Goal: Task Accomplishment & Management: Manage account settings

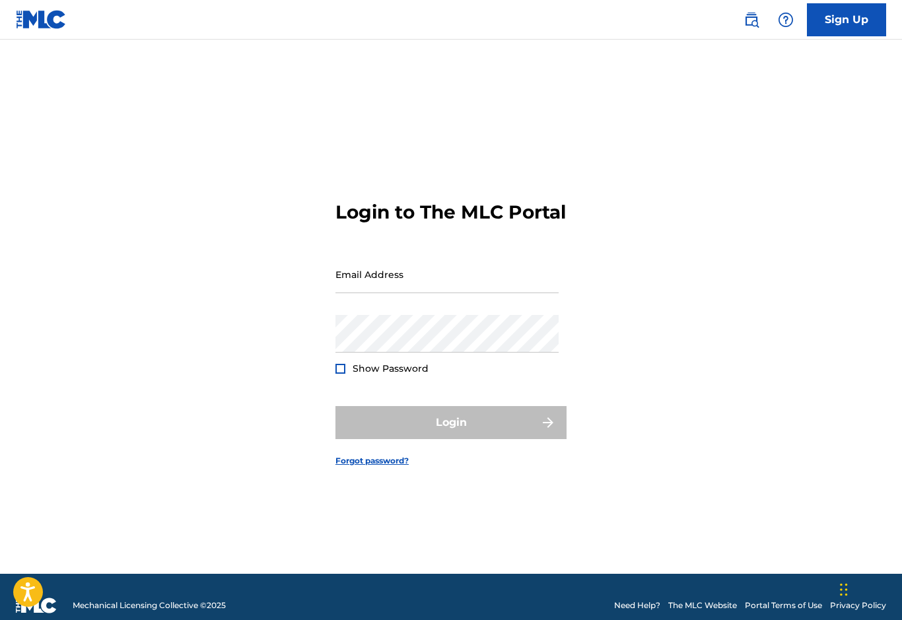
click at [374, 293] on input "Email Address" at bounding box center [447, 275] width 223 height 38
type input "[EMAIL_ADDRESS][DOMAIN_NAME]"
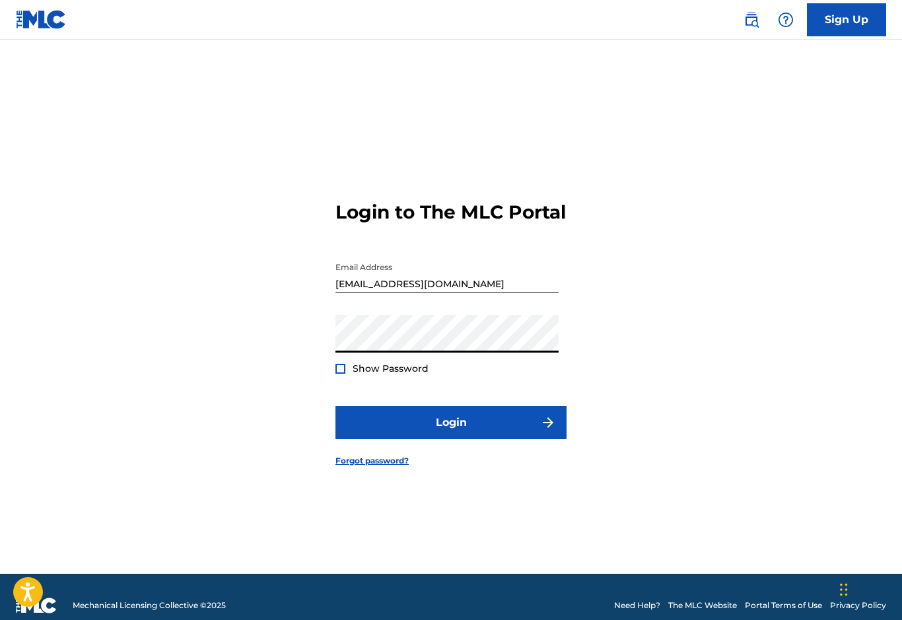
click at [451, 439] on button "Login" at bounding box center [451, 422] width 231 height 33
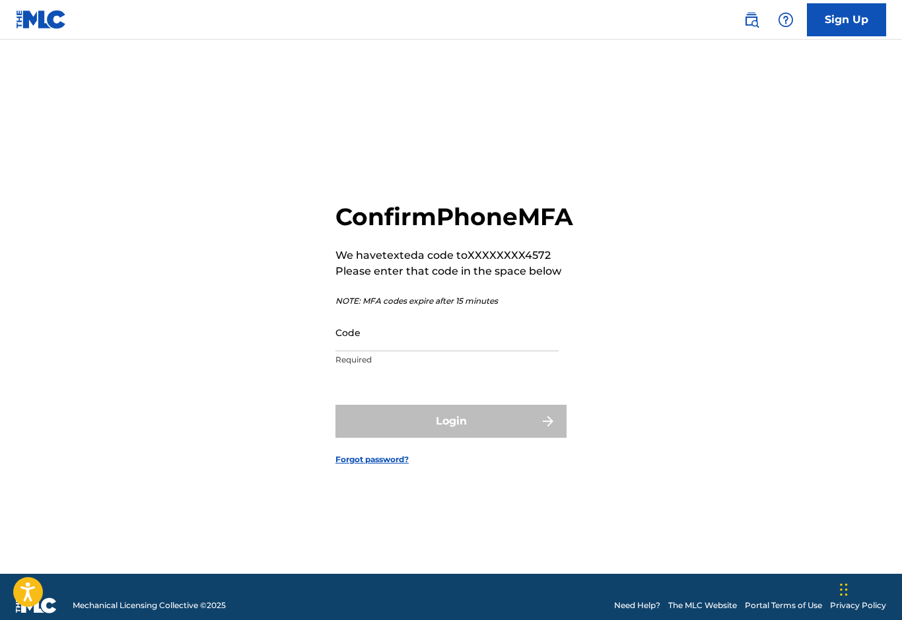
click at [355, 351] on input "Code" at bounding box center [447, 333] width 223 height 38
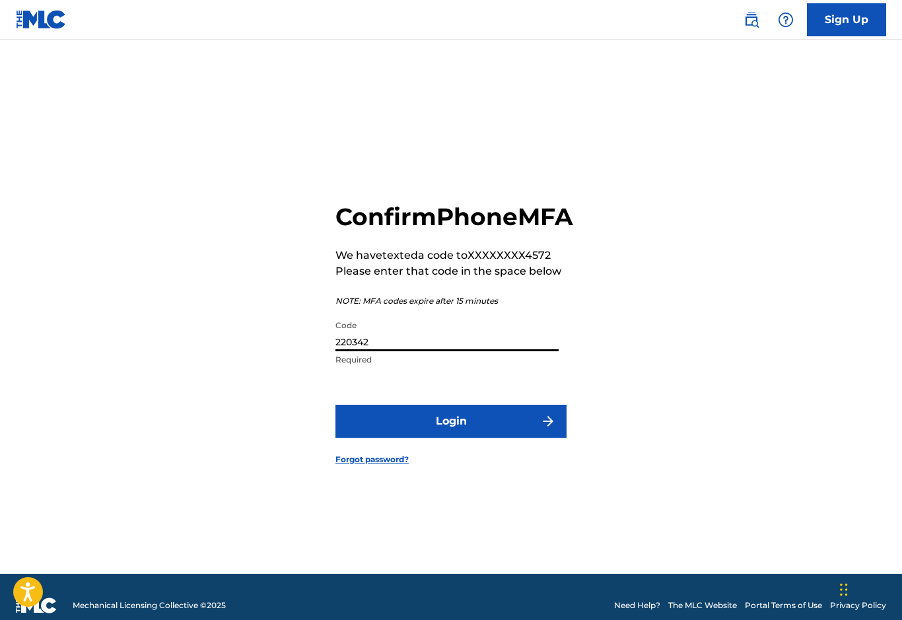
type input "220342"
click at [403, 438] on button "Login" at bounding box center [451, 421] width 231 height 33
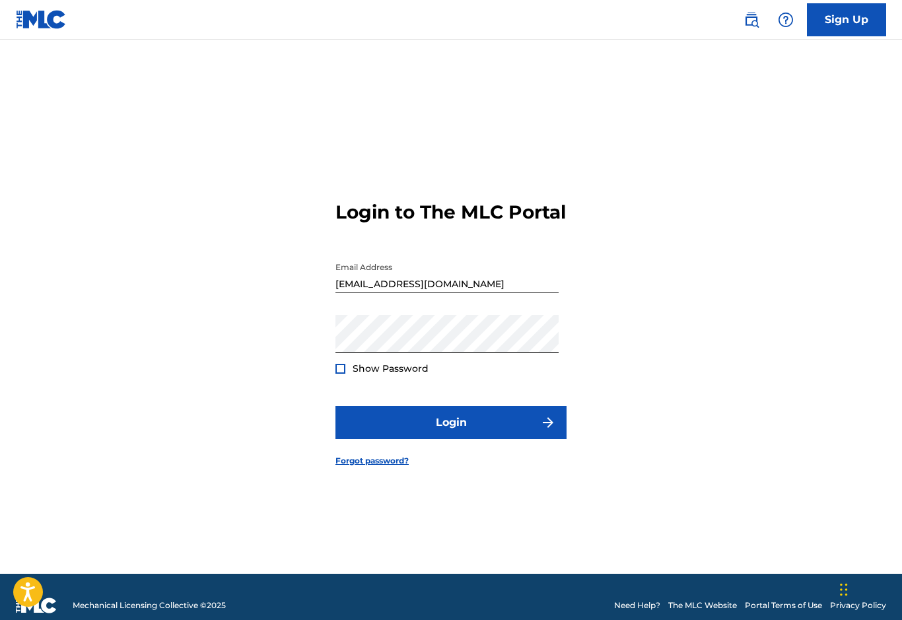
click at [412, 439] on button "Login" at bounding box center [451, 422] width 231 height 33
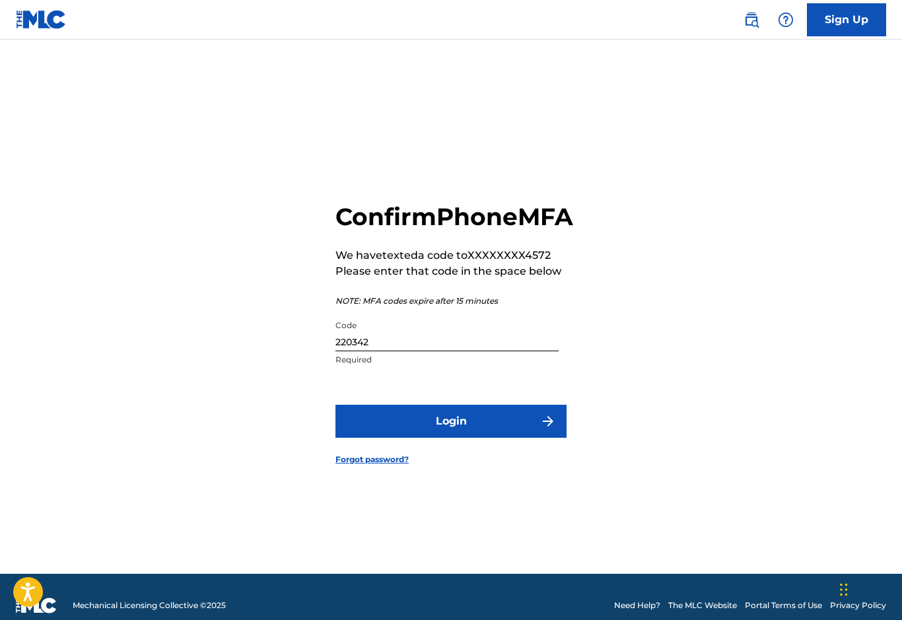
click at [409, 438] on button "Login" at bounding box center [451, 421] width 231 height 33
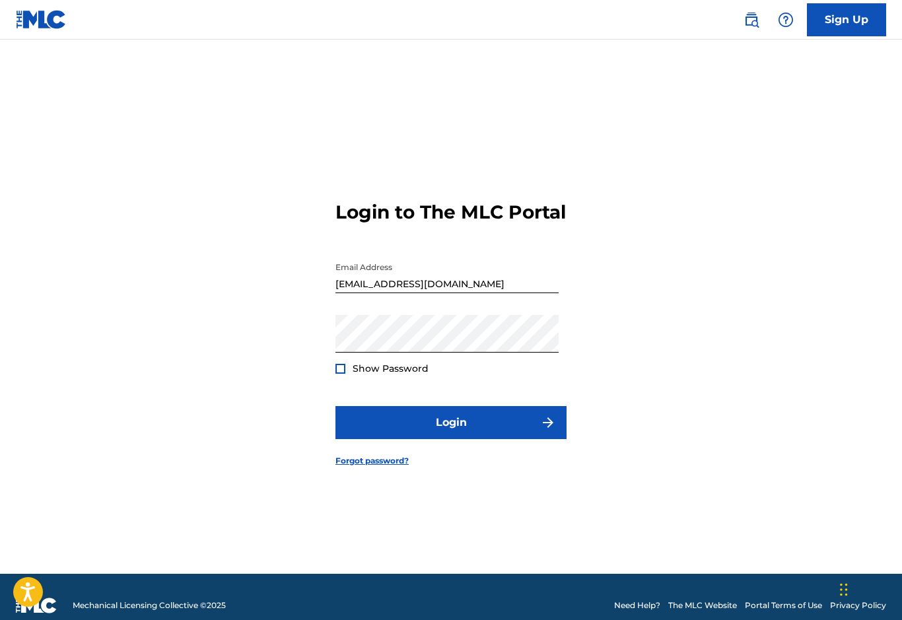
click at [417, 439] on button "Login" at bounding box center [451, 422] width 231 height 33
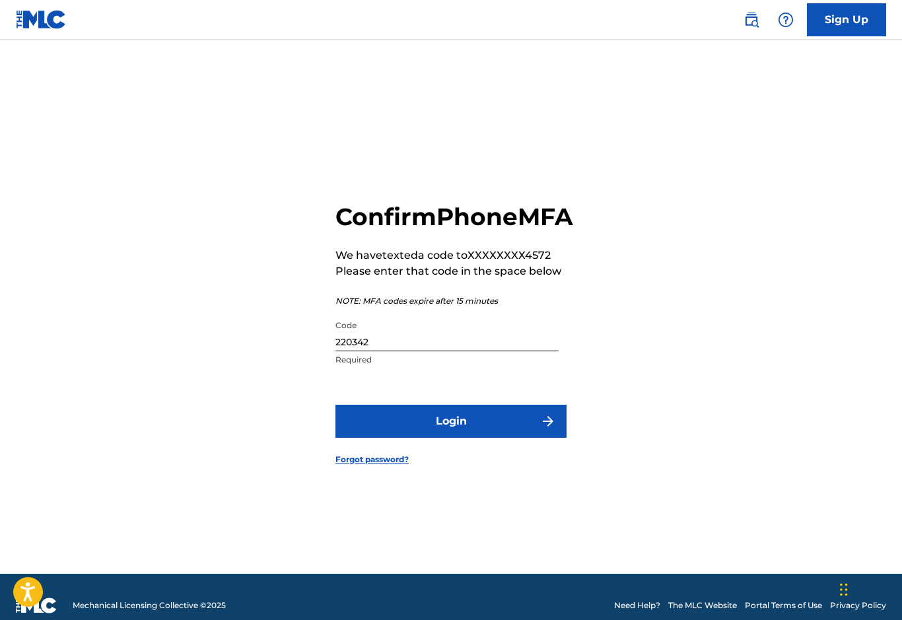
click at [371, 351] on input "220342" at bounding box center [447, 333] width 223 height 38
click at [382, 351] on input "220342" at bounding box center [447, 333] width 223 height 38
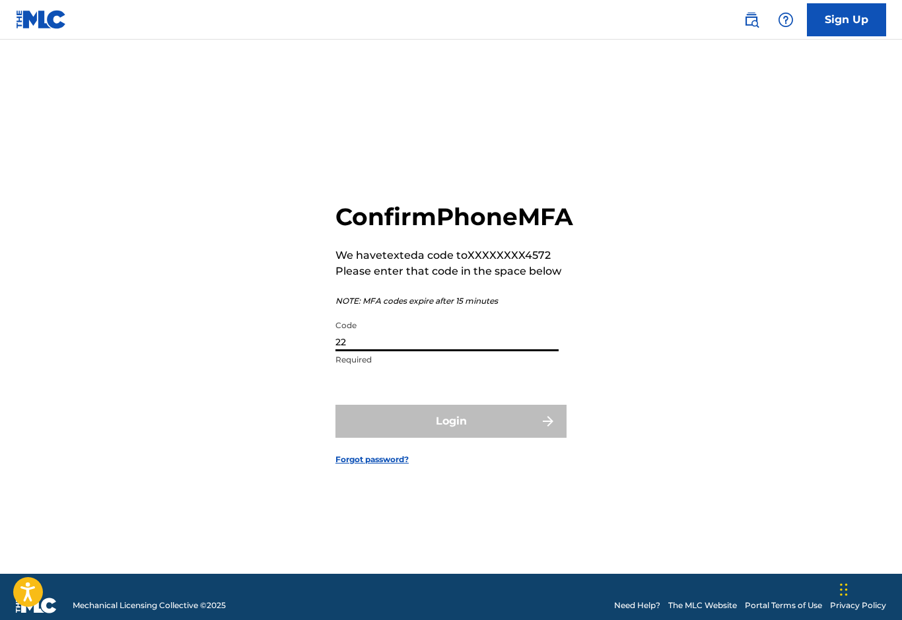
type input "2"
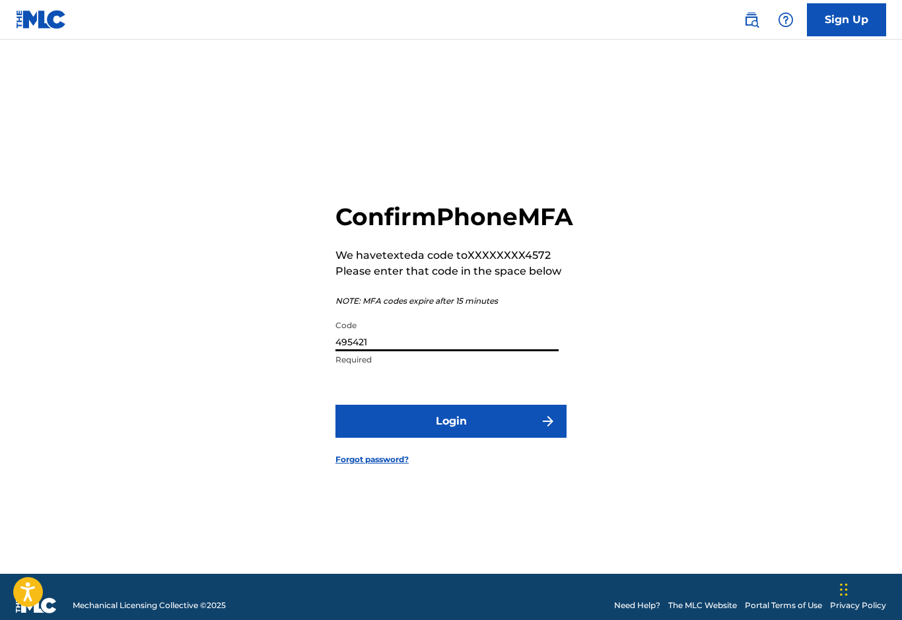
type input "495421"
click at [396, 438] on button "Login" at bounding box center [451, 421] width 231 height 33
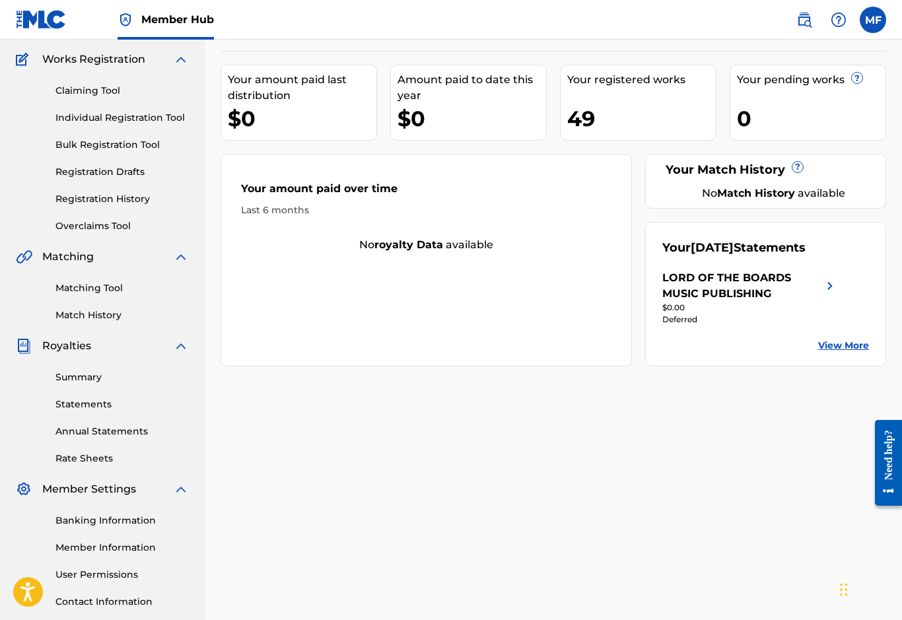
scroll to position [103, 0]
click at [81, 409] on link "Statements" at bounding box center [121, 405] width 133 height 14
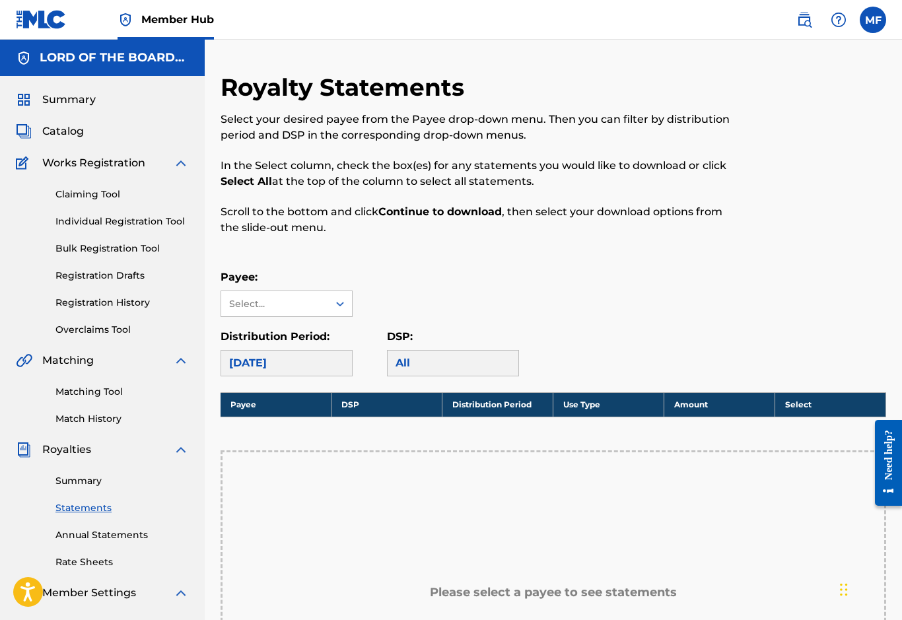
click at [69, 478] on link "Summary" at bounding box center [121, 481] width 133 height 14
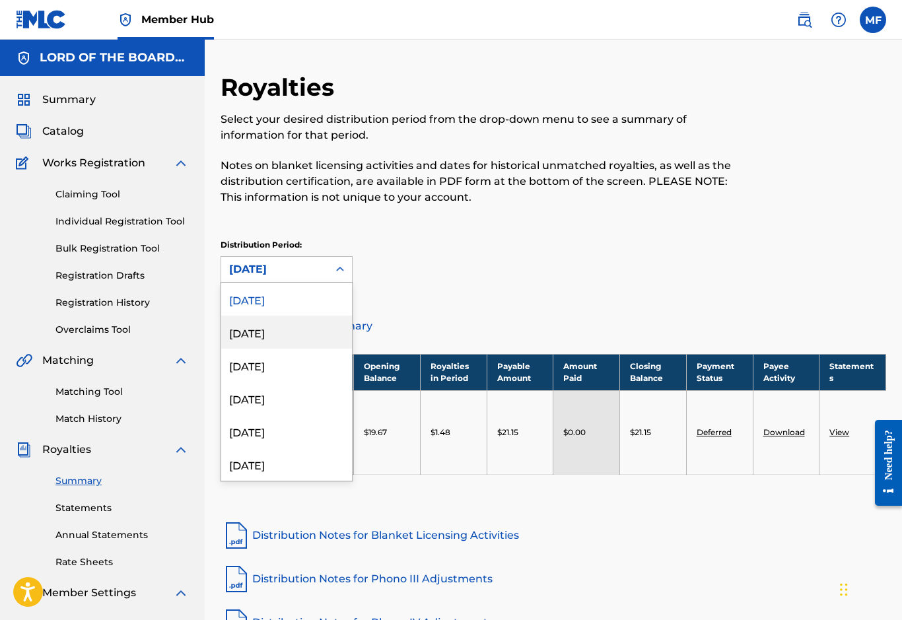
click at [245, 334] on div "[DATE]" at bounding box center [286, 332] width 131 height 33
click at [248, 298] on div "[DATE]" at bounding box center [286, 299] width 131 height 33
click at [244, 339] on div "[DATE]" at bounding box center [286, 332] width 131 height 33
click at [239, 301] on div "[DATE]" at bounding box center [286, 299] width 131 height 33
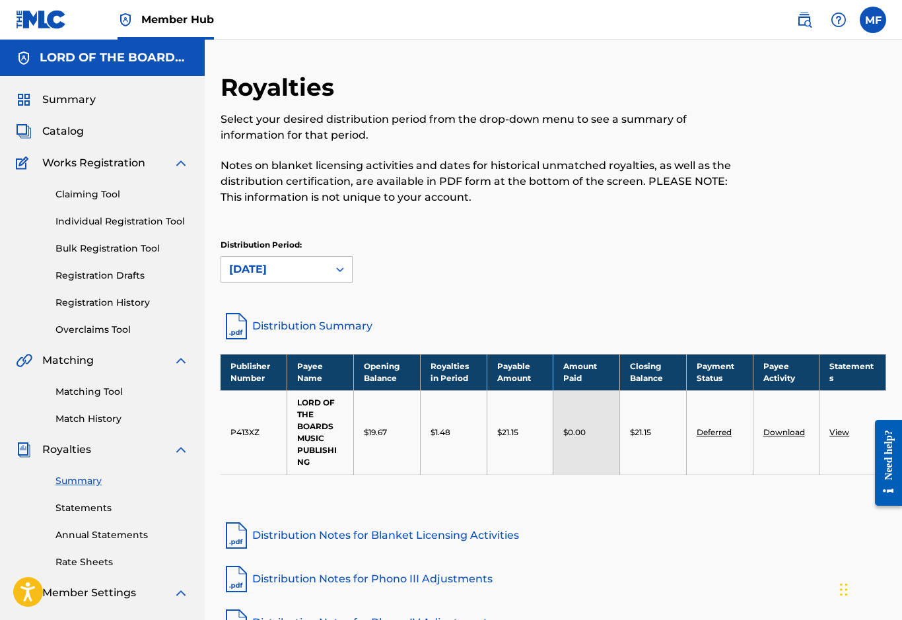
click at [54, 100] on span "Summary" at bounding box center [69, 100] width 54 height 16
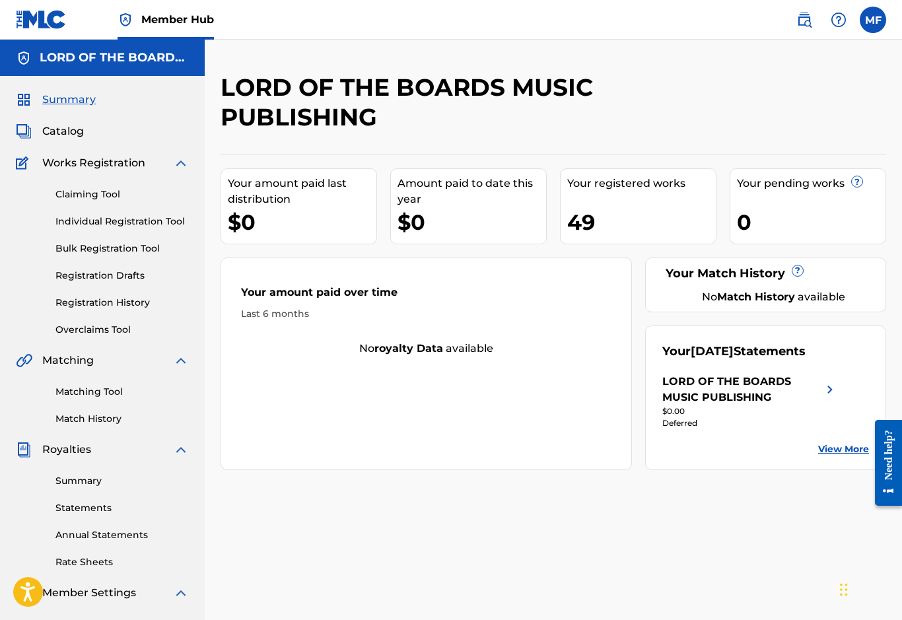
click at [59, 133] on span "Catalog" at bounding box center [63, 132] width 42 height 16
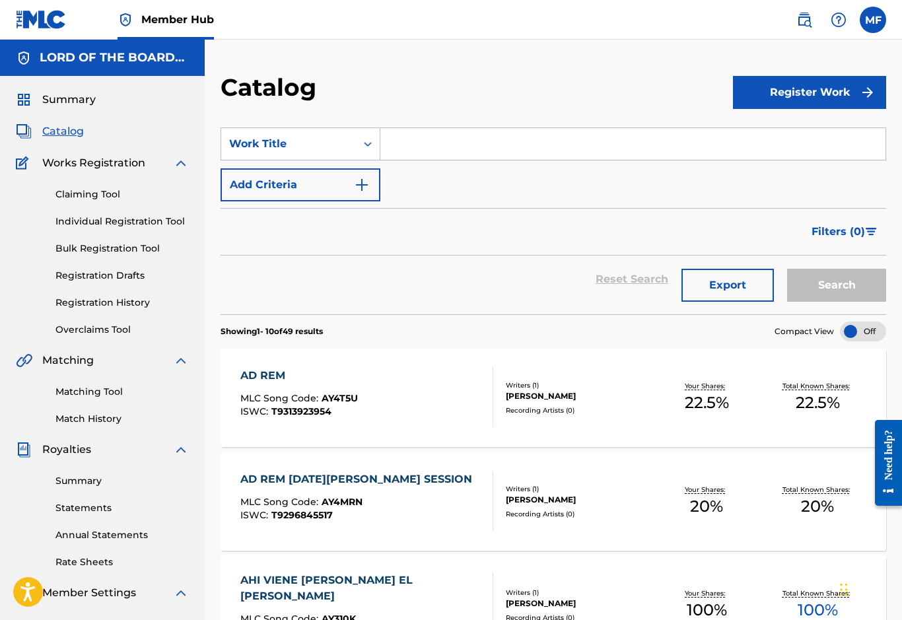
click at [256, 378] on div "AD REM" at bounding box center [299, 376] width 118 height 16
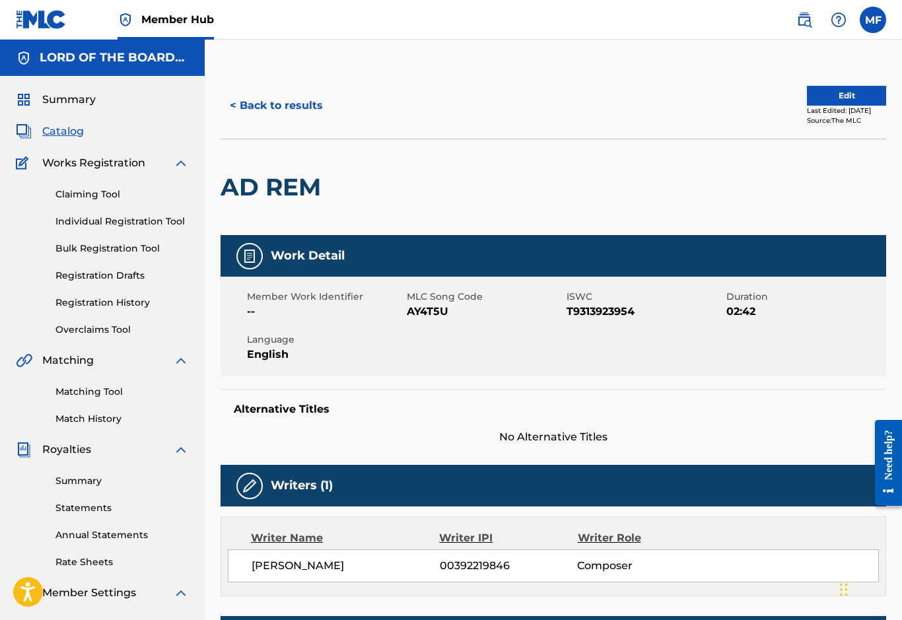
click at [845, 92] on button "Edit" at bounding box center [846, 96] width 79 height 20
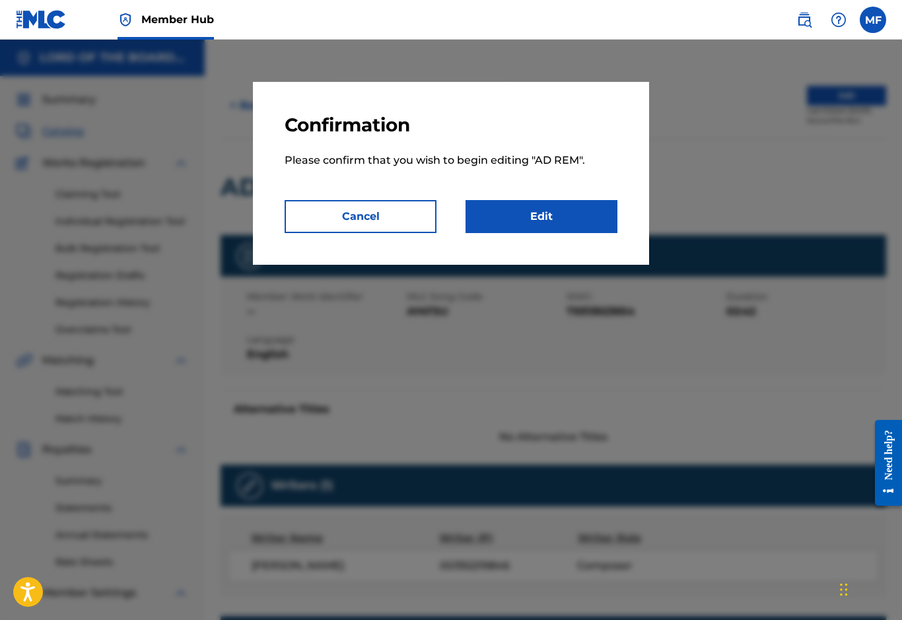
click at [533, 221] on link "Edit" at bounding box center [542, 216] width 152 height 33
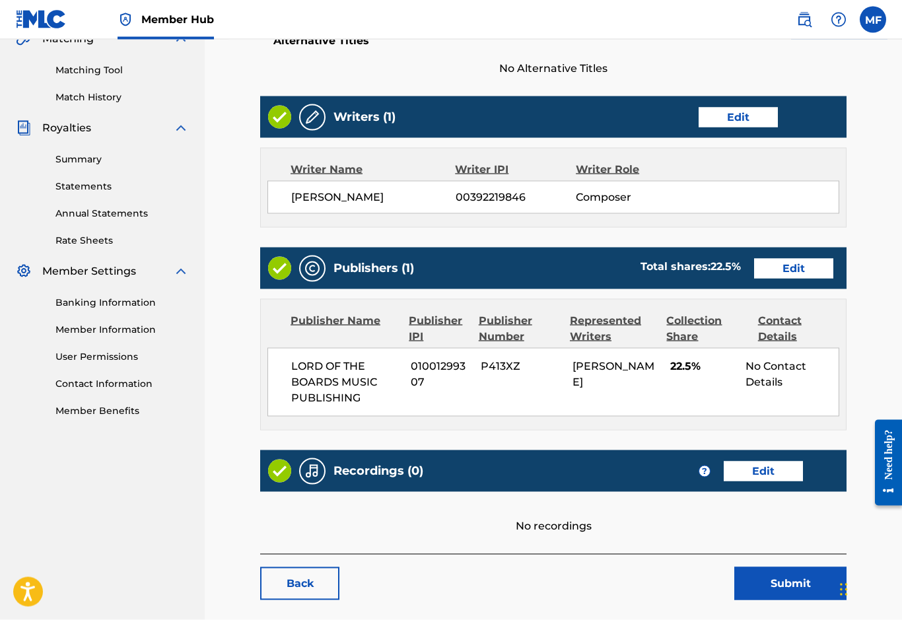
scroll to position [361, 0]
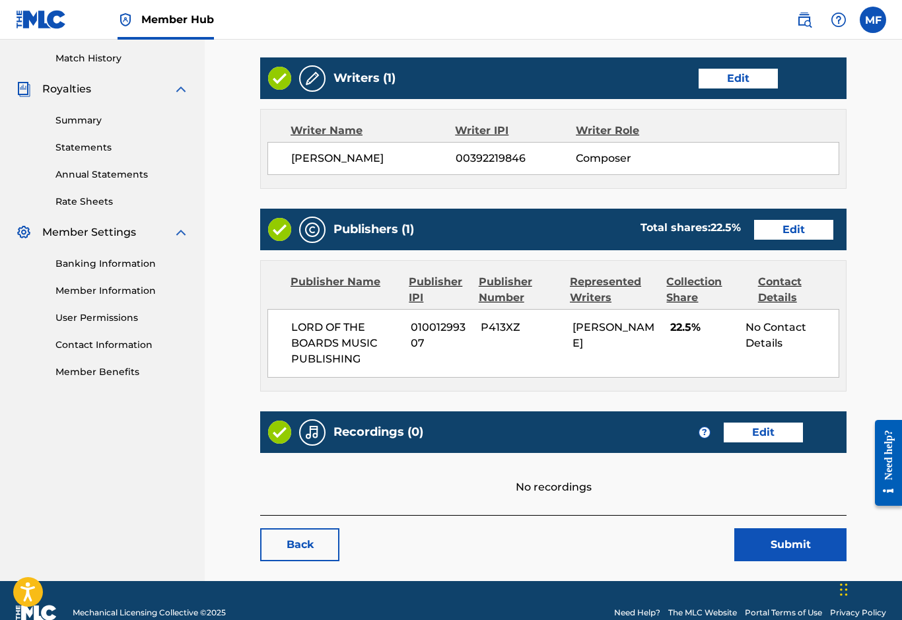
click at [293, 540] on link "Back" at bounding box center [299, 544] width 79 height 33
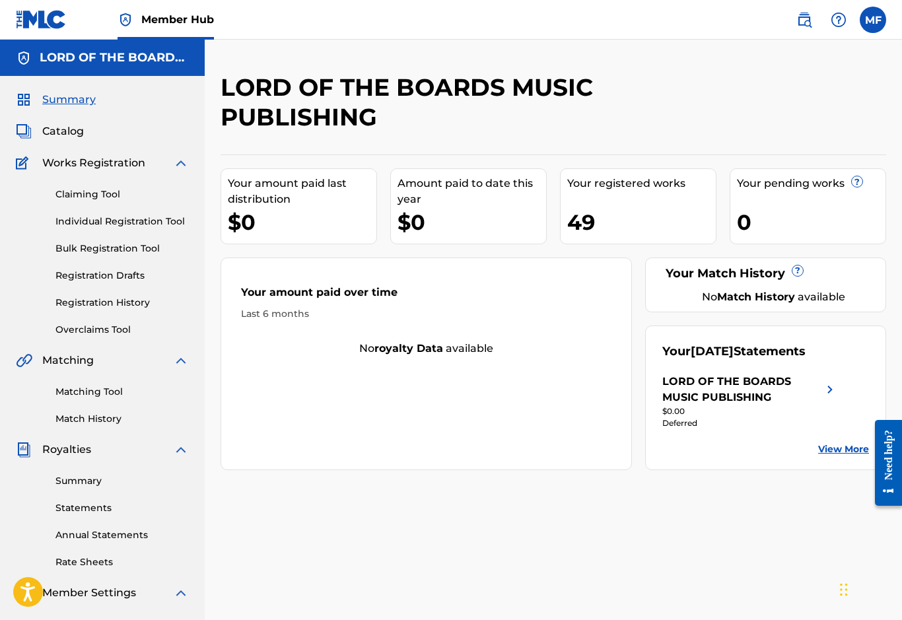
click at [52, 106] on span "Summary" at bounding box center [69, 100] width 54 height 16
click at [66, 92] on span "Summary" at bounding box center [69, 100] width 54 height 16
click at [48, 132] on span "Catalog" at bounding box center [63, 132] width 42 height 16
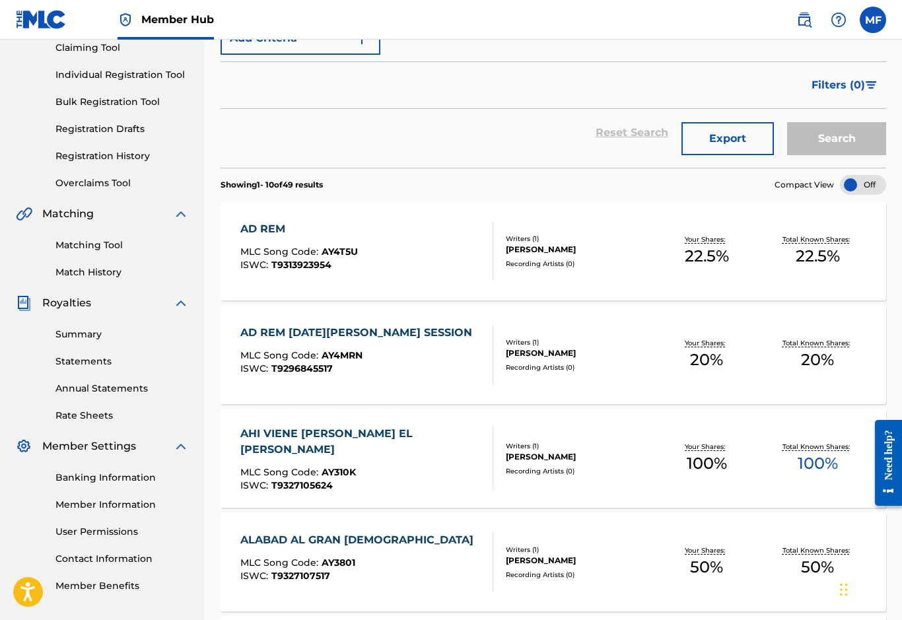
scroll to position [139, 0]
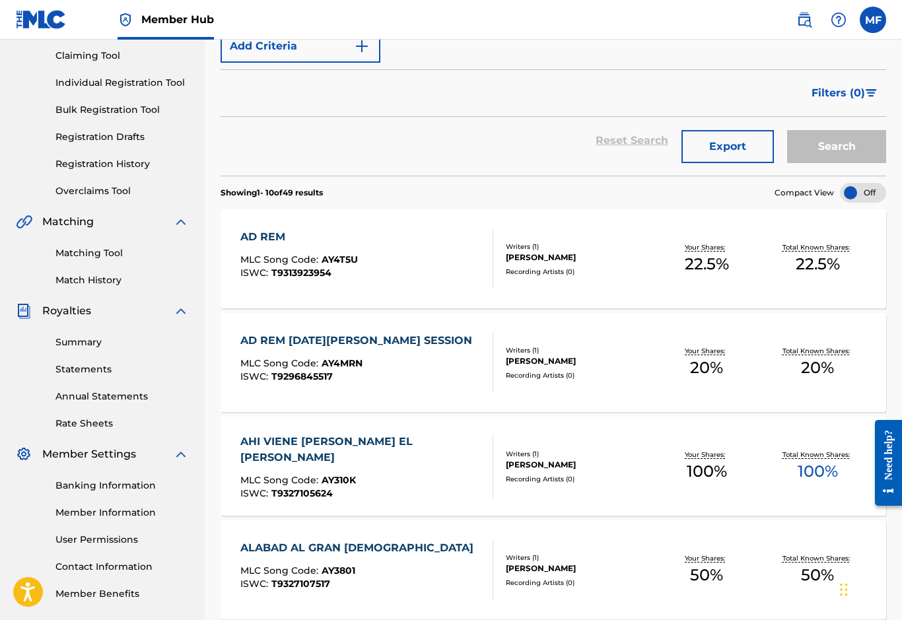
click at [258, 234] on div "AD REM" at bounding box center [299, 237] width 118 height 16
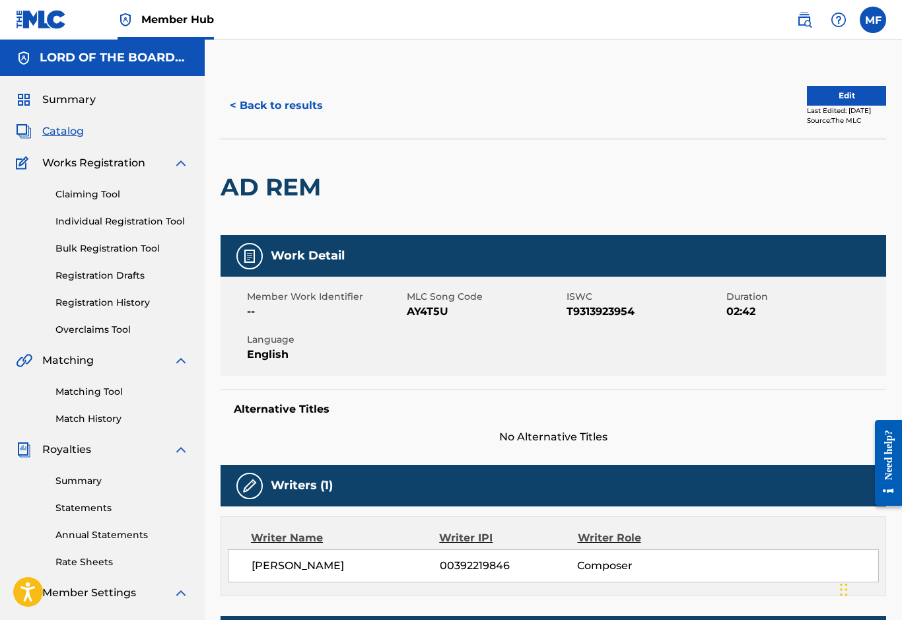
click at [841, 97] on button "Edit" at bounding box center [846, 96] width 79 height 20
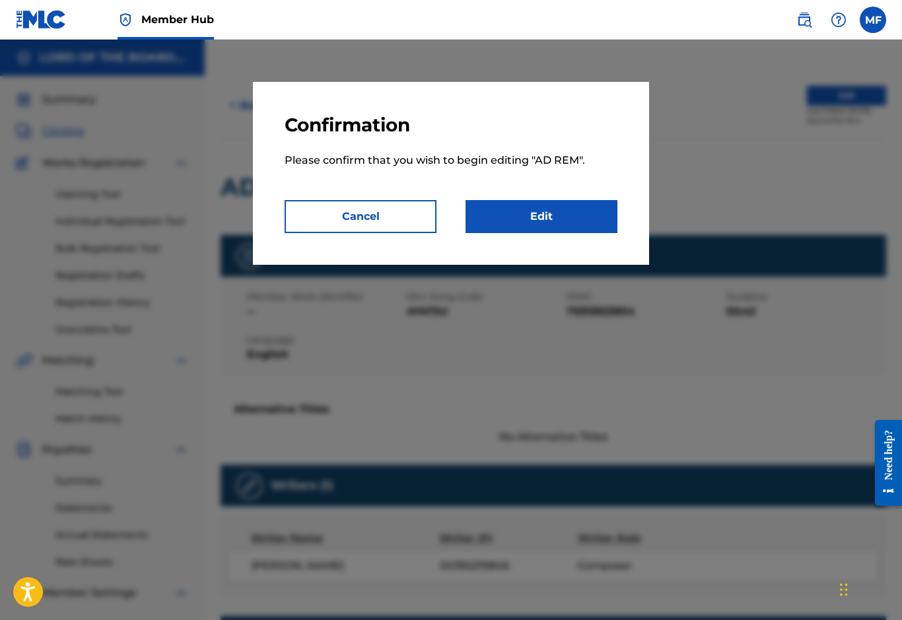
click at [532, 212] on link "Edit" at bounding box center [542, 216] width 152 height 33
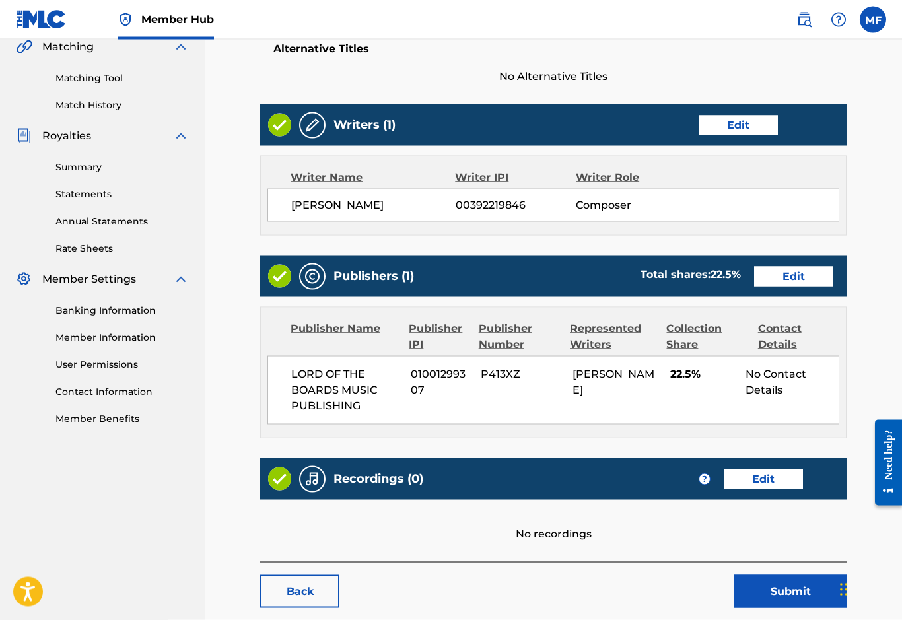
scroll to position [361, 0]
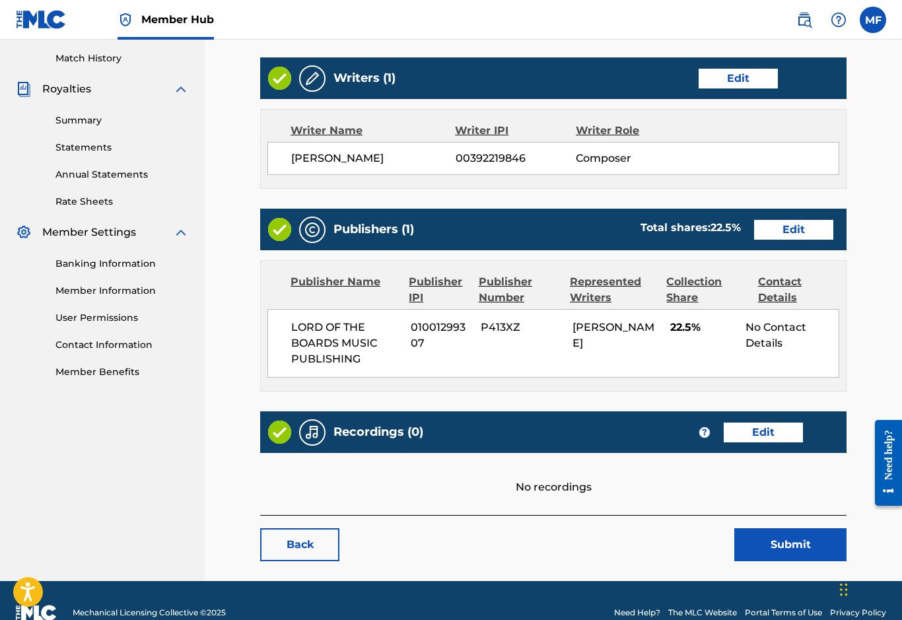
click at [287, 548] on link "Back" at bounding box center [299, 544] width 79 height 33
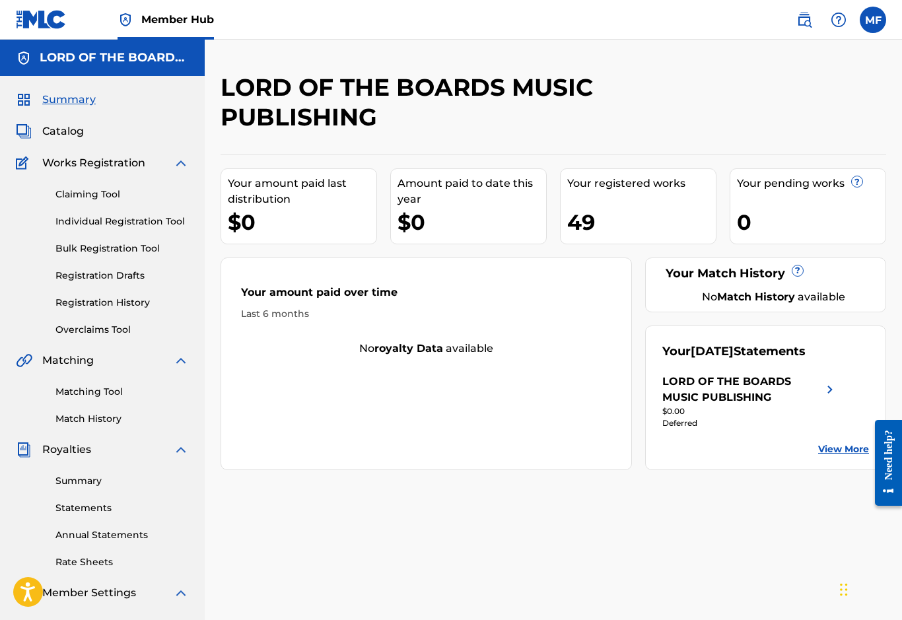
click at [54, 102] on span "Summary" at bounding box center [69, 100] width 54 height 16
click at [69, 96] on span "Summary" at bounding box center [69, 100] width 54 height 16
click at [51, 129] on span "Catalog" at bounding box center [63, 132] width 42 height 16
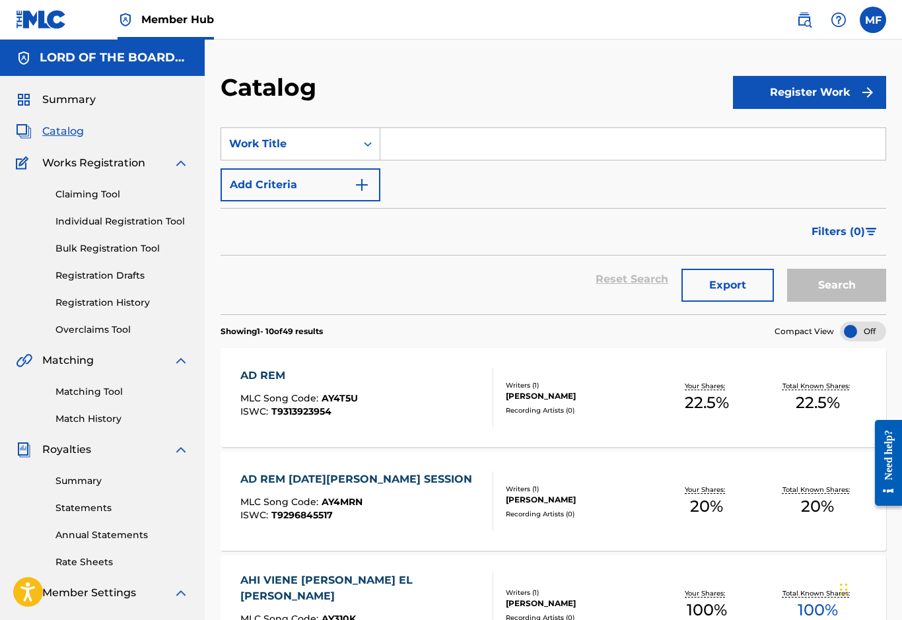
click at [255, 380] on div "AD REM" at bounding box center [299, 376] width 118 height 16
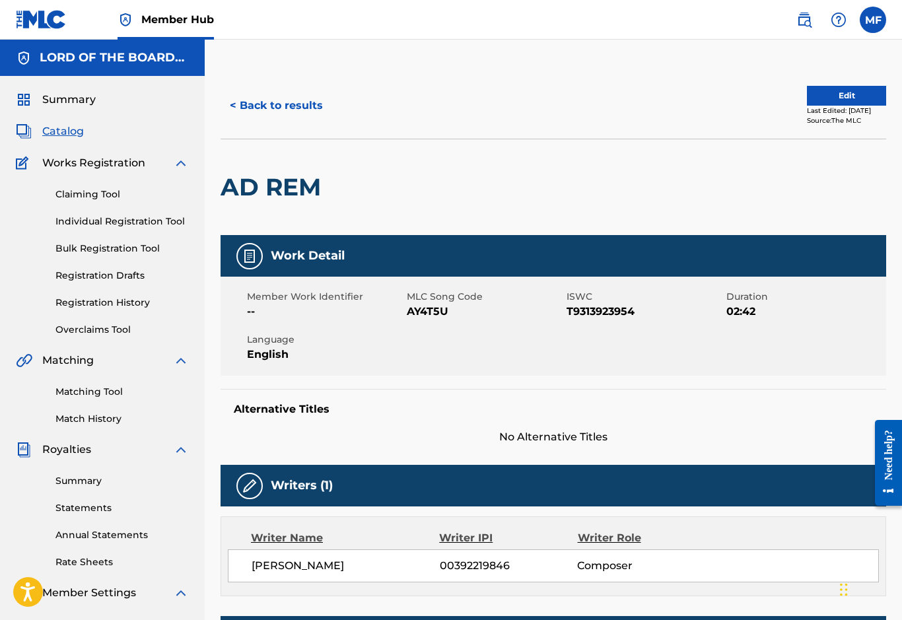
click at [60, 96] on span "Summary" at bounding box center [69, 100] width 54 height 16
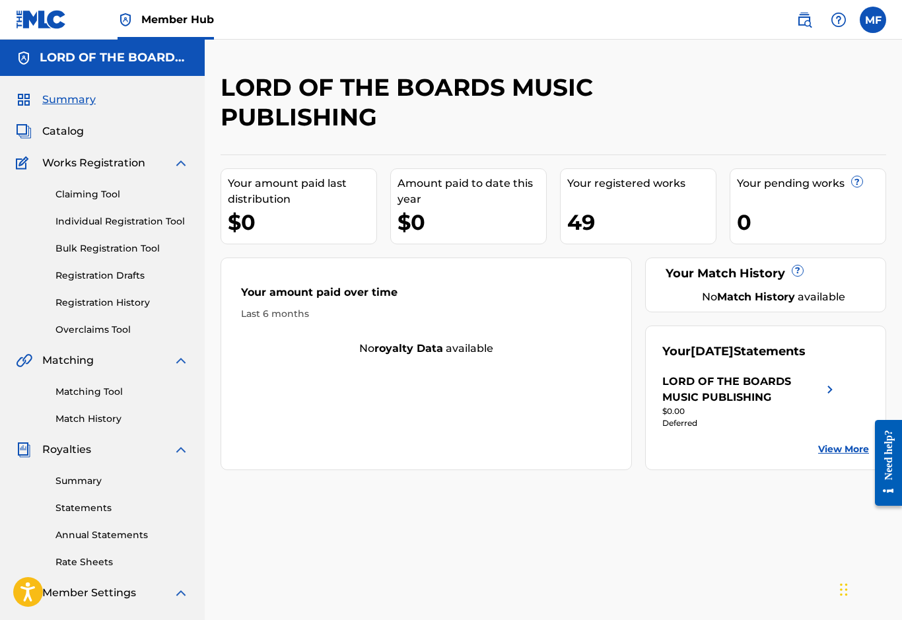
click at [55, 133] on span "Catalog" at bounding box center [63, 132] width 42 height 16
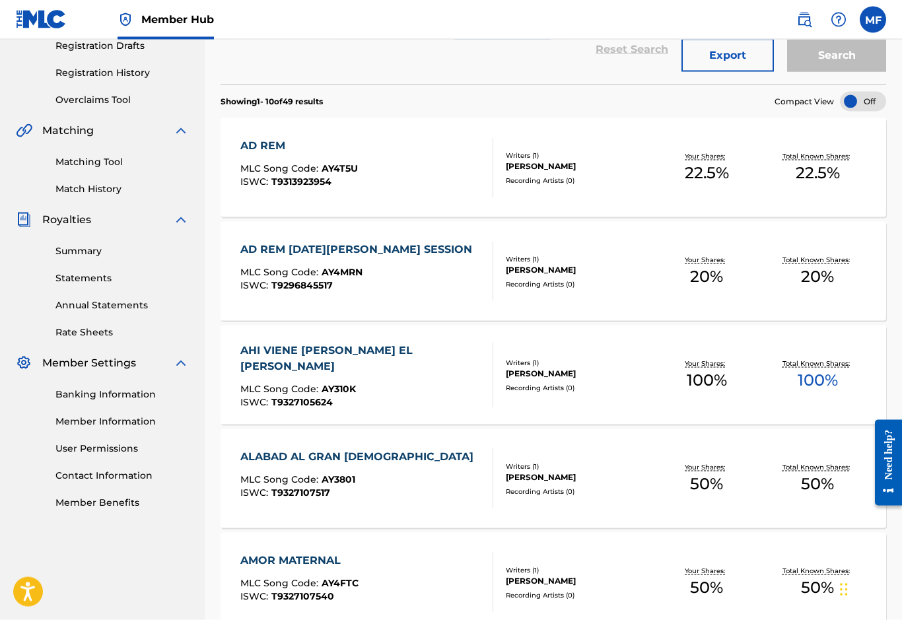
scroll to position [231, 0]
click at [248, 359] on div "AHI VIENE [PERSON_NAME] EL [PERSON_NAME]" at bounding box center [361, 358] width 242 height 32
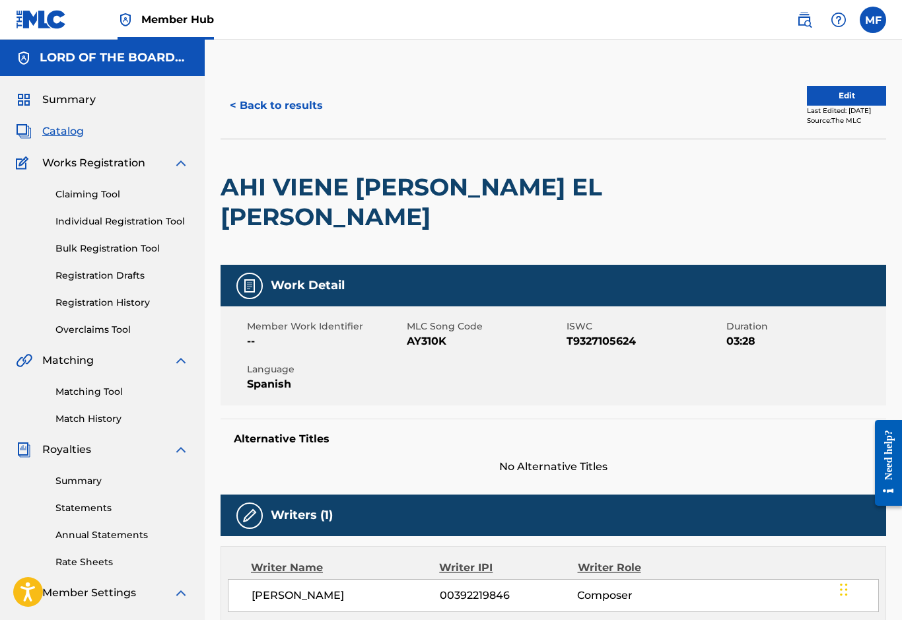
click at [55, 100] on span "Summary" at bounding box center [69, 100] width 54 height 16
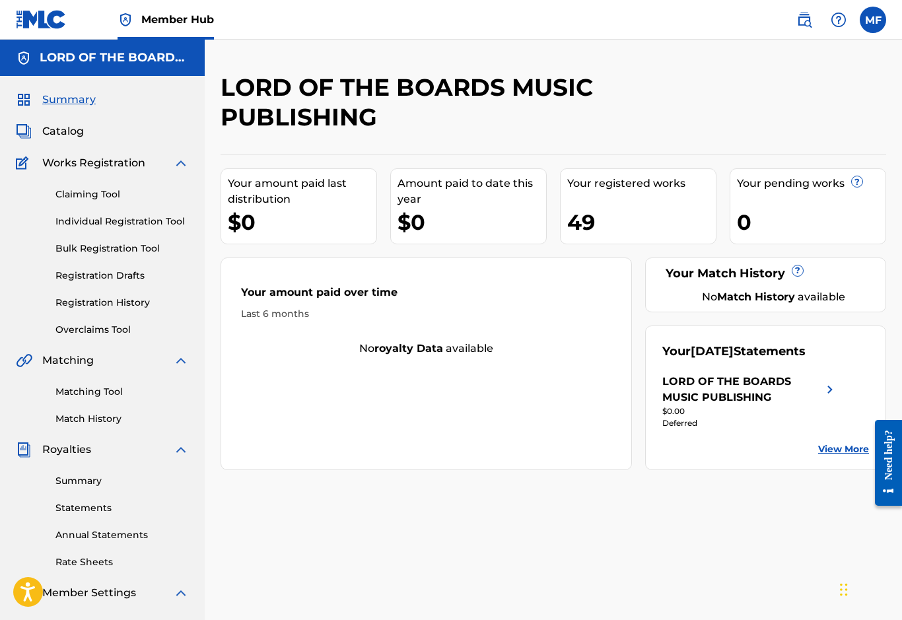
click at [50, 133] on span "Catalog" at bounding box center [63, 132] width 42 height 16
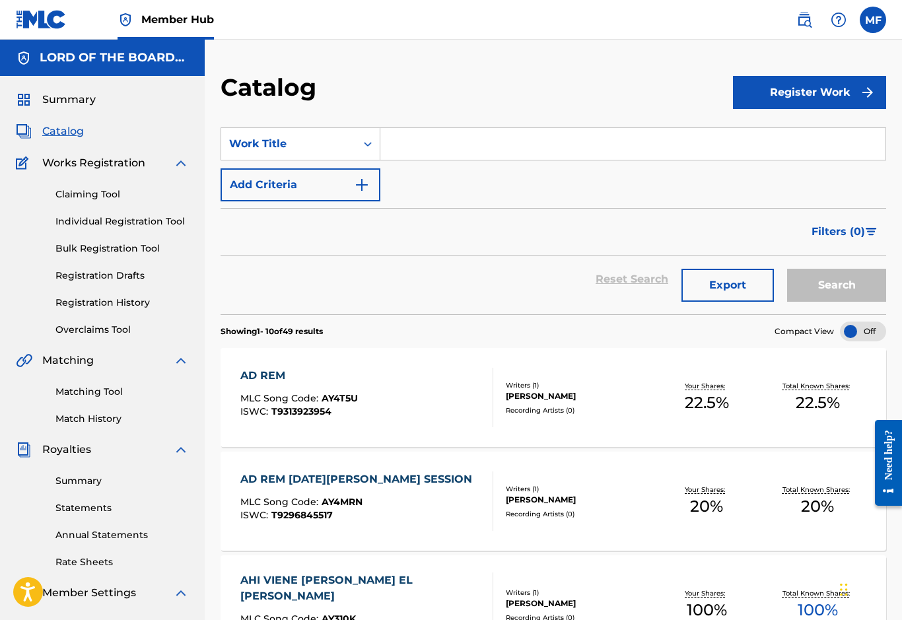
click at [256, 380] on div "AD REM" at bounding box center [299, 376] width 118 height 16
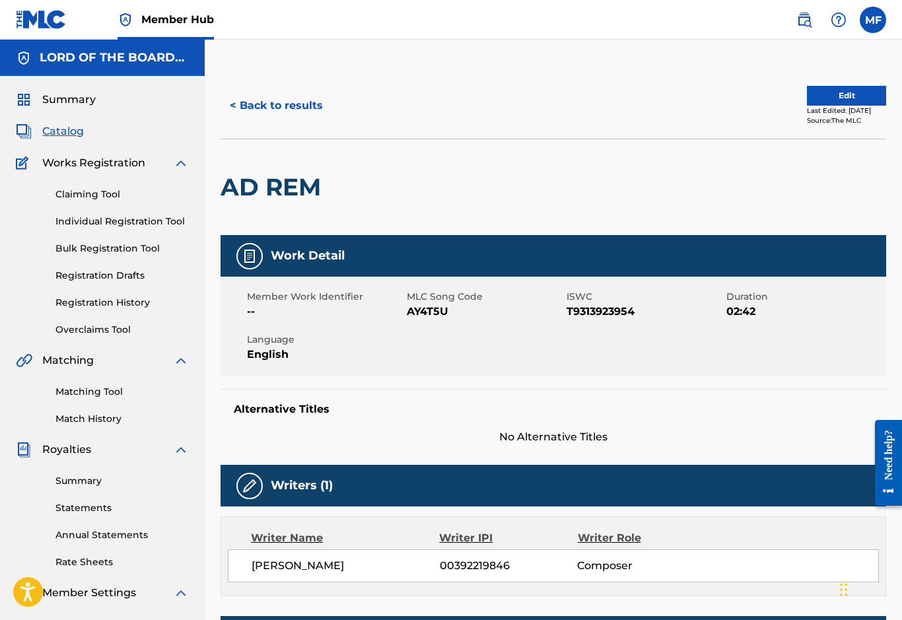
click at [841, 90] on button "Edit" at bounding box center [846, 96] width 79 height 20
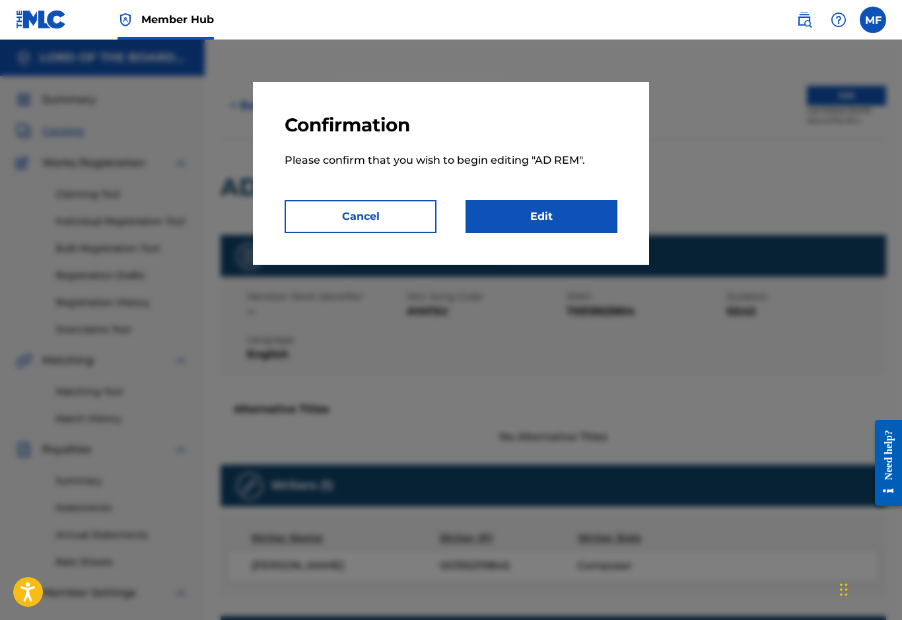
click at [535, 221] on link "Edit" at bounding box center [542, 216] width 152 height 33
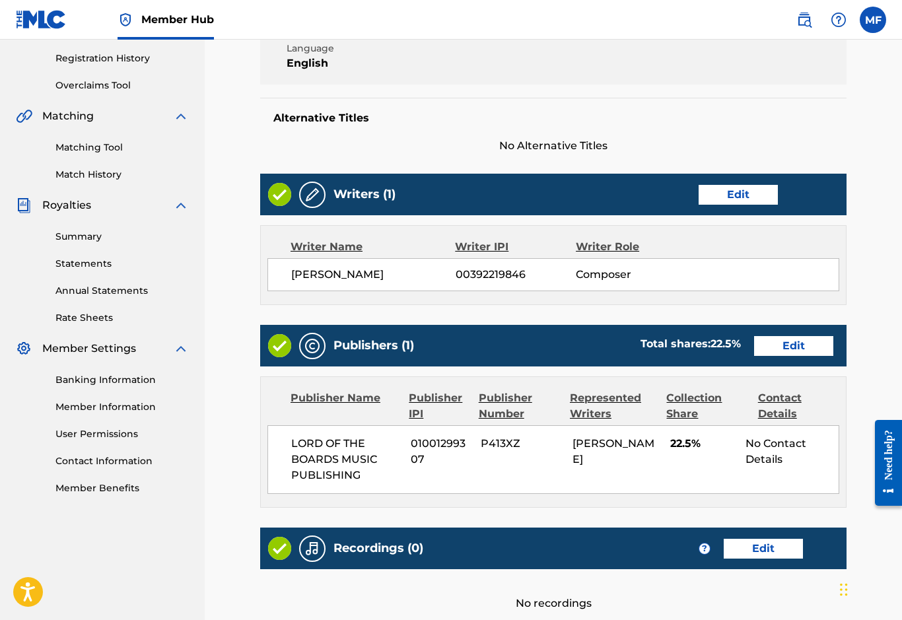
scroll to position [252, 0]
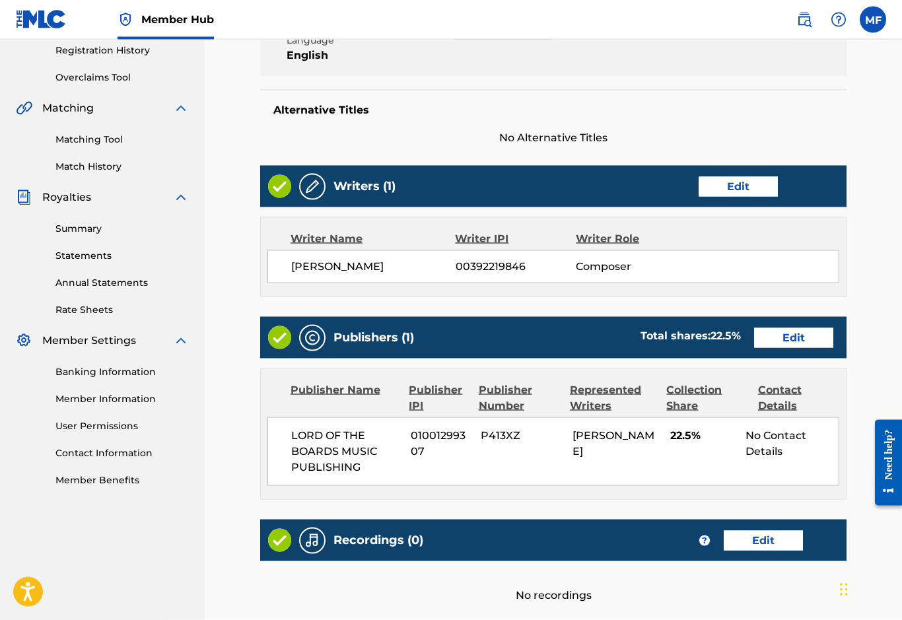
click at [789, 338] on link "Edit" at bounding box center [793, 338] width 79 height 20
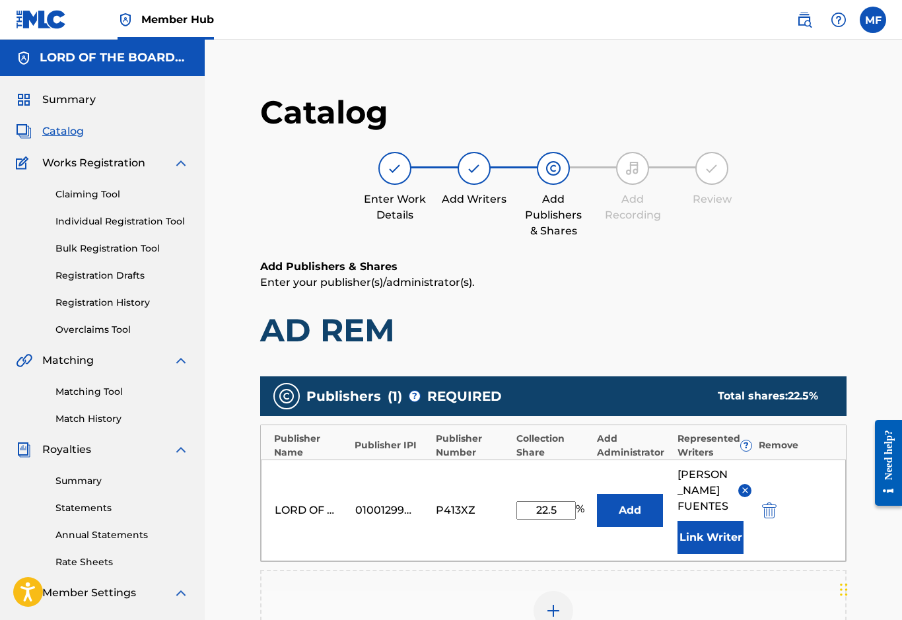
click at [556, 501] on input "22.5" at bounding box center [546, 510] width 59 height 18
type input "2"
type input "100"
click at [226, 422] on main "Catalog Enter Work Details Add Writers Add Publishers & Shares Add Recording Re…" at bounding box center [554, 455] width 666 height 764
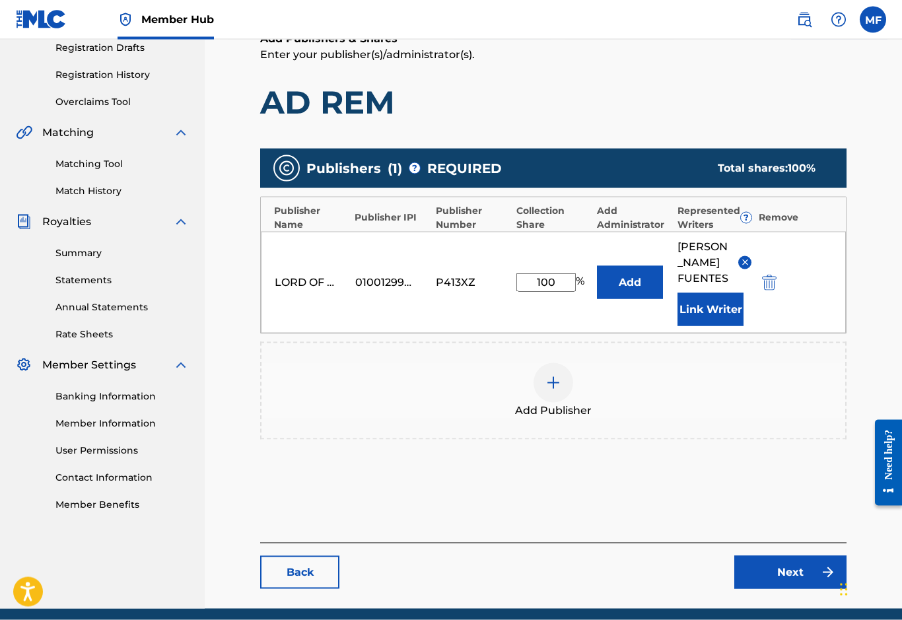
scroll to position [229, 0]
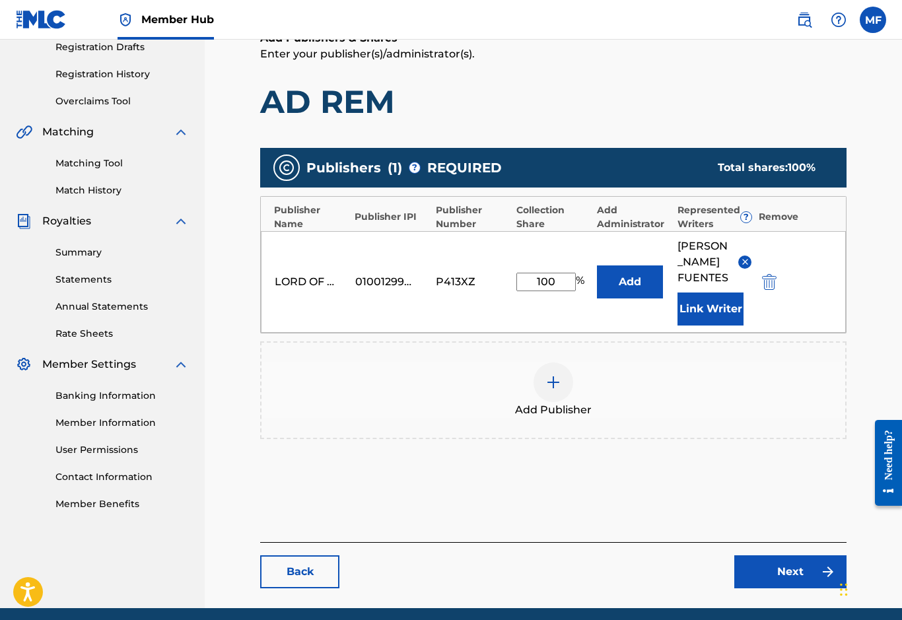
click at [816, 557] on link "Next" at bounding box center [790, 571] width 112 height 33
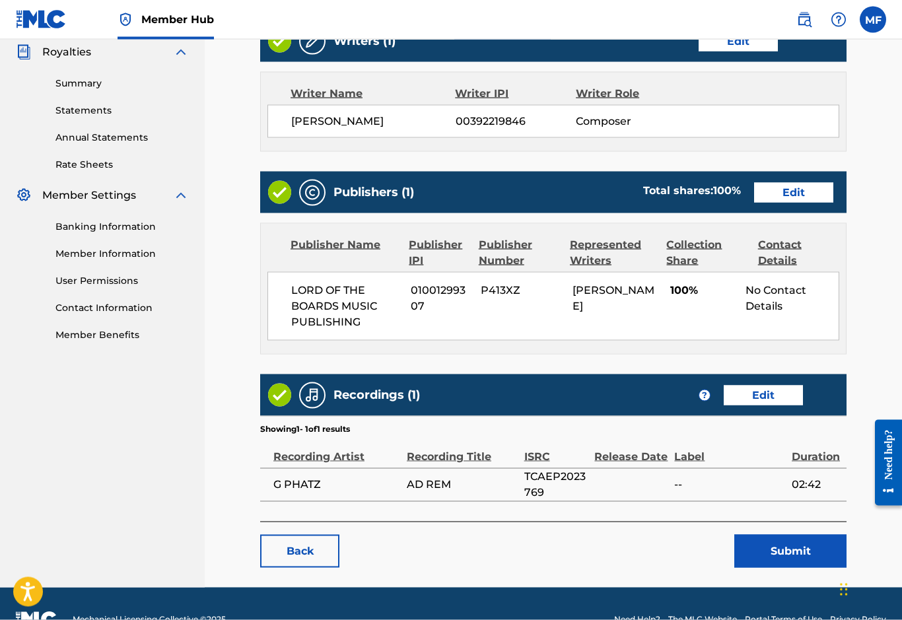
click at [824, 555] on button "Submit" at bounding box center [790, 551] width 112 height 33
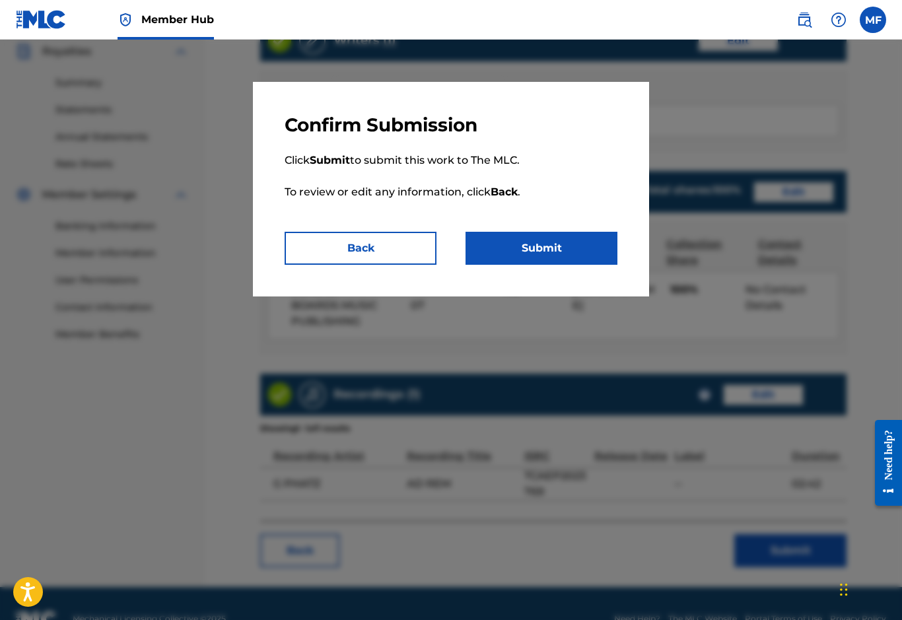
click at [545, 256] on button "Submit" at bounding box center [542, 248] width 152 height 33
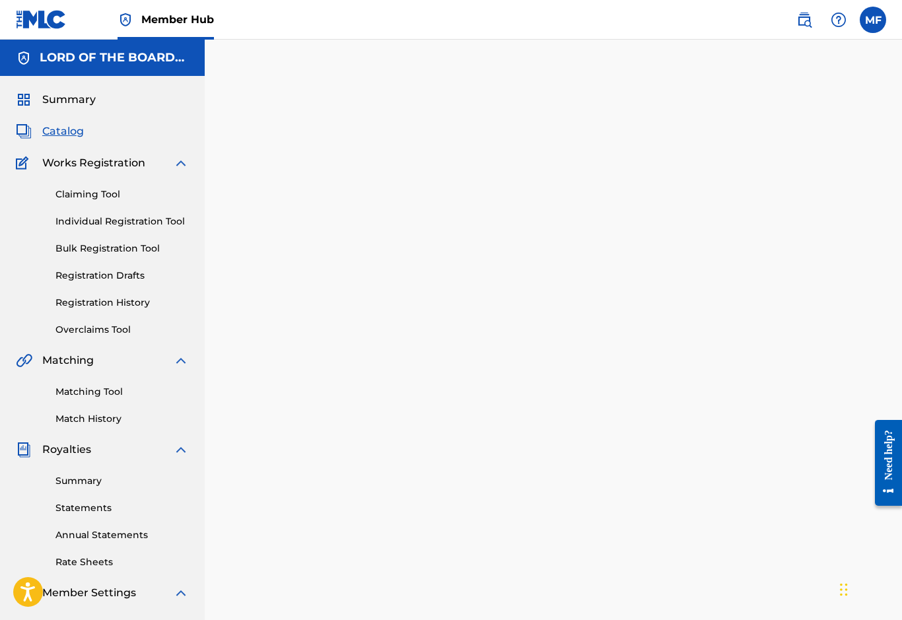
click at [55, 129] on span "Catalog" at bounding box center [63, 132] width 42 height 16
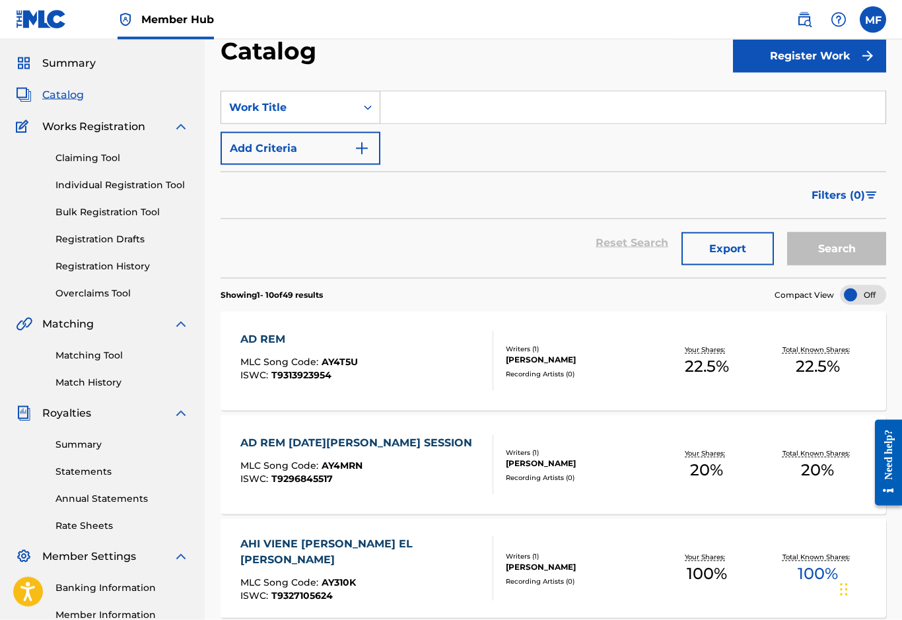
scroll to position [122, 0]
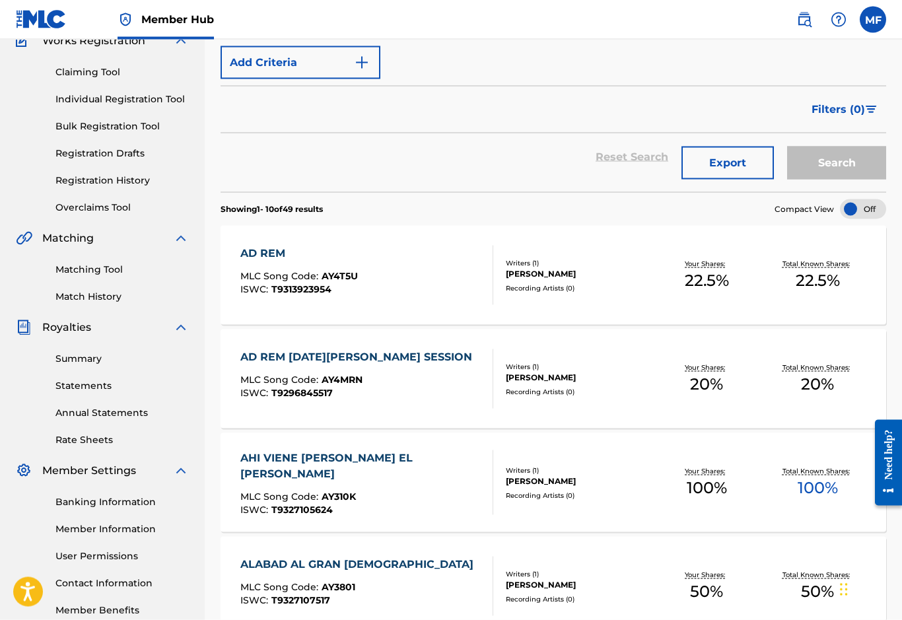
click at [255, 361] on div "AD REM [DATE][PERSON_NAME] SESSION" at bounding box center [359, 357] width 238 height 16
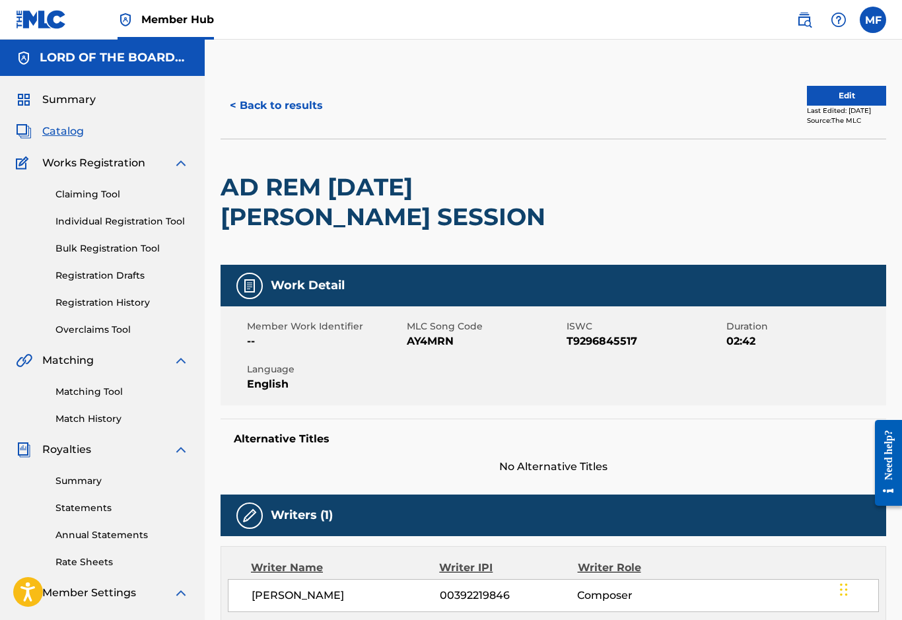
click at [839, 93] on button "Edit" at bounding box center [846, 96] width 79 height 20
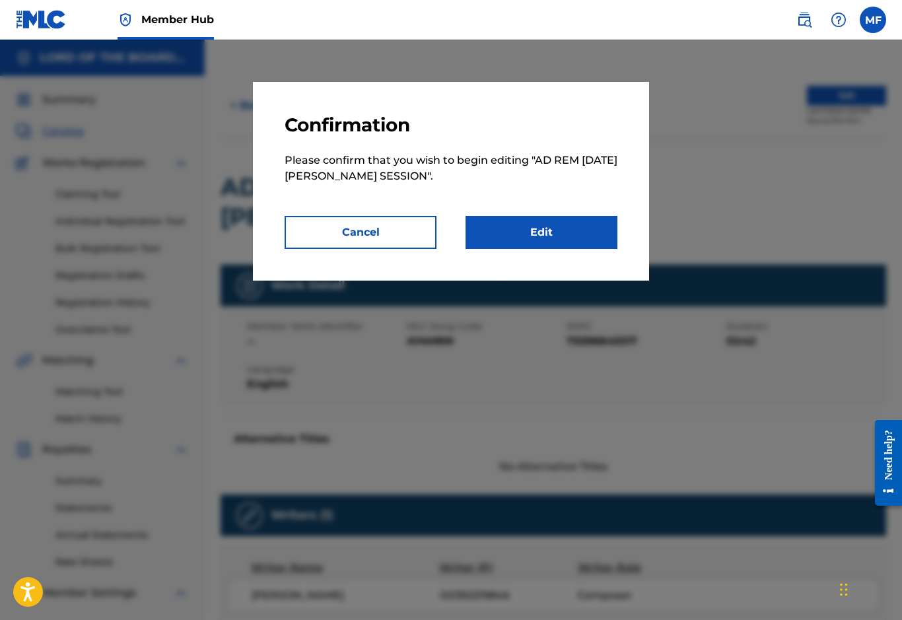
click at [530, 233] on link "Edit" at bounding box center [542, 232] width 152 height 33
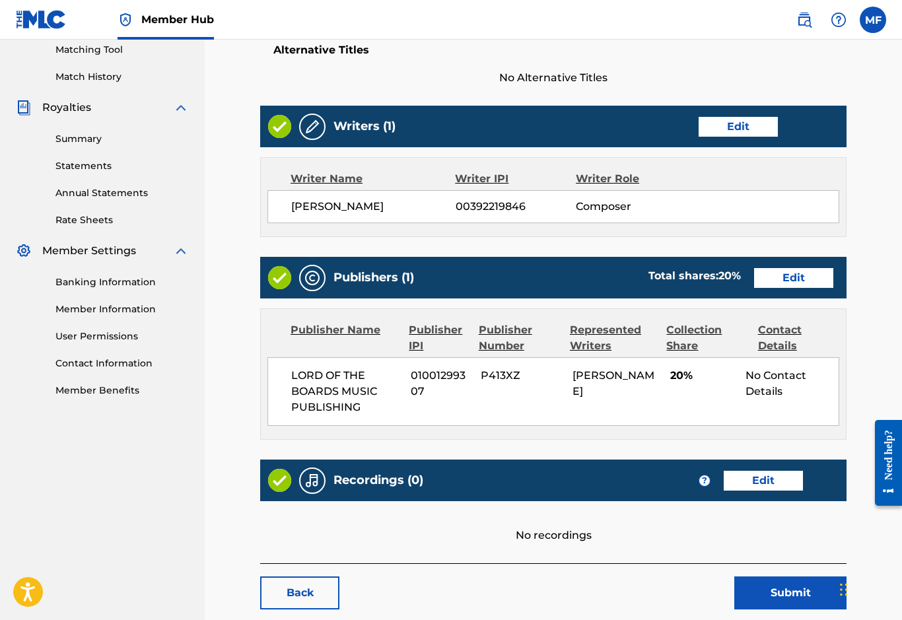
scroll to position [390, 0]
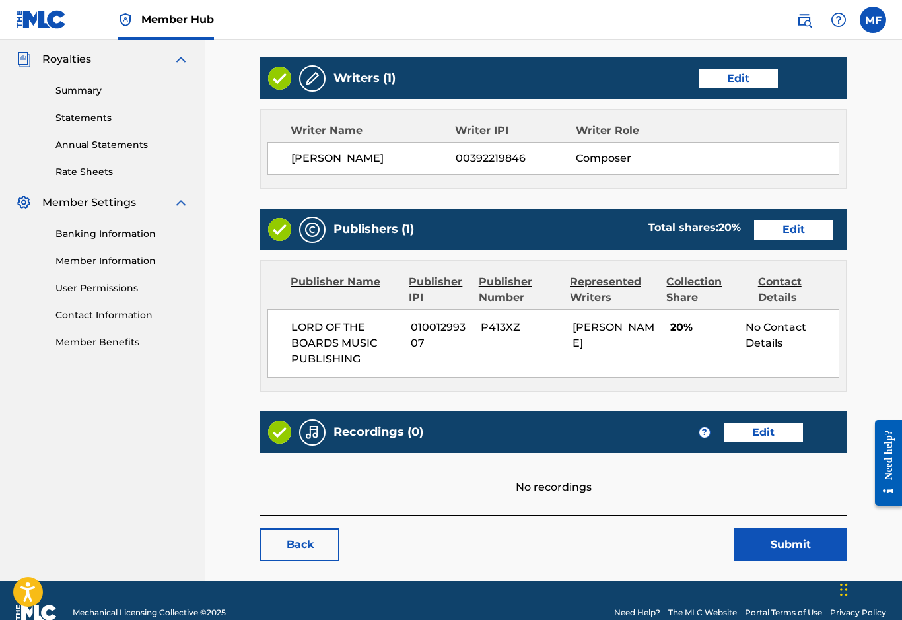
click at [783, 231] on link "Edit" at bounding box center [793, 230] width 79 height 20
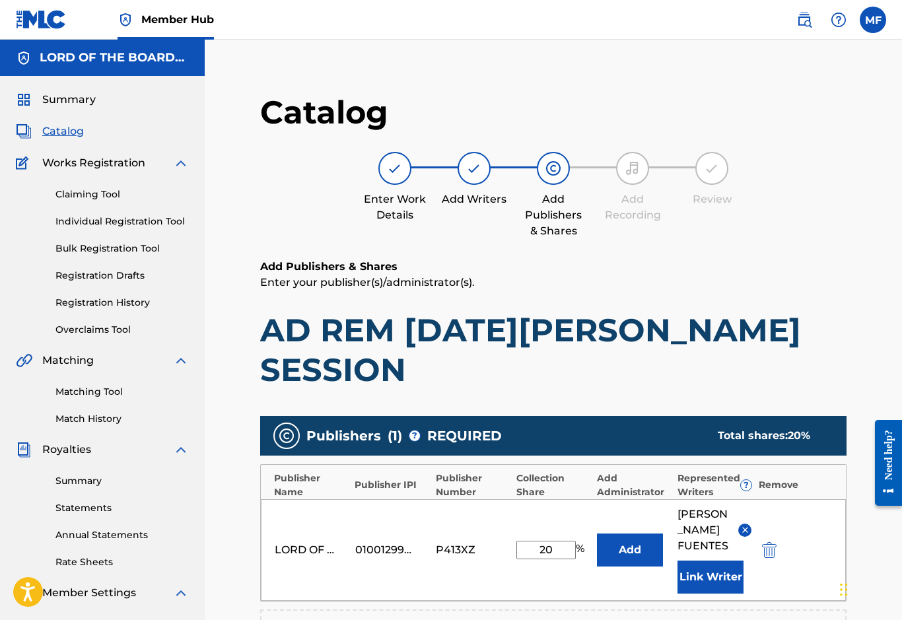
click at [563, 542] on input "20" at bounding box center [546, 550] width 59 height 18
type input "2"
type input "100"
click at [567, 376] on h1 "AD REM [DATE][PERSON_NAME] SESSION" at bounding box center [553, 349] width 587 height 79
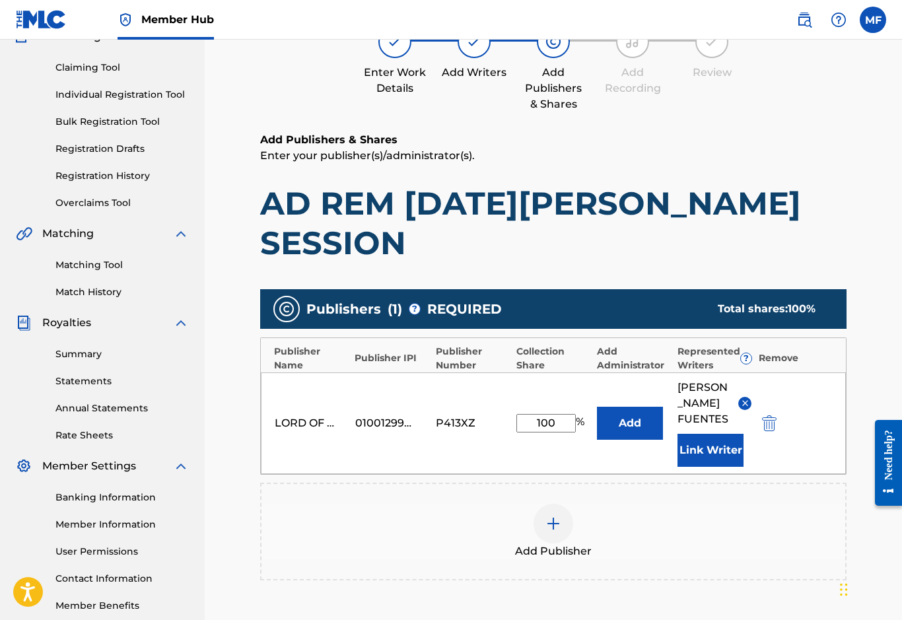
scroll to position [280, 0]
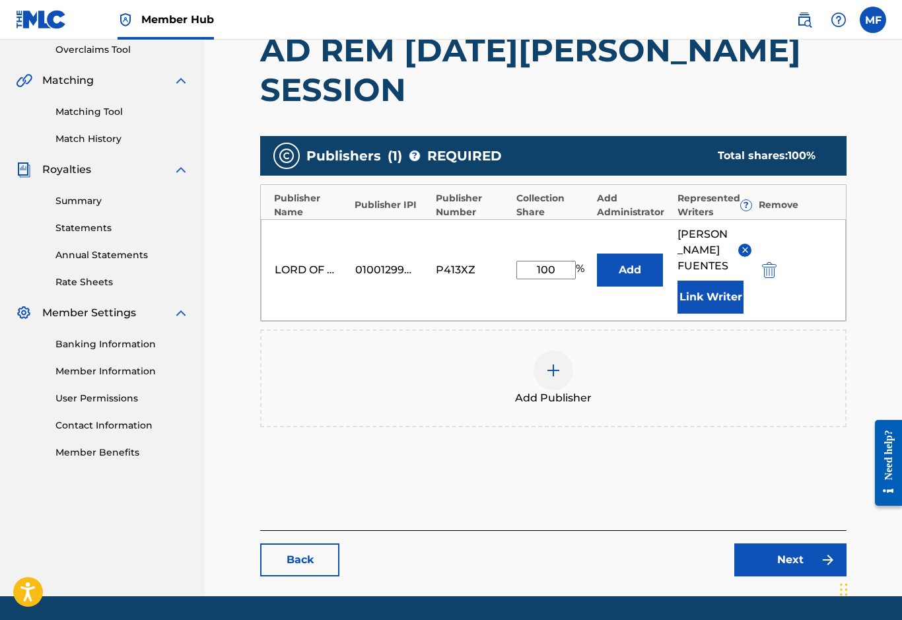
click at [779, 551] on link "Next" at bounding box center [790, 560] width 112 height 33
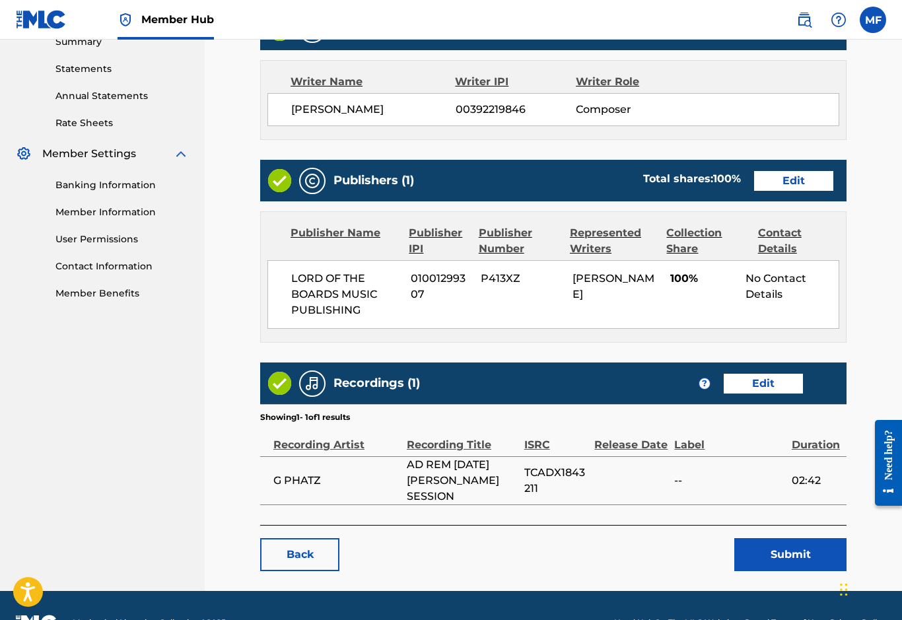
scroll to position [449, 0]
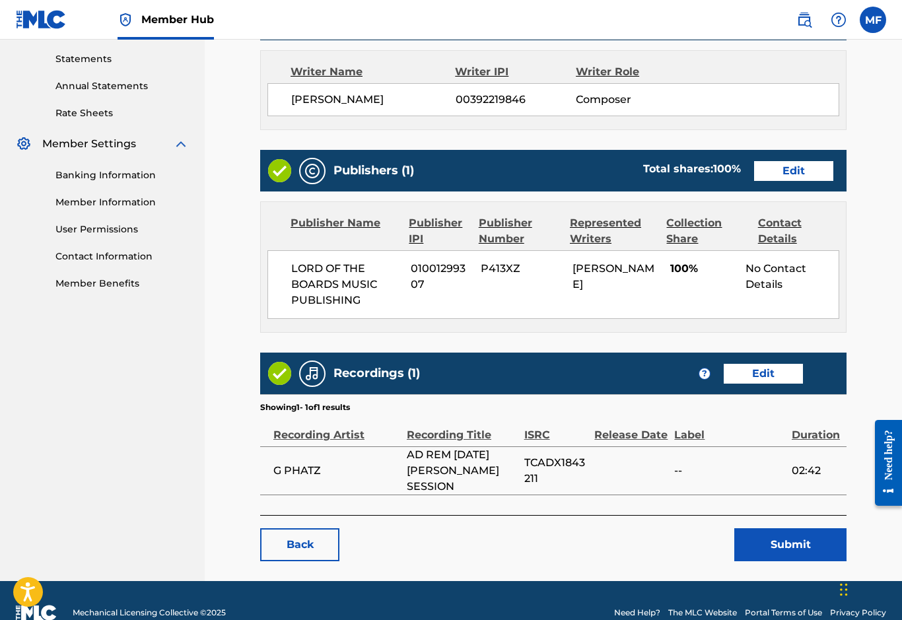
click at [762, 550] on button "Submit" at bounding box center [790, 544] width 112 height 33
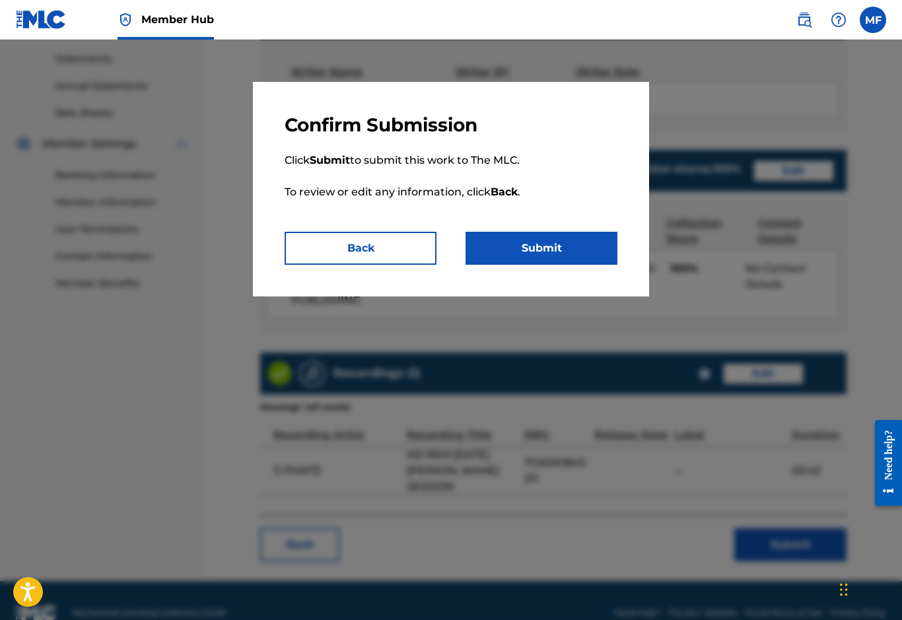
click at [520, 248] on button "Submit" at bounding box center [542, 248] width 152 height 33
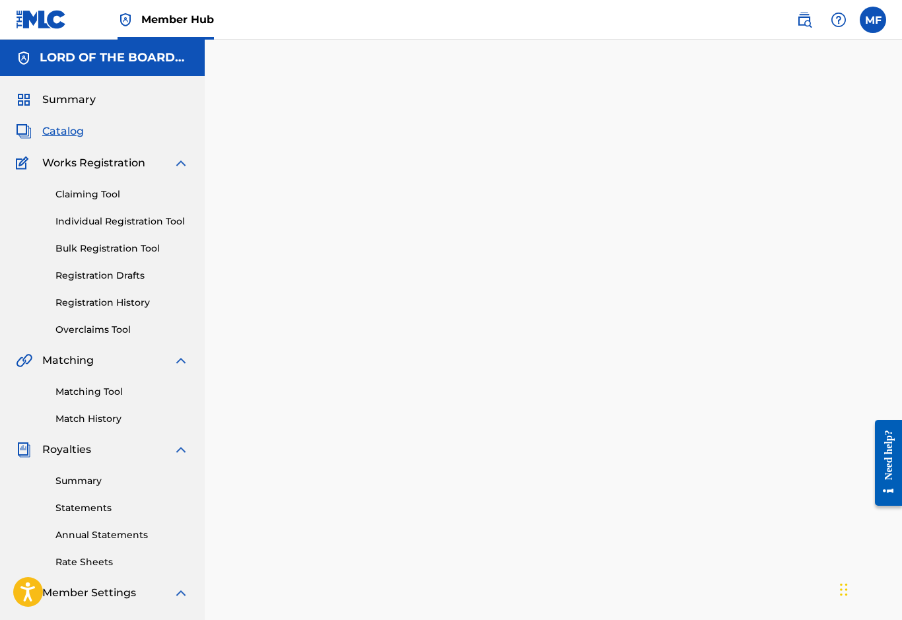
click at [61, 132] on span "Catalog" at bounding box center [63, 132] width 42 height 16
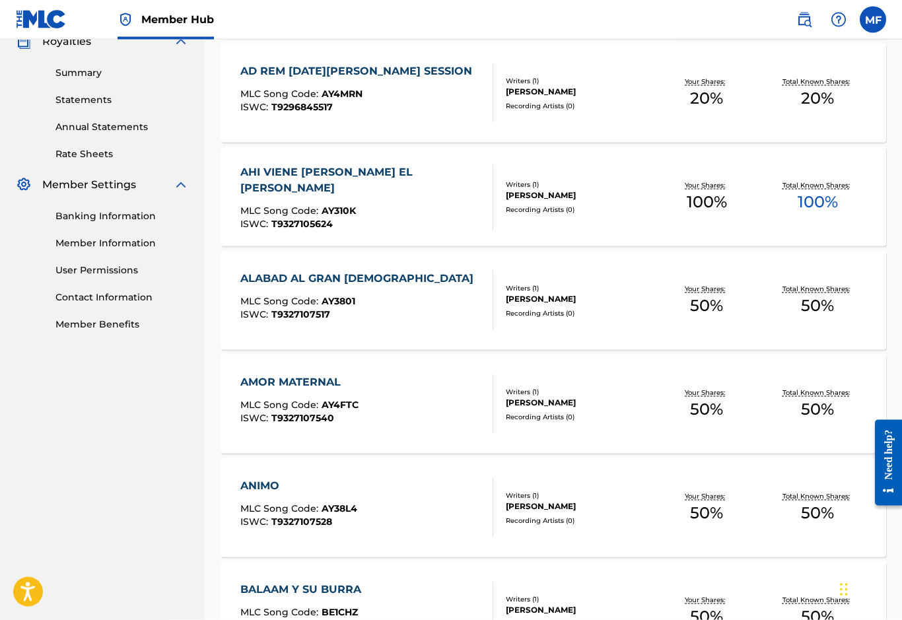
scroll to position [406, 0]
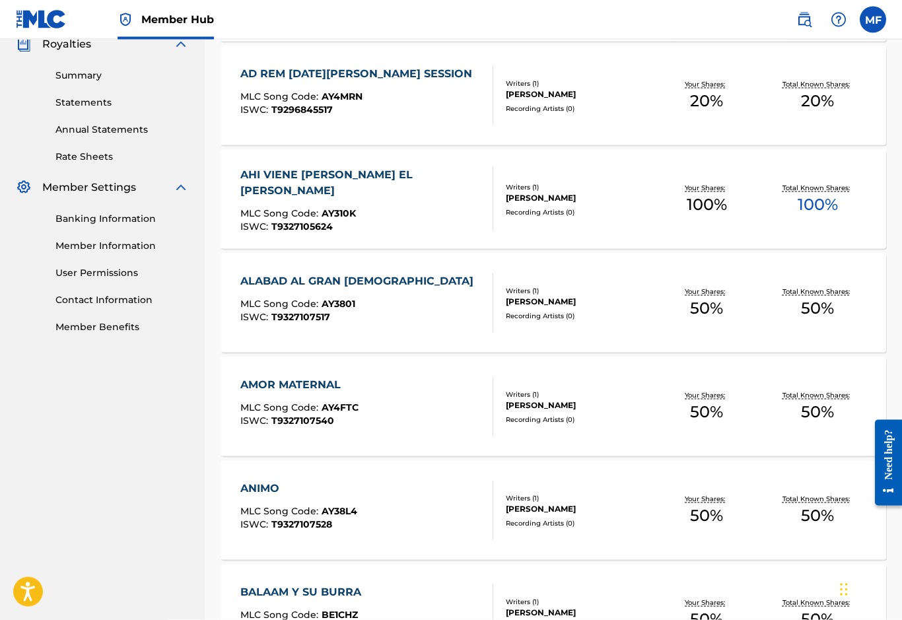
click at [286, 277] on div "ALABAD AL GRAN [DEMOGRAPHIC_DATA]" at bounding box center [360, 281] width 240 height 16
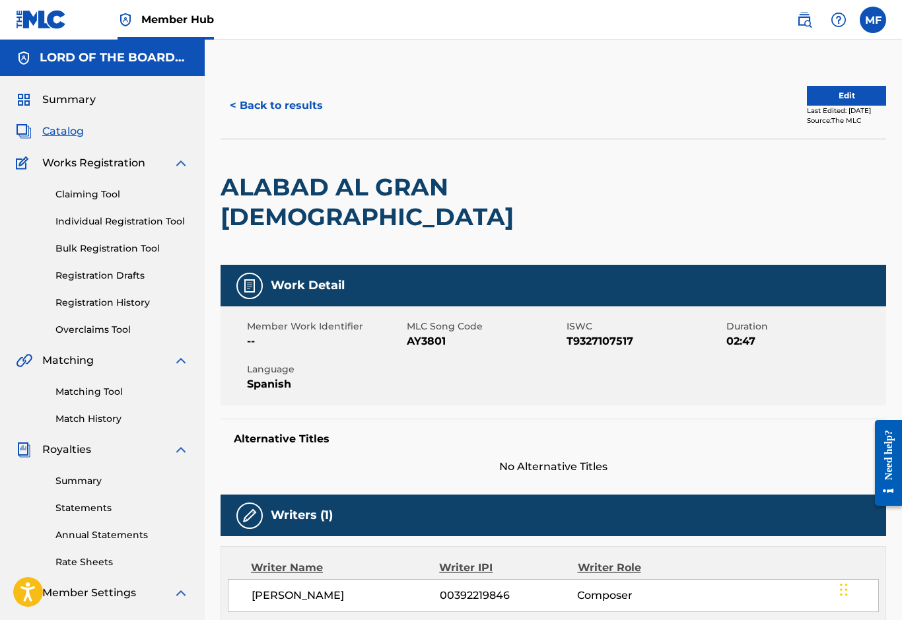
click at [836, 89] on button "Edit" at bounding box center [846, 96] width 79 height 20
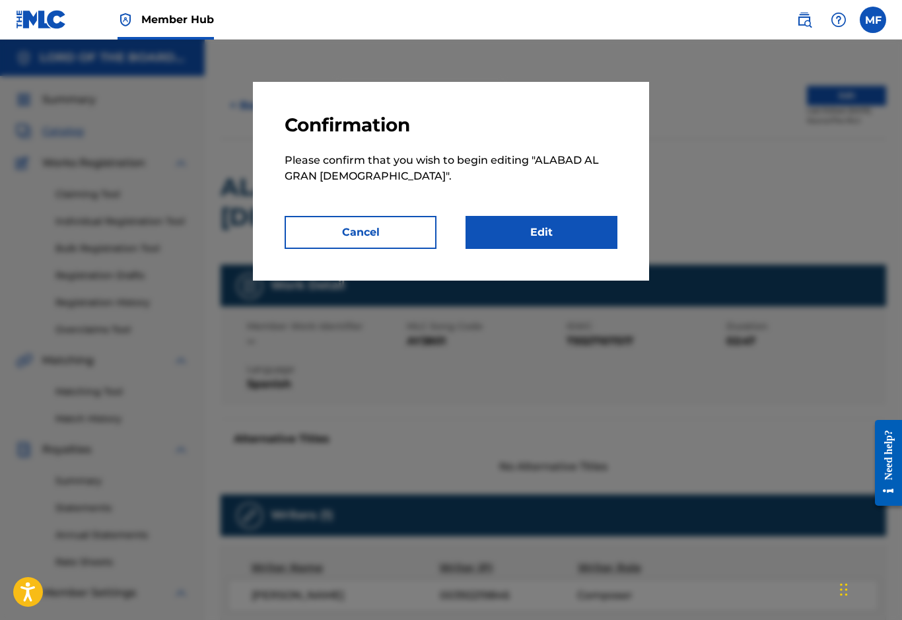
click at [521, 235] on link "Edit" at bounding box center [542, 232] width 152 height 33
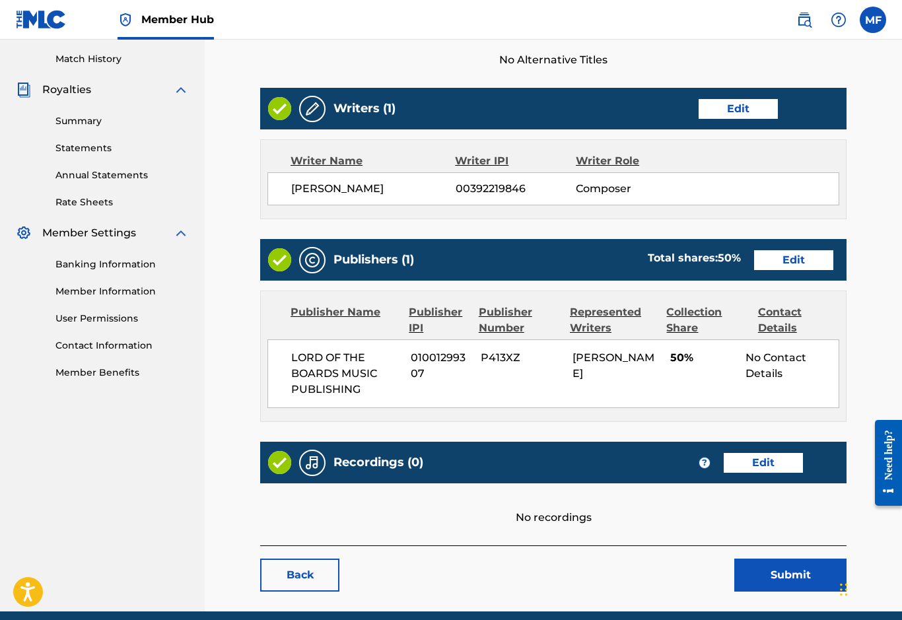
scroll to position [361, 0]
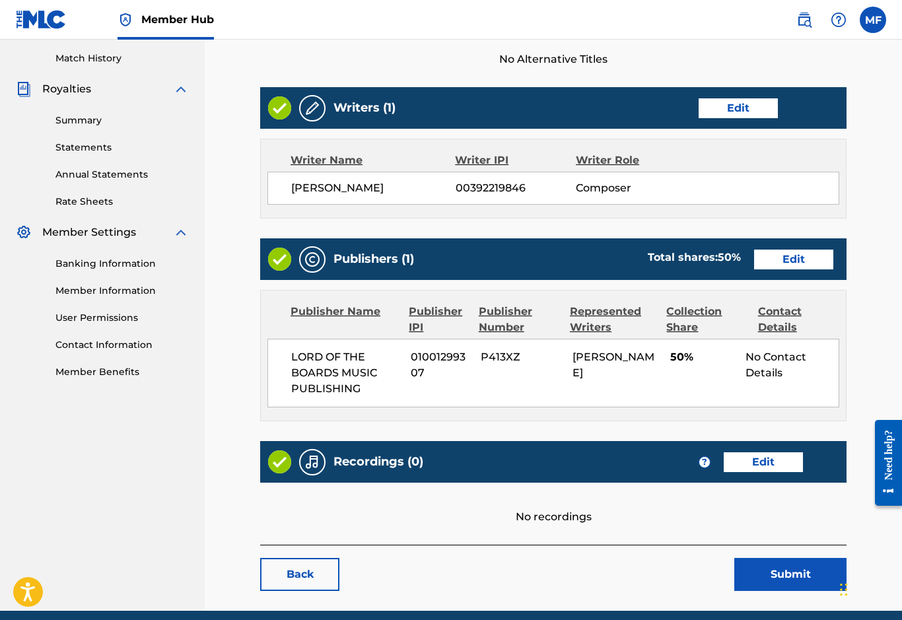
click at [787, 250] on link "Edit" at bounding box center [793, 260] width 79 height 20
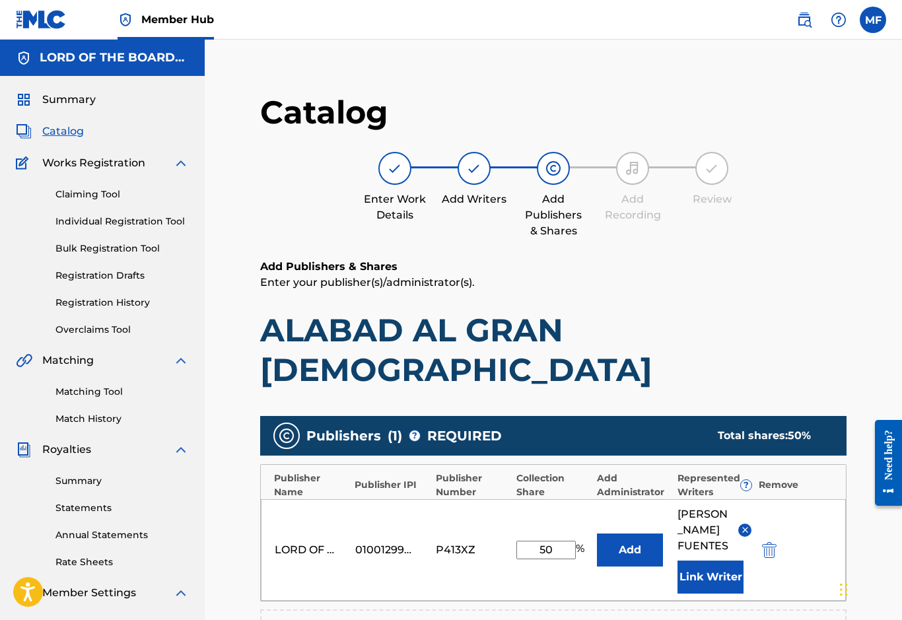
click at [569, 541] on input "50" at bounding box center [546, 550] width 59 height 18
type input "5"
type input "100"
click at [248, 462] on main "Catalog Enter Work Details Add Writers Add Publishers & Shares Add Recording Re…" at bounding box center [554, 475] width 666 height 804
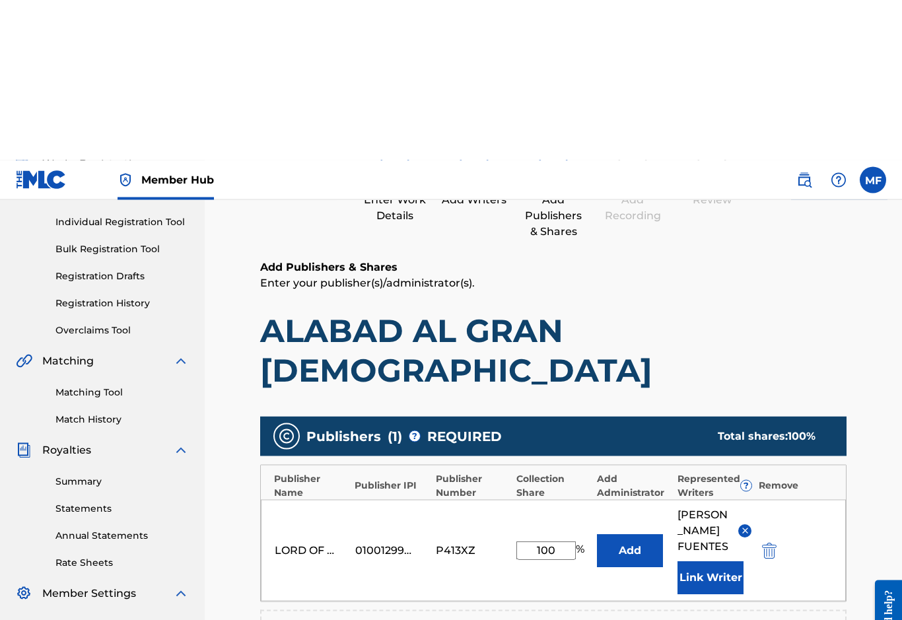
scroll to position [240, 0]
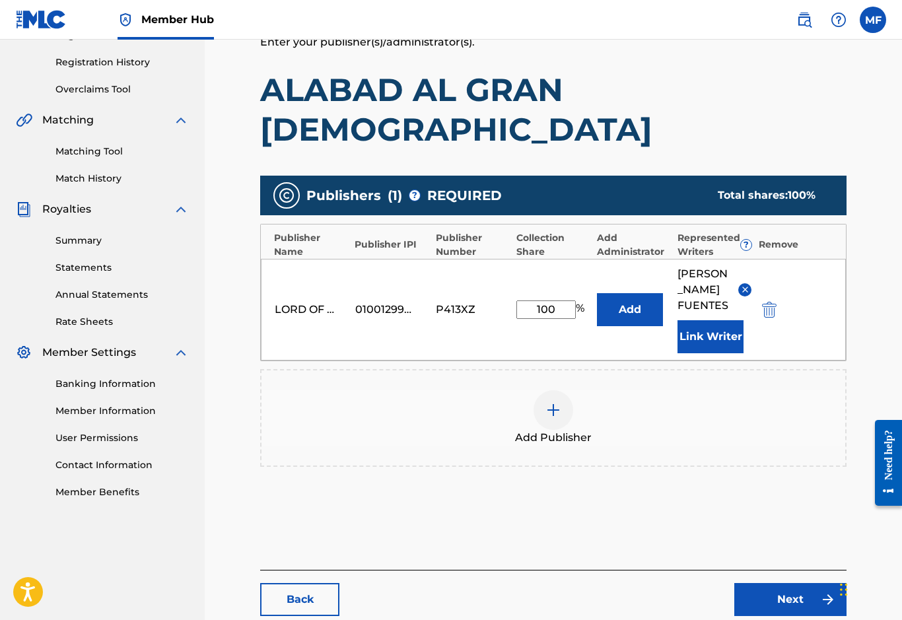
click at [770, 583] on link "Next" at bounding box center [790, 599] width 112 height 33
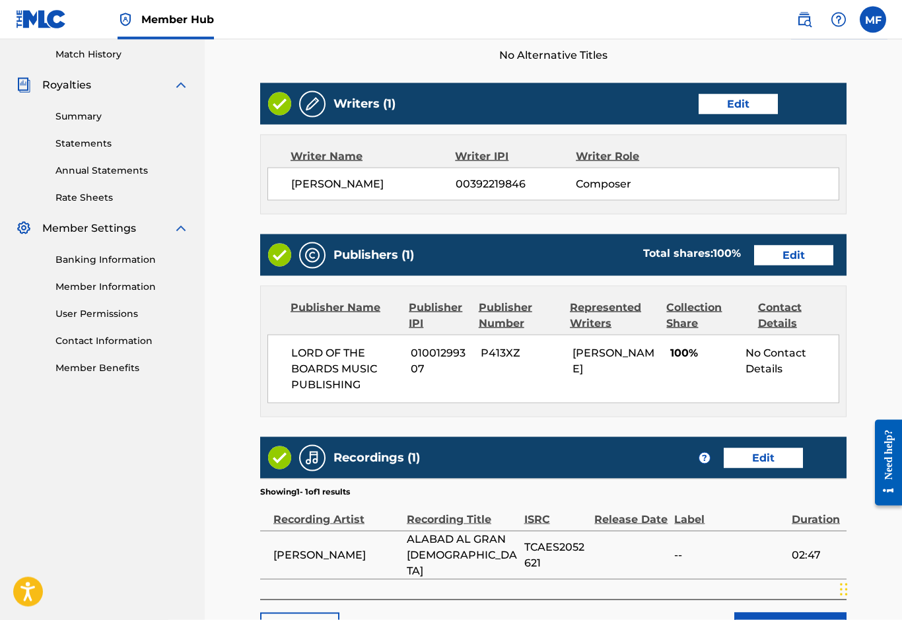
scroll to position [404, 0]
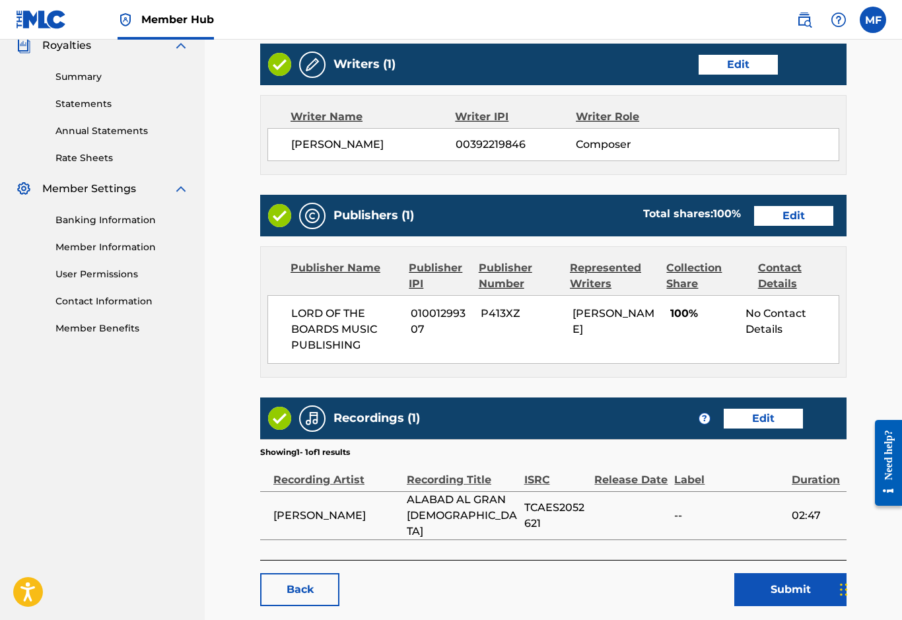
click at [777, 573] on button "Submit" at bounding box center [790, 589] width 112 height 33
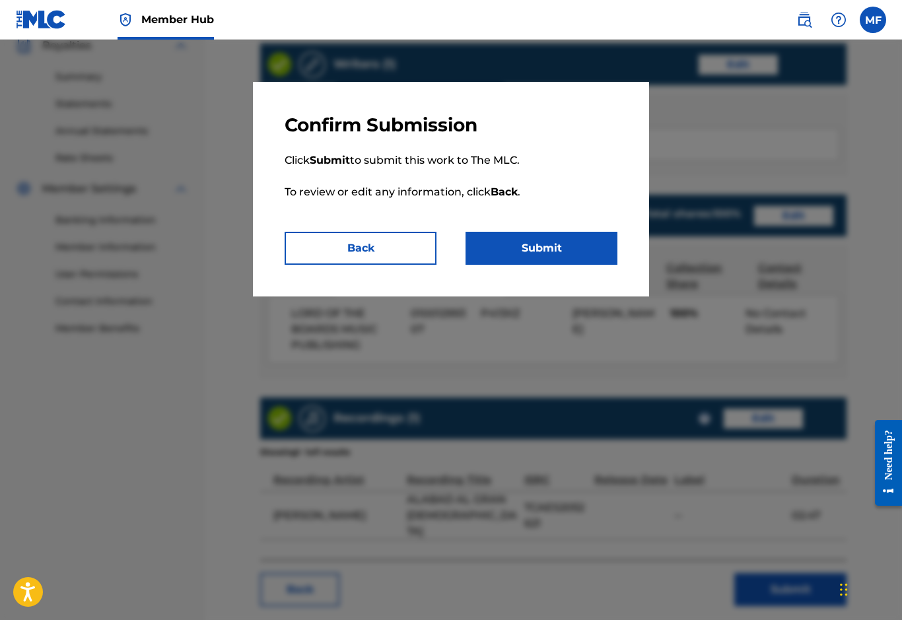
click at [515, 254] on button "Submit" at bounding box center [542, 248] width 152 height 33
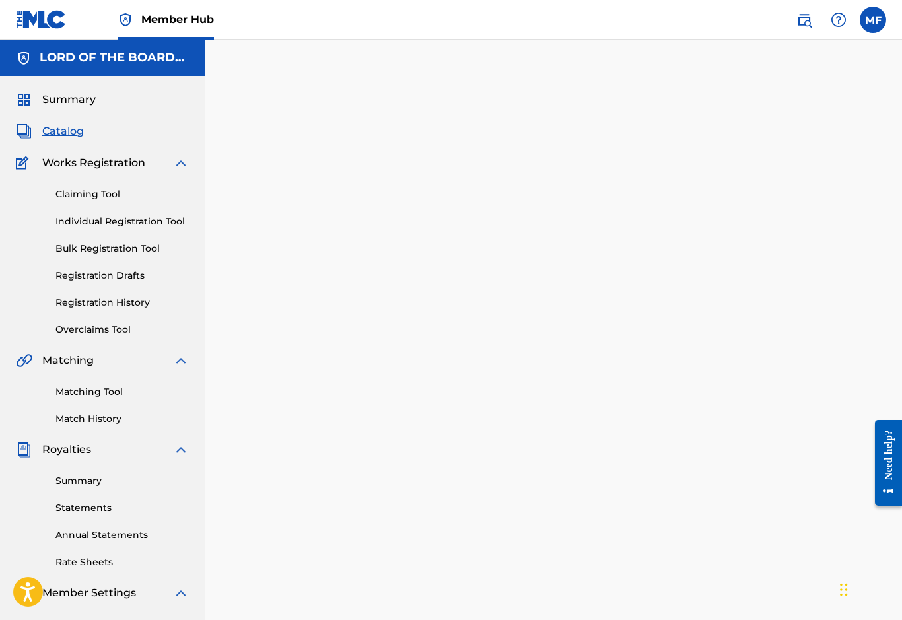
click at [58, 135] on span "Catalog" at bounding box center [63, 132] width 42 height 16
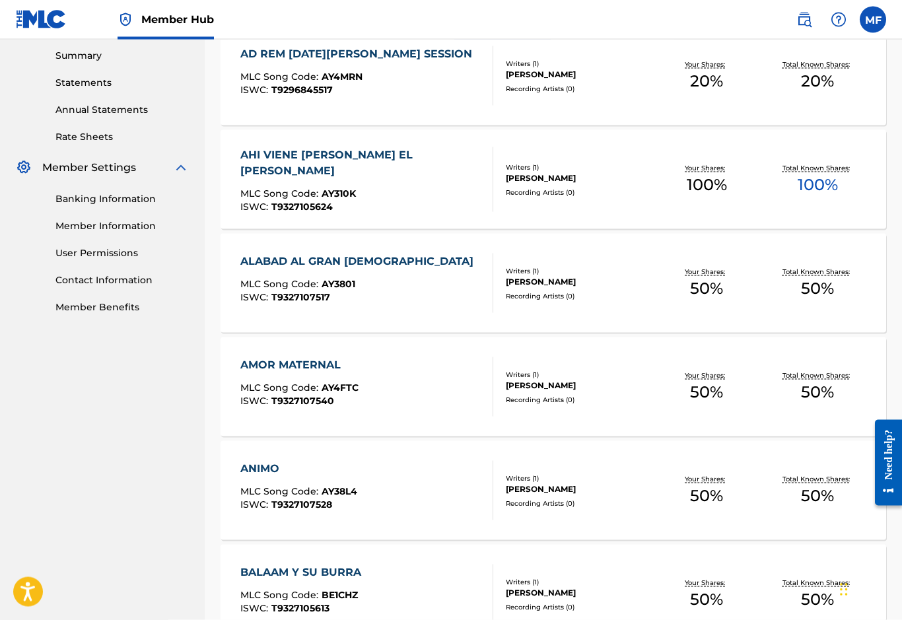
scroll to position [426, 0]
click at [271, 368] on div "AMOR MATERNAL" at bounding box center [299, 365] width 118 height 16
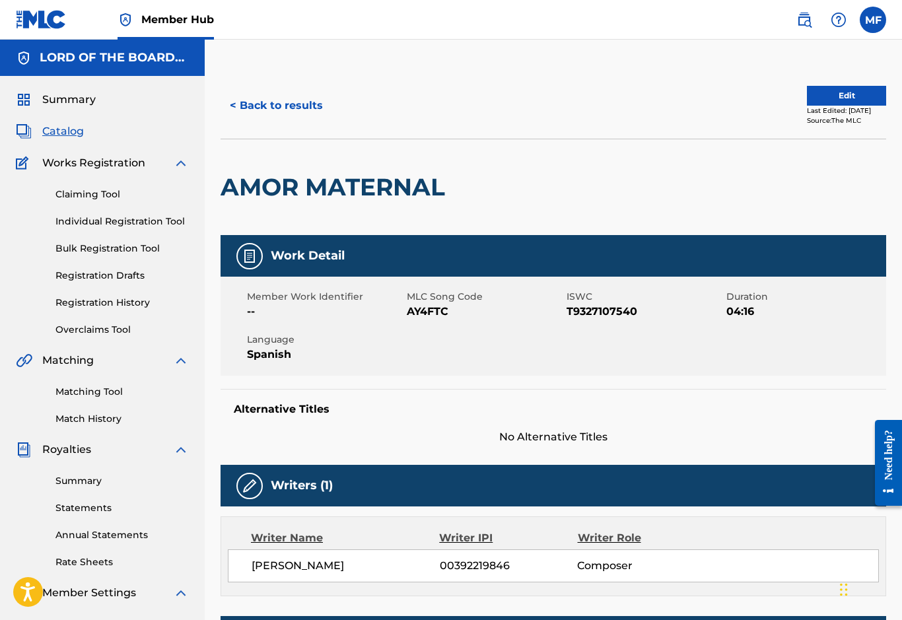
click at [840, 102] on button "Edit" at bounding box center [846, 96] width 79 height 20
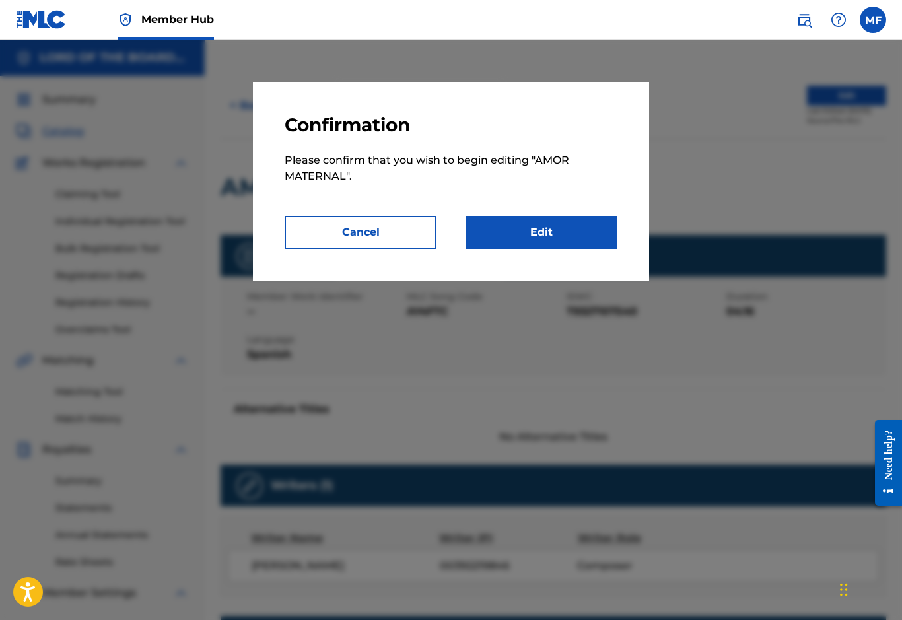
click at [513, 234] on link "Edit" at bounding box center [542, 232] width 152 height 33
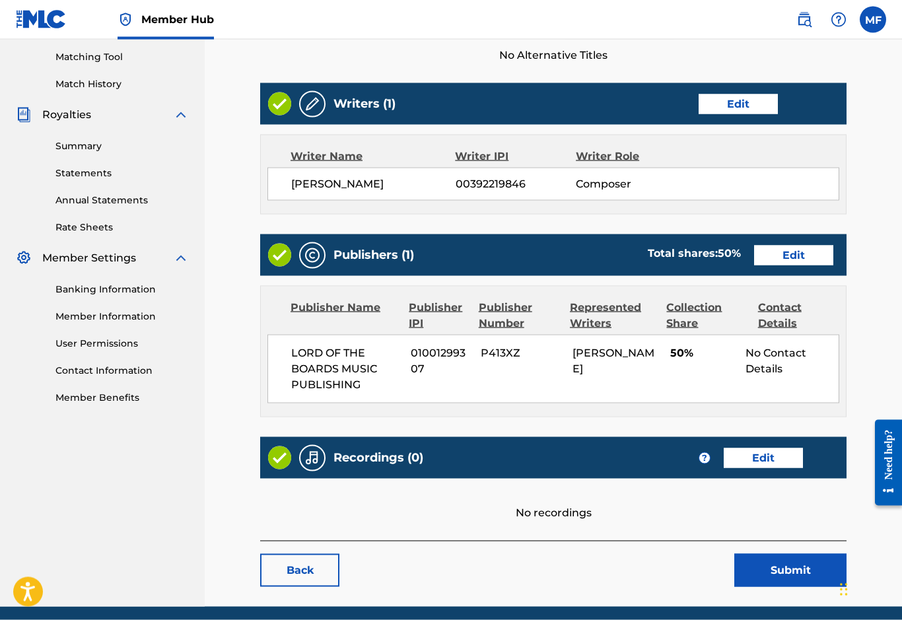
scroll to position [361, 0]
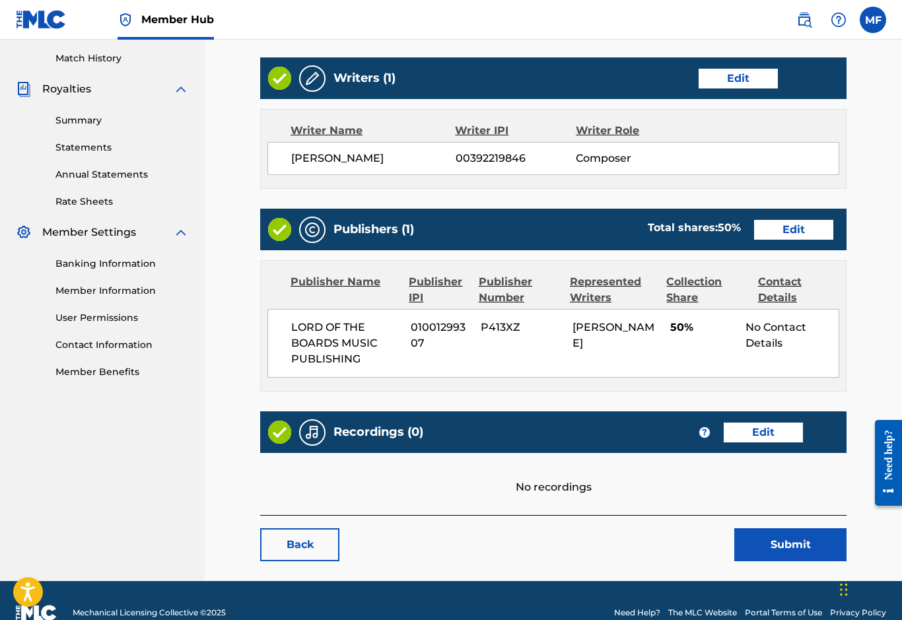
click at [786, 226] on link "Edit" at bounding box center [793, 230] width 79 height 20
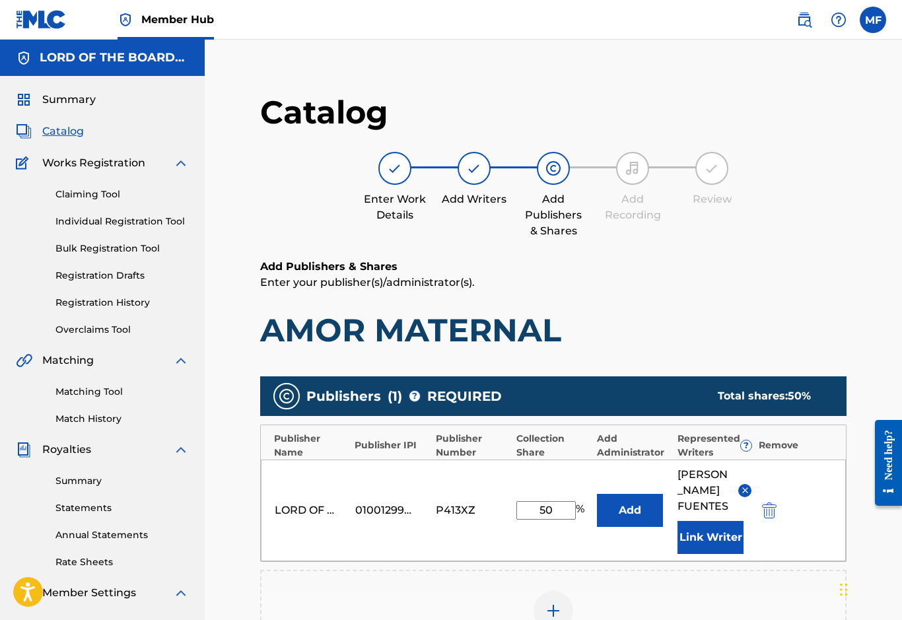
click at [552, 502] on input "50" at bounding box center [546, 510] width 59 height 18
type input "5"
type input "100"
click at [647, 324] on h1 "AMOR MATERNAL" at bounding box center [553, 330] width 587 height 40
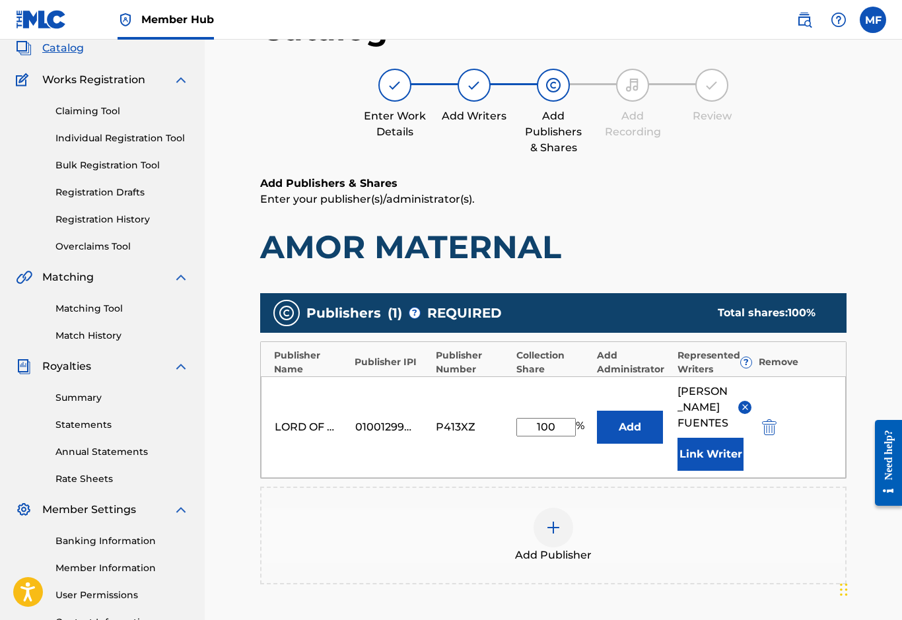
scroll to position [240, 0]
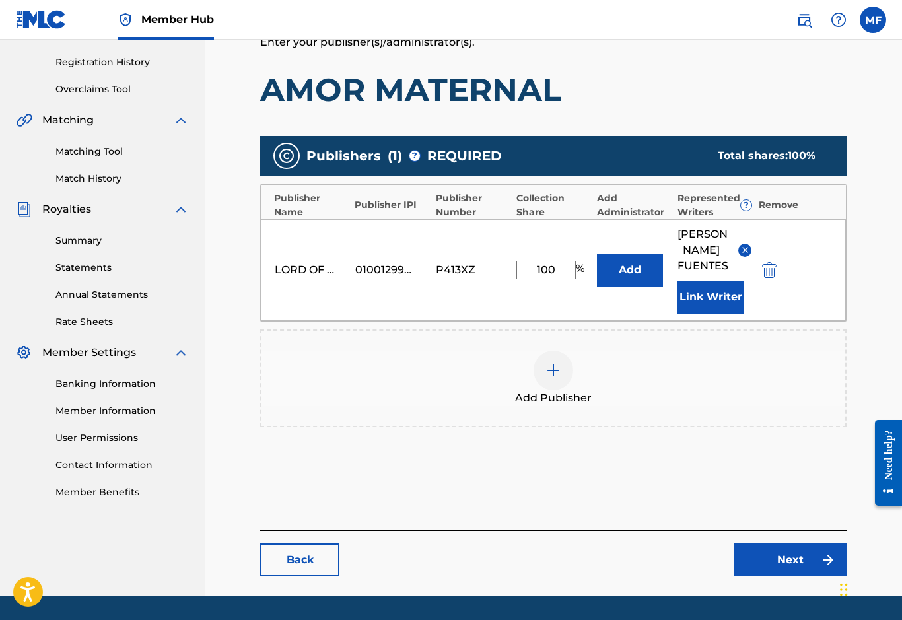
click at [782, 548] on link "Next" at bounding box center [790, 560] width 112 height 33
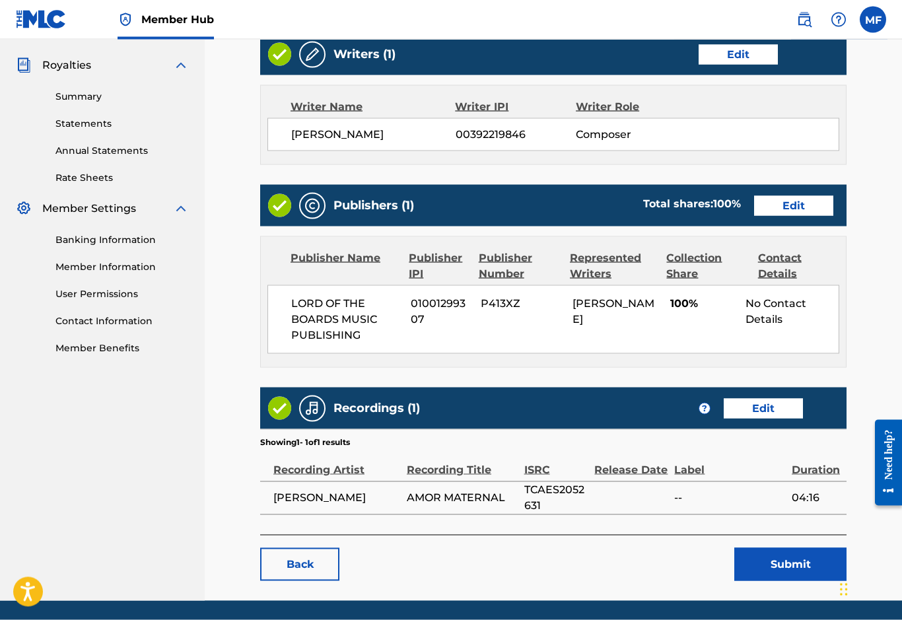
scroll to position [404, 0]
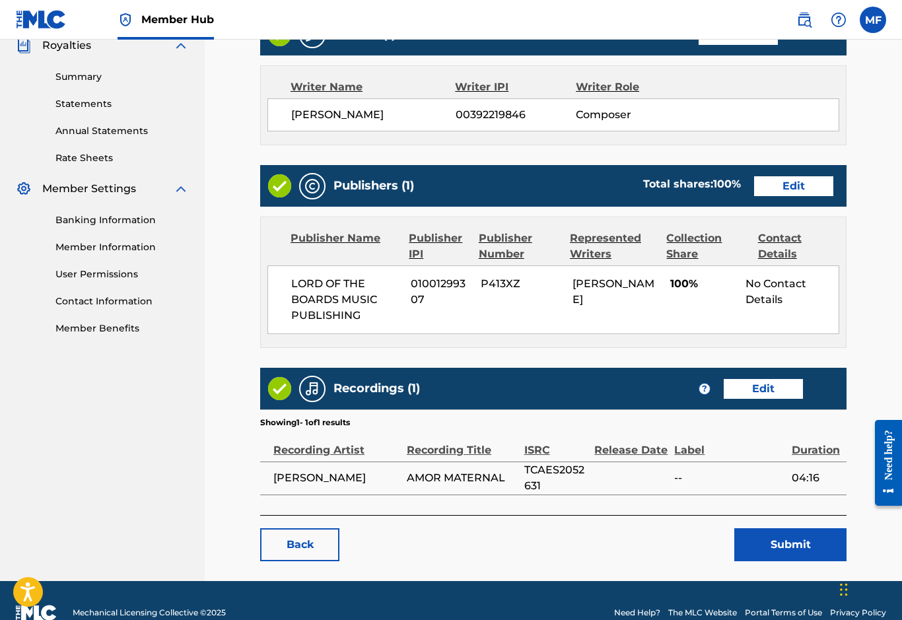
click at [778, 543] on button "Submit" at bounding box center [790, 544] width 112 height 33
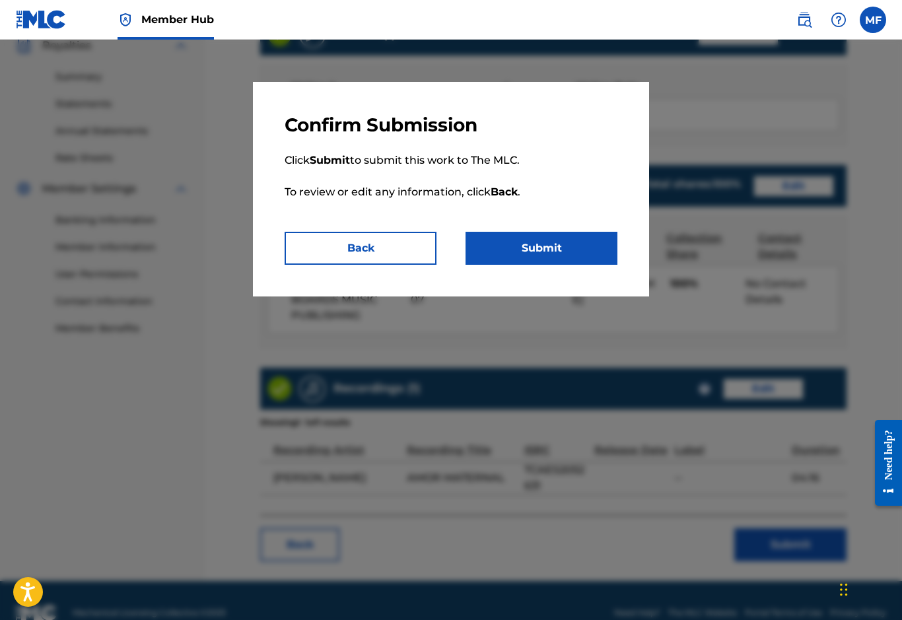
click at [541, 248] on button "Submit" at bounding box center [542, 248] width 152 height 33
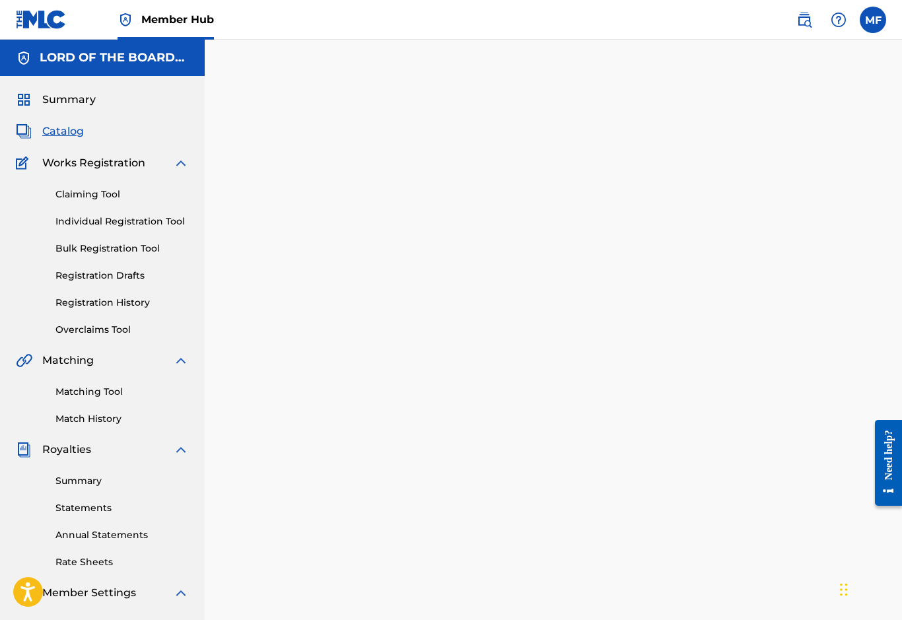
click at [65, 133] on span "Catalog" at bounding box center [63, 132] width 42 height 16
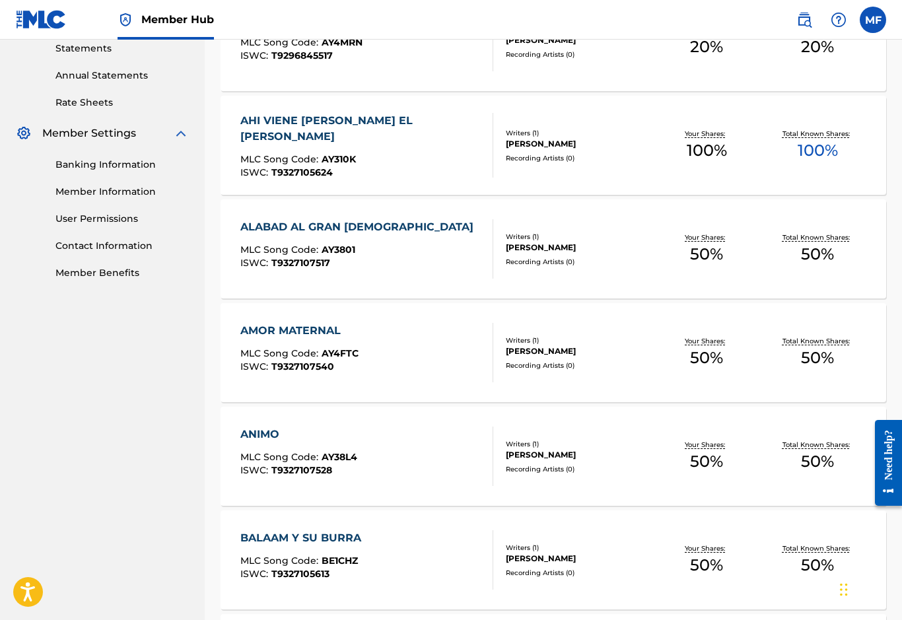
scroll to position [473, 0]
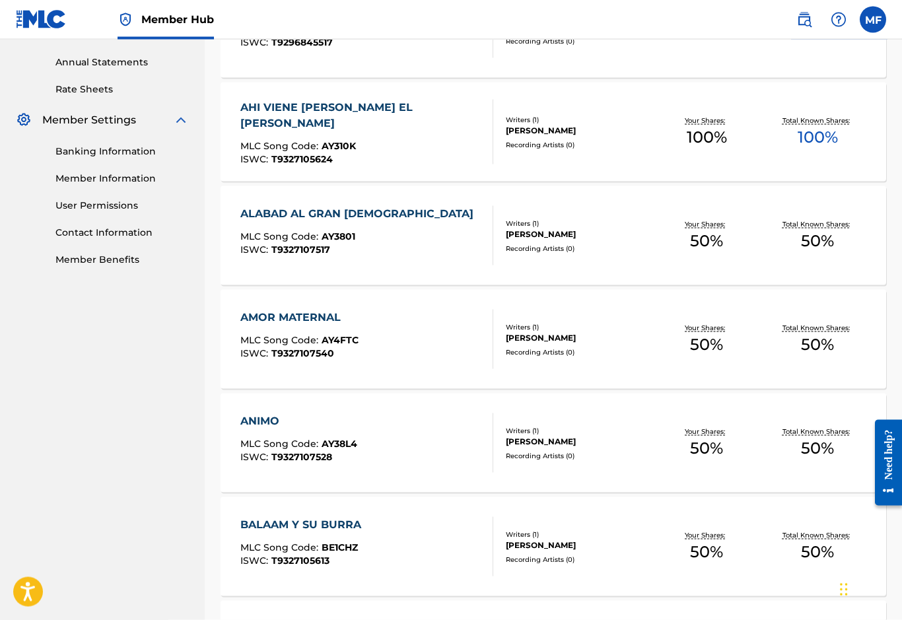
click at [254, 423] on div "ANIMO" at bounding box center [298, 421] width 117 height 16
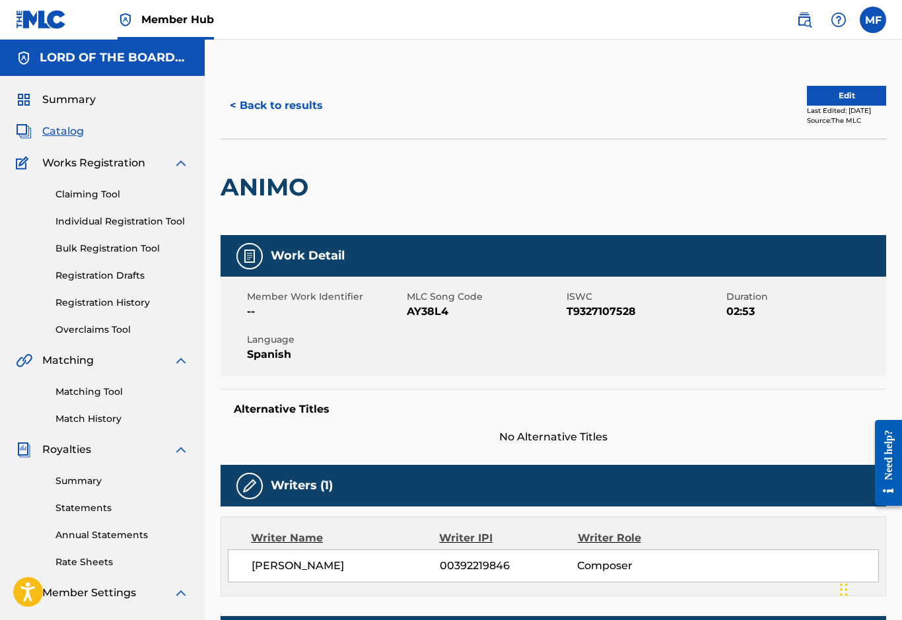
click at [839, 92] on button "Edit" at bounding box center [846, 96] width 79 height 20
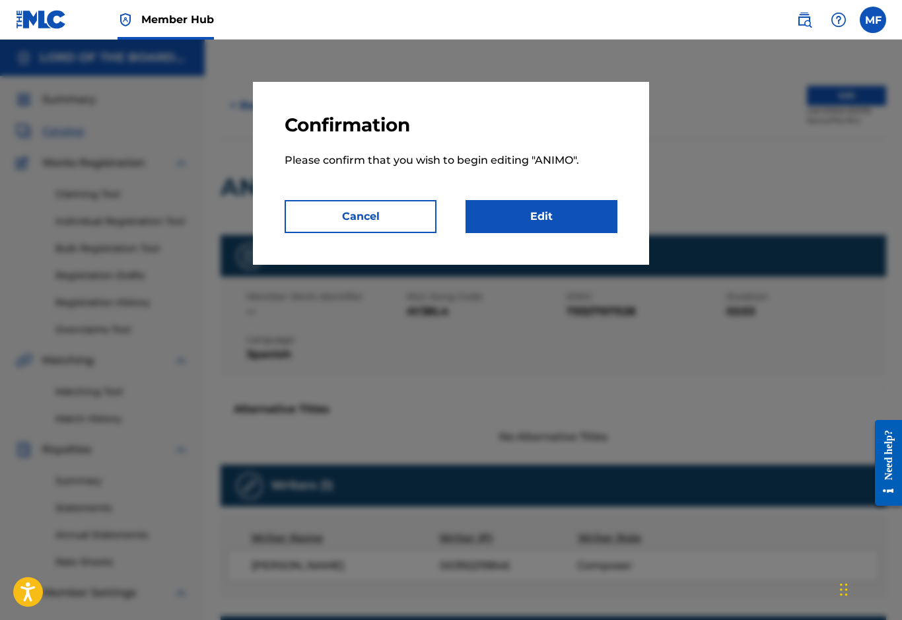
click at [521, 211] on link "Edit" at bounding box center [542, 216] width 152 height 33
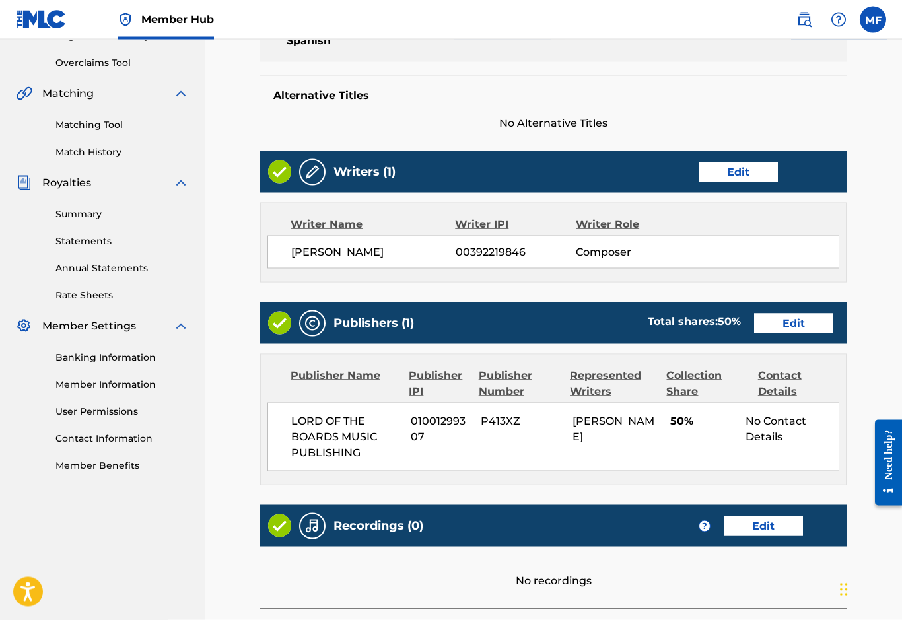
scroll to position [361, 0]
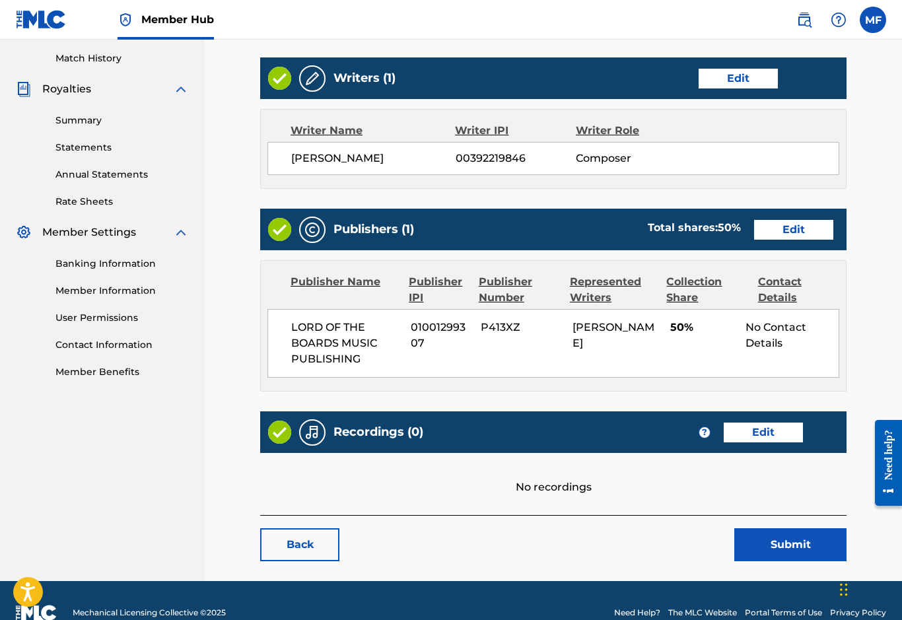
click at [796, 233] on link "Edit" at bounding box center [793, 230] width 79 height 20
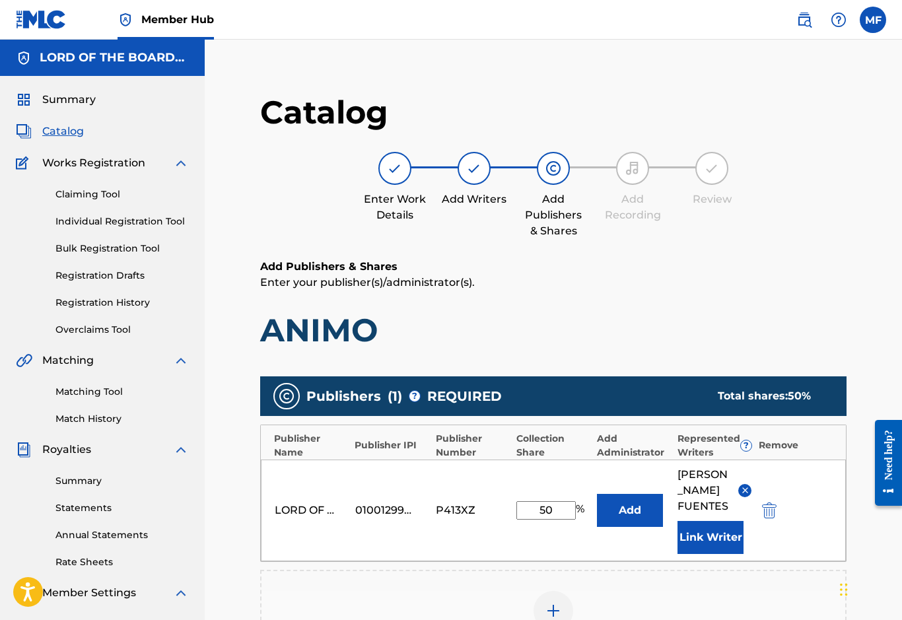
click at [561, 507] on input "50" at bounding box center [546, 510] width 59 height 18
type input "5"
type input "100"
click at [231, 523] on main "Catalog Enter Work Details Add Writers Add Publishers & Shares Add Recording Re…" at bounding box center [554, 455] width 666 height 764
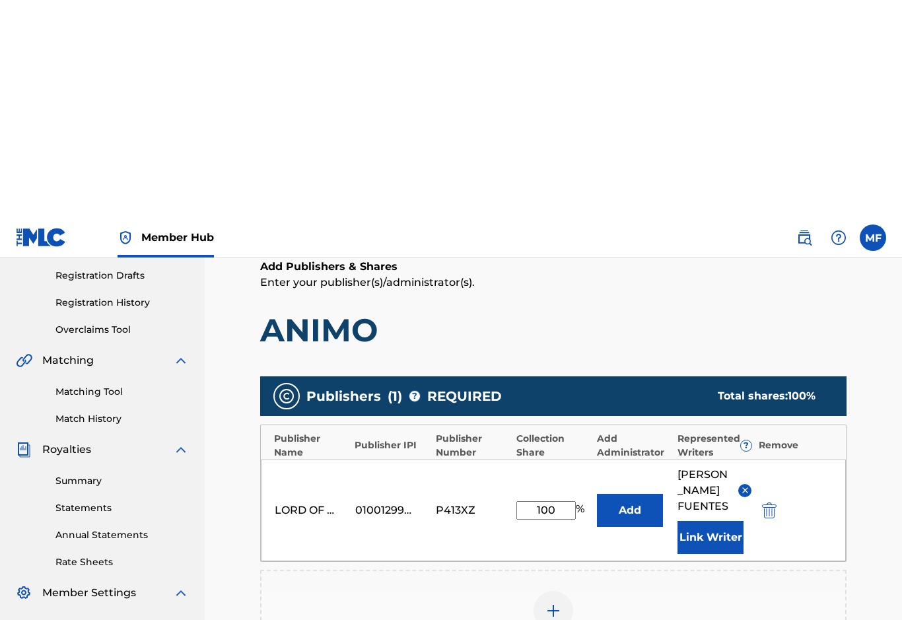
scroll to position [240, 0]
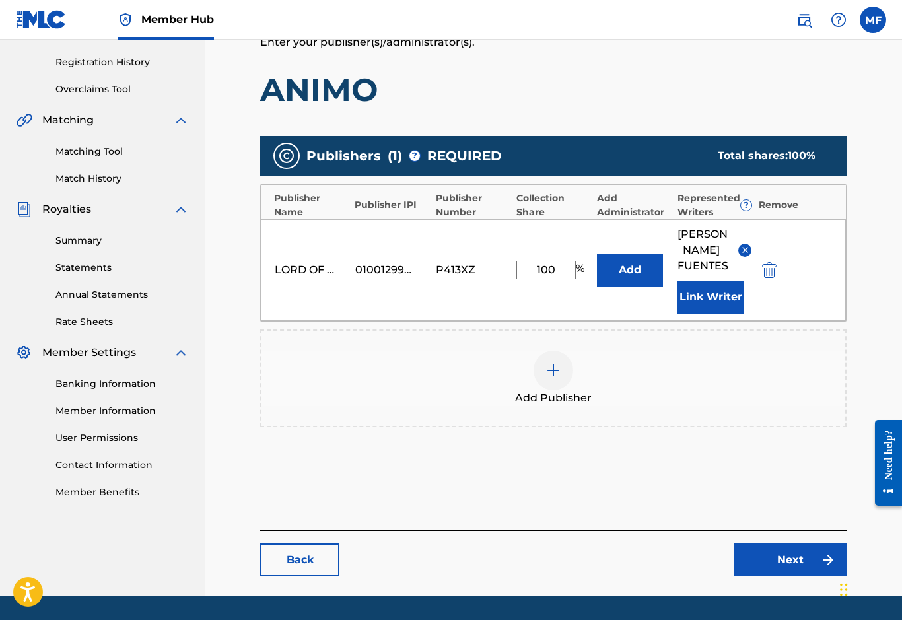
click at [762, 548] on link "Next" at bounding box center [790, 560] width 112 height 33
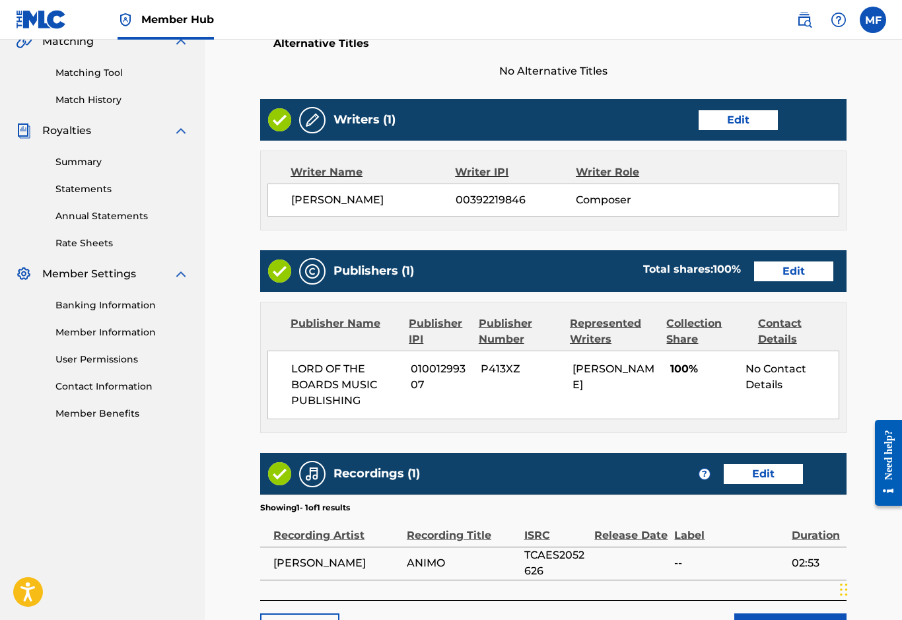
scroll to position [404, 0]
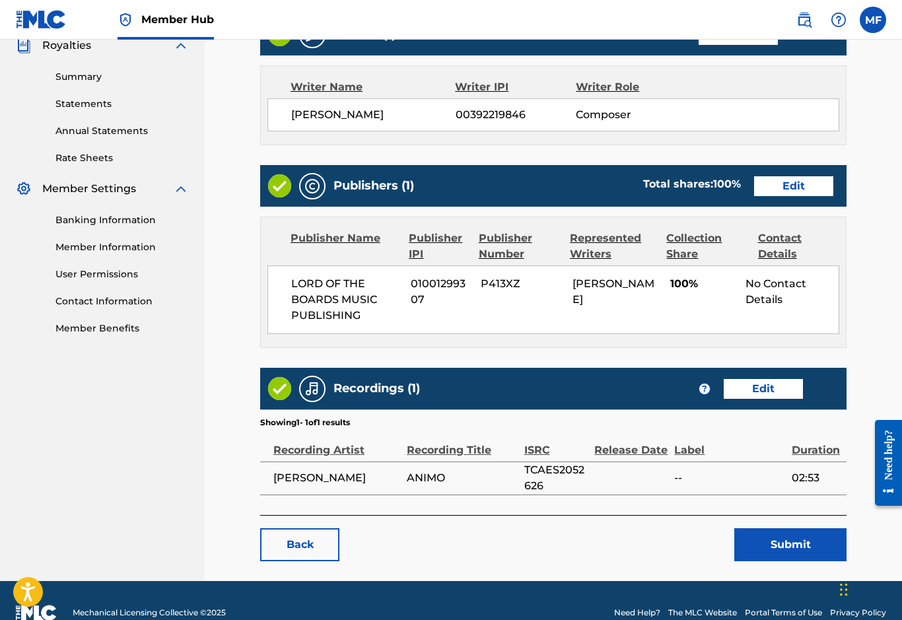
click at [773, 548] on button "Submit" at bounding box center [790, 544] width 112 height 33
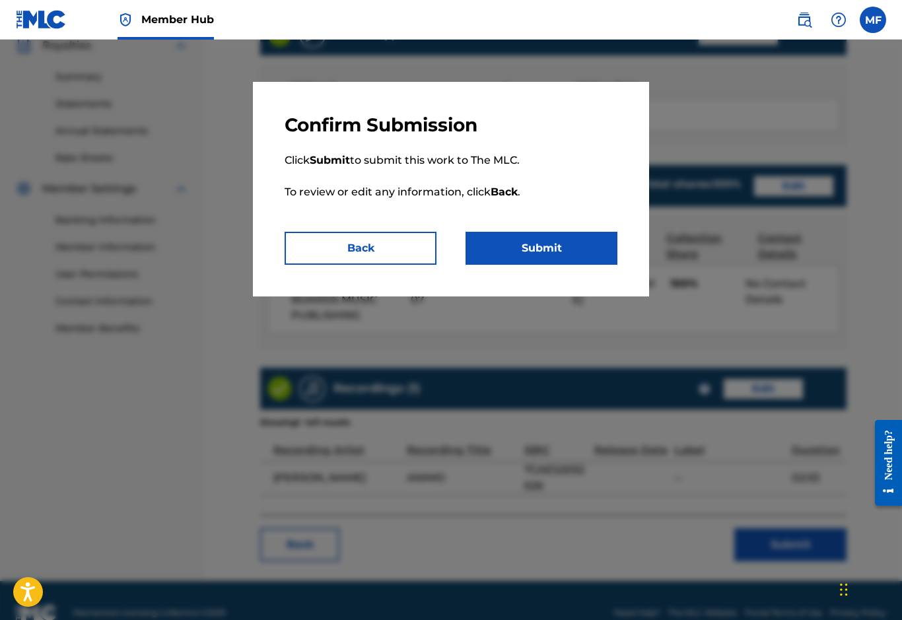
click at [524, 258] on button "Submit" at bounding box center [542, 248] width 152 height 33
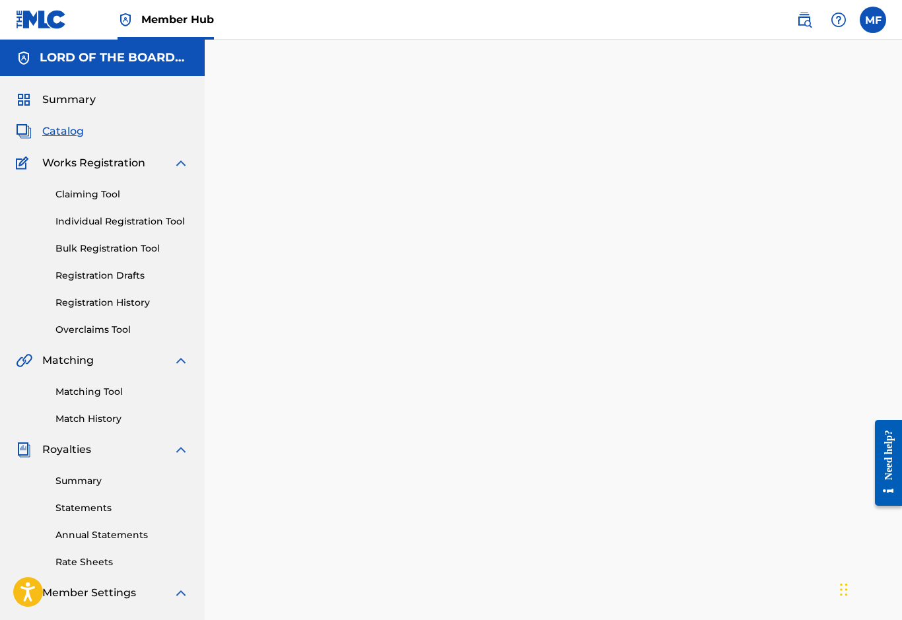
click at [61, 135] on span "Catalog" at bounding box center [63, 132] width 42 height 16
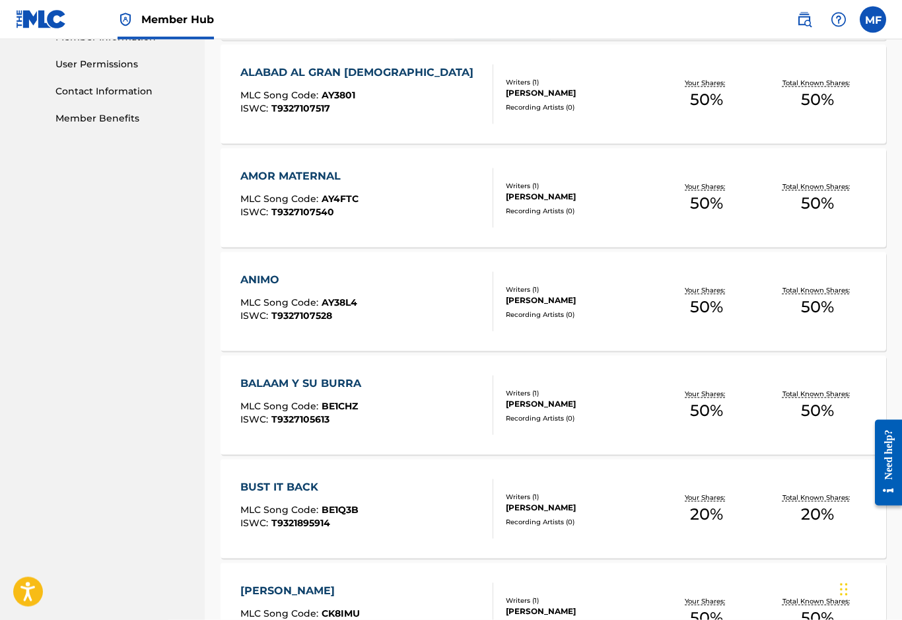
scroll to position [615, 0]
click at [261, 386] on div "BALAAM Y SU BURRA" at bounding box center [303, 383] width 127 height 16
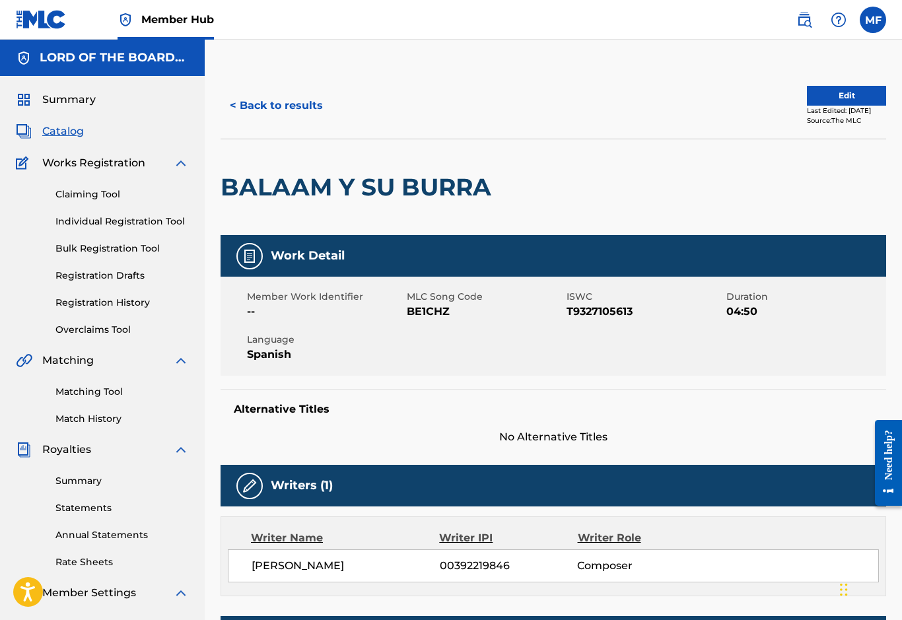
click at [843, 90] on button "Edit" at bounding box center [846, 96] width 79 height 20
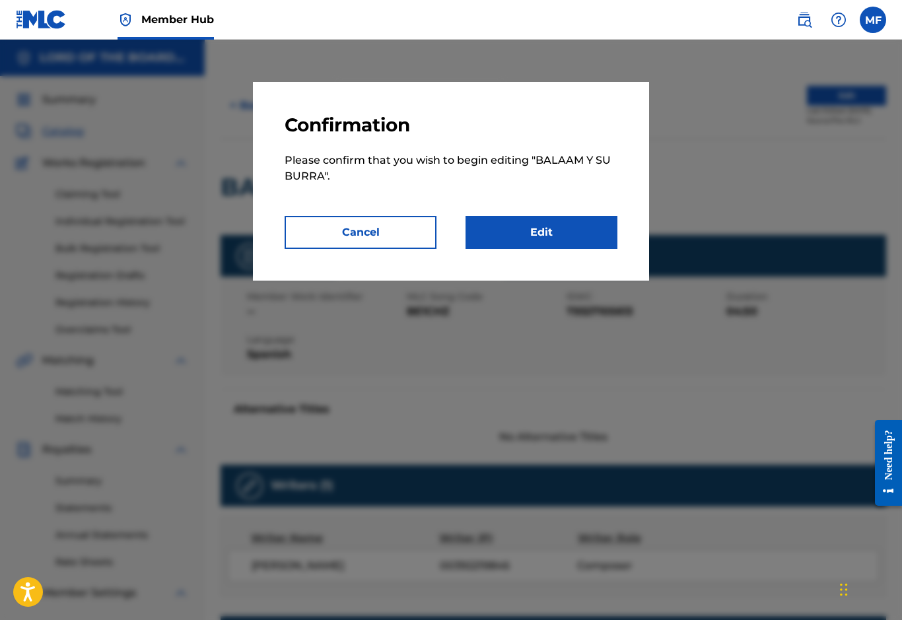
click at [517, 233] on link "Edit" at bounding box center [542, 232] width 152 height 33
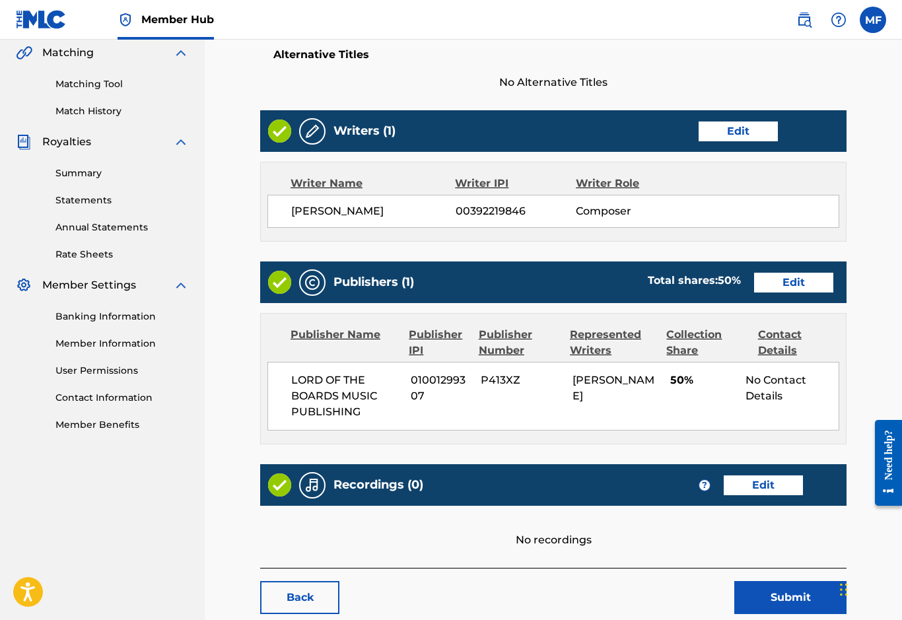
scroll to position [307, 0]
click at [788, 287] on link "Edit" at bounding box center [793, 283] width 79 height 20
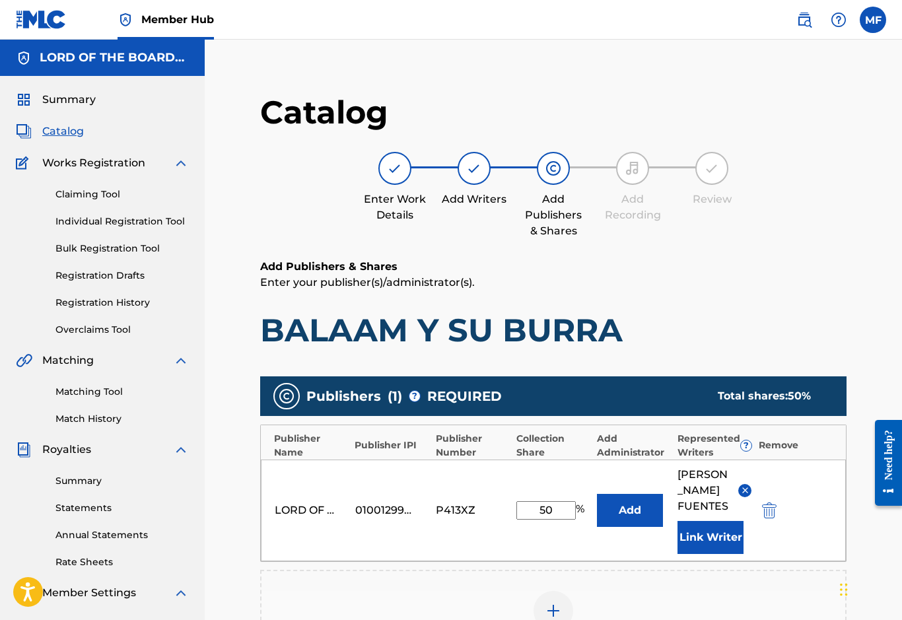
click at [561, 504] on input "50" at bounding box center [546, 510] width 59 height 18
type input "5"
type input "100"
click at [242, 483] on main "Catalog Enter Work Details Add Writers Add Publishers & Shares Add Recording Re…" at bounding box center [554, 455] width 666 height 764
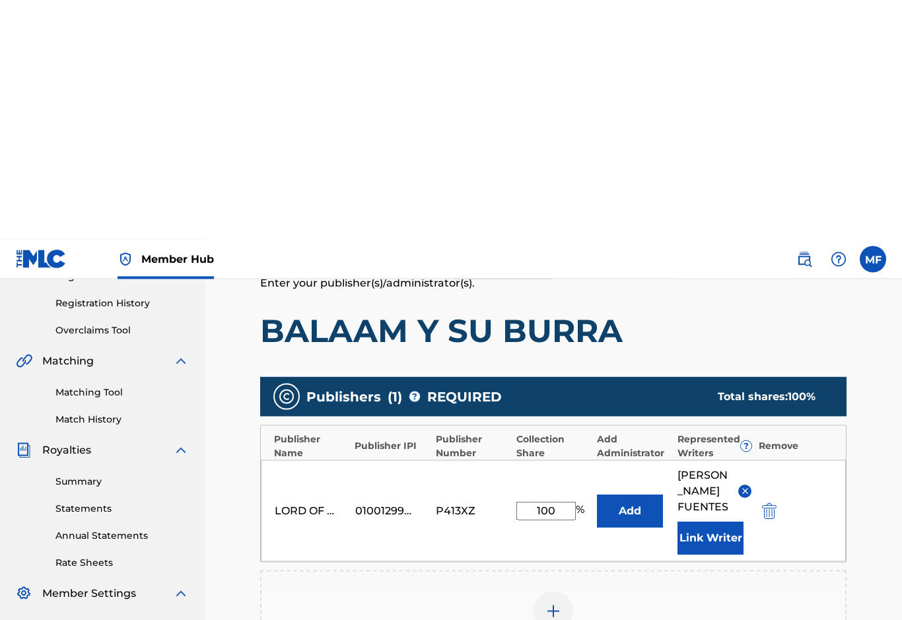
scroll to position [240, 0]
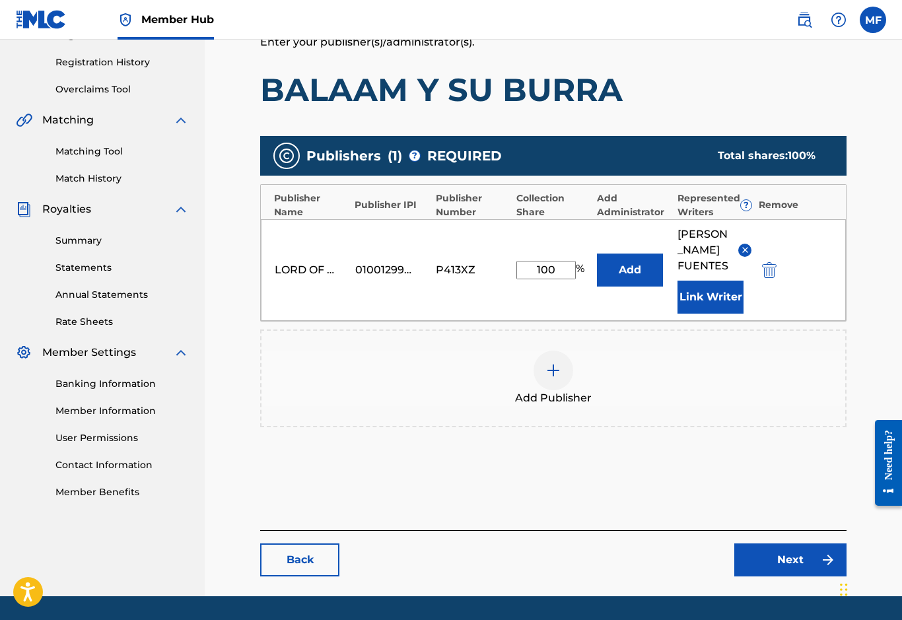
click at [784, 544] on link "Next" at bounding box center [790, 560] width 112 height 33
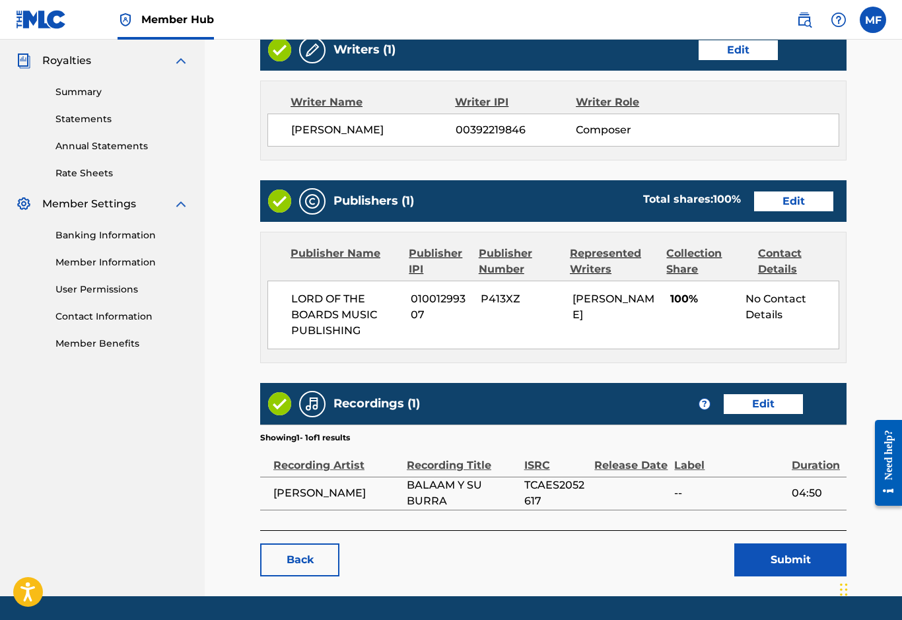
scroll to position [404, 0]
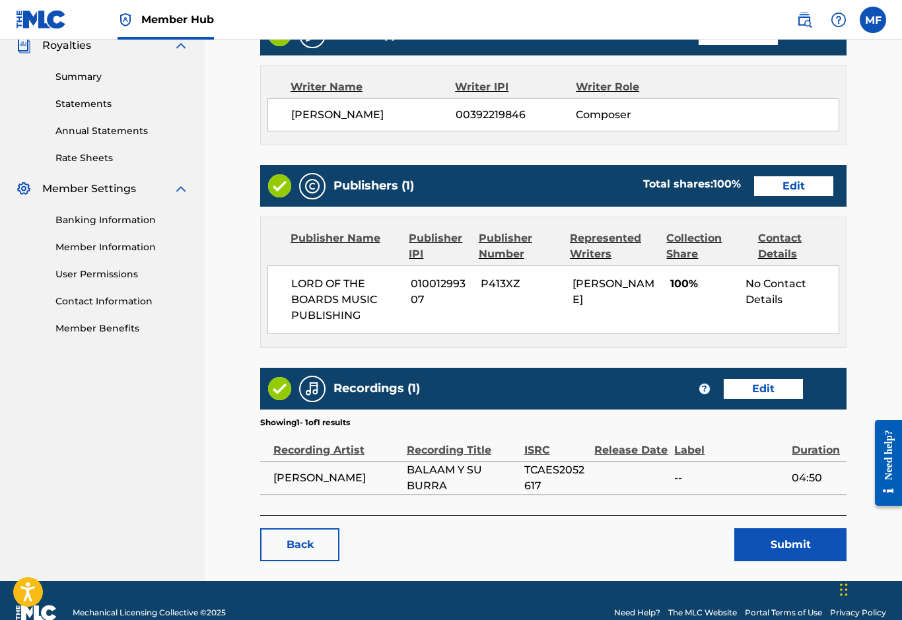
click at [781, 552] on button "Submit" at bounding box center [790, 544] width 112 height 33
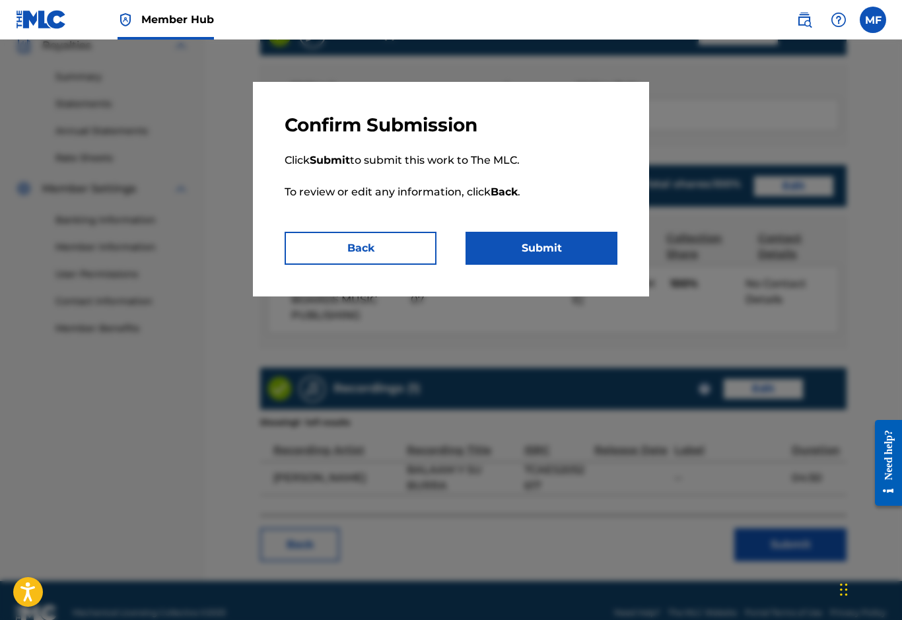
click at [536, 252] on button "Submit" at bounding box center [542, 248] width 152 height 33
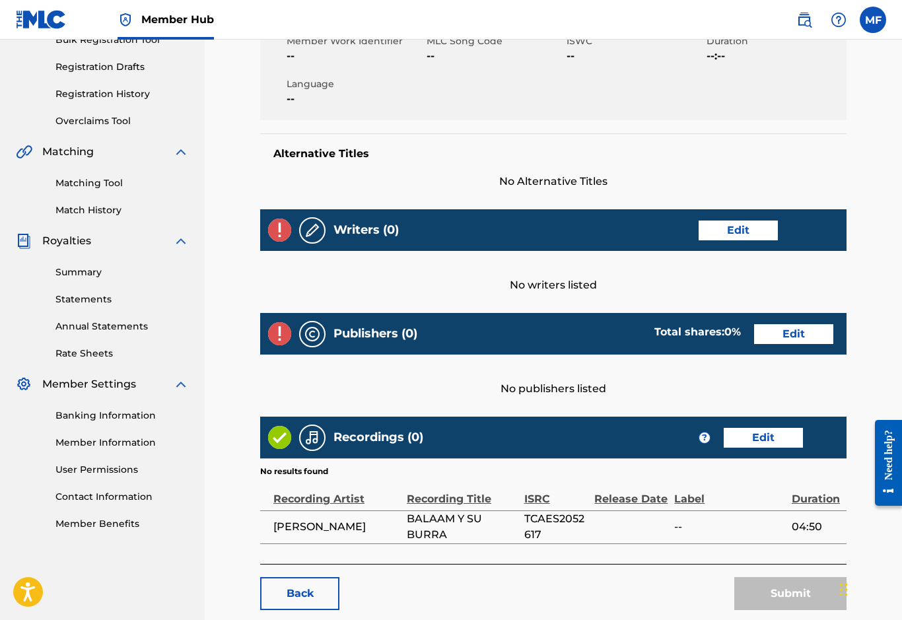
scroll to position [258, 0]
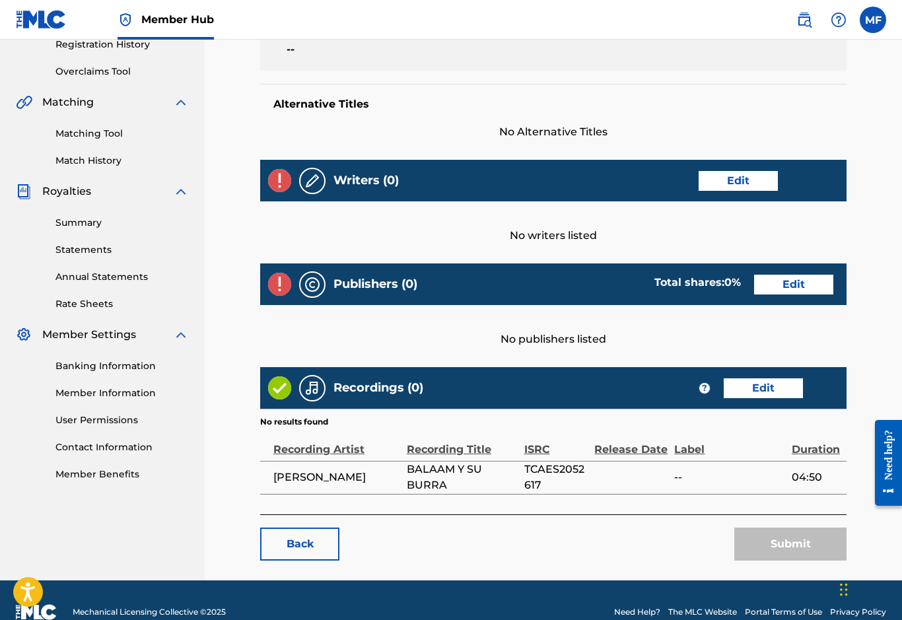
click at [296, 546] on link "Back" at bounding box center [299, 544] width 79 height 33
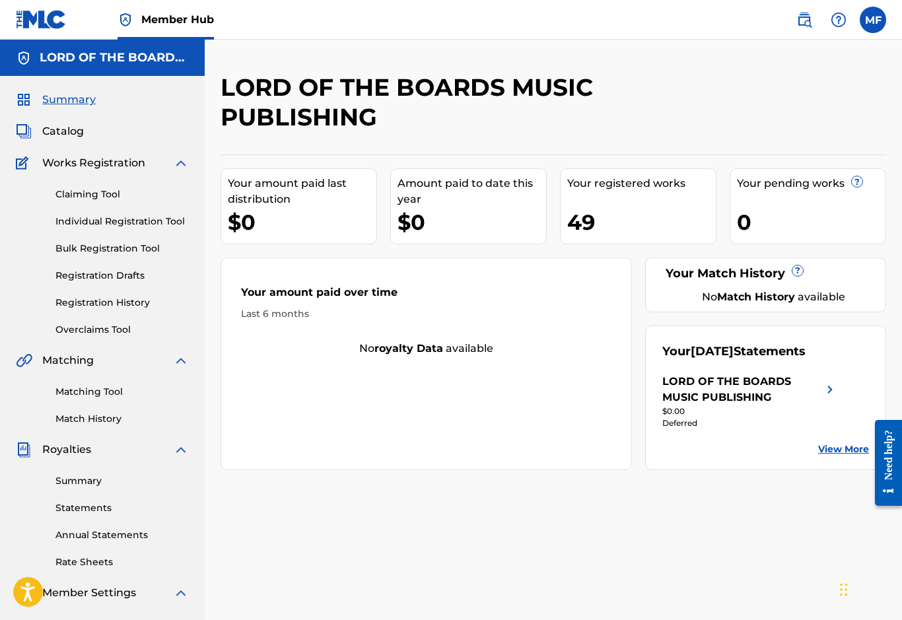
click at [48, 133] on span "Catalog" at bounding box center [63, 132] width 42 height 16
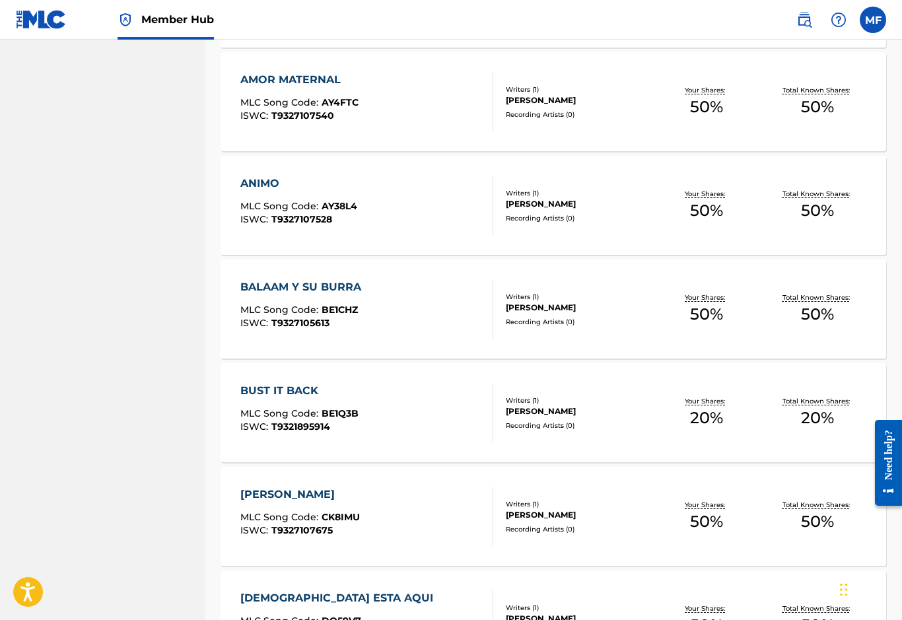
scroll to position [709, 0]
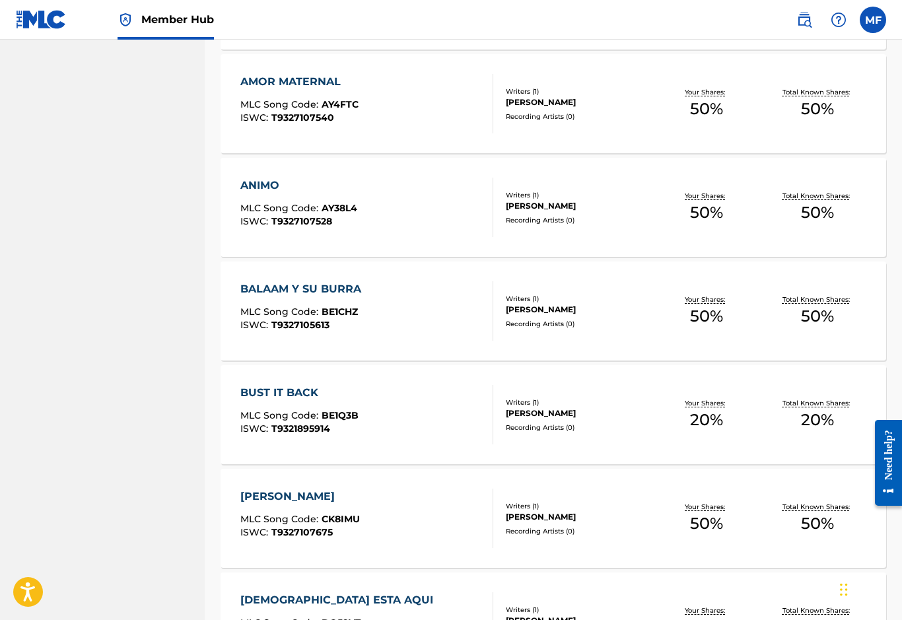
click at [266, 287] on div "BALAAM Y SU BURRA" at bounding box center [303, 289] width 127 height 16
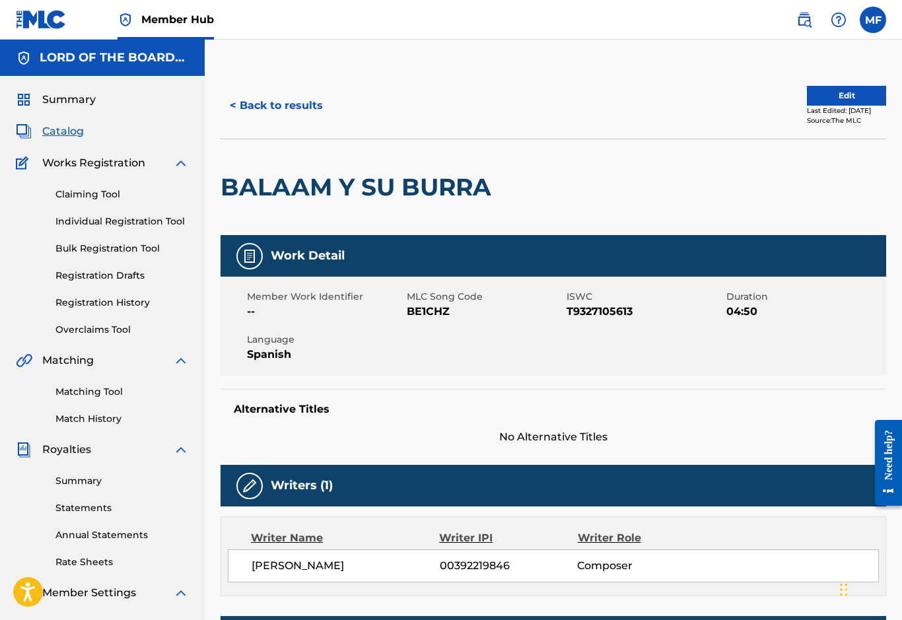
click at [834, 96] on button "Edit" at bounding box center [846, 96] width 79 height 20
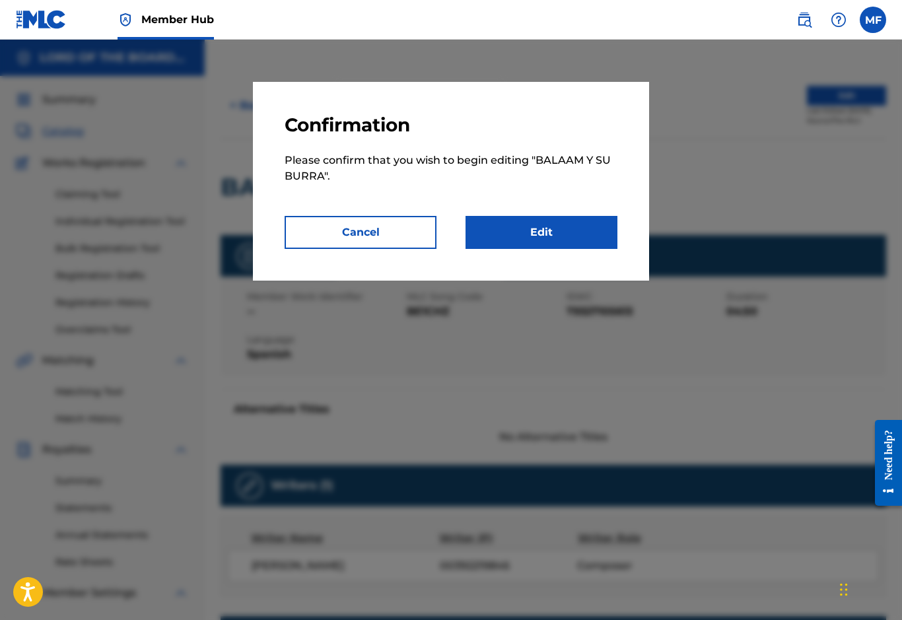
click at [511, 239] on link "Edit" at bounding box center [542, 232] width 152 height 33
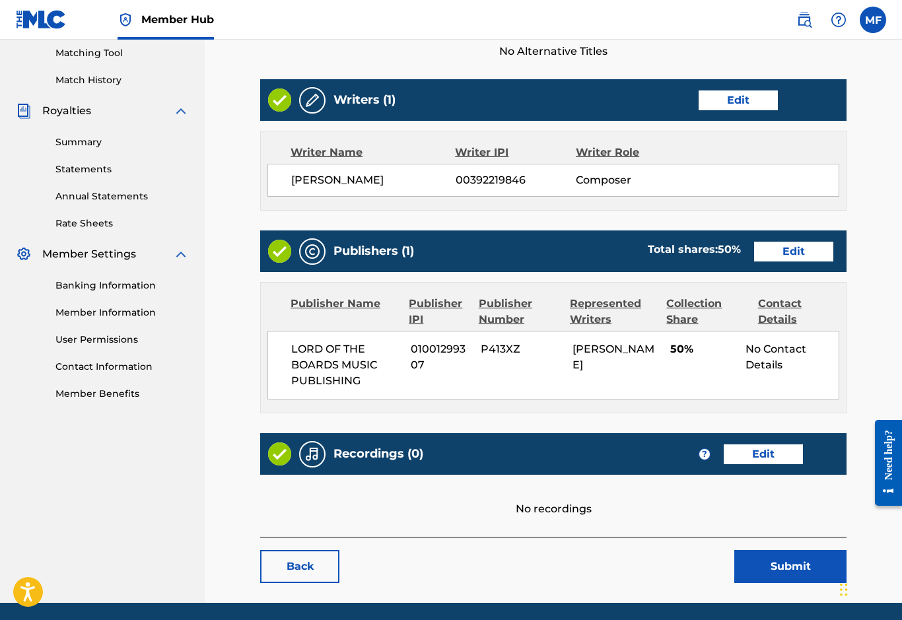
scroll to position [361, 0]
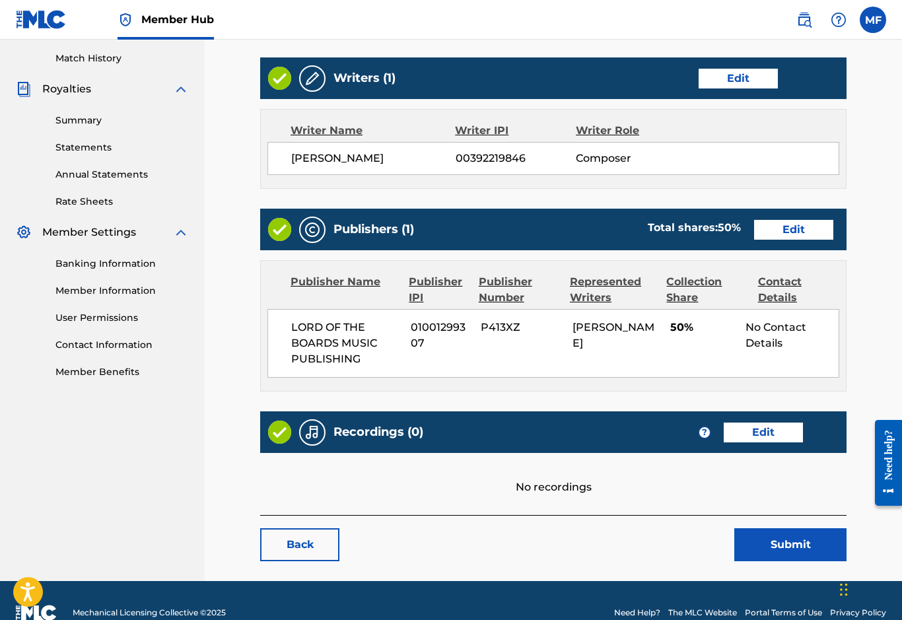
click at [790, 236] on link "Edit" at bounding box center [793, 230] width 79 height 20
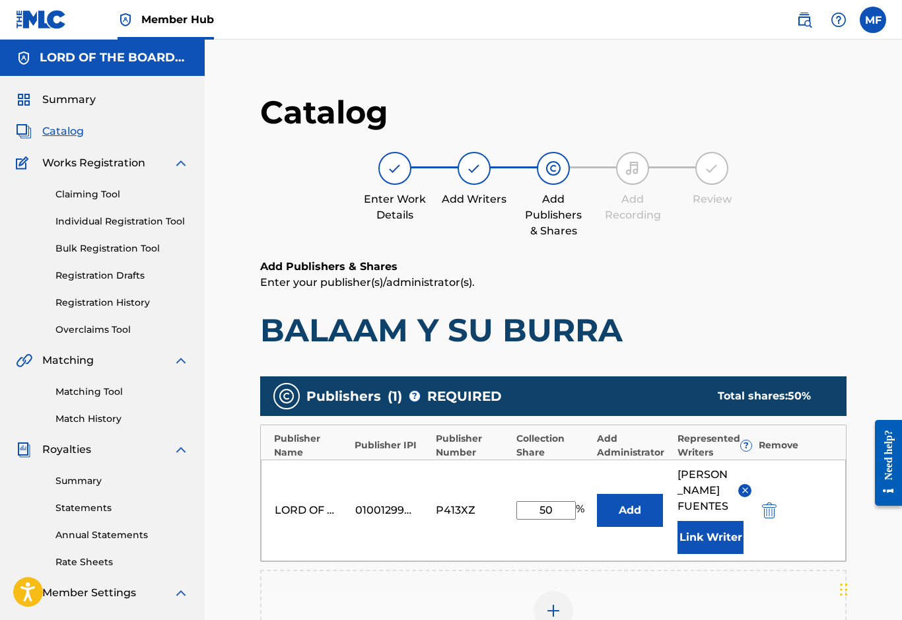
click at [563, 501] on input "50" at bounding box center [546, 510] width 59 height 18
type input "5"
type input "100"
click at [229, 234] on main "Catalog Enter Work Details Add Writers Add Publishers & Shares Add Recording Re…" at bounding box center [554, 455] width 666 height 764
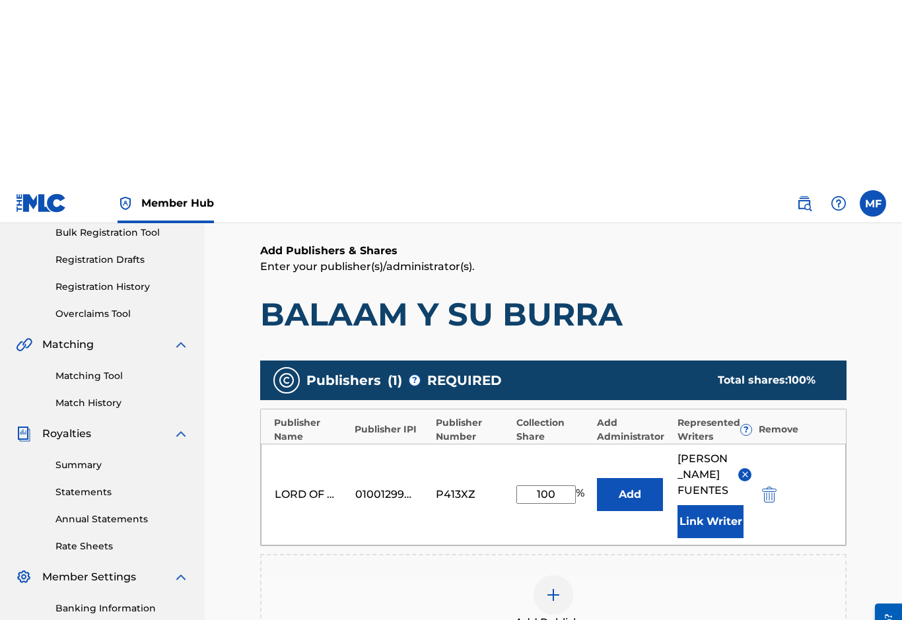
scroll to position [240, 0]
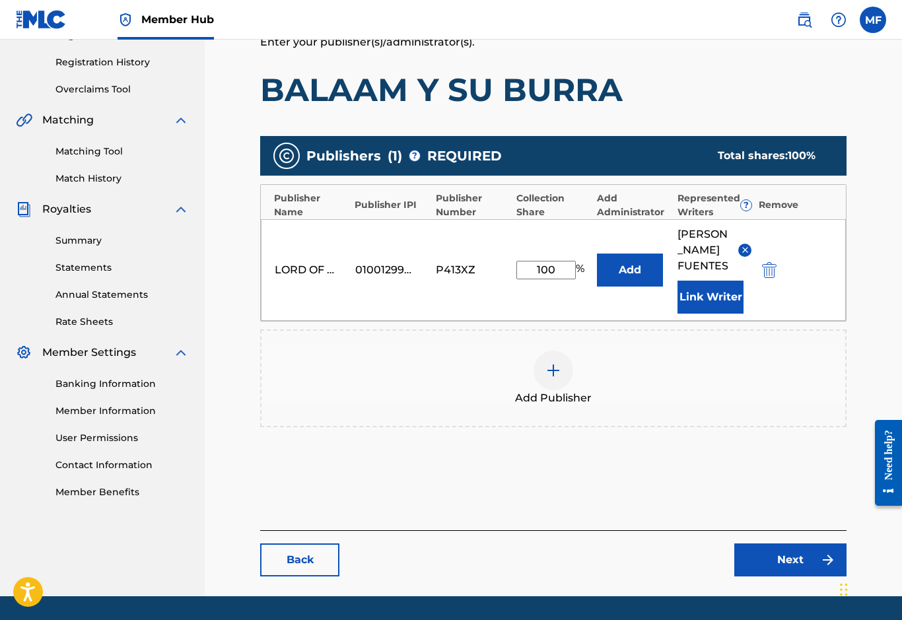
click at [777, 551] on link "Next" at bounding box center [790, 560] width 112 height 33
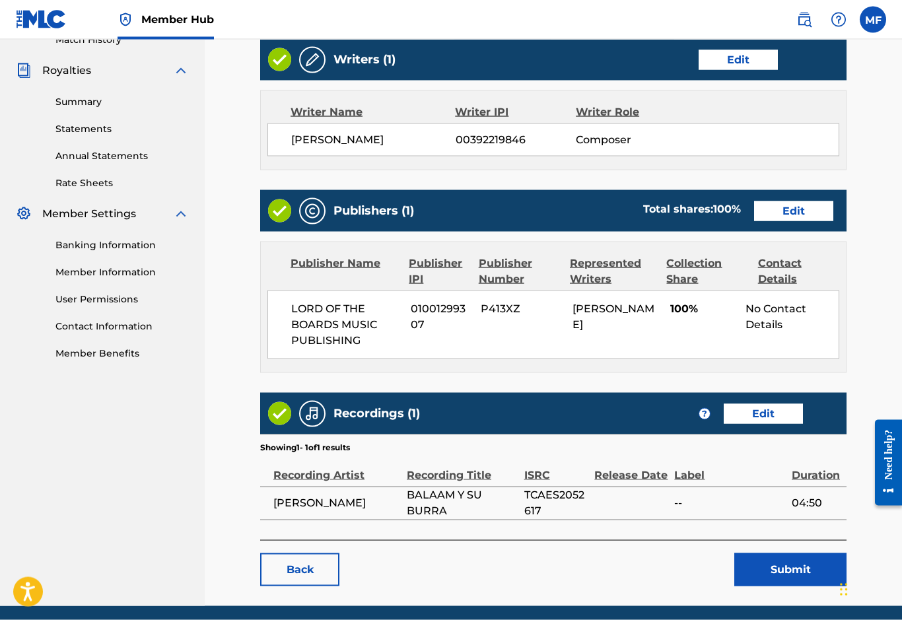
scroll to position [404, 0]
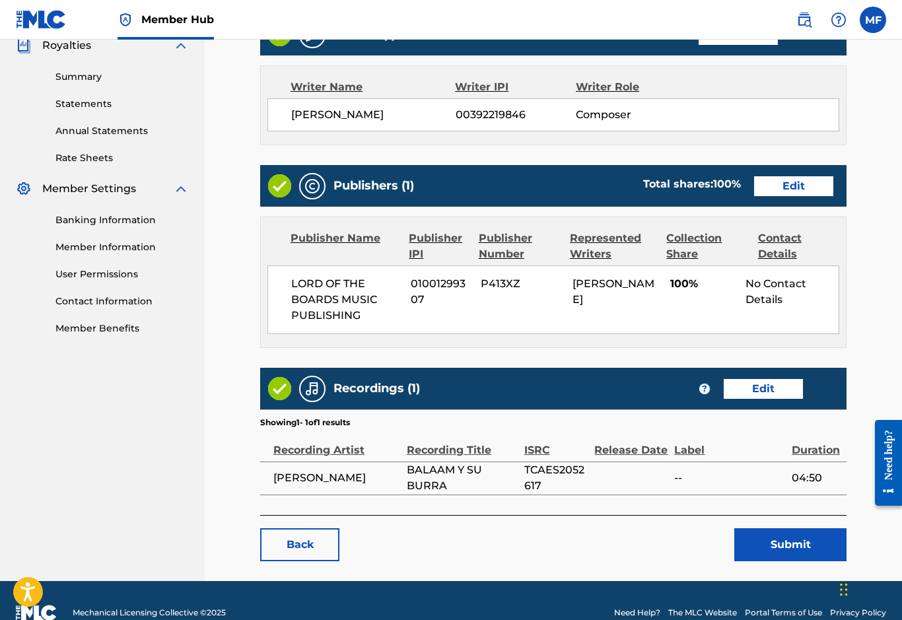
click at [764, 551] on button "Submit" at bounding box center [790, 544] width 112 height 33
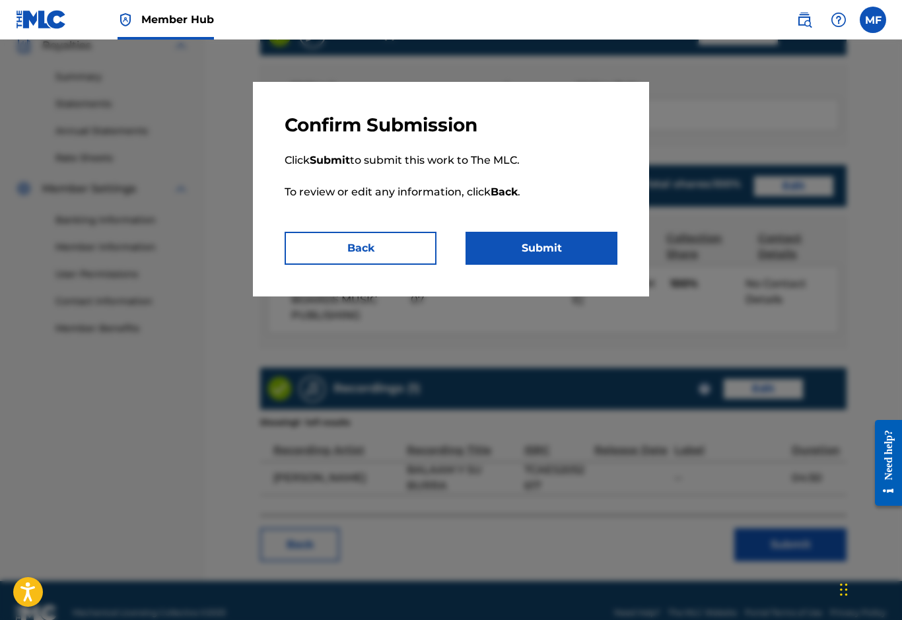
click at [526, 260] on button "Submit" at bounding box center [542, 248] width 152 height 33
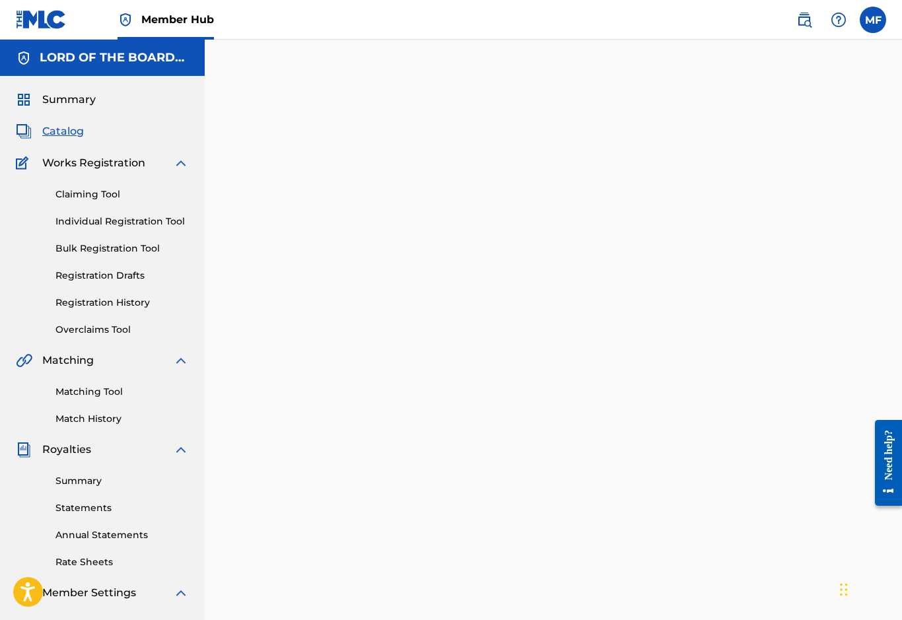
click at [51, 128] on span "Catalog" at bounding box center [63, 132] width 42 height 16
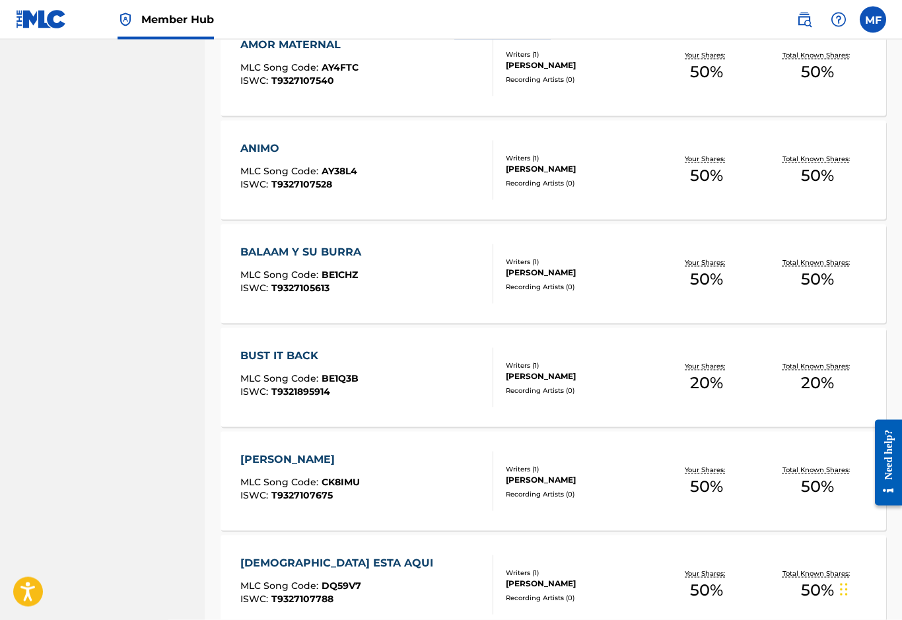
scroll to position [746, 0]
click at [258, 360] on div "BUST IT BACK" at bounding box center [299, 355] width 118 height 16
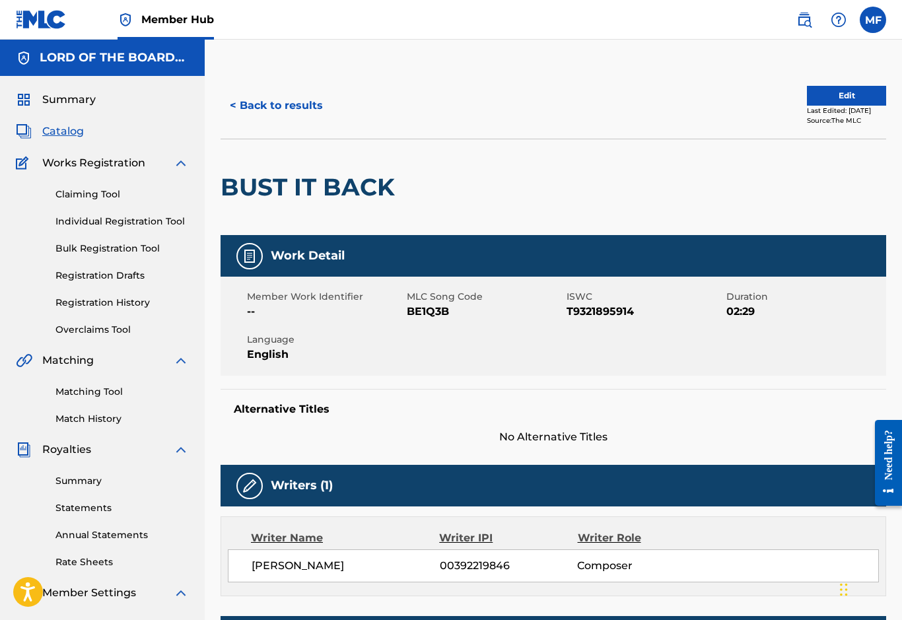
click at [836, 105] on button "Edit" at bounding box center [846, 96] width 79 height 20
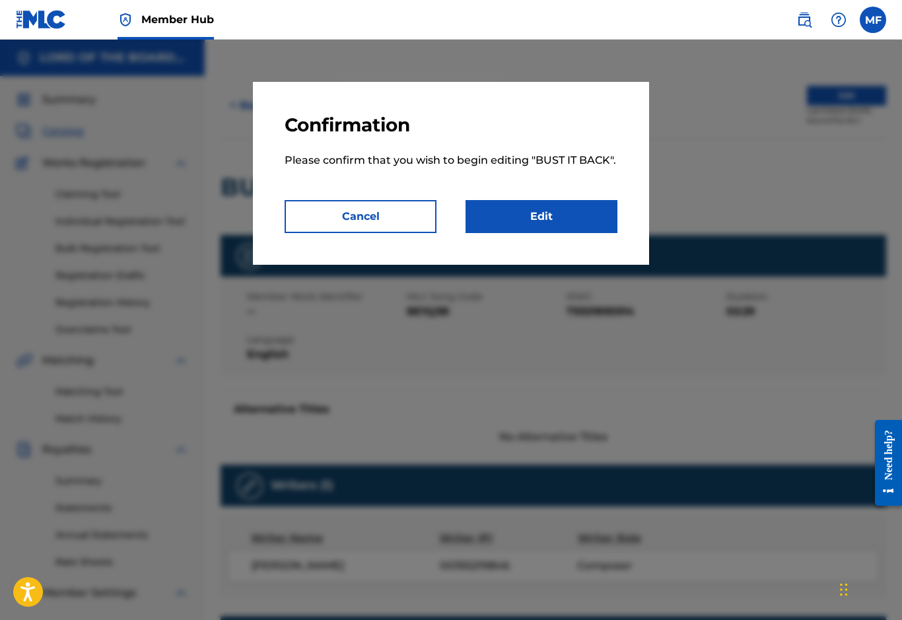
click at [521, 217] on link "Edit" at bounding box center [542, 216] width 152 height 33
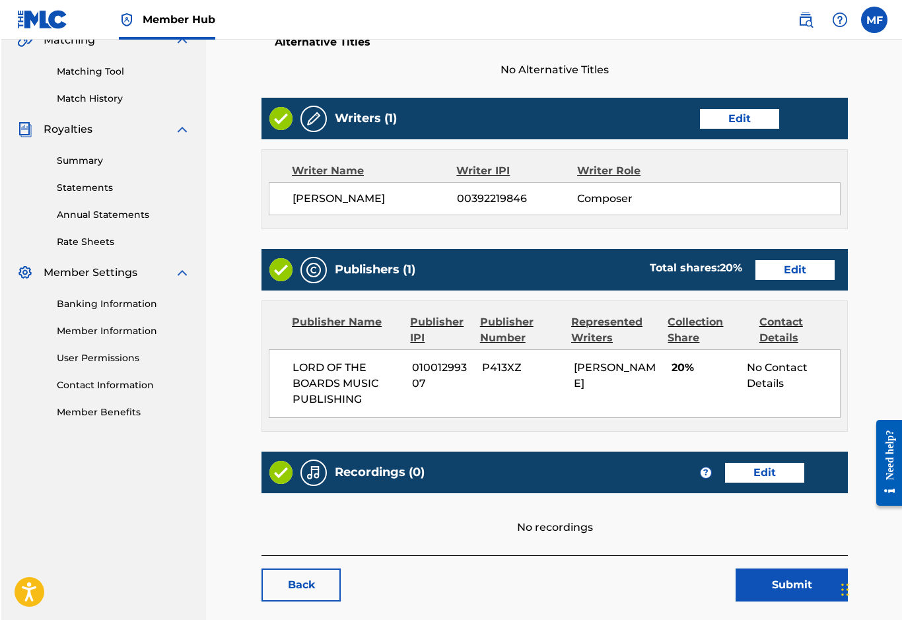
scroll to position [361, 0]
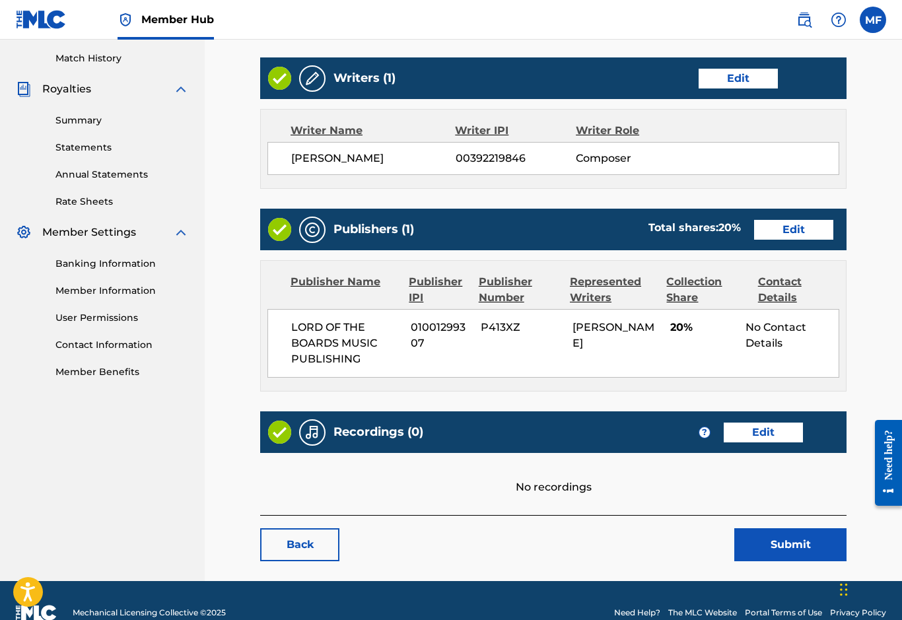
click at [787, 231] on link "Edit" at bounding box center [793, 230] width 79 height 20
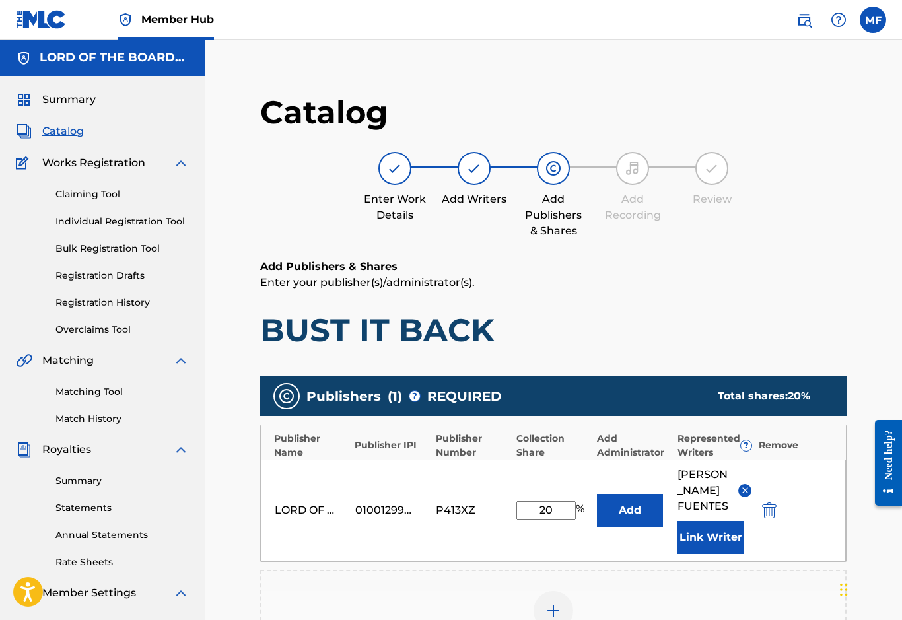
click at [555, 501] on input "20" at bounding box center [546, 510] width 59 height 18
type input "2"
type input "100"
click at [234, 390] on main "Catalog Enter Work Details Add Writers Add Publishers & Shares Add Recording Re…" at bounding box center [554, 455] width 666 height 764
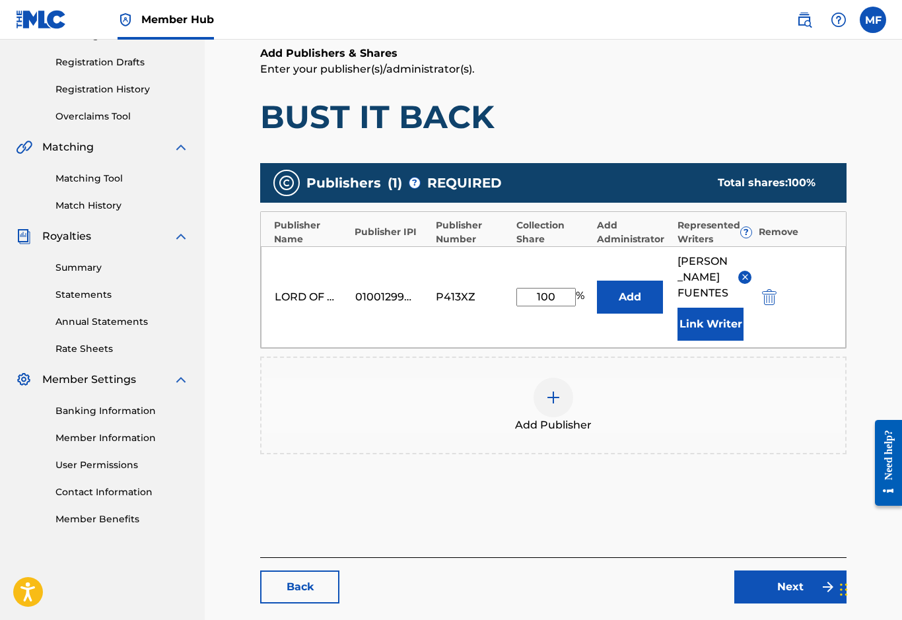
scroll to position [240, 0]
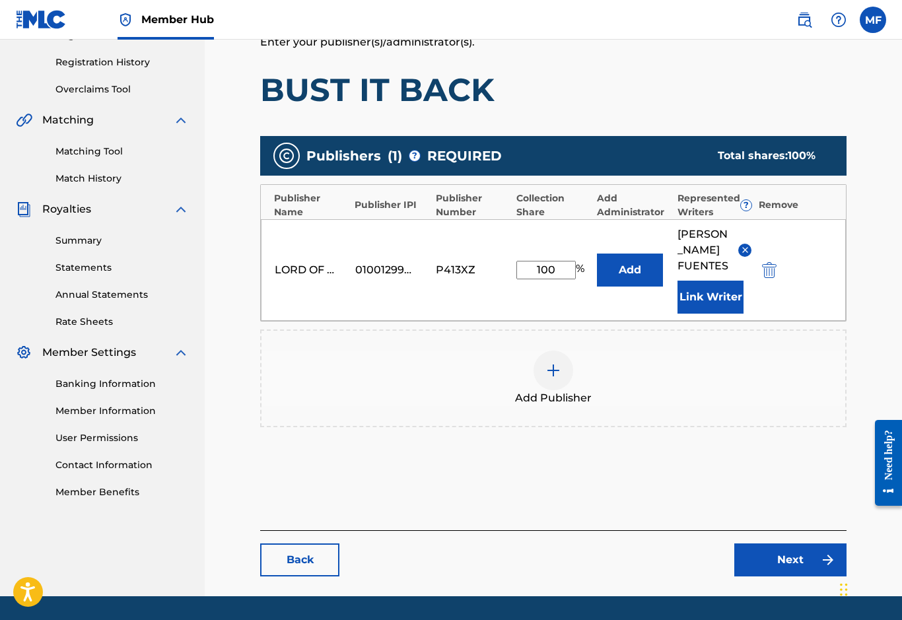
click at [773, 554] on link "Next" at bounding box center [790, 560] width 112 height 33
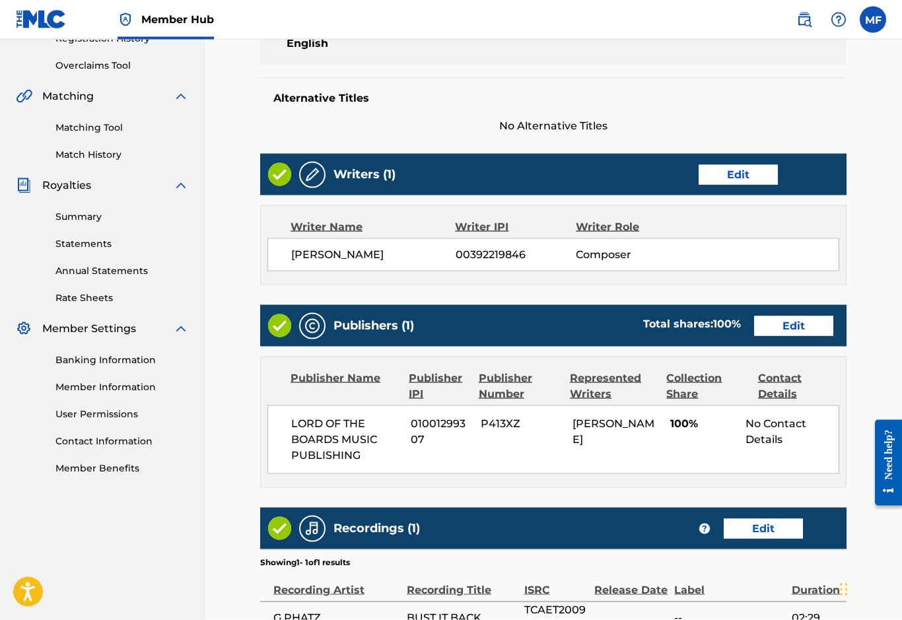
scroll to position [404, 0]
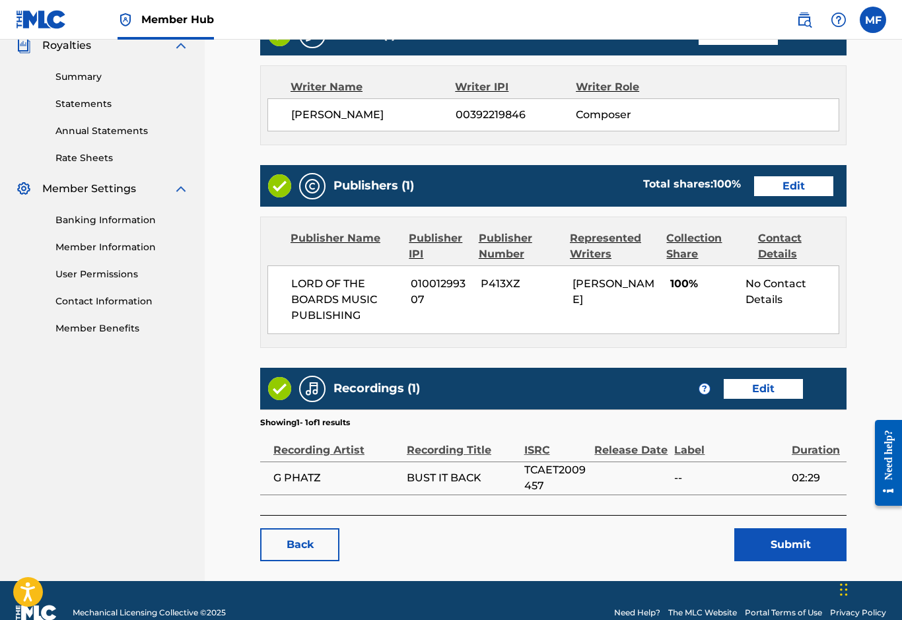
click at [774, 550] on button "Submit" at bounding box center [790, 544] width 112 height 33
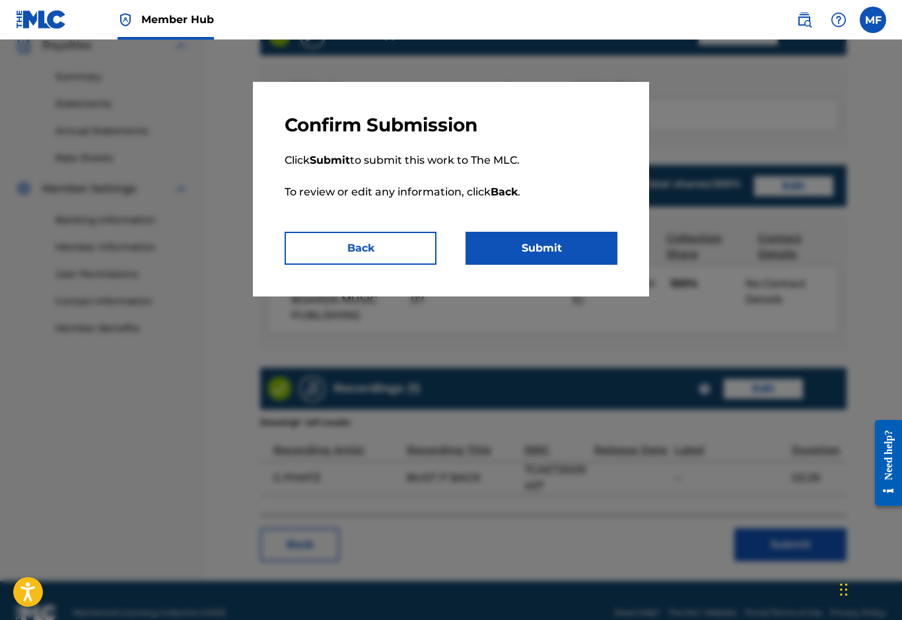
click at [526, 244] on button "Submit" at bounding box center [542, 248] width 152 height 33
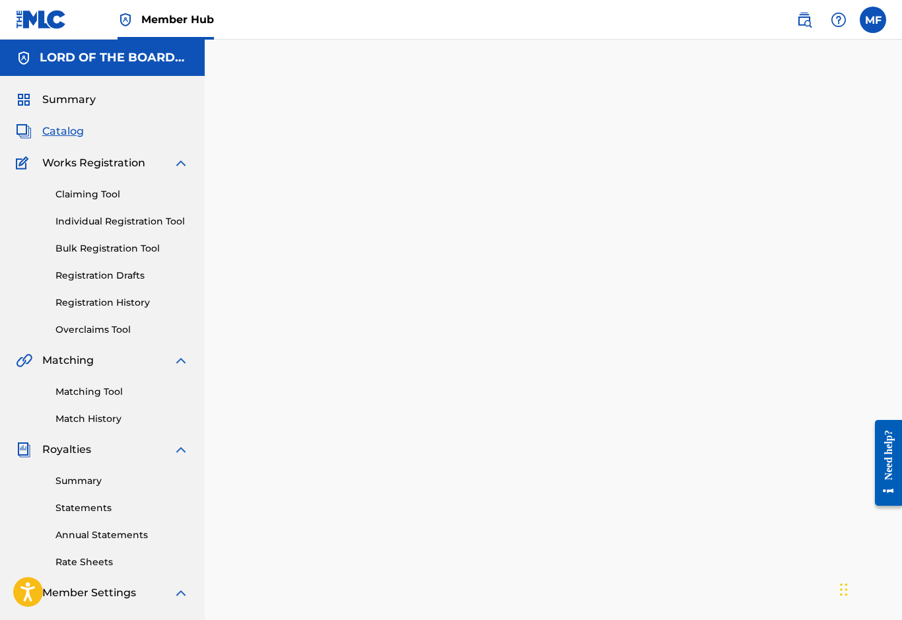
click at [59, 127] on span "Catalog" at bounding box center [63, 132] width 42 height 16
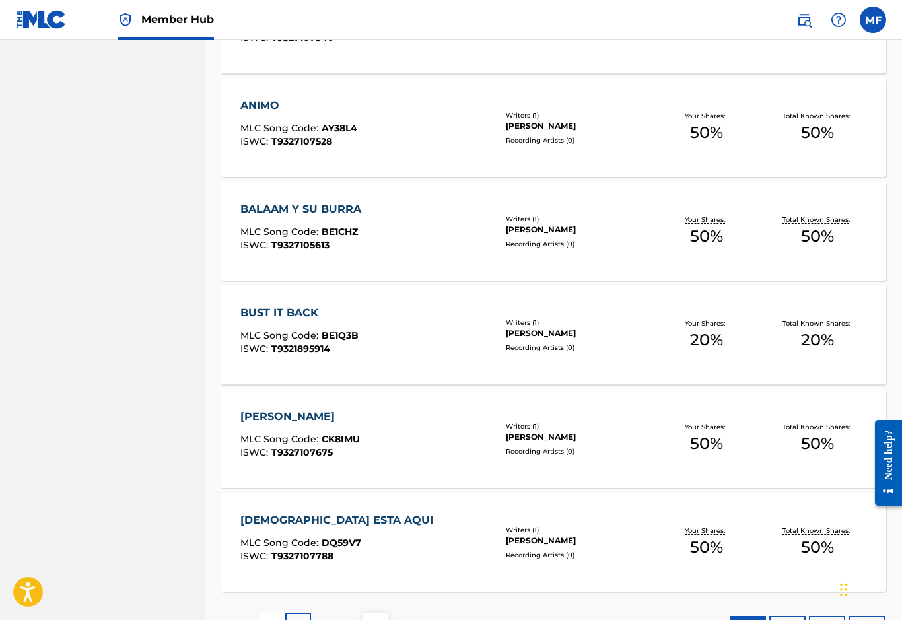
scroll to position [819, 0]
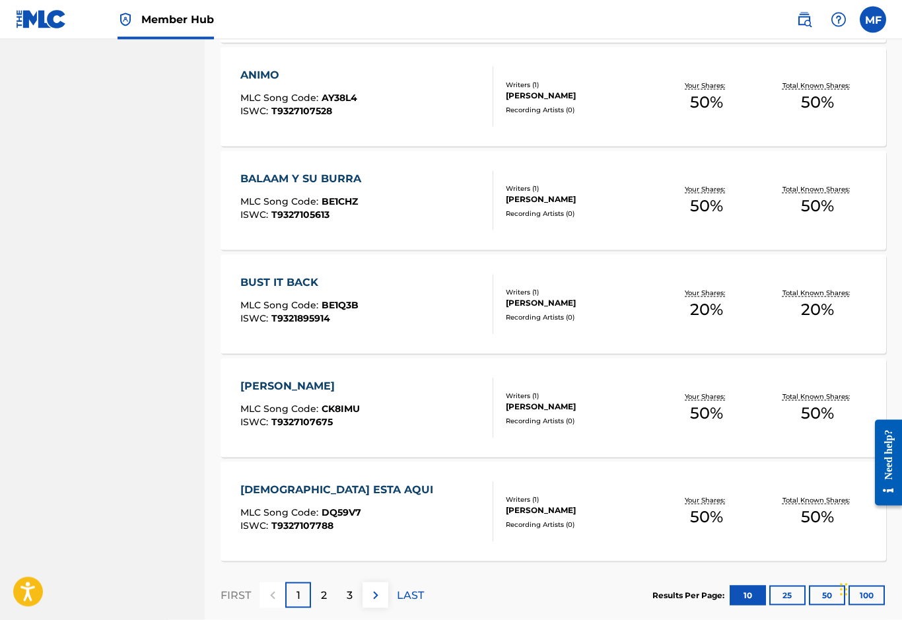
click at [273, 388] on div "[PERSON_NAME]" at bounding box center [300, 386] width 120 height 16
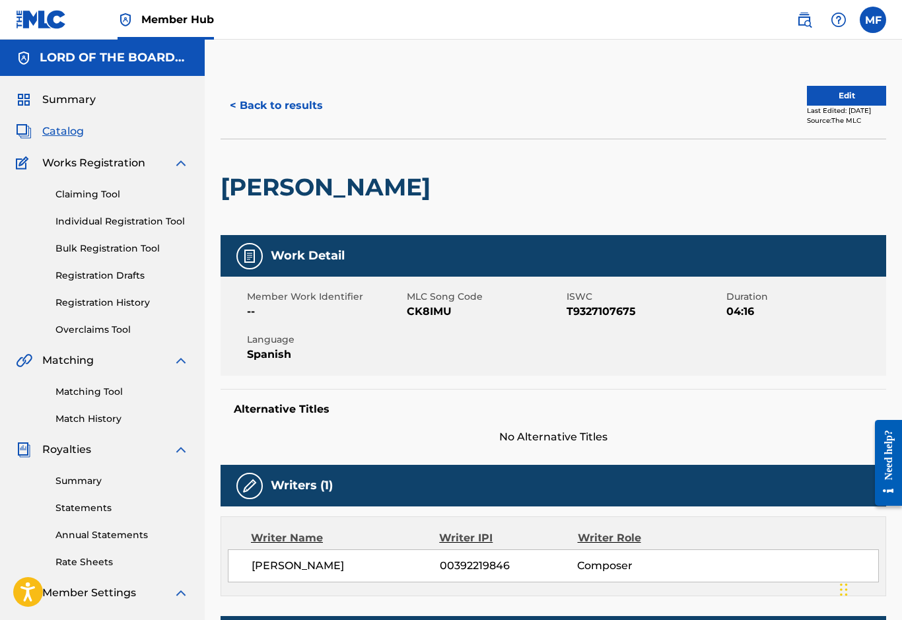
click at [841, 90] on button "Edit" at bounding box center [846, 96] width 79 height 20
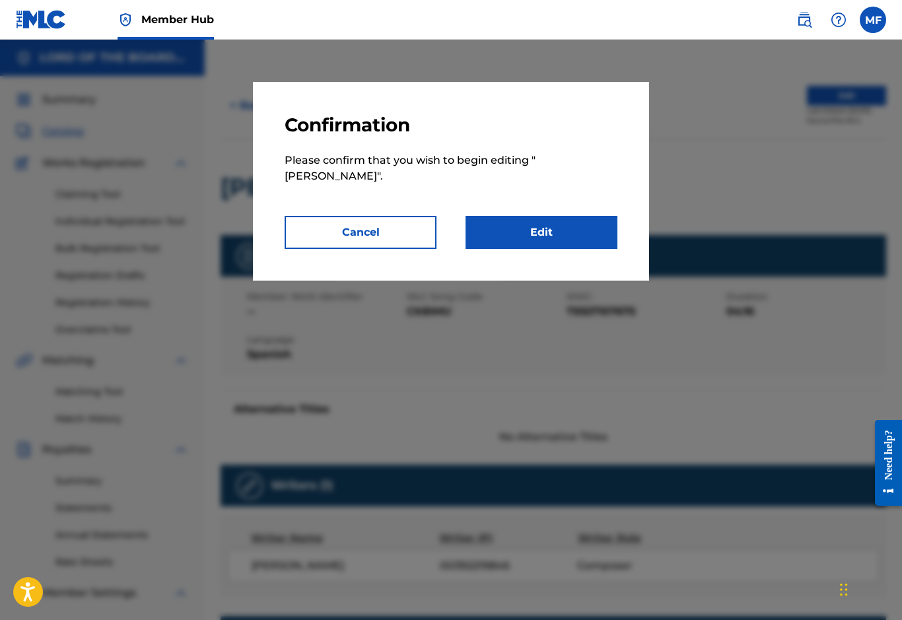
click at [511, 233] on link "Edit" at bounding box center [542, 232] width 152 height 33
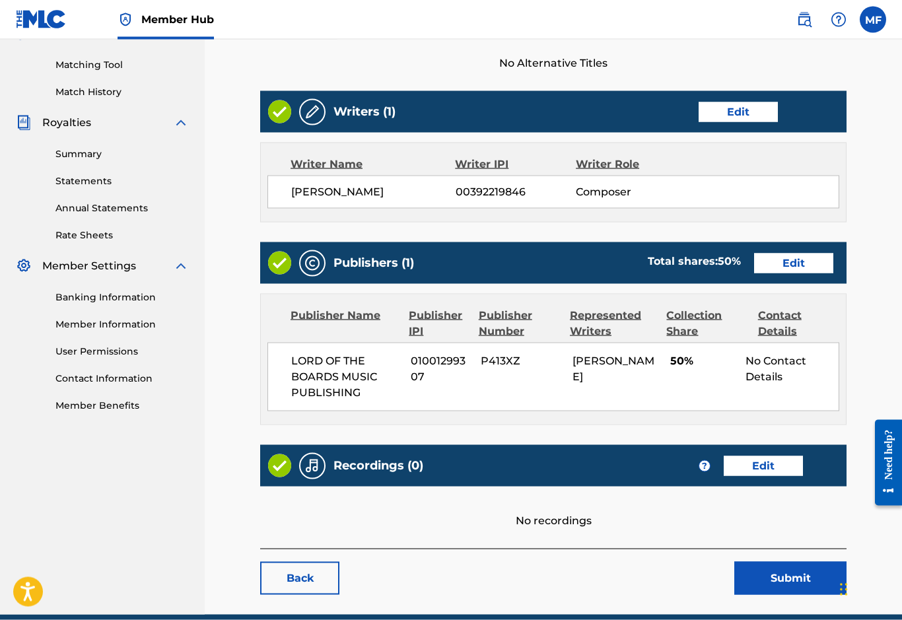
scroll to position [361, 0]
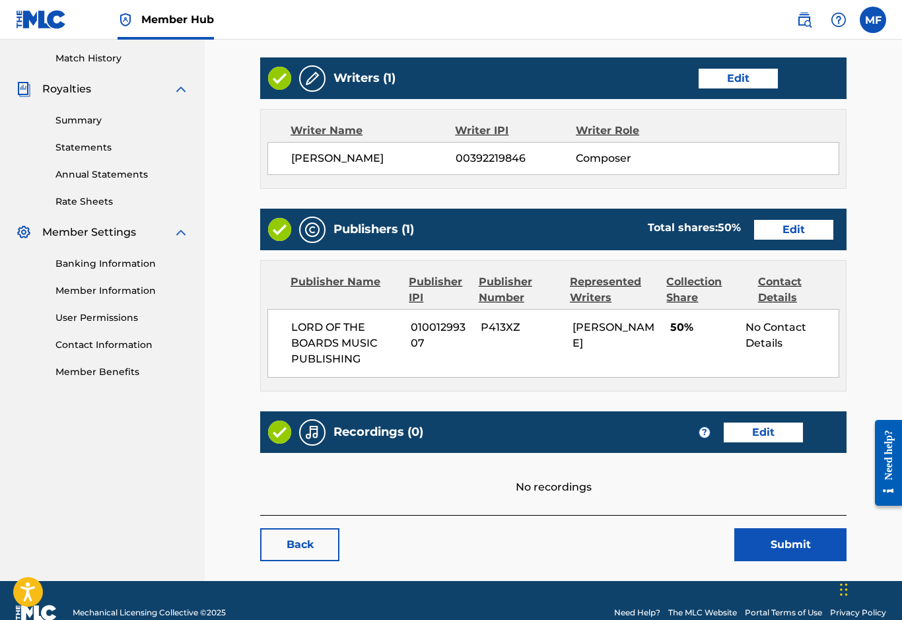
click at [793, 232] on link "Edit" at bounding box center [793, 230] width 79 height 20
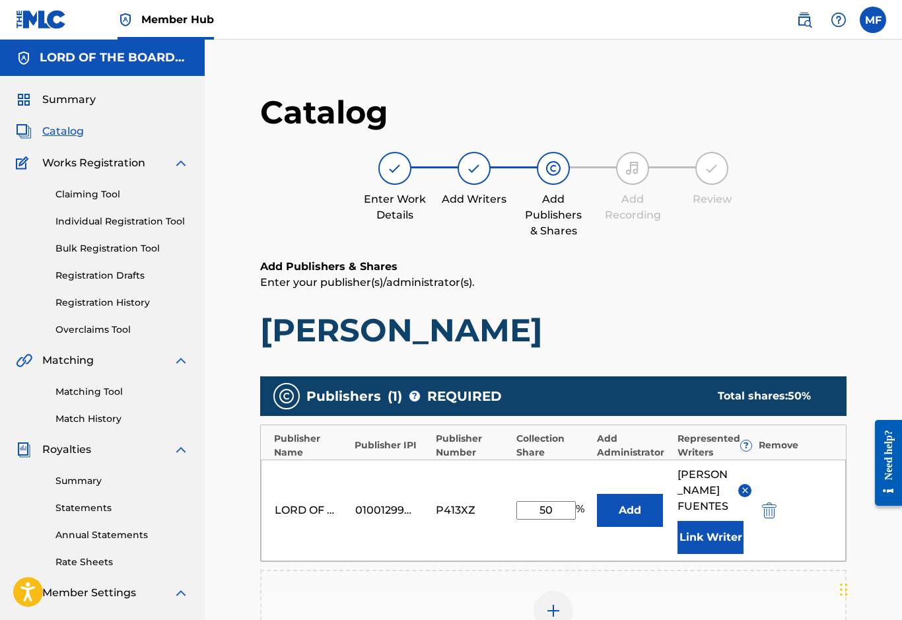
click at [555, 507] on input "50" at bounding box center [546, 510] width 59 height 18
type input "5"
type input "100"
click at [674, 328] on h1 "[PERSON_NAME]" at bounding box center [553, 330] width 587 height 40
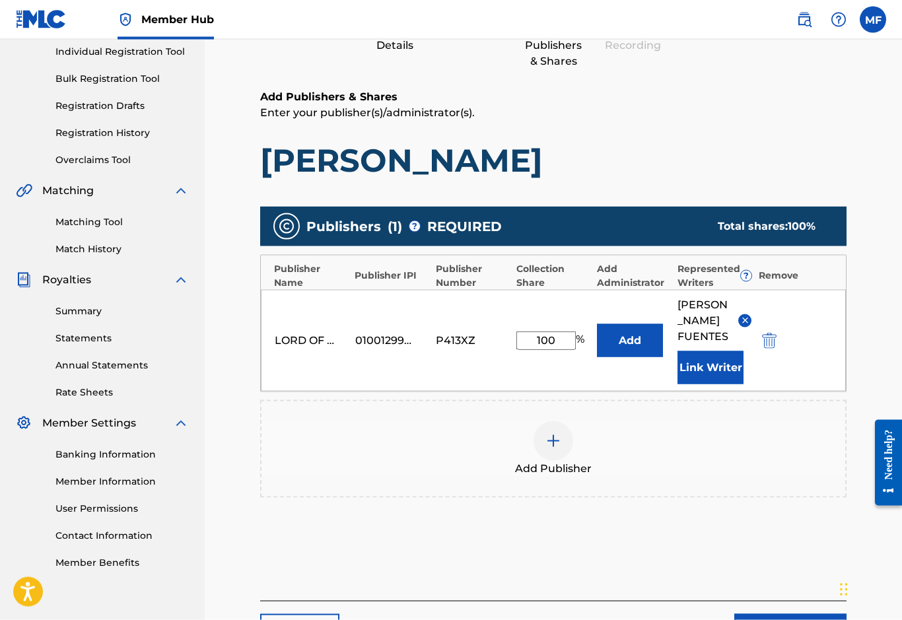
scroll to position [240, 0]
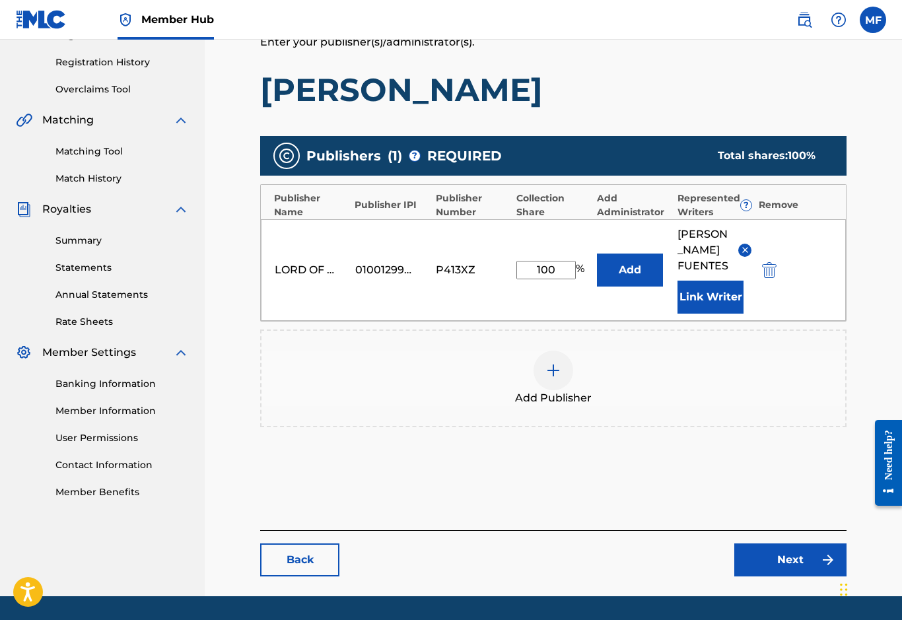
click at [774, 546] on link "Next" at bounding box center [790, 560] width 112 height 33
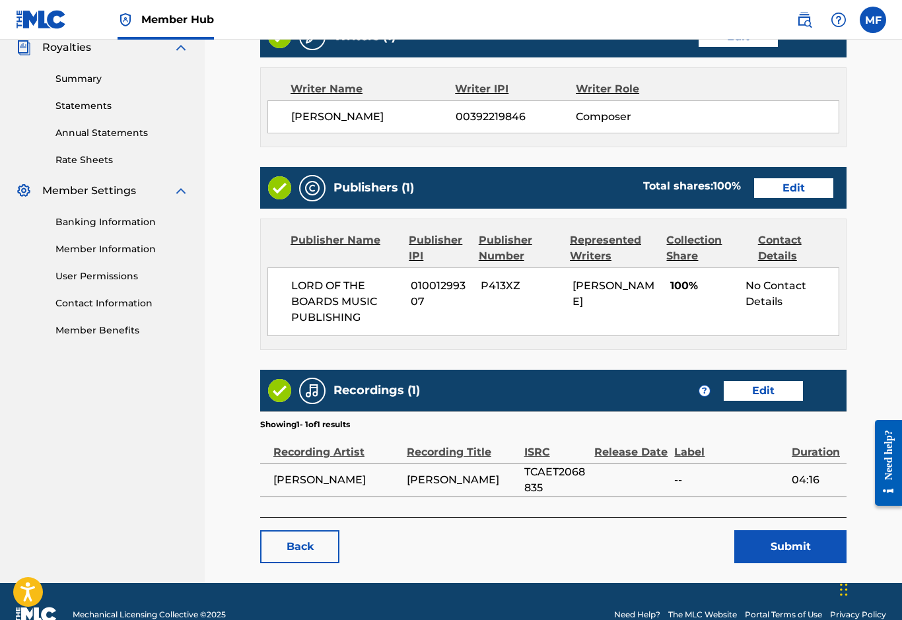
scroll to position [404, 0]
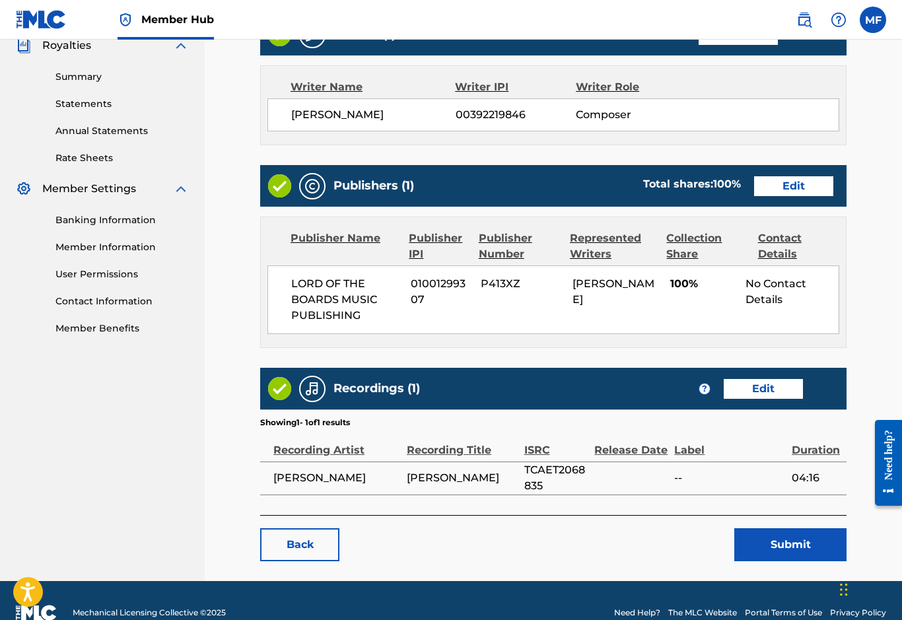
click at [776, 550] on button "Submit" at bounding box center [790, 544] width 112 height 33
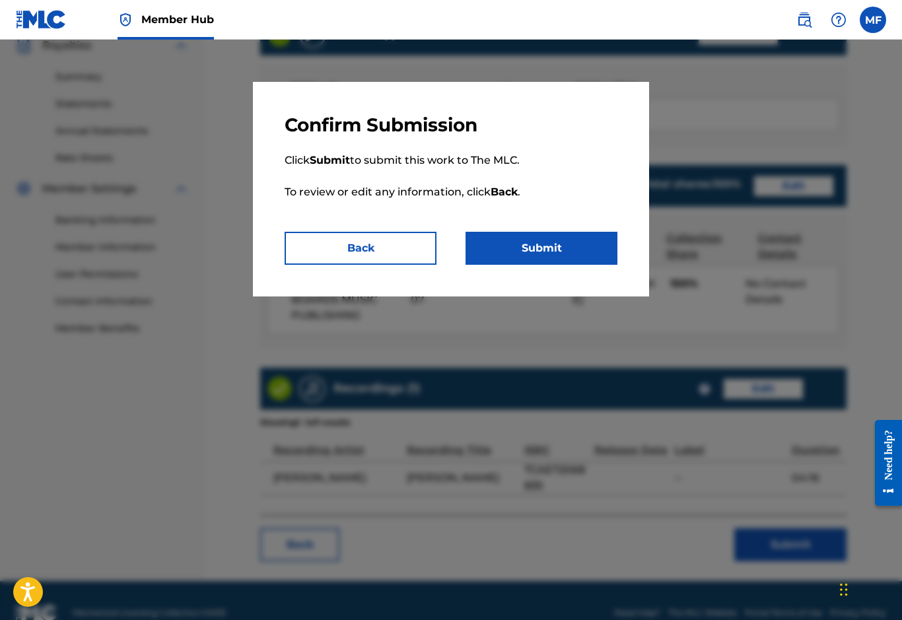
click at [514, 247] on button "Submit" at bounding box center [542, 248] width 152 height 33
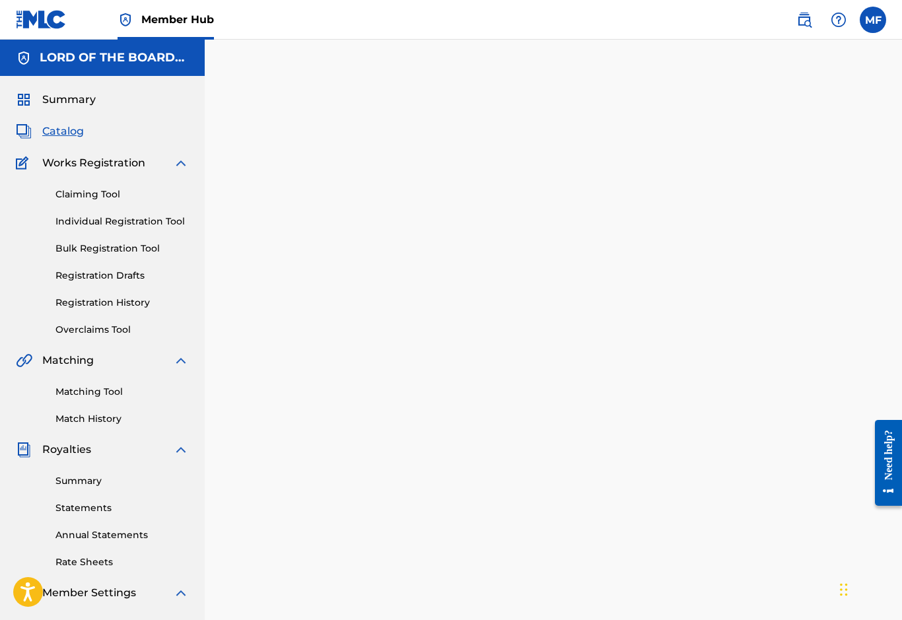
click at [50, 135] on span "Catalog" at bounding box center [63, 132] width 42 height 16
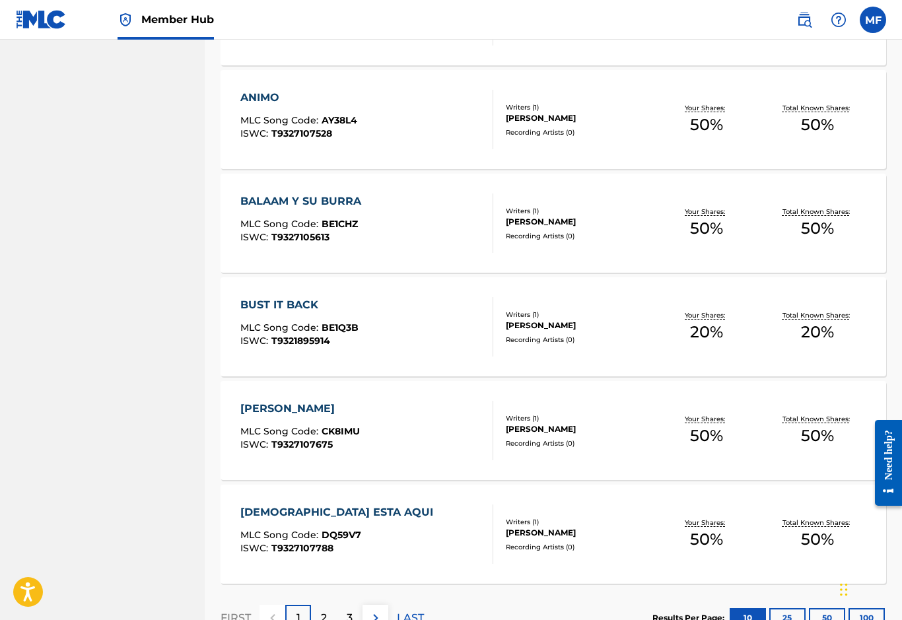
scroll to position [868, 0]
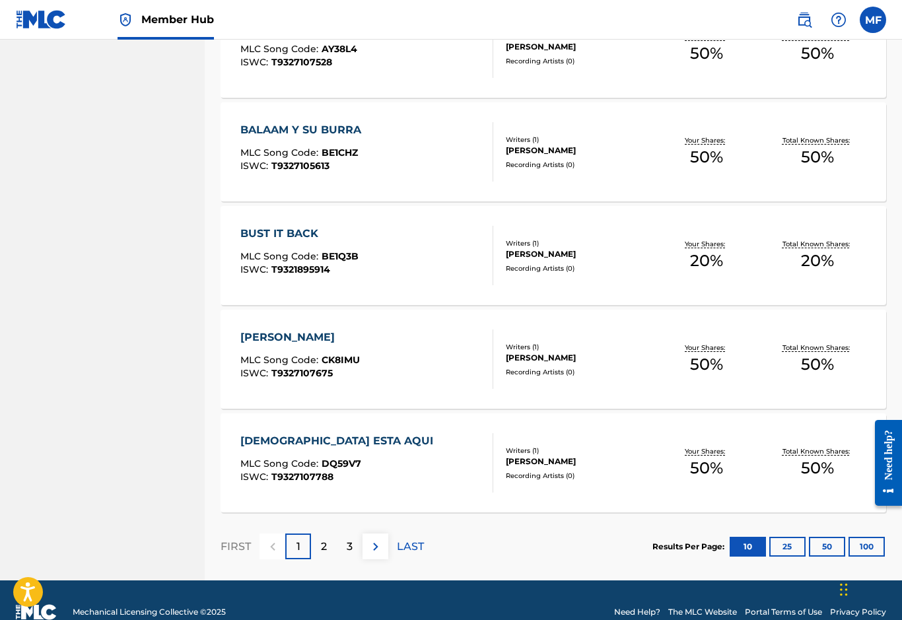
click at [264, 445] on div "[DEMOGRAPHIC_DATA] ESTA AQUI" at bounding box center [339, 441] width 199 height 16
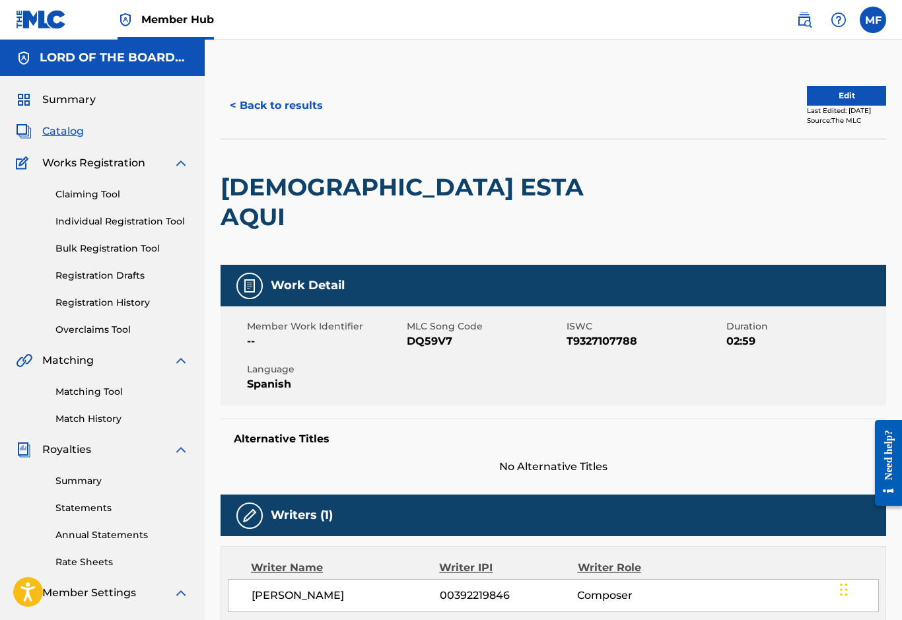
click at [832, 92] on button "Edit" at bounding box center [846, 96] width 79 height 20
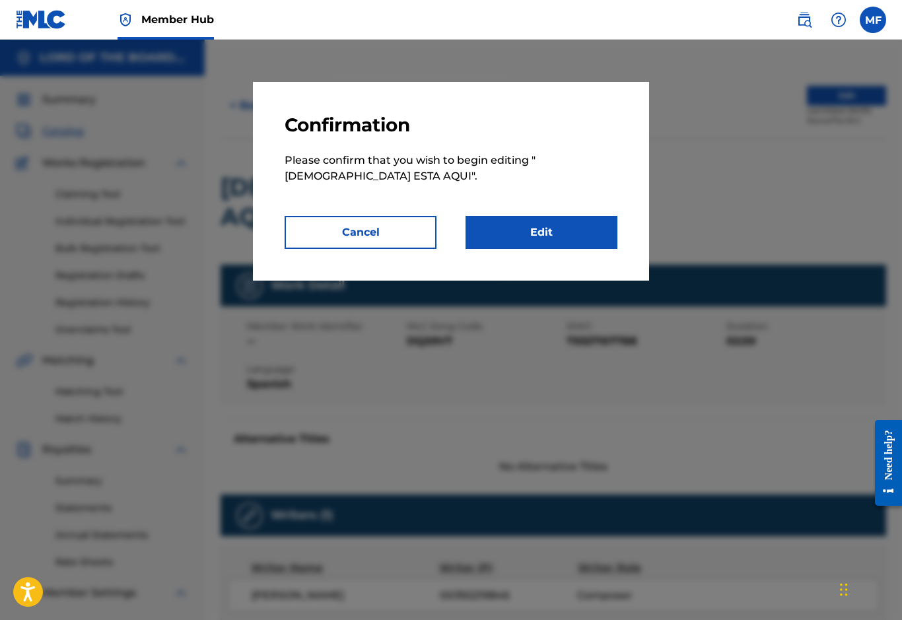
click at [509, 231] on link "Edit" at bounding box center [542, 232] width 152 height 33
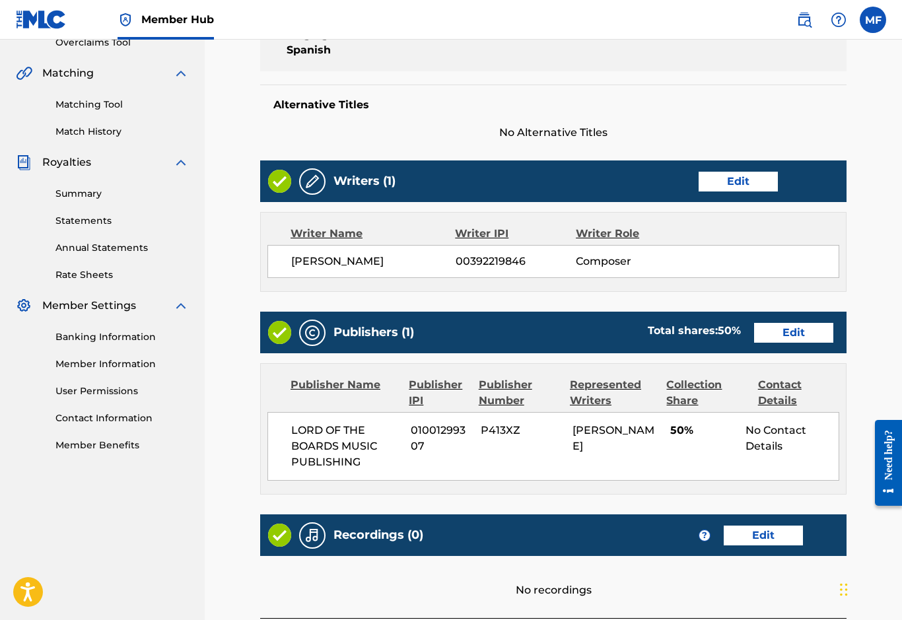
scroll to position [361, 0]
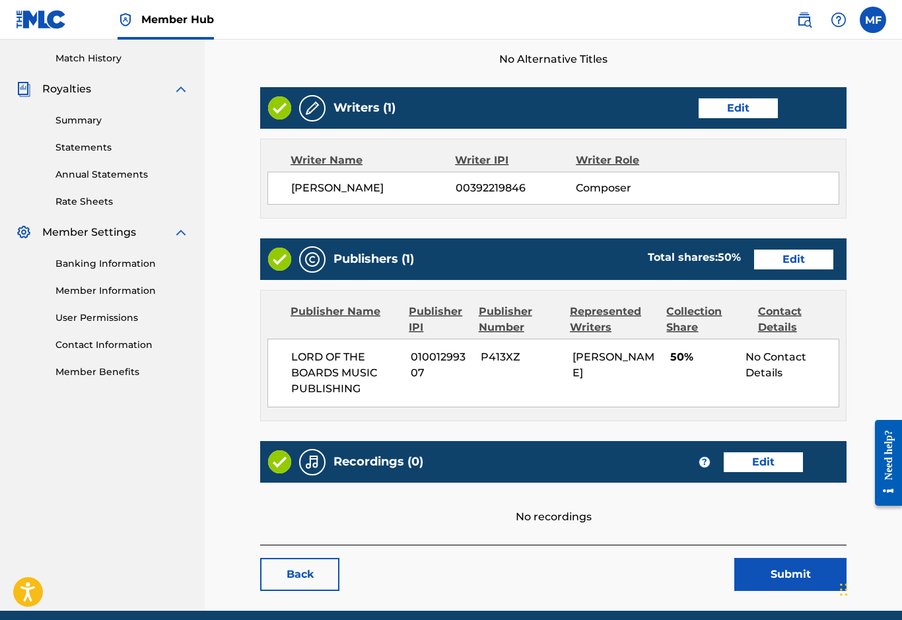
click at [794, 250] on link "Edit" at bounding box center [793, 260] width 79 height 20
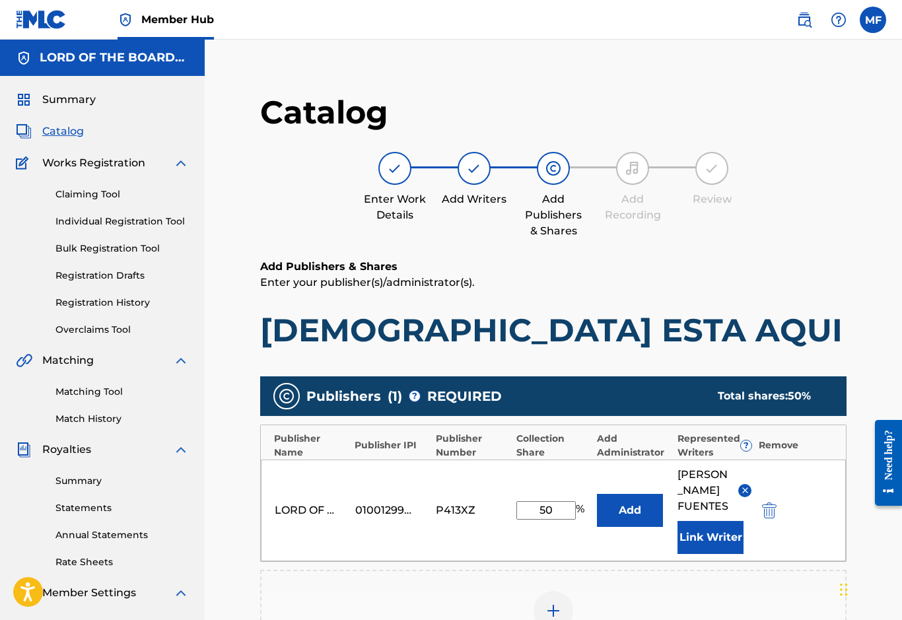
click at [550, 505] on input "50" at bounding box center [546, 510] width 59 height 18
type input "5"
type input "100"
click at [643, 293] on div "Add Publishers & Shares Enter your publisher(s)/administrator(s). [DEMOGRAPHIC_…" at bounding box center [553, 304] width 587 height 91
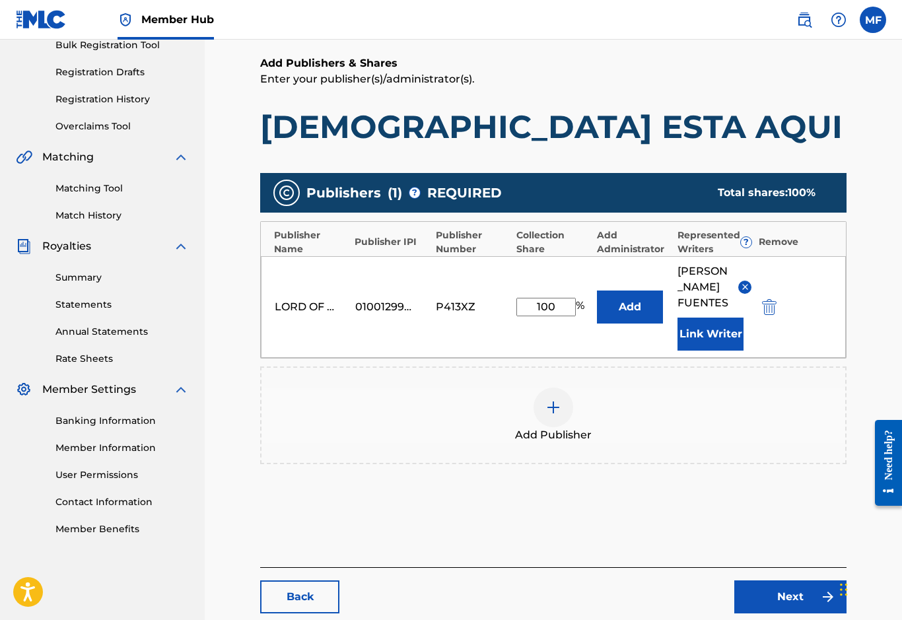
scroll to position [240, 0]
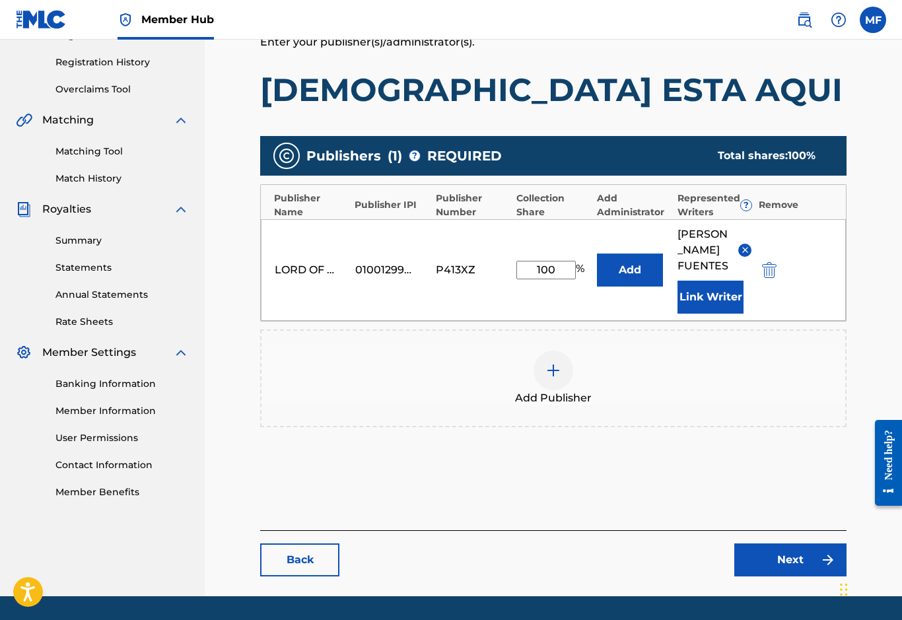
click at [778, 544] on link "Next" at bounding box center [790, 560] width 112 height 33
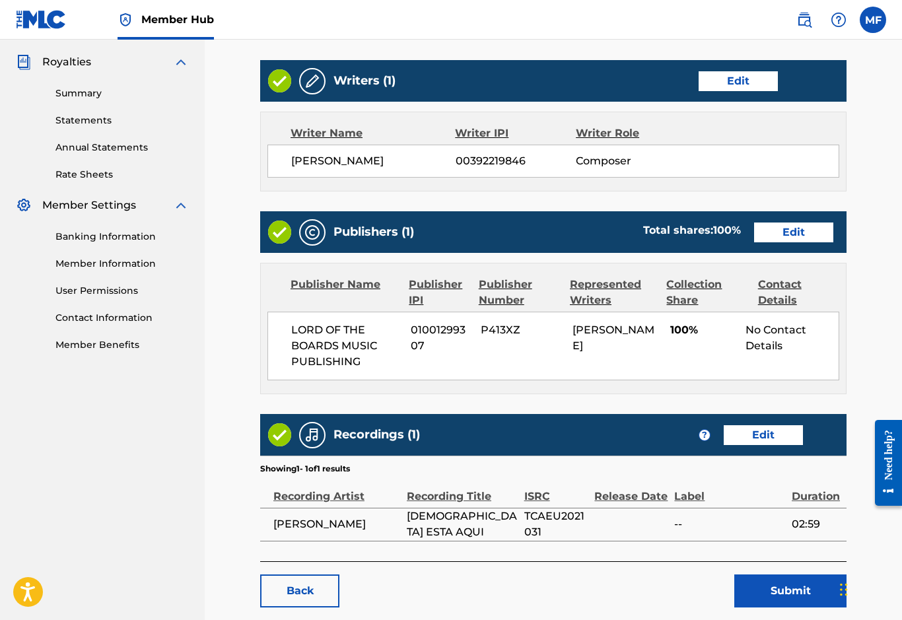
scroll to position [404, 0]
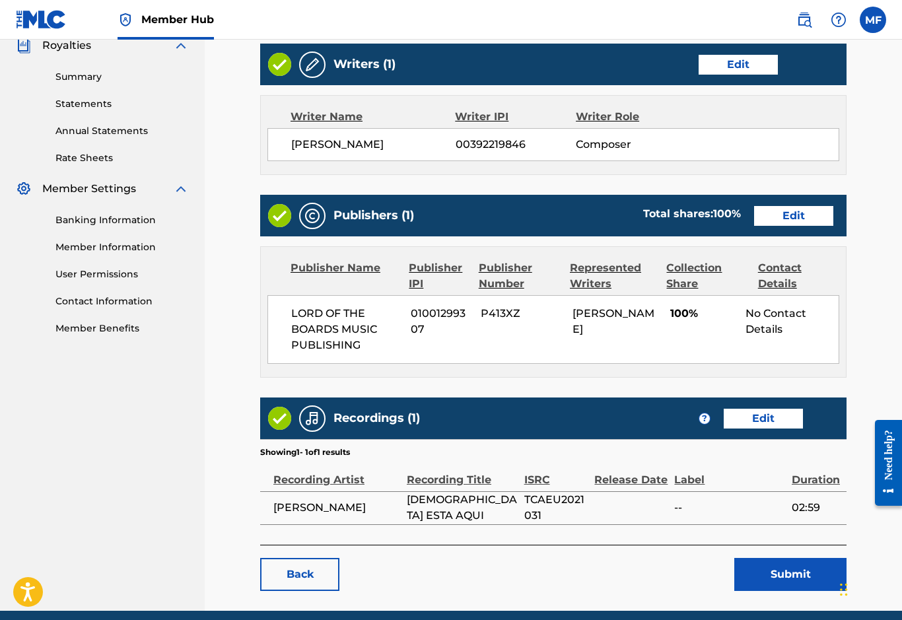
click at [777, 558] on button "Submit" at bounding box center [790, 574] width 112 height 33
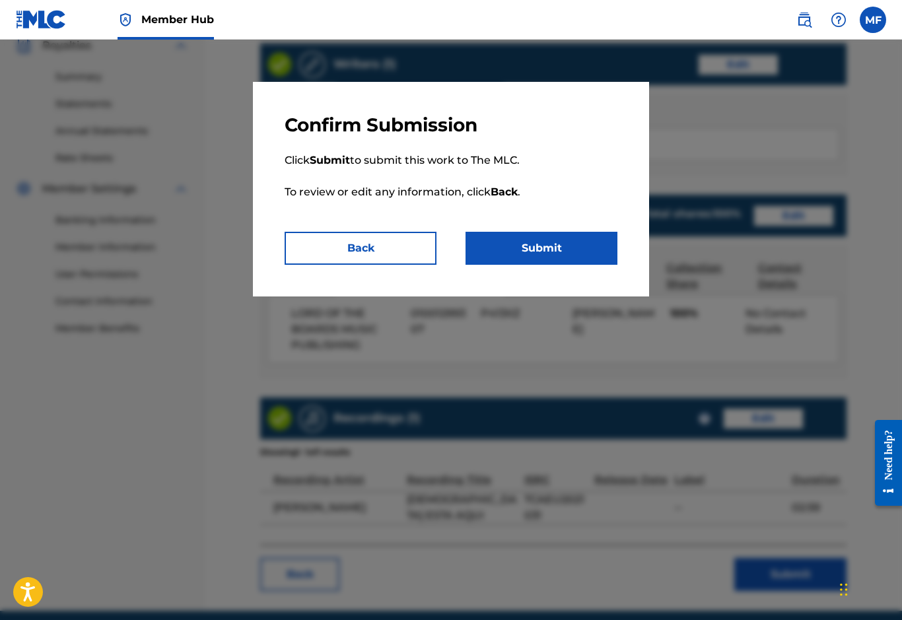
click at [512, 262] on button "Submit" at bounding box center [542, 248] width 152 height 33
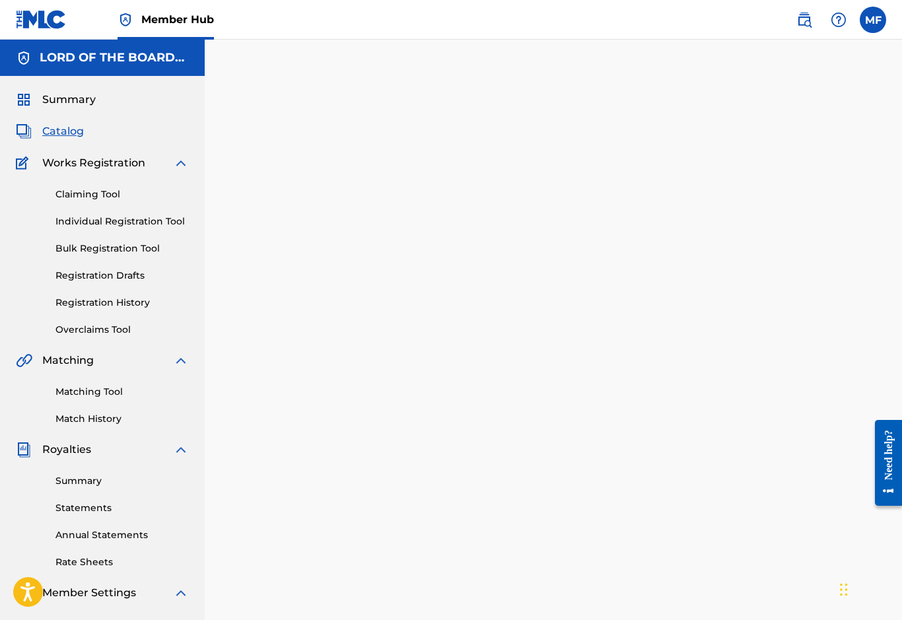
click at [63, 129] on span "Catalog" at bounding box center [63, 132] width 42 height 16
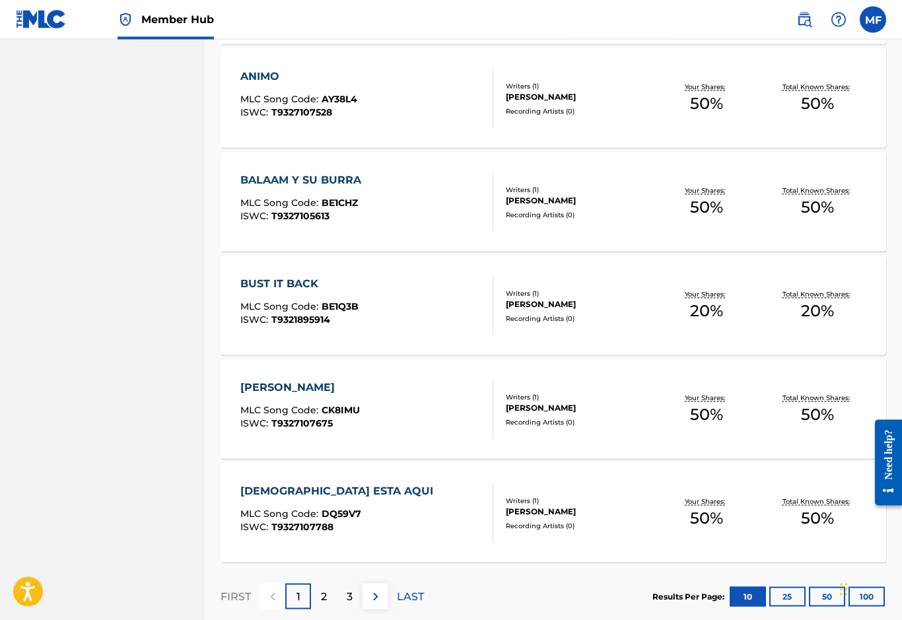
scroll to position [868, 0]
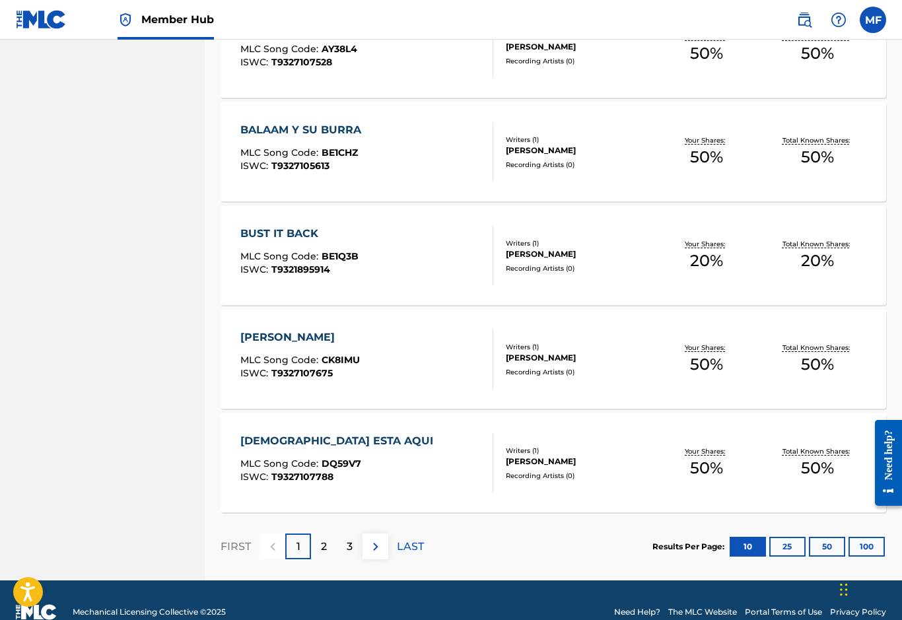
click at [323, 550] on p "2" at bounding box center [324, 547] width 6 height 16
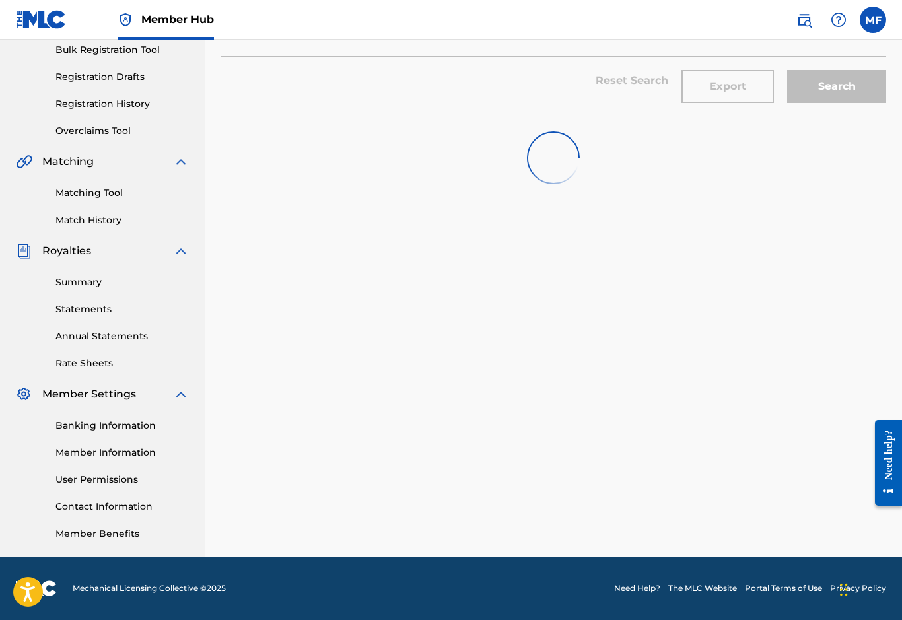
scroll to position [175, 0]
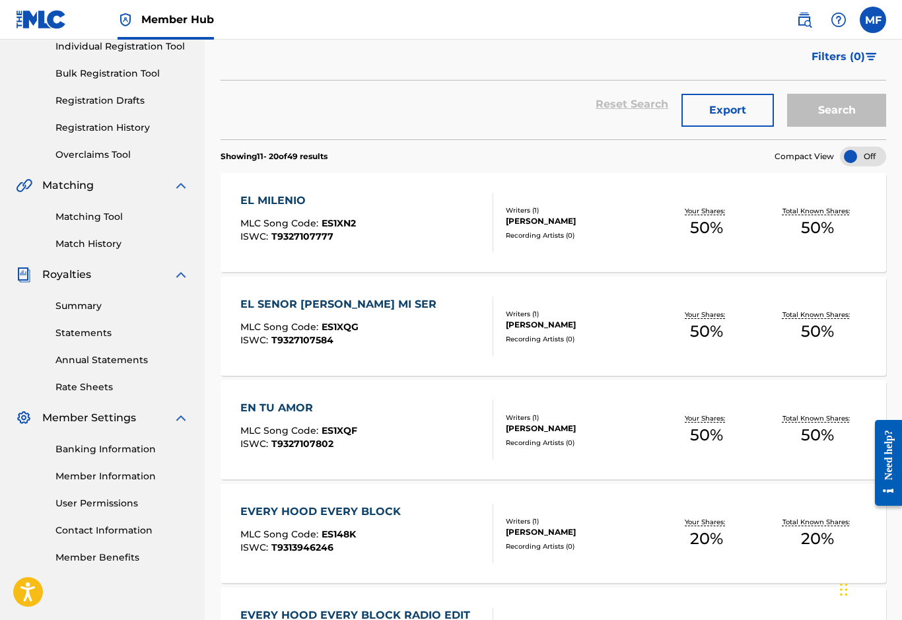
click at [263, 197] on div "EL MILENIO" at bounding box center [298, 201] width 116 height 16
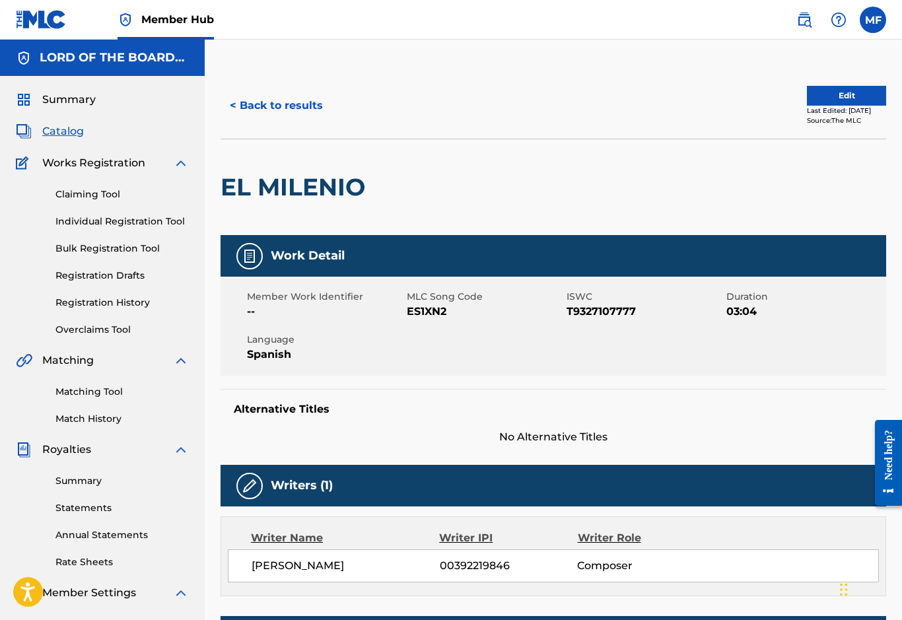
click at [827, 104] on button "Edit" at bounding box center [846, 96] width 79 height 20
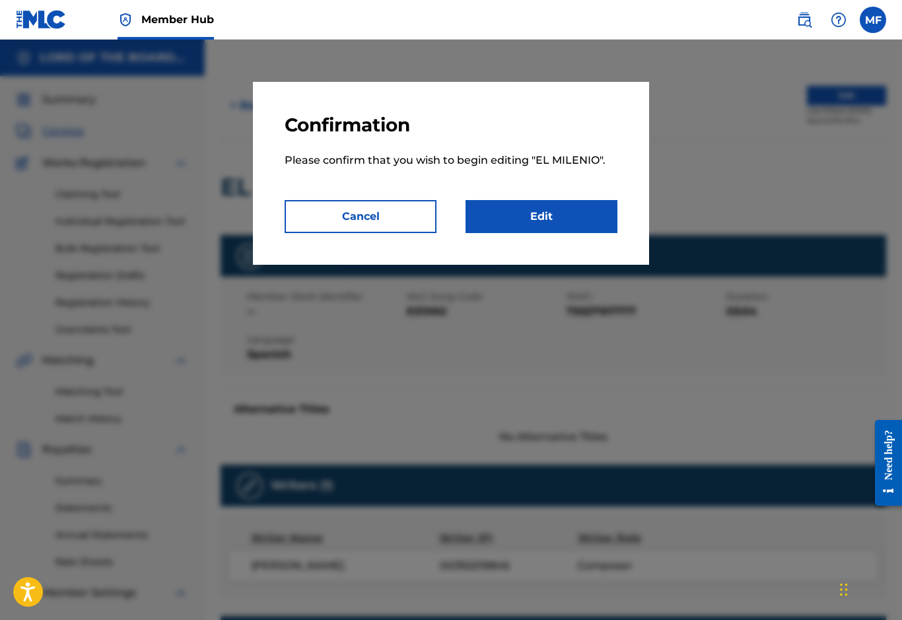
click at [499, 225] on link "Edit" at bounding box center [542, 216] width 152 height 33
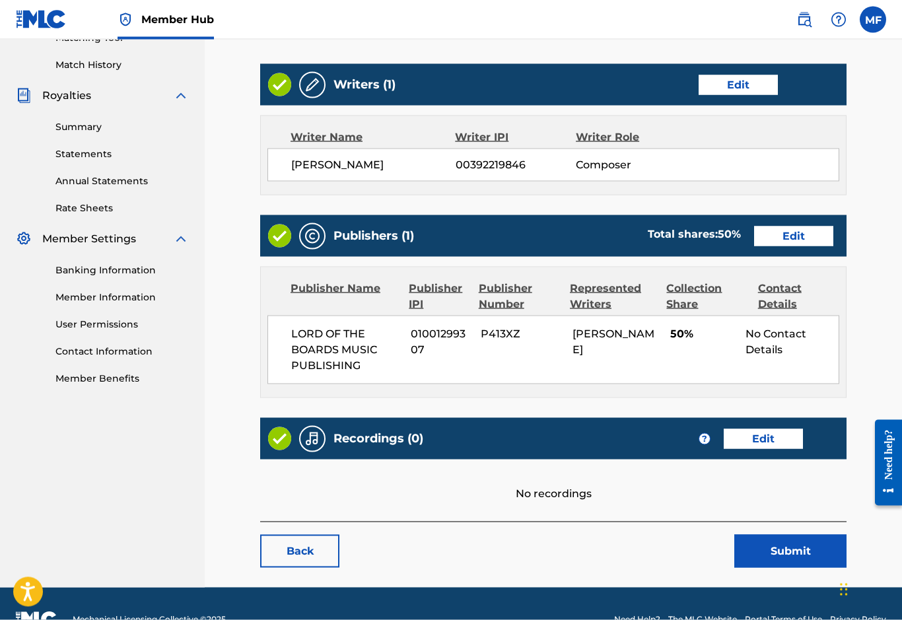
scroll to position [361, 0]
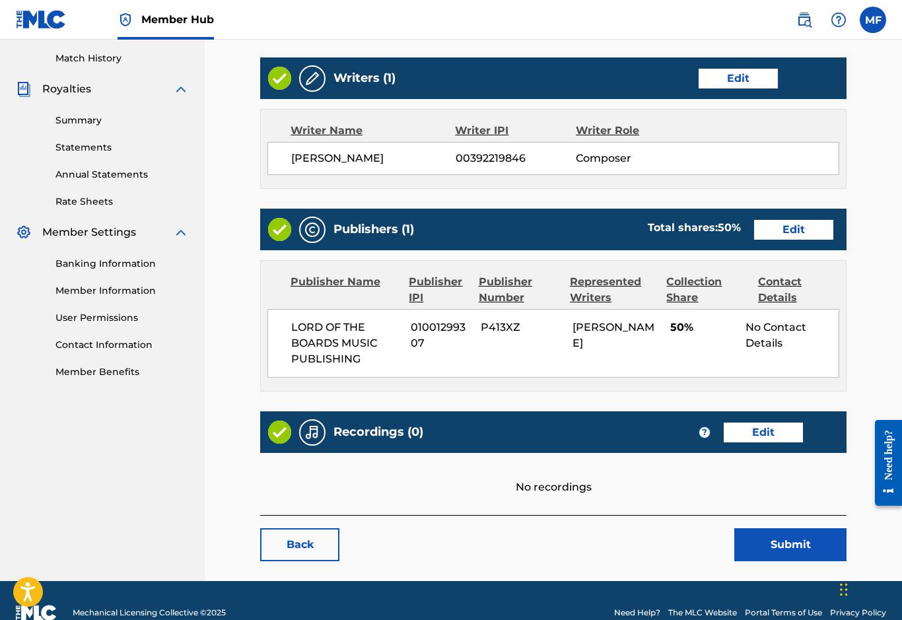
click at [781, 238] on link "Edit" at bounding box center [793, 230] width 79 height 20
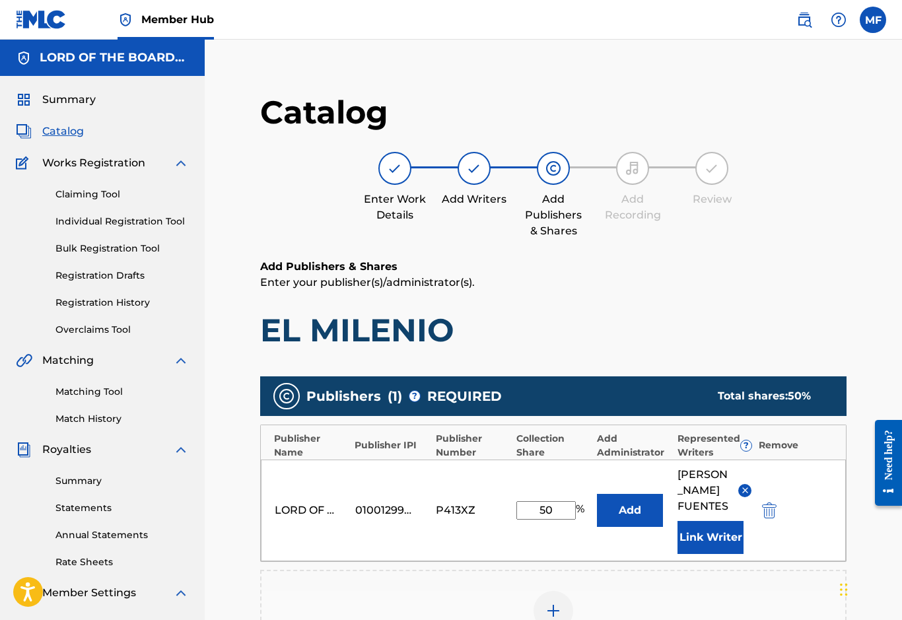
click at [551, 501] on input "50" at bounding box center [546, 510] width 59 height 18
type input "5"
type input "100"
click at [597, 293] on div "Add Publishers & Shares Enter your publisher(s)/administrator(s). EL MILENIO" at bounding box center [553, 304] width 587 height 91
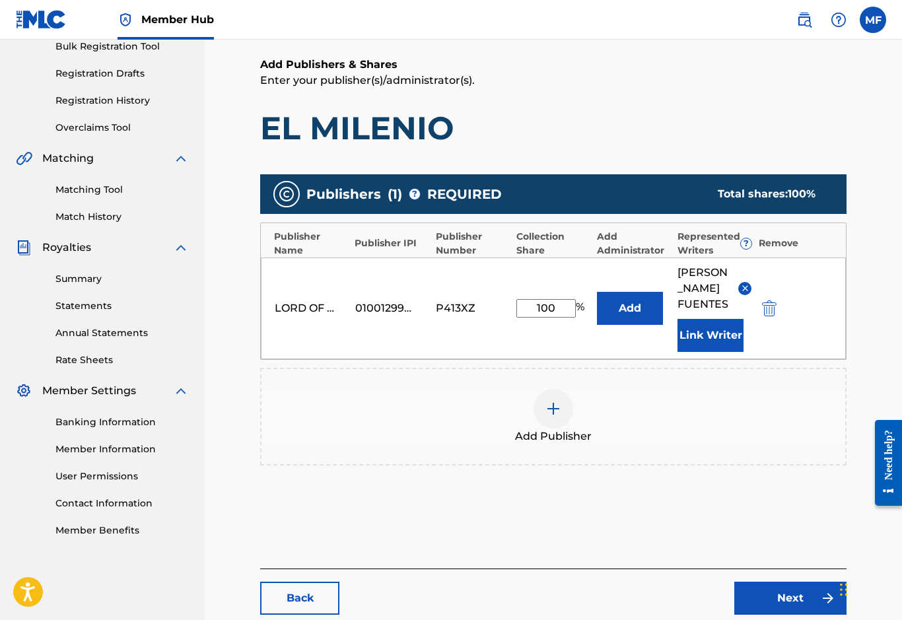
scroll to position [240, 0]
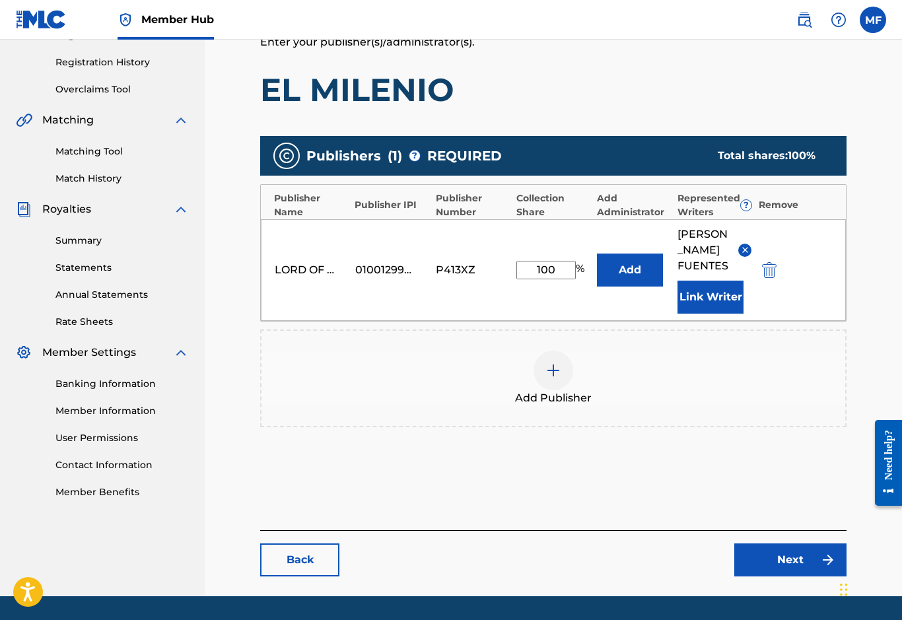
click at [775, 551] on link "Next" at bounding box center [790, 560] width 112 height 33
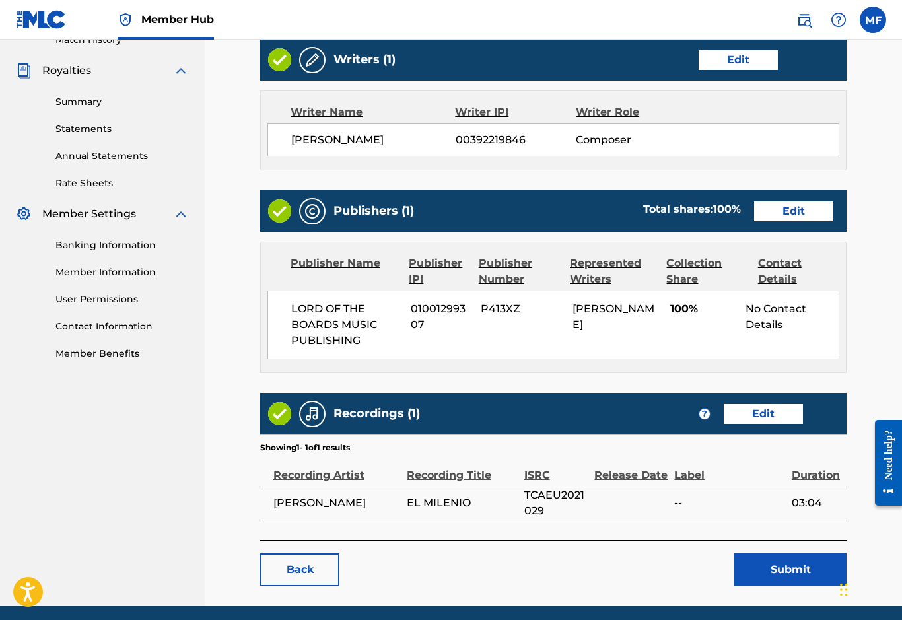
scroll to position [404, 0]
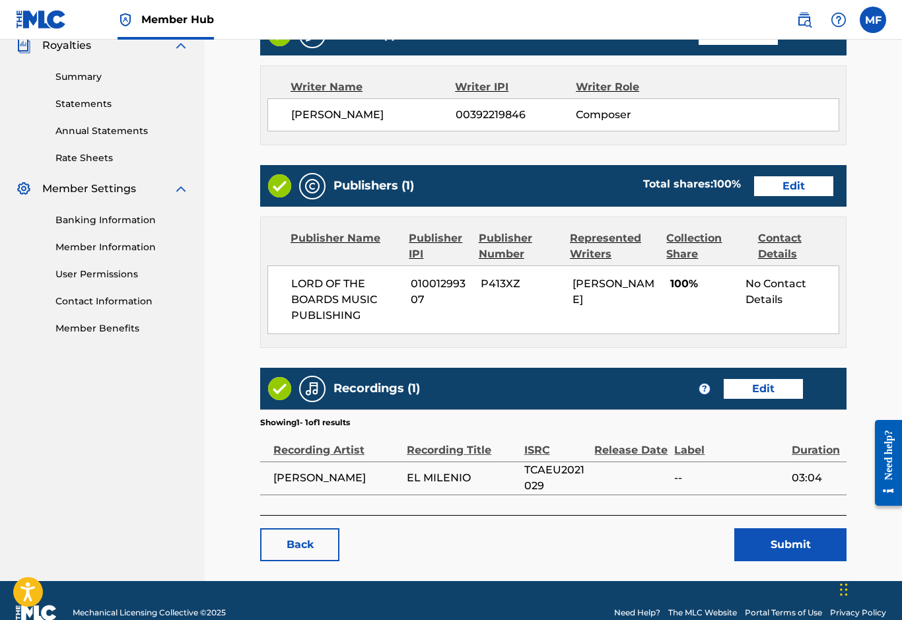
click at [764, 557] on button "Submit" at bounding box center [790, 544] width 112 height 33
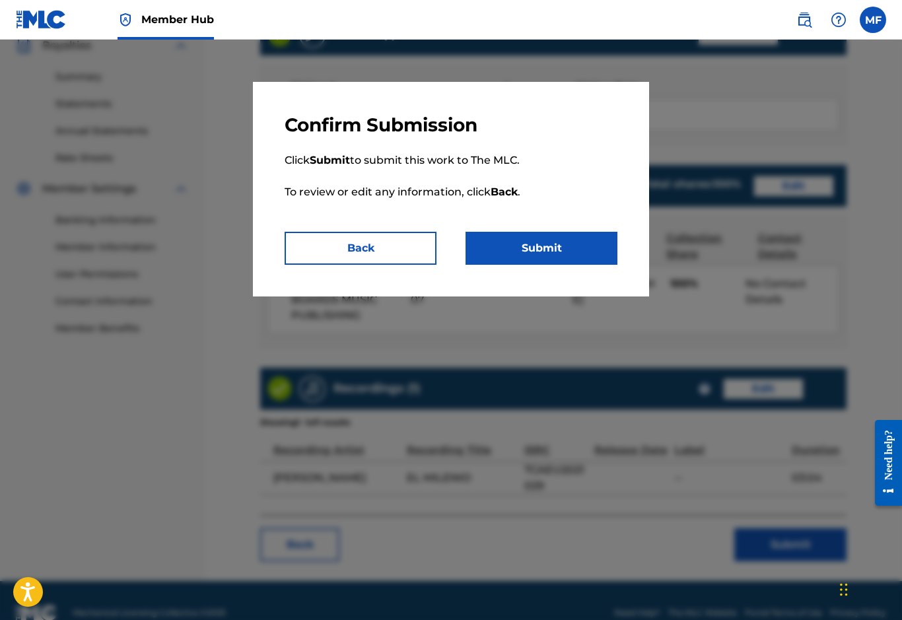
click at [515, 244] on button "Submit" at bounding box center [542, 248] width 152 height 33
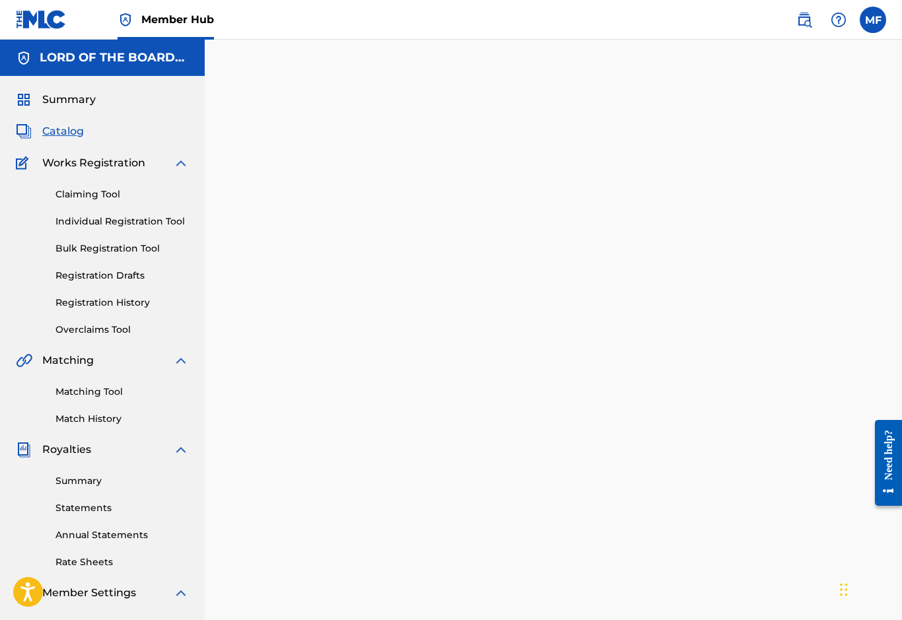
click at [59, 137] on span "Catalog" at bounding box center [63, 132] width 42 height 16
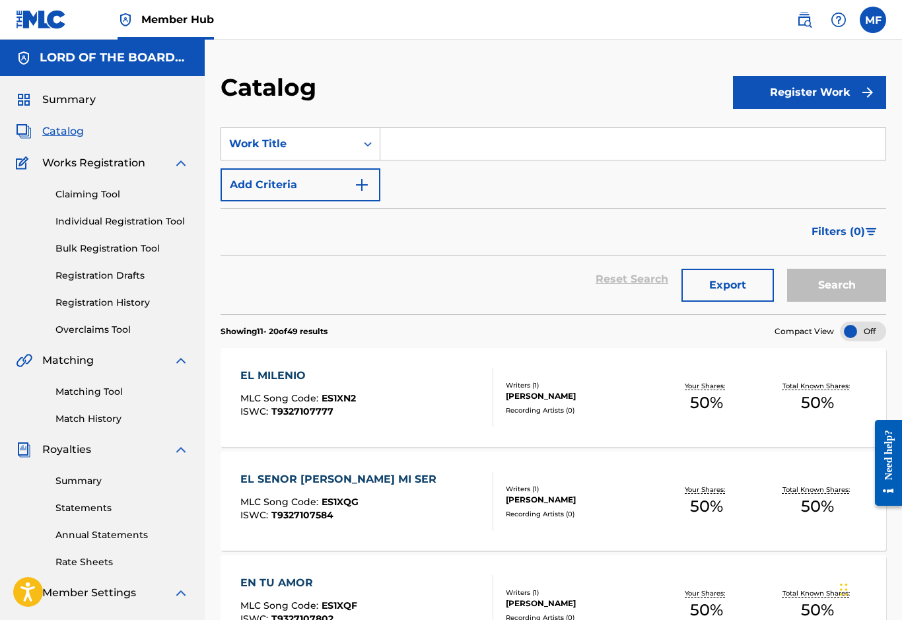
click at [293, 476] on div "EL SENOR [PERSON_NAME] MI SER" at bounding box center [341, 480] width 203 height 16
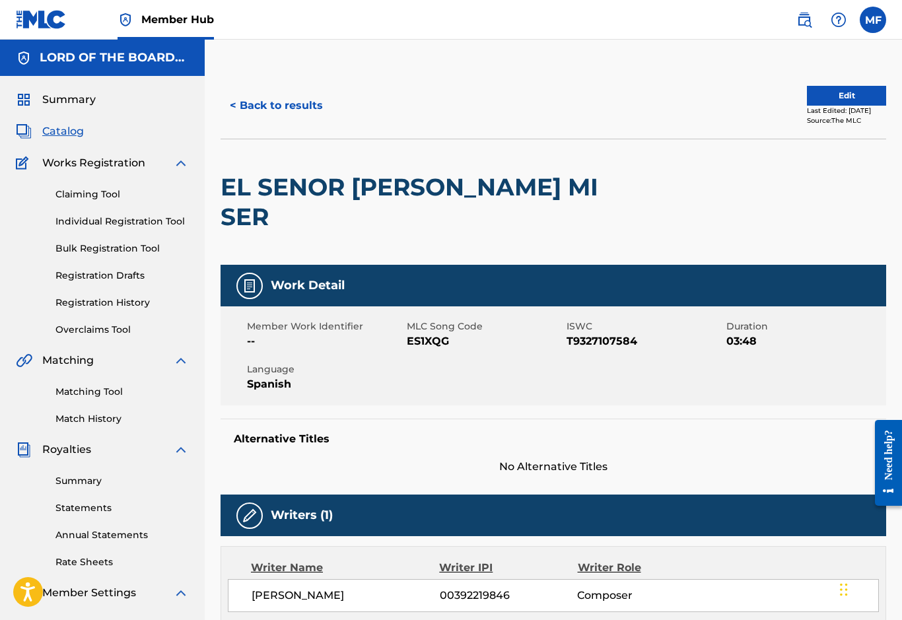
click at [824, 94] on button "Edit" at bounding box center [846, 96] width 79 height 20
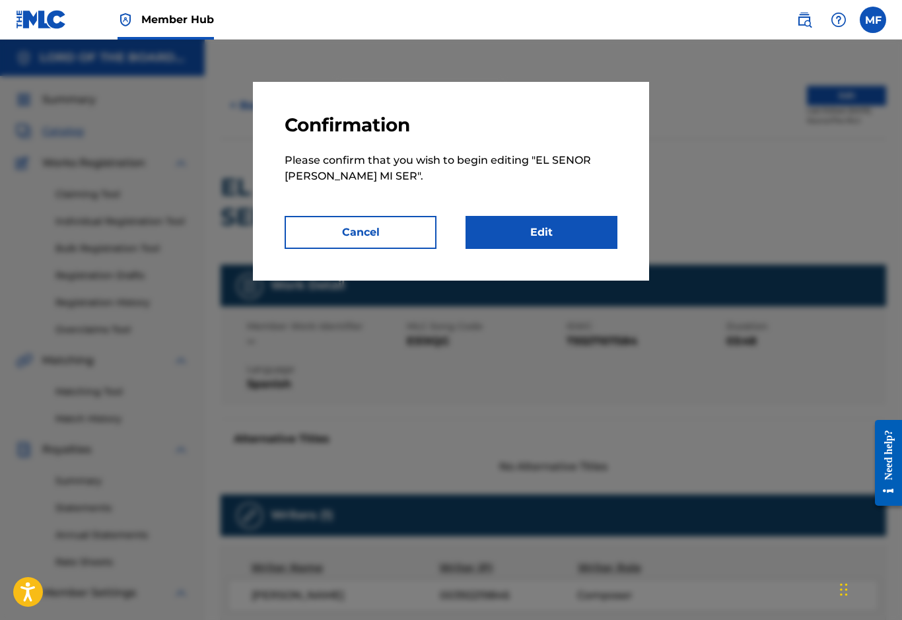
click at [514, 234] on link "Edit" at bounding box center [542, 232] width 152 height 33
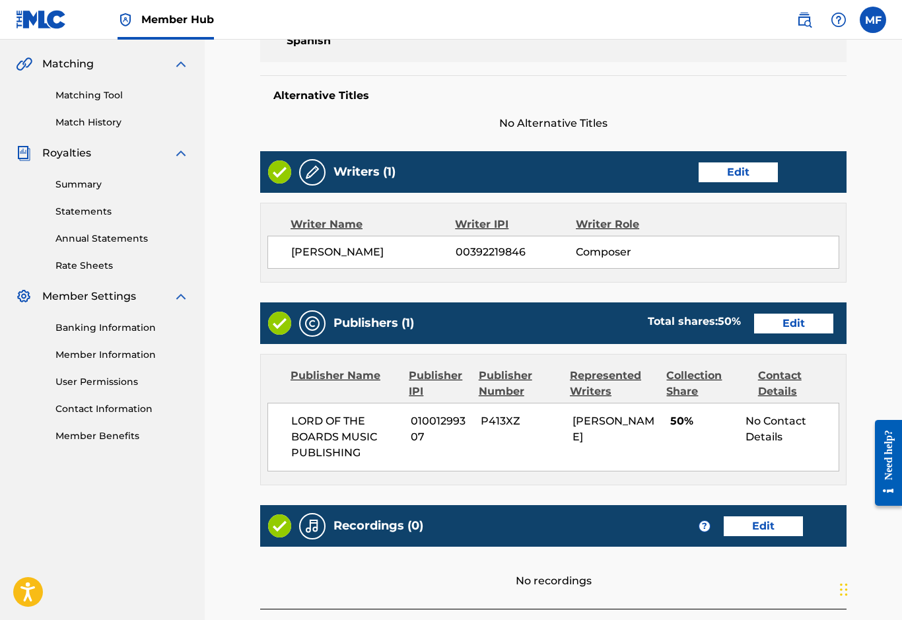
scroll to position [390, 0]
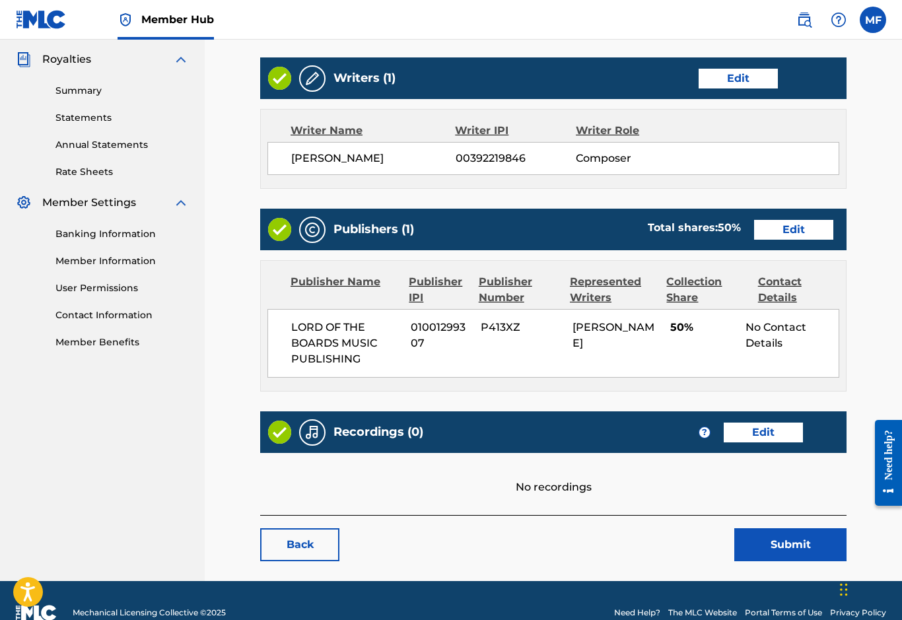
click at [792, 238] on link "Edit" at bounding box center [793, 230] width 79 height 20
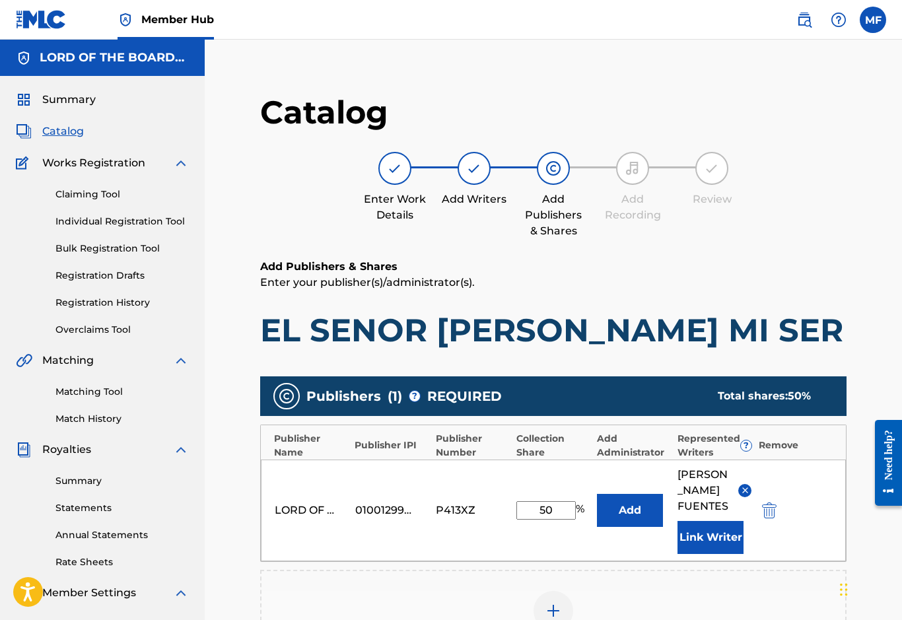
click at [554, 505] on input "50" at bounding box center [546, 510] width 59 height 18
type input "5"
type input "100"
click at [237, 422] on main "Catalog Enter Work Details Add Writers Add Publishers & Shares Add Recording Re…" at bounding box center [554, 455] width 666 height 764
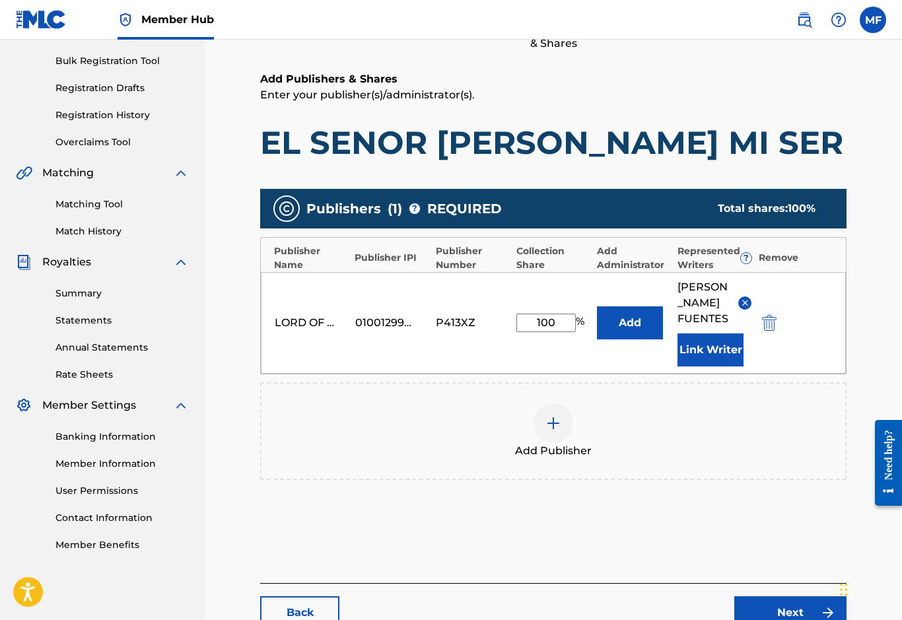
scroll to position [240, 0]
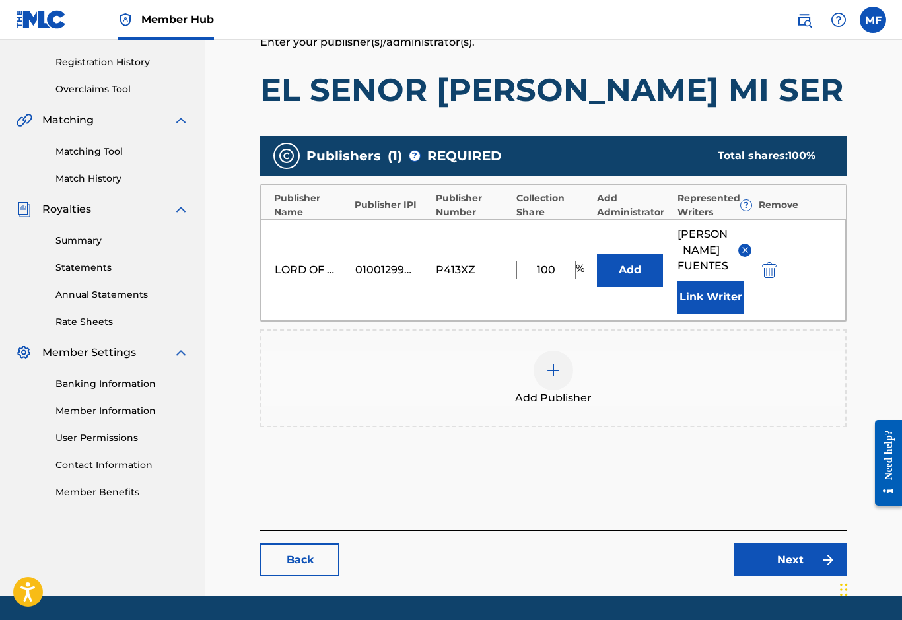
click at [776, 546] on link "Next" at bounding box center [790, 560] width 112 height 33
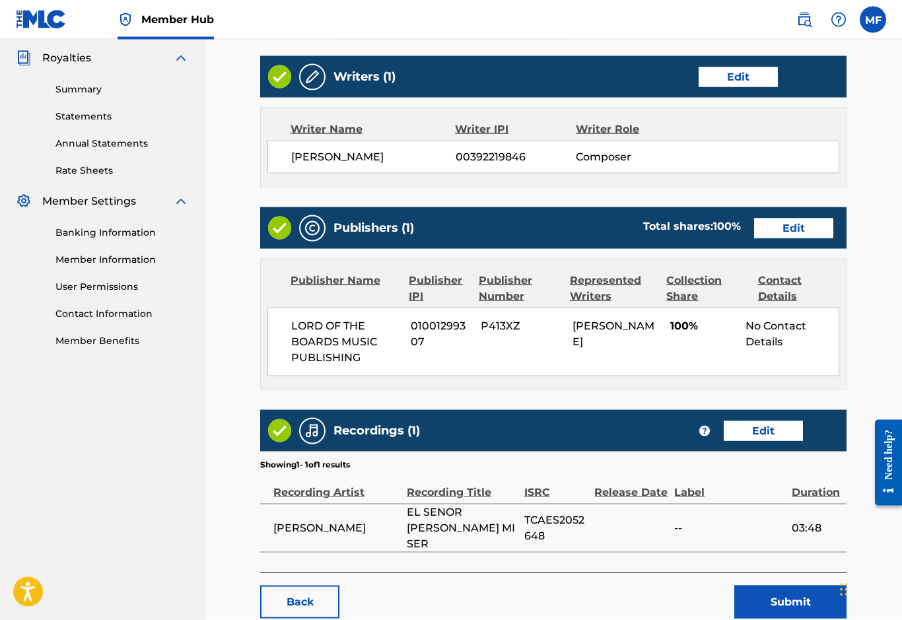
scroll to position [434, 0]
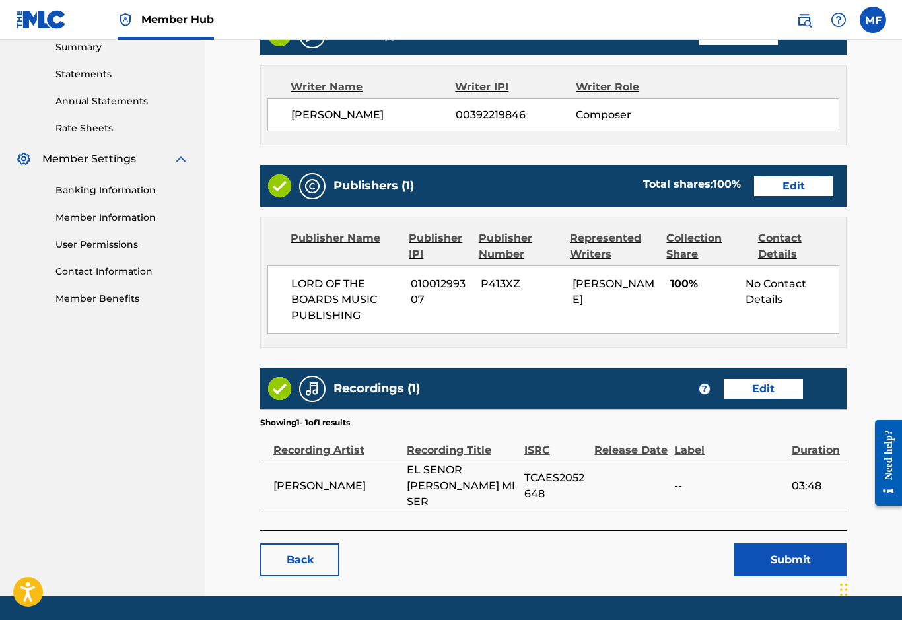
click at [771, 544] on button "Submit" at bounding box center [790, 560] width 112 height 33
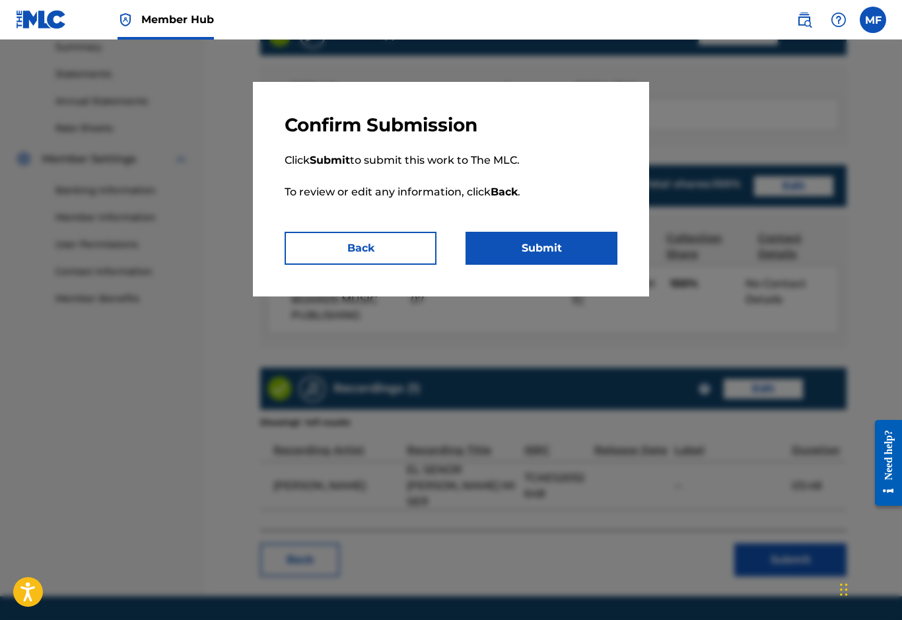
click at [579, 244] on button "Submit" at bounding box center [542, 248] width 152 height 33
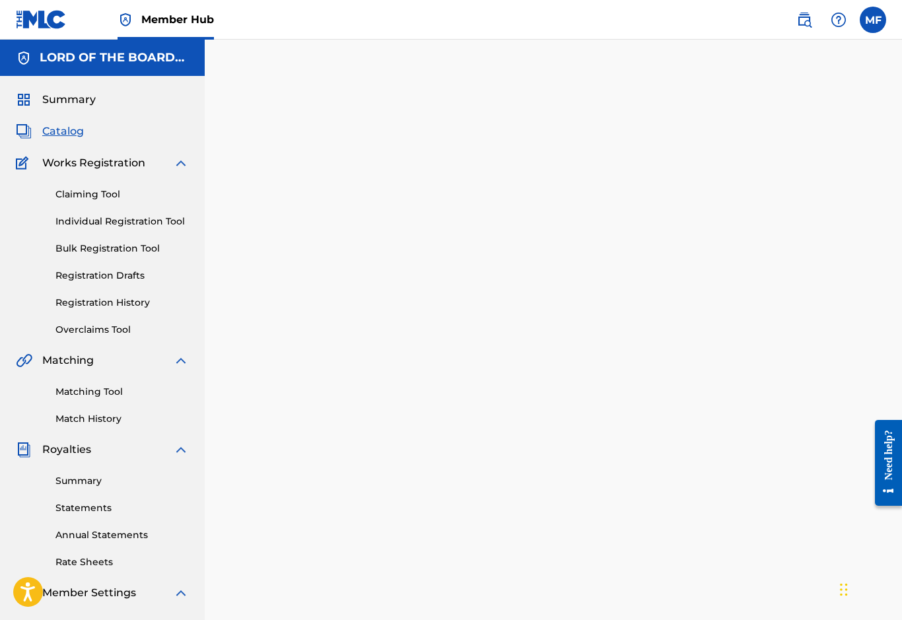
click at [63, 131] on span "Catalog" at bounding box center [63, 132] width 42 height 16
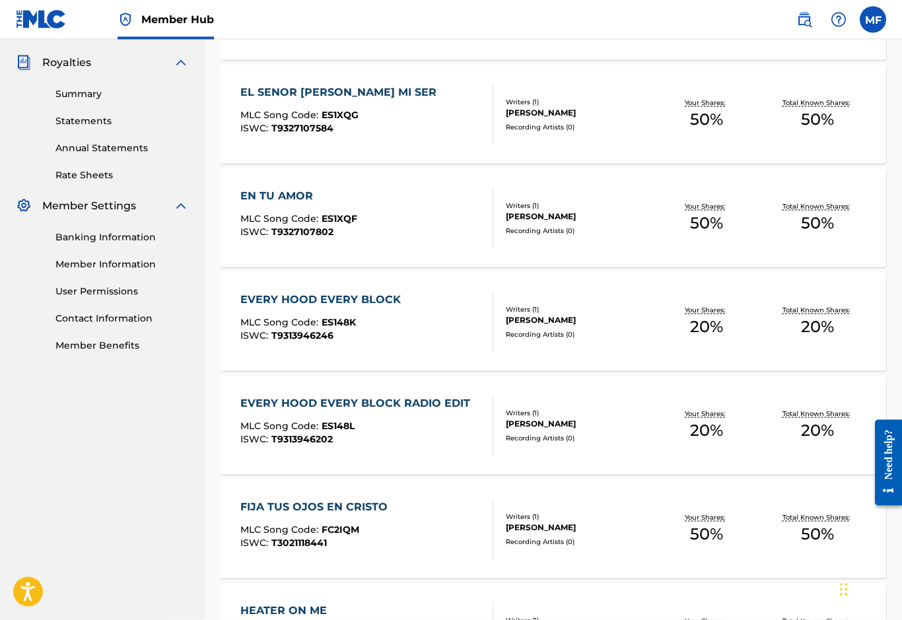
scroll to position [384, 0]
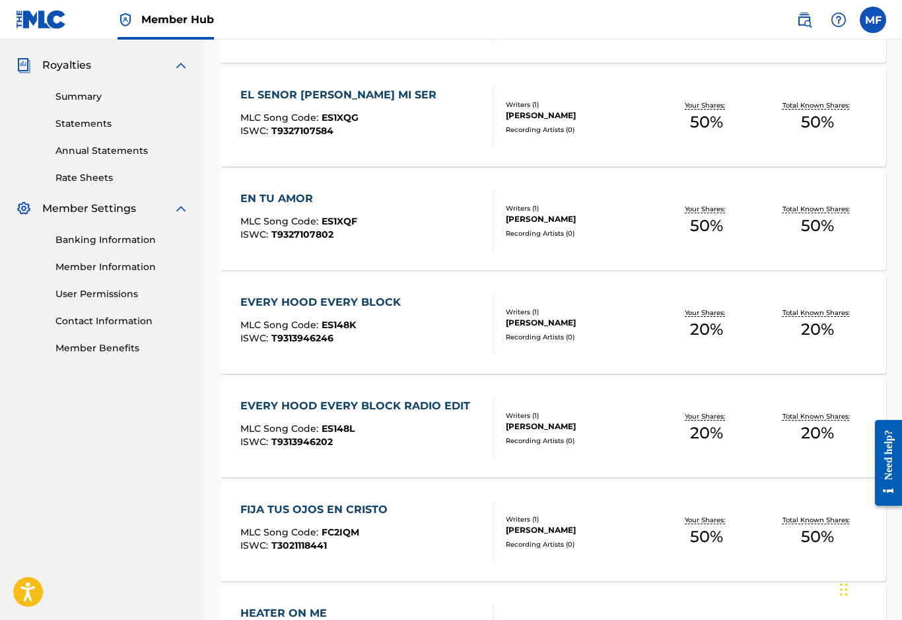
click at [261, 200] on div "EN TU AMOR" at bounding box center [298, 199] width 117 height 16
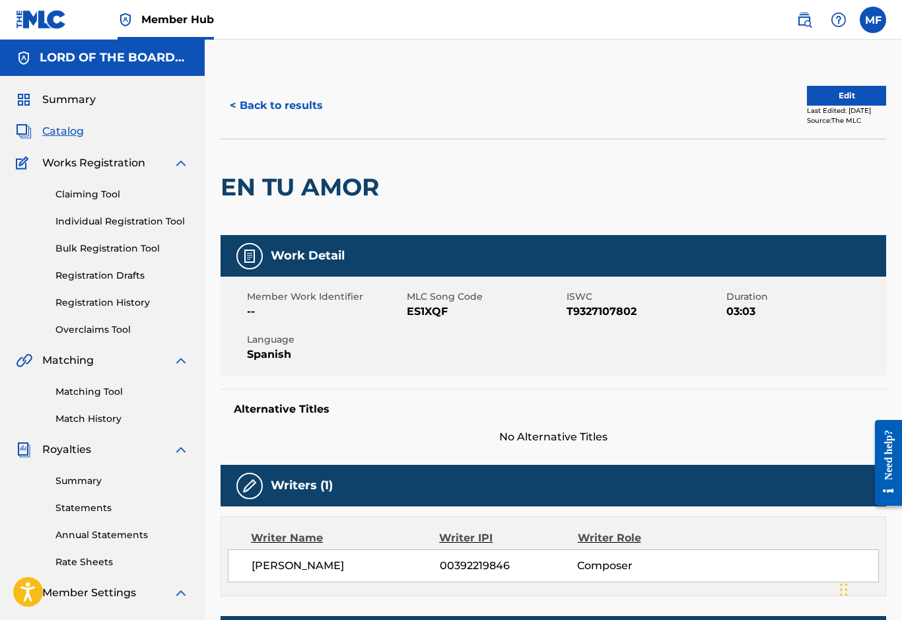
click at [836, 97] on button "Edit" at bounding box center [846, 96] width 79 height 20
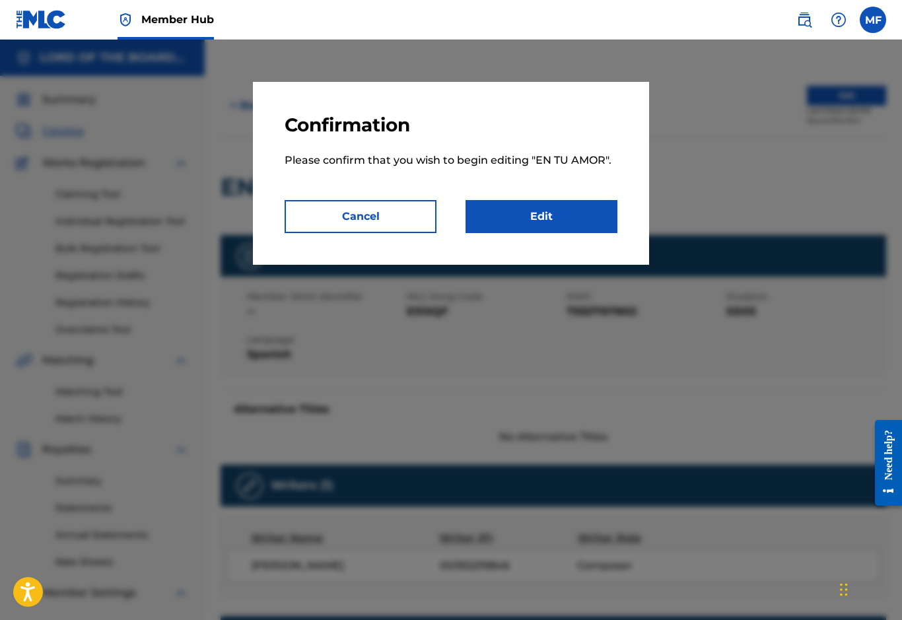
click at [513, 213] on link "Edit" at bounding box center [542, 216] width 152 height 33
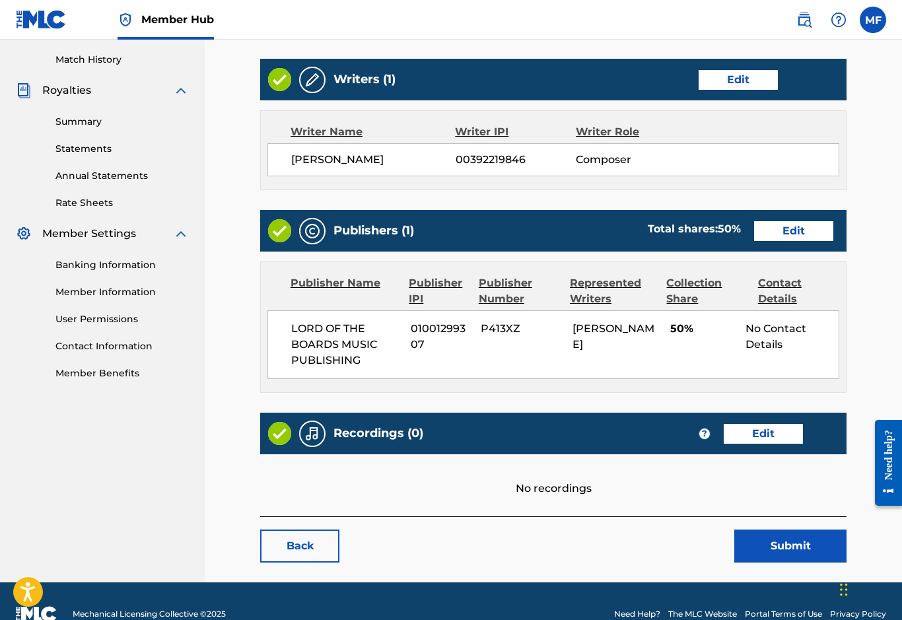
scroll to position [361, 0]
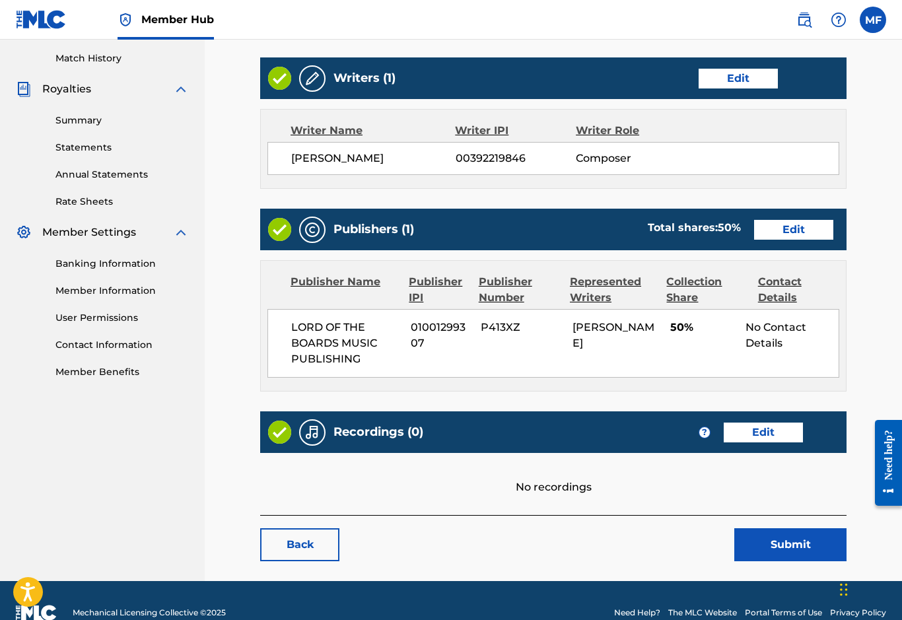
click at [791, 231] on link "Edit" at bounding box center [793, 230] width 79 height 20
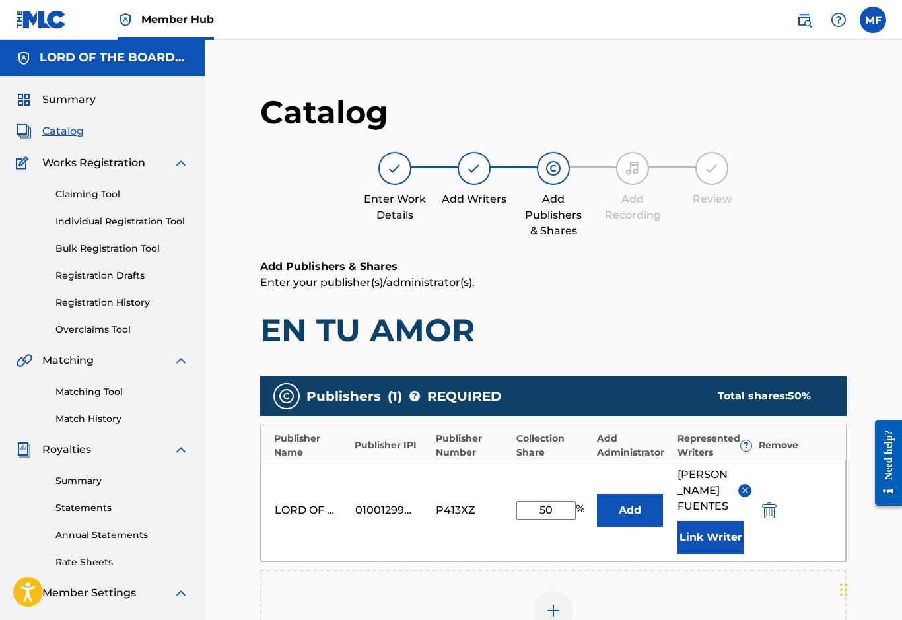
click at [541, 503] on input "50" at bounding box center [546, 510] width 59 height 18
type input "100"
click at [575, 325] on h1 "EN TU AMOR" at bounding box center [553, 330] width 587 height 40
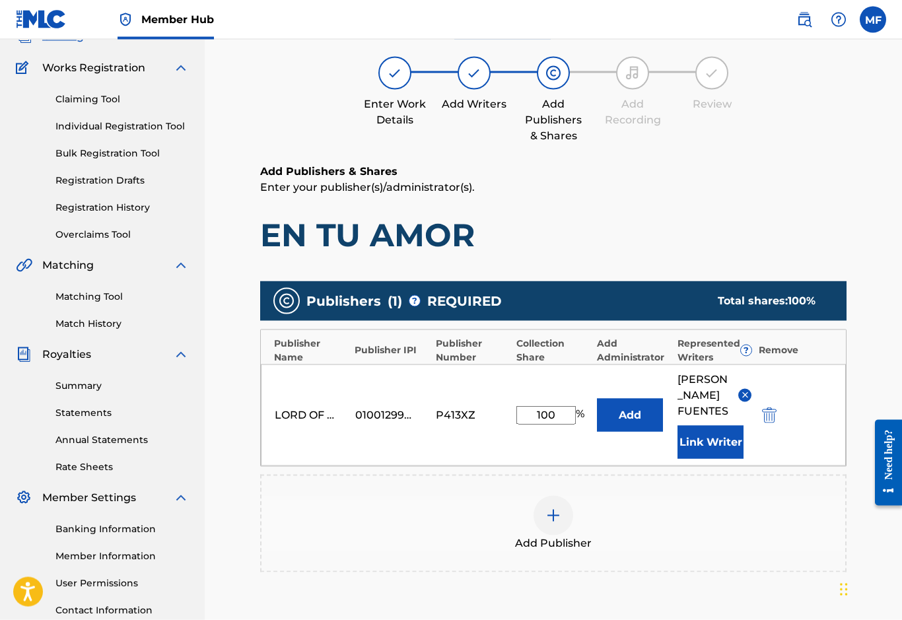
scroll to position [240, 0]
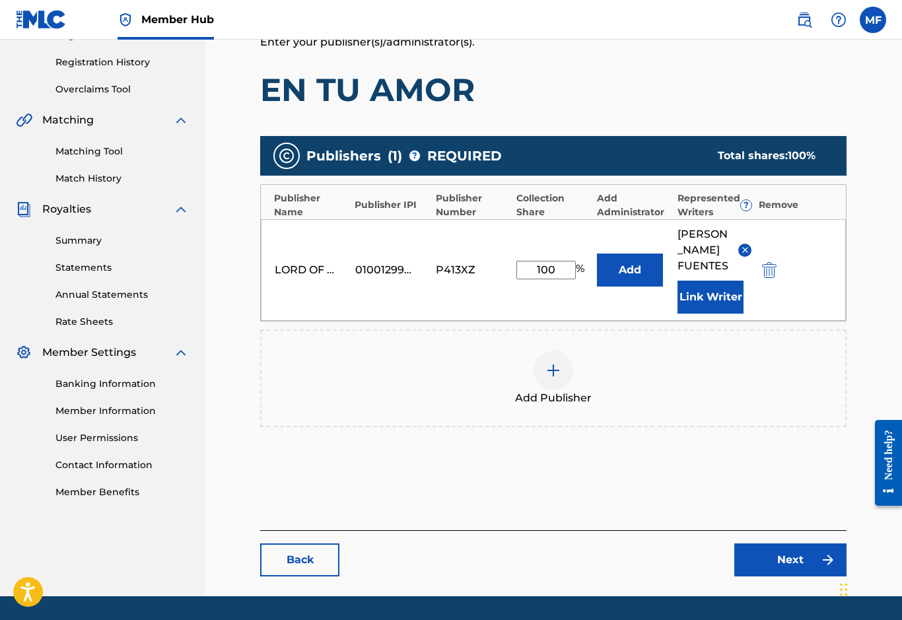
click at [771, 547] on link "Next" at bounding box center [790, 560] width 112 height 33
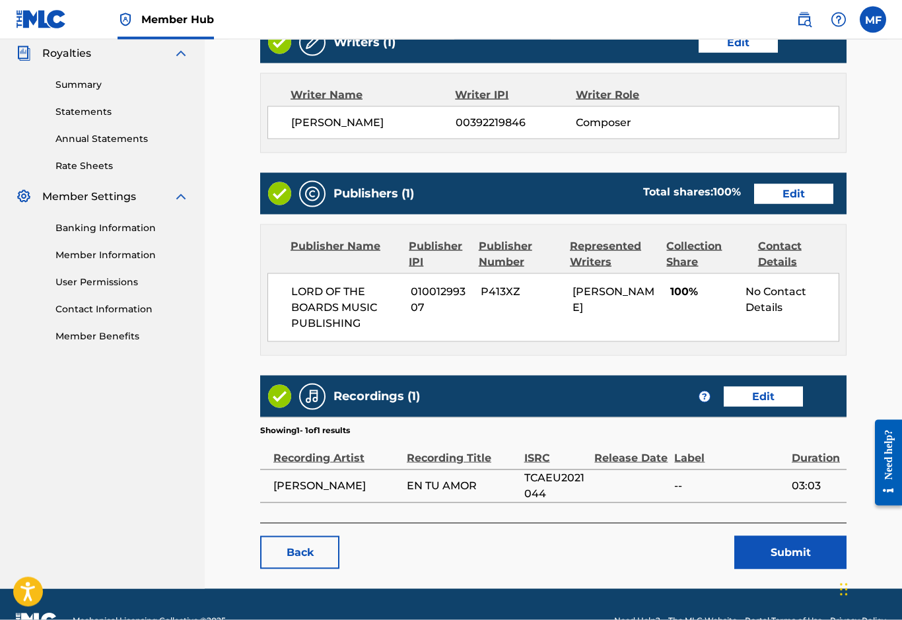
scroll to position [404, 0]
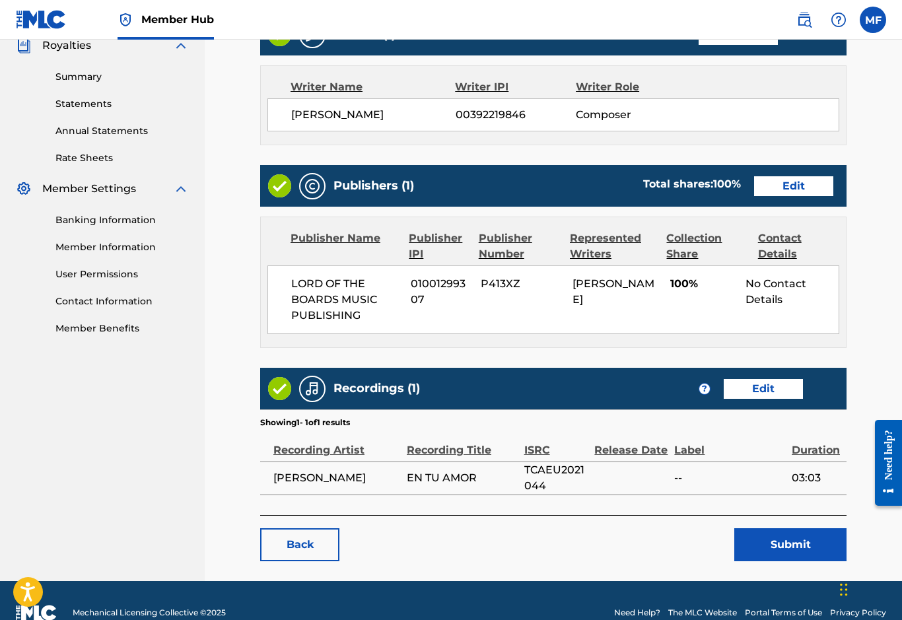
click at [773, 550] on button "Submit" at bounding box center [790, 544] width 112 height 33
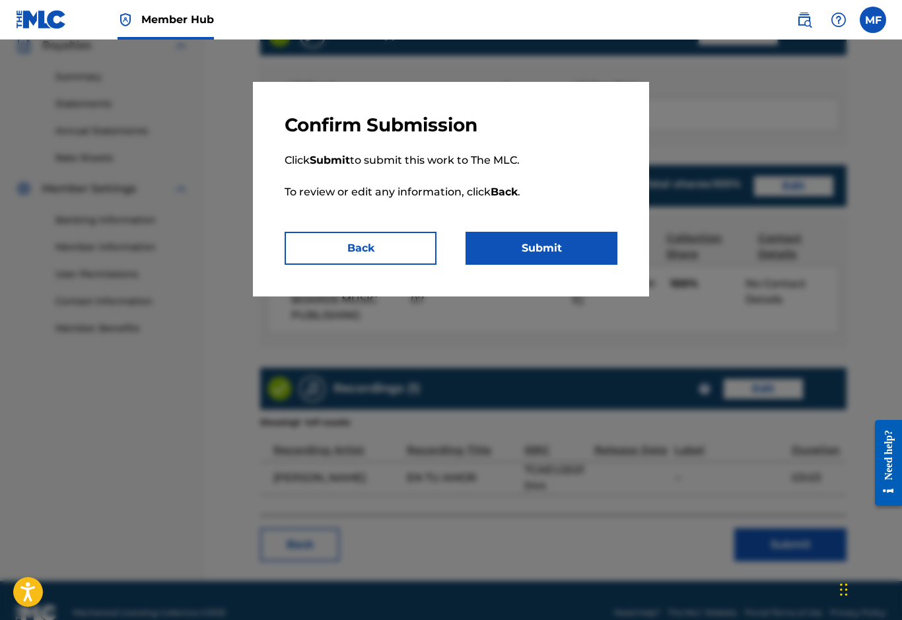
click at [539, 245] on button "Submit" at bounding box center [542, 248] width 152 height 33
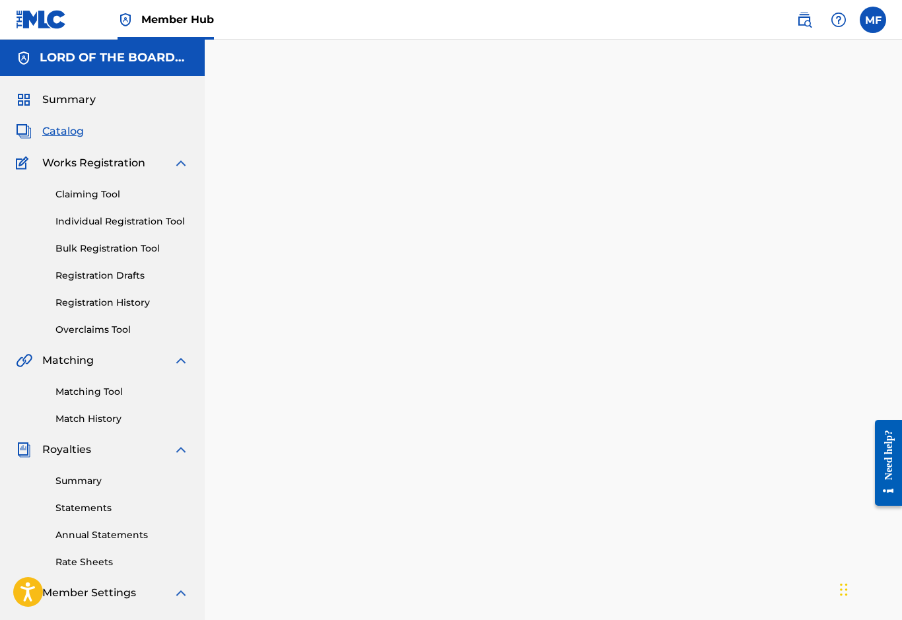
click at [71, 128] on span "Catalog" at bounding box center [63, 132] width 42 height 16
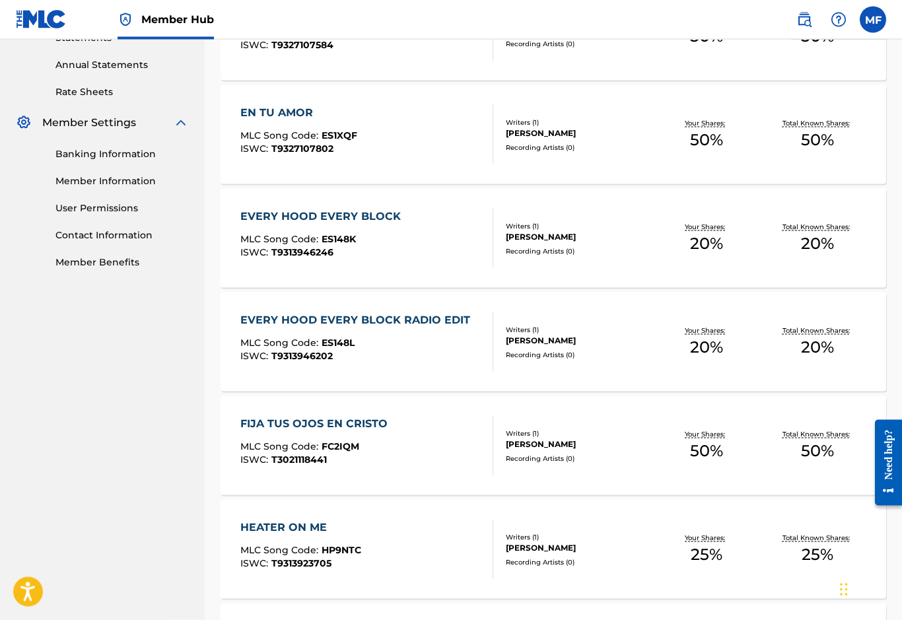
scroll to position [471, 0]
click at [269, 220] on div "EVERY HOOD EVERY BLOCK" at bounding box center [323, 216] width 167 height 16
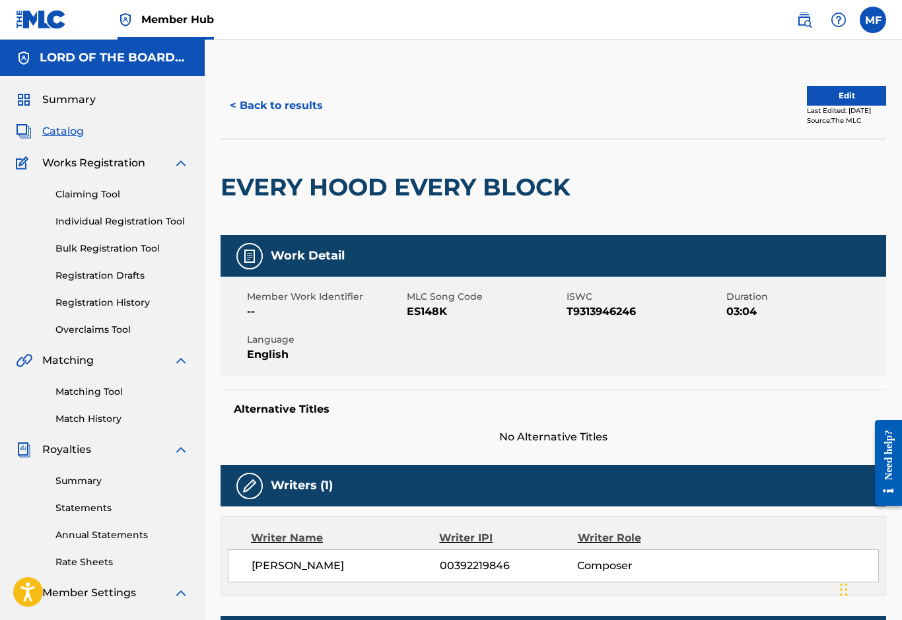
click at [836, 98] on button "Edit" at bounding box center [846, 96] width 79 height 20
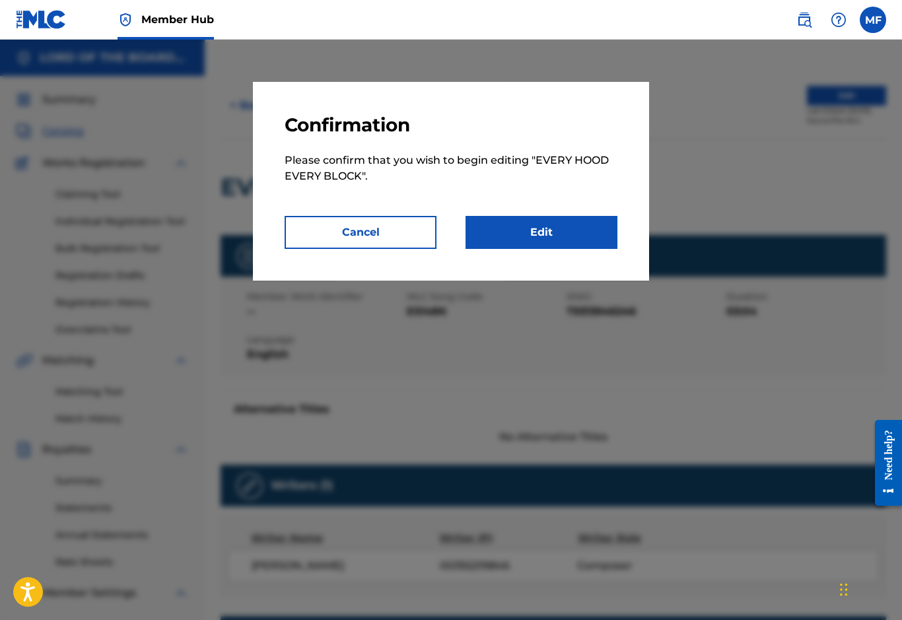
click at [513, 234] on link "Edit" at bounding box center [542, 232] width 152 height 33
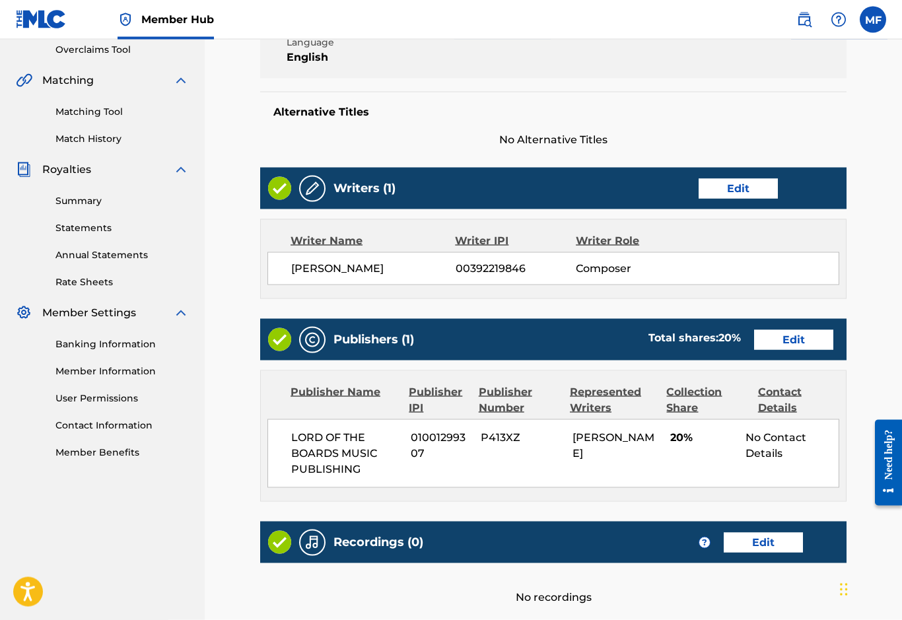
scroll to position [390, 0]
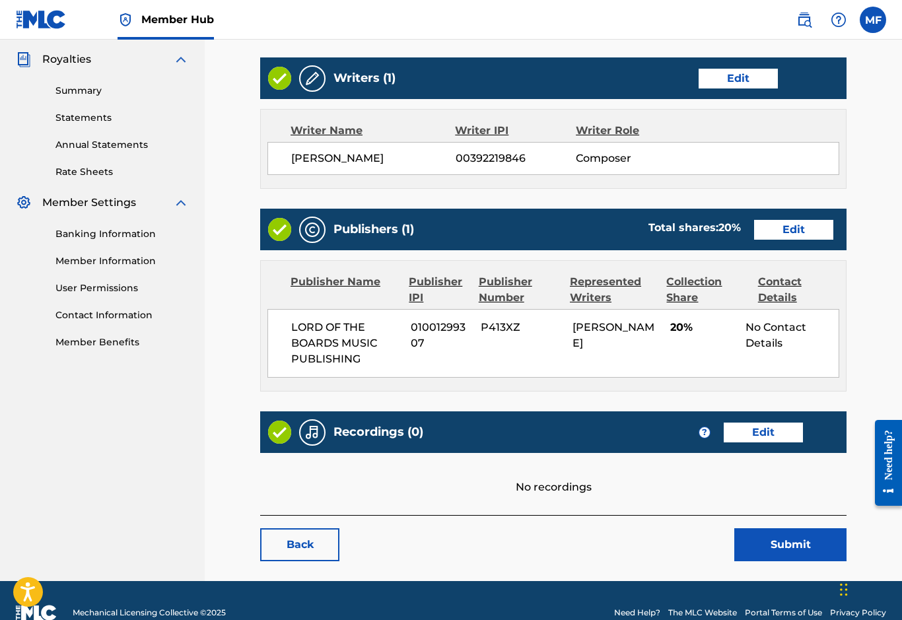
click at [775, 221] on link "Edit" at bounding box center [793, 230] width 79 height 20
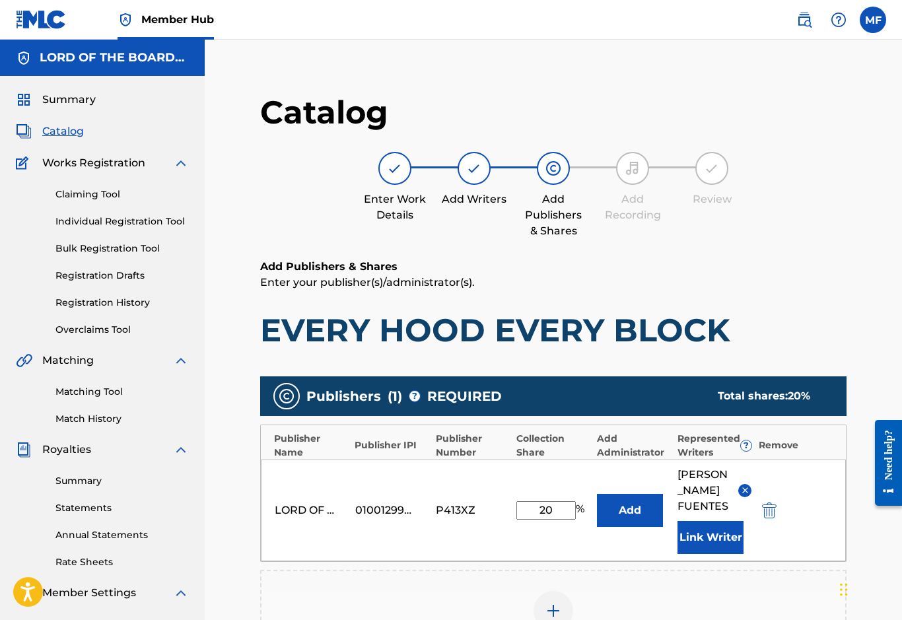
click at [554, 501] on input "20" at bounding box center [546, 510] width 59 height 18
type input "2"
type input "100"
click at [252, 215] on main "Catalog Enter Work Details Add Writers Add Publishers & Shares Add Recording Re…" at bounding box center [554, 455] width 666 height 764
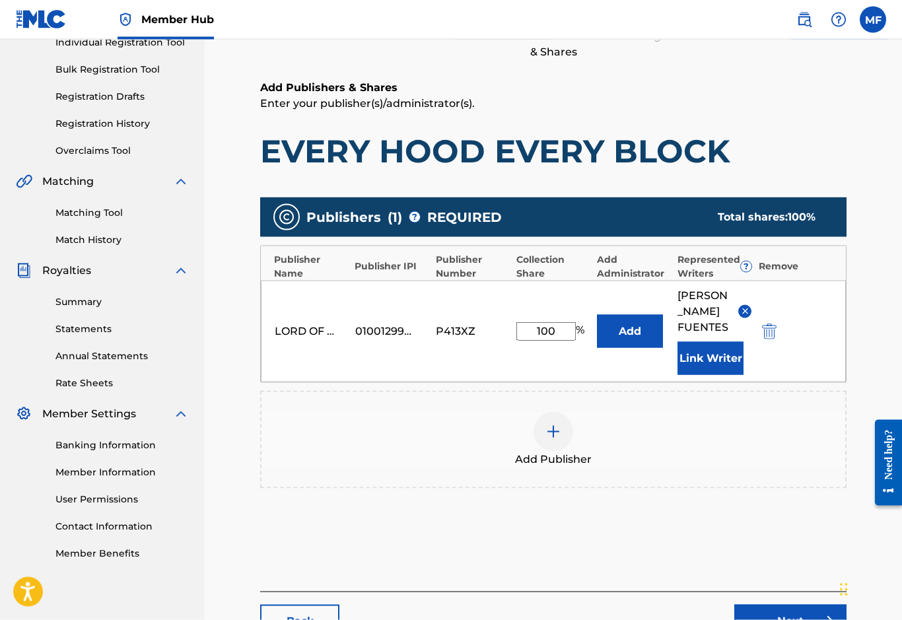
scroll to position [240, 0]
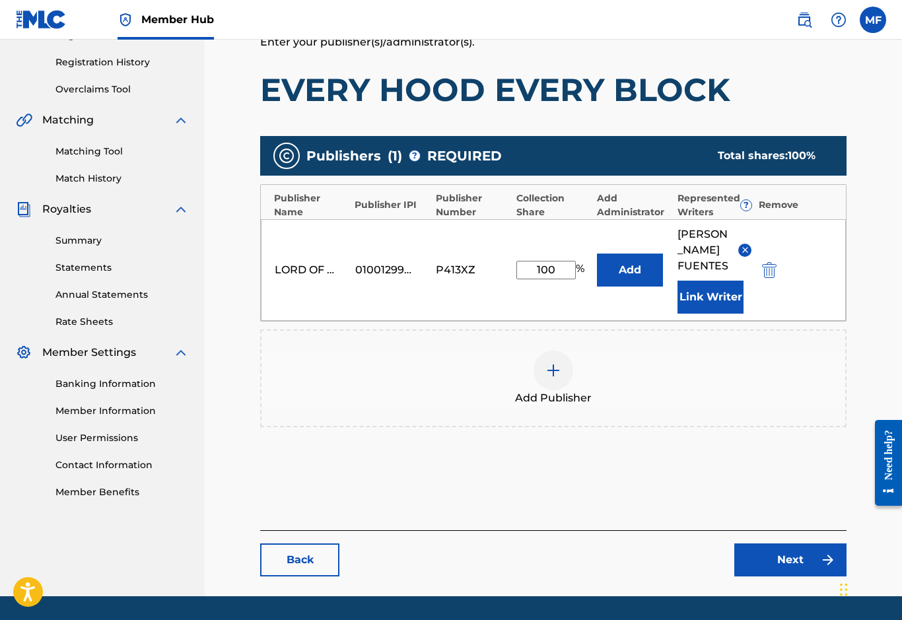
click at [771, 549] on link "Next" at bounding box center [790, 560] width 112 height 33
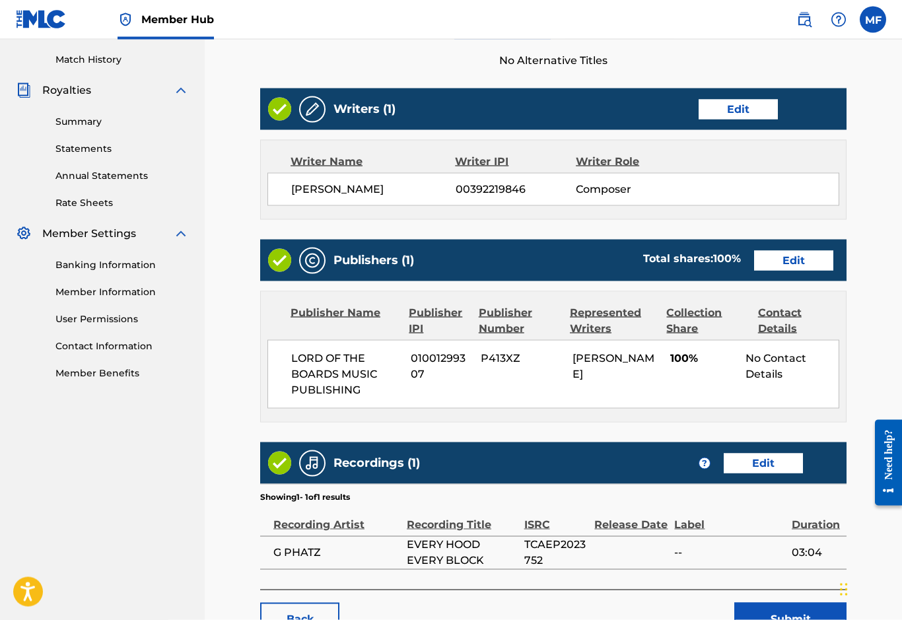
scroll to position [434, 0]
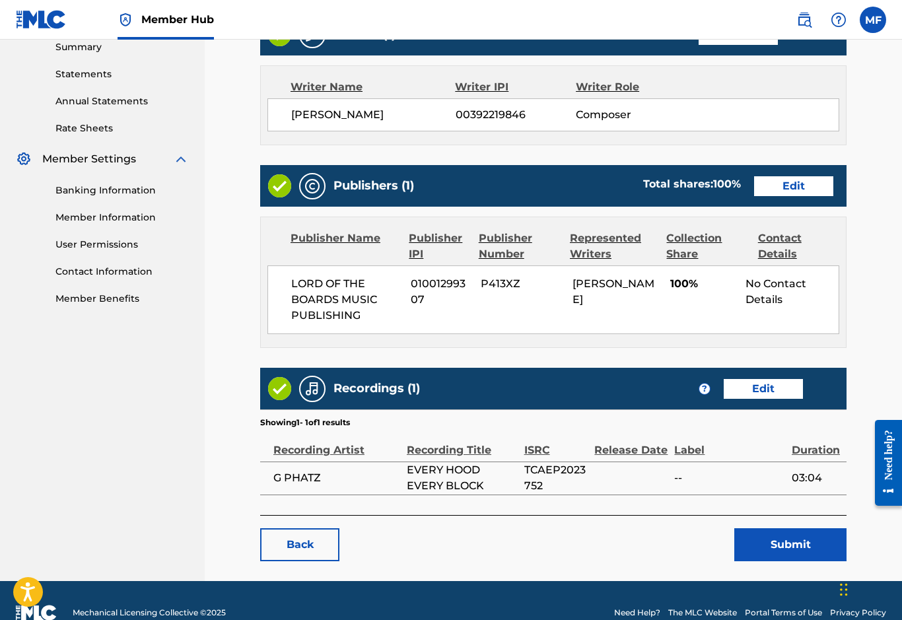
click at [772, 552] on button "Submit" at bounding box center [790, 544] width 112 height 33
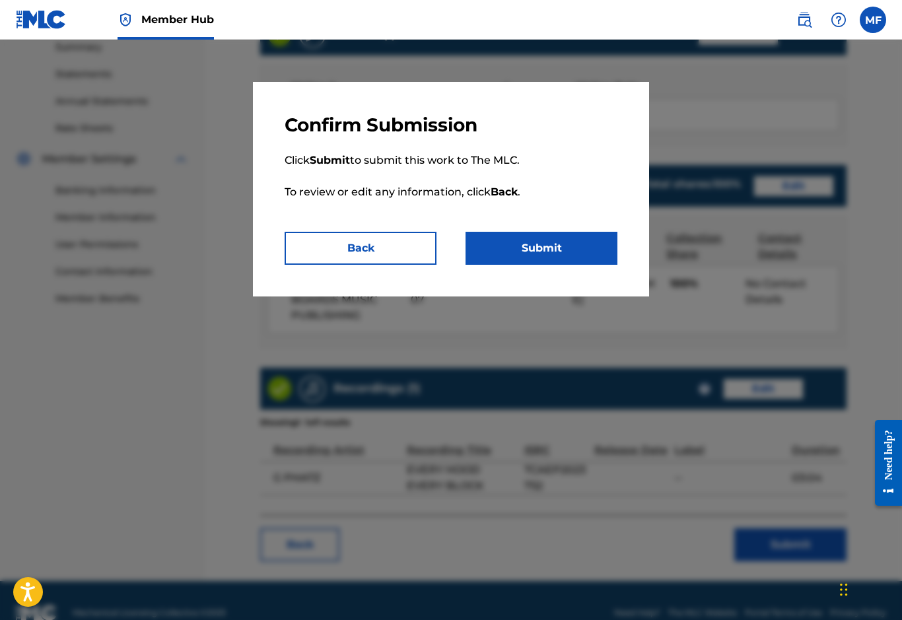
click at [515, 256] on button "Submit" at bounding box center [542, 248] width 152 height 33
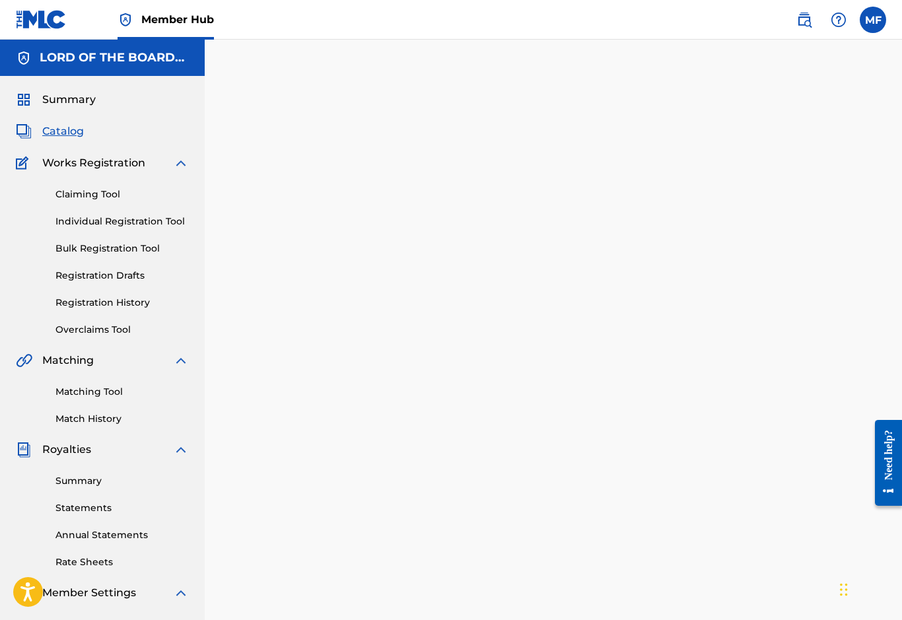
click at [50, 129] on span "Catalog" at bounding box center [63, 132] width 42 height 16
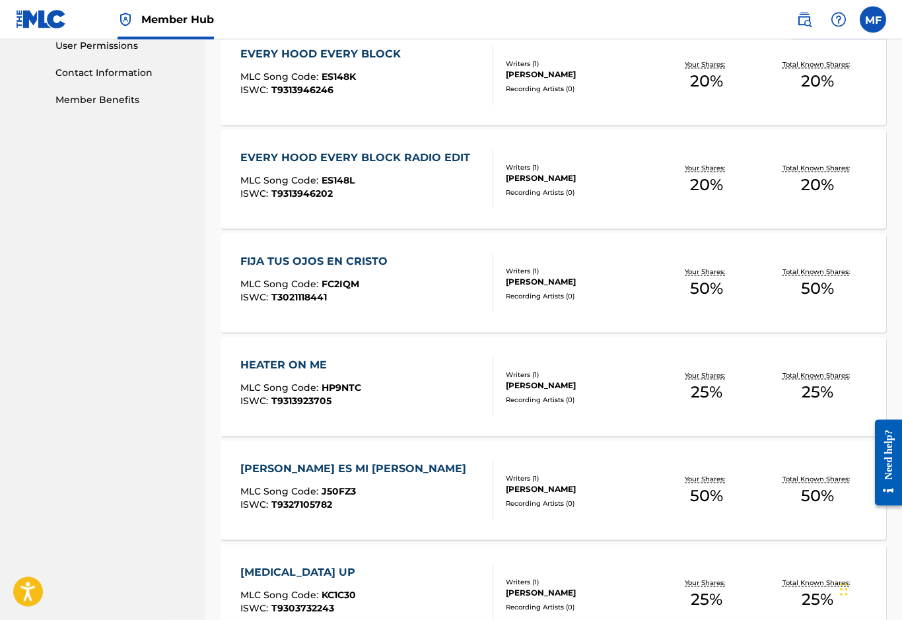
scroll to position [633, 0]
click at [264, 160] on div "EVERY HOOD EVERY BLOCK RADIO EDIT" at bounding box center [358, 157] width 236 height 16
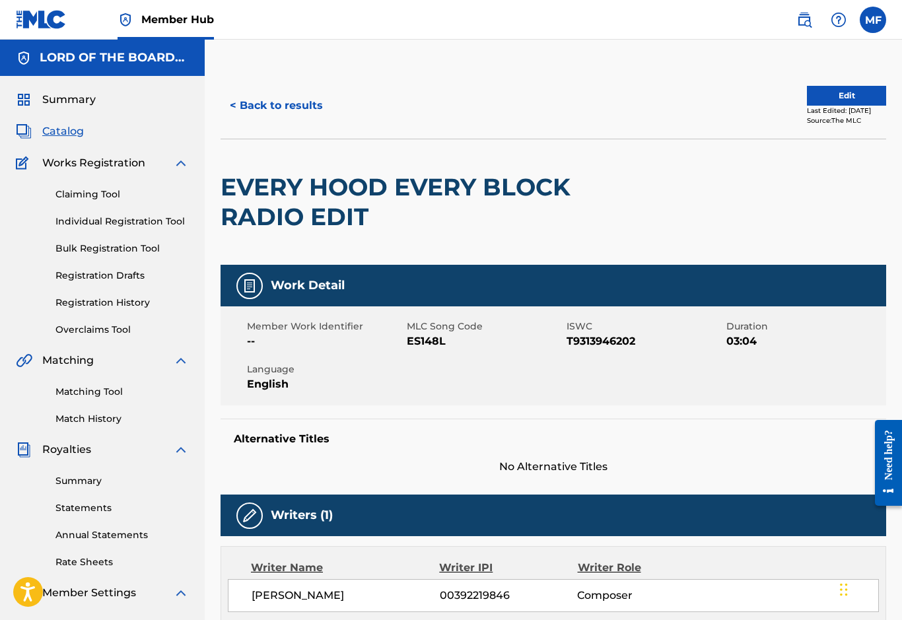
click at [835, 98] on button "Edit" at bounding box center [846, 96] width 79 height 20
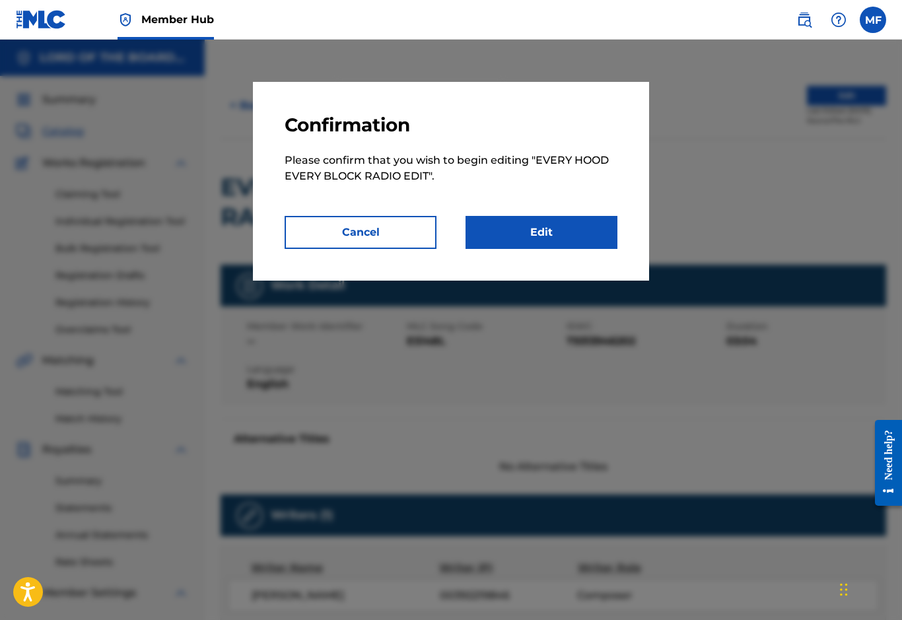
click at [487, 230] on link "Edit" at bounding box center [542, 232] width 152 height 33
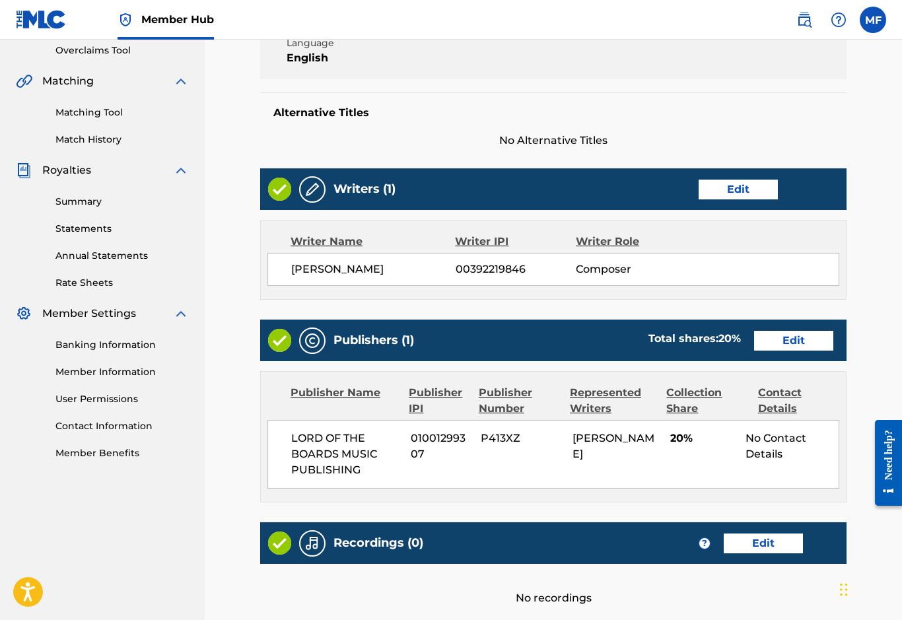
scroll to position [390, 0]
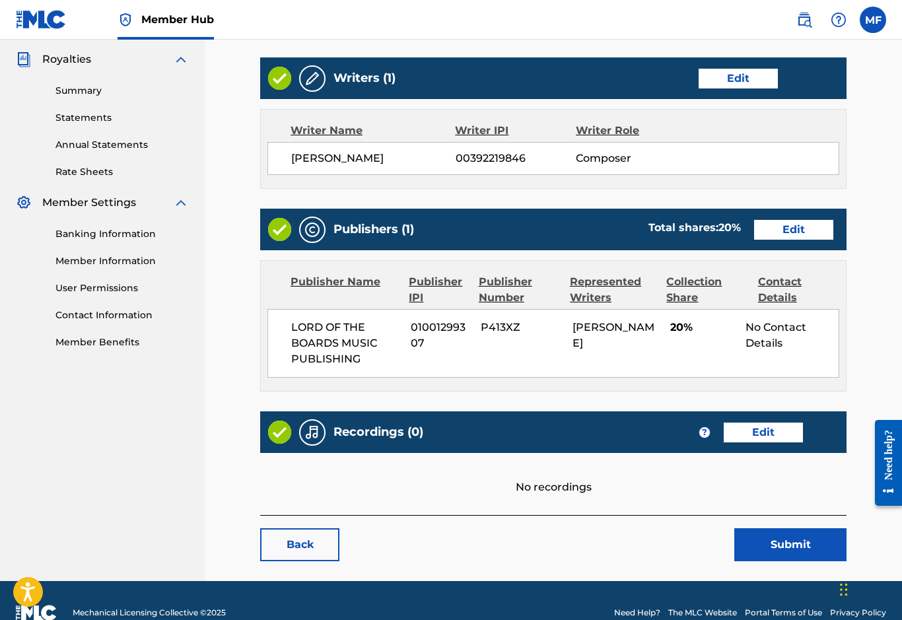
click at [788, 228] on link "Edit" at bounding box center [793, 230] width 79 height 20
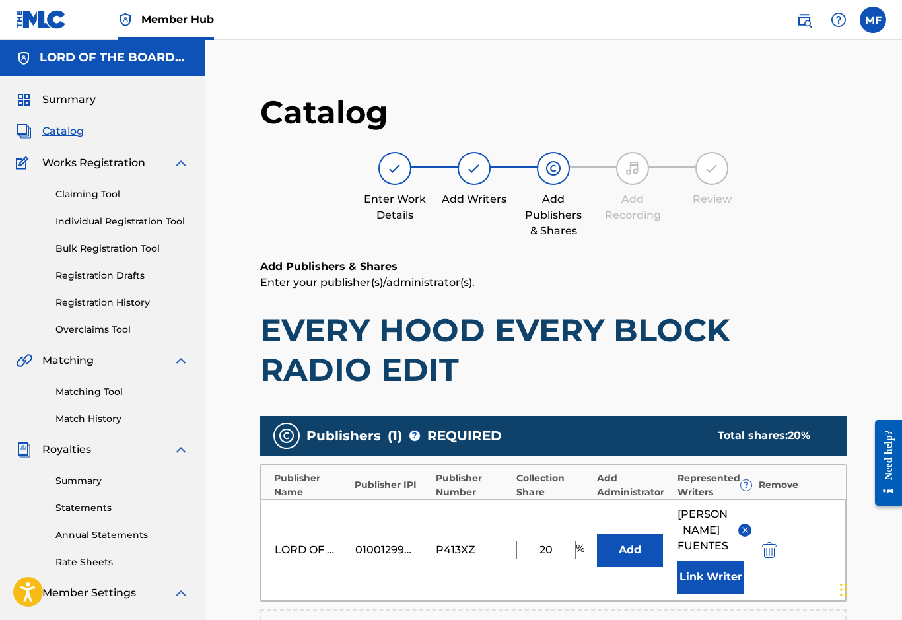
click at [550, 544] on input "20" at bounding box center [546, 550] width 59 height 18
type input "2"
type input "100"
click at [258, 224] on main "Catalog Enter Work Details Add Writers Add Publishers & Shares Add Recording Re…" at bounding box center [554, 475] width 666 height 804
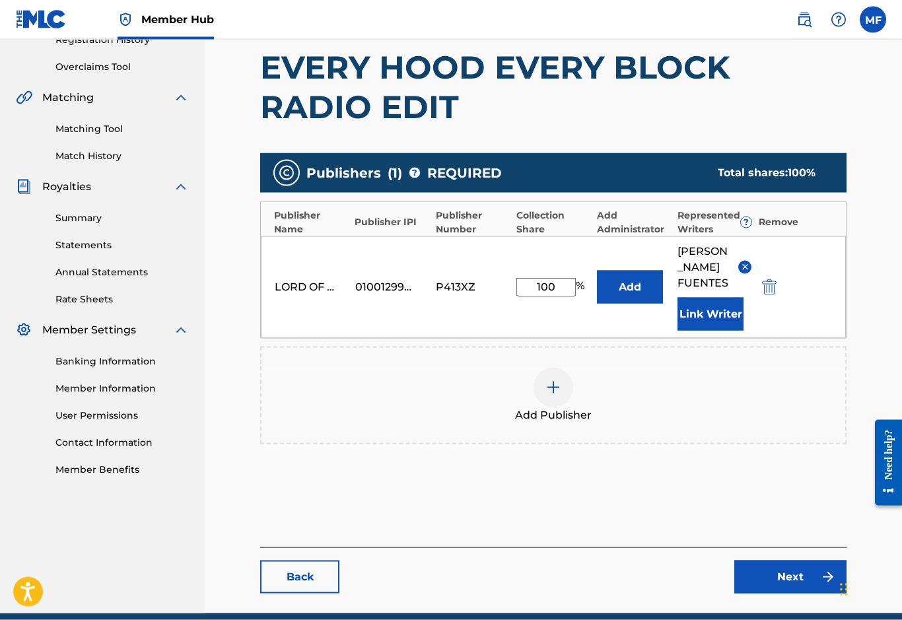
scroll to position [280, 0]
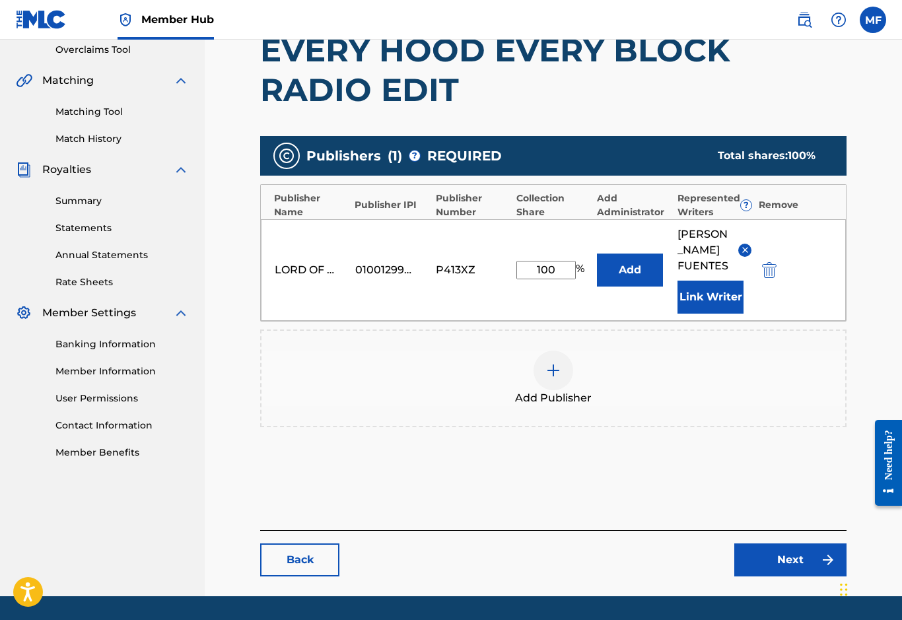
click at [781, 554] on link "Next" at bounding box center [790, 560] width 112 height 33
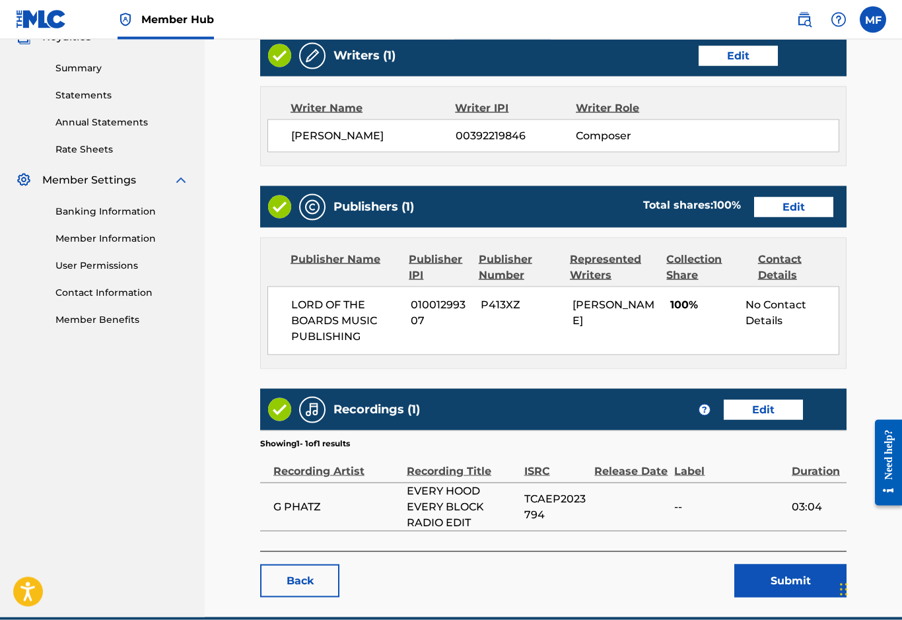
scroll to position [449, 0]
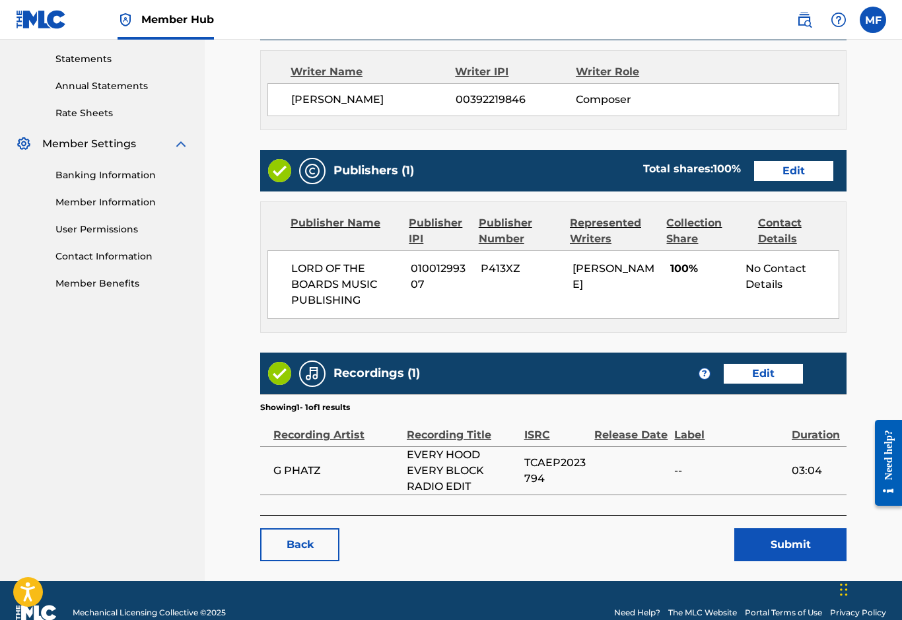
click at [775, 548] on button "Submit" at bounding box center [790, 544] width 112 height 33
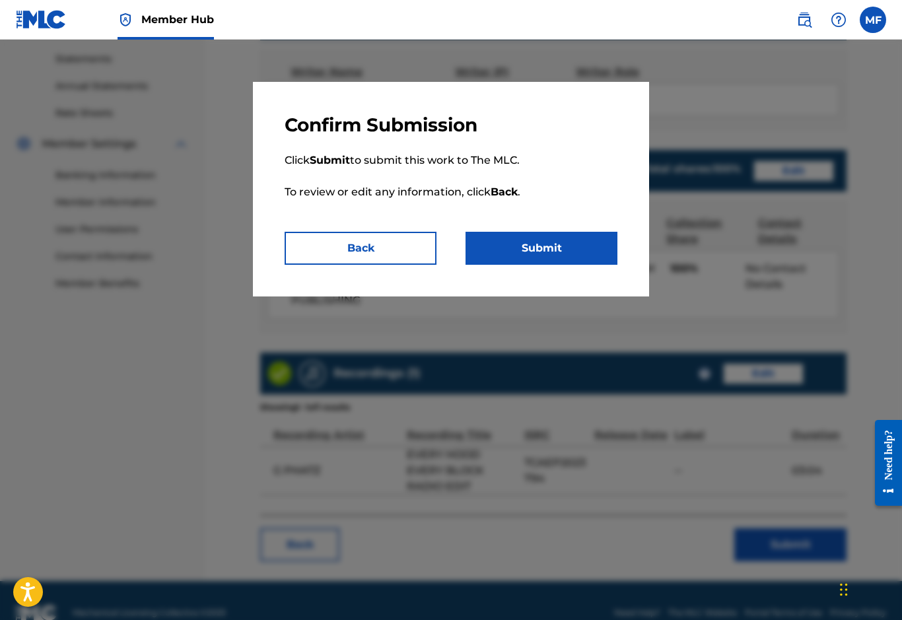
click at [551, 250] on button "Submit" at bounding box center [542, 248] width 152 height 33
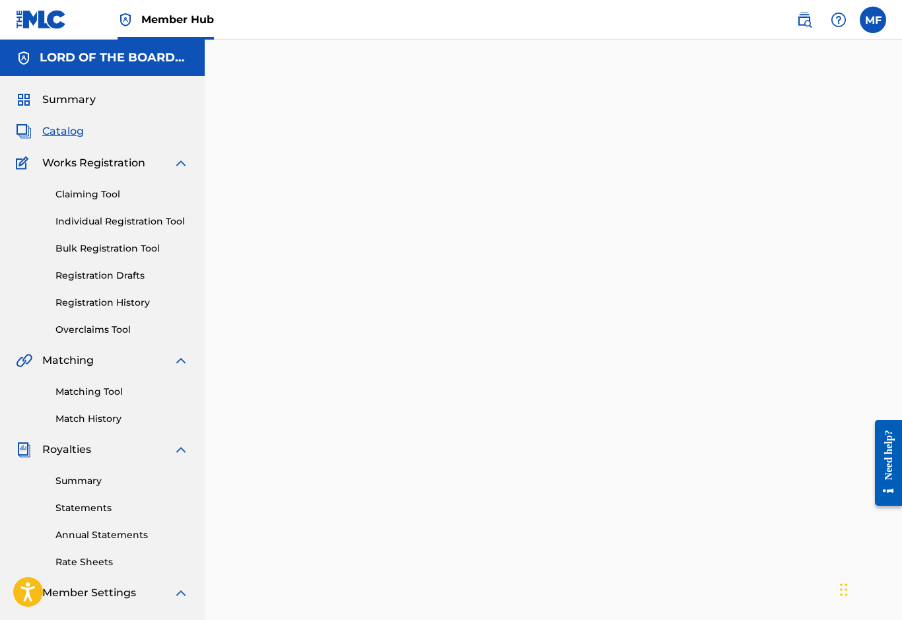
click at [59, 131] on span "Catalog" at bounding box center [63, 132] width 42 height 16
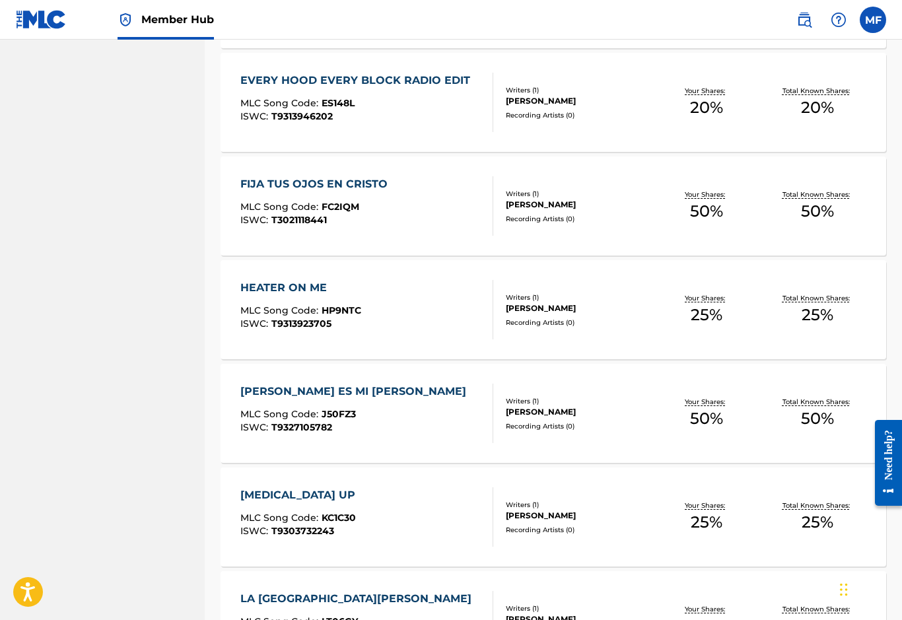
scroll to position [738, 0]
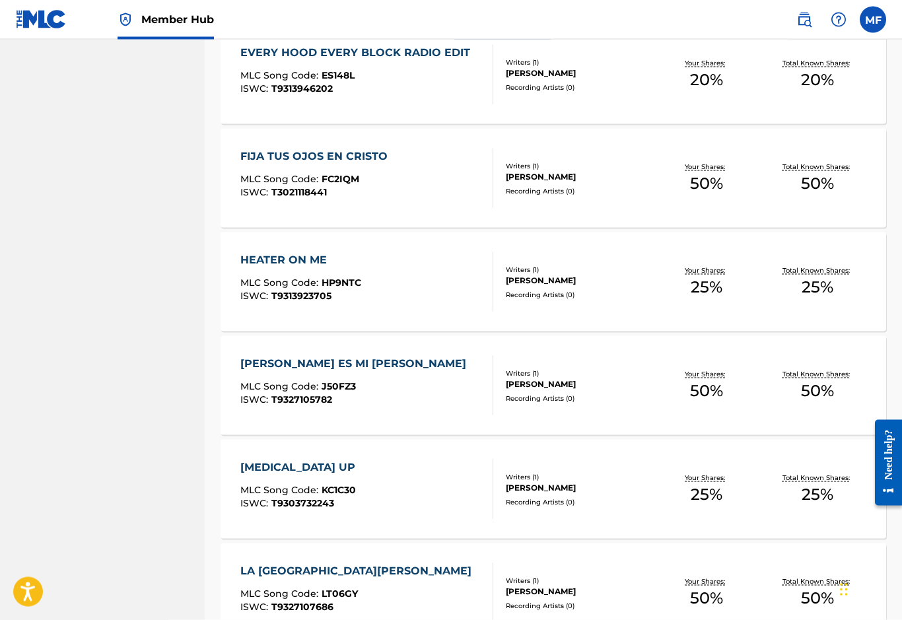
click at [274, 269] on div "HEATER ON ME MLC Song Code : HP9NTC ISWC : T9313923705" at bounding box center [300, 281] width 121 height 59
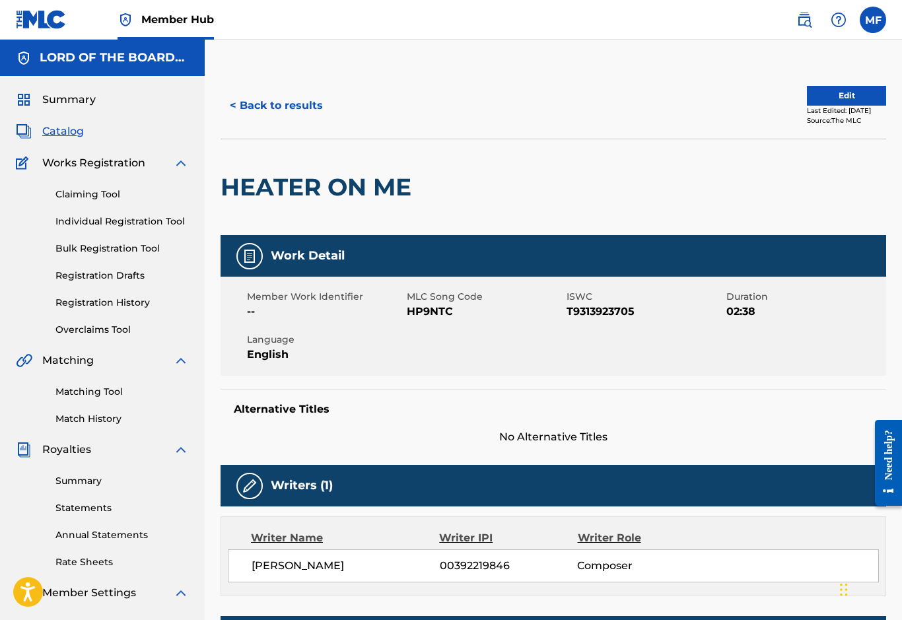
click at [843, 94] on button "Edit" at bounding box center [846, 96] width 79 height 20
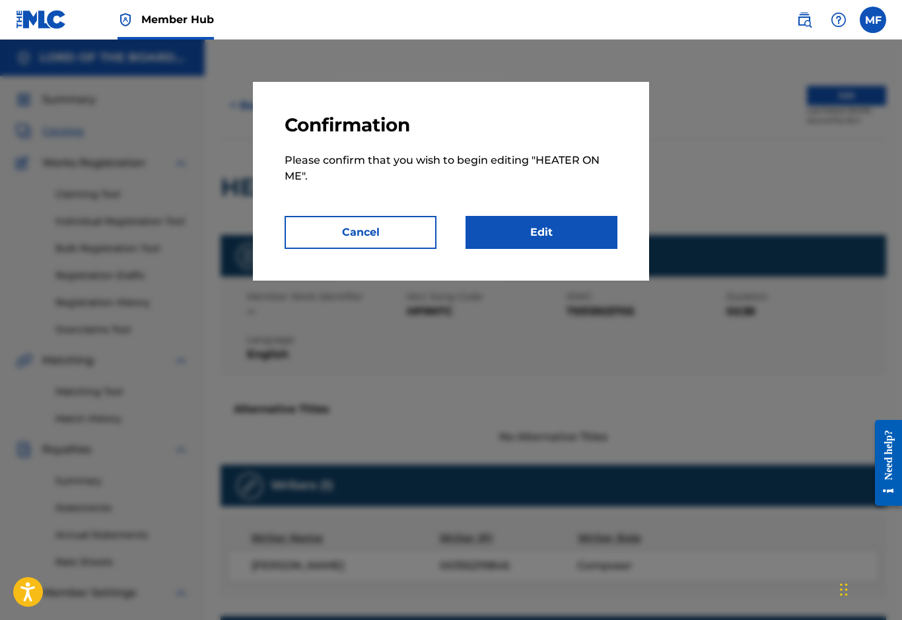
click at [517, 231] on link "Edit" at bounding box center [542, 232] width 152 height 33
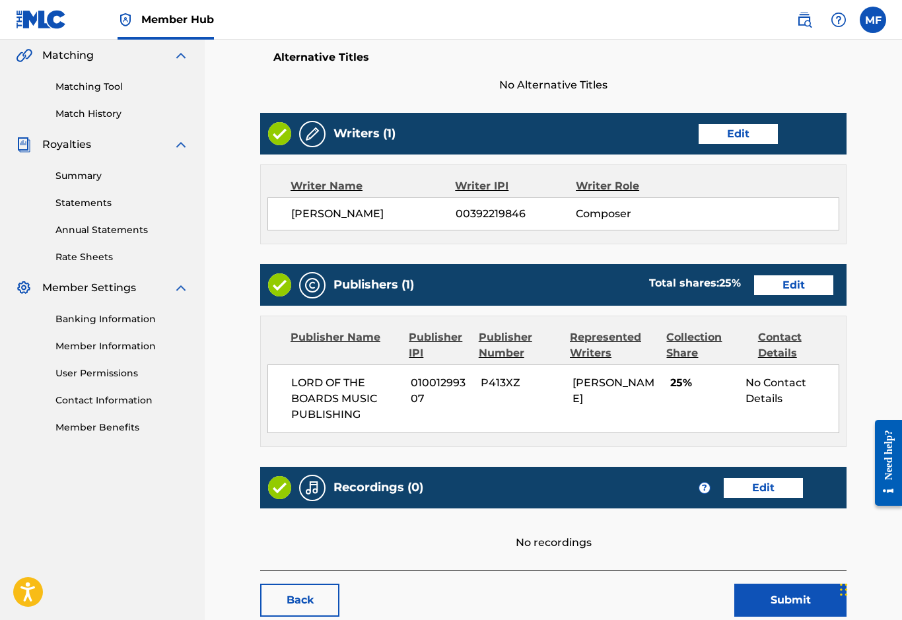
scroll to position [361, 0]
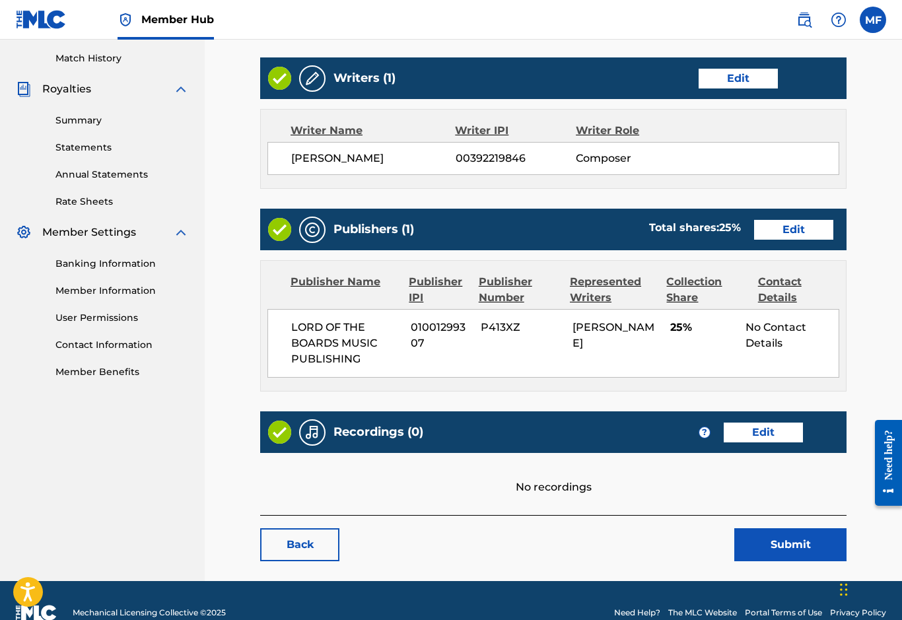
click at [788, 232] on link "Edit" at bounding box center [793, 230] width 79 height 20
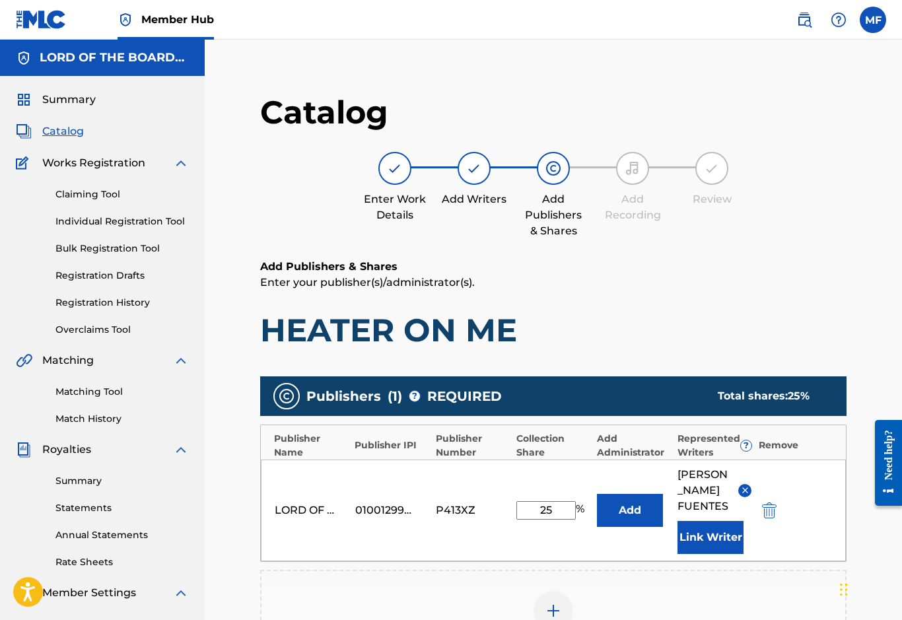
click at [557, 503] on input "25" at bounding box center [546, 510] width 59 height 18
type input "2"
type input "100"
click at [614, 306] on div "Add Publishers & Shares Enter your publisher(s)/administrator(s). HEATER ON ME" at bounding box center [553, 304] width 587 height 91
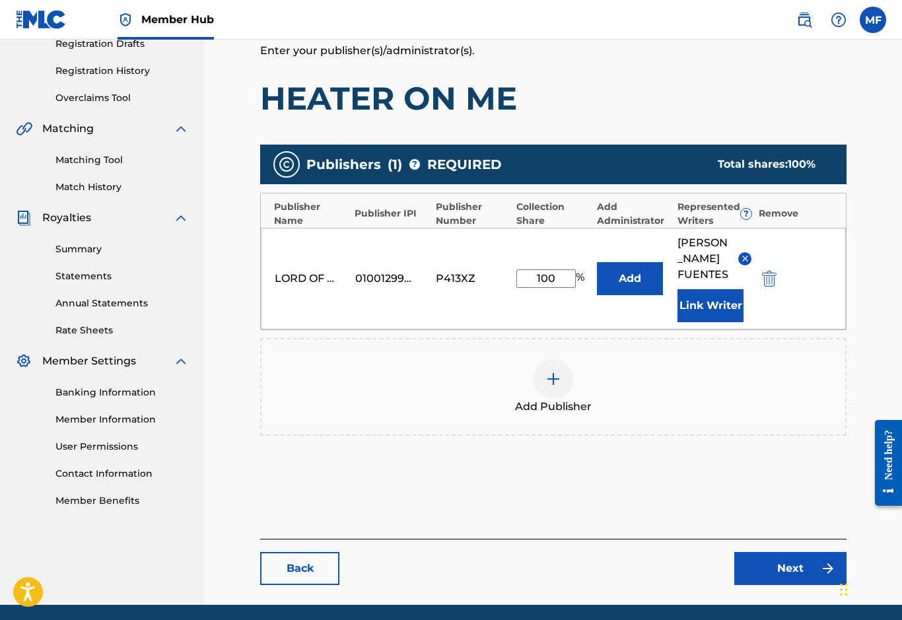
scroll to position [236, 0]
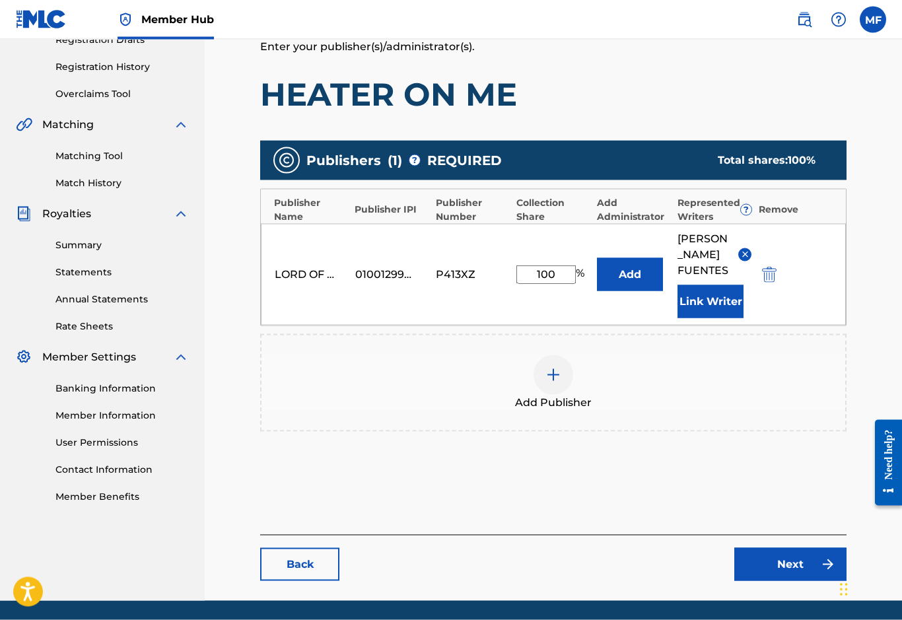
click at [764, 557] on link "Next" at bounding box center [790, 564] width 112 height 33
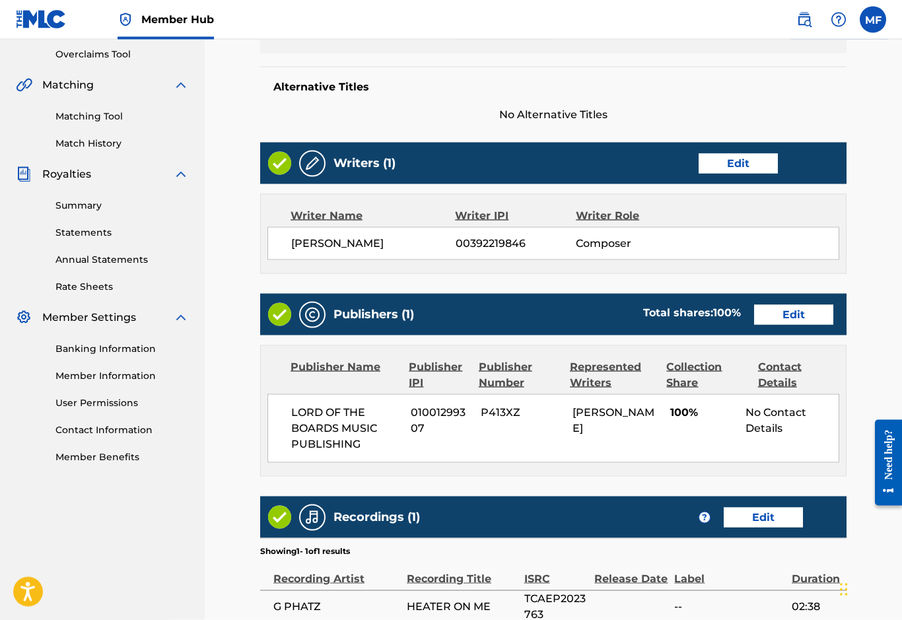
scroll to position [404, 0]
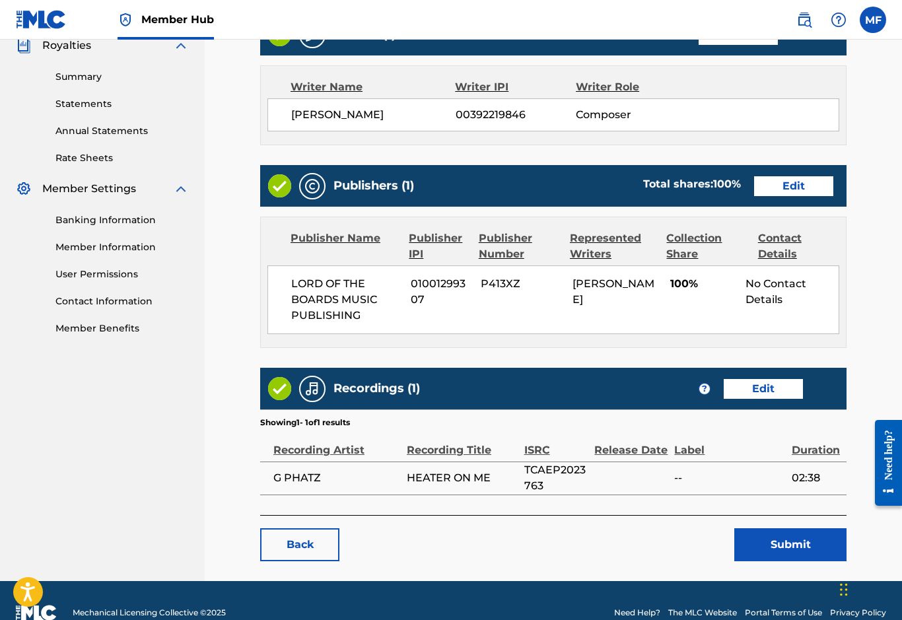
click at [783, 556] on button "Submit" at bounding box center [790, 544] width 112 height 33
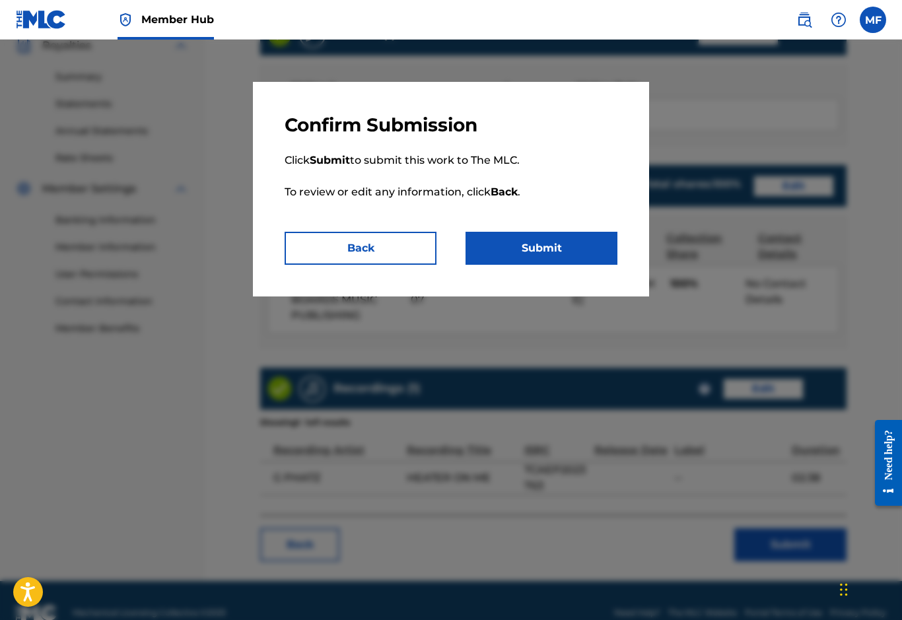
click at [520, 258] on button "Submit" at bounding box center [542, 248] width 152 height 33
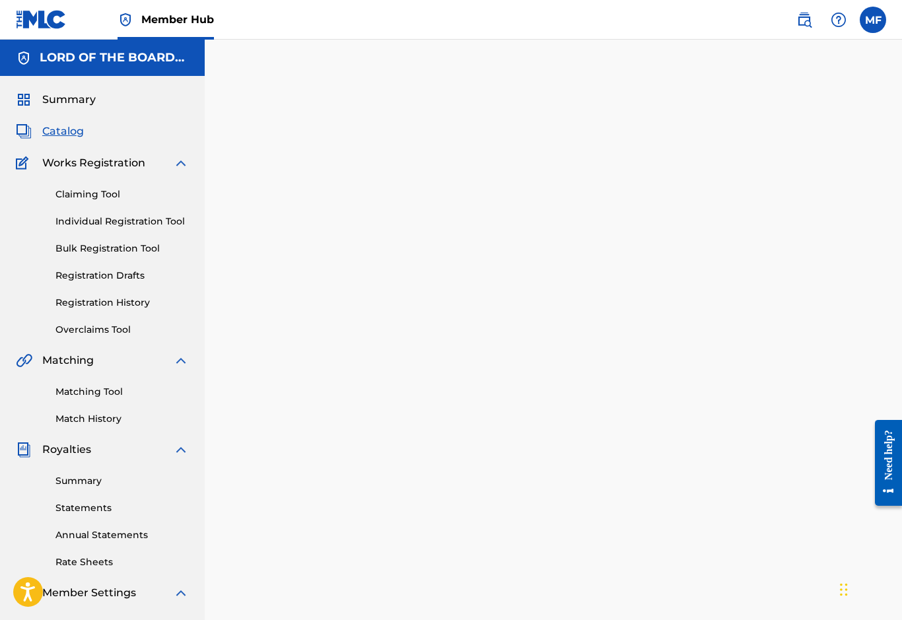
click at [60, 130] on span "Catalog" at bounding box center [63, 132] width 42 height 16
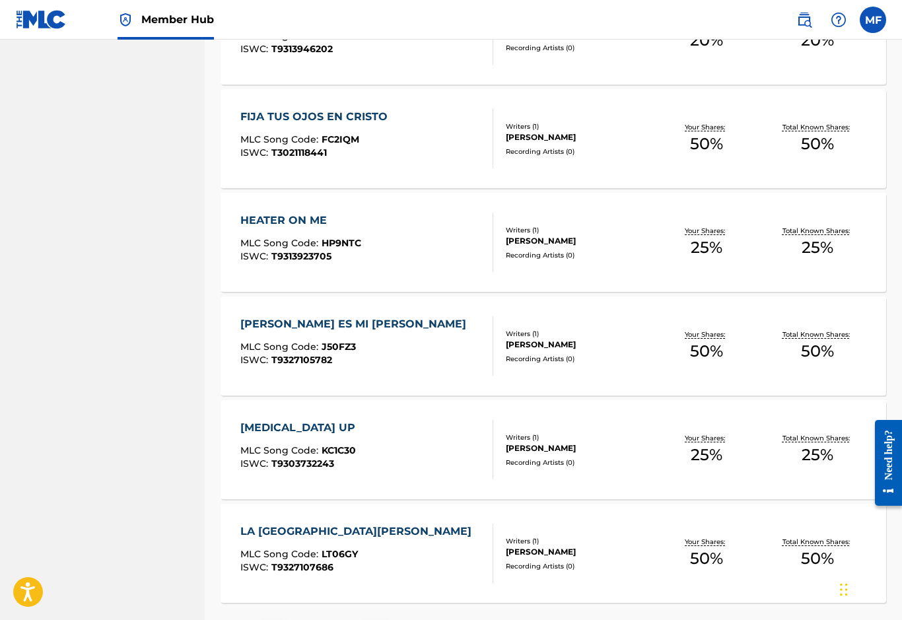
scroll to position [762, 0]
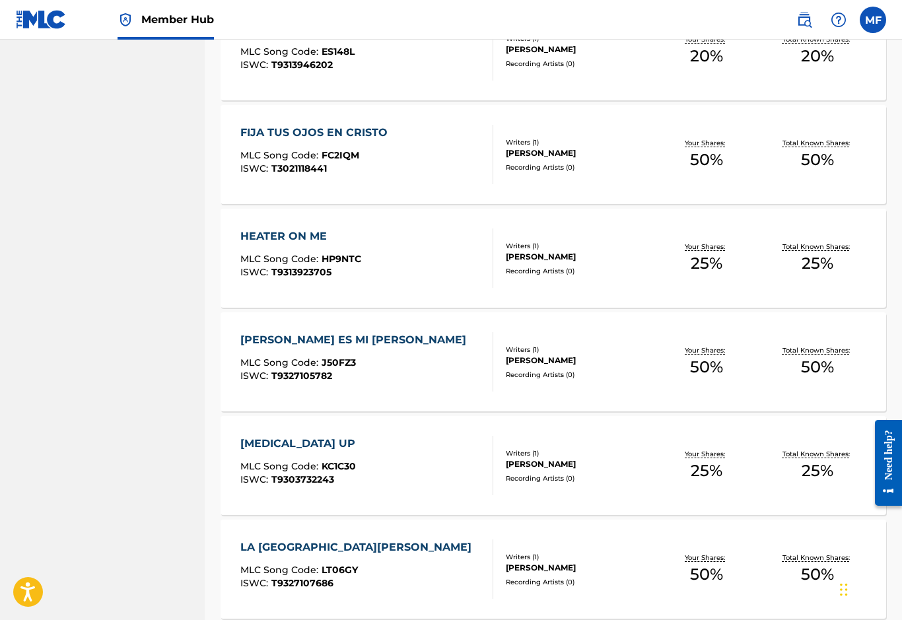
click at [256, 346] on div "[PERSON_NAME] ES MI [PERSON_NAME]" at bounding box center [356, 340] width 233 height 16
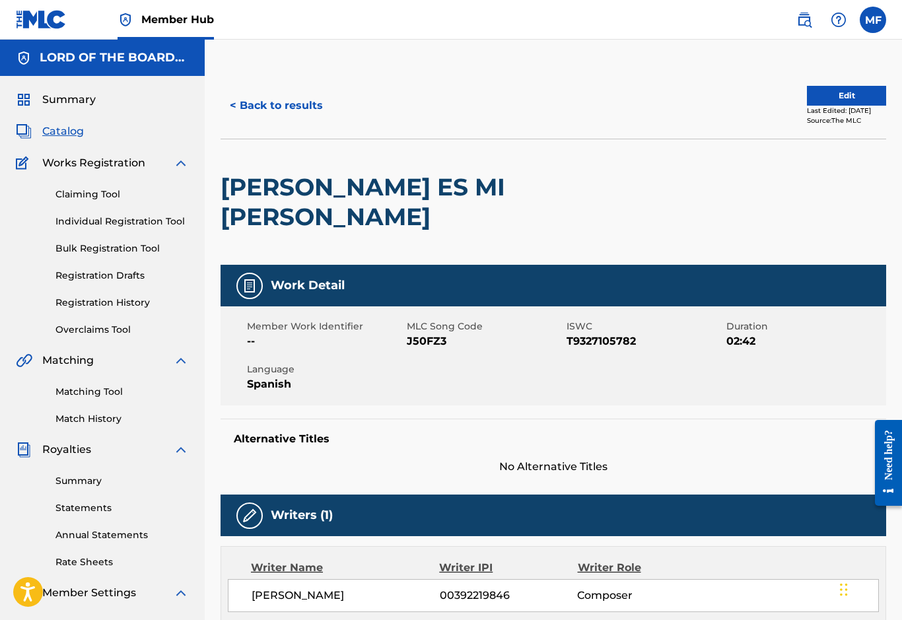
click at [830, 94] on button "Edit" at bounding box center [846, 96] width 79 height 20
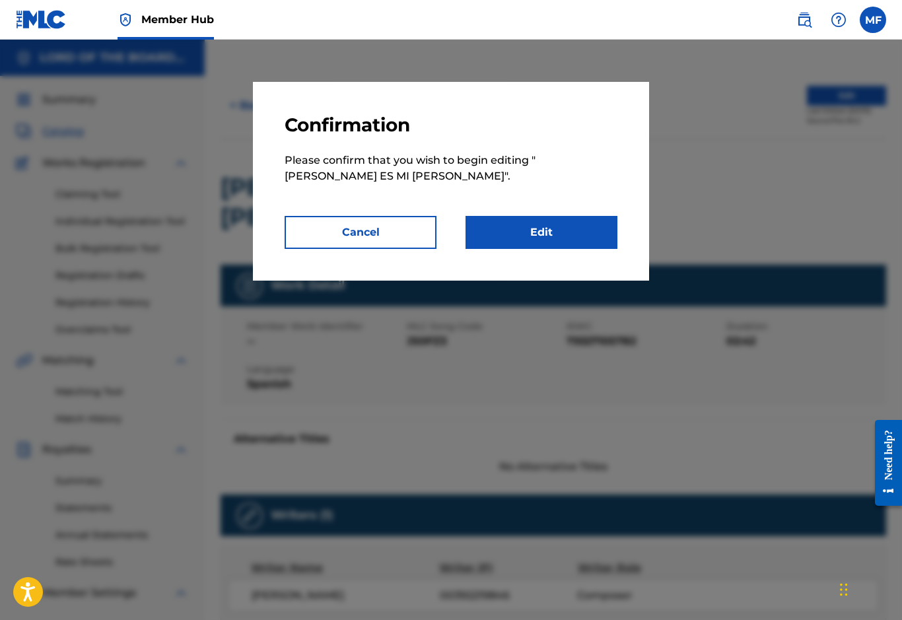
click at [504, 229] on link "Edit" at bounding box center [542, 232] width 152 height 33
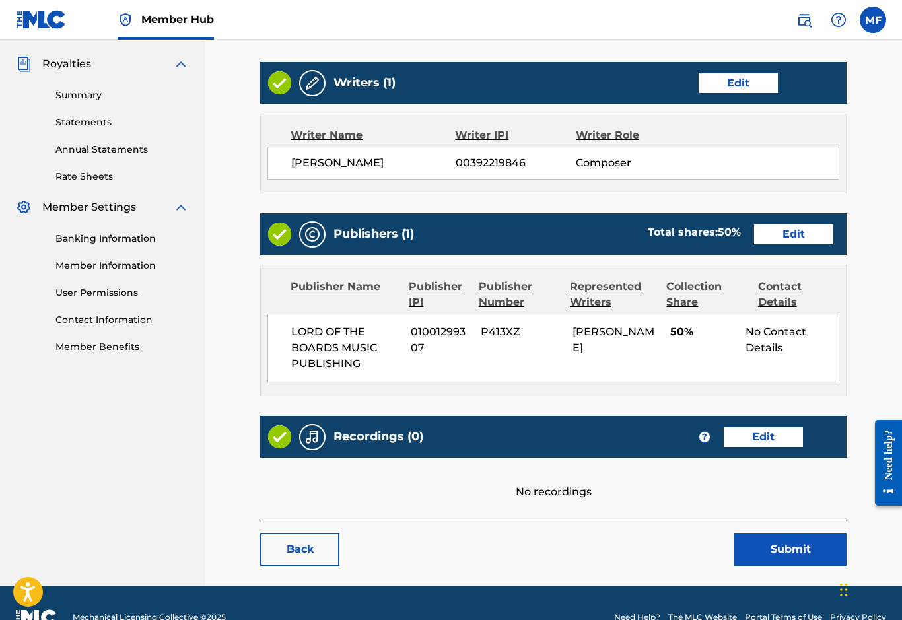
scroll to position [390, 0]
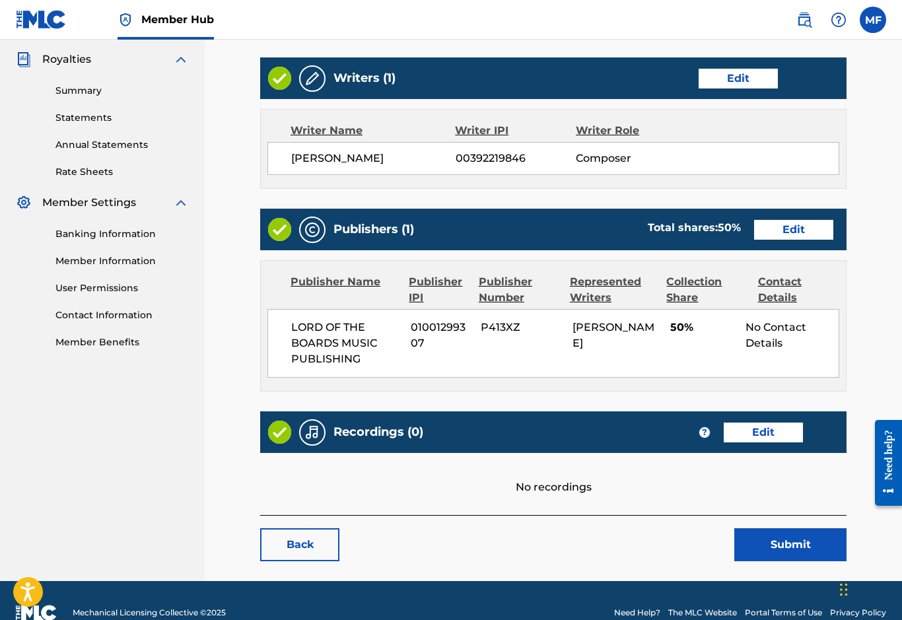
click at [785, 232] on link "Edit" at bounding box center [793, 230] width 79 height 20
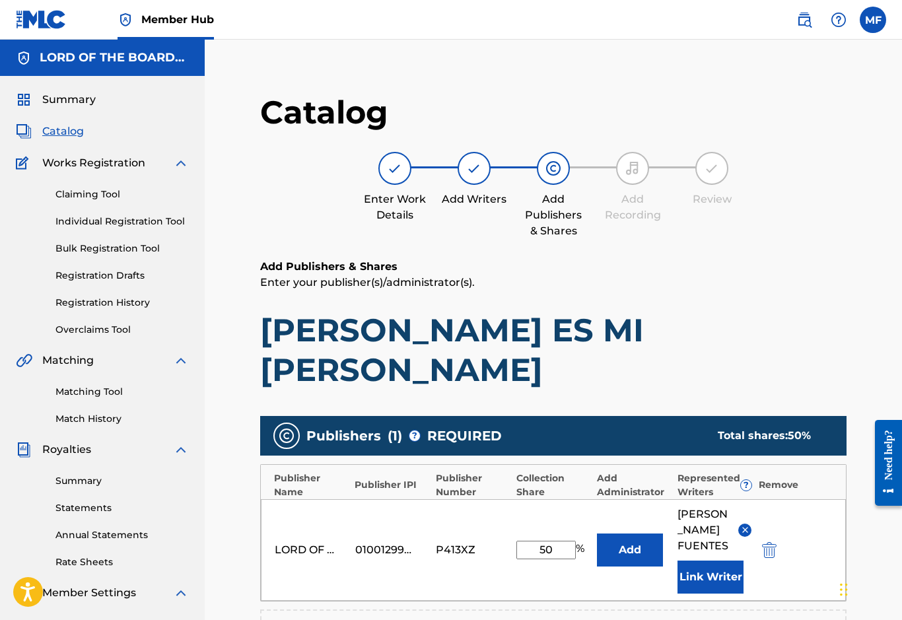
click at [557, 541] on input "50" at bounding box center [546, 550] width 59 height 18
type input "5"
type input "100"
click at [267, 219] on div "Enter Work Details Add Writers Add Publishers & Shares Add Recording Review" at bounding box center [553, 195] width 587 height 87
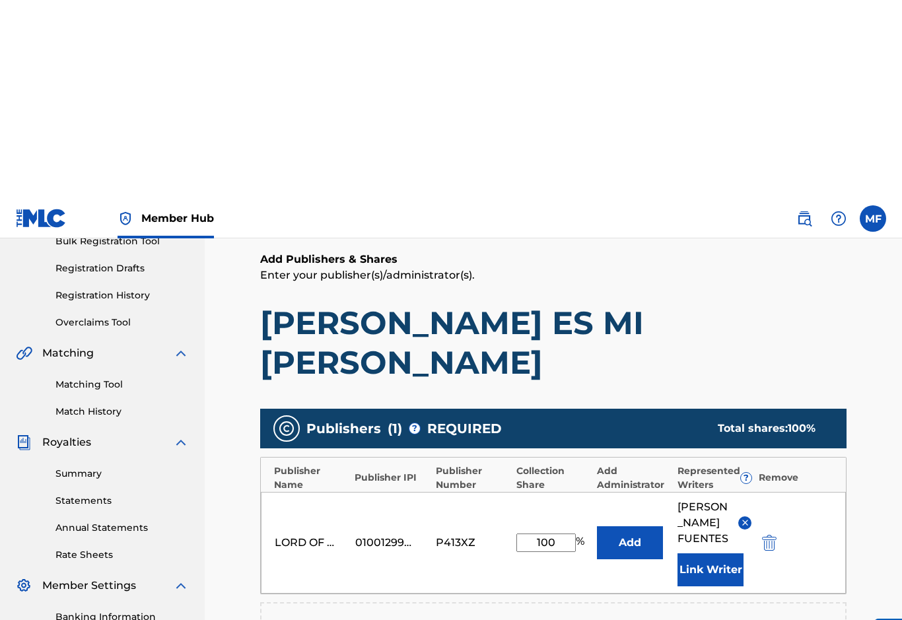
scroll to position [240, 0]
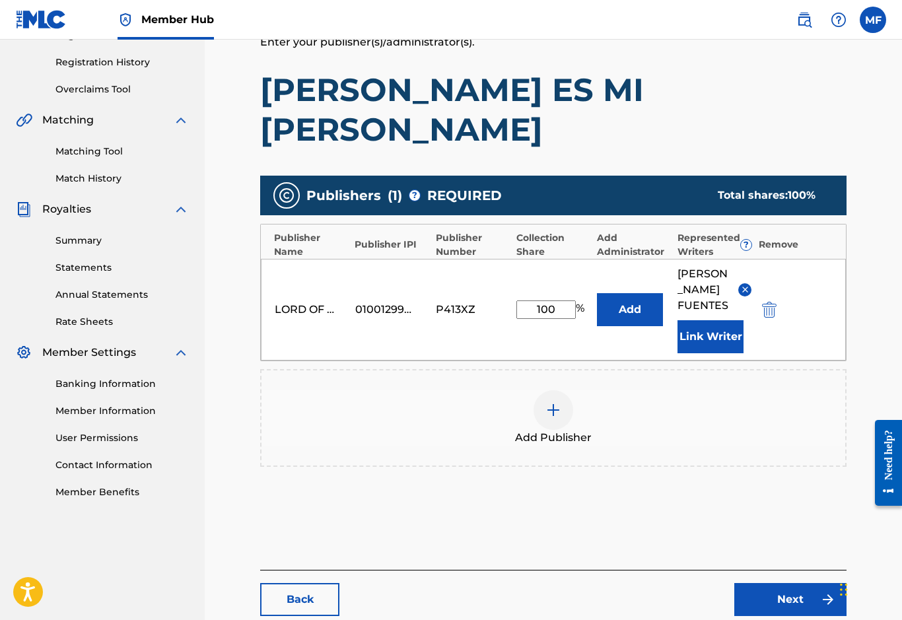
click at [762, 583] on link "Next" at bounding box center [790, 599] width 112 height 33
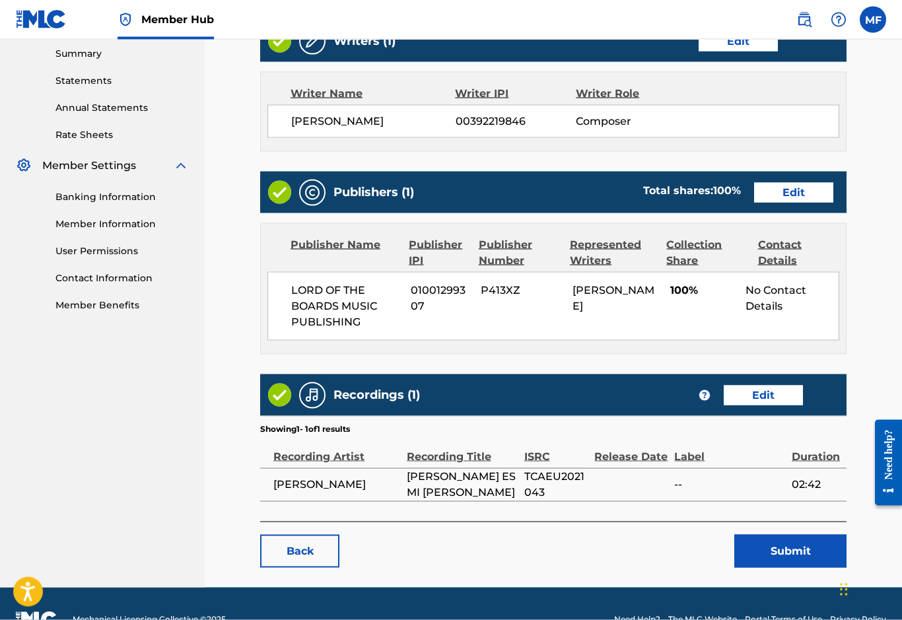
scroll to position [434, 0]
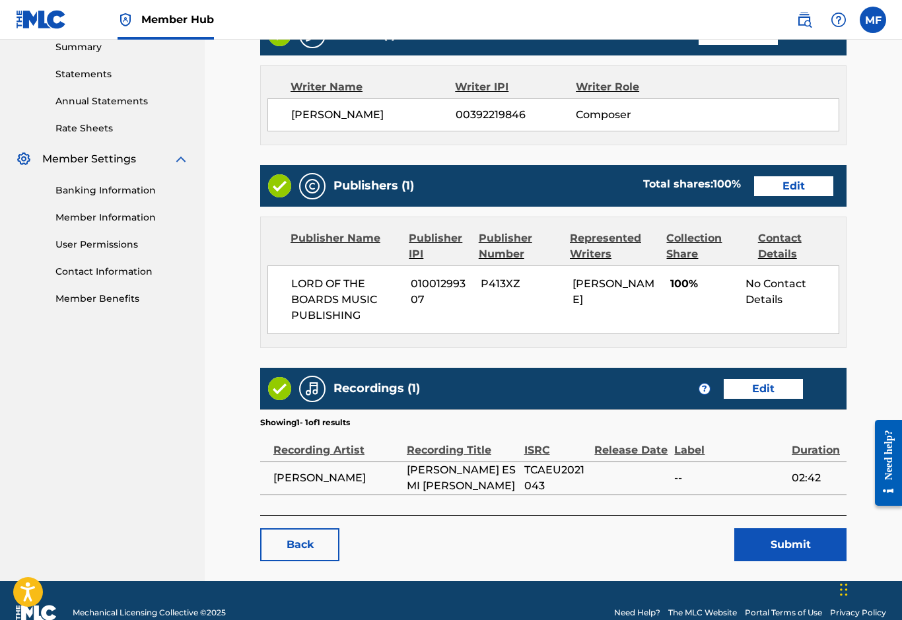
click at [771, 548] on button "Submit" at bounding box center [790, 544] width 112 height 33
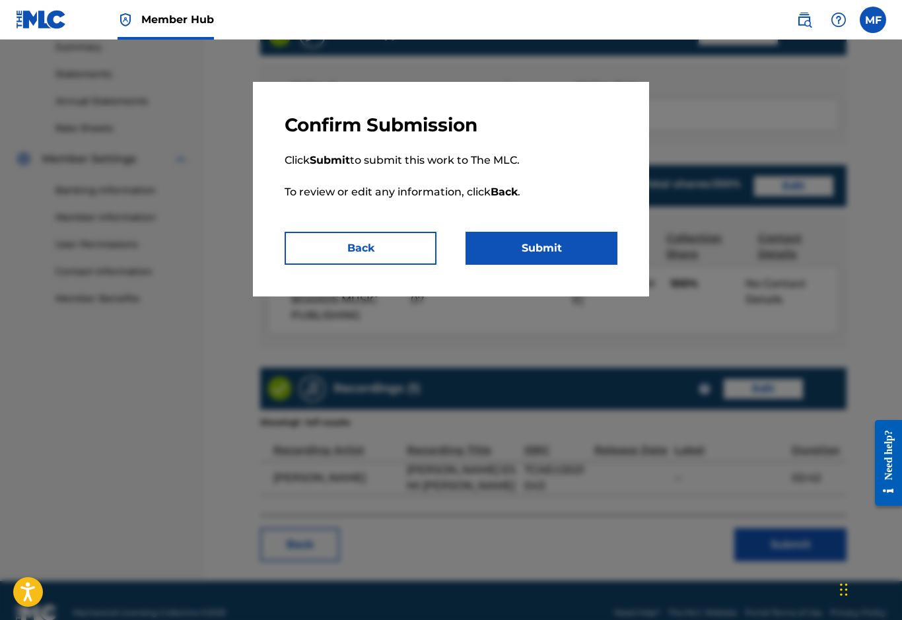
click at [528, 255] on button "Submit" at bounding box center [542, 248] width 152 height 33
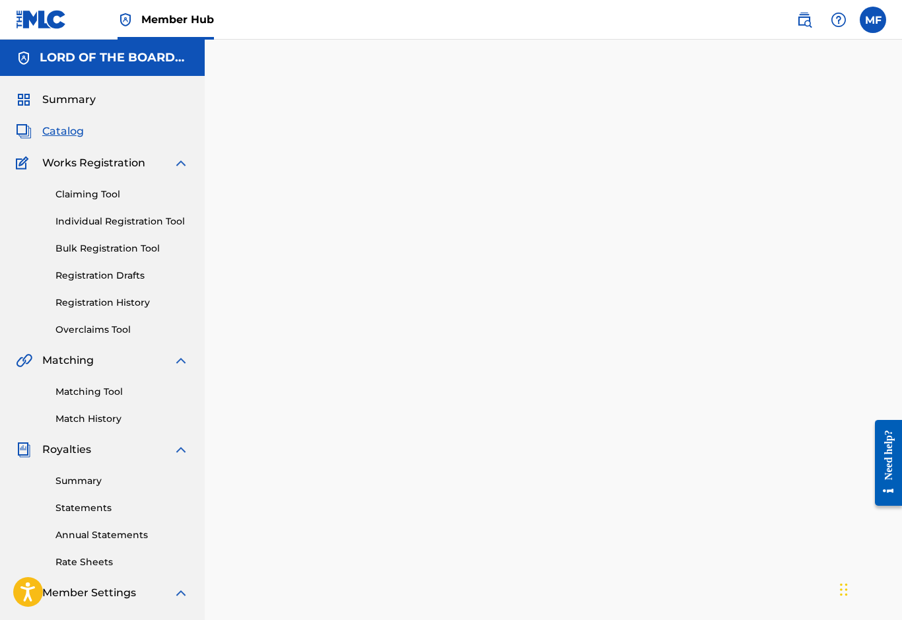
click at [58, 129] on span "Catalog" at bounding box center [63, 132] width 42 height 16
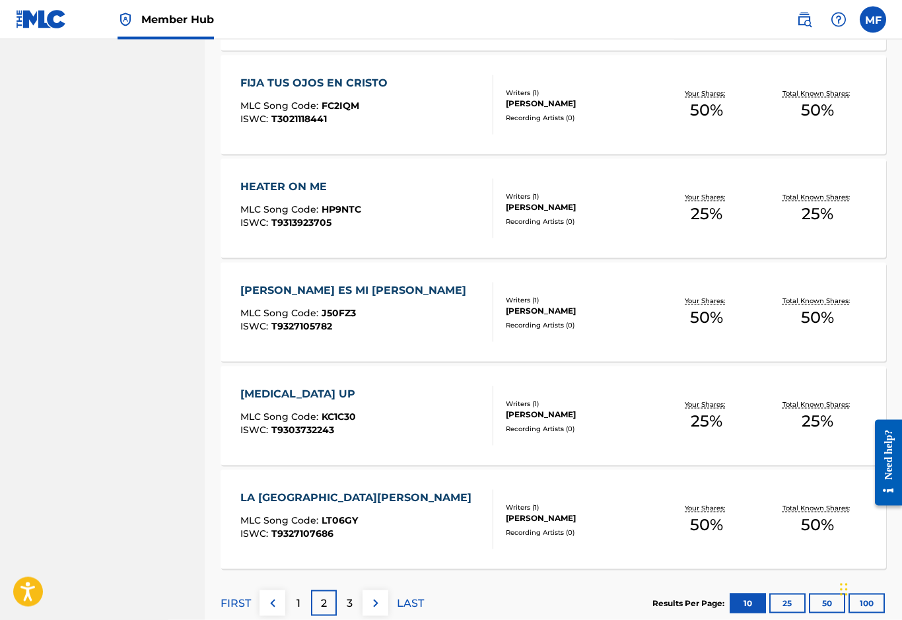
scroll to position [812, 0]
click at [257, 395] on div "[MEDICAL_DATA] UP" at bounding box center [301, 394] width 122 height 16
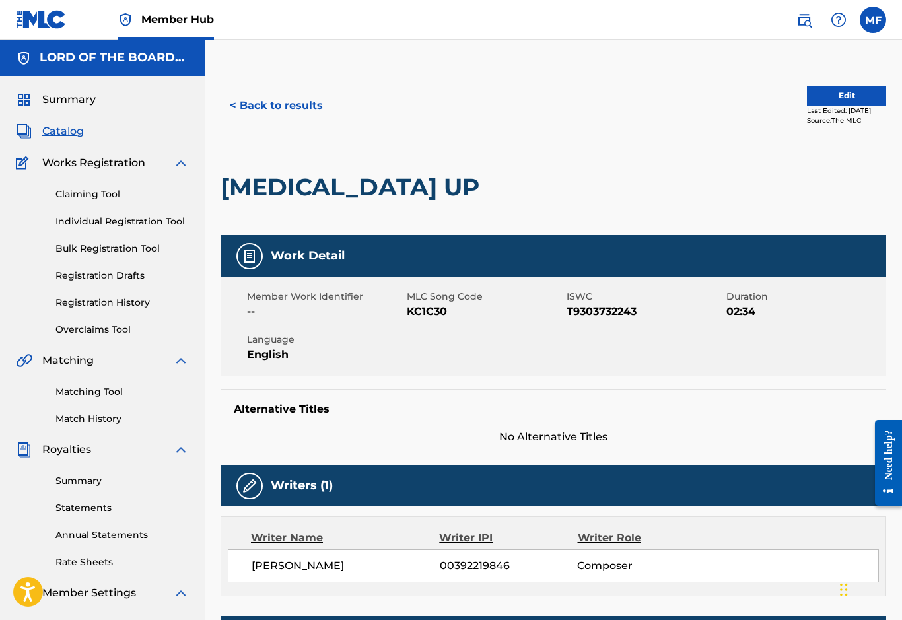
click at [843, 92] on button "Edit" at bounding box center [846, 96] width 79 height 20
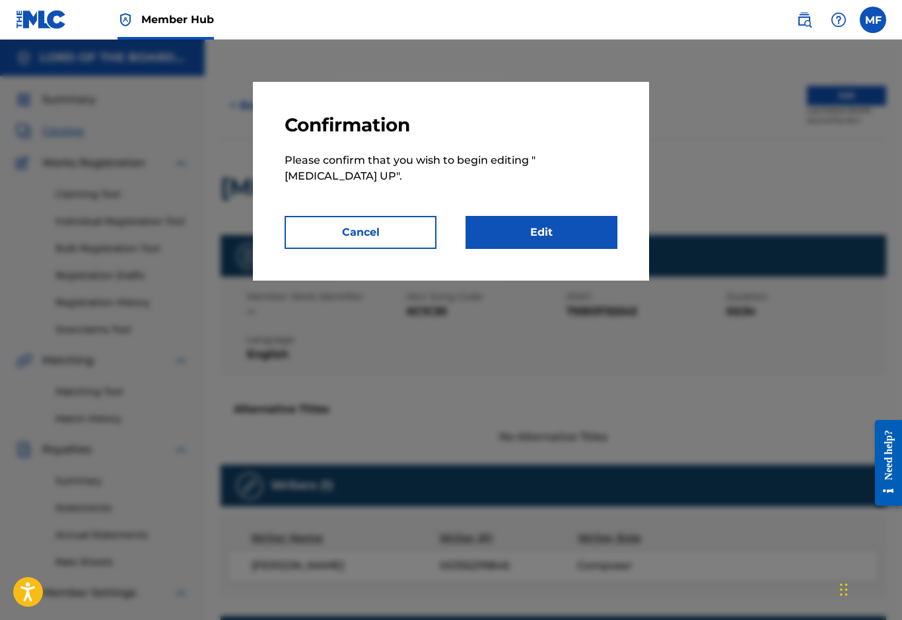
click at [513, 225] on link "Edit" at bounding box center [542, 232] width 152 height 33
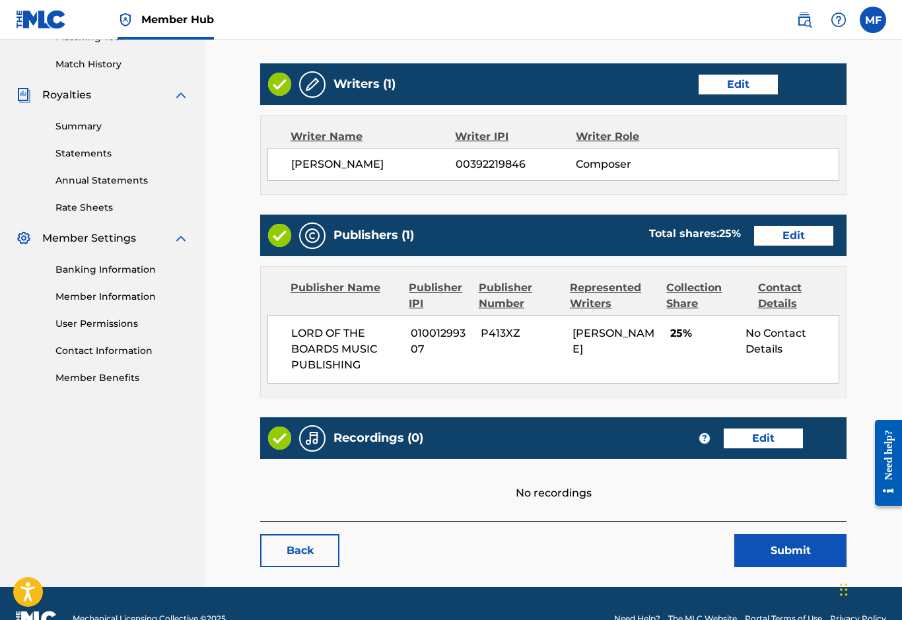
scroll to position [361, 0]
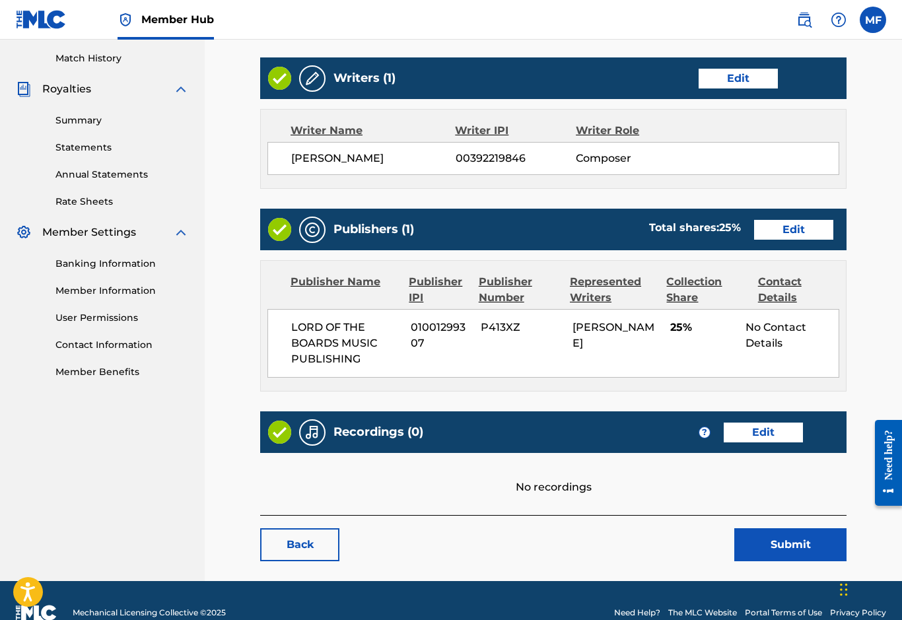
click at [777, 234] on link "Edit" at bounding box center [793, 230] width 79 height 20
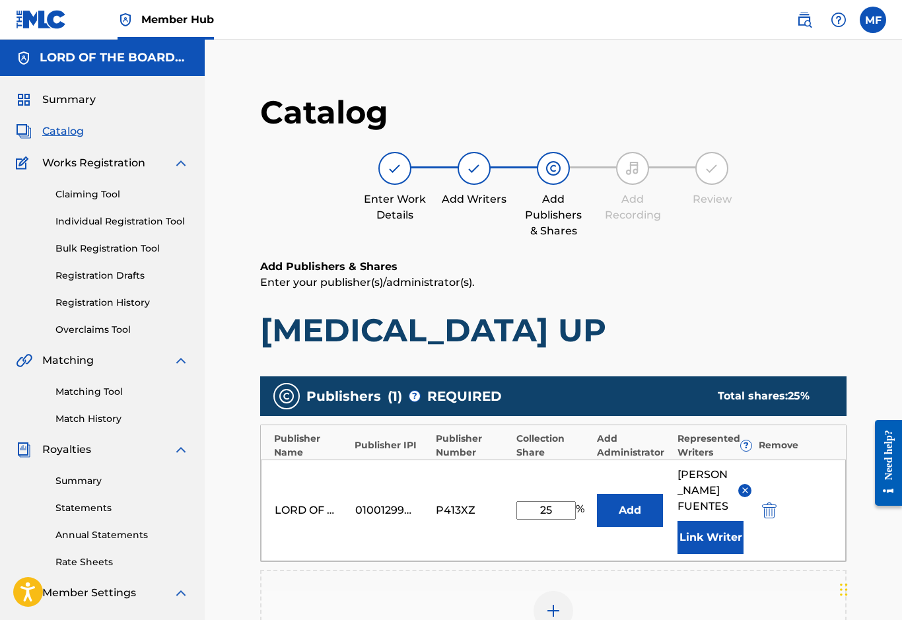
click at [550, 503] on input "25" at bounding box center [546, 510] width 59 height 18
type input "2"
type input "100"
click at [560, 304] on div "Add Publishers & Shares Enter your publisher(s)/administrator(s). [MEDICAL_DATA…" at bounding box center [553, 304] width 587 height 91
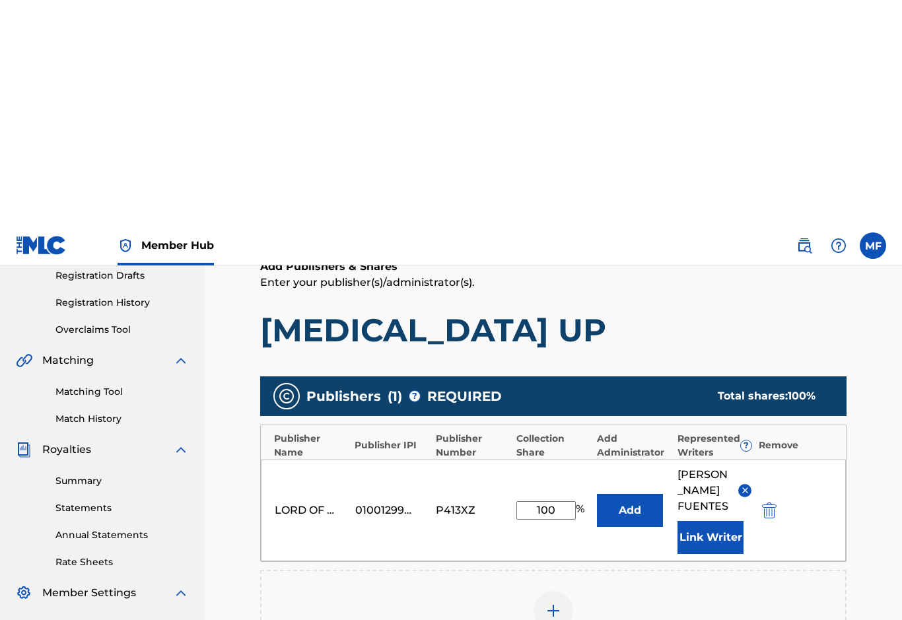
scroll to position [240, 0]
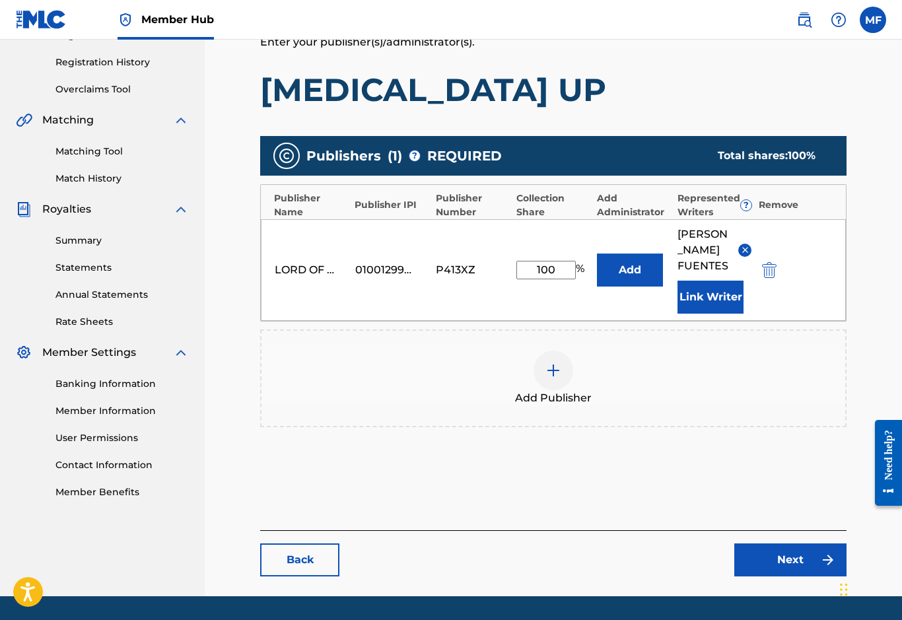
click at [758, 545] on link "Next" at bounding box center [790, 560] width 112 height 33
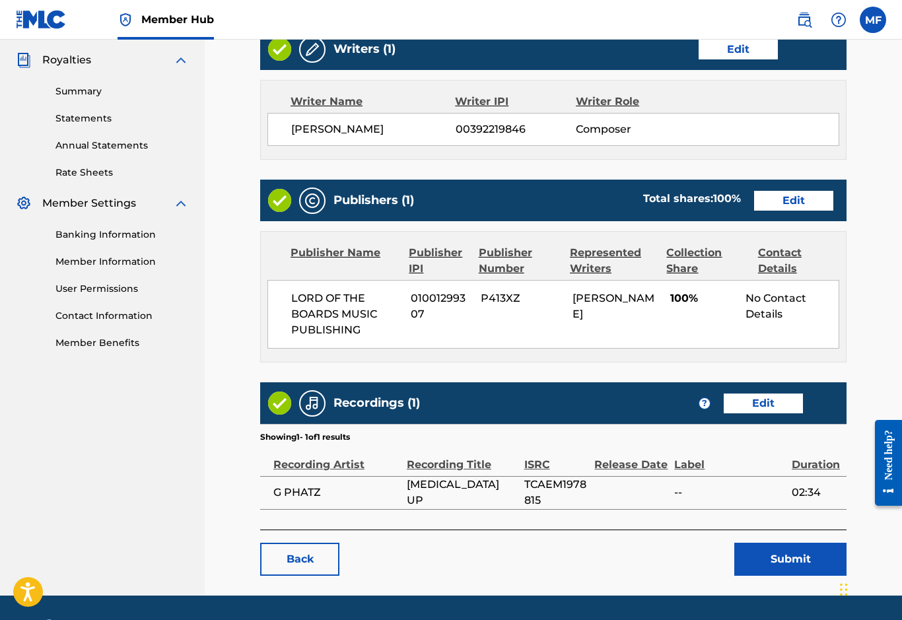
scroll to position [404, 0]
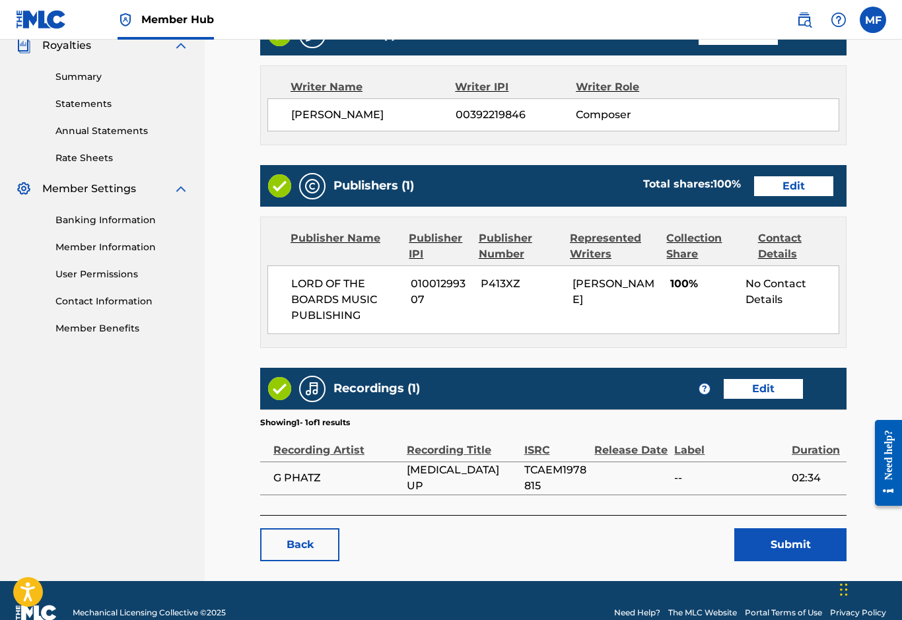
click at [769, 559] on button "Submit" at bounding box center [790, 544] width 112 height 33
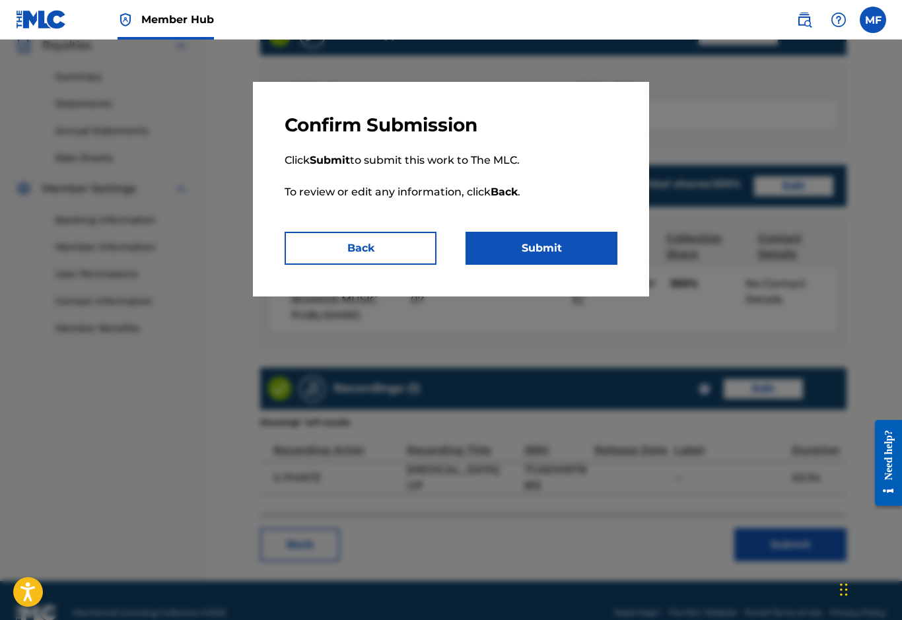
click at [515, 256] on button "Submit" at bounding box center [542, 248] width 152 height 33
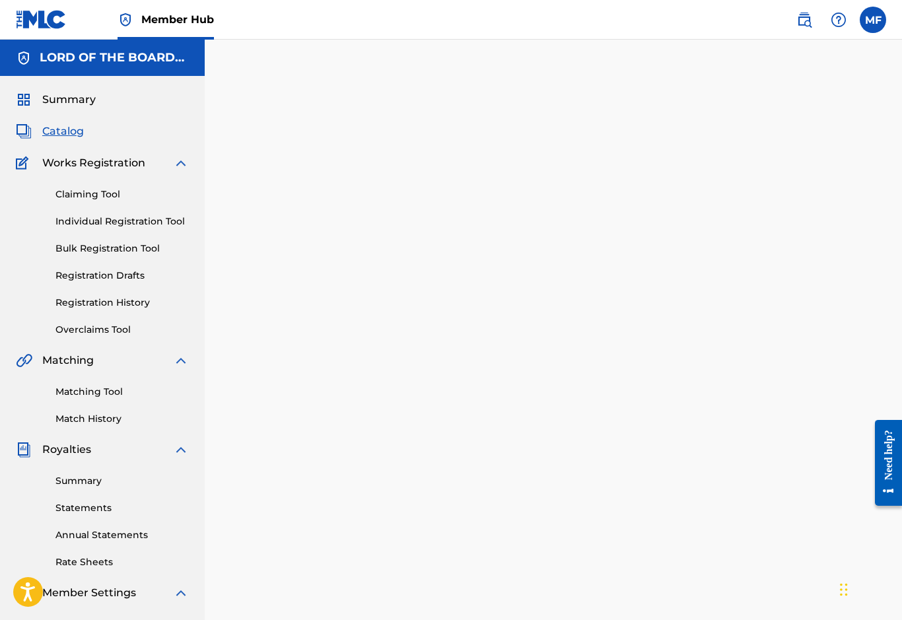
click at [59, 124] on span "Catalog" at bounding box center [63, 132] width 42 height 16
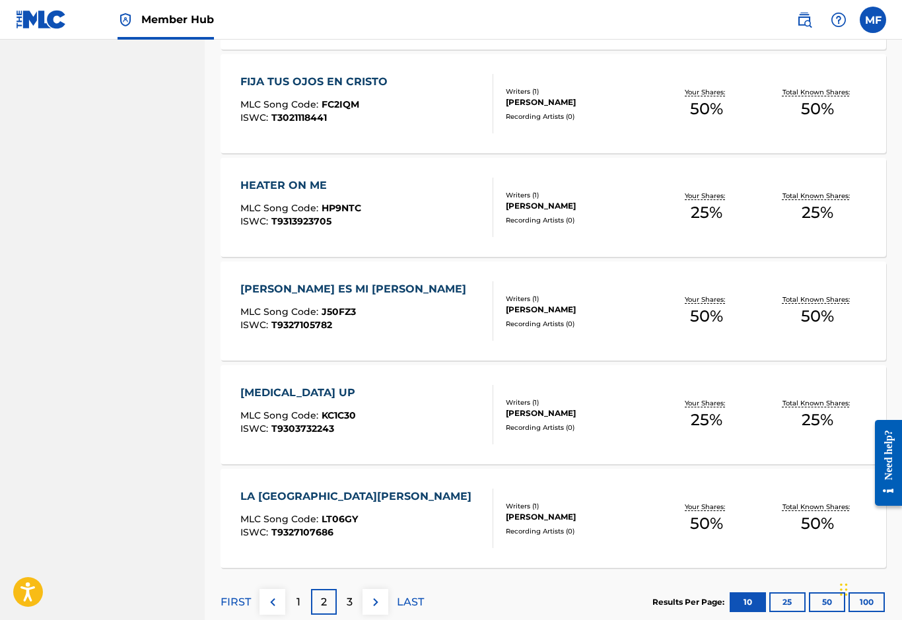
scroll to position [868, 0]
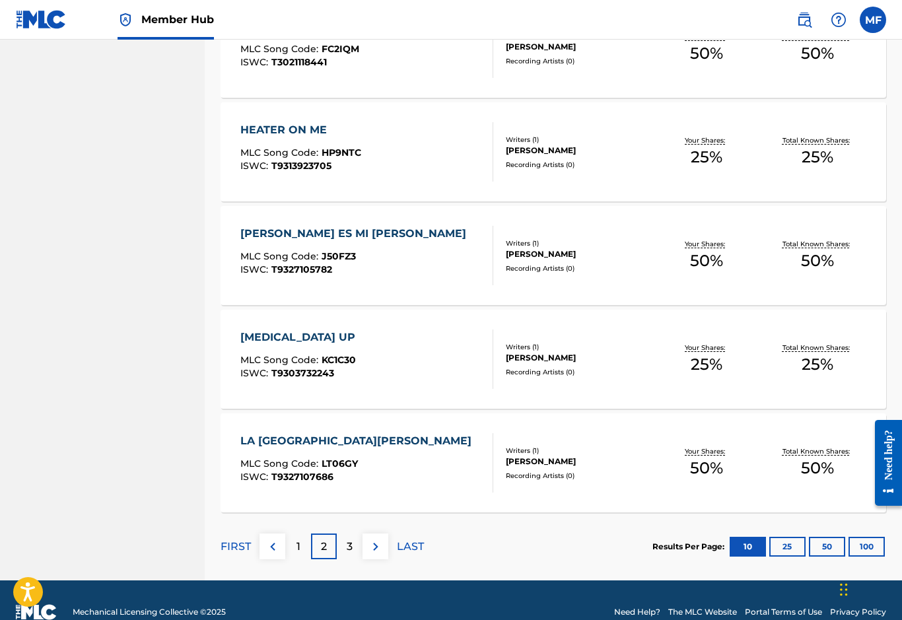
click at [262, 445] on div "LA [GEOGRAPHIC_DATA][PERSON_NAME]" at bounding box center [359, 441] width 238 height 16
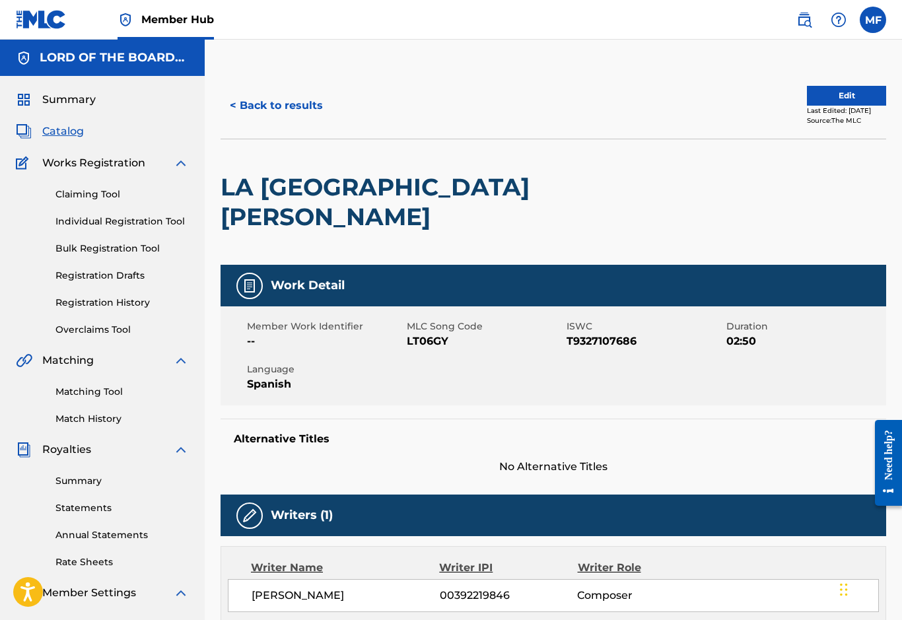
click at [840, 98] on button "Edit" at bounding box center [846, 96] width 79 height 20
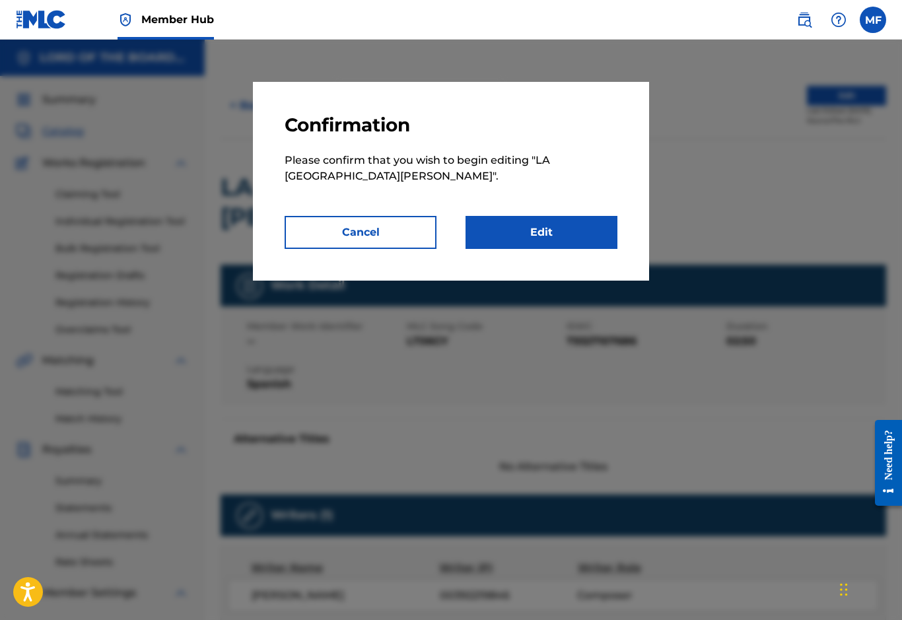
click at [503, 231] on link "Edit" at bounding box center [542, 232] width 152 height 33
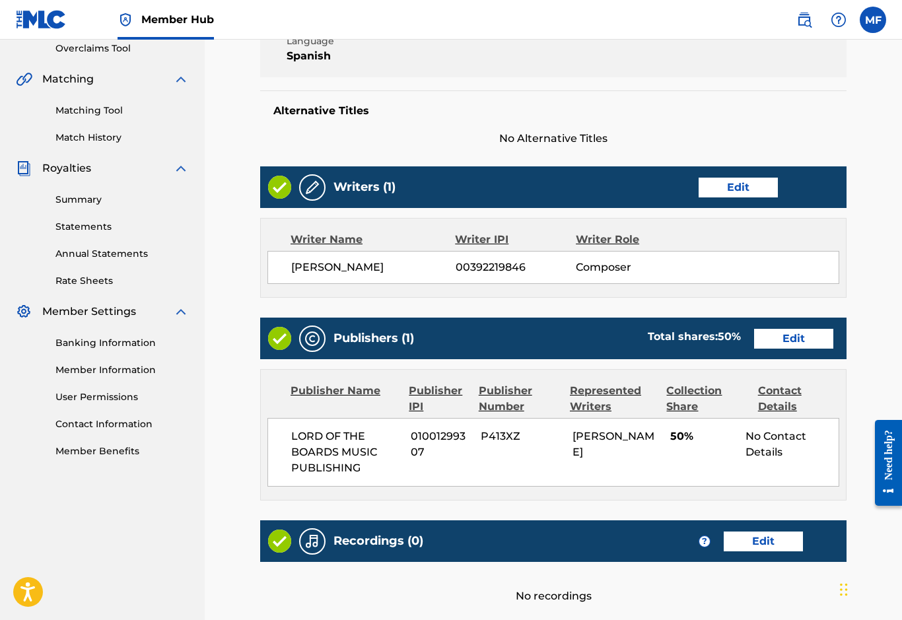
scroll to position [361, 0]
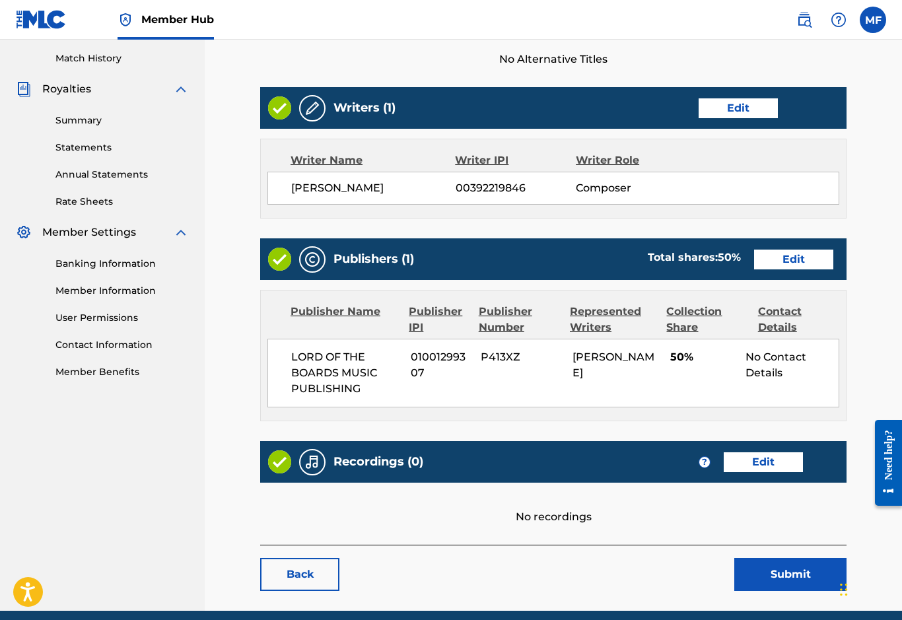
click at [793, 250] on link "Edit" at bounding box center [793, 260] width 79 height 20
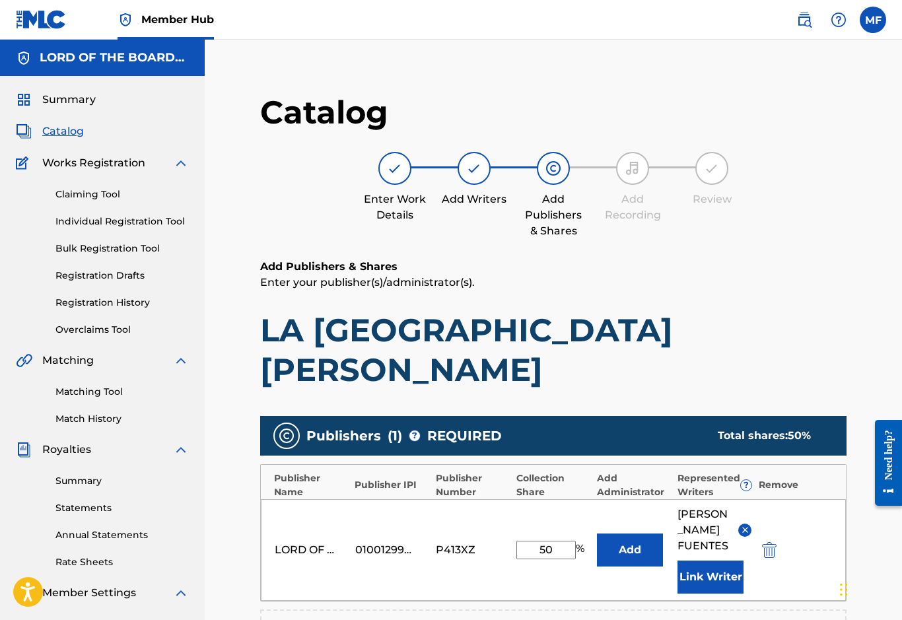
click at [558, 541] on input "50" at bounding box center [546, 550] width 59 height 18
type input "5"
type input "100"
click at [251, 217] on main "Catalog Enter Work Details Add Writers Add Publishers & Shares Add Recording Re…" at bounding box center [554, 475] width 666 height 804
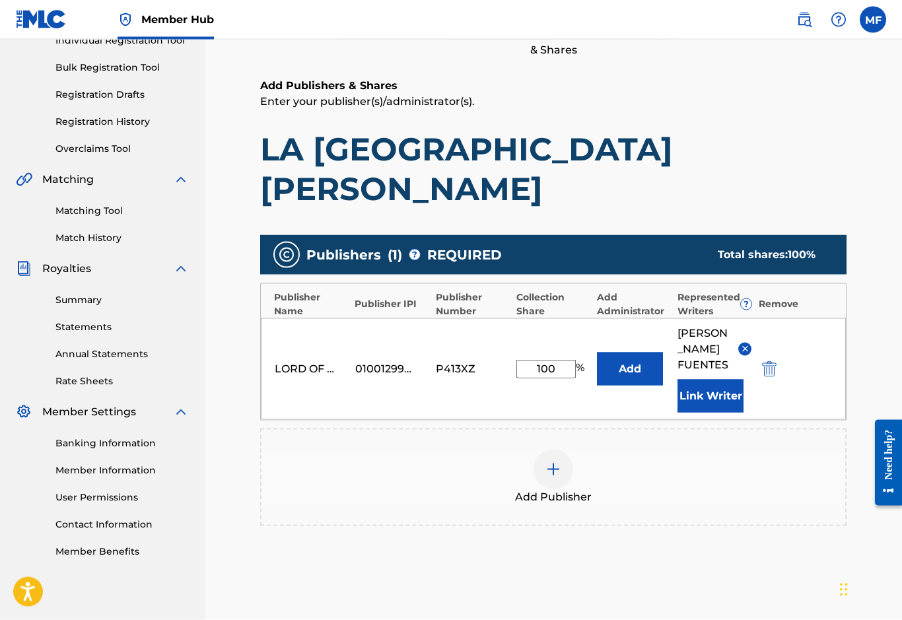
scroll to position [240, 0]
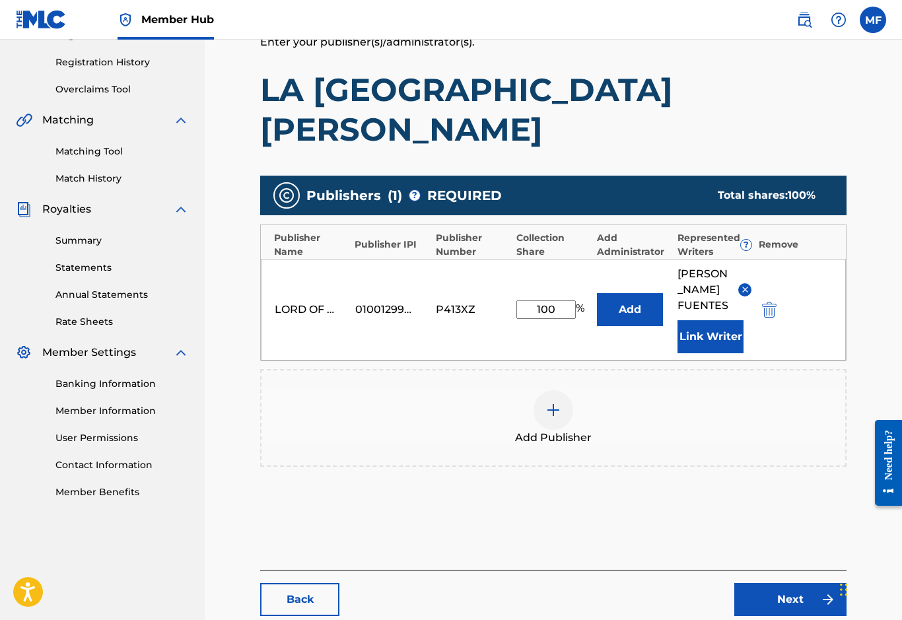
click at [758, 583] on link "Next" at bounding box center [790, 599] width 112 height 33
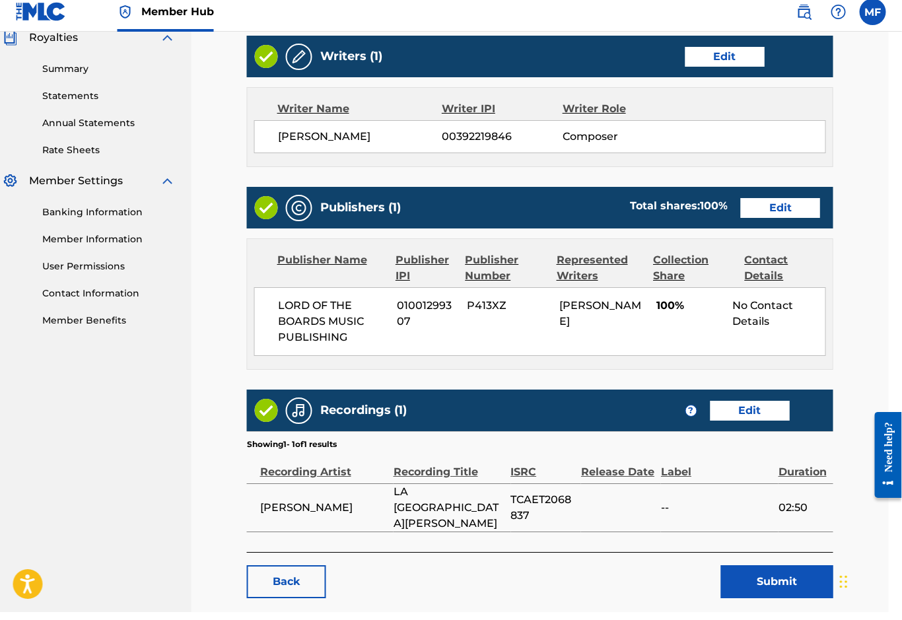
scroll to position [404, 0]
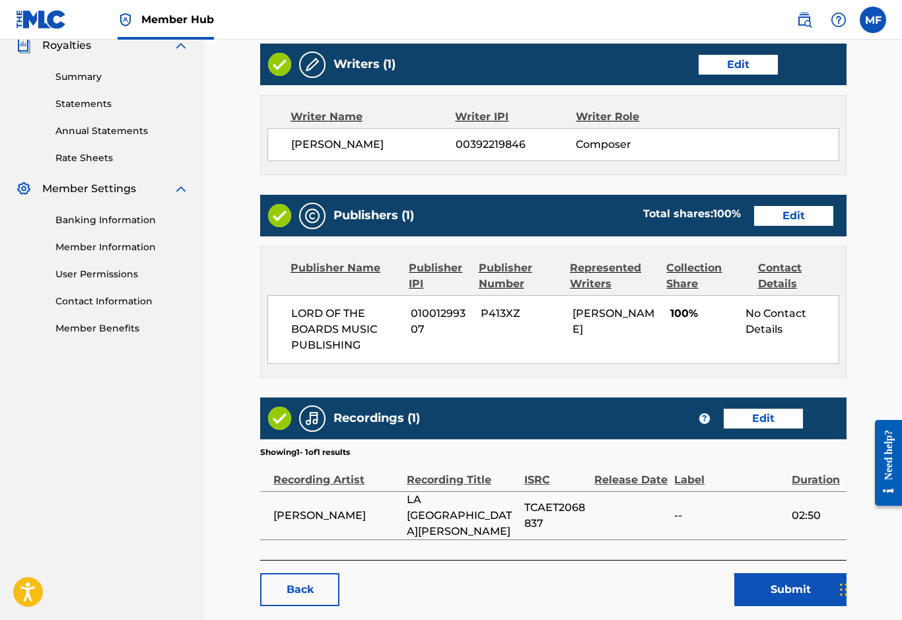
click at [762, 573] on button "Submit" at bounding box center [790, 589] width 112 height 33
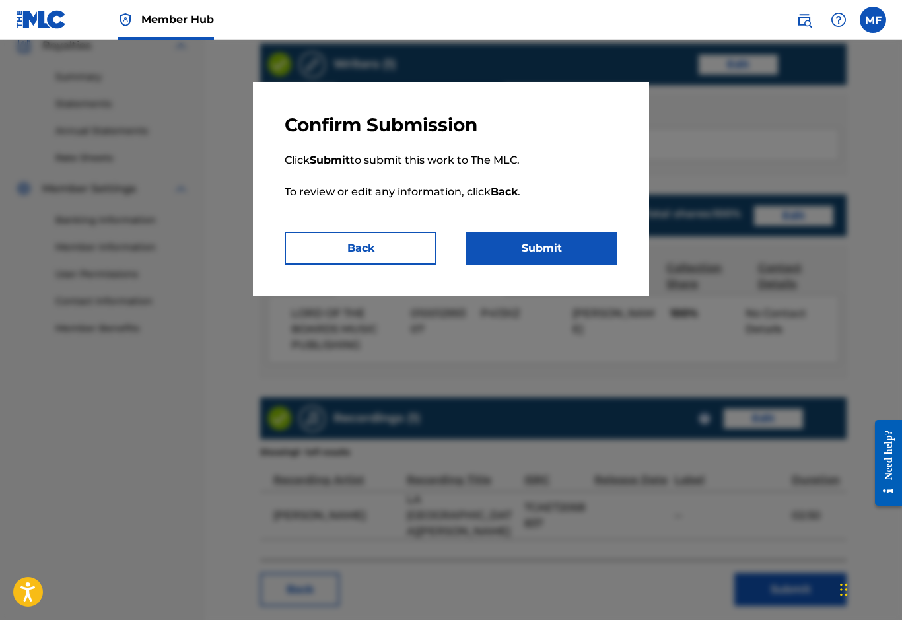
click at [519, 254] on button "Submit" at bounding box center [542, 248] width 152 height 33
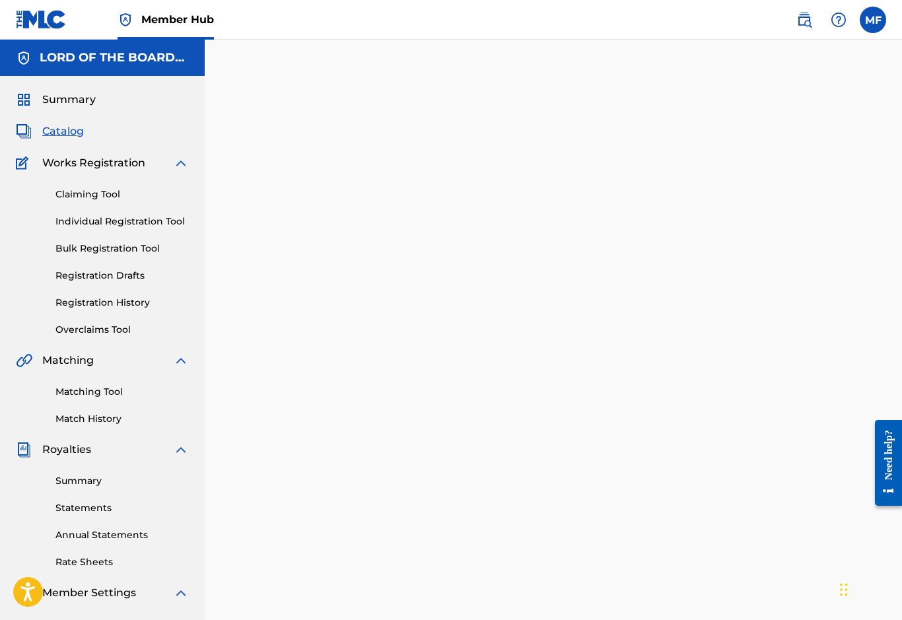
click at [63, 132] on span "Catalog" at bounding box center [63, 132] width 42 height 16
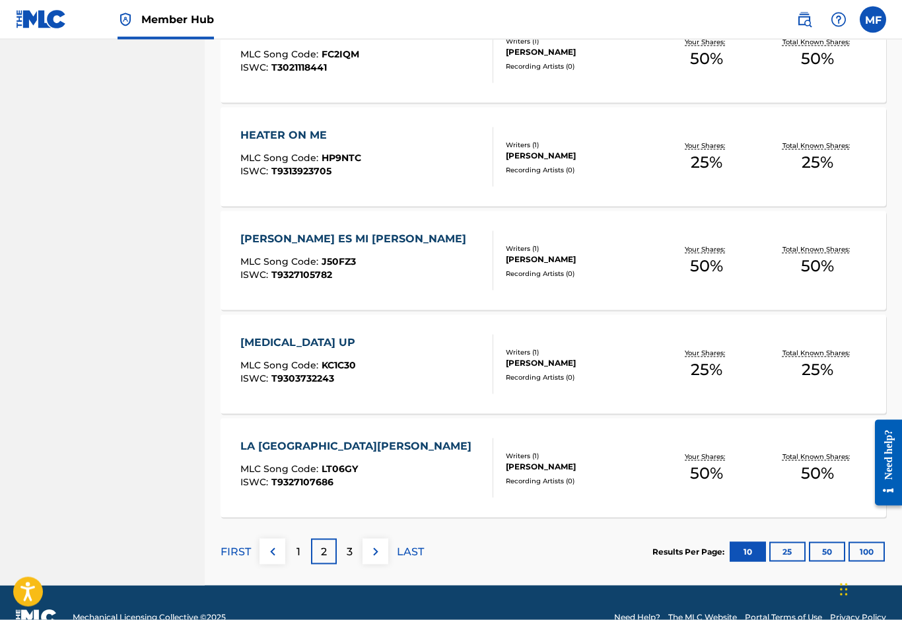
scroll to position [868, 0]
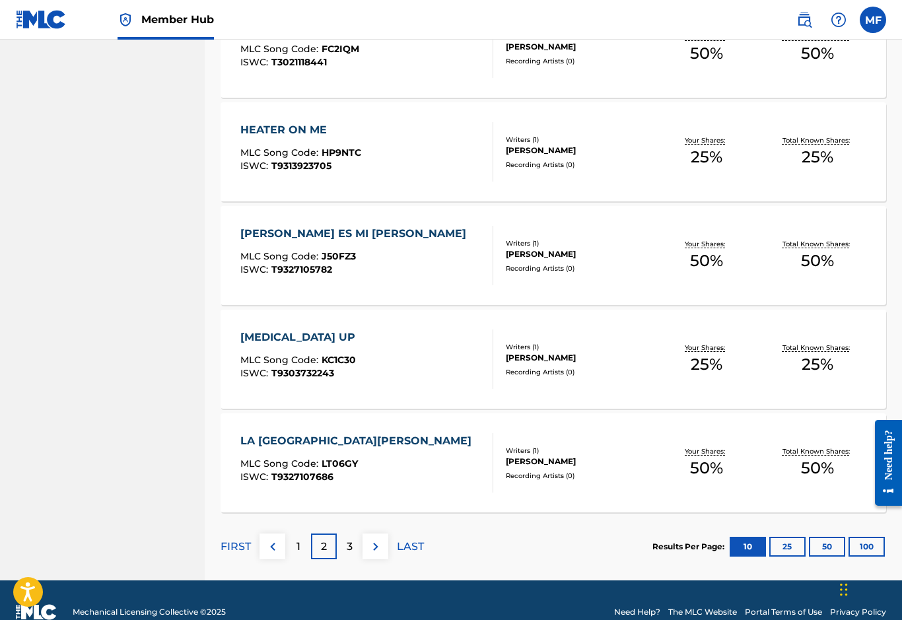
click at [347, 548] on p "3" at bounding box center [350, 547] width 6 height 16
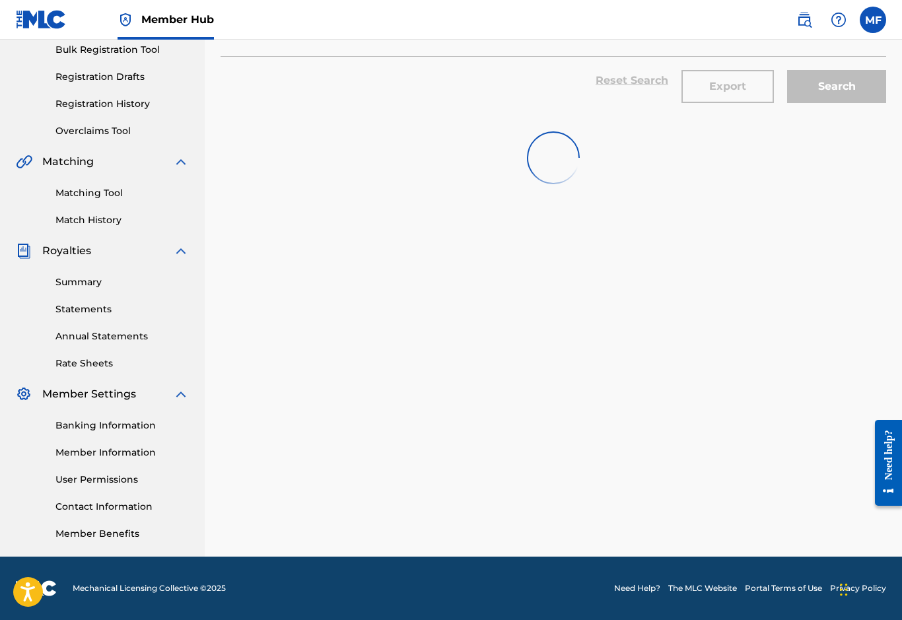
scroll to position [175, 0]
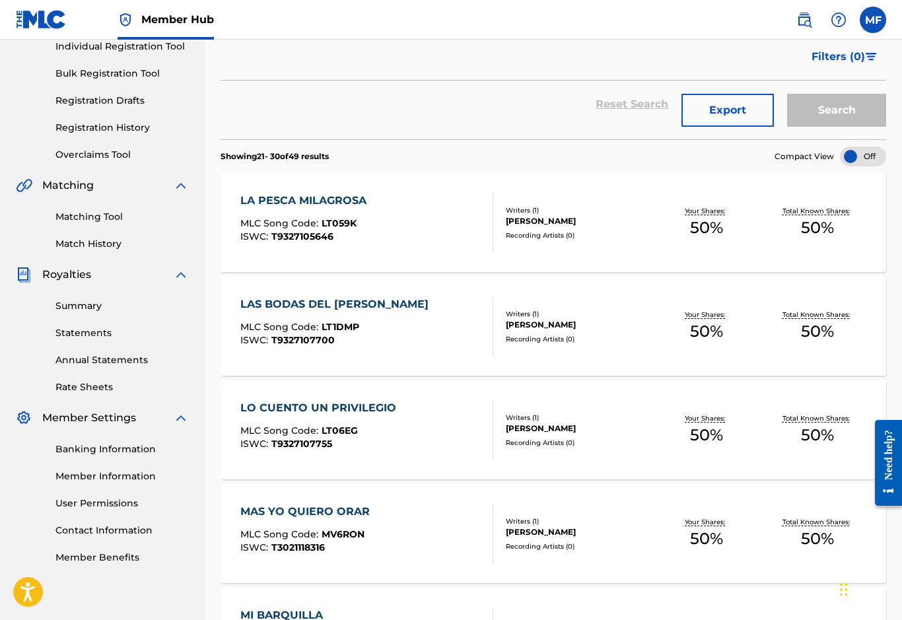
click at [268, 202] on div "LA PESCA MILAGROSA" at bounding box center [306, 201] width 133 height 16
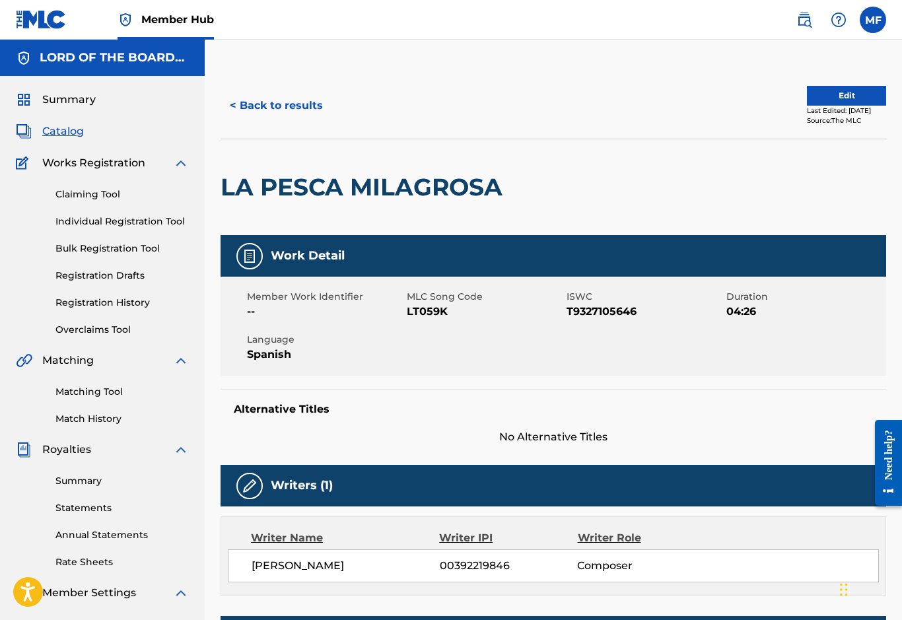
click at [834, 102] on button "Edit" at bounding box center [846, 96] width 79 height 20
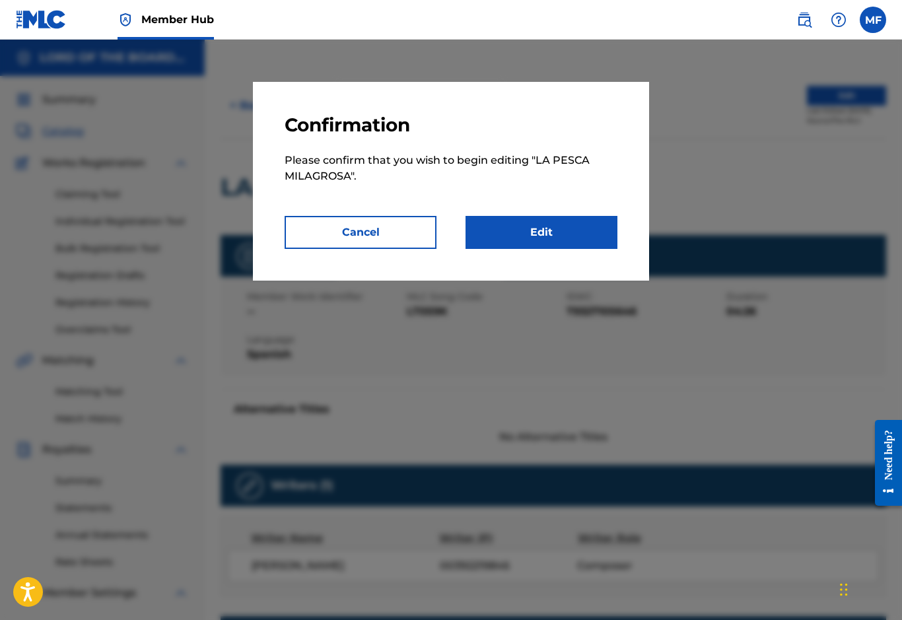
click at [522, 239] on link "Edit" at bounding box center [542, 232] width 152 height 33
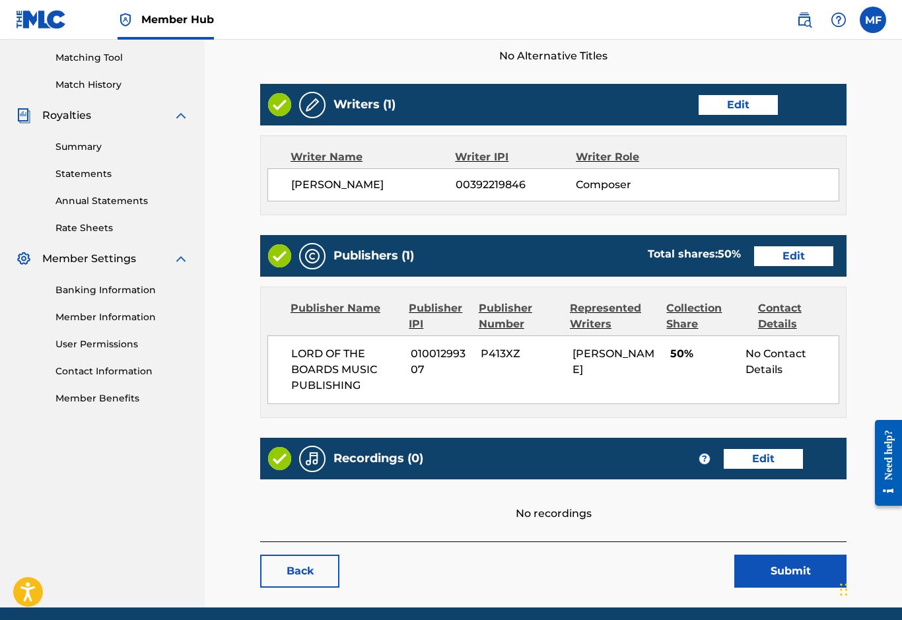
scroll to position [361, 0]
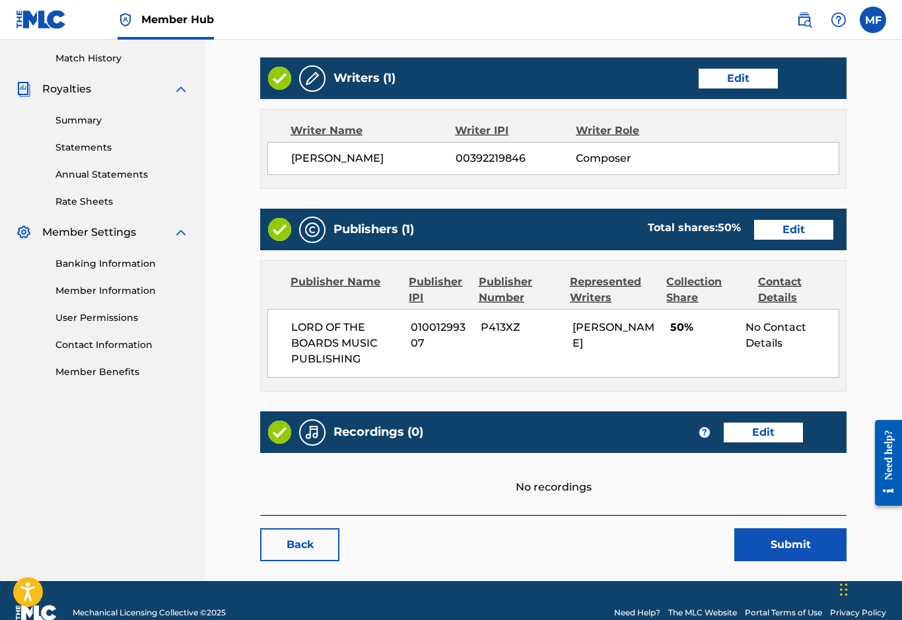
click at [765, 239] on link "Edit" at bounding box center [793, 230] width 79 height 20
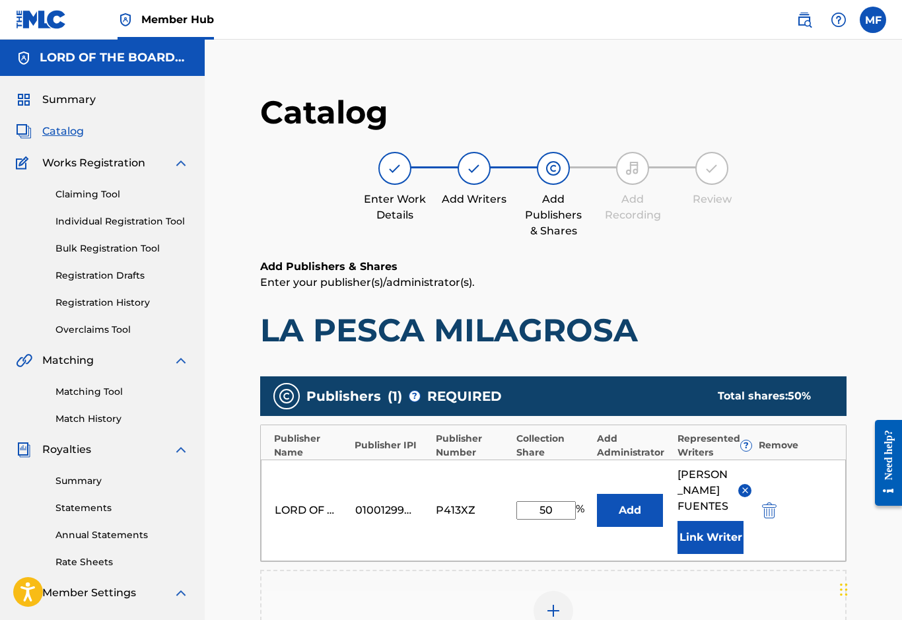
click at [557, 501] on input "50" at bounding box center [546, 510] width 59 height 18
type input "100"
click at [250, 275] on main "Catalog Enter Work Details Add Writers Add Publishers & Shares Add Recording Re…" at bounding box center [554, 455] width 666 height 764
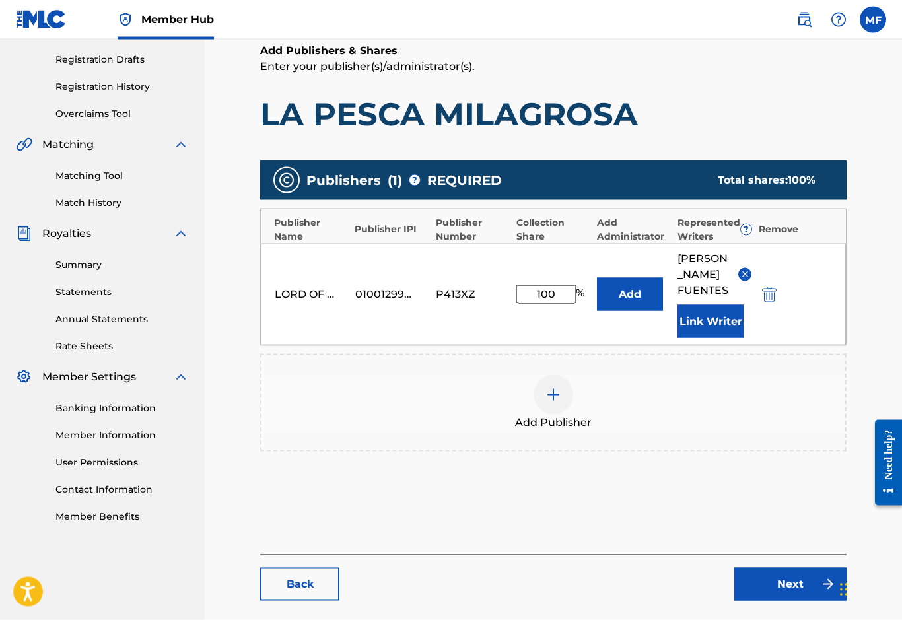
scroll to position [240, 0]
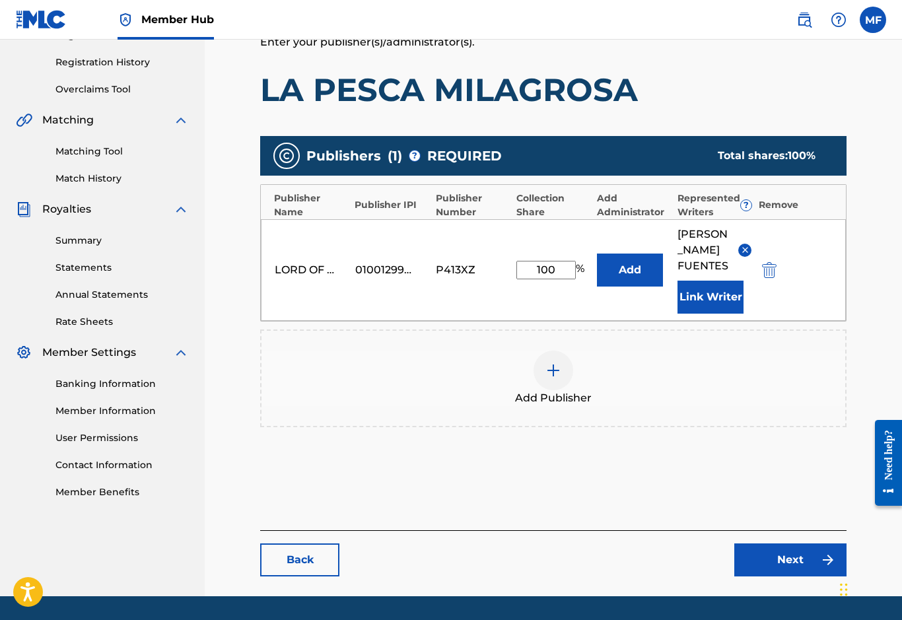
click at [768, 544] on link "Next" at bounding box center [790, 560] width 112 height 33
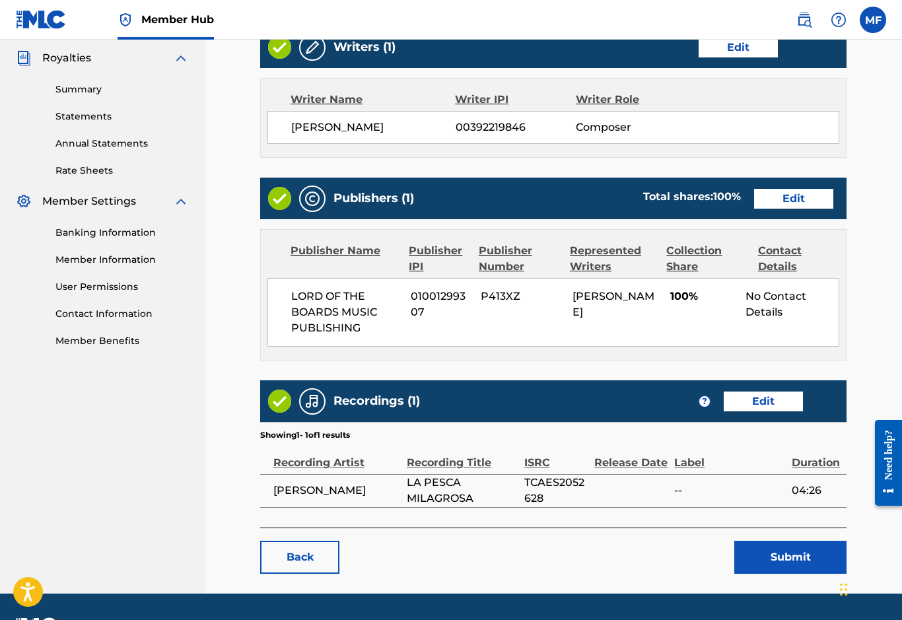
scroll to position [404, 0]
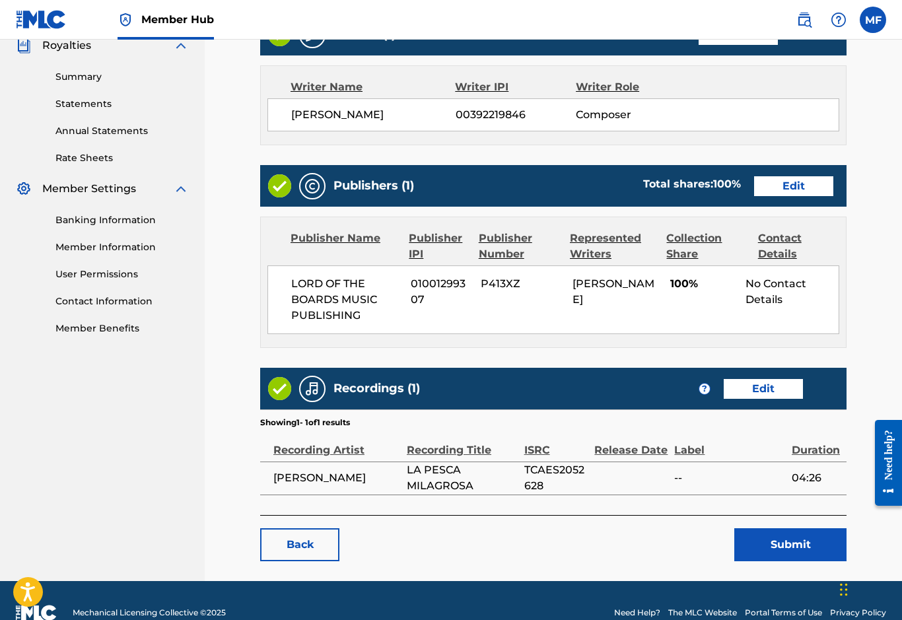
click at [762, 550] on button "Submit" at bounding box center [790, 544] width 112 height 33
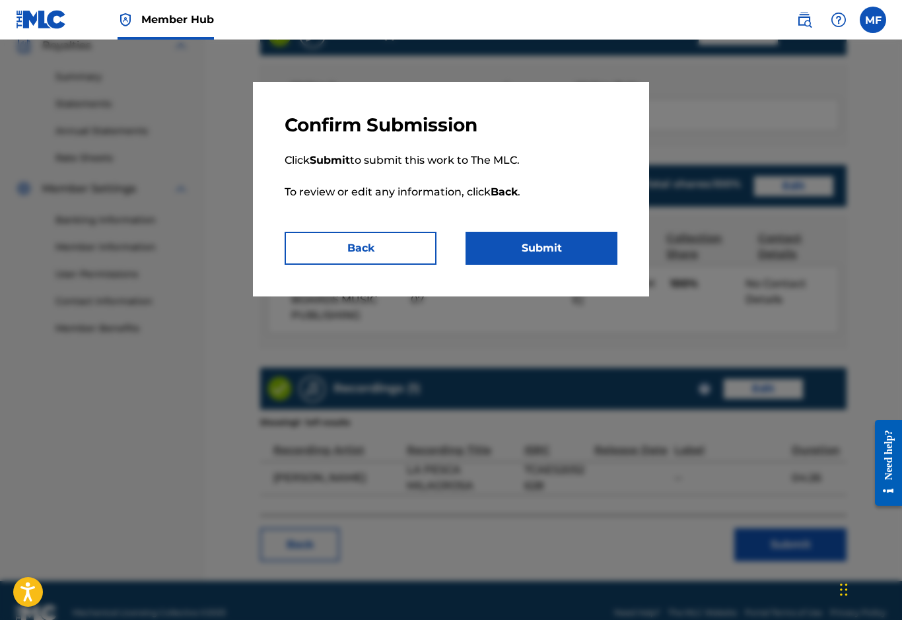
click at [511, 264] on button "Submit" at bounding box center [542, 248] width 152 height 33
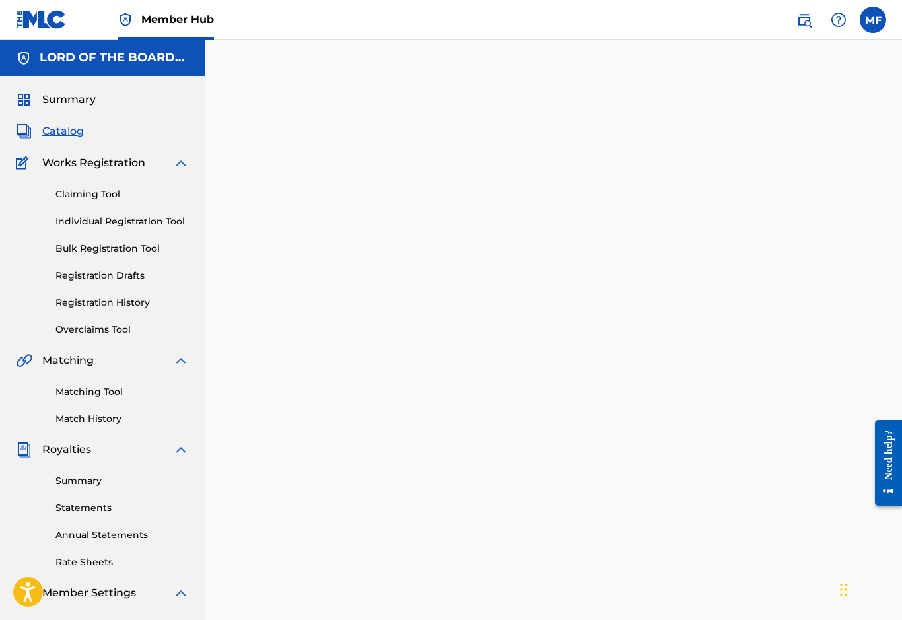
click at [61, 133] on span "Catalog" at bounding box center [63, 132] width 42 height 16
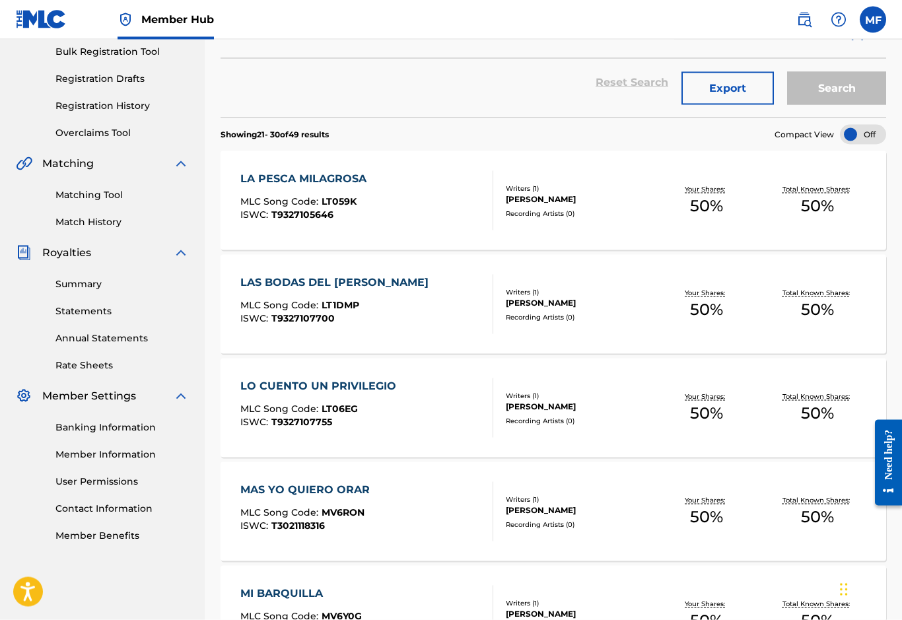
scroll to position [197, 0]
click at [310, 283] on div "LAS BODAS DEL [PERSON_NAME]" at bounding box center [337, 282] width 195 height 16
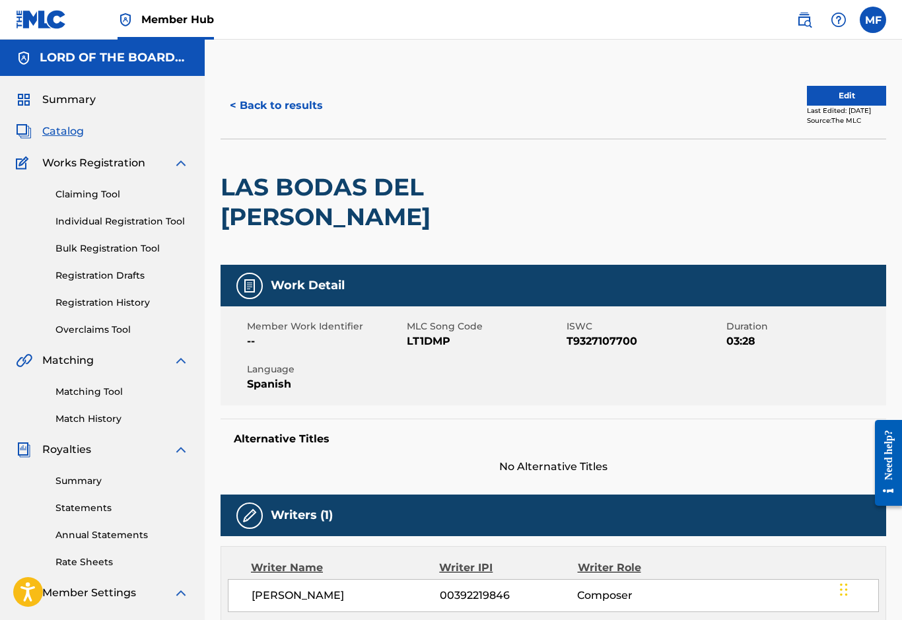
click at [843, 91] on button "Edit" at bounding box center [846, 96] width 79 height 20
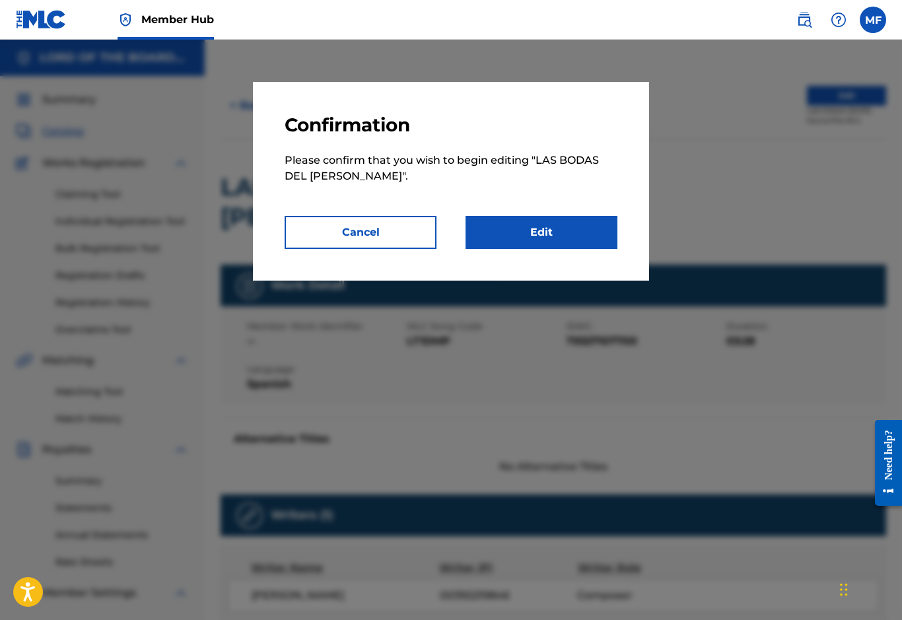
click at [520, 233] on link "Edit" at bounding box center [542, 232] width 152 height 33
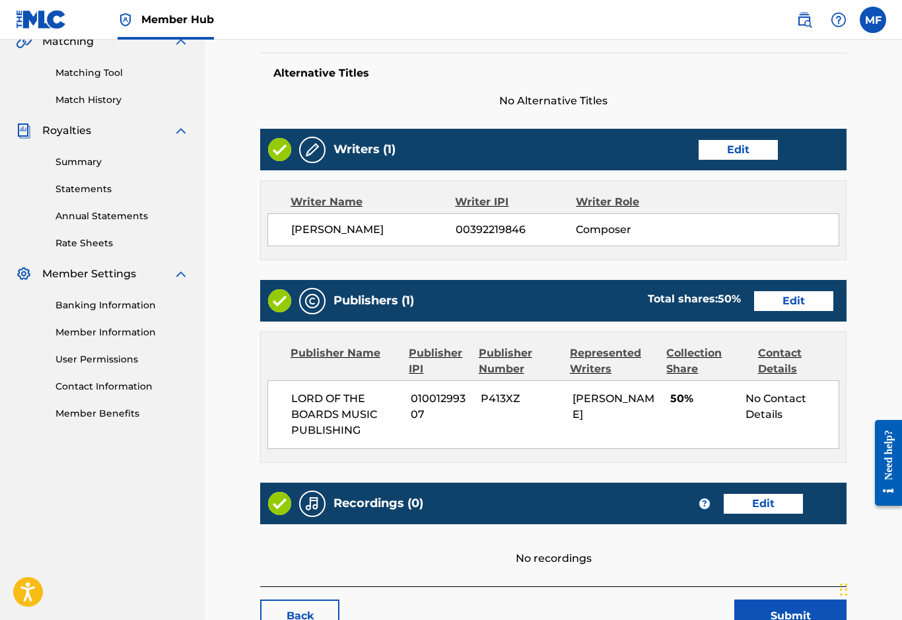
scroll to position [361, 0]
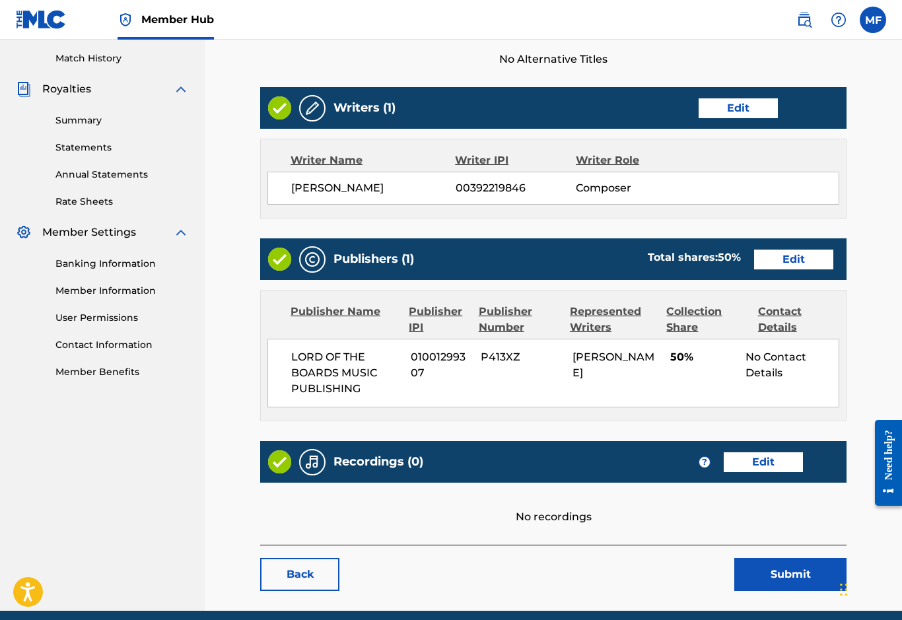
click at [801, 250] on link "Edit" at bounding box center [793, 260] width 79 height 20
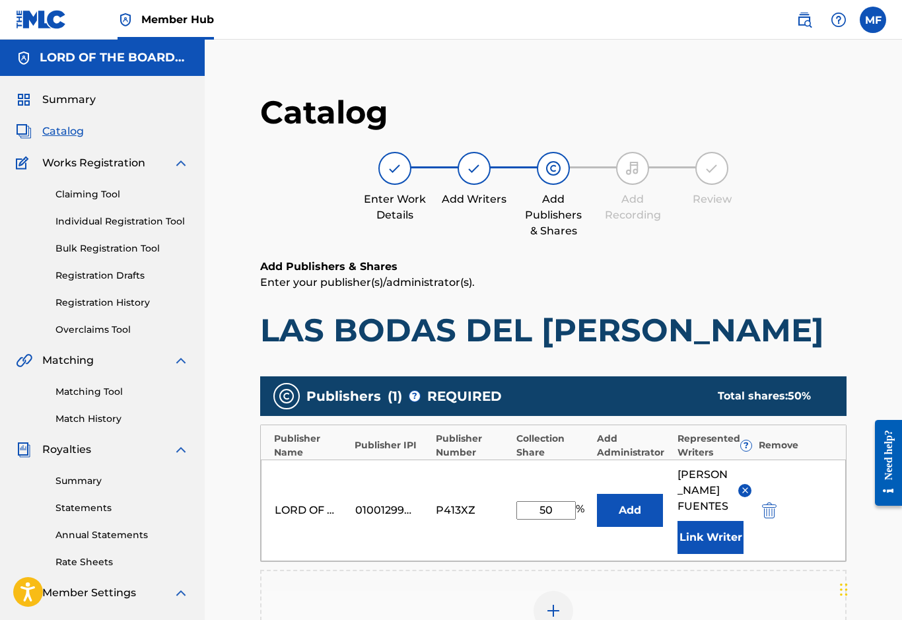
click at [554, 509] on input "50" at bounding box center [546, 510] width 59 height 18
type input "5"
type input "100"
click at [270, 225] on div "Enter Work Details Add Writers Add Publishers & Shares Add Recording Review" at bounding box center [553, 195] width 587 height 87
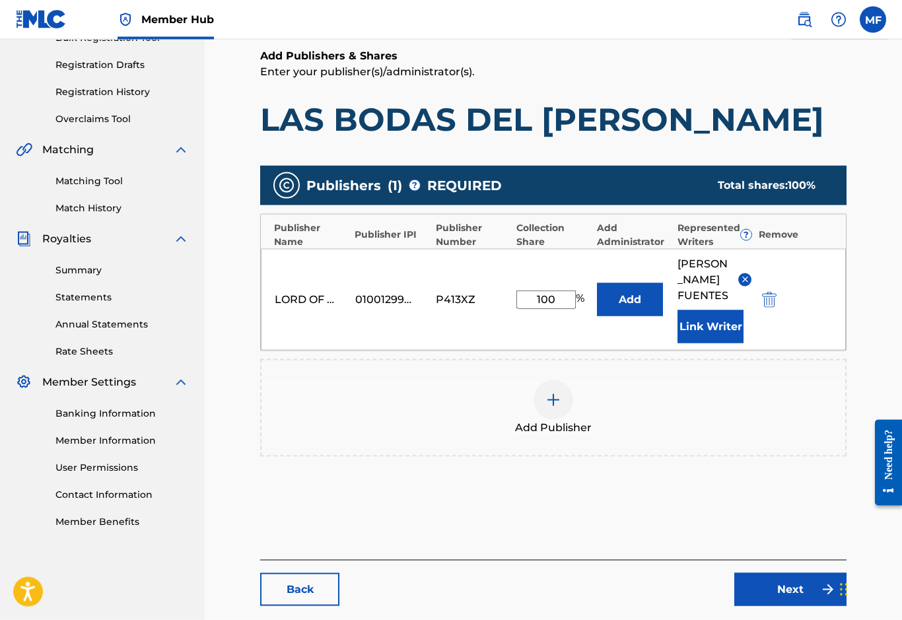
scroll to position [240, 0]
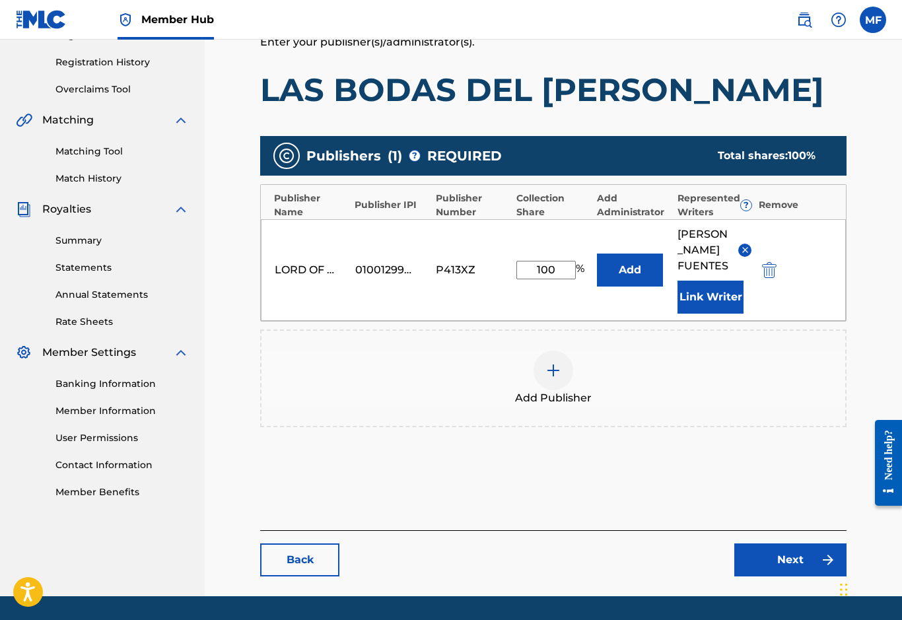
click at [760, 544] on link "Next" at bounding box center [790, 560] width 112 height 33
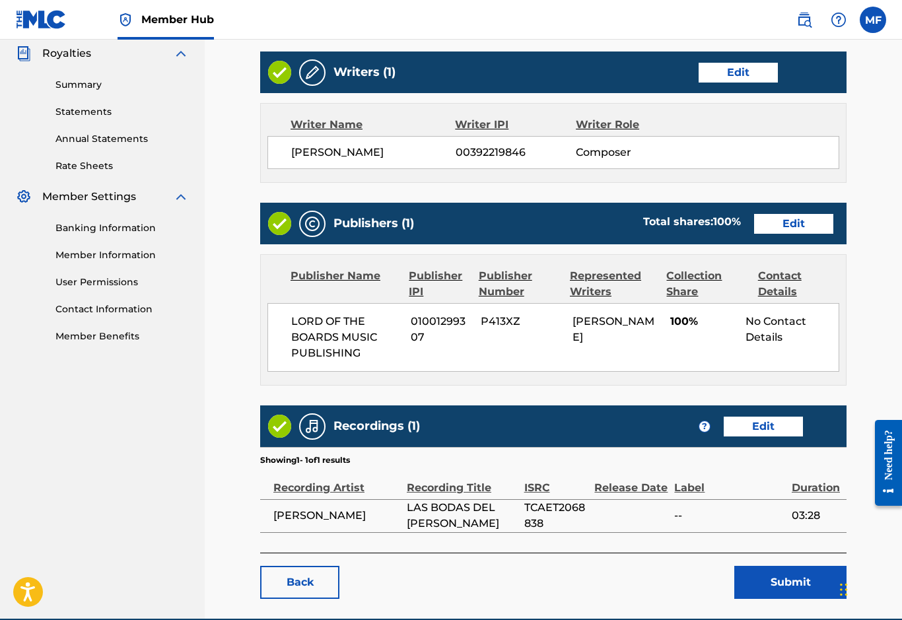
scroll to position [404, 0]
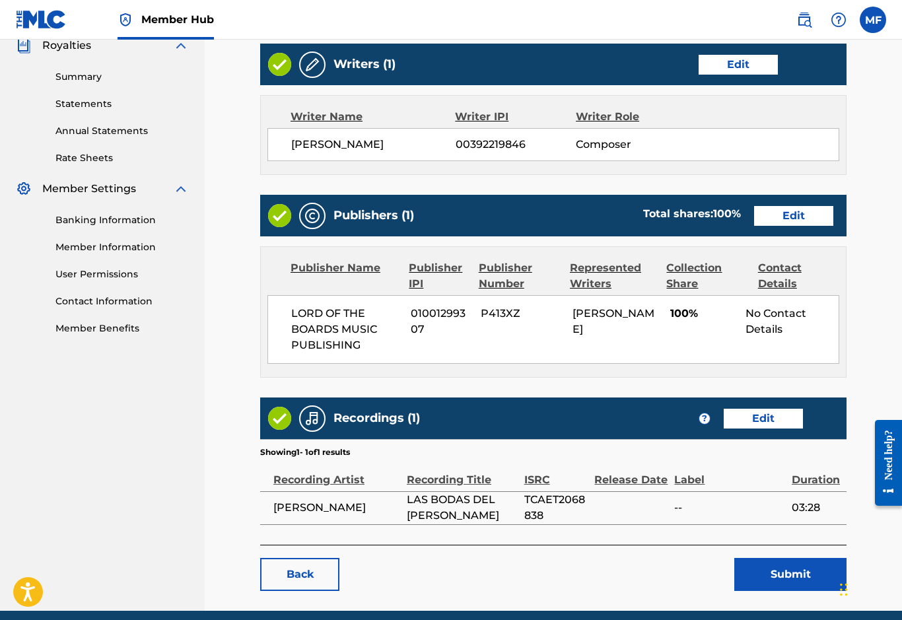
click at [764, 558] on button "Submit" at bounding box center [790, 574] width 112 height 33
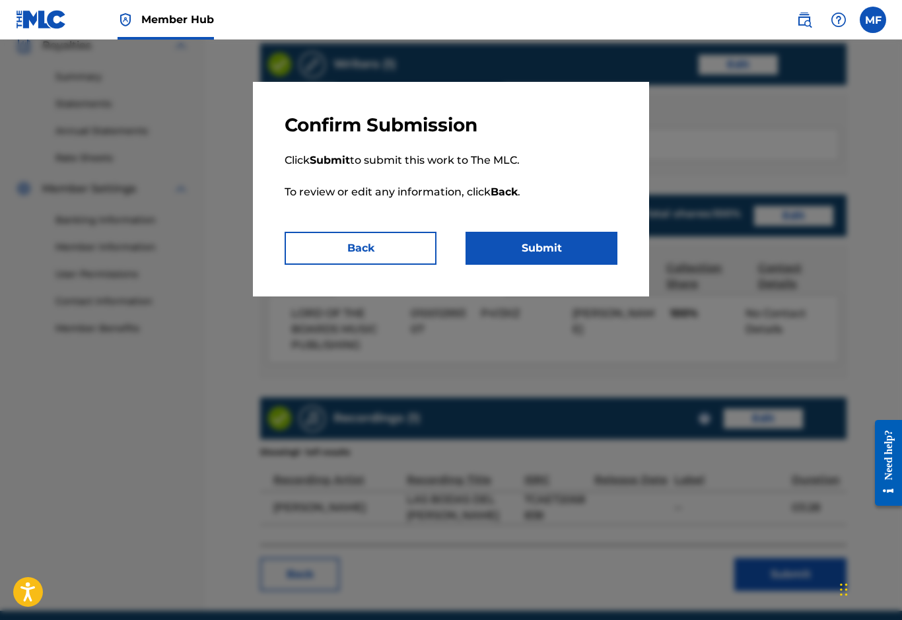
click at [539, 244] on button "Submit" at bounding box center [542, 248] width 152 height 33
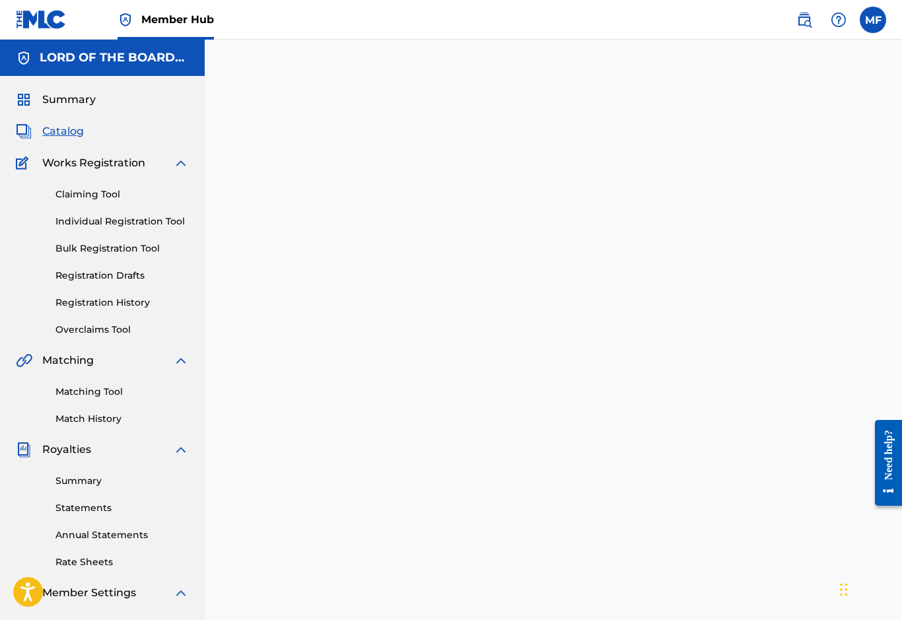
click at [59, 131] on span "Catalog" at bounding box center [63, 132] width 42 height 16
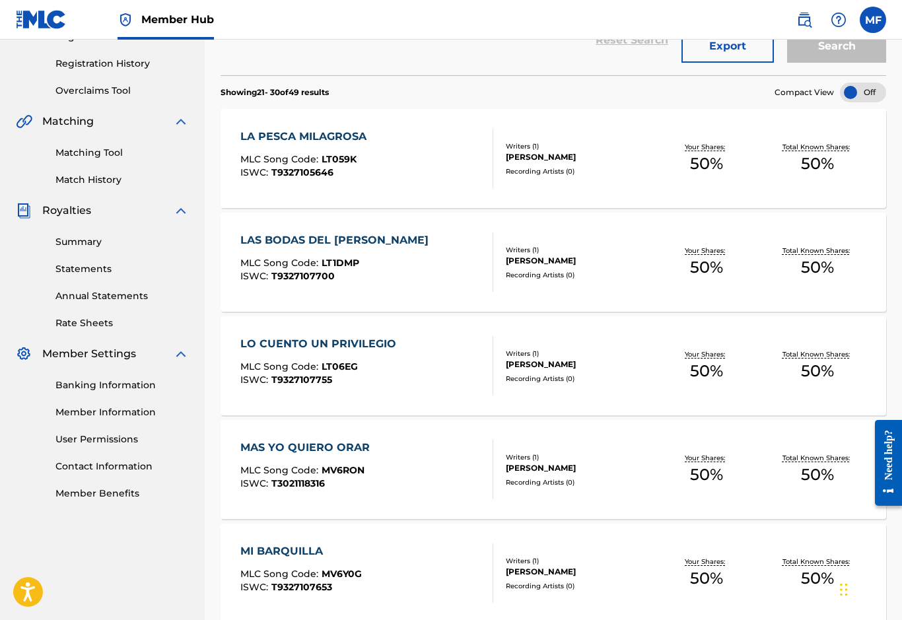
scroll to position [238, 0]
click at [263, 345] on div "LO CUENTO UN PRIVILEGIO" at bounding box center [321, 345] width 162 height 16
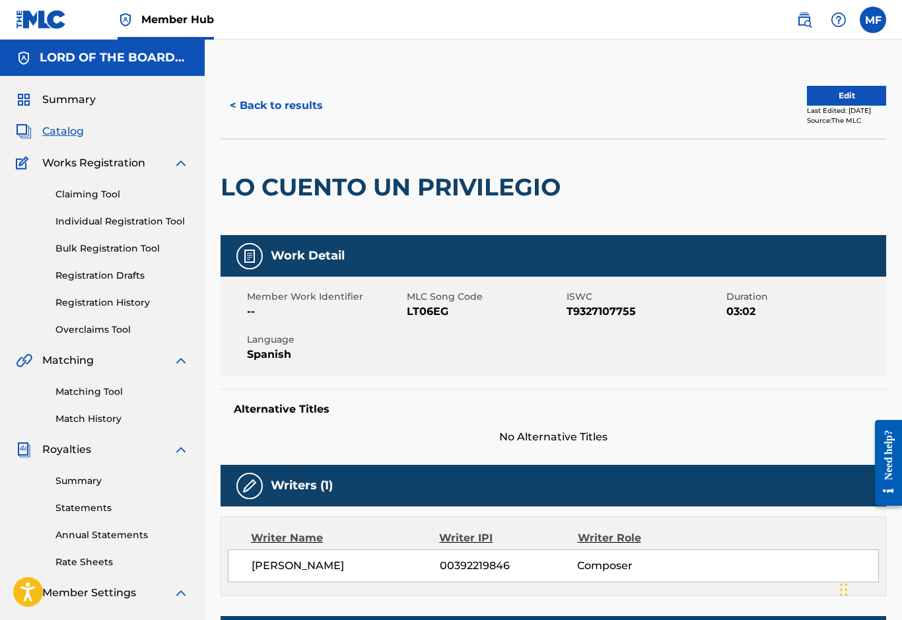
click at [831, 105] on button "Edit" at bounding box center [846, 96] width 79 height 20
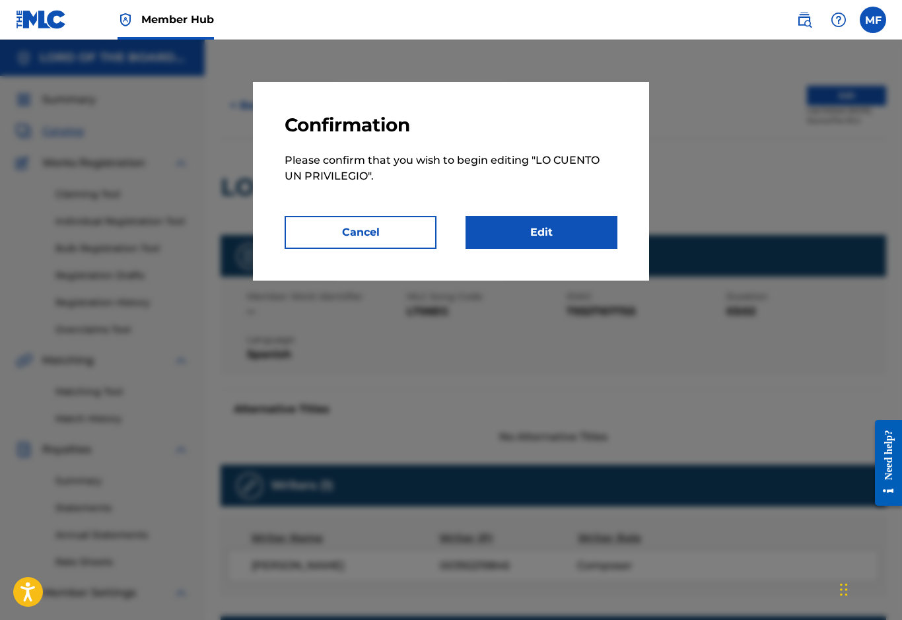
click at [509, 242] on link "Edit" at bounding box center [542, 232] width 152 height 33
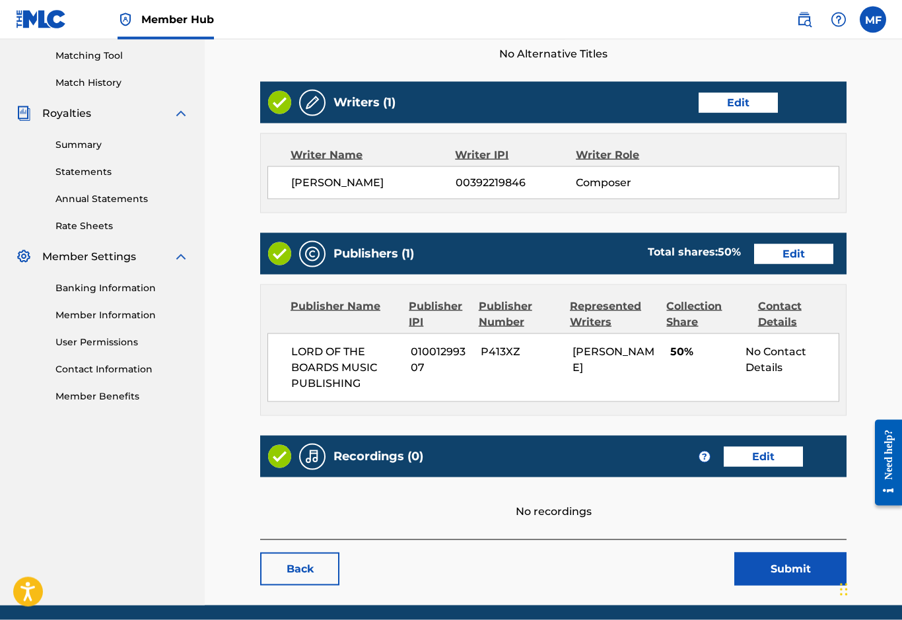
scroll to position [361, 0]
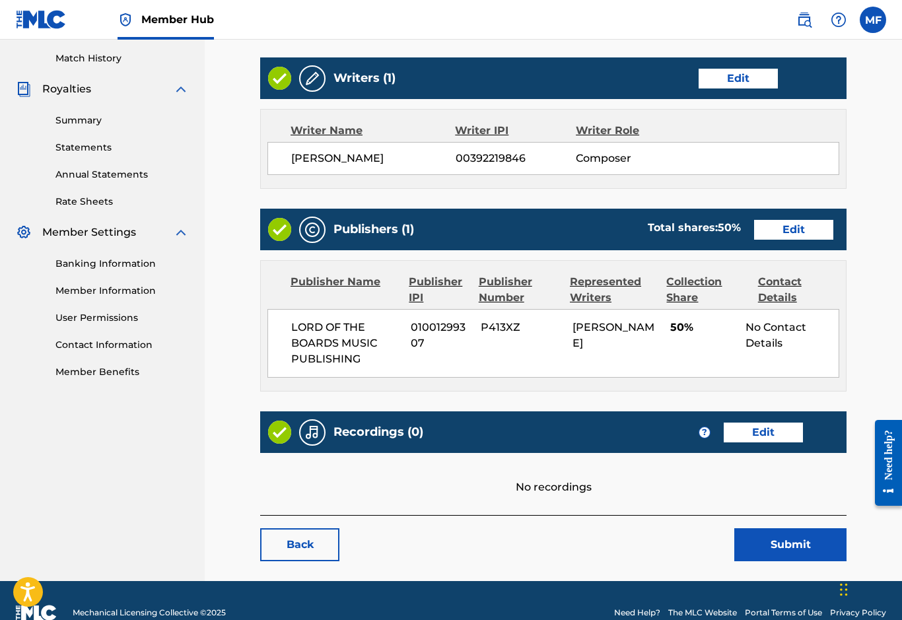
click at [791, 233] on link "Edit" at bounding box center [793, 230] width 79 height 20
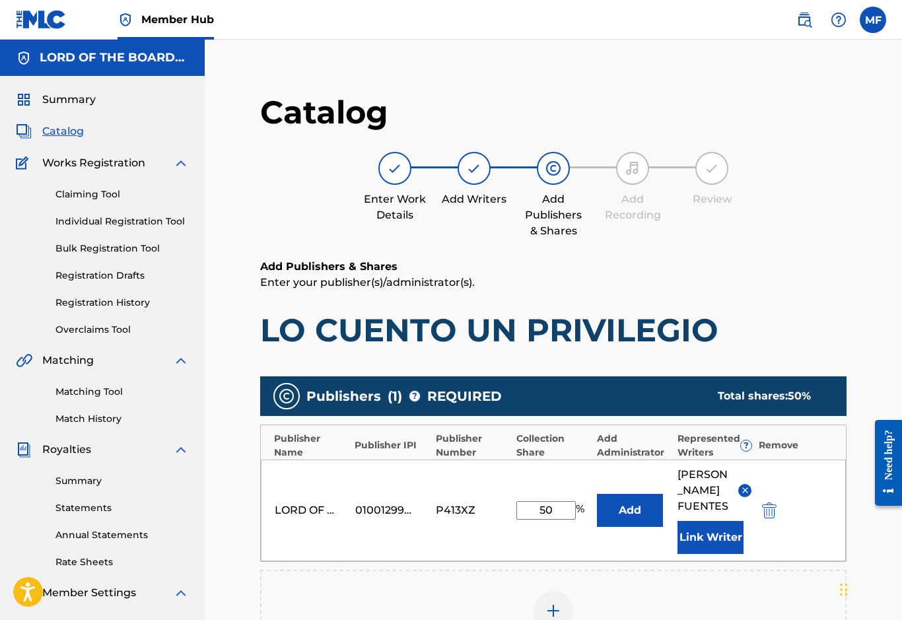
click at [555, 501] on input "50" at bounding box center [546, 510] width 59 height 18
type input "5"
type input "100"
click at [252, 233] on main "Catalog Enter Work Details Add Writers Add Publishers & Shares Add Recording Re…" at bounding box center [554, 455] width 666 height 764
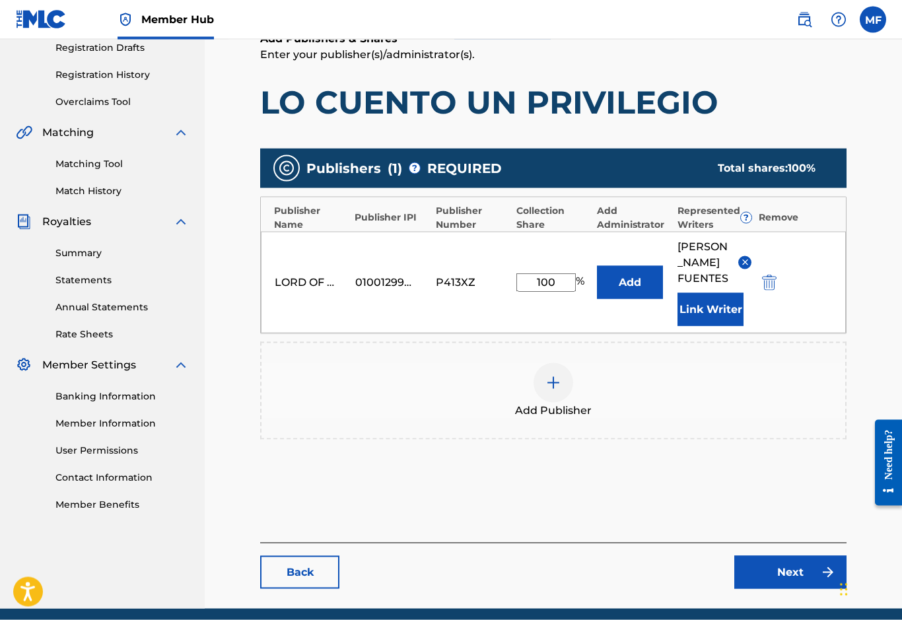
scroll to position [240, 0]
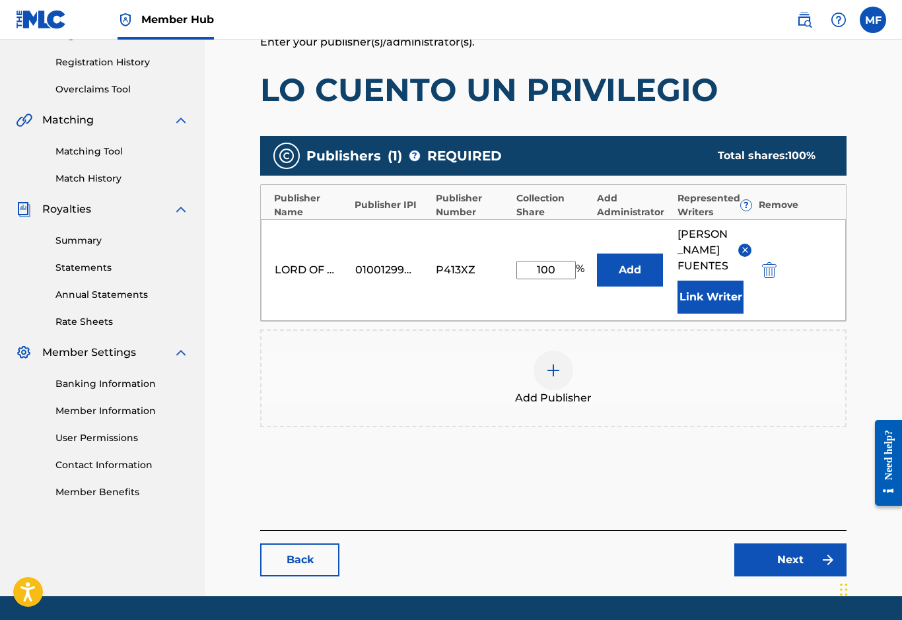
click at [780, 544] on link "Next" at bounding box center [790, 560] width 112 height 33
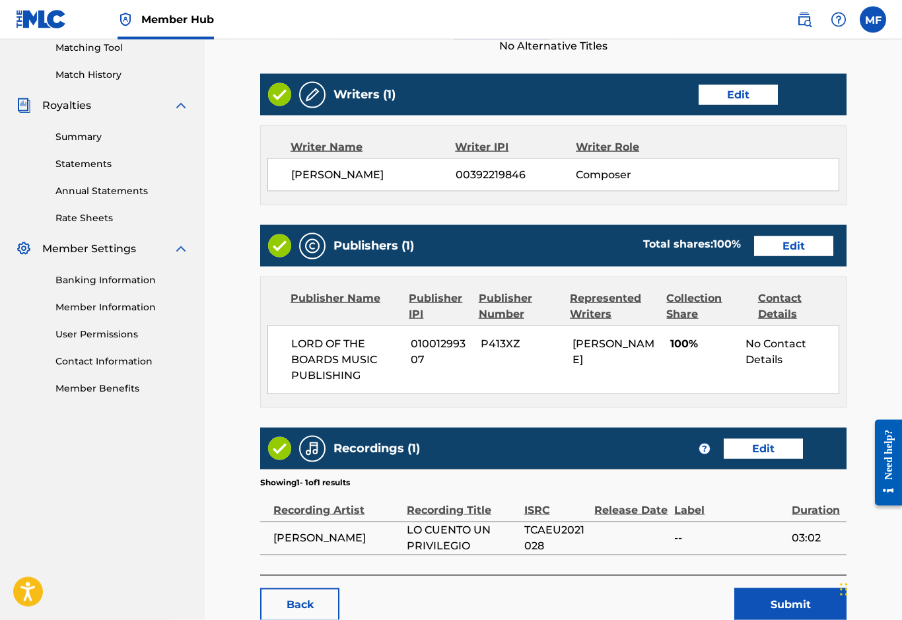
scroll to position [404, 0]
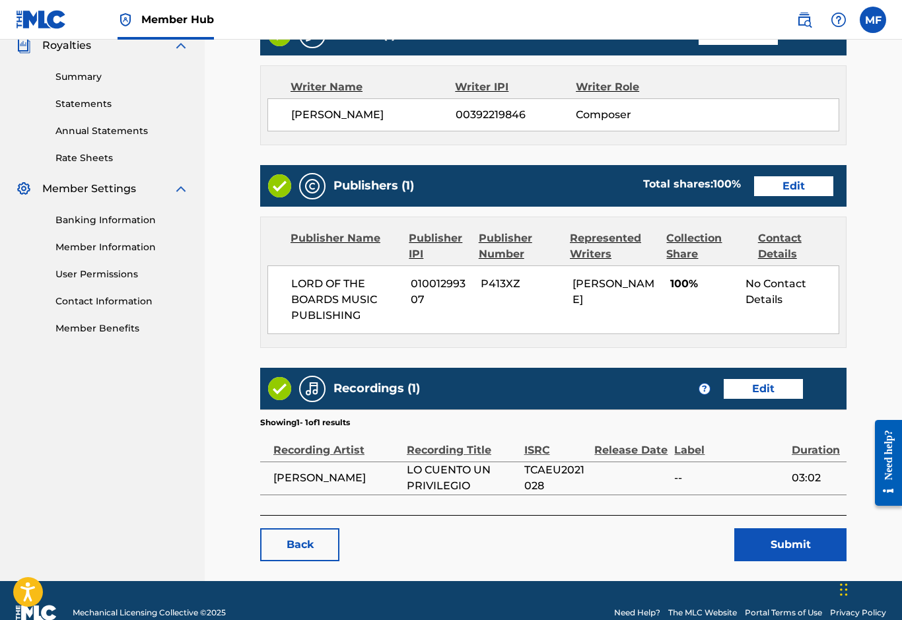
click at [768, 544] on button "Submit" at bounding box center [790, 544] width 112 height 33
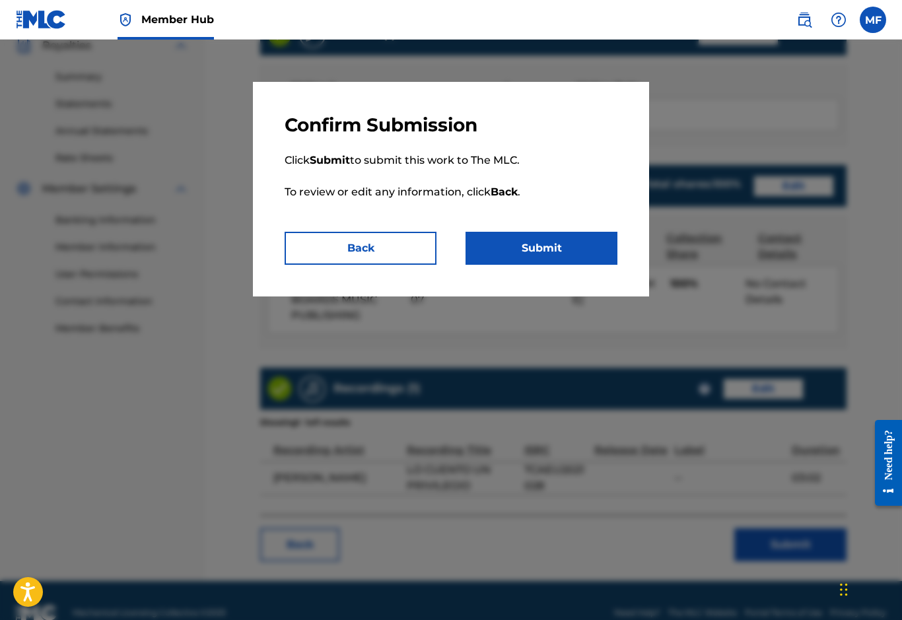
click at [517, 250] on button "Submit" at bounding box center [542, 248] width 152 height 33
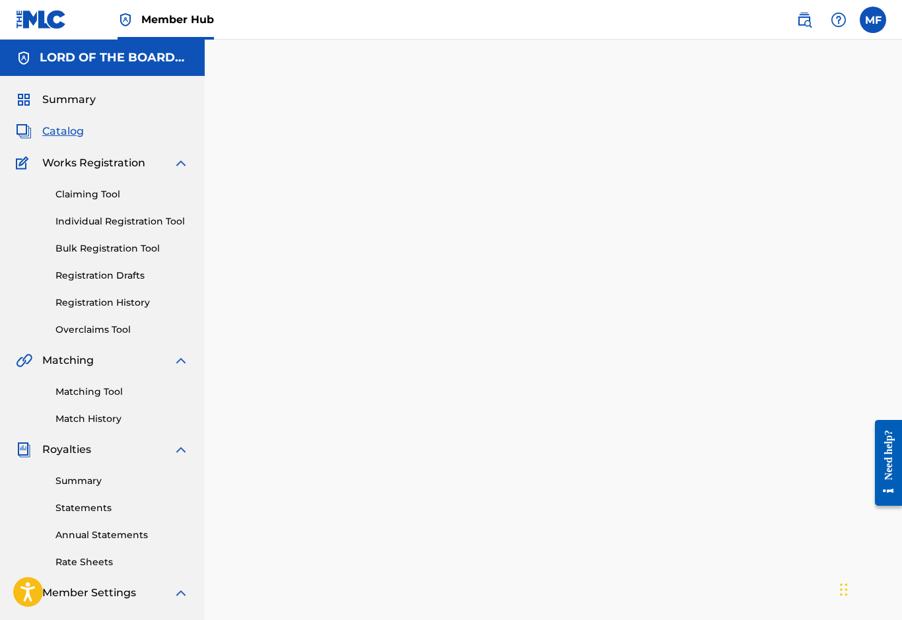
click at [49, 127] on span "Catalog" at bounding box center [63, 132] width 42 height 16
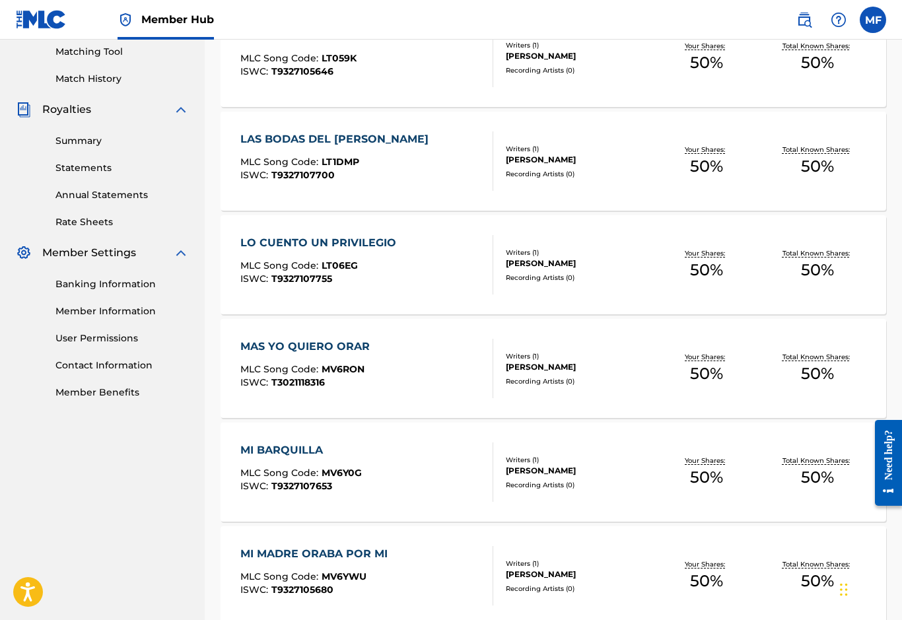
scroll to position [330, 0]
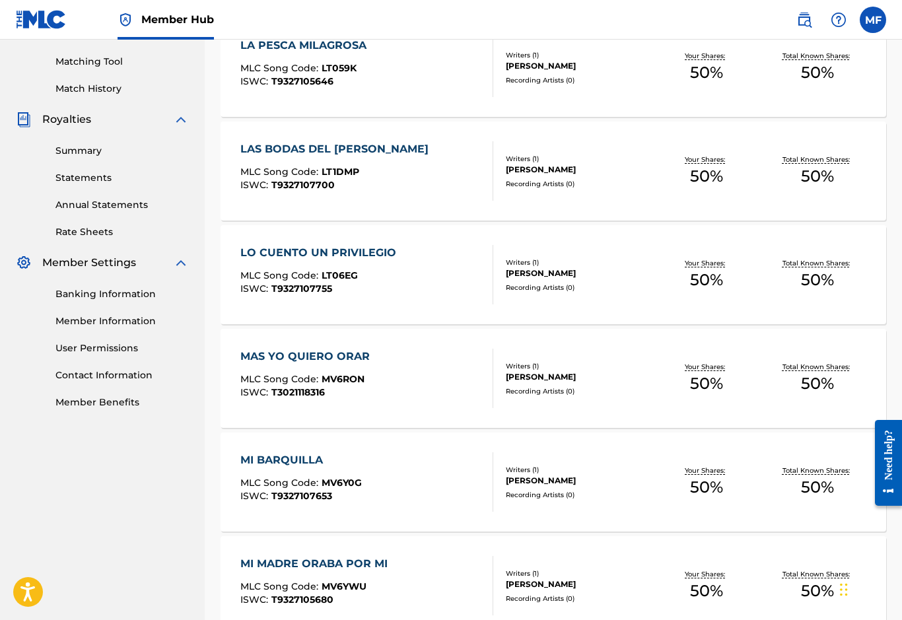
click at [257, 358] on div "MAS YO QUIERO ORAR" at bounding box center [308, 357] width 136 height 16
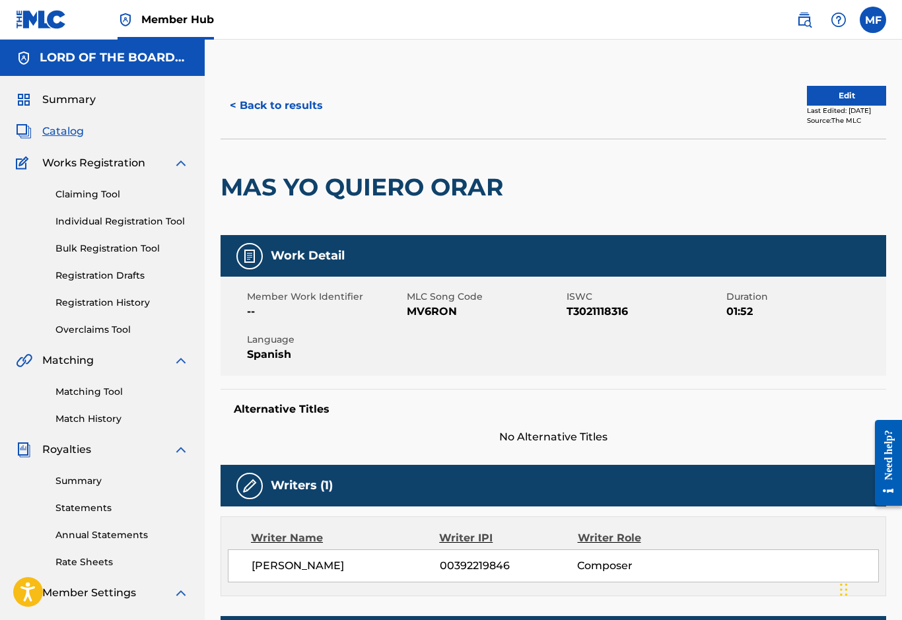
click at [833, 83] on div "< Back to results Edit Last Edited: [DATE] Source: The MLC" at bounding box center [554, 106] width 666 height 66
click at [837, 102] on button "Edit" at bounding box center [846, 96] width 79 height 20
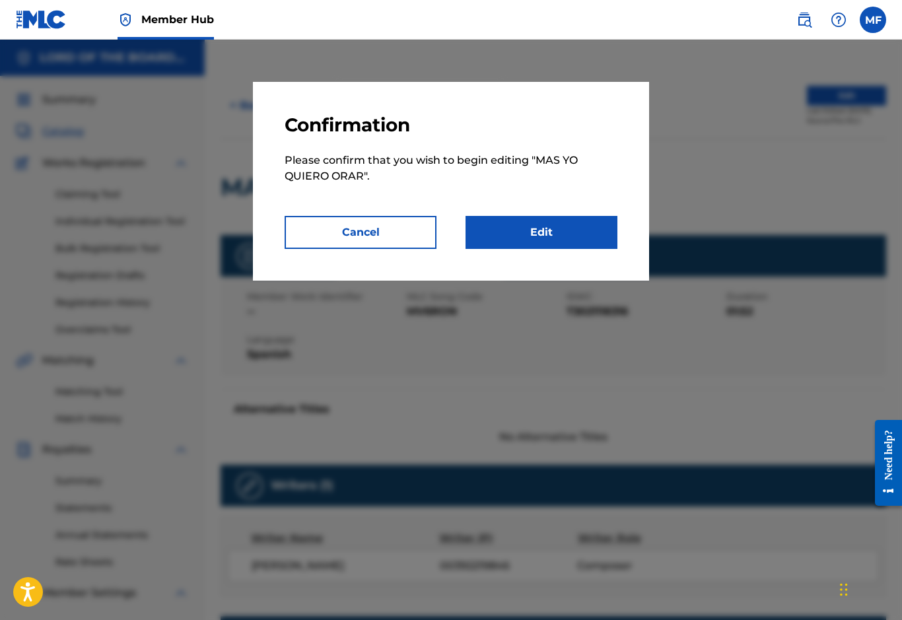
click at [524, 234] on link "Edit" at bounding box center [542, 232] width 152 height 33
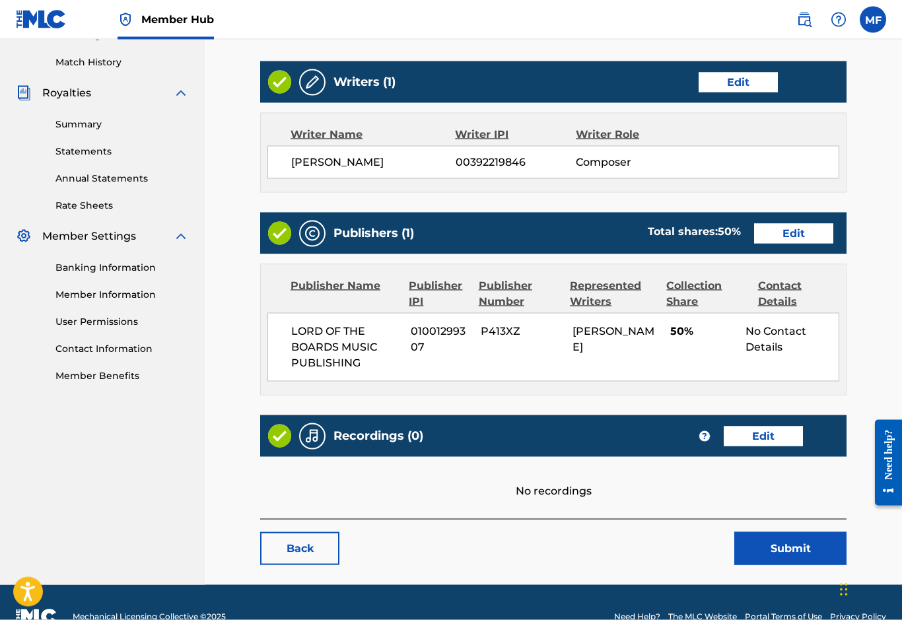
scroll to position [361, 0]
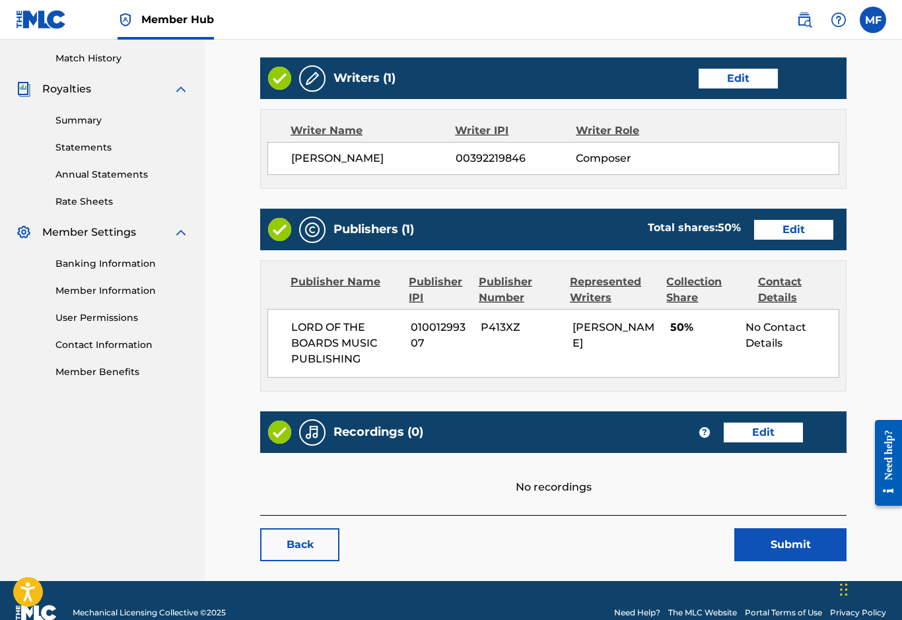
click at [788, 234] on link "Edit" at bounding box center [793, 230] width 79 height 20
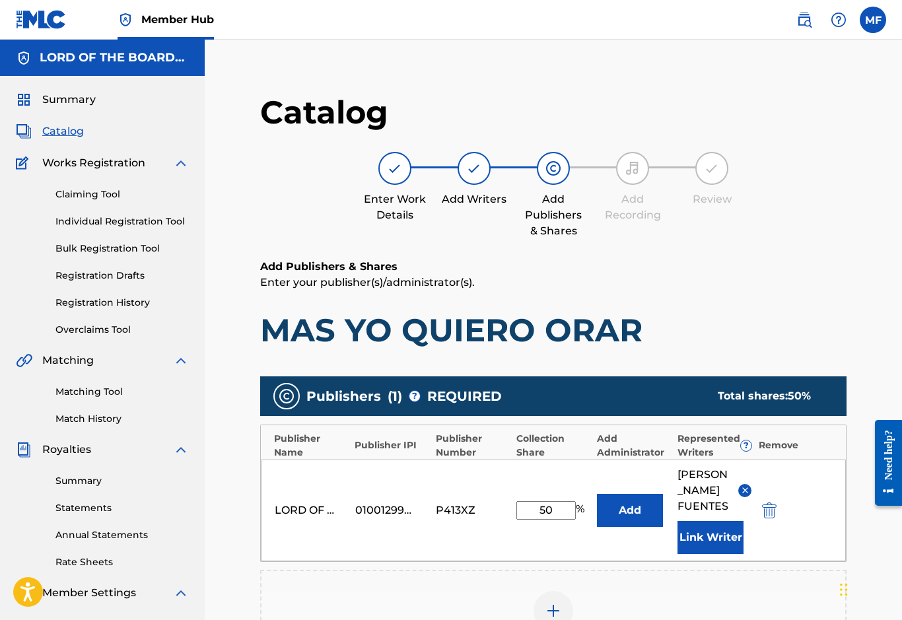
click at [549, 505] on input "50" at bounding box center [546, 510] width 59 height 18
type input "100"
click at [256, 214] on main "Catalog Enter Work Details Add Writers Add Publishers & Shares Add Recording Re…" at bounding box center [554, 455] width 666 height 764
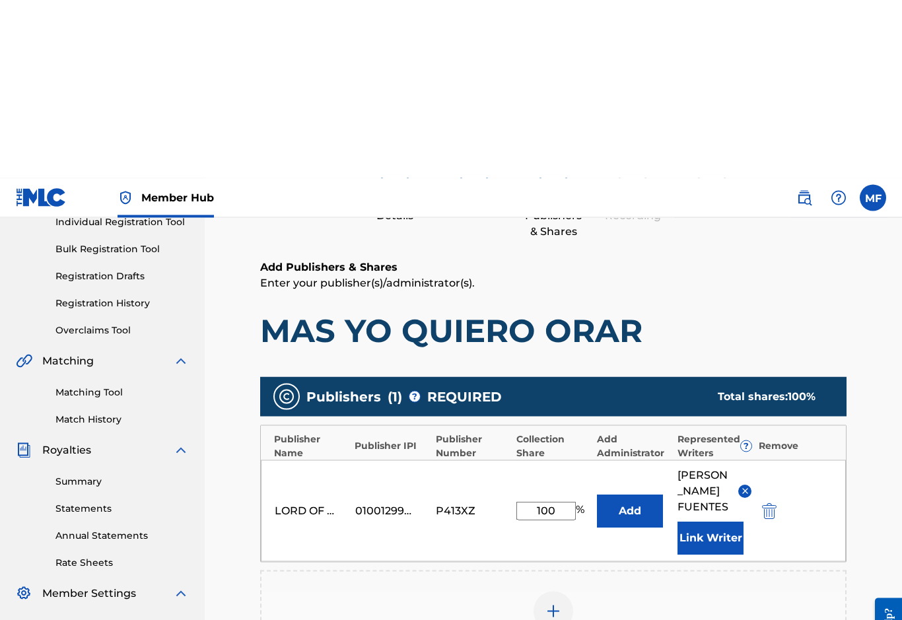
scroll to position [240, 0]
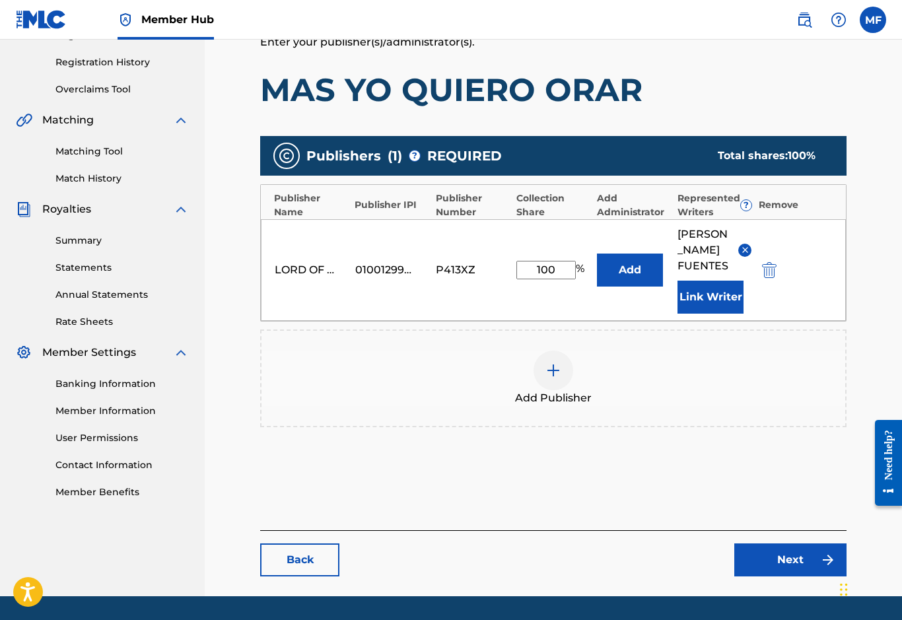
click at [770, 545] on link "Next" at bounding box center [790, 560] width 112 height 33
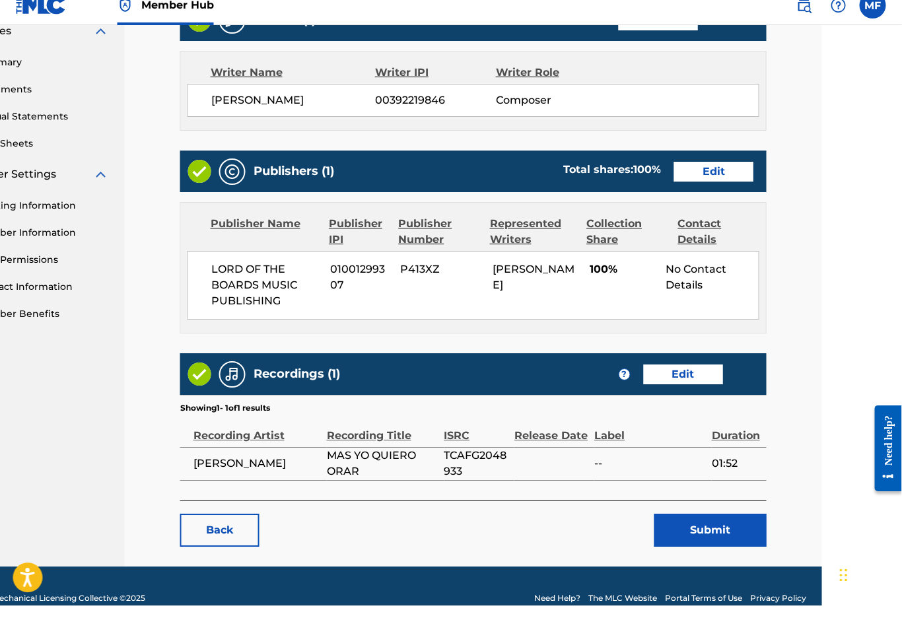
scroll to position [404, 0]
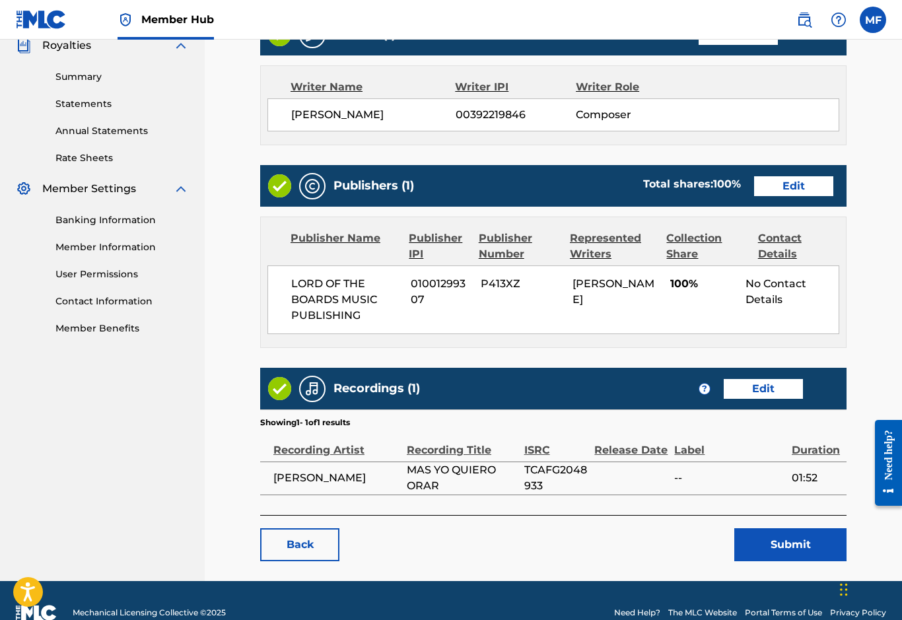
click at [775, 546] on button "Submit" at bounding box center [790, 544] width 112 height 33
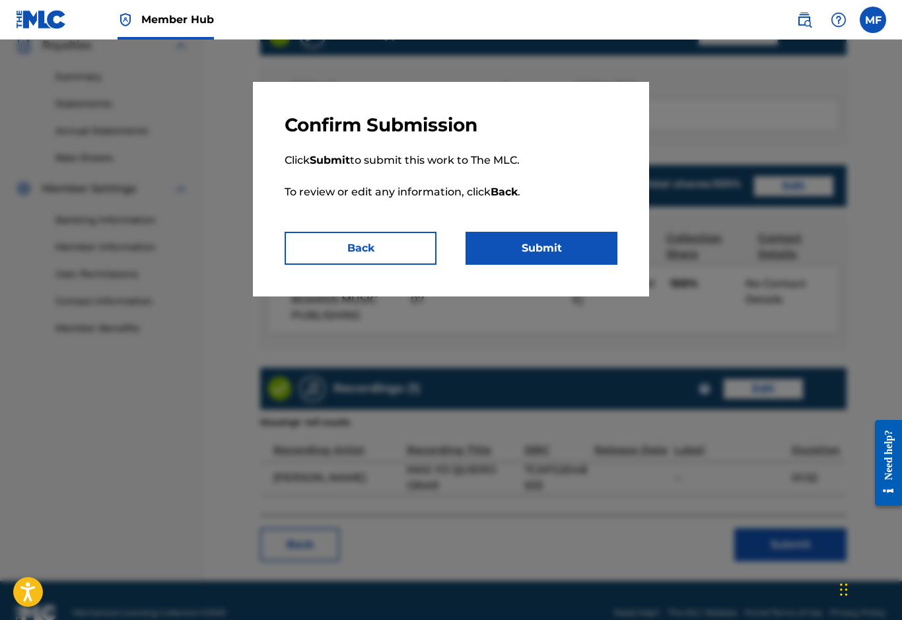
click at [519, 252] on button "Submit" at bounding box center [542, 248] width 152 height 33
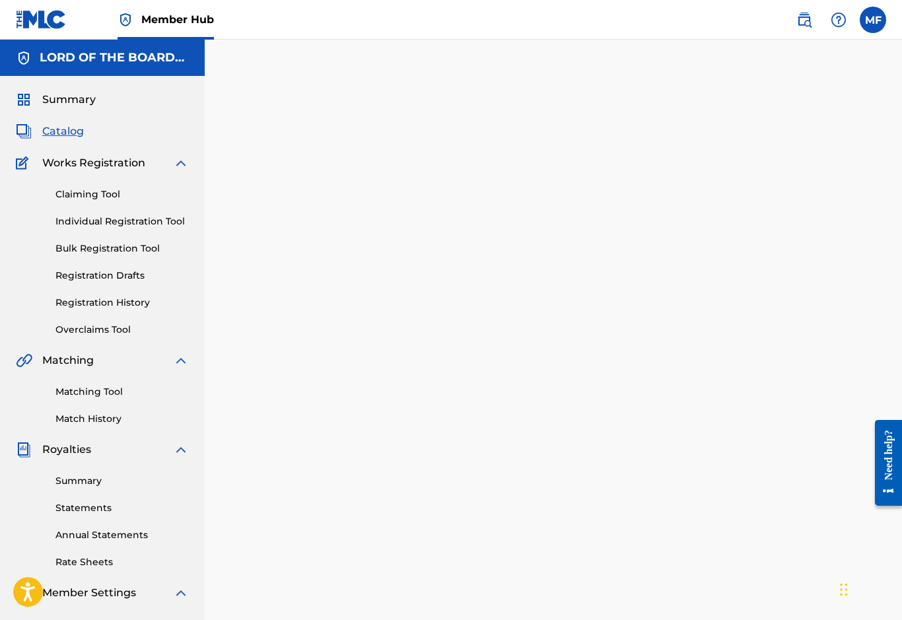
click at [66, 136] on span "Catalog" at bounding box center [63, 132] width 42 height 16
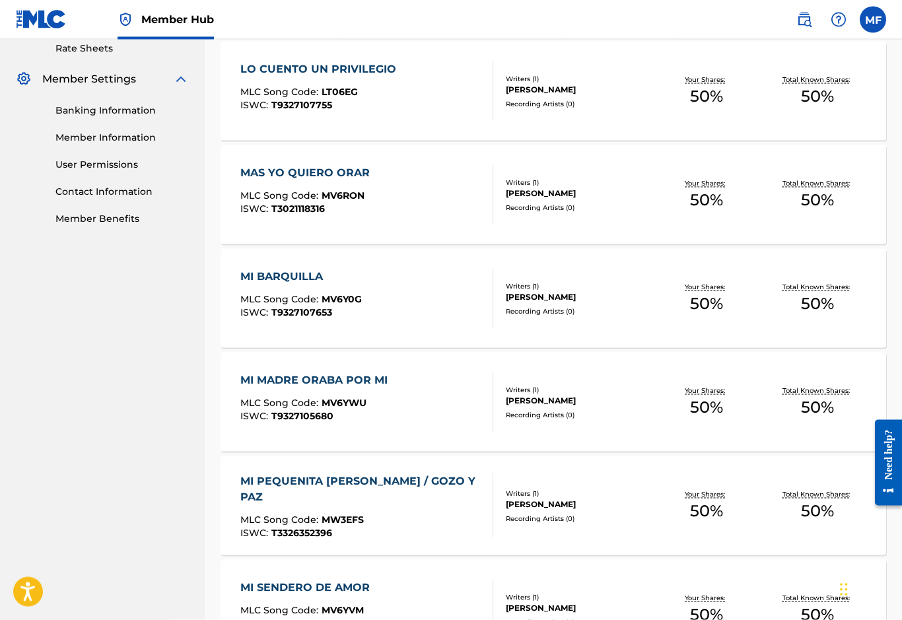
scroll to position [513, 0]
click at [254, 277] on div "MI BARQUILLA" at bounding box center [301, 277] width 122 height 16
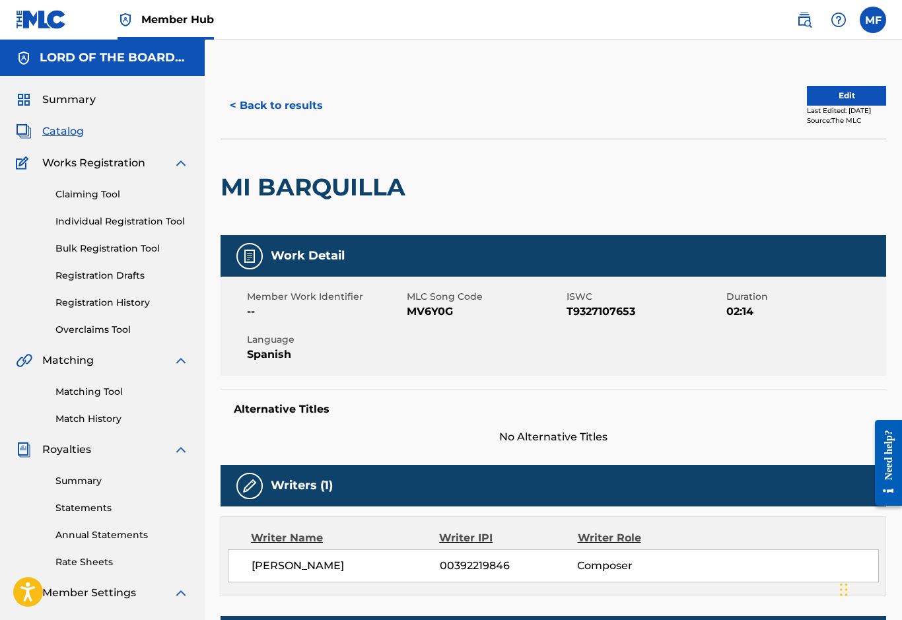
click at [832, 92] on button "Edit" at bounding box center [846, 96] width 79 height 20
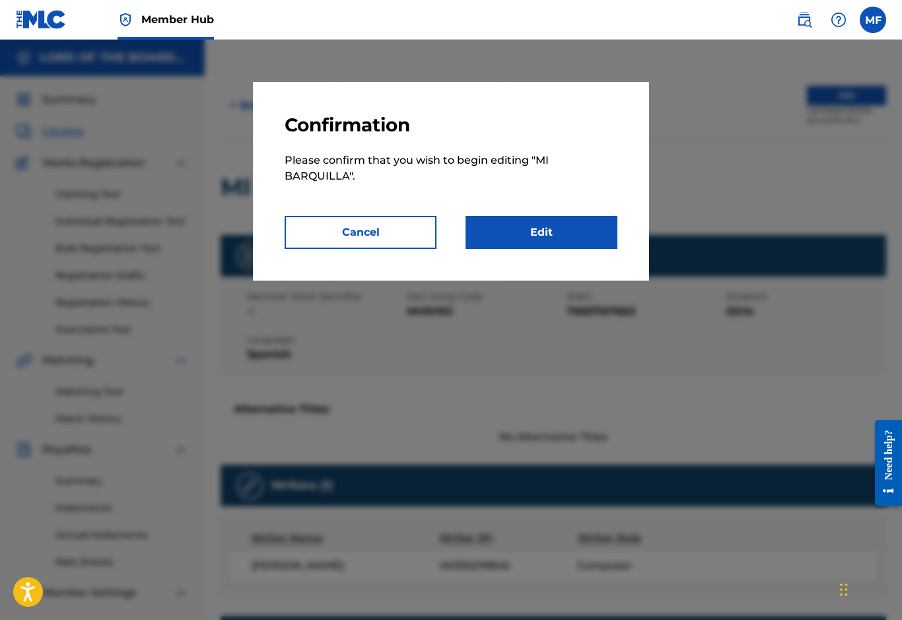
click at [498, 239] on link "Edit" at bounding box center [542, 232] width 152 height 33
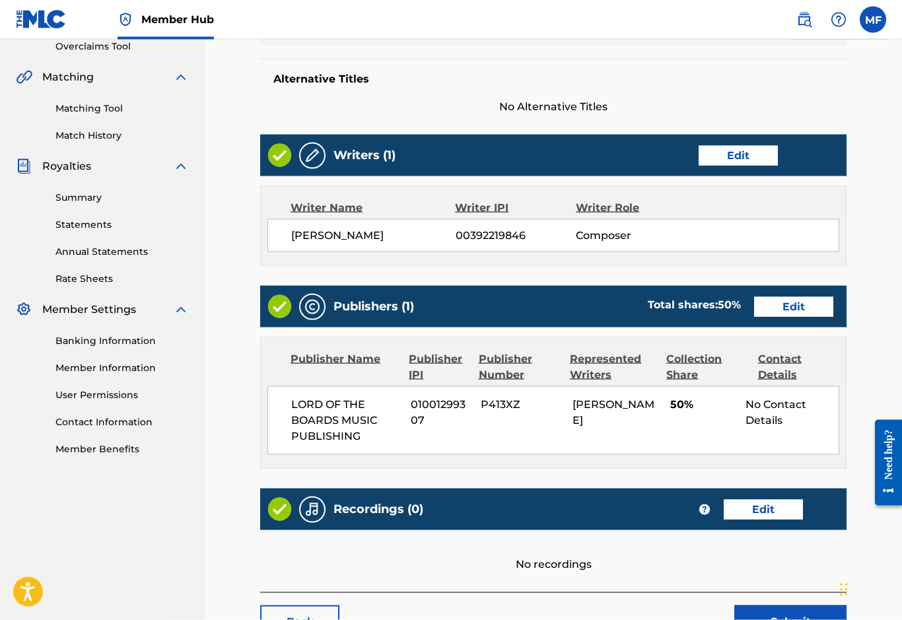
scroll to position [361, 0]
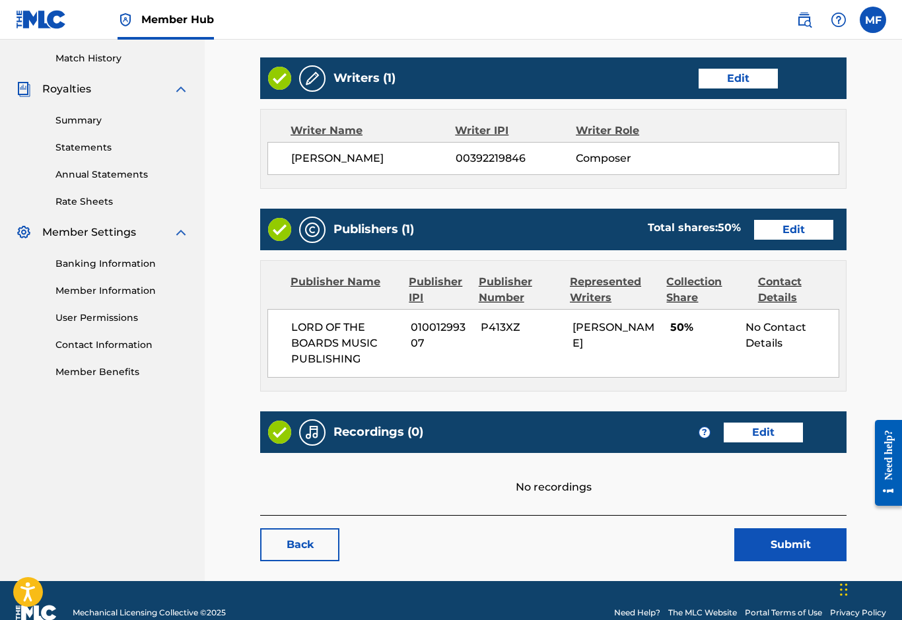
click at [783, 230] on link "Edit" at bounding box center [793, 230] width 79 height 20
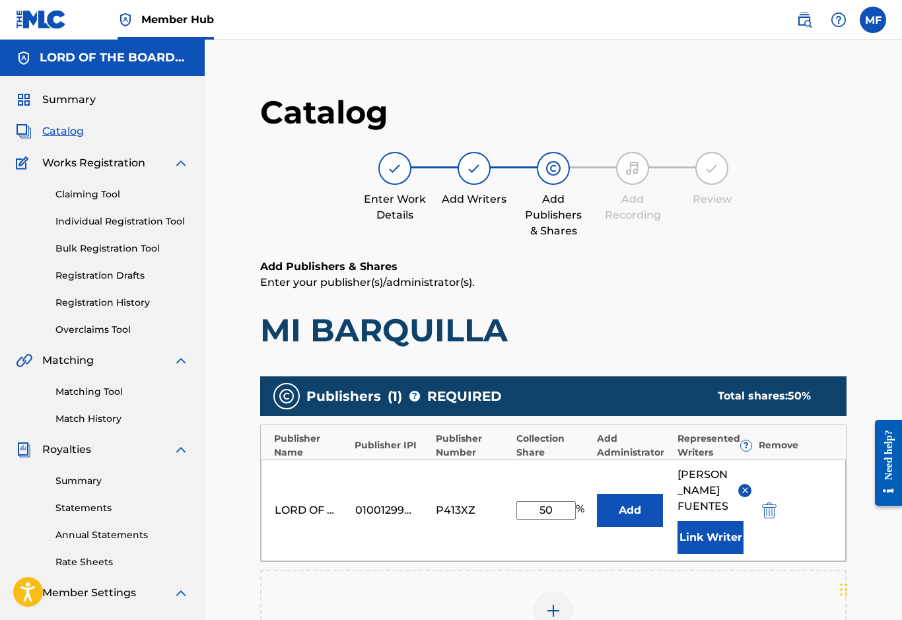
click at [546, 501] on input "50" at bounding box center [546, 510] width 59 height 18
type input "100"
click at [557, 312] on h1 "MI BARQUILLA" at bounding box center [553, 330] width 587 height 40
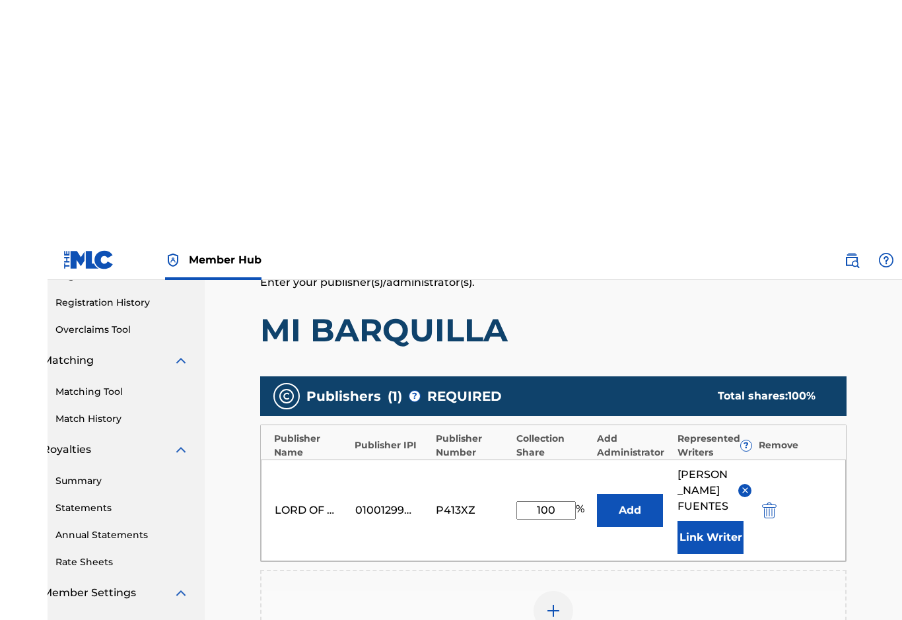
scroll to position [240, 46]
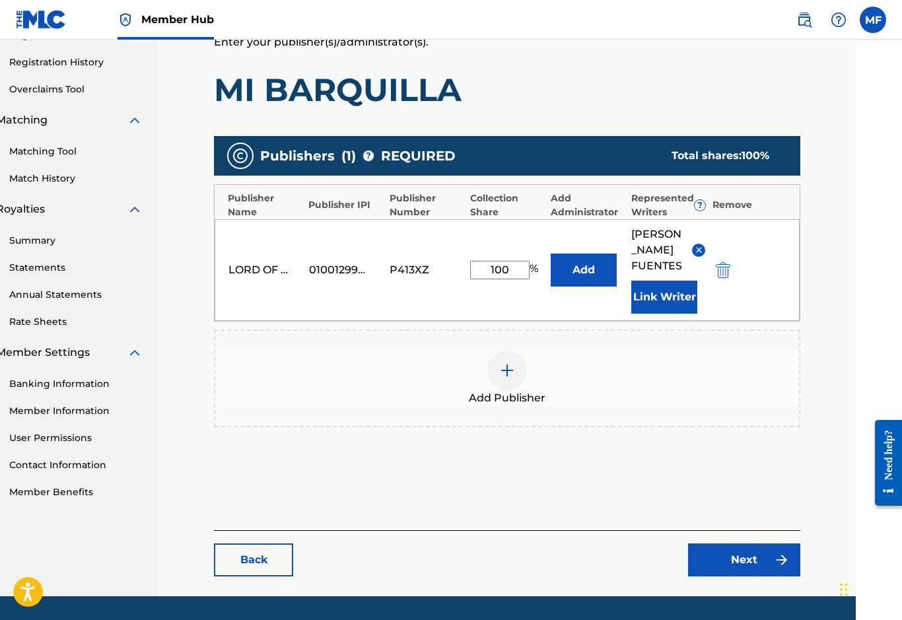
click at [738, 545] on link "Next" at bounding box center [744, 560] width 112 height 33
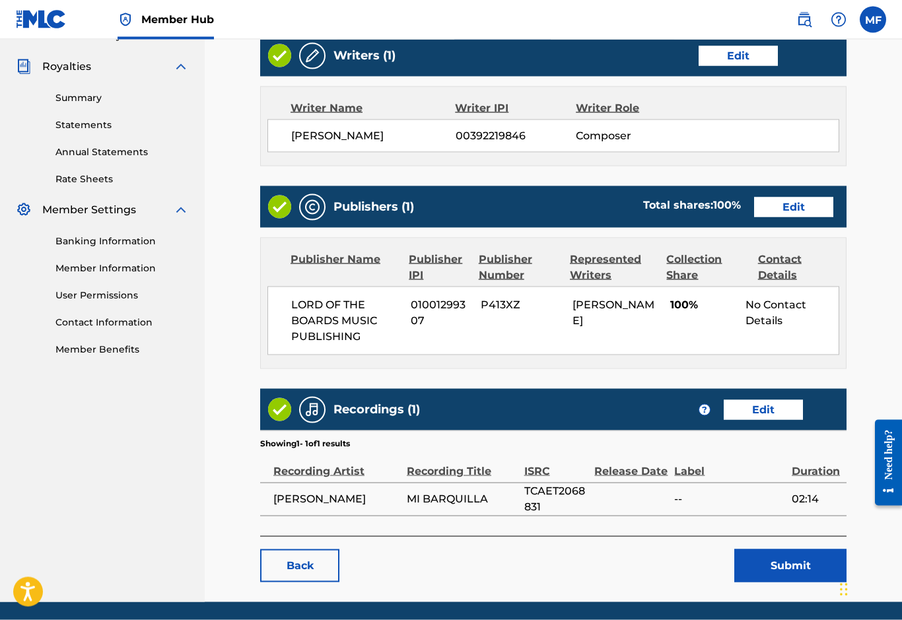
scroll to position [404, 0]
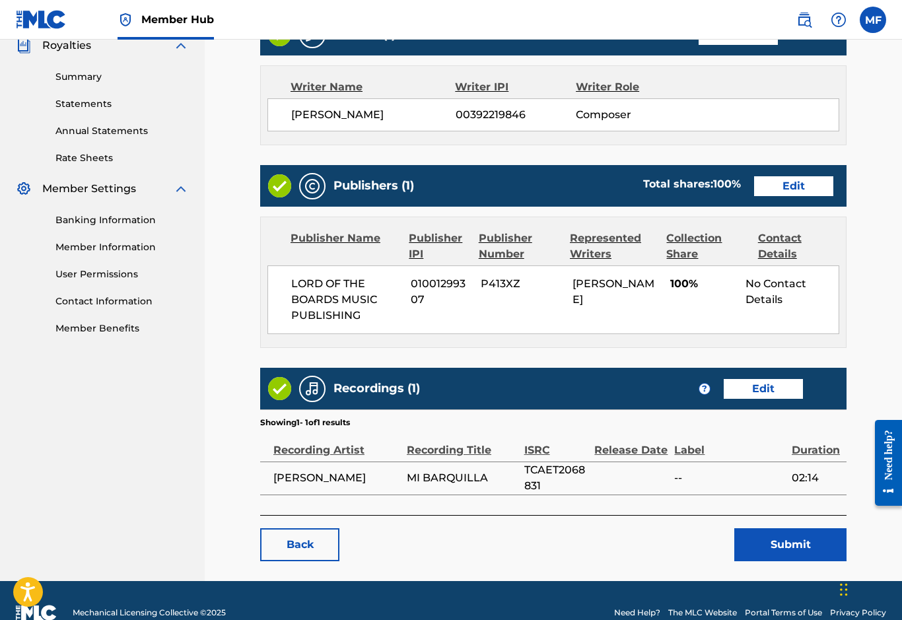
click at [777, 542] on button "Submit" at bounding box center [790, 544] width 112 height 33
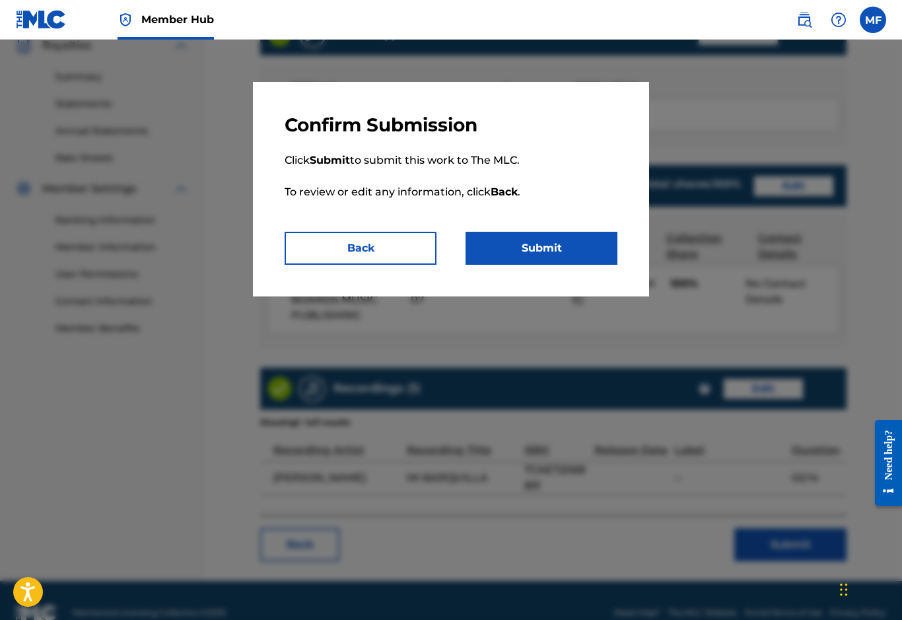
click at [543, 247] on button "Submit" at bounding box center [542, 248] width 152 height 33
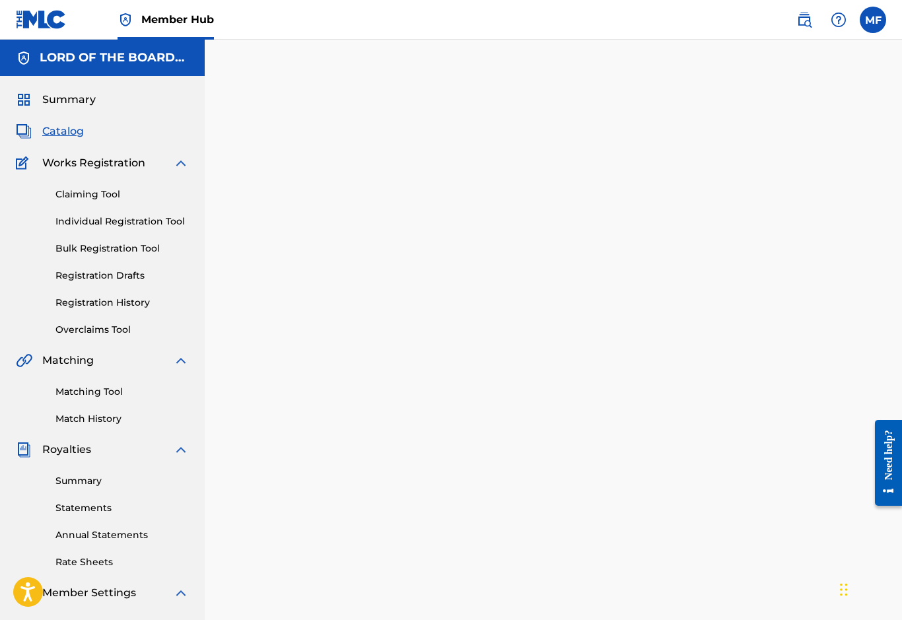
click at [64, 129] on span "Catalog" at bounding box center [63, 132] width 42 height 16
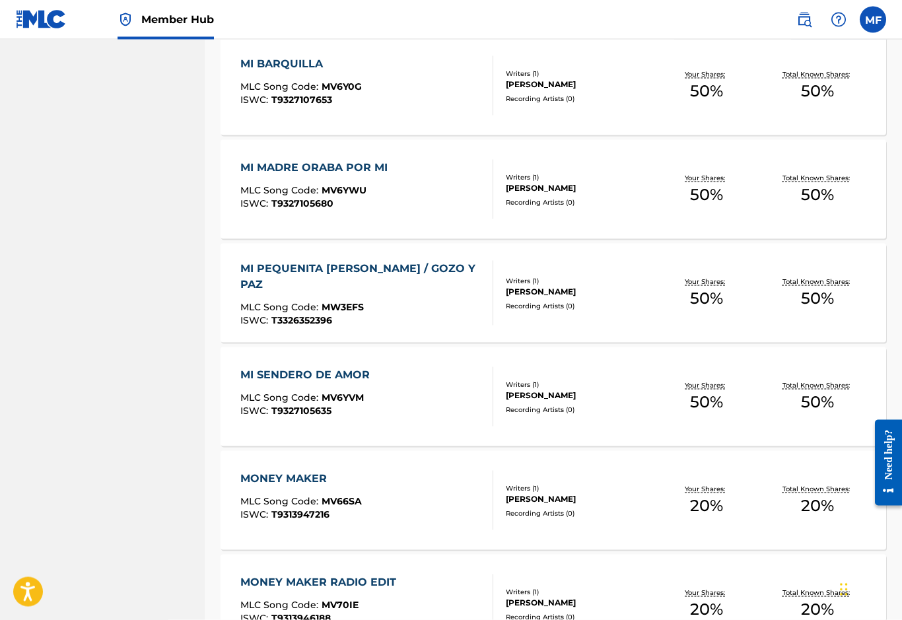
scroll to position [728, 0]
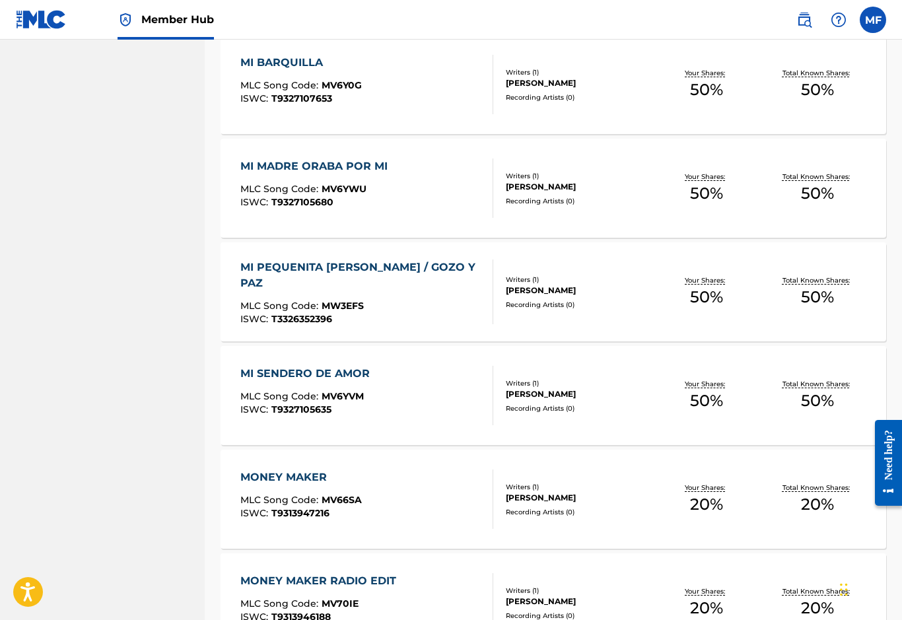
click at [273, 172] on div "MI MADRE ORABA POR MI" at bounding box center [317, 167] width 154 height 16
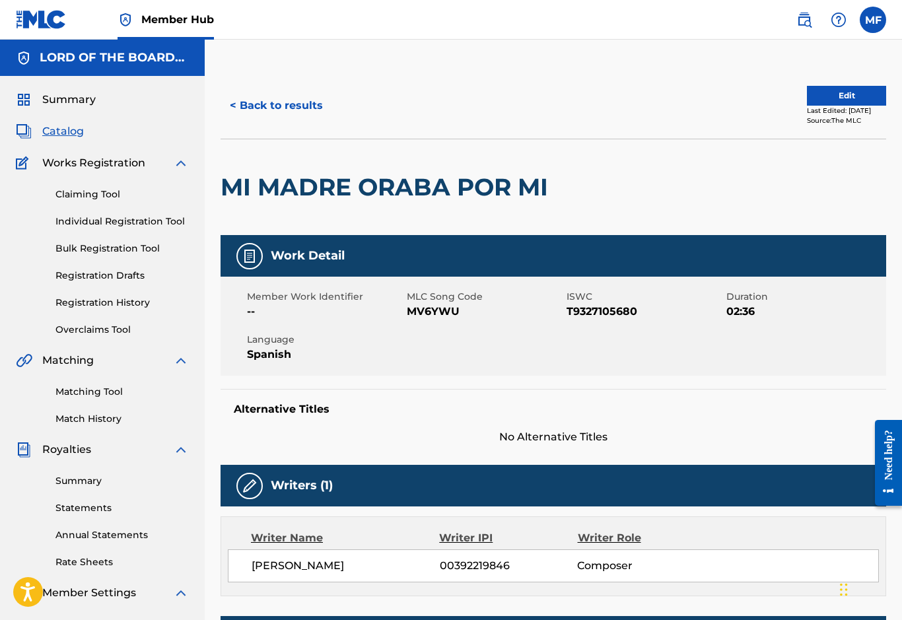
click at [830, 87] on button "Edit" at bounding box center [846, 96] width 79 height 20
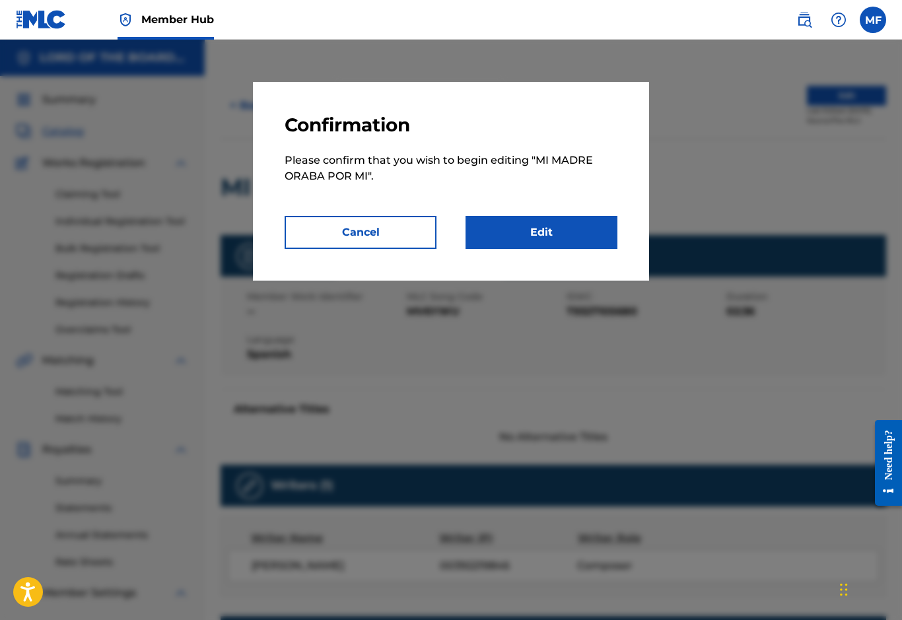
click at [497, 234] on link "Edit" at bounding box center [542, 232] width 152 height 33
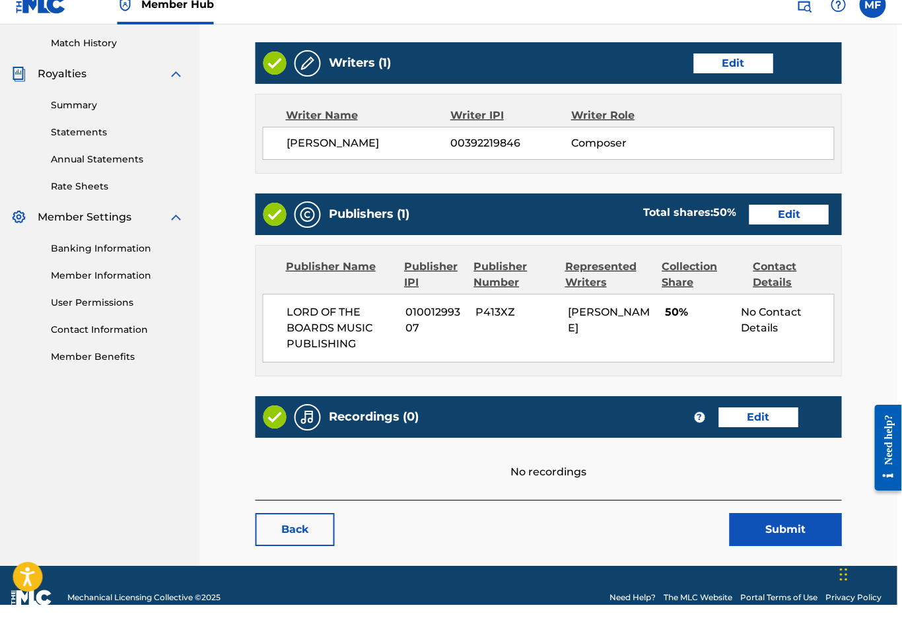
scroll to position [361, 0]
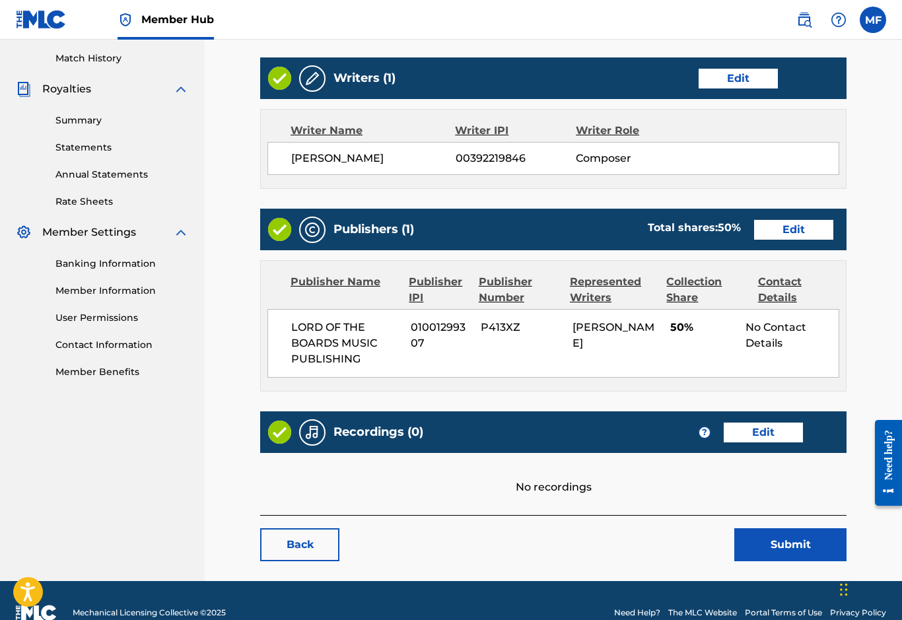
click at [774, 229] on link "Edit" at bounding box center [793, 230] width 79 height 20
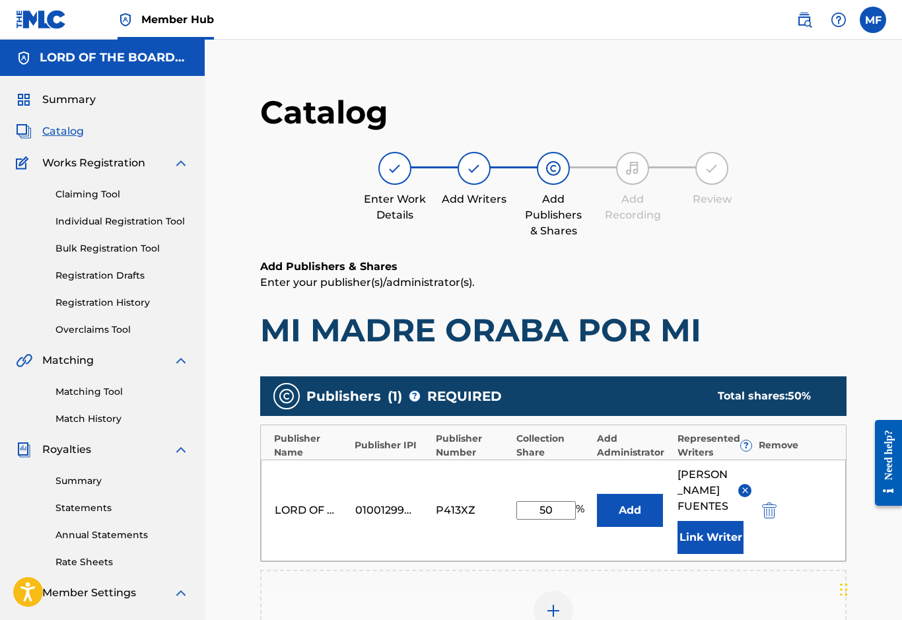
click at [548, 506] on input "50" at bounding box center [546, 510] width 59 height 18
type input "100"
click at [268, 231] on div "Enter Work Details Add Writers Add Publishers & Shares Add Recording Review" at bounding box center [553, 195] width 587 height 87
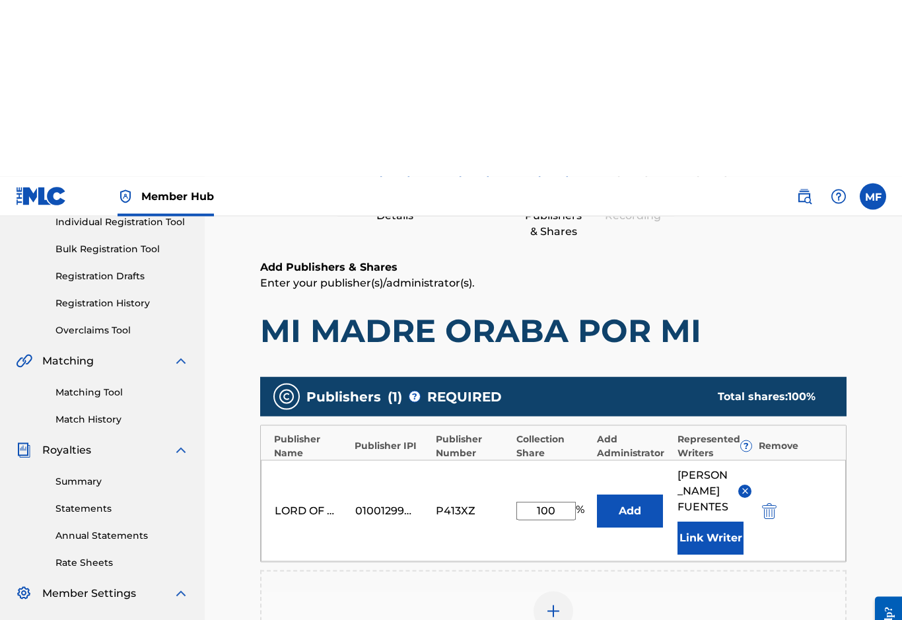
scroll to position [240, 0]
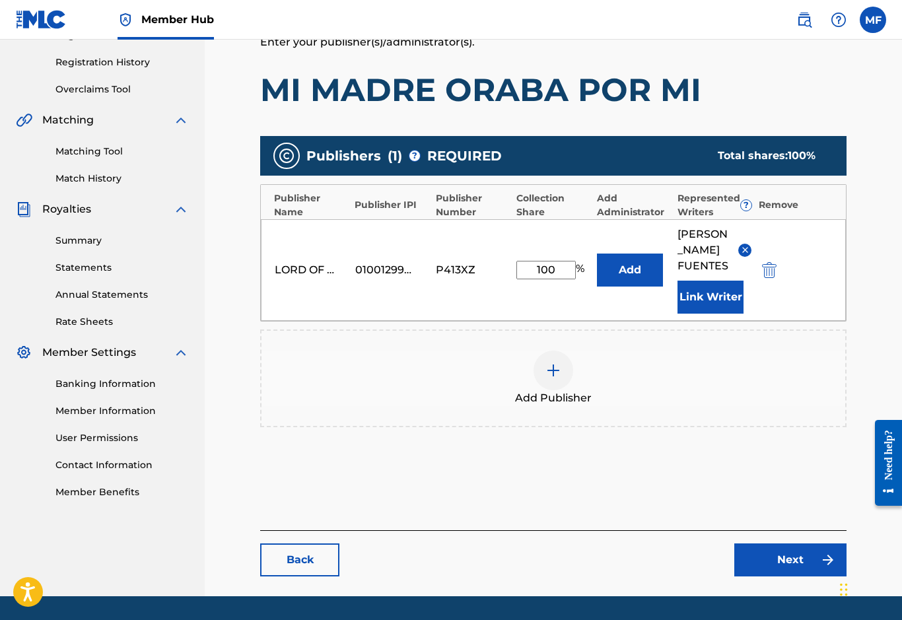
click at [768, 548] on link "Next" at bounding box center [790, 560] width 112 height 33
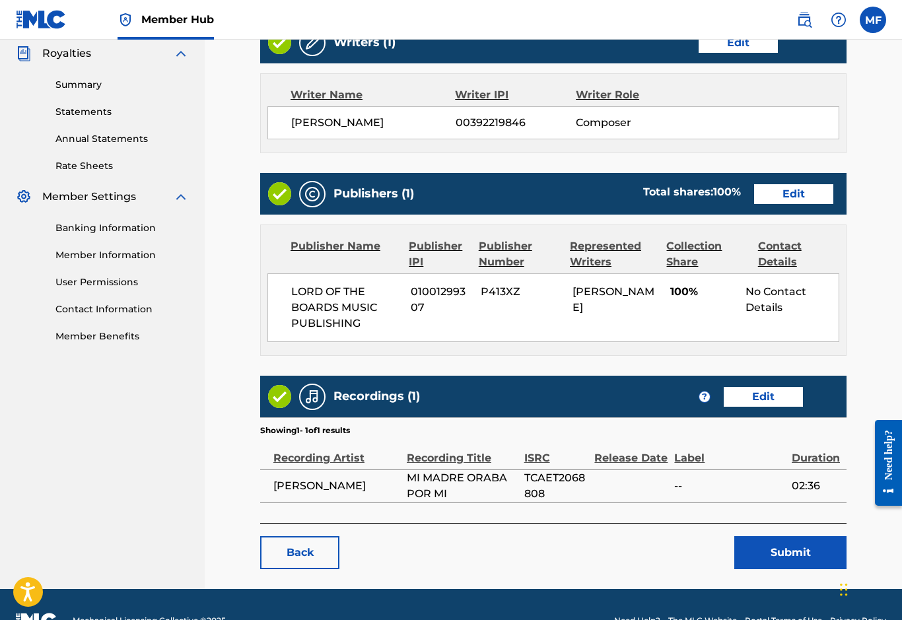
scroll to position [404, 0]
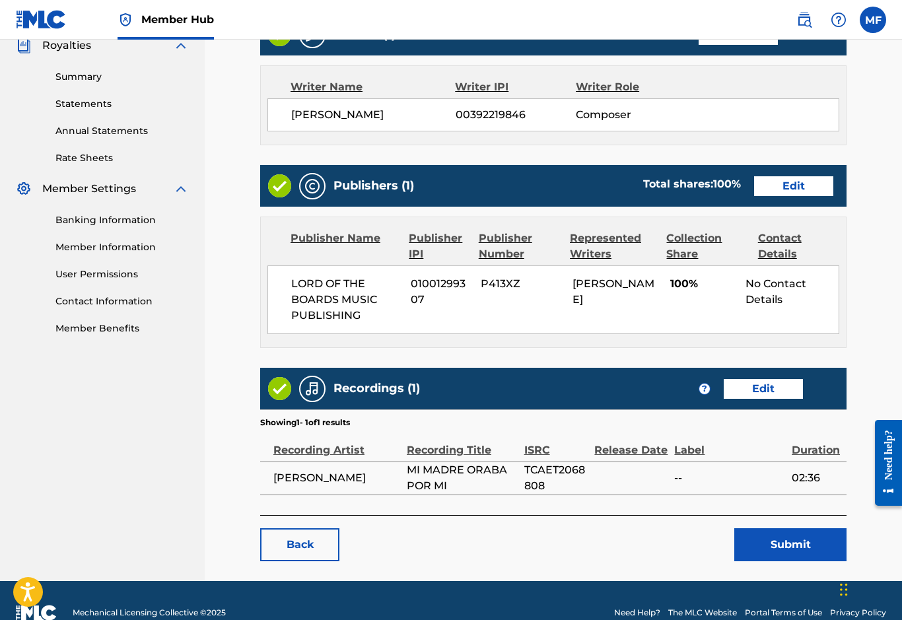
click at [775, 554] on button "Submit" at bounding box center [790, 544] width 112 height 33
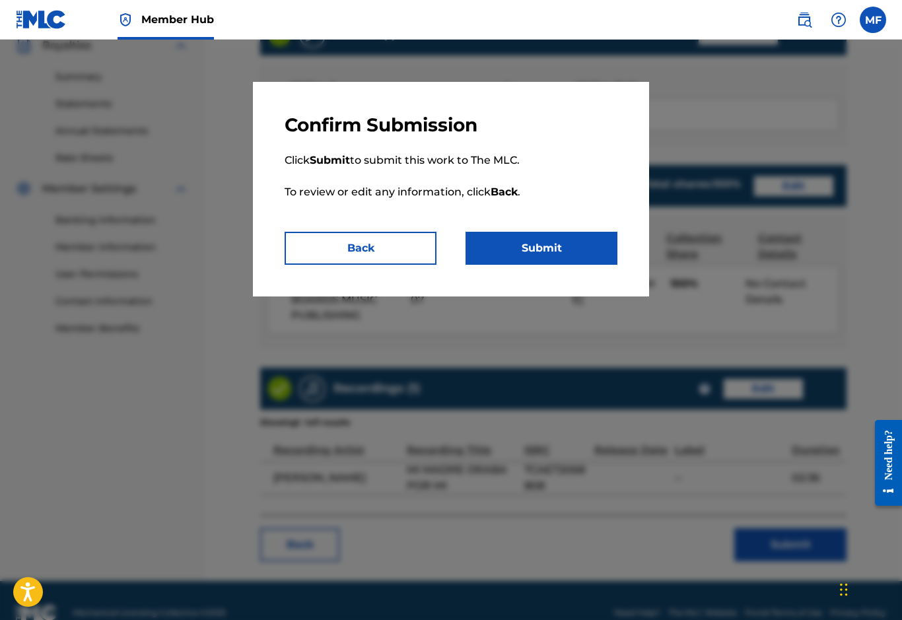
click at [512, 251] on button "Submit" at bounding box center [542, 248] width 152 height 33
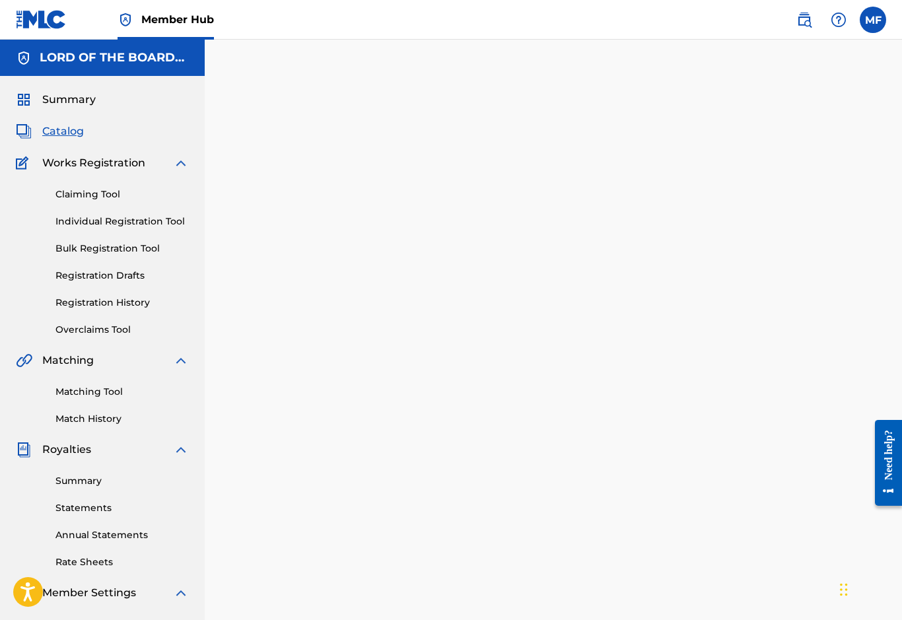
click at [55, 135] on span "Catalog" at bounding box center [63, 132] width 42 height 16
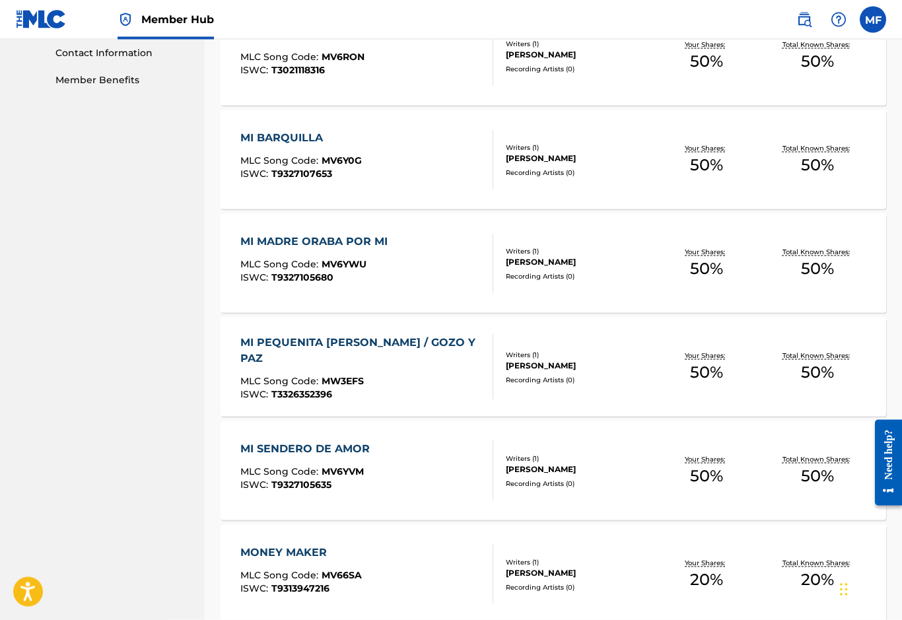
scroll to position [637, 0]
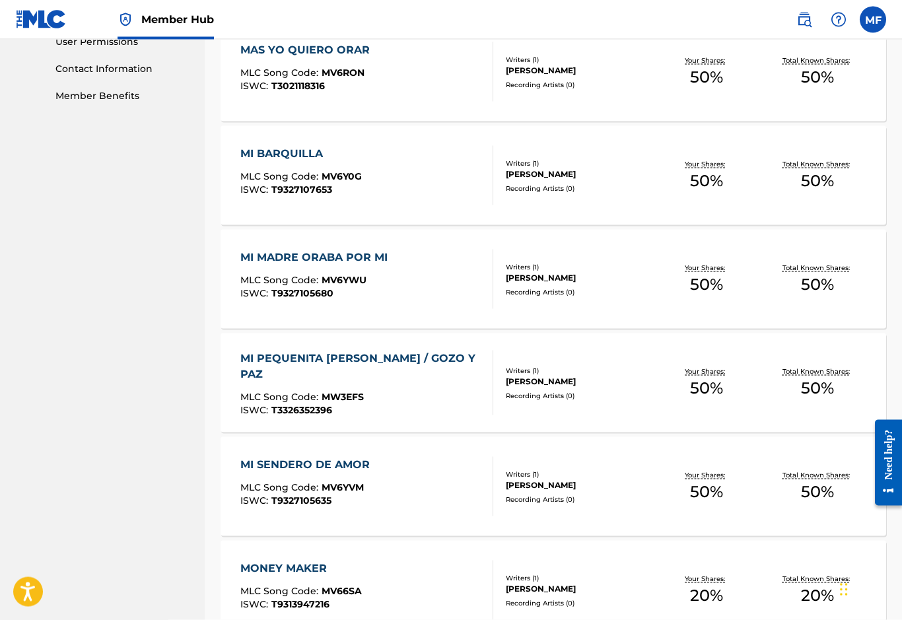
click at [264, 352] on div "MI PEQUENITA [PERSON_NAME] / GOZO Y PAZ MLC Song Code : MW3EFS ISWC : T33263523…" at bounding box center [554, 383] width 666 height 99
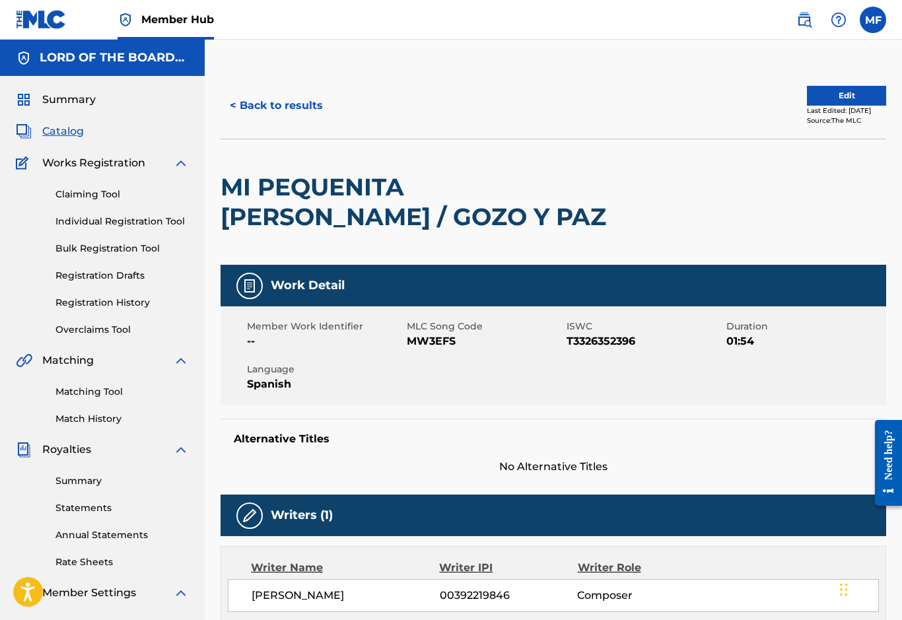
click at [841, 100] on button "Edit" at bounding box center [846, 96] width 79 height 20
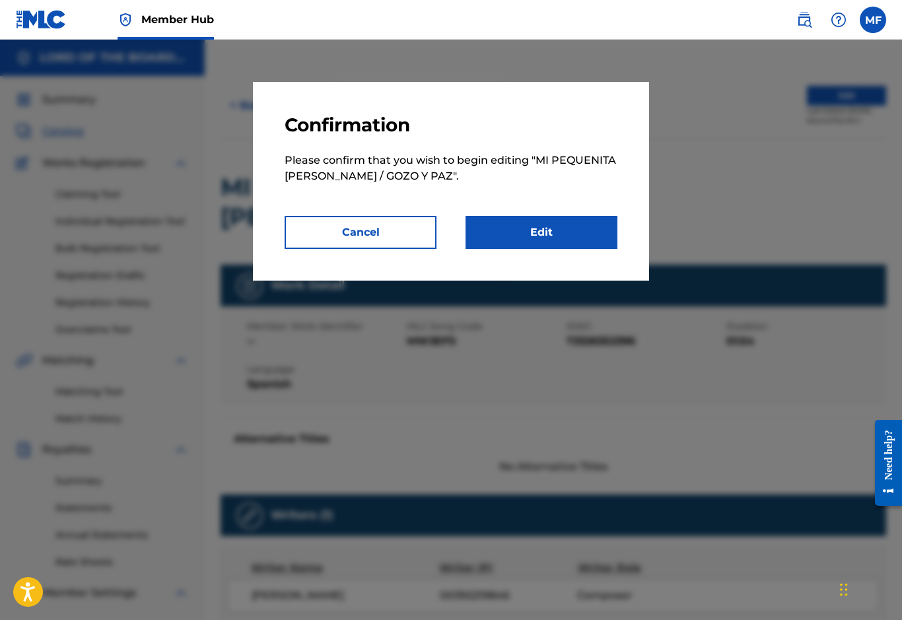
click at [521, 234] on link "Edit" at bounding box center [542, 232] width 152 height 33
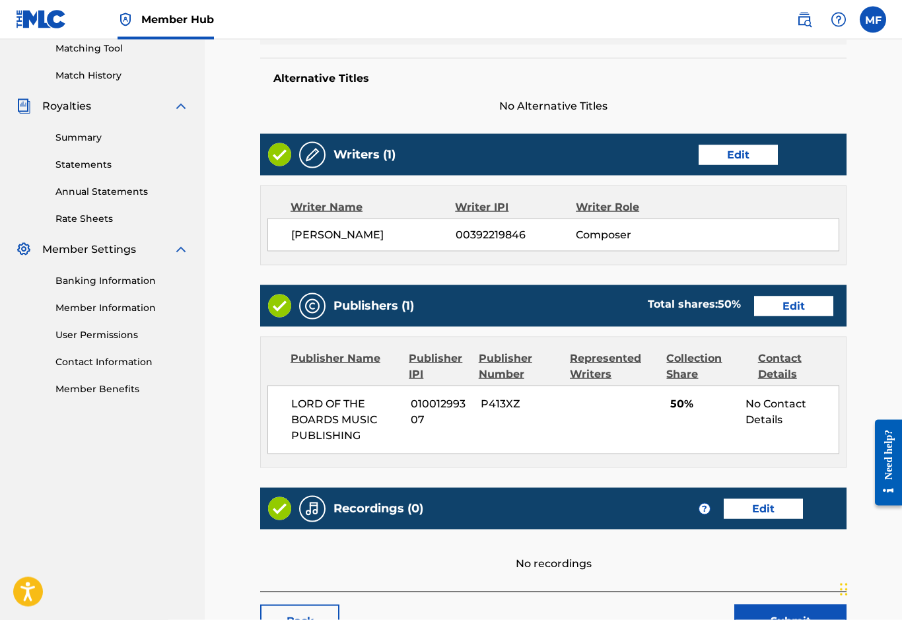
scroll to position [390, 0]
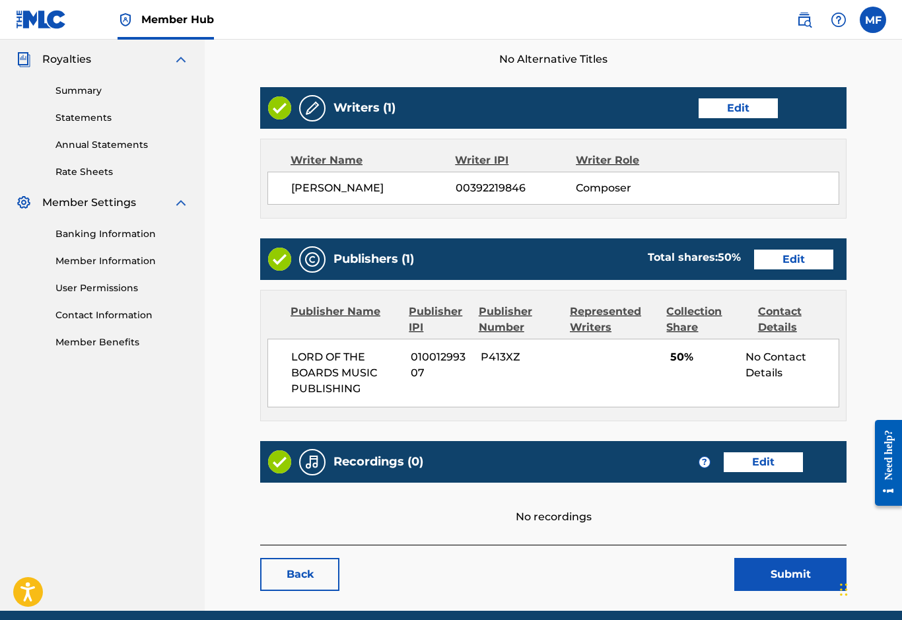
click at [796, 250] on link "Edit" at bounding box center [793, 260] width 79 height 20
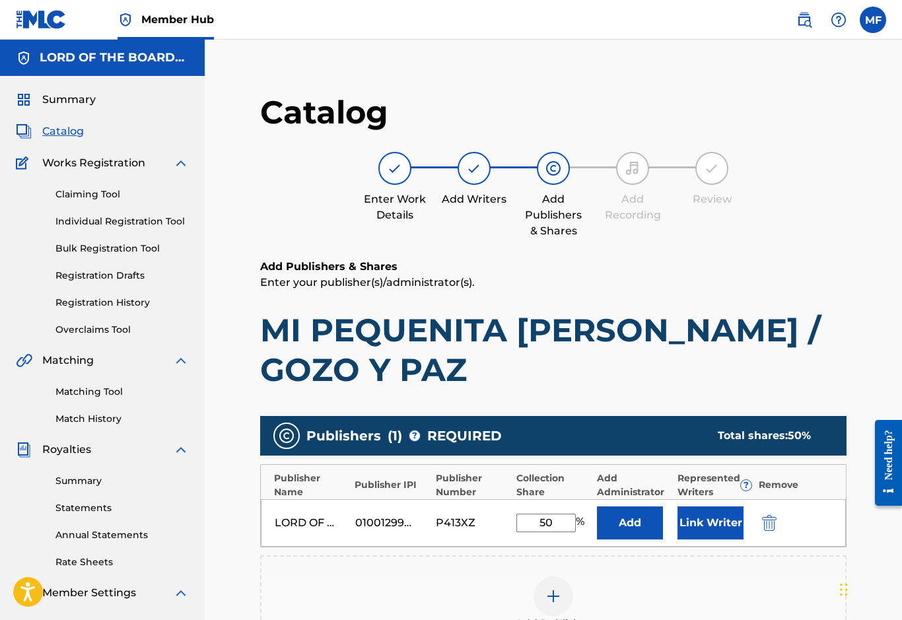
click at [546, 514] on input "50" at bounding box center [546, 523] width 59 height 18
type input "100"
click at [259, 207] on main "Catalog Enter Work Details Add Writers Add Publishers & Shares Add Recording Re…" at bounding box center [554, 448] width 666 height 750
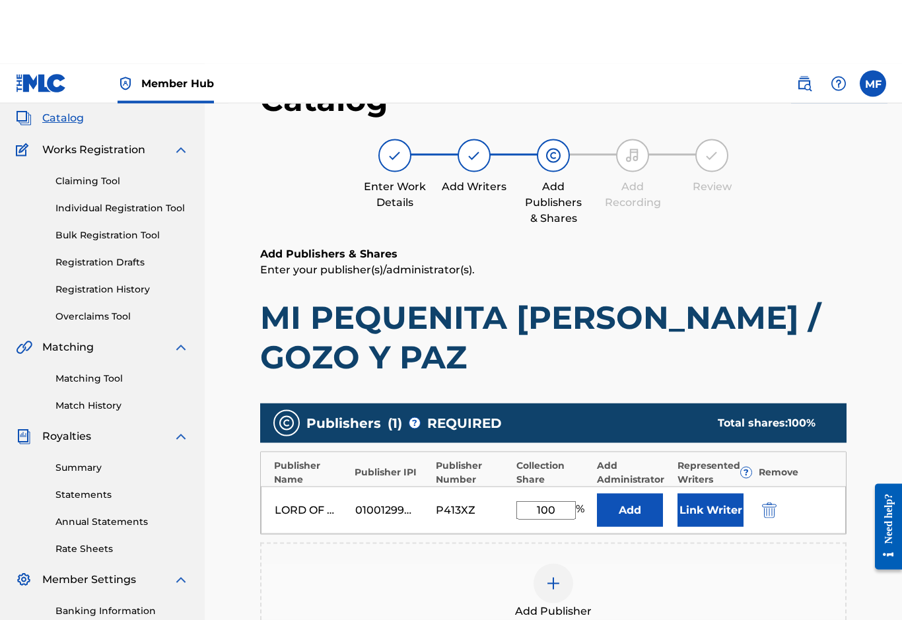
scroll to position [202, 0]
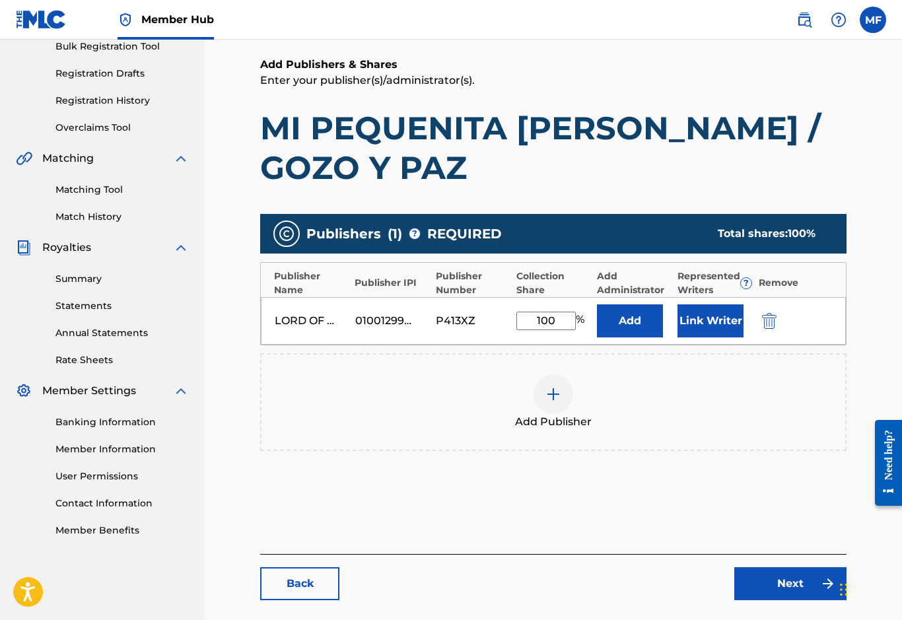
click at [772, 567] on link "Next" at bounding box center [790, 583] width 112 height 33
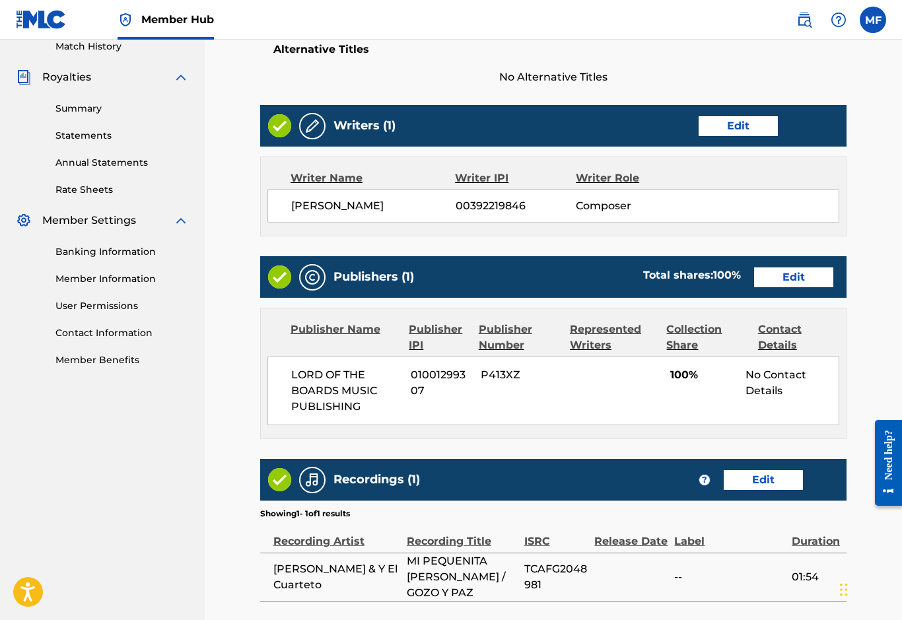
scroll to position [434, 0]
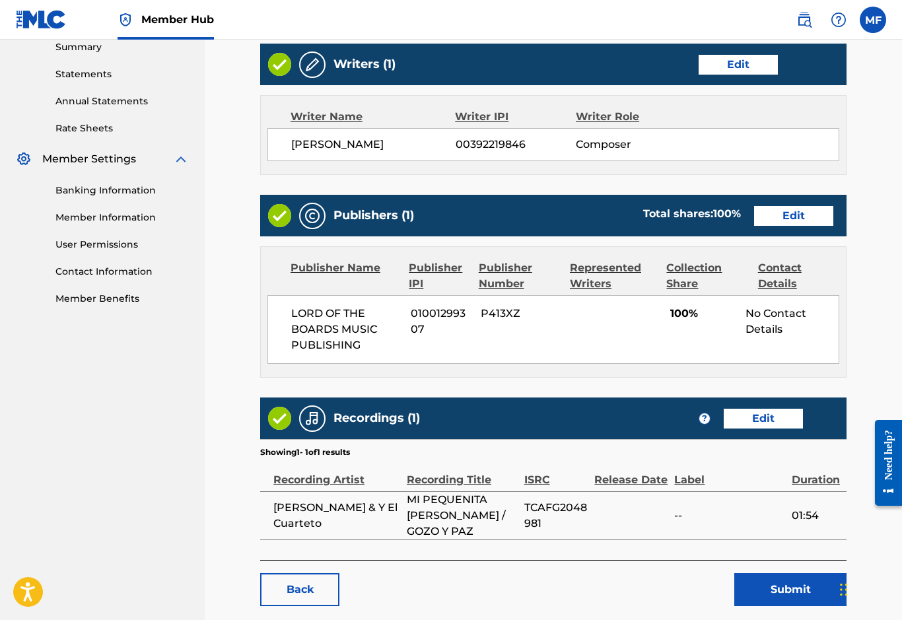
click at [766, 573] on button "Submit" at bounding box center [790, 589] width 112 height 33
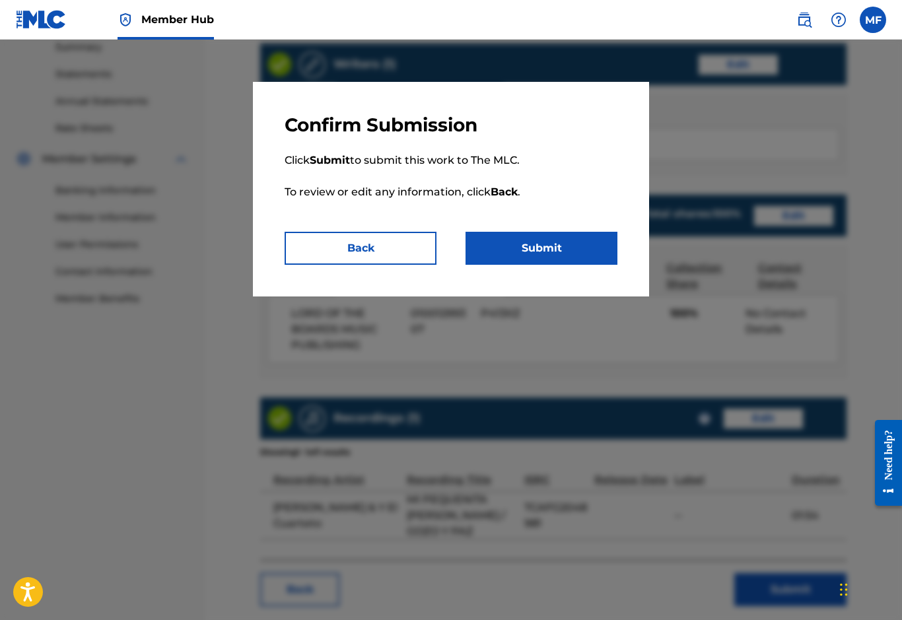
click at [513, 256] on button "Submit" at bounding box center [542, 248] width 152 height 33
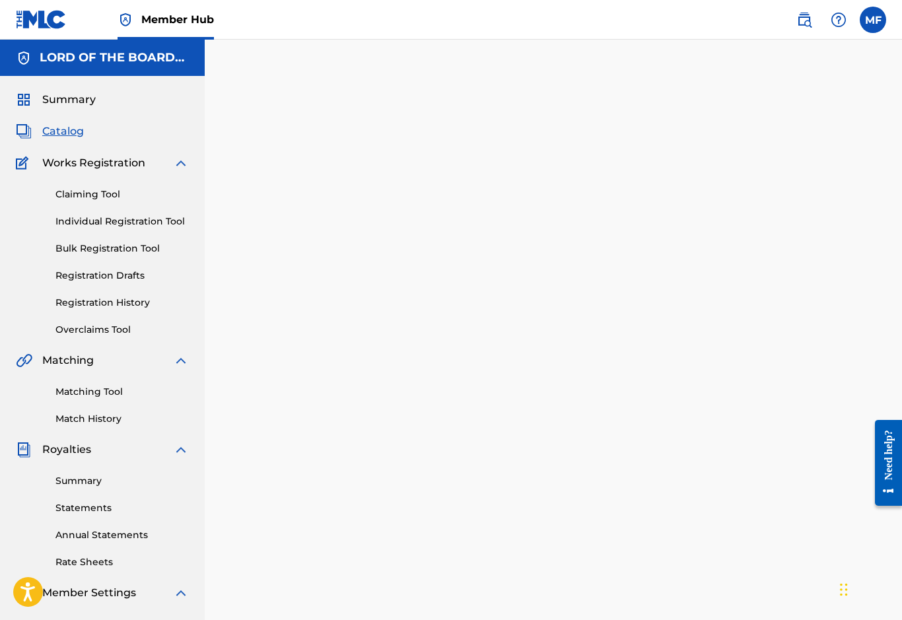
click at [53, 134] on span "Catalog" at bounding box center [63, 132] width 42 height 16
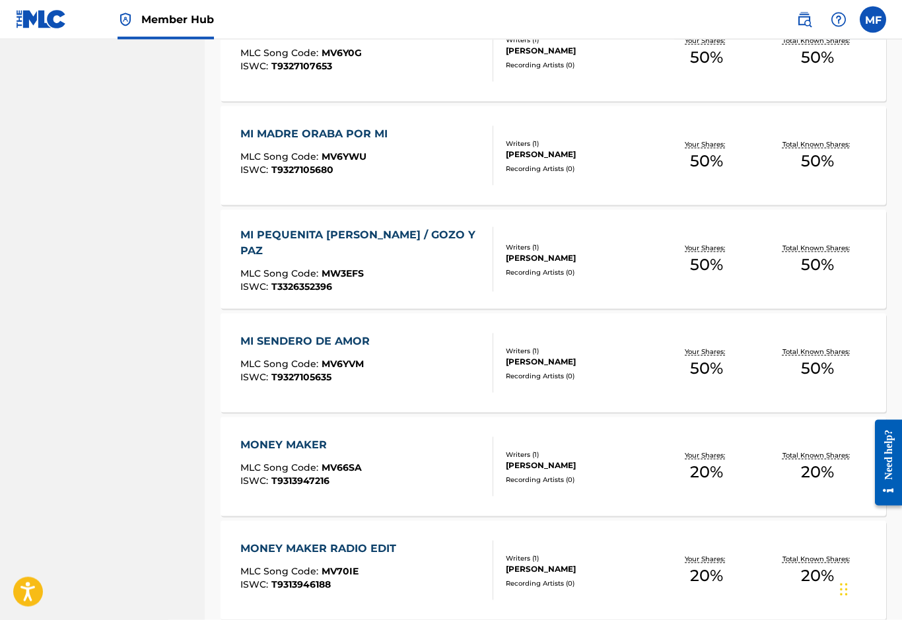
scroll to position [761, 0]
click at [266, 345] on div "MI SENDERO DE AMOR" at bounding box center [308, 341] width 136 height 16
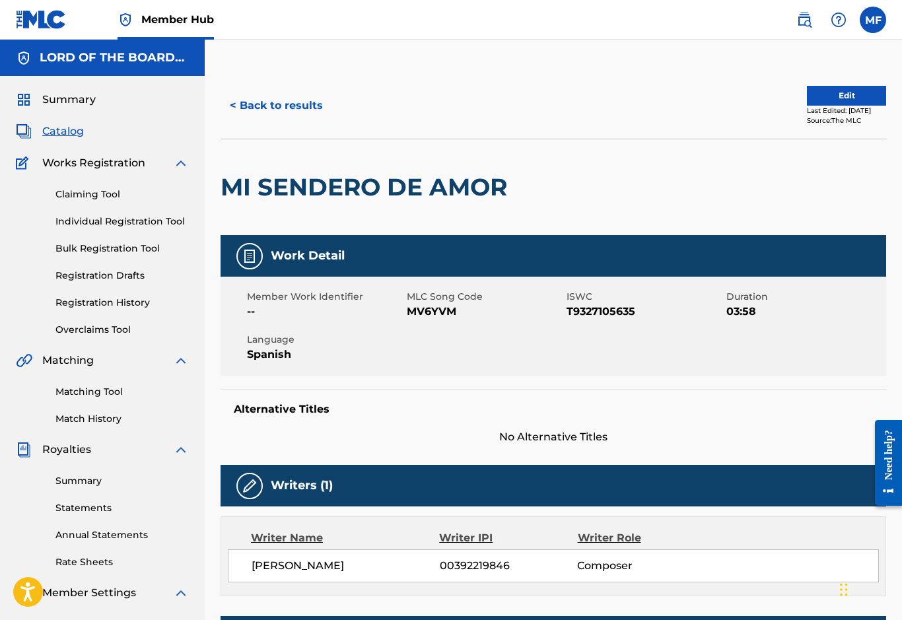
click at [829, 93] on button "Edit" at bounding box center [846, 96] width 79 height 20
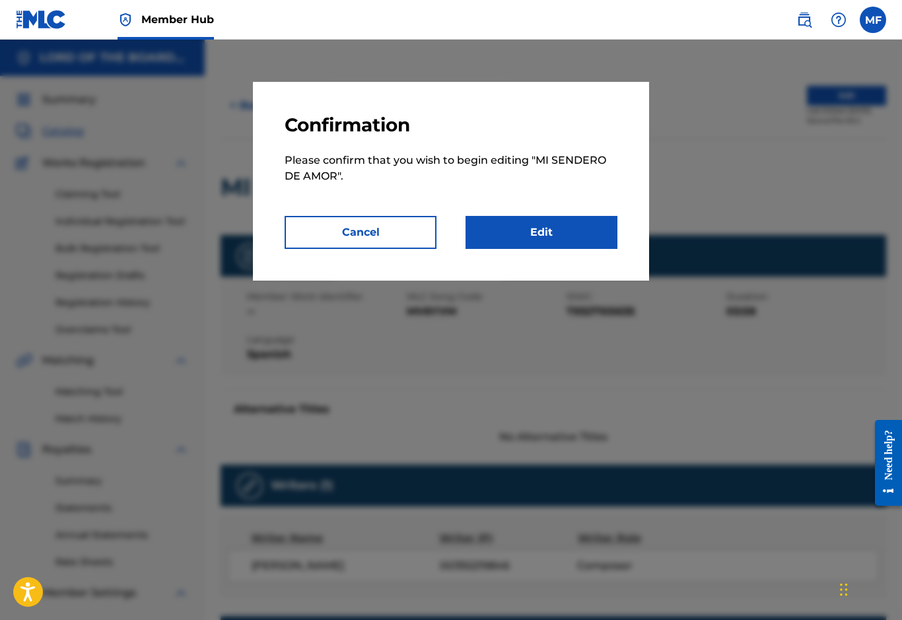
click at [510, 235] on link "Edit" at bounding box center [542, 232] width 152 height 33
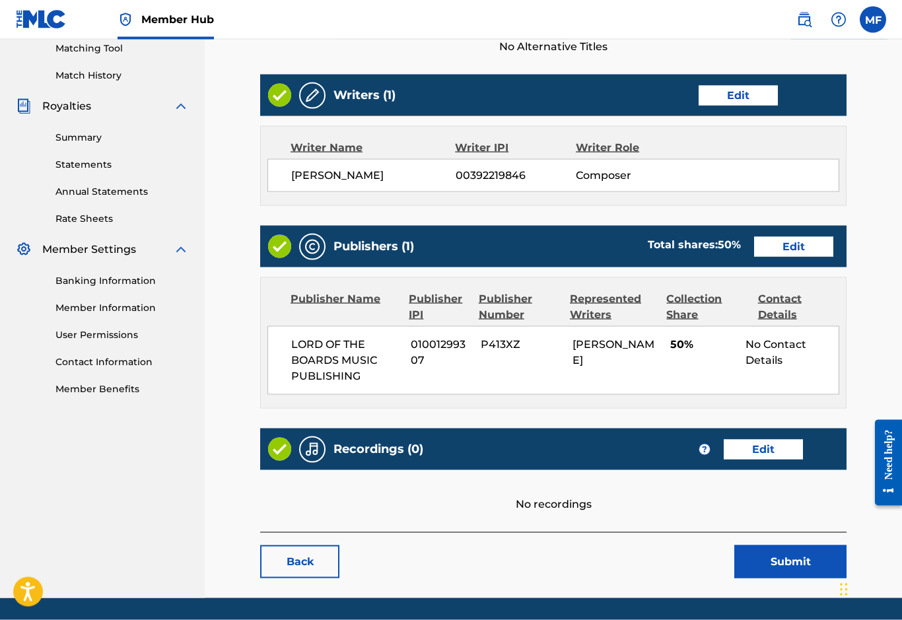
scroll to position [361, 0]
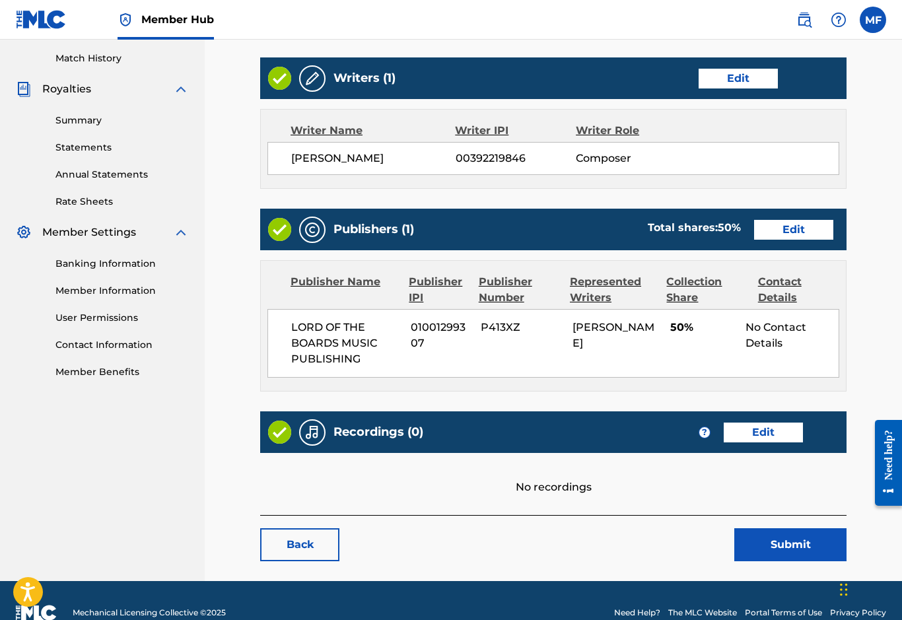
click at [778, 237] on link "Edit" at bounding box center [793, 230] width 79 height 20
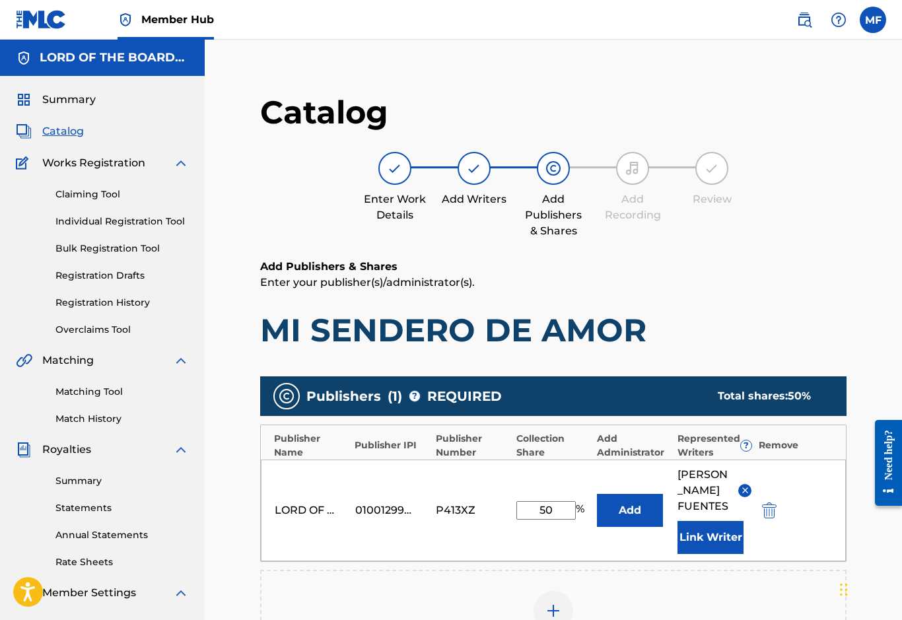
click at [550, 501] on input "50" at bounding box center [546, 510] width 59 height 18
type input "5"
type input "100"
click at [251, 207] on main "Catalog Enter Work Details Add Writers Add Publishers & Shares Add Recording Re…" at bounding box center [554, 455] width 666 height 764
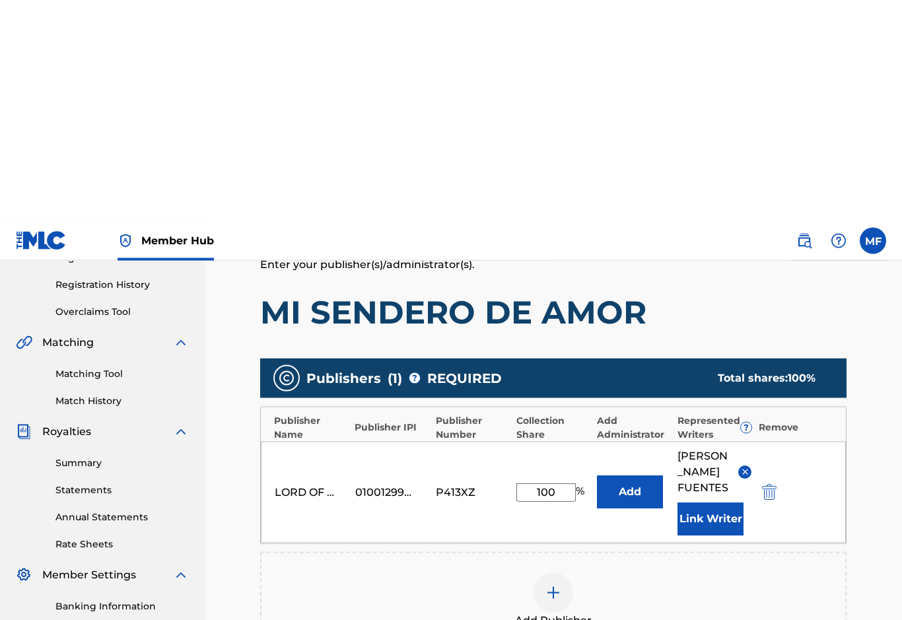
scroll to position [240, 0]
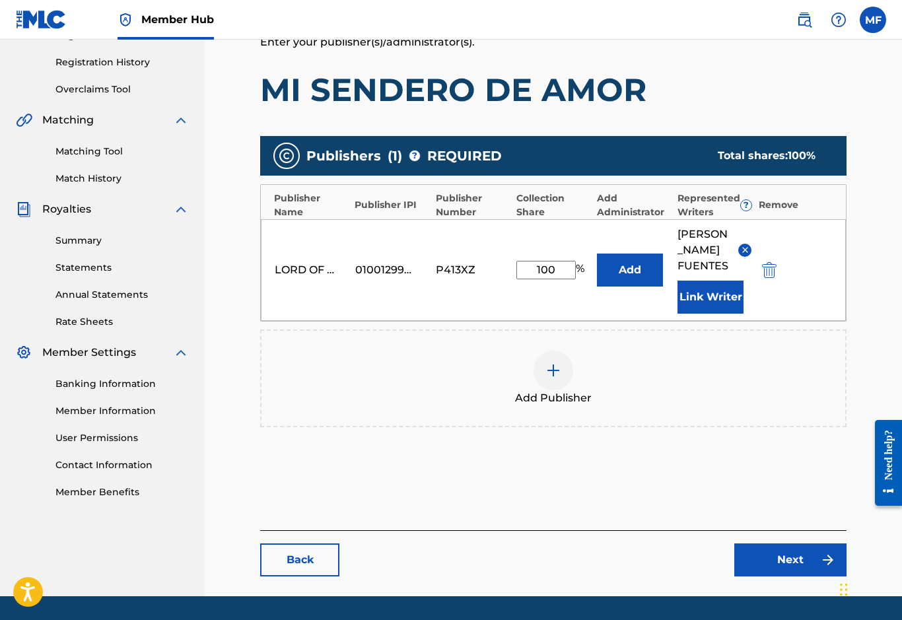
click at [762, 545] on link "Next" at bounding box center [790, 560] width 112 height 33
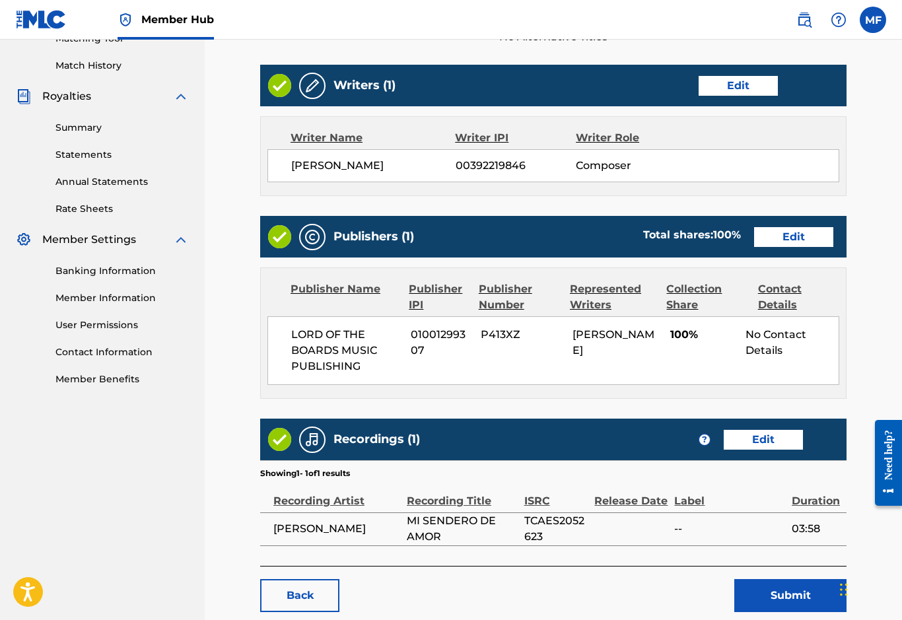
scroll to position [404, 0]
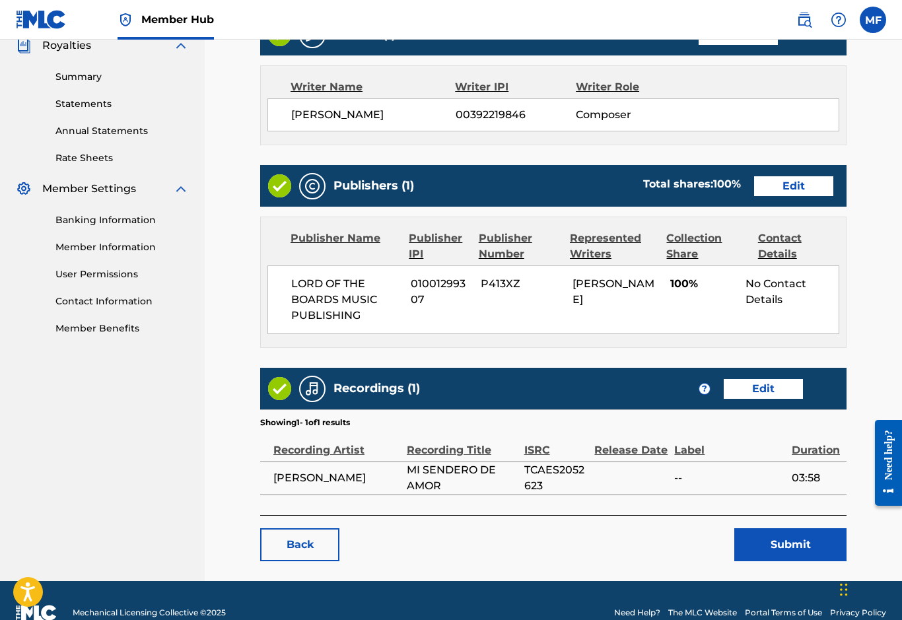
click at [770, 543] on button "Submit" at bounding box center [790, 544] width 112 height 33
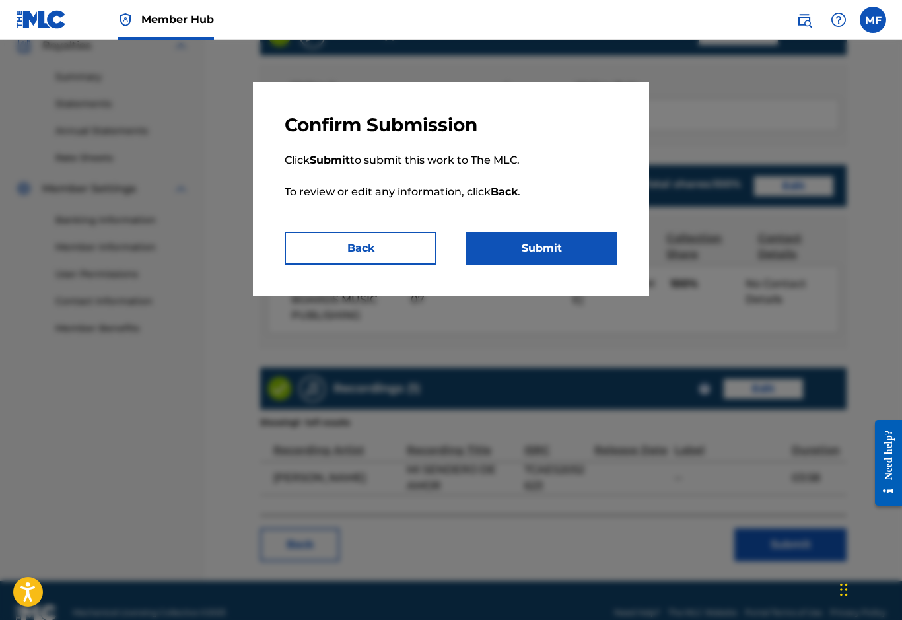
click at [523, 247] on button "Submit" at bounding box center [542, 248] width 152 height 33
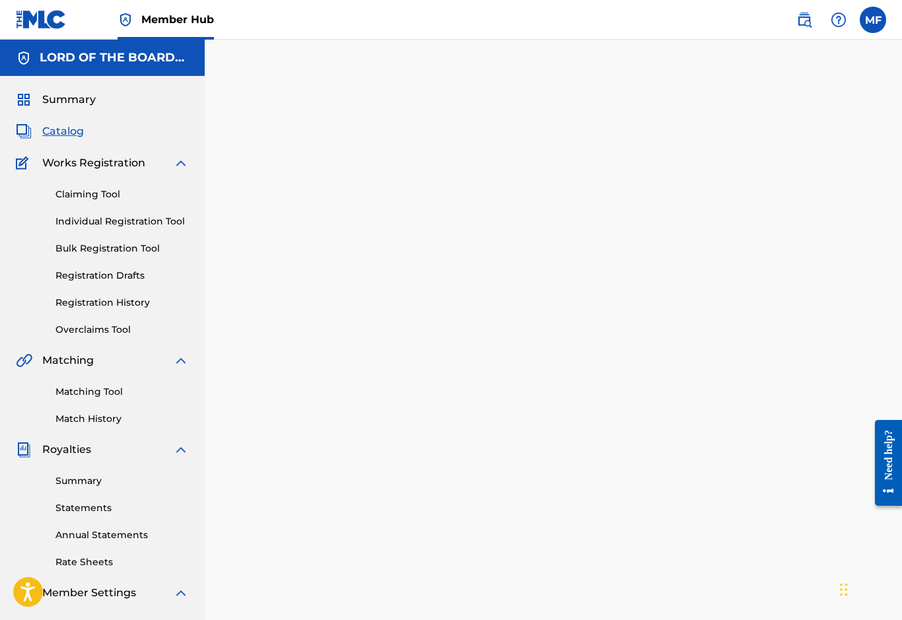
click at [55, 124] on span "Catalog" at bounding box center [63, 132] width 42 height 16
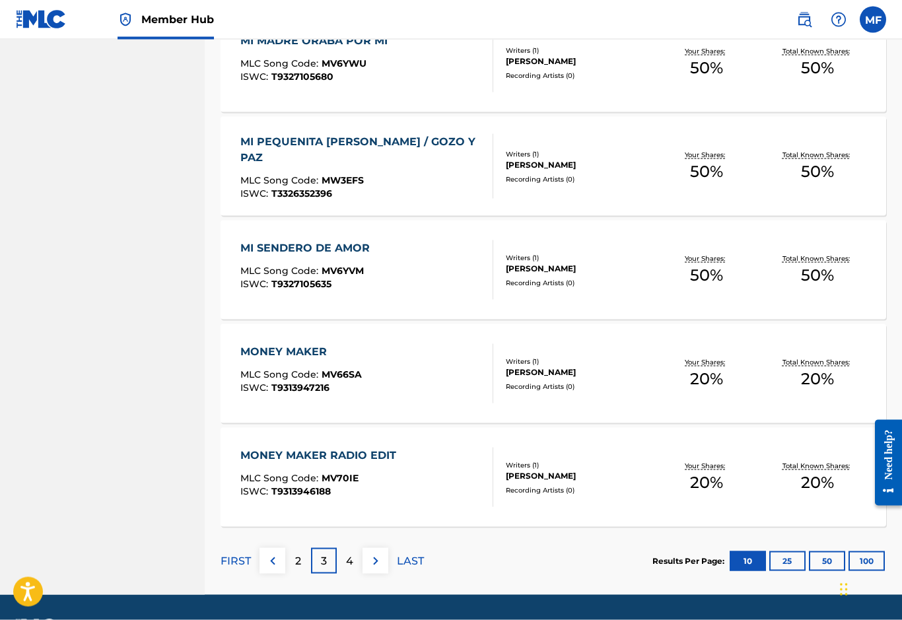
scroll to position [855, 0]
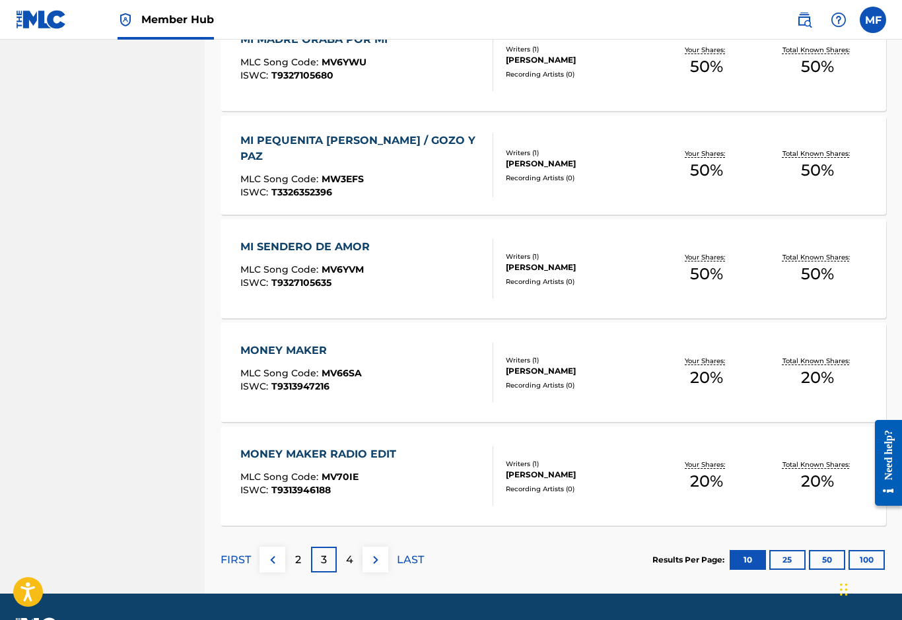
click at [257, 352] on div "MONEY MAKER" at bounding box center [301, 351] width 122 height 16
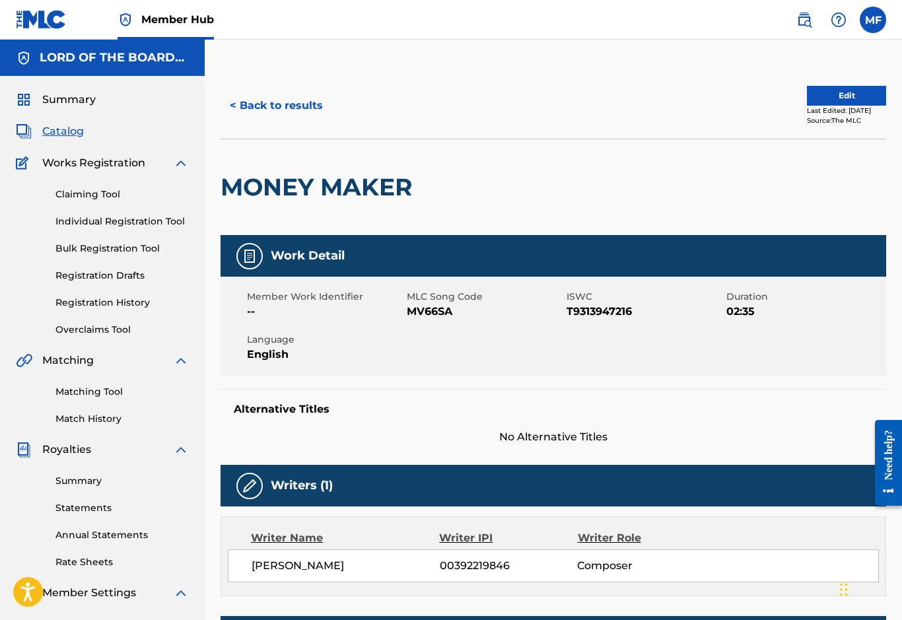
click at [834, 93] on button "Edit" at bounding box center [846, 96] width 79 height 20
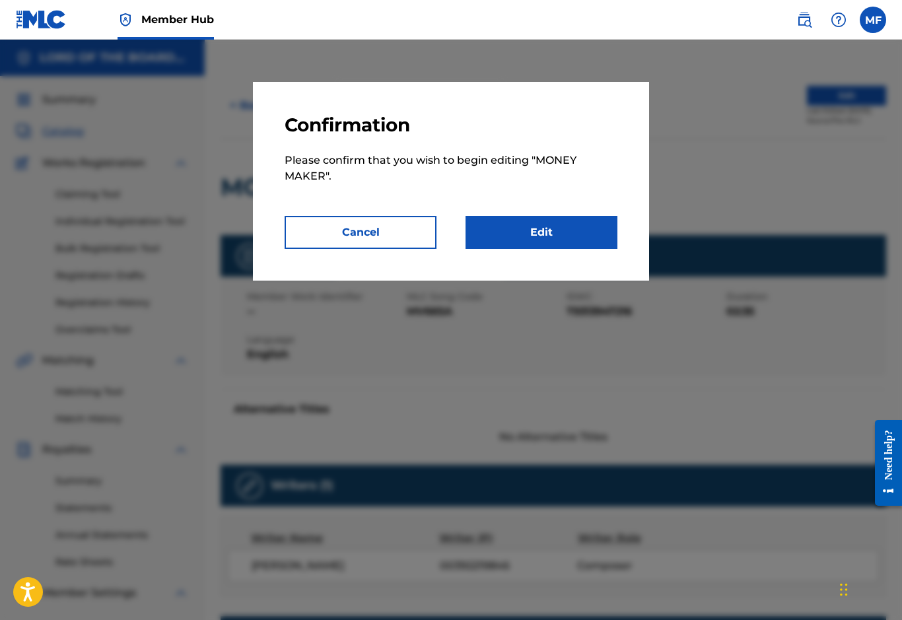
click at [504, 229] on link "Edit" at bounding box center [542, 232] width 152 height 33
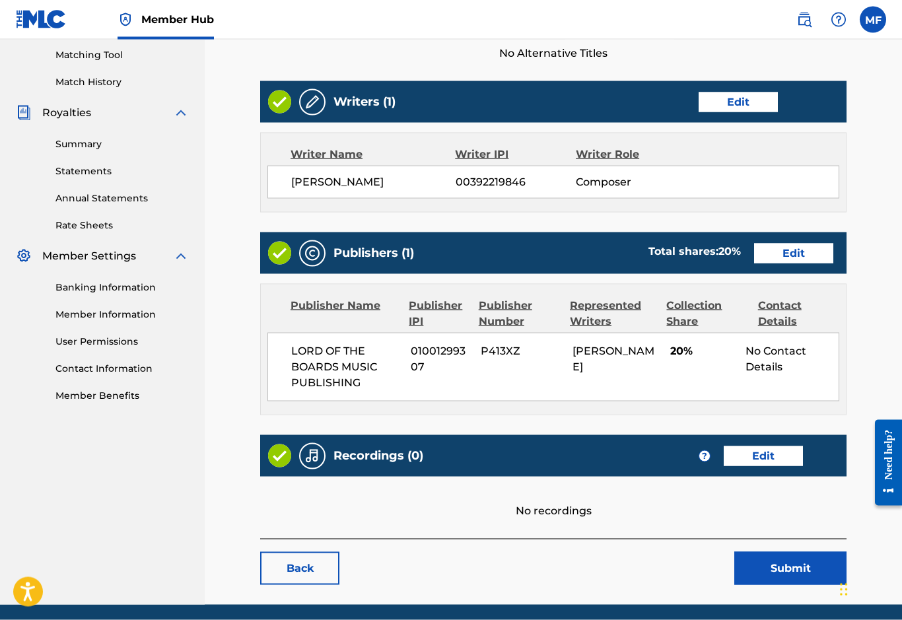
scroll to position [361, 0]
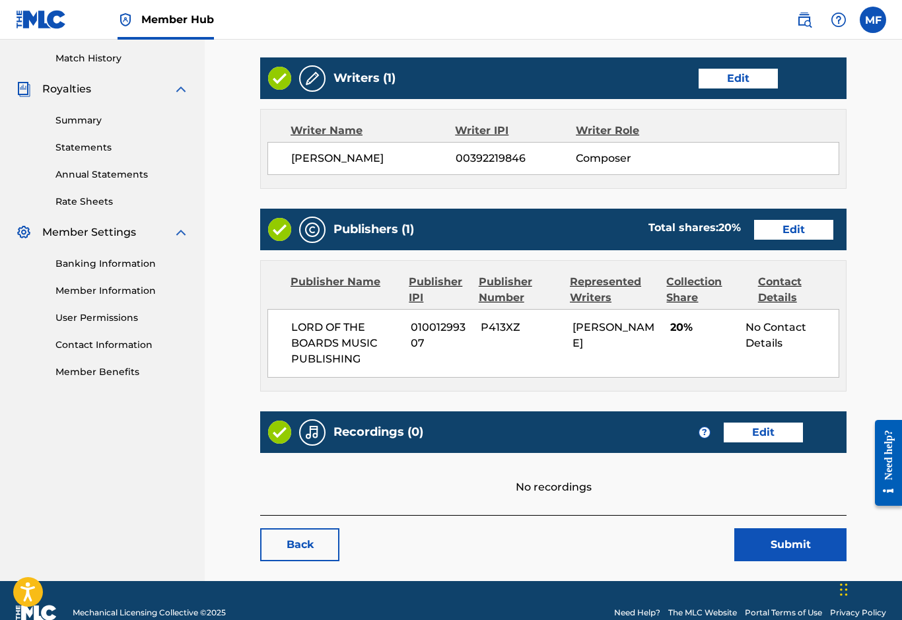
click at [774, 236] on link "Edit" at bounding box center [793, 230] width 79 height 20
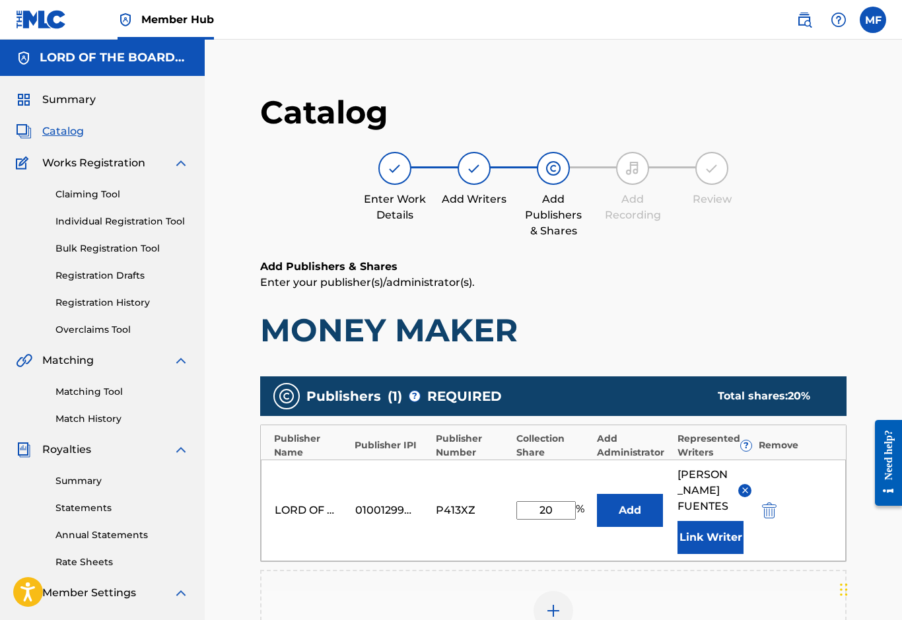
click at [549, 501] on input "20" at bounding box center [546, 510] width 59 height 18
type input "100"
click at [250, 229] on main "Catalog Enter Work Details Add Writers Add Publishers & Shares Add Recording Re…" at bounding box center [554, 455] width 666 height 764
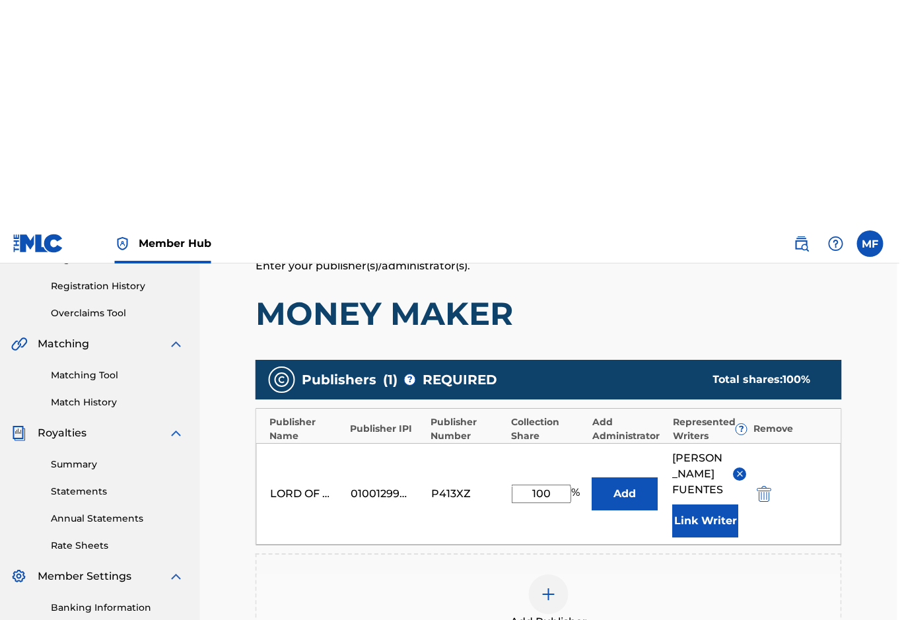
scroll to position [240, 0]
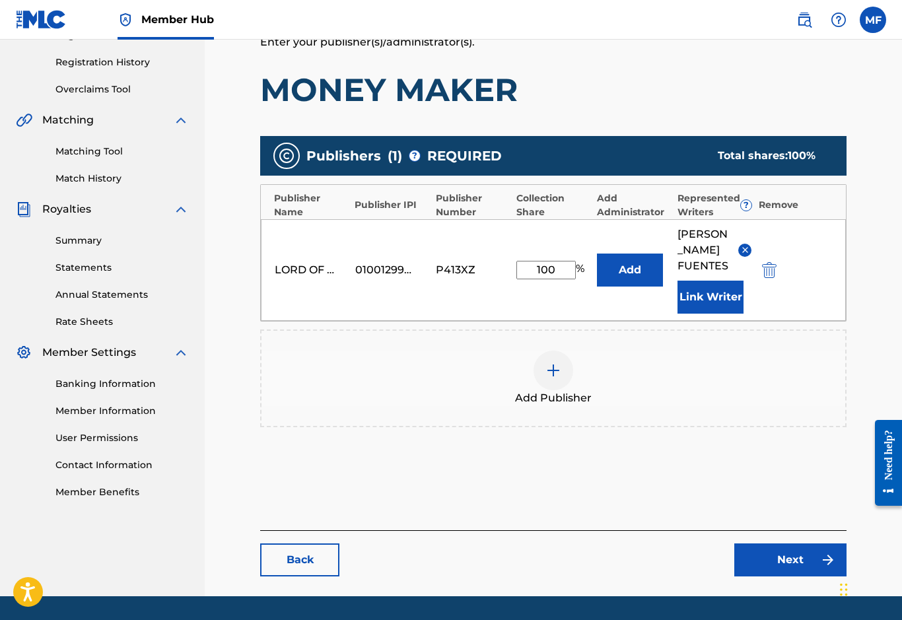
click at [764, 560] on link "Next" at bounding box center [790, 560] width 112 height 33
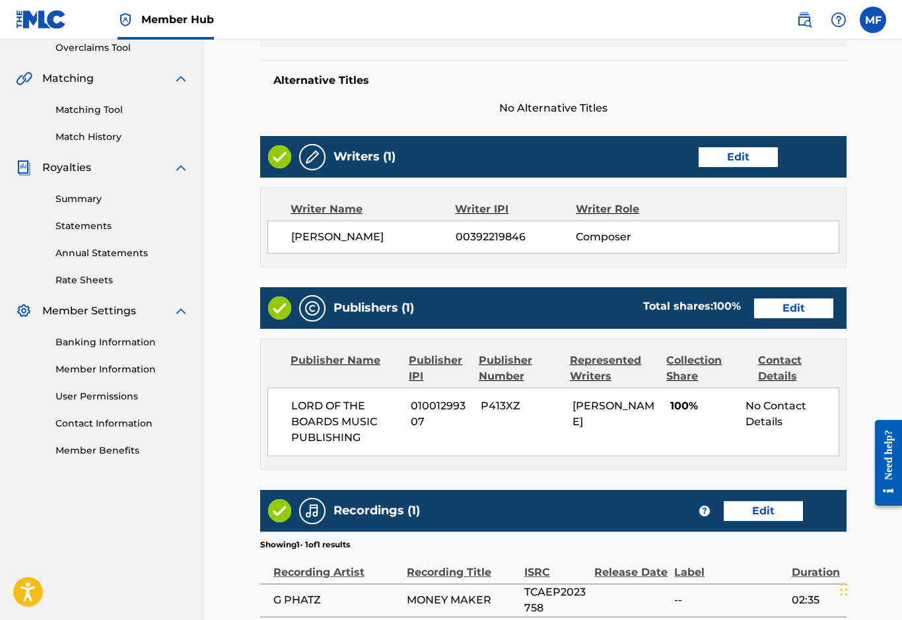
scroll to position [404, 0]
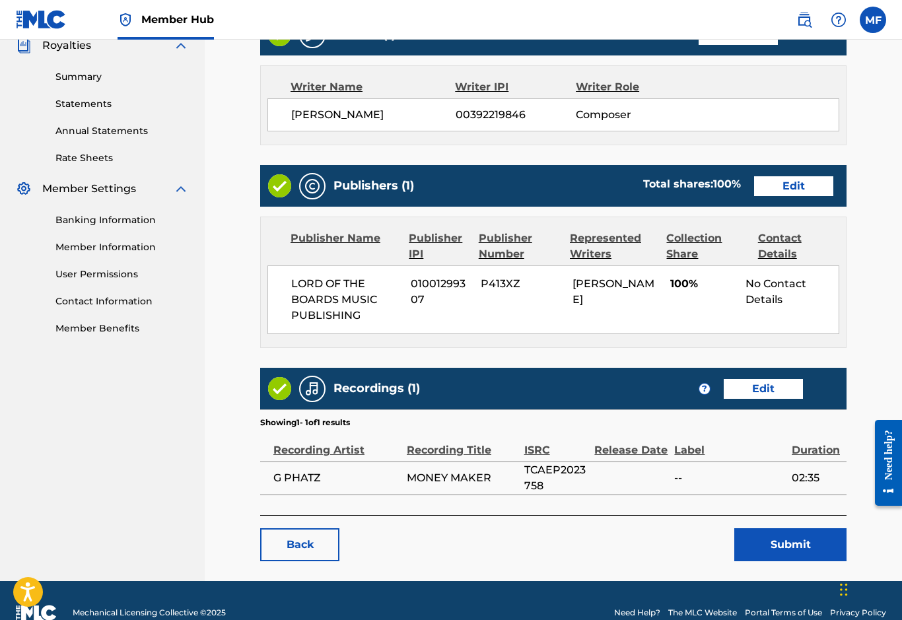
click at [761, 550] on button "Submit" at bounding box center [790, 544] width 112 height 33
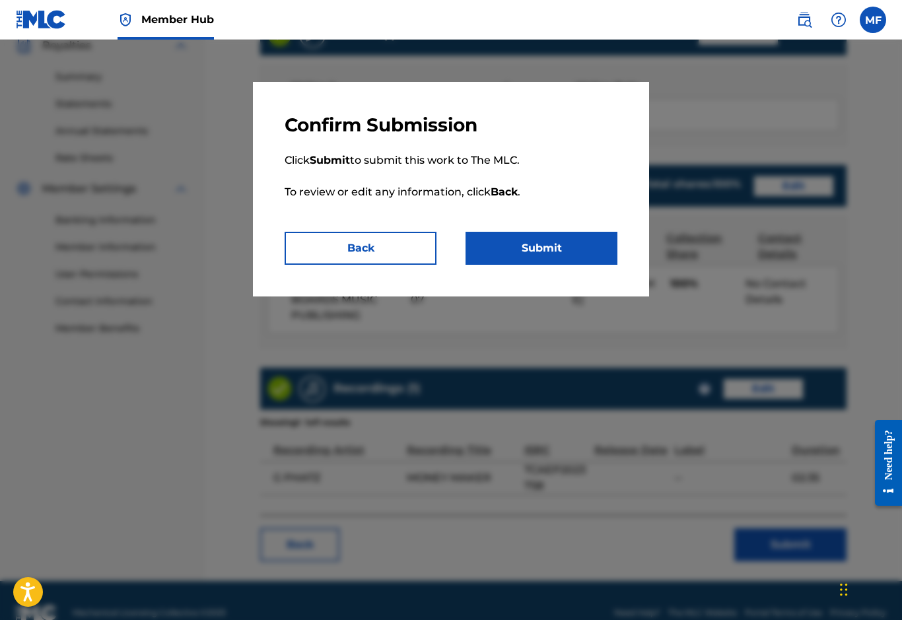
click at [509, 256] on button "Submit" at bounding box center [542, 248] width 152 height 33
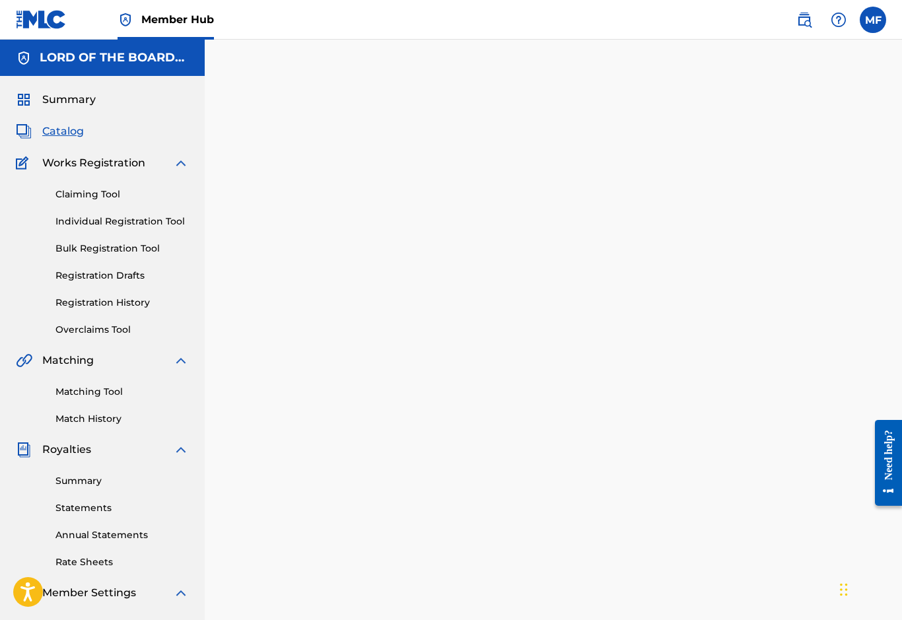
click at [65, 134] on span "Catalog" at bounding box center [63, 132] width 42 height 16
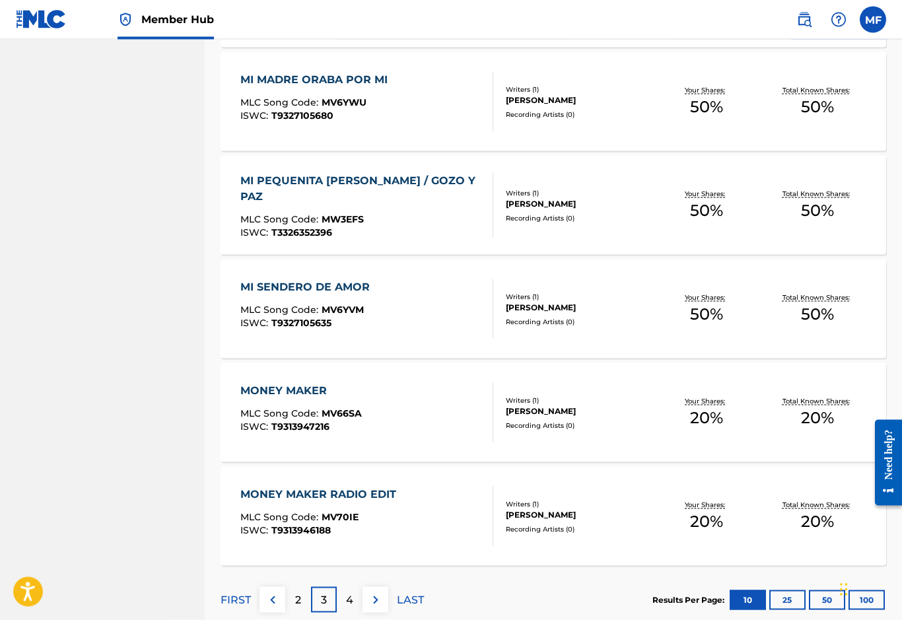
scroll to position [814, 0]
click at [260, 501] on div "MONEY MAKER RADIO EDIT" at bounding box center [321, 495] width 162 height 16
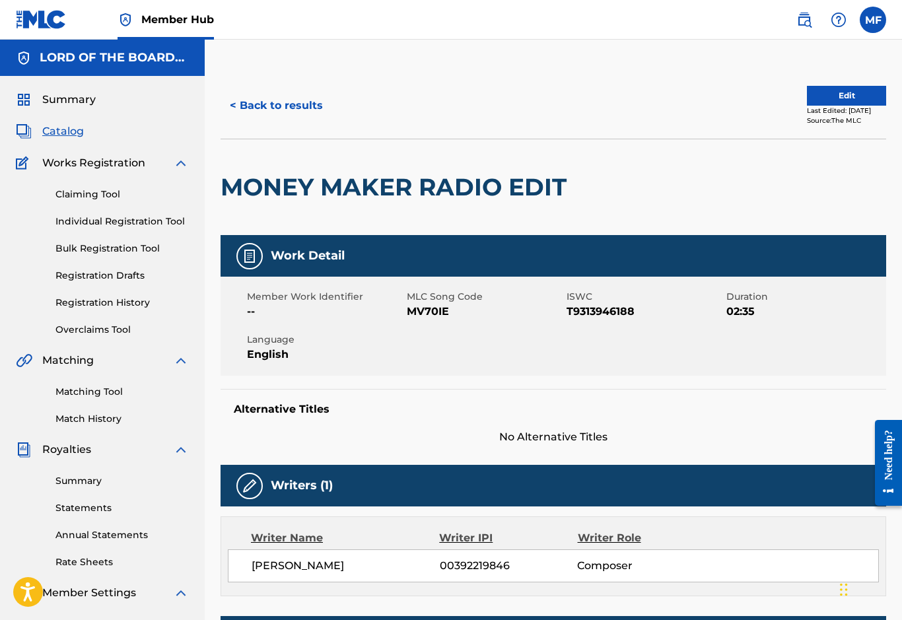
click at [820, 102] on button "Edit" at bounding box center [846, 96] width 79 height 20
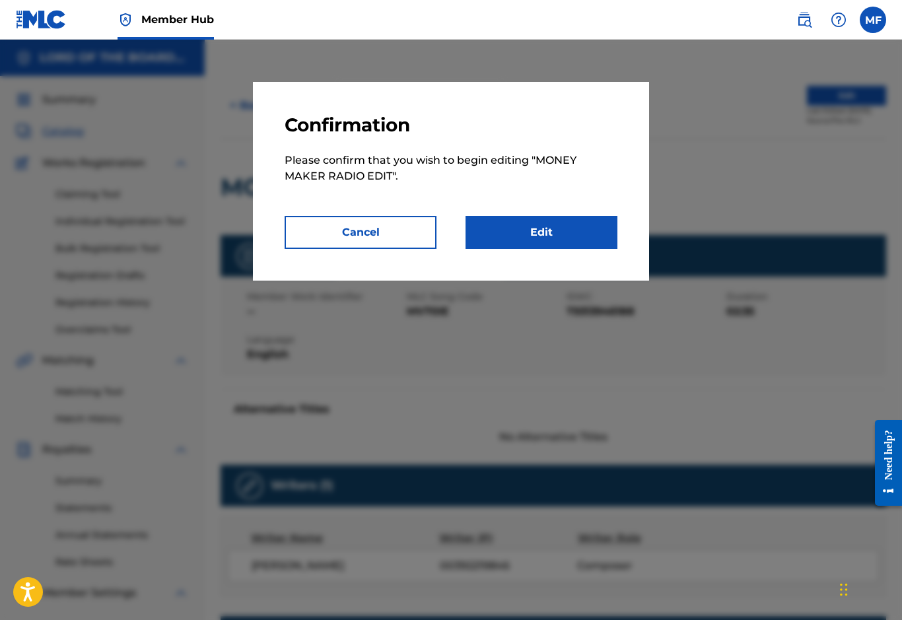
click at [502, 234] on link "Edit" at bounding box center [542, 232] width 152 height 33
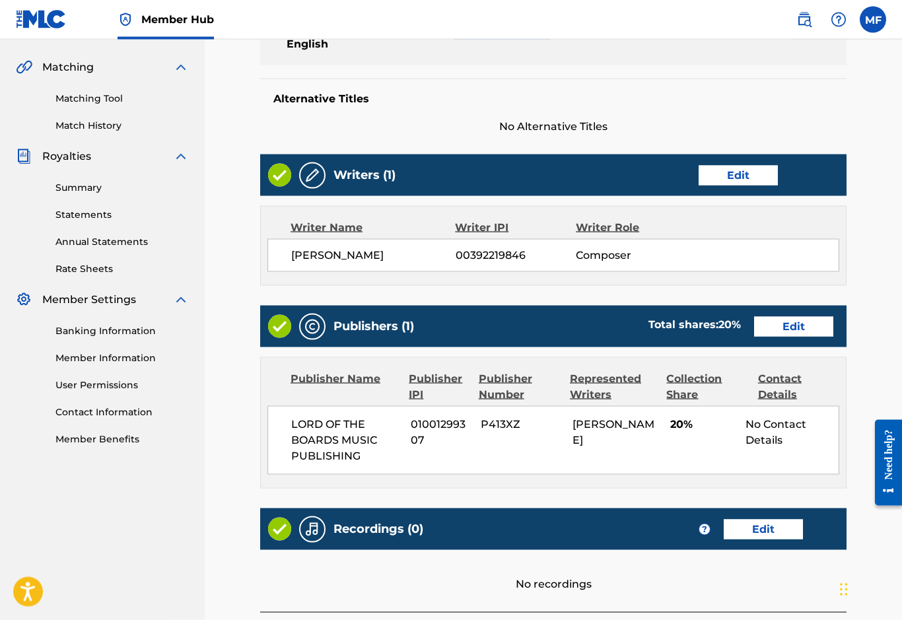
scroll to position [390, 0]
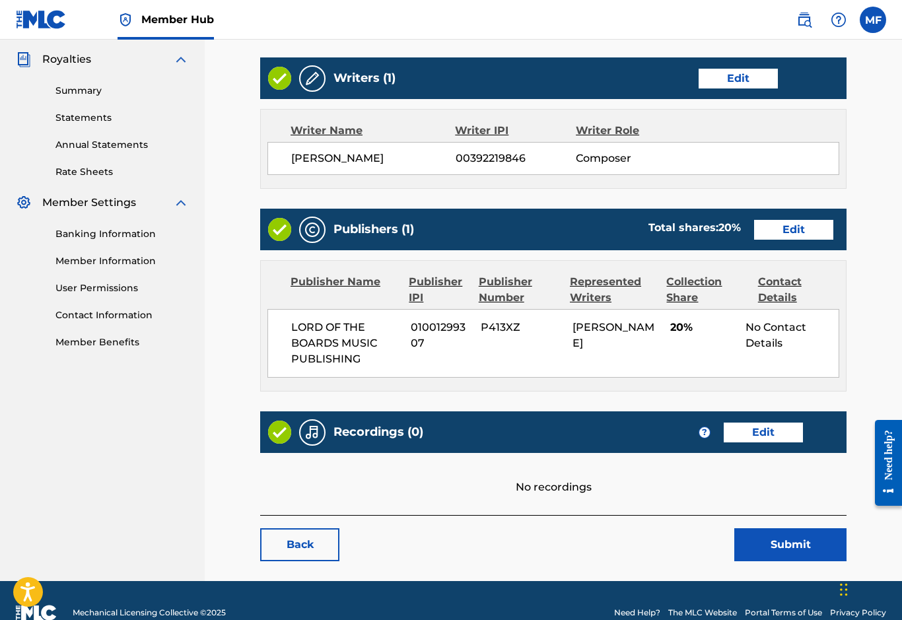
click at [784, 233] on link "Edit" at bounding box center [793, 230] width 79 height 20
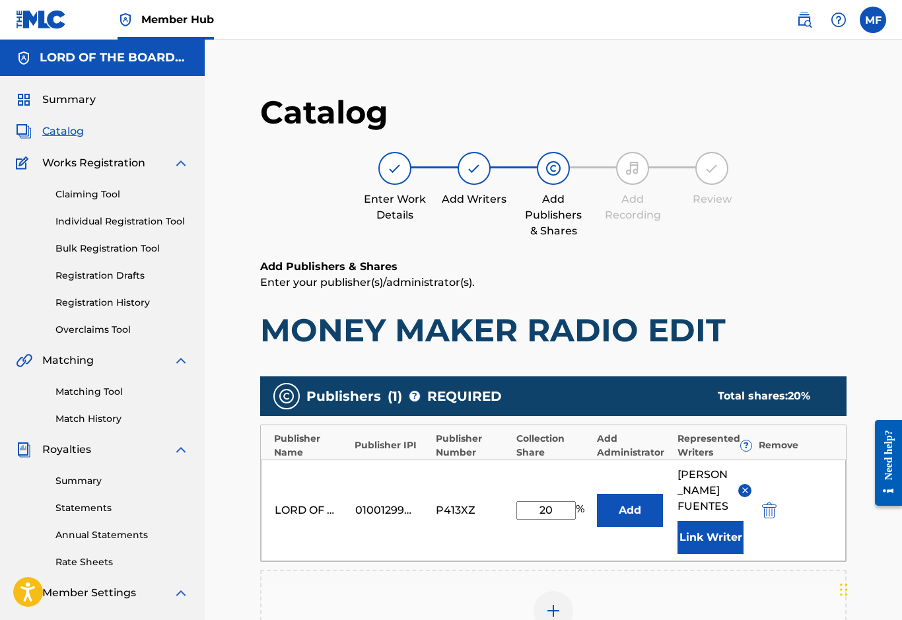
click at [554, 501] on input "20" at bounding box center [546, 510] width 59 height 18
type input "2"
type input "100"
click at [256, 199] on main "Catalog Enter Work Details Add Writers Add Publishers & Shares Add Recording Re…" at bounding box center [554, 455] width 666 height 764
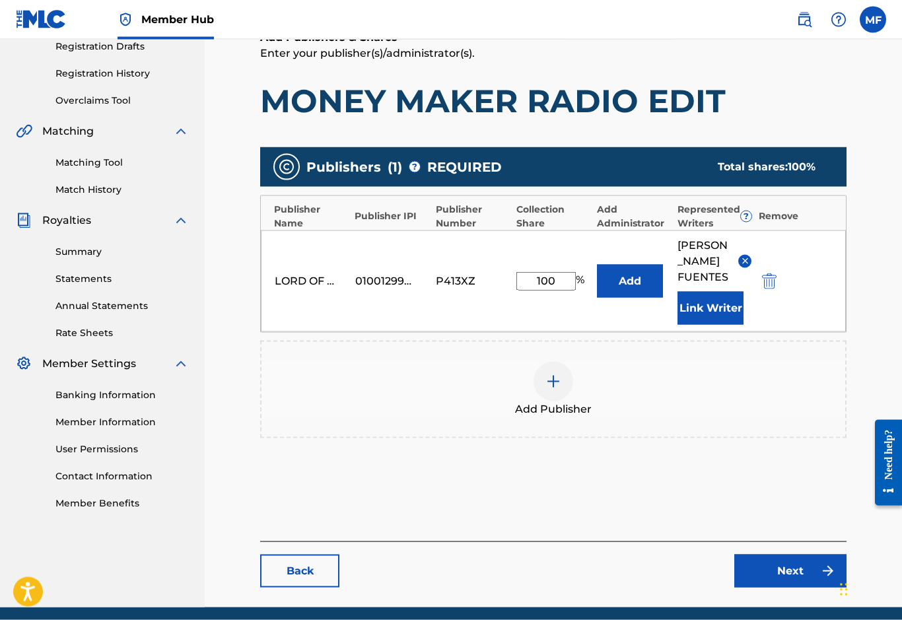
scroll to position [240, 0]
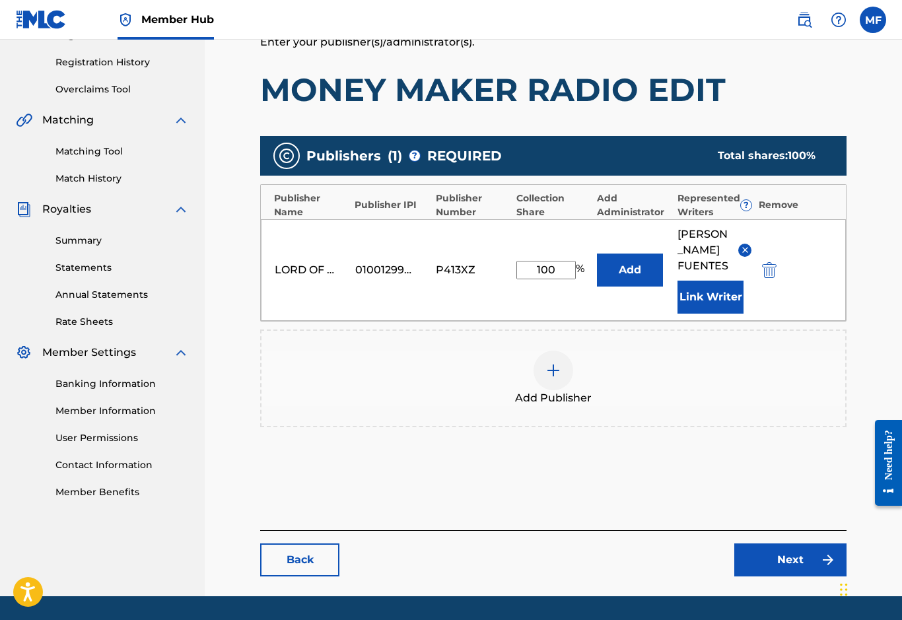
click at [770, 552] on link "Next" at bounding box center [790, 560] width 112 height 33
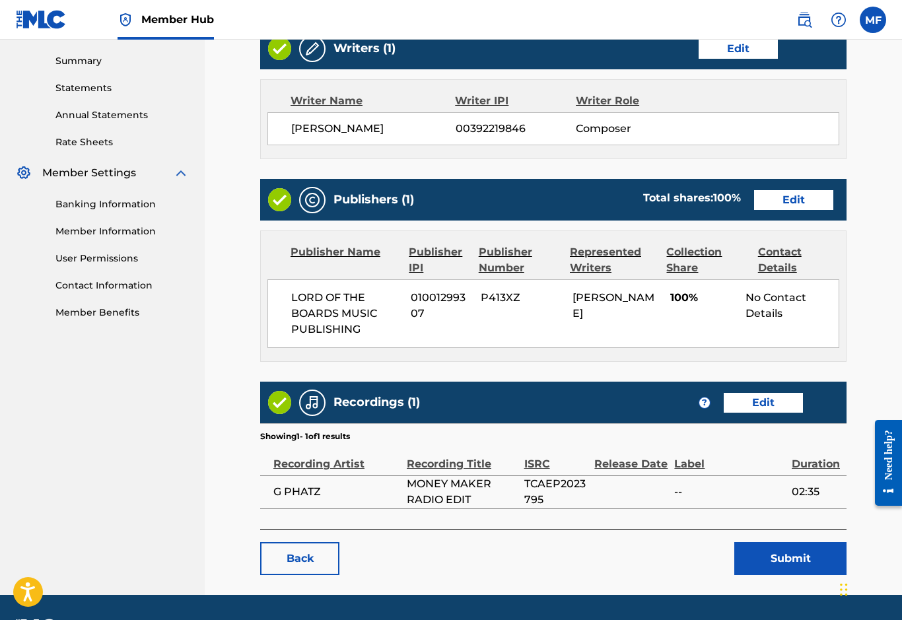
scroll to position [434, 0]
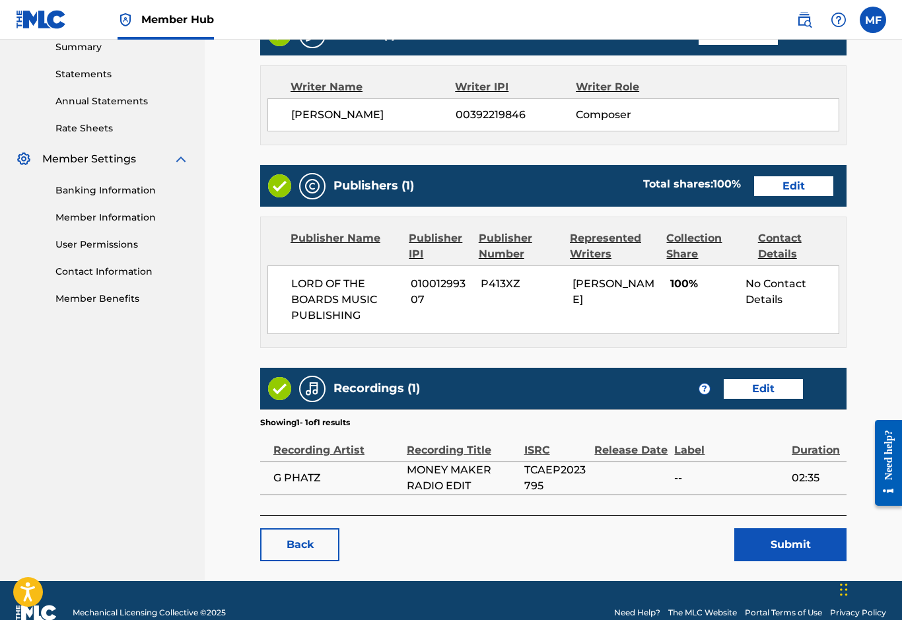
click at [783, 555] on button "Submit" at bounding box center [790, 544] width 112 height 33
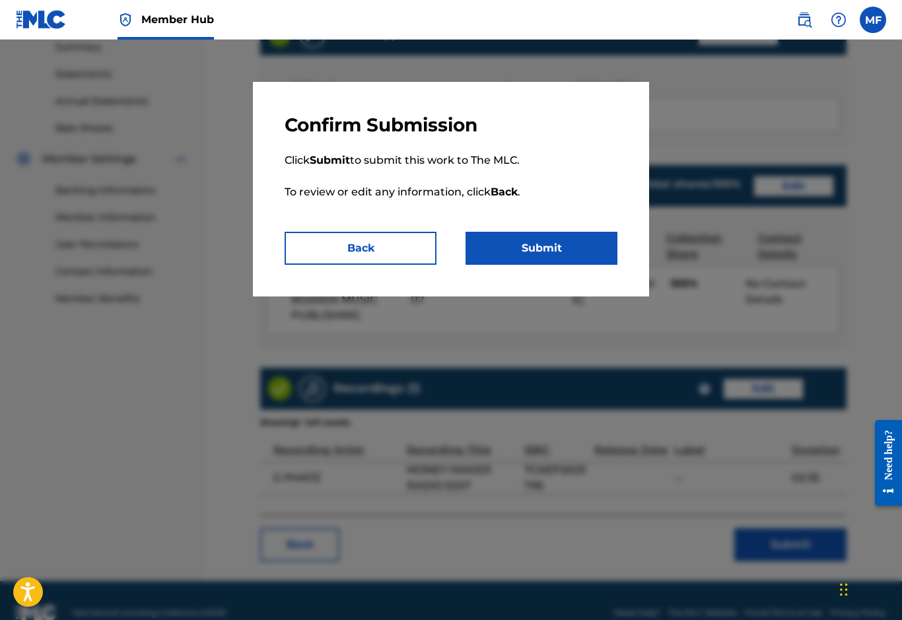
click at [515, 250] on button "Submit" at bounding box center [542, 248] width 152 height 33
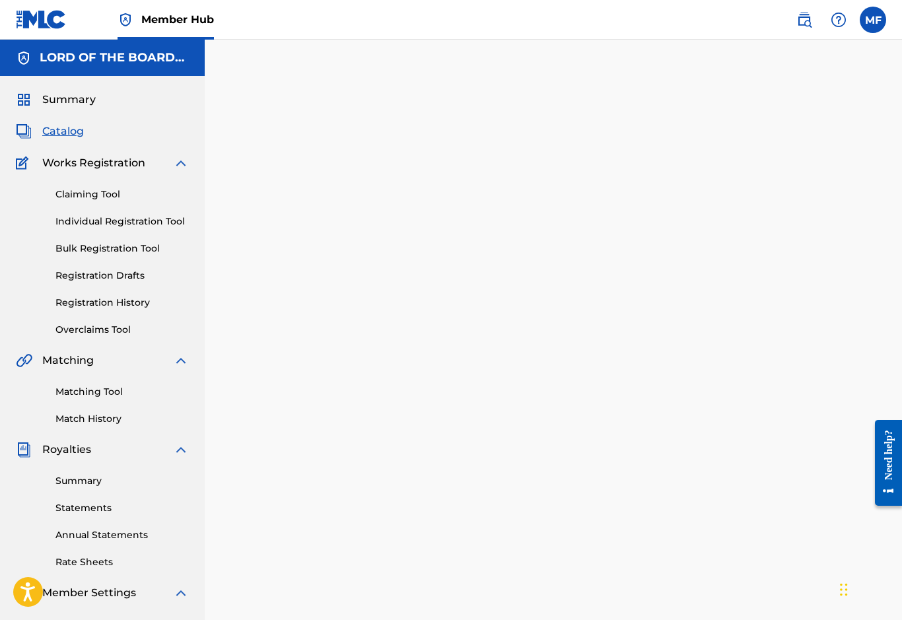
click at [55, 125] on span "Catalog" at bounding box center [63, 132] width 42 height 16
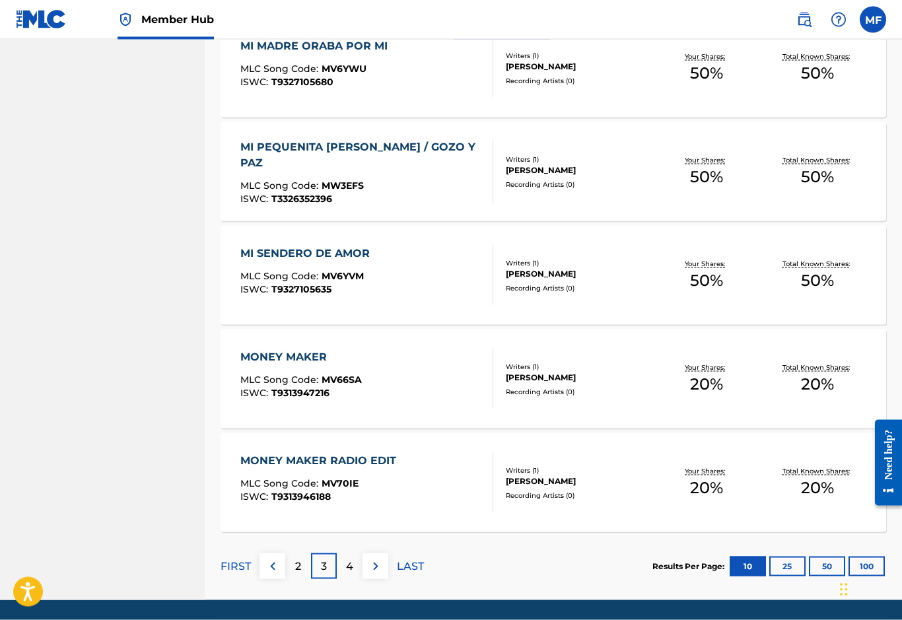
scroll to position [868, 0]
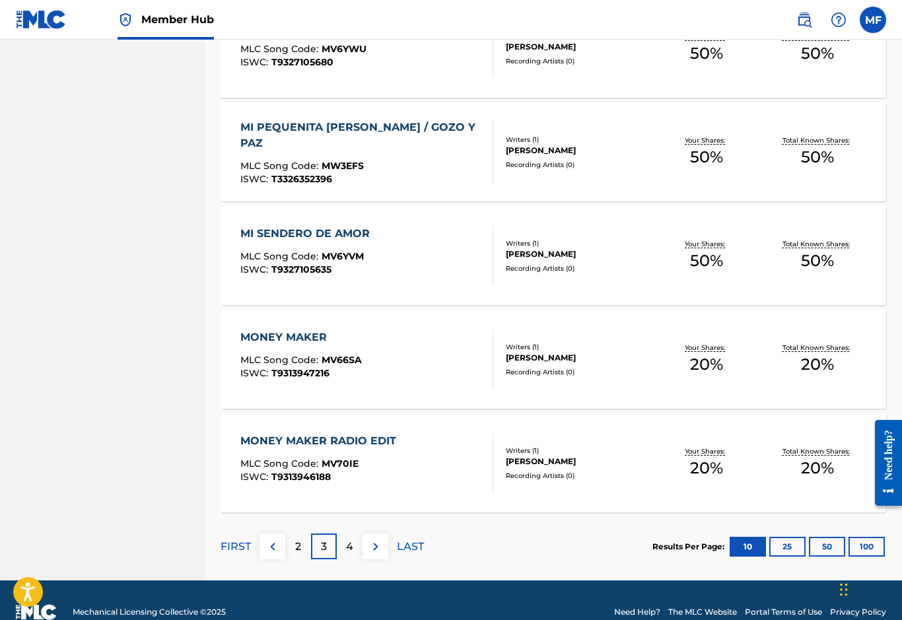
click at [350, 548] on p "4" at bounding box center [349, 547] width 7 height 16
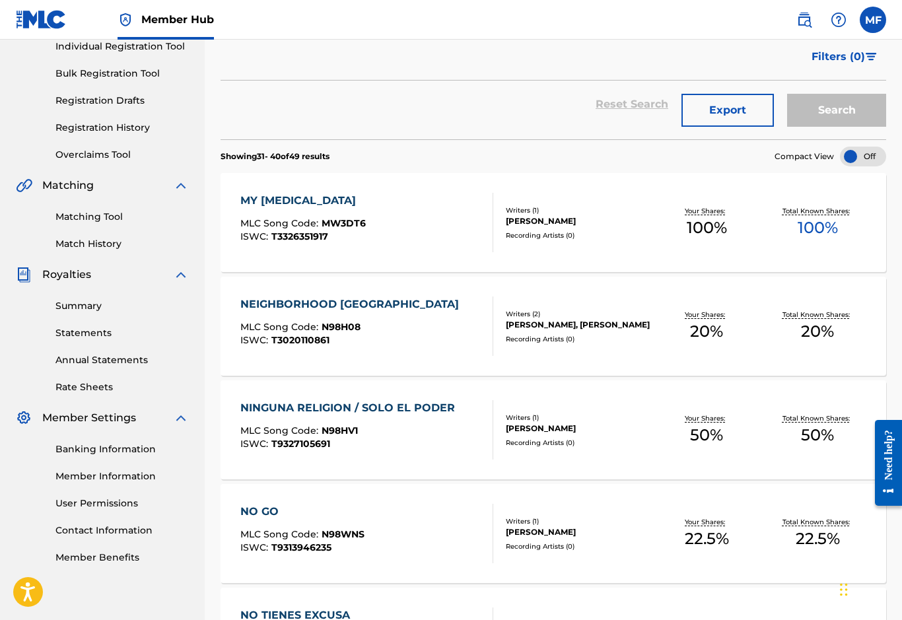
click at [259, 198] on div "MY [MEDICAL_DATA]" at bounding box center [302, 201] width 125 height 16
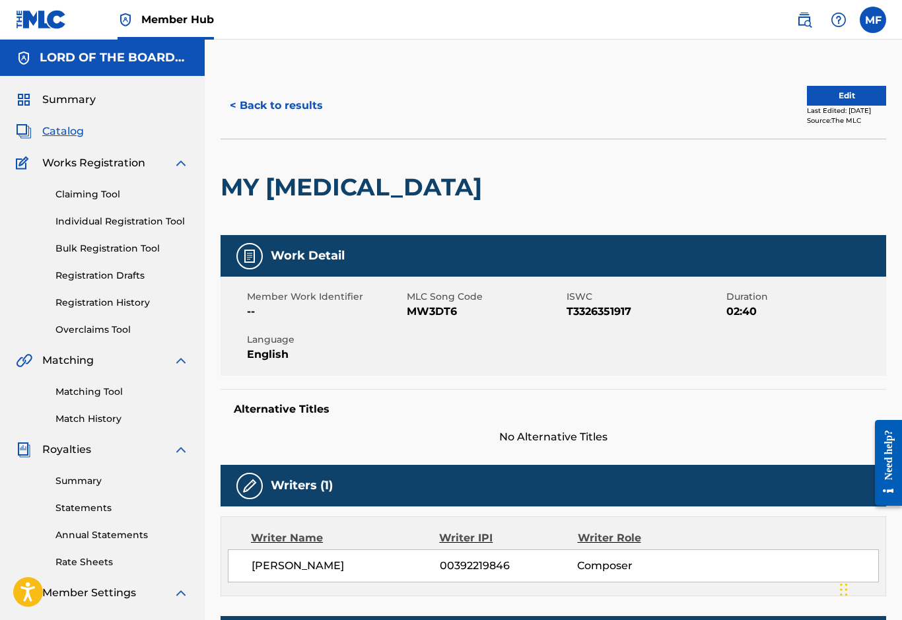
click at [815, 103] on button "Edit" at bounding box center [846, 96] width 79 height 20
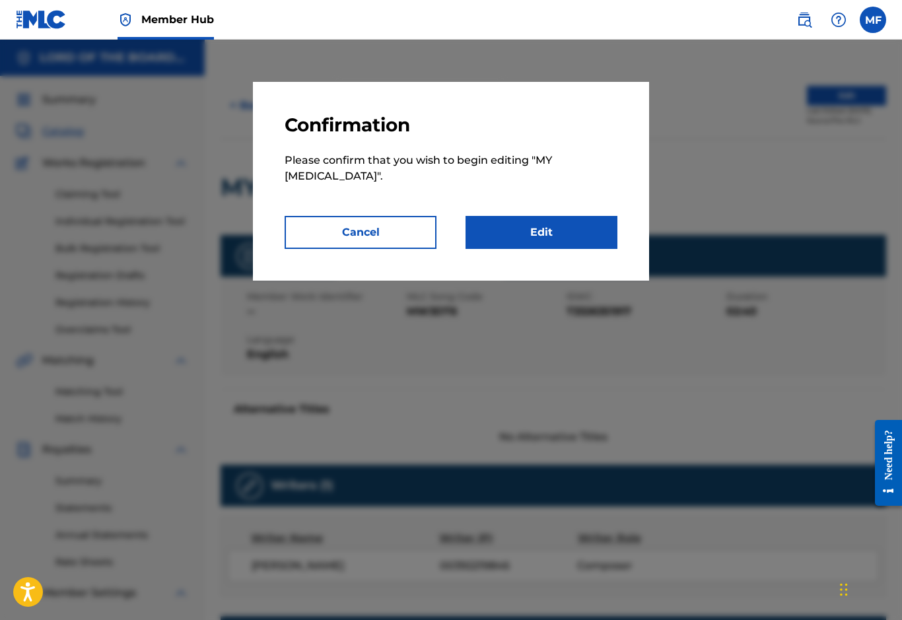
click at [519, 216] on link "Edit" at bounding box center [542, 232] width 152 height 33
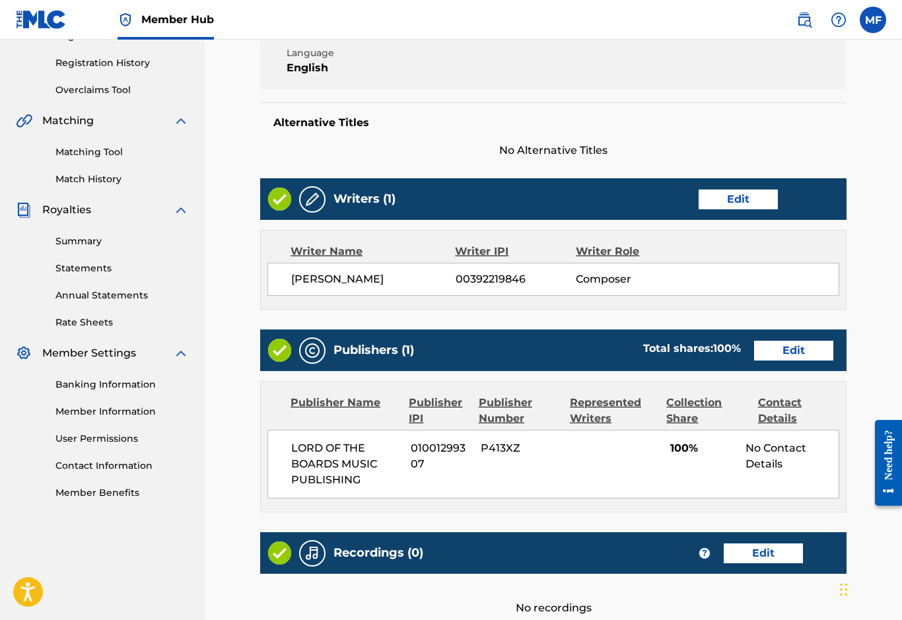
scroll to position [361, 0]
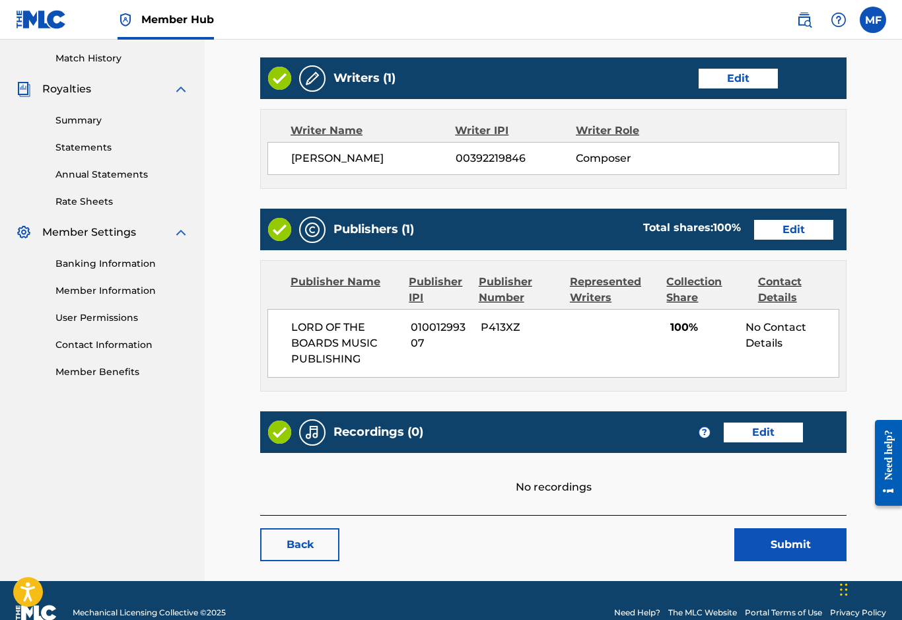
click at [285, 549] on link "Back" at bounding box center [299, 544] width 79 height 33
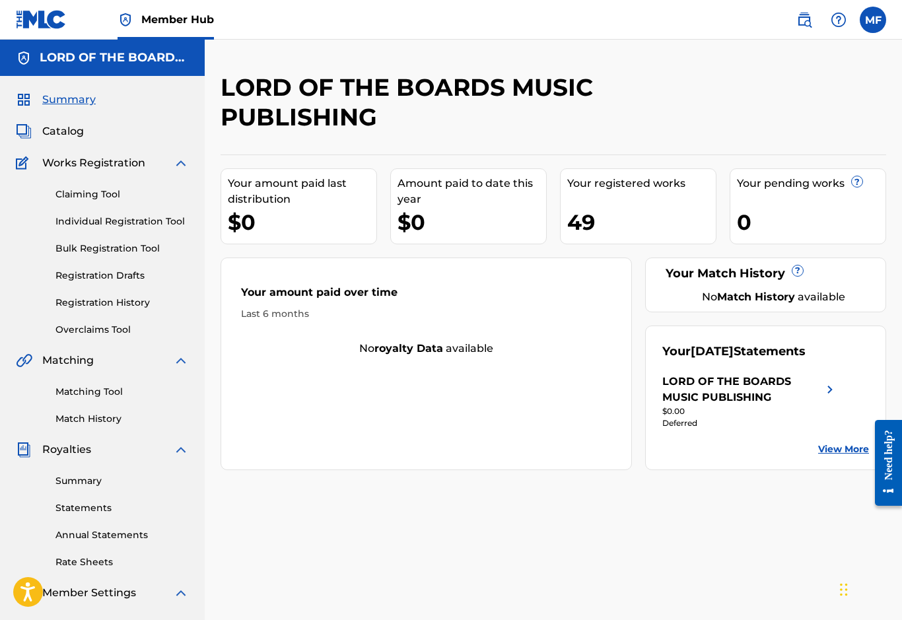
click at [55, 132] on span "Catalog" at bounding box center [63, 132] width 42 height 16
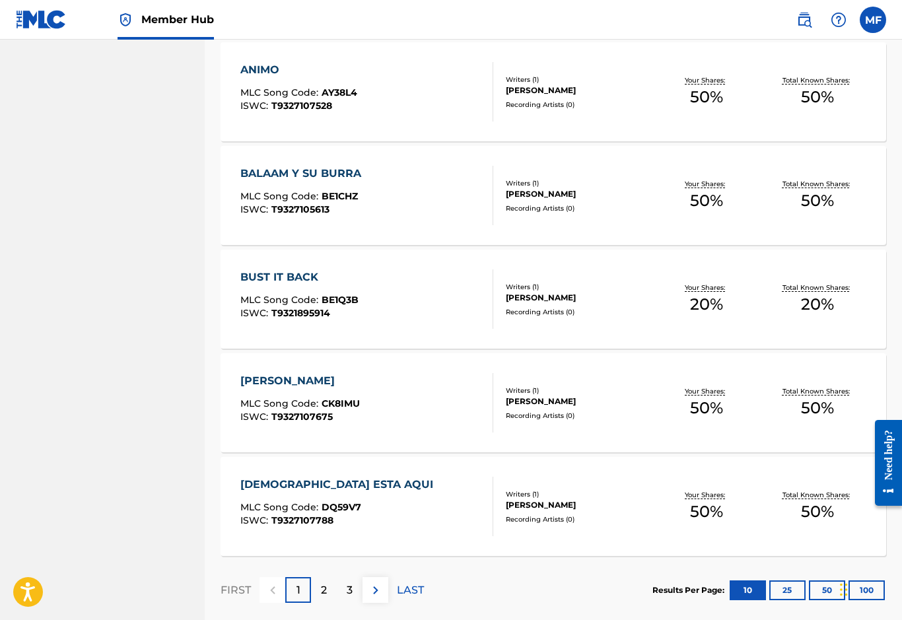
scroll to position [868, 0]
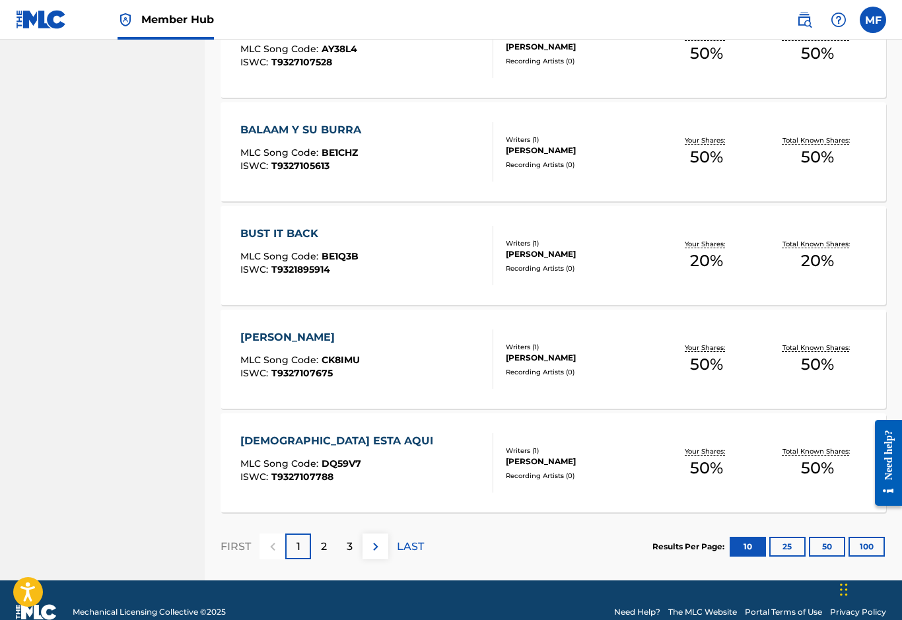
click at [323, 554] on p "2" at bounding box center [324, 547] width 6 height 16
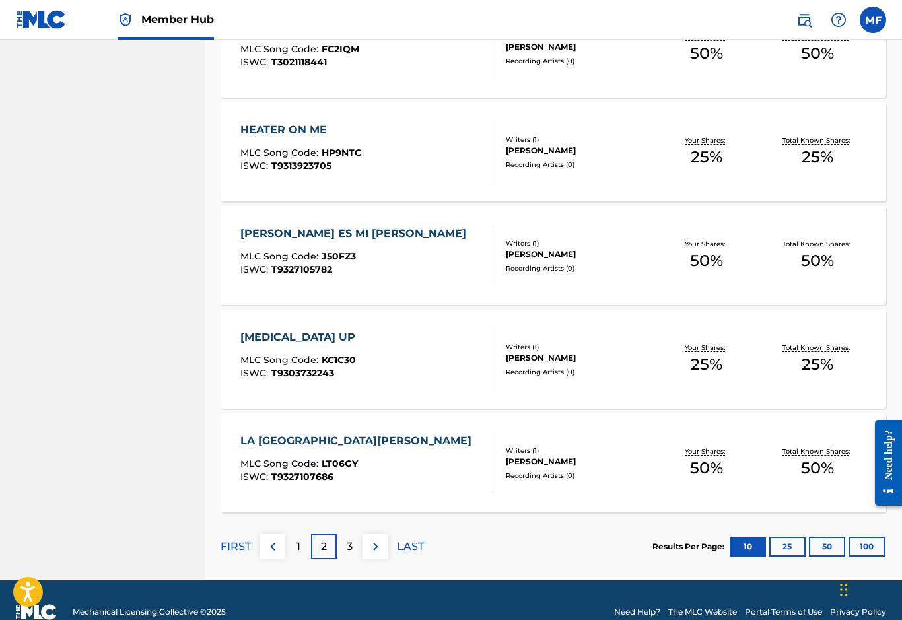
click at [353, 555] on div "3" at bounding box center [350, 547] width 26 height 26
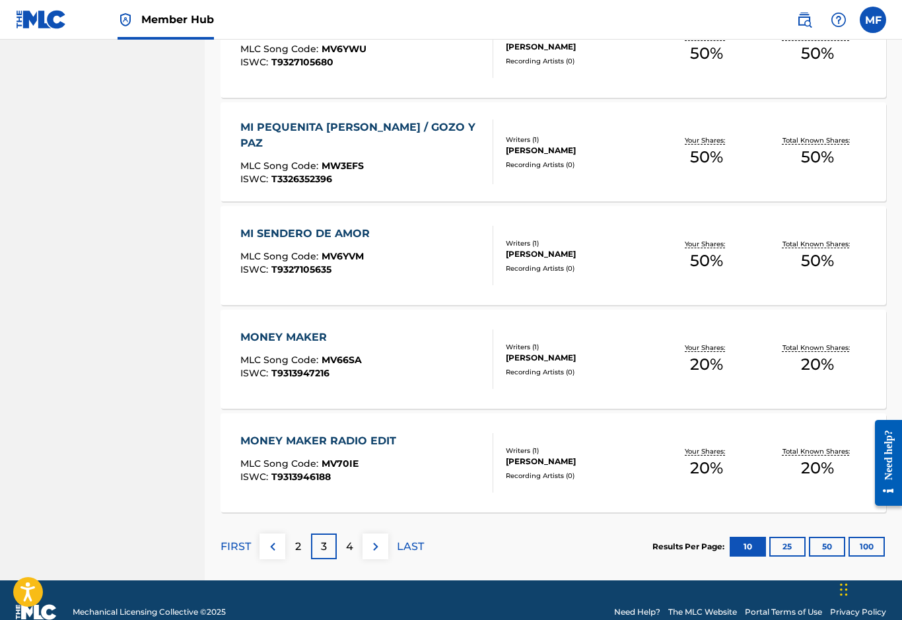
click at [348, 555] on div "4" at bounding box center [350, 547] width 26 height 26
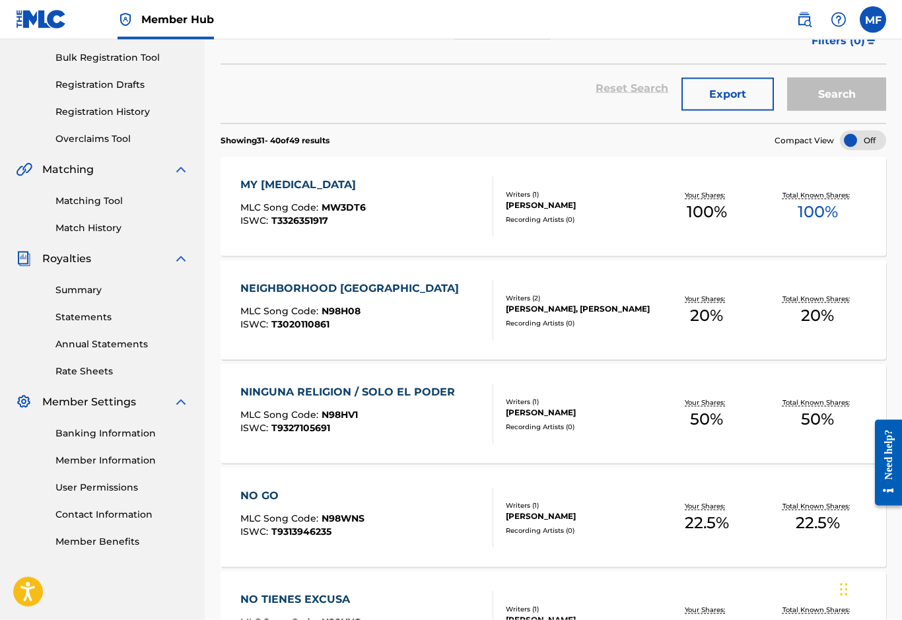
scroll to position [192, 0]
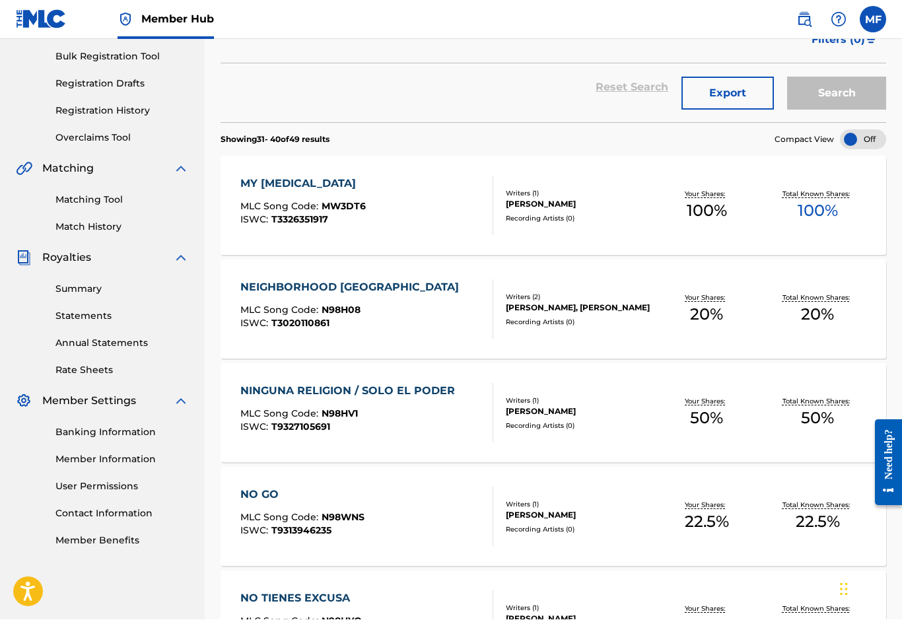
click at [268, 289] on div "NEIGHBORHOOD [GEOGRAPHIC_DATA]" at bounding box center [352, 288] width 225 height 16
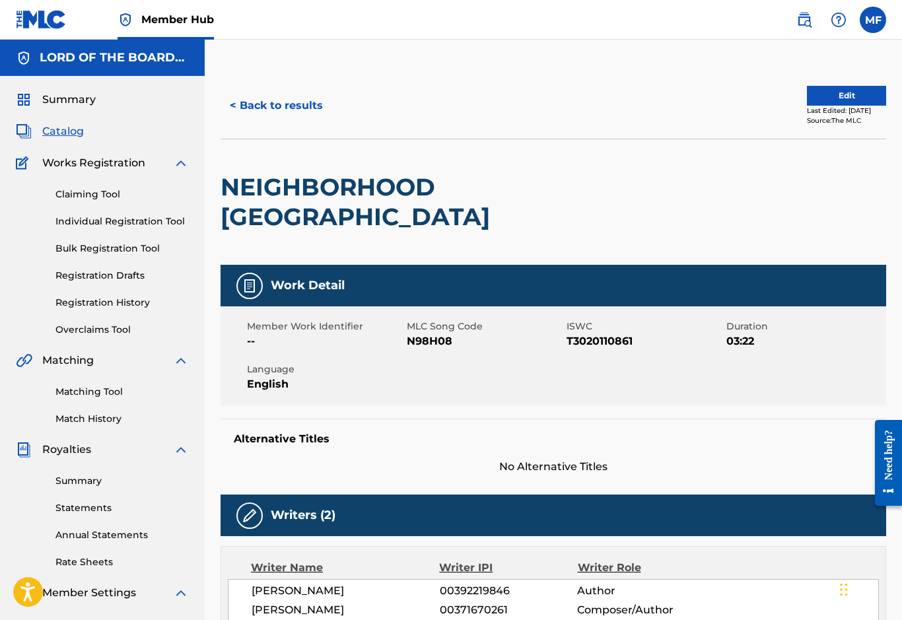
click at [828, 96] on button "Edit" at bounding box center [846, 96] width 79 height 20
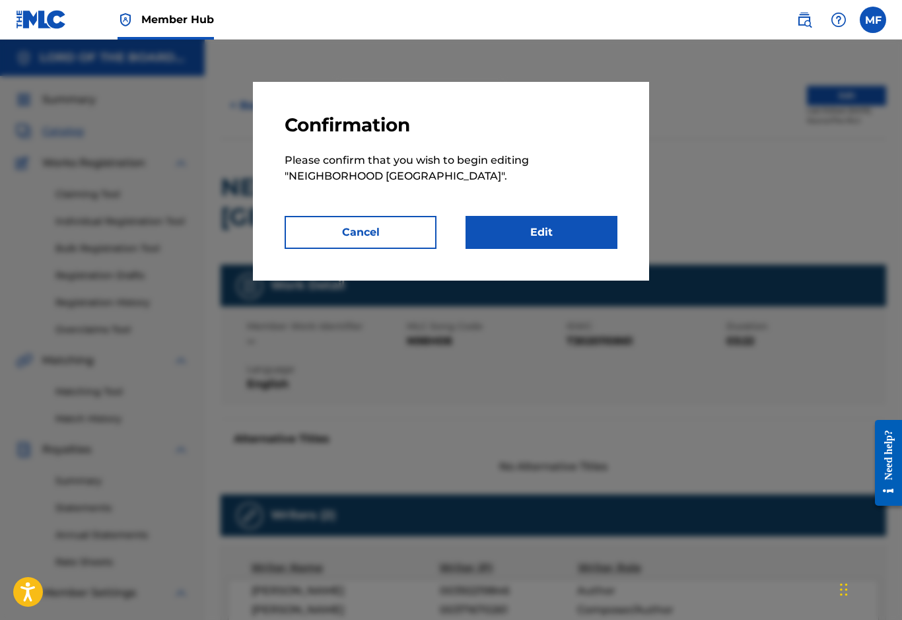
click at [510, 240] on link "Edit" at bounding box center [542, 232] width 152 height 33
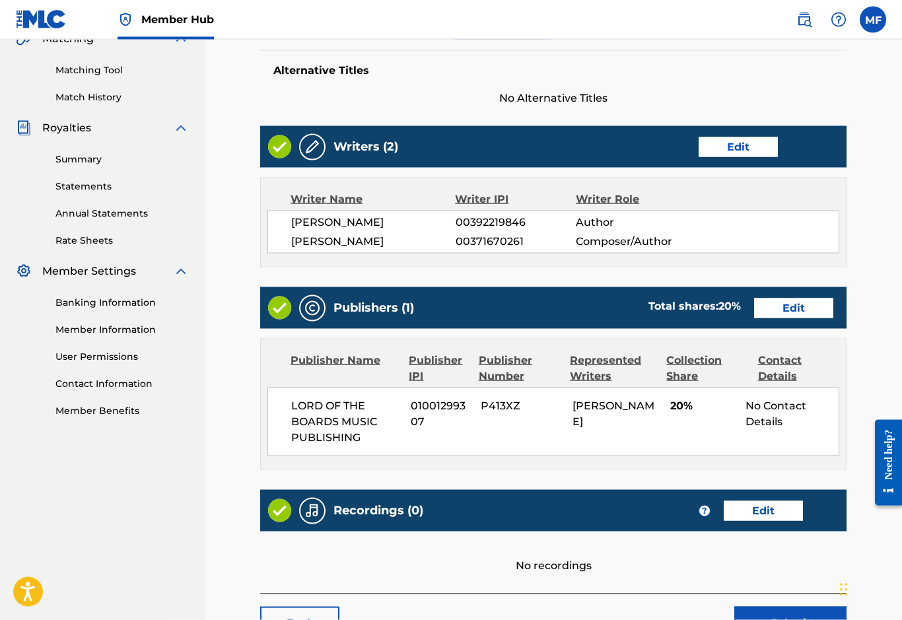
scroll to position [322, 0]
click at [781, 299] on link "Edit" at bounding box center [793, 309] width 79 height 20
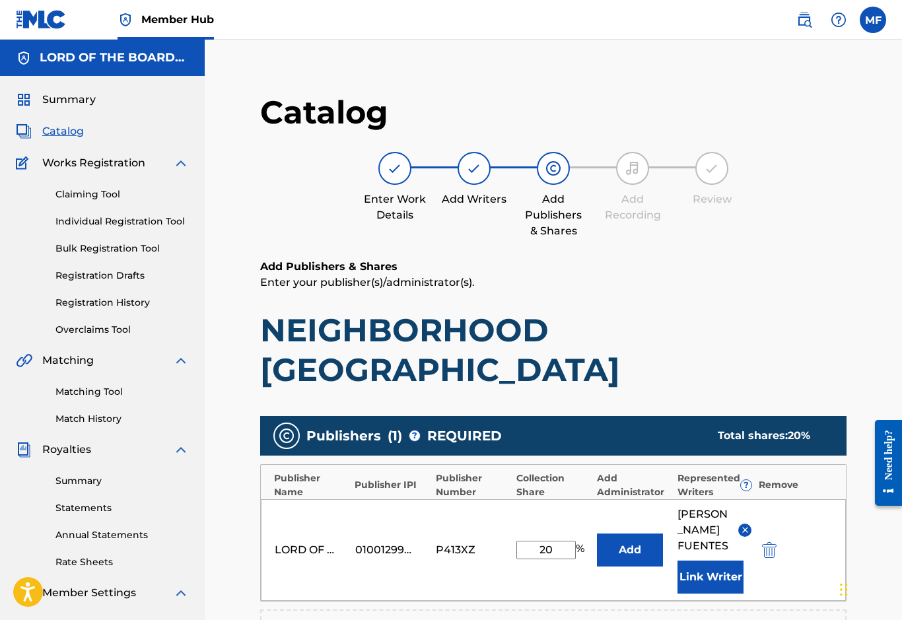
click at [546, 541] on input "20" at bounding box center [546, 550] width 59 height 18
type input "100"
click at [254, 209] on main "Catalog Enter Work Details Add Writers Add Publishers & Shares Add Recording Re…" at bounding box center [554, 475] width 666 height 804
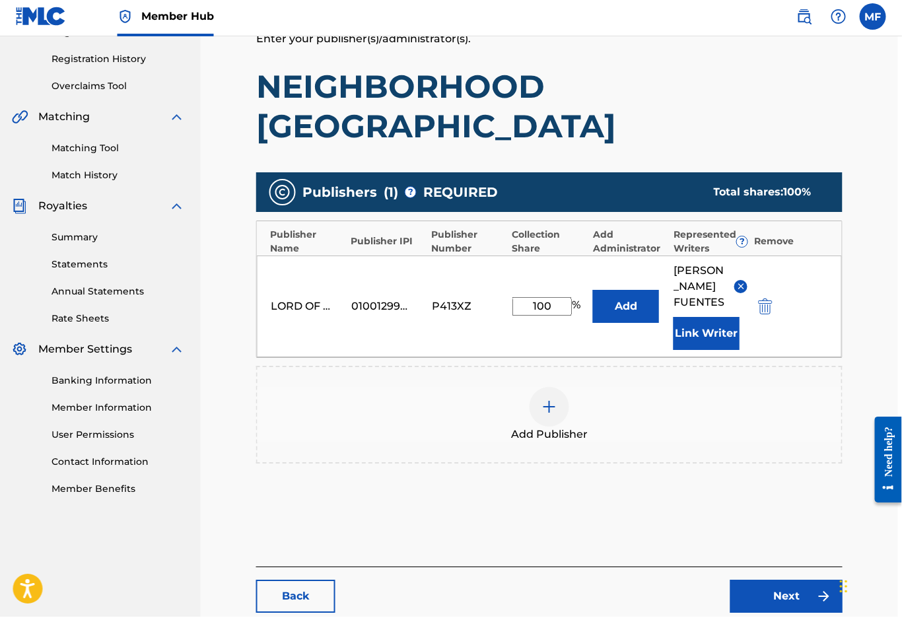
scroll to position [240, 0]
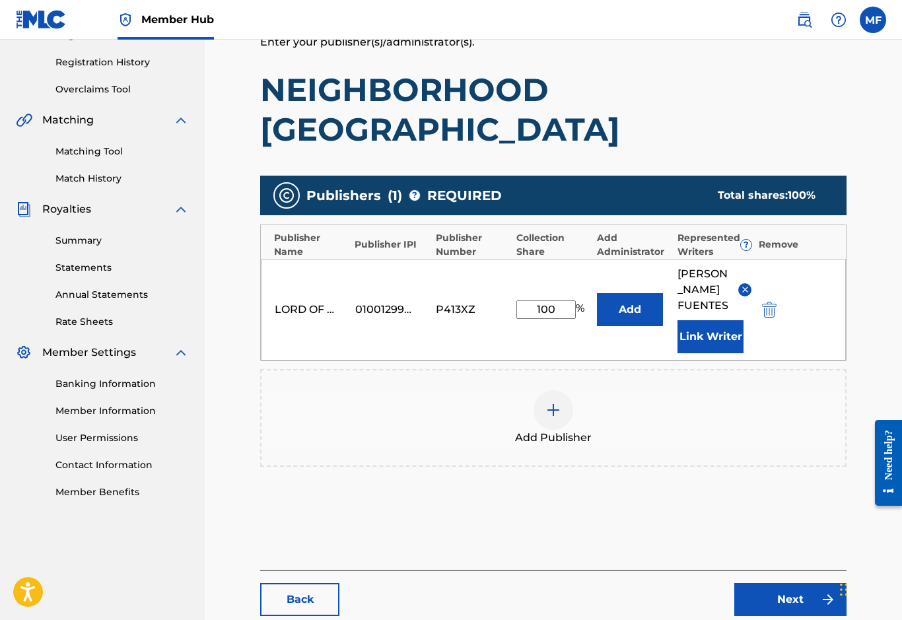
click at [773, 583] on link "Next" at bounding box center [790, 599] width 112 height 33
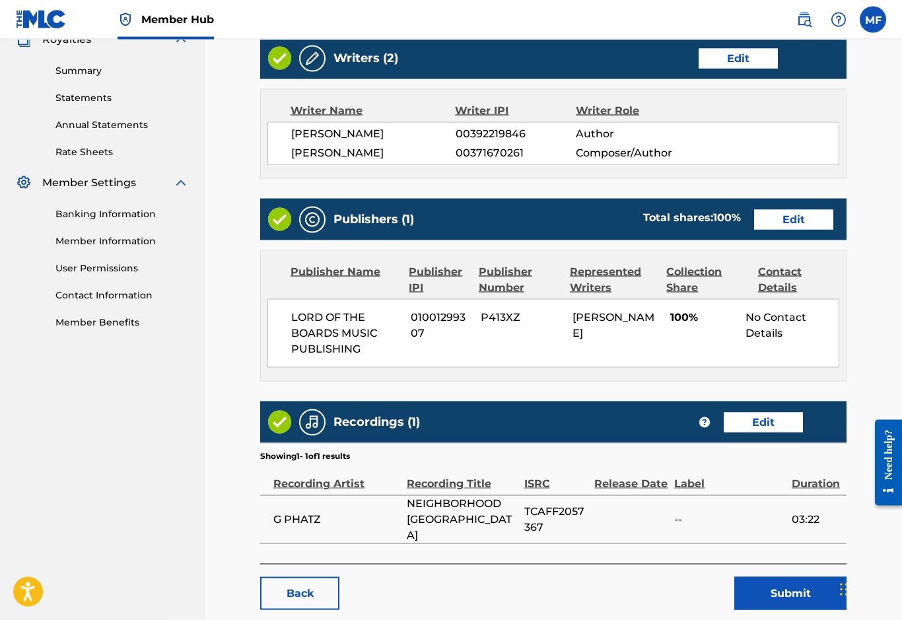
scroll to position [413, 0]
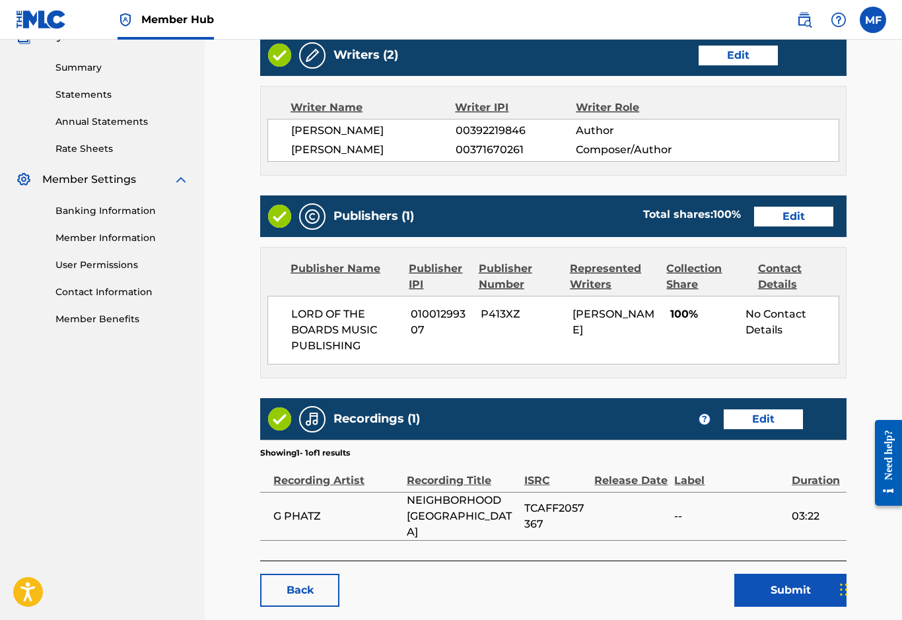
click at [776, 574] on button "Submit" at bounding box center [790, 590] width 112 height 33
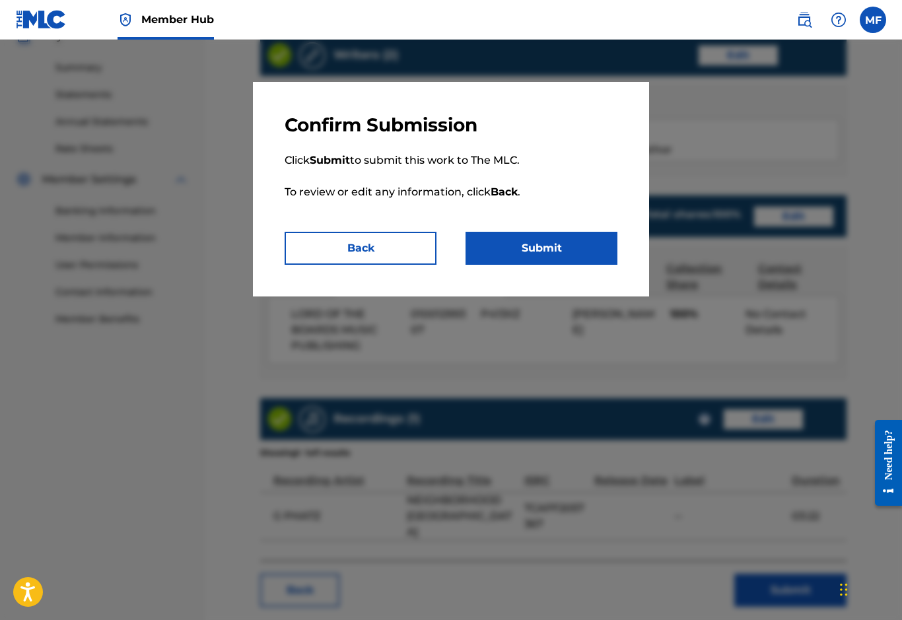
click at [512, 250] on button "Submit" at bounding box center [542, 248] width 152 height 33
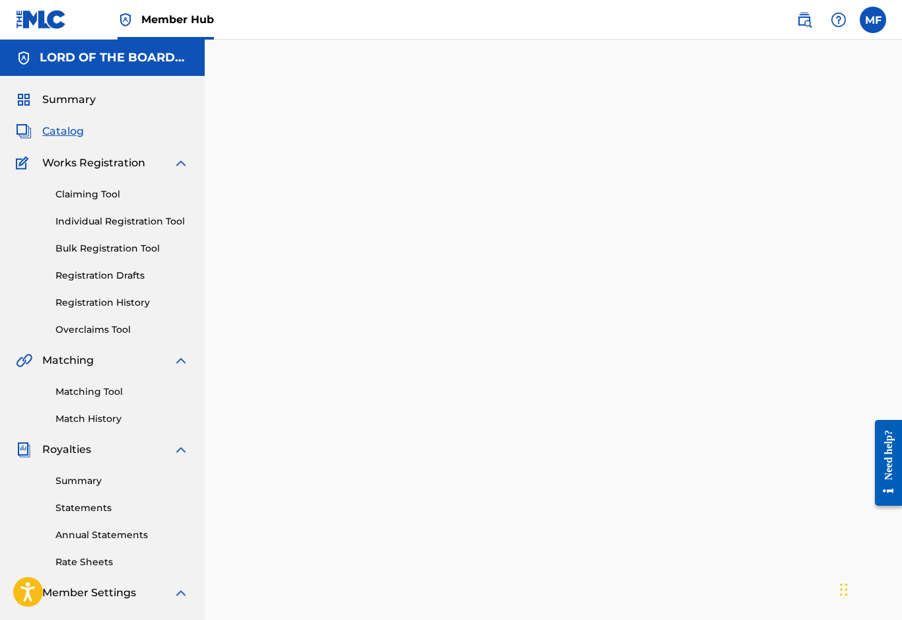
click at [51, 133] on span "Catalog" at bounding box center [63, 132] width 42 height 16
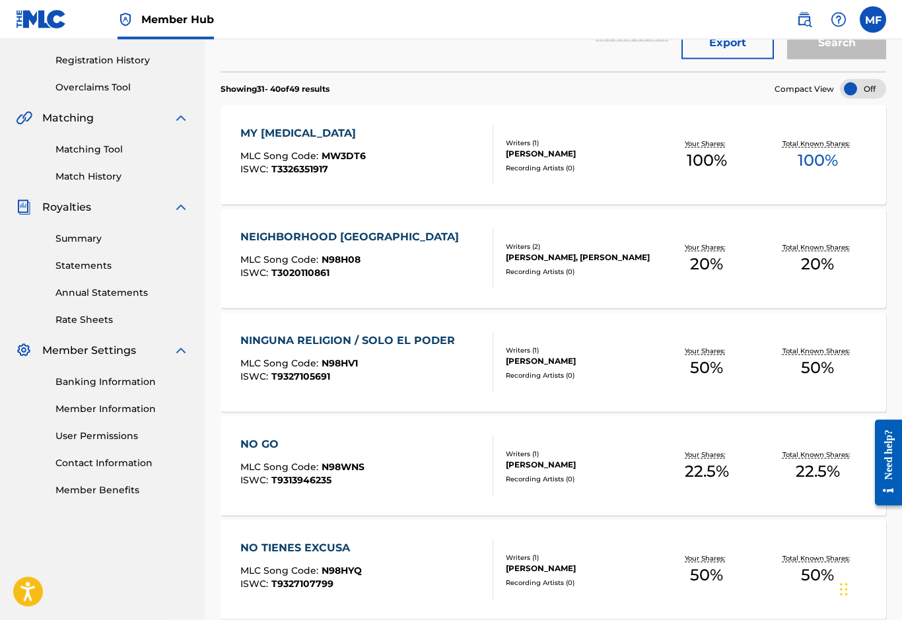
scroll to position [226, 0]
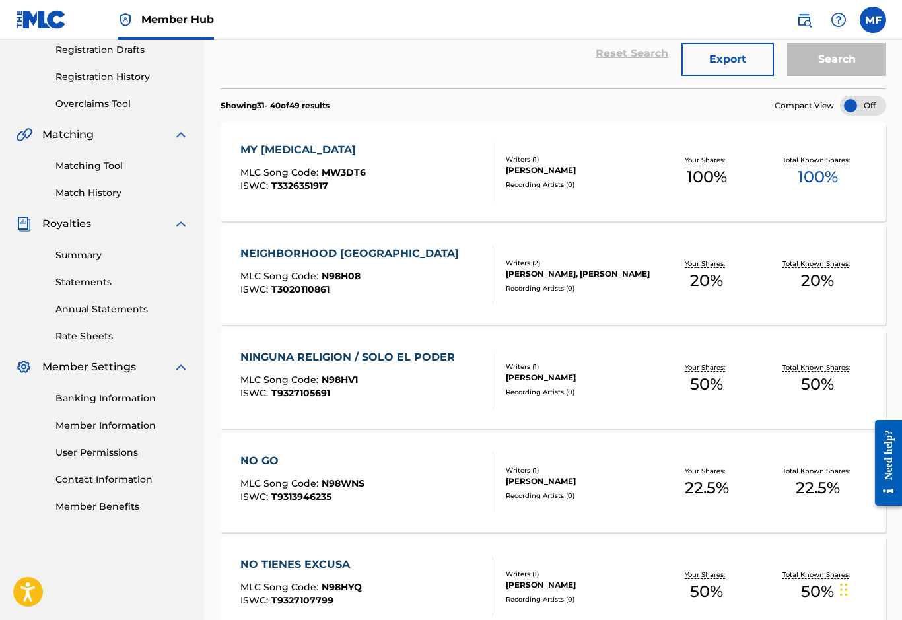
click at [260, 364] on div "NINGUNA RELIGION / SOLO EL PODER" at bounding box center [350, 357] width 221 height 16
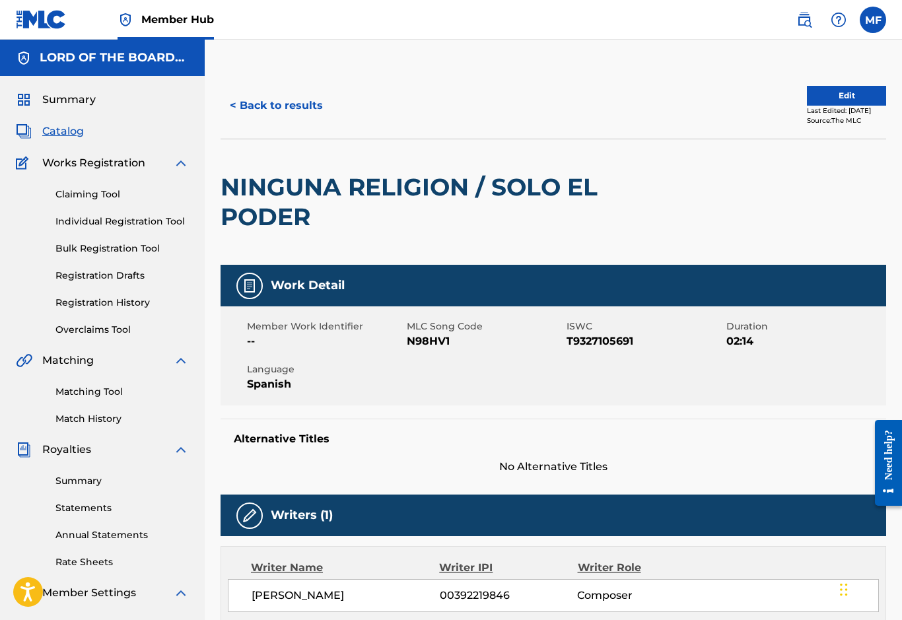
click at [831, 96] on button "Edit" at bounding box center [846, 96] width 79 height 20
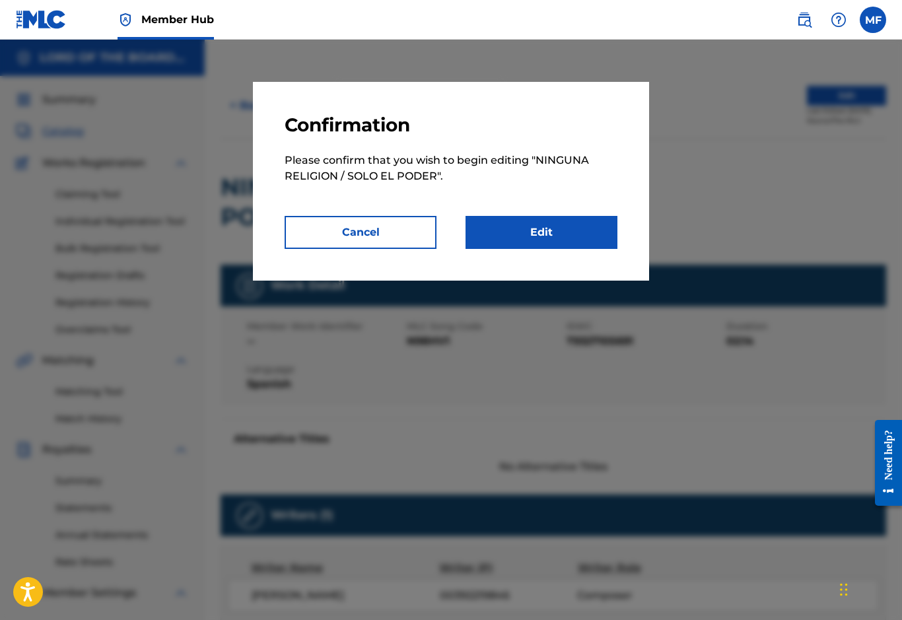
click at [506, 233] on link "Edit" at bounding box center [542, 232] width 152 height 33
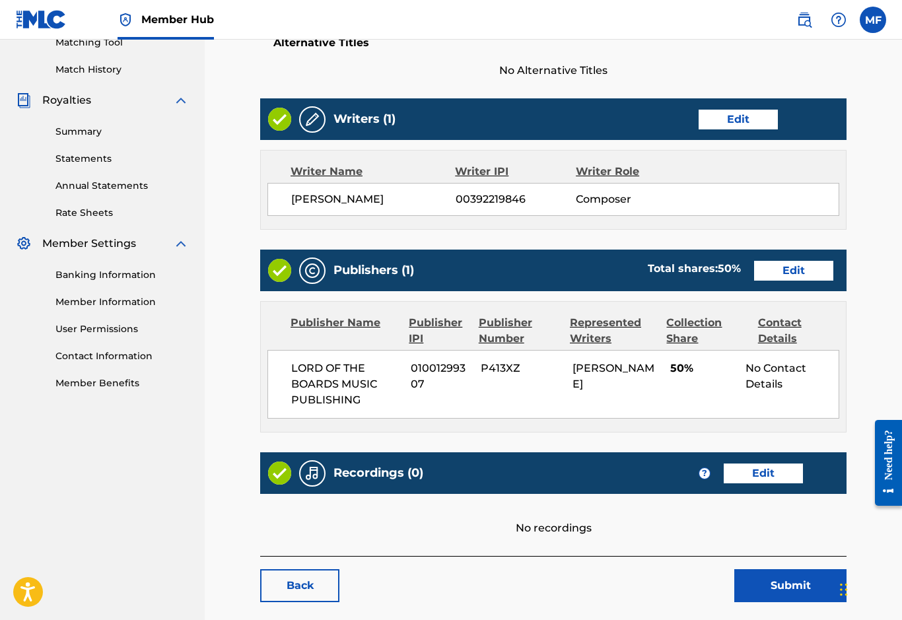
scroll to position [390, 0]
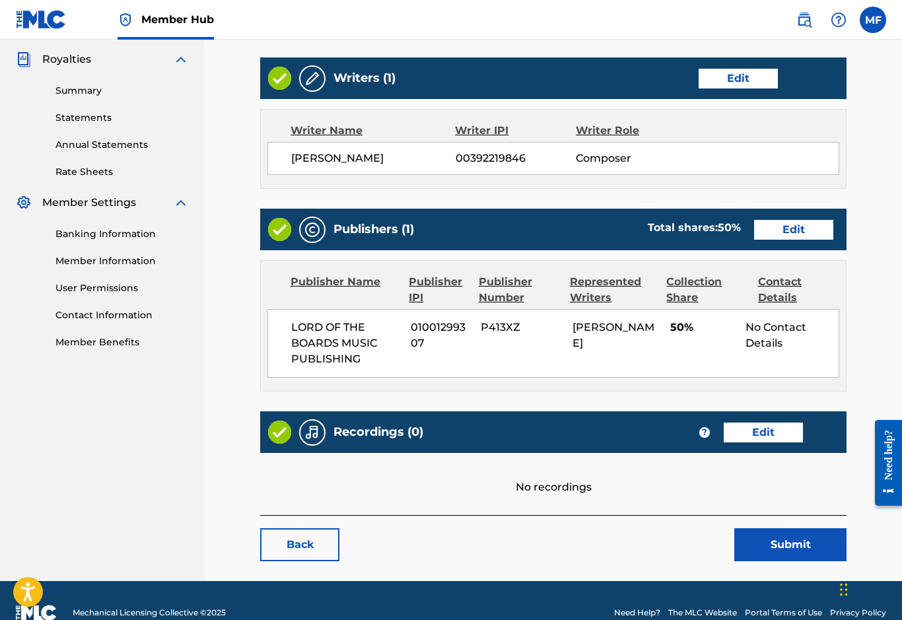
click at [786, 230] on link "Edit" at bounding box center [793, 230] width 79 height 20
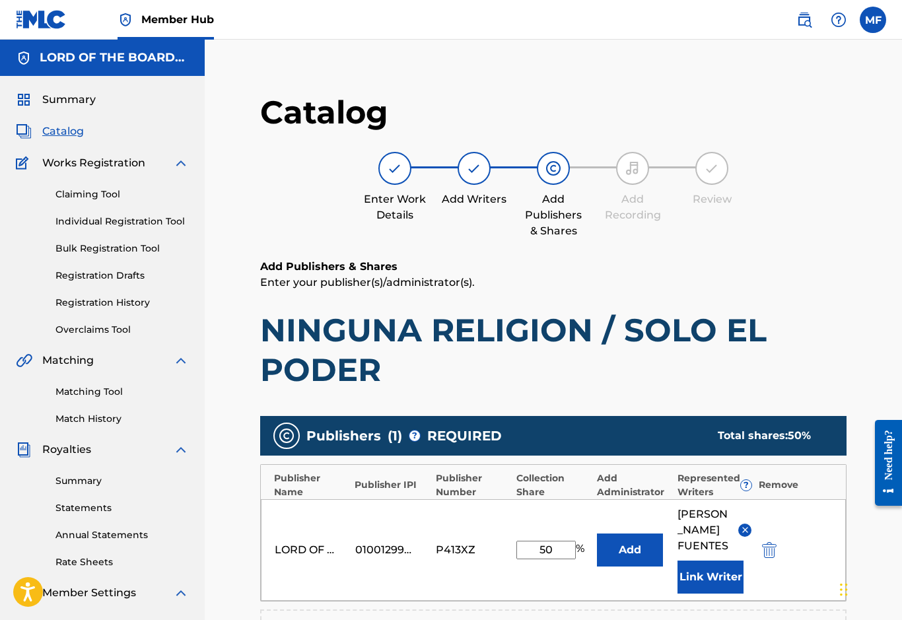
click at [548, 542] on input "50" at bounding box center [546, 550] width 59 height 18
type input "100"
click at [254, 221] on main "Catalog Enter Work Details Add Writers Add Publishers & Shares Add Recording Re…" at bounding box center [554, 475] width 666 height 804
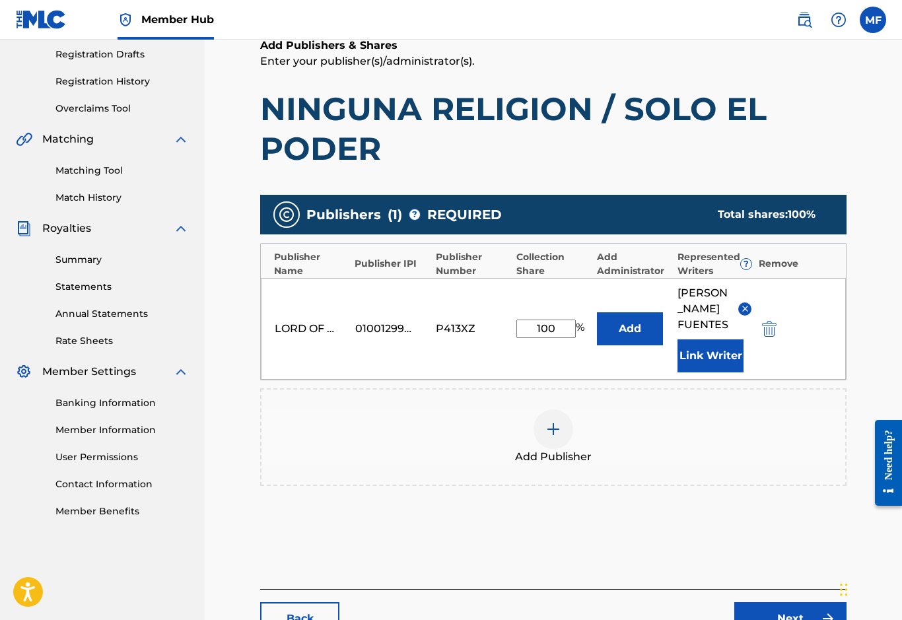
scroll to position [280, 0]
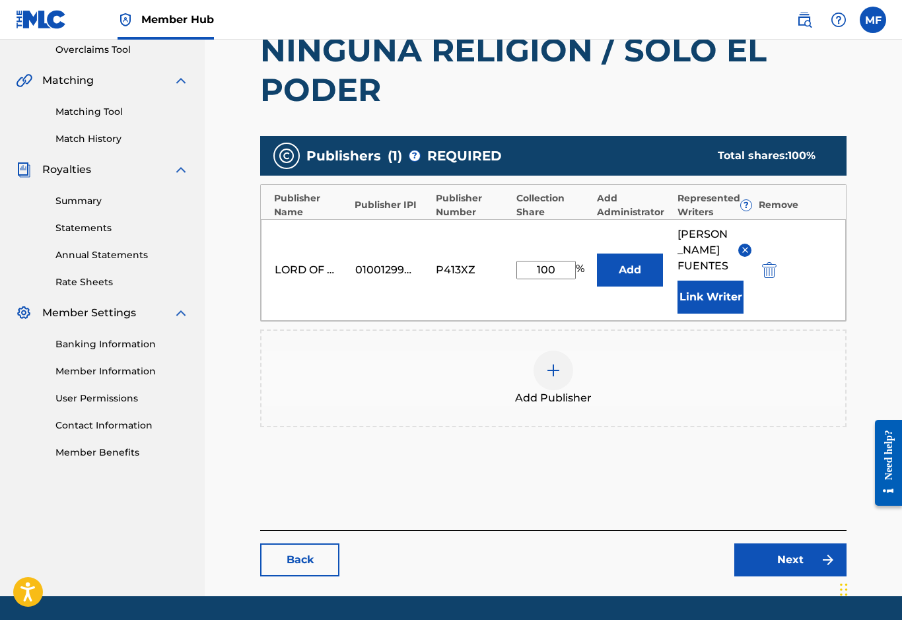
click at [758, 546] on link "Next" at bounding box center [790, 560] width 112 height 33
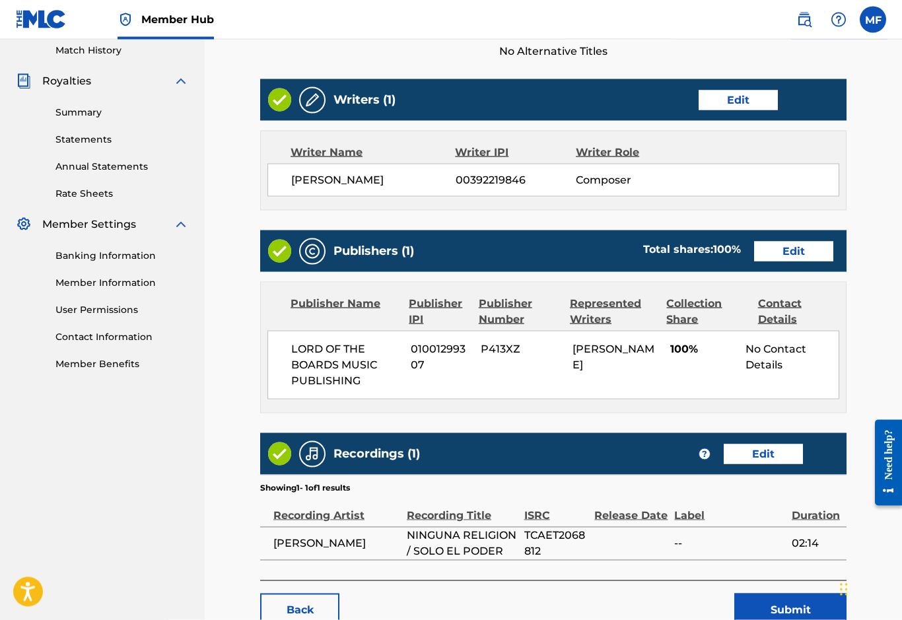
scroll to position [434, 0]
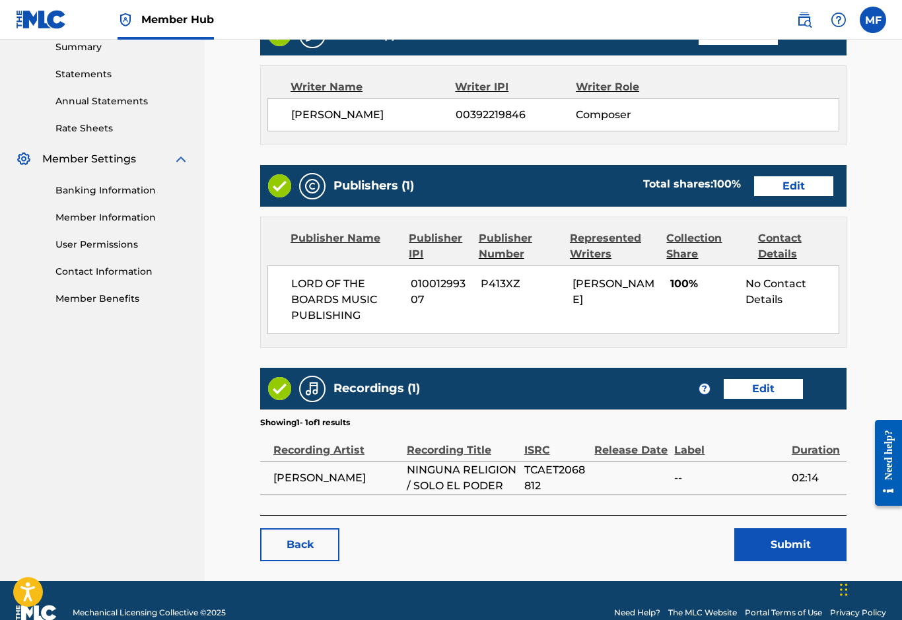
click at [762, 544] on button "Submit" at bounding box center [790, 544] width 112 height 33
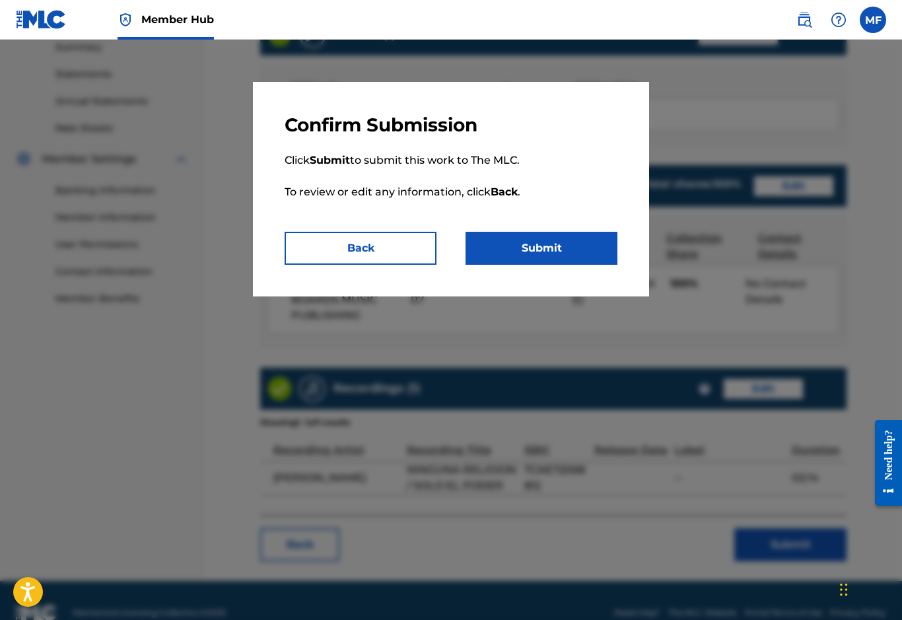
click at [489, 248] on button "Submit" at bounding box center [542, 248] width 152 height 33
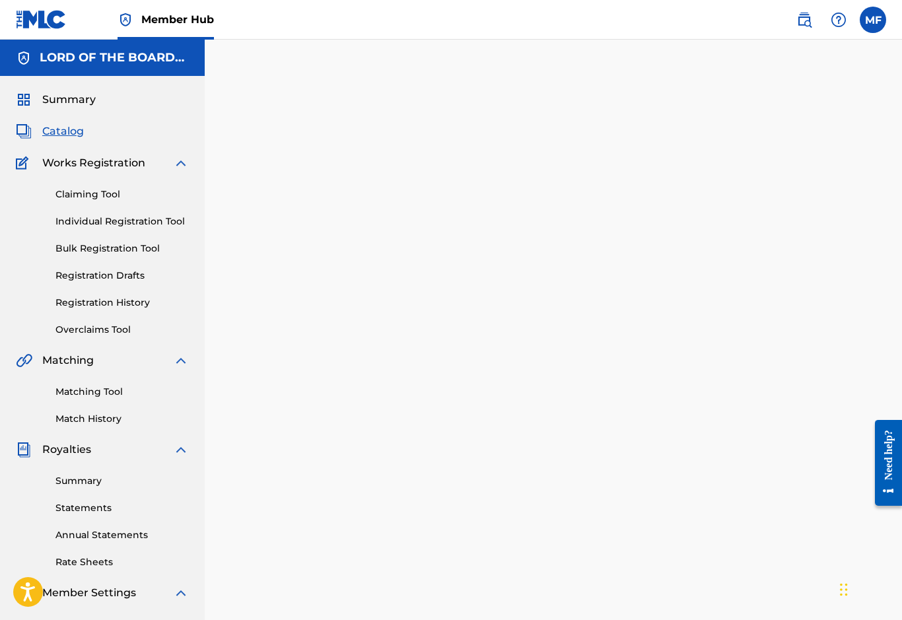
click at [47, 127] on span "Catalog" at bounding box center [63, 132] width 42 height 16
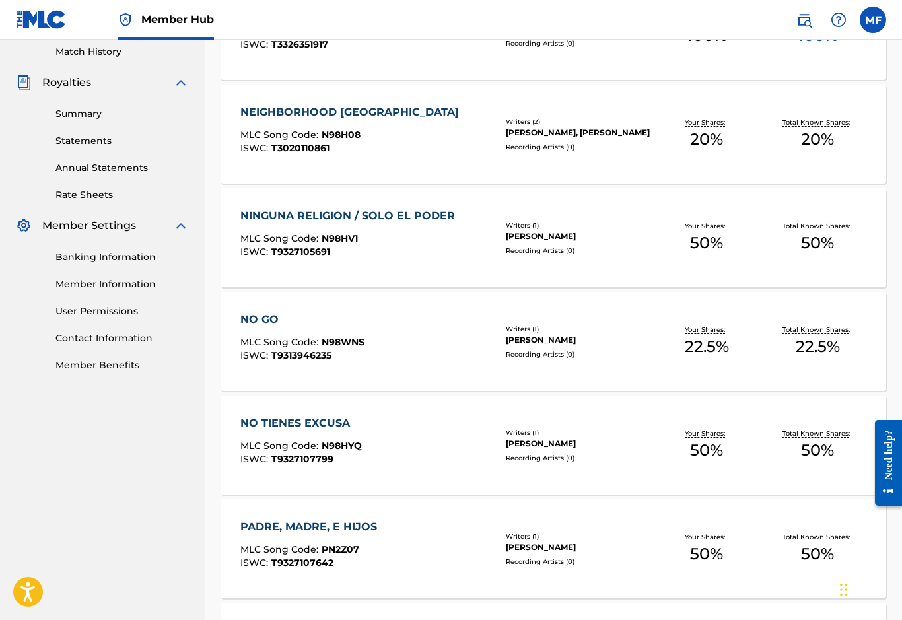
scroll to position [367, 0]
click at [246, 318] on div "NO GO" at bounding box center [302, 320] width 124 height 16
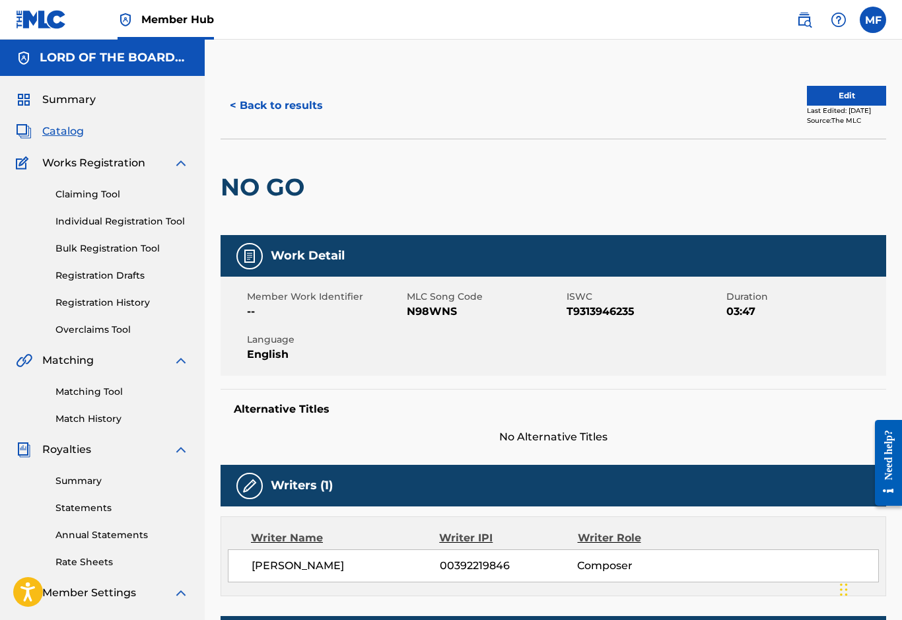
click at [832, 104] on button "Edit" at bounding box center [846, 96] width 79 height 20
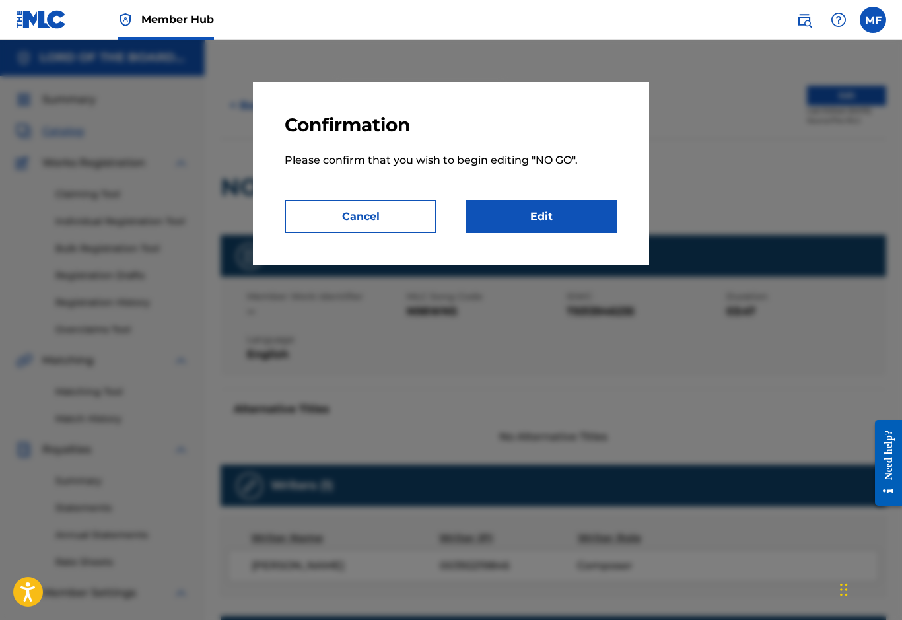
click at [536, 225] on link "Edit" at bounding box center [542, 216] width 152 height 33
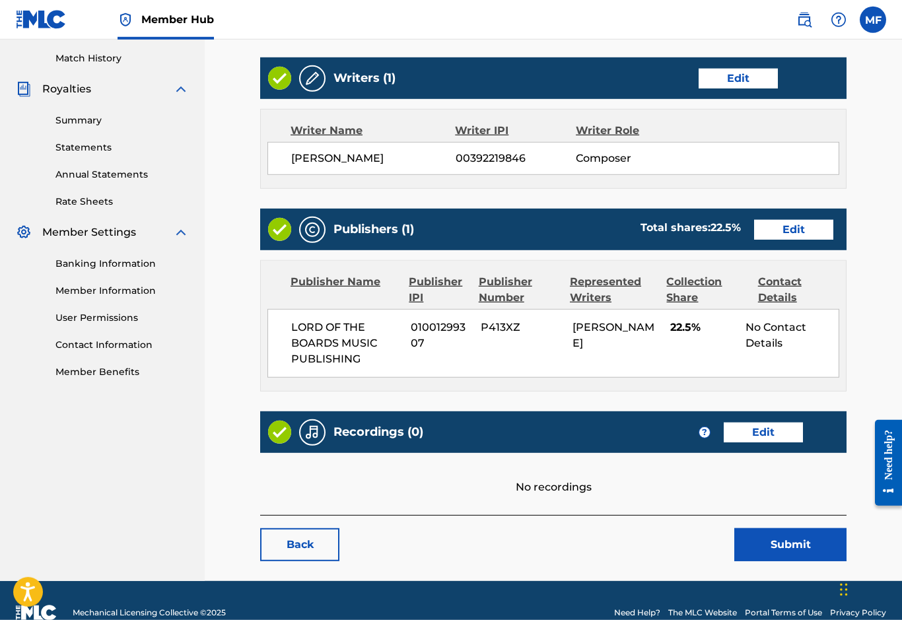
scroll to position [359, 0]
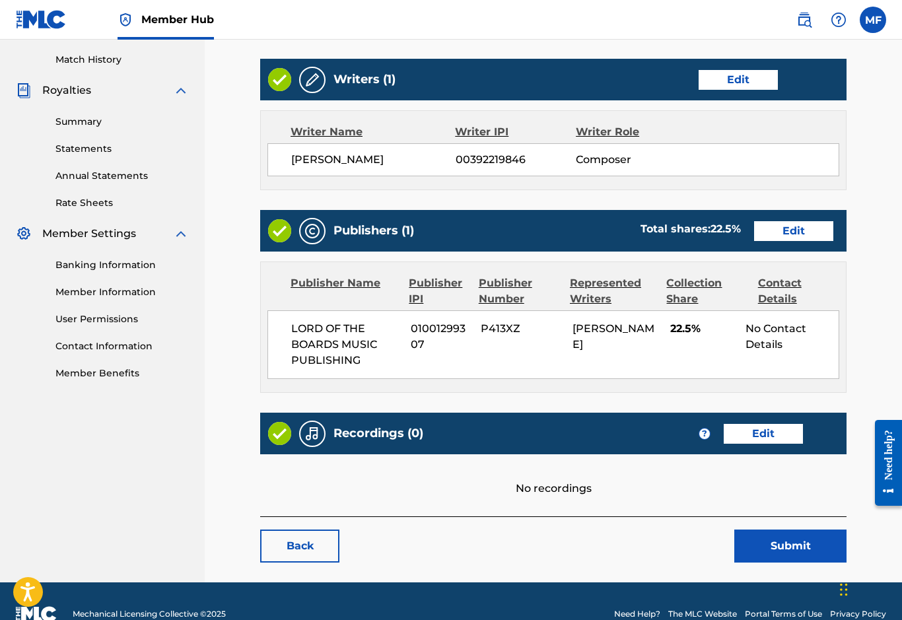
click at [784, 232] on link "Edit" at bounding box center [793, 231] width 79 height 20
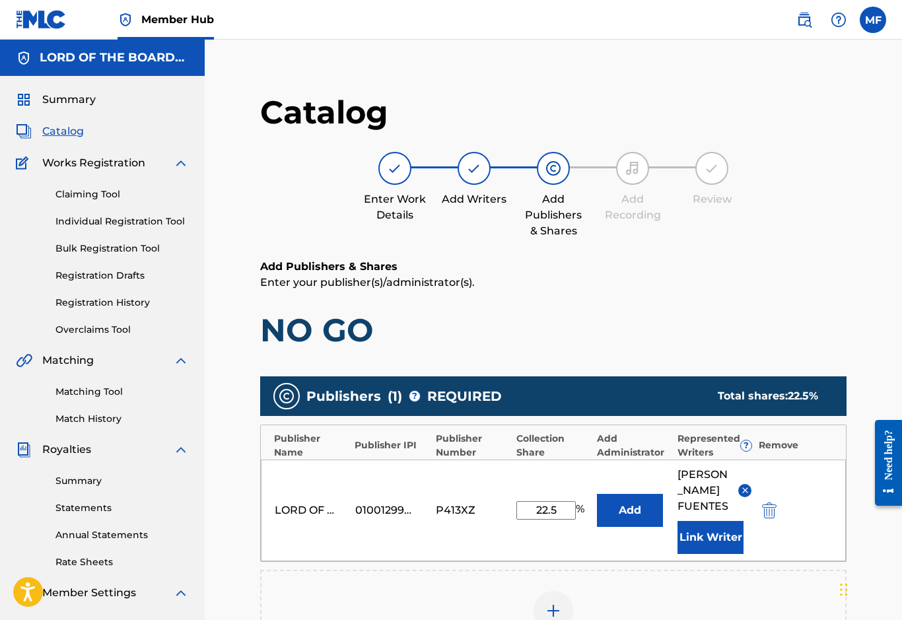
click at [545, 509] on input "22.5" at bounding box center [546, 510] width 59 height 18
click at [563, 505] on input "22.5" at bounding box center [546, 510] width 59 height 18
type input "2"
type input "100"
click at [573, 300] on div "Add Publishers & Shares Enter your publisher(s)/administrator(s). NO GO" at bounding box center [553, 304] width 587 height 91
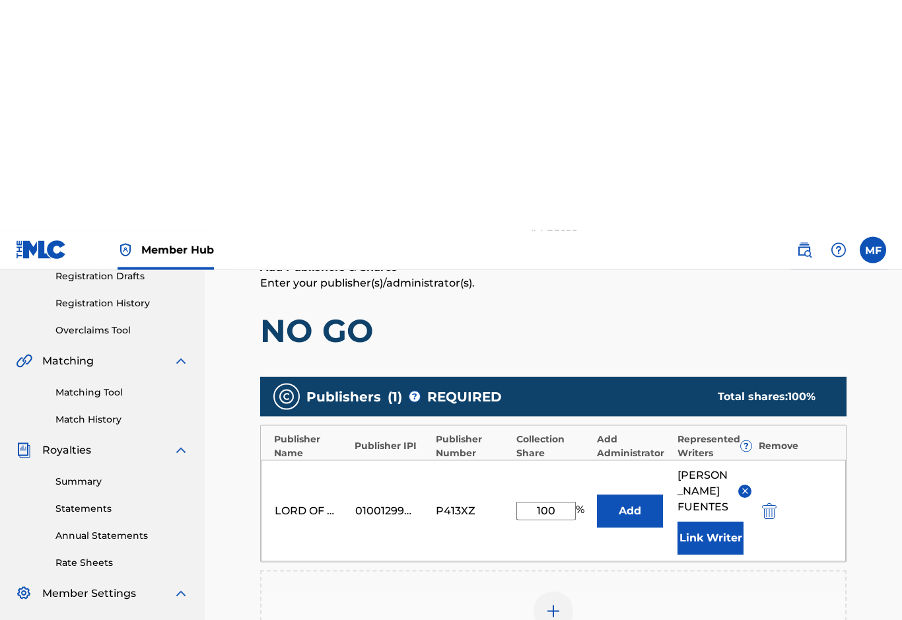
scroll to position [240, 0]
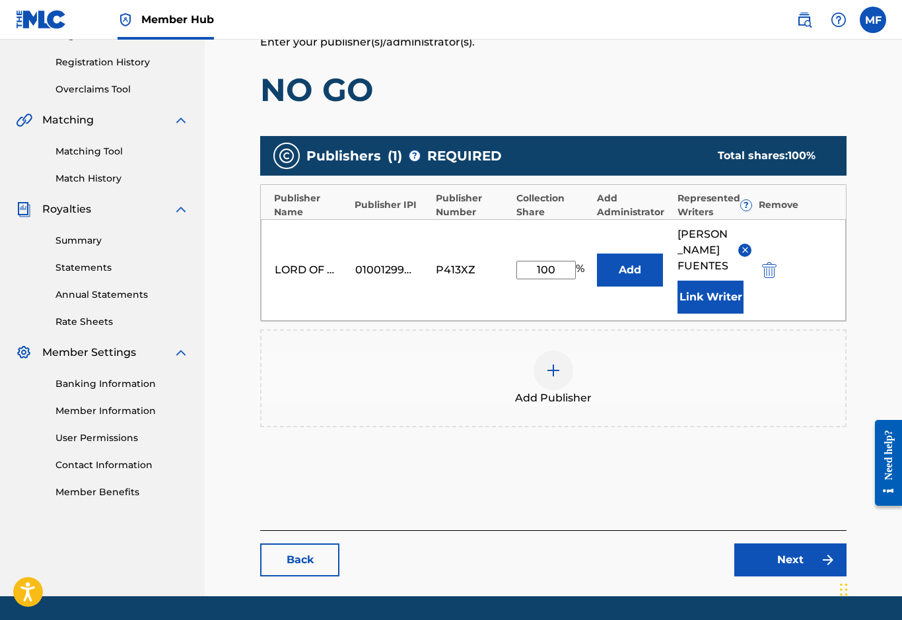
click at [766, 544] on link "Next" at bounding box center [790, 560] width 112 height 33
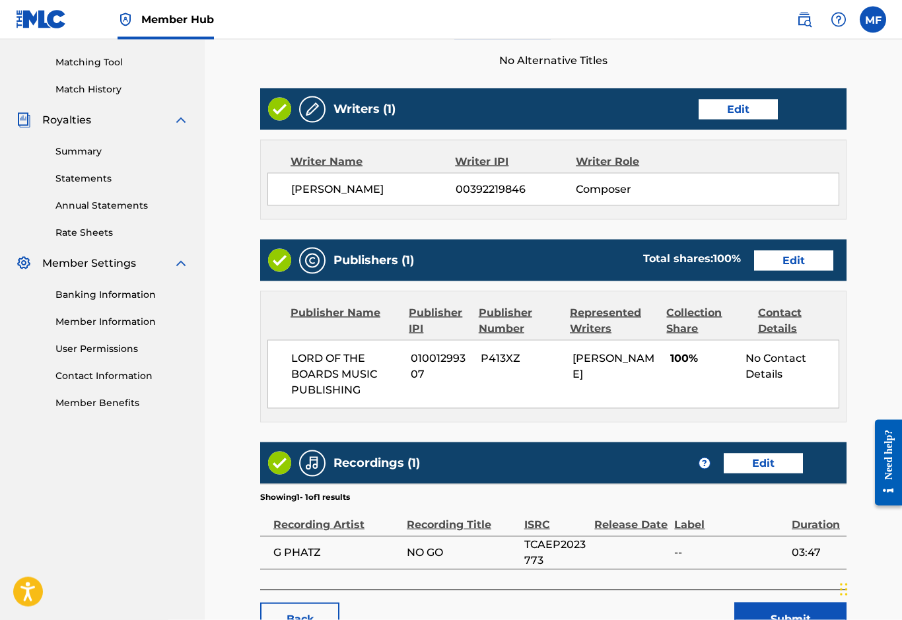
scroll to position [404, 0]
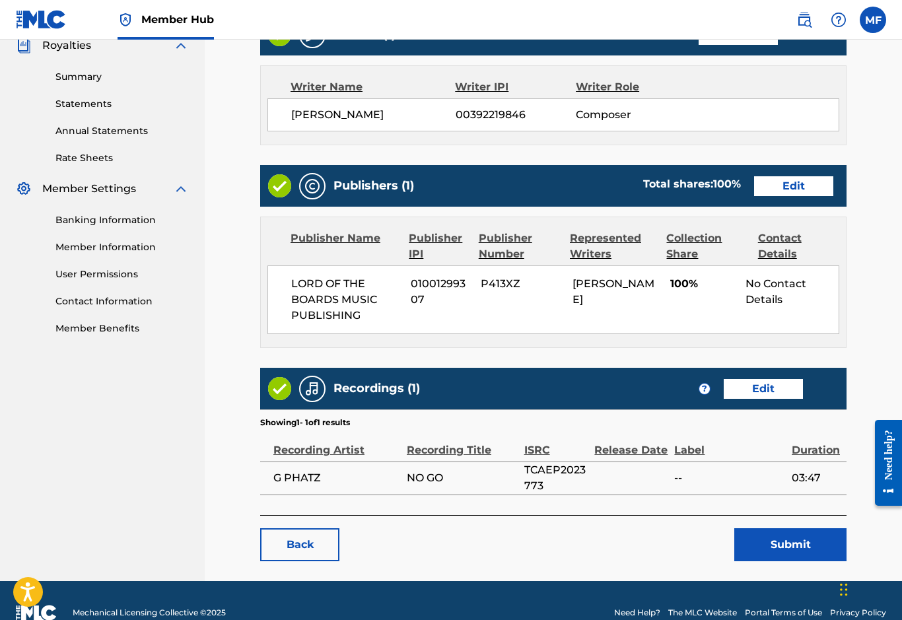
click at [772, 551] on button "Submit" at bounding box center [790, 544] width 112 height 33
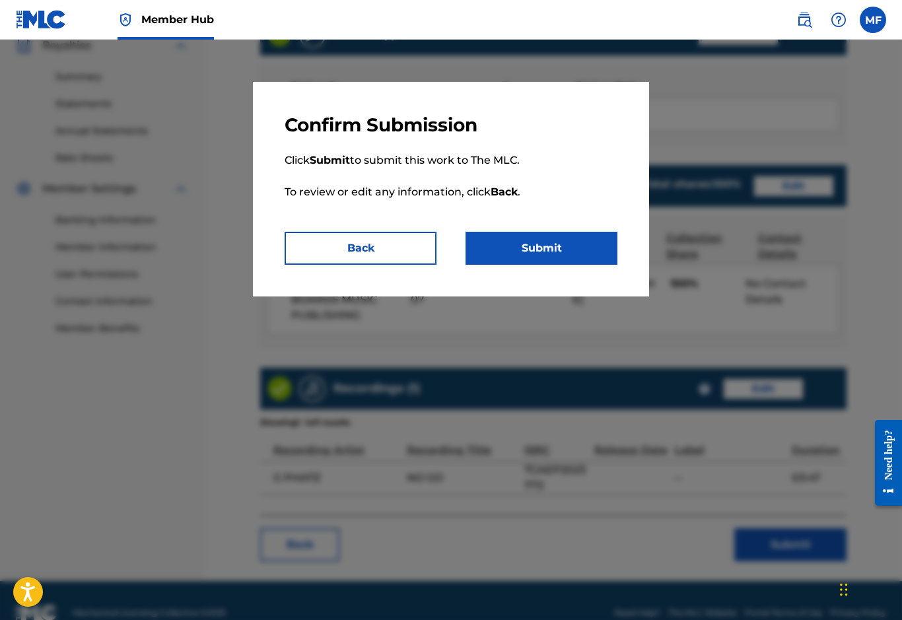
click at [532, 241] on button "Submit" at bounding box center [542, 248] width 152 height 33
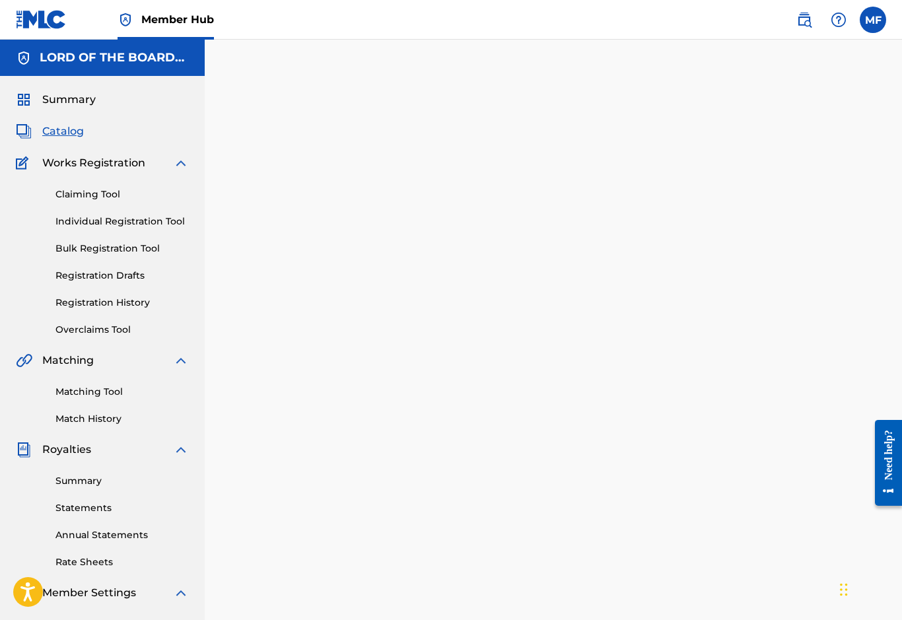
click at [52, 135] on span "Catalog" at bounding box center [63, 132] width 42 height 16
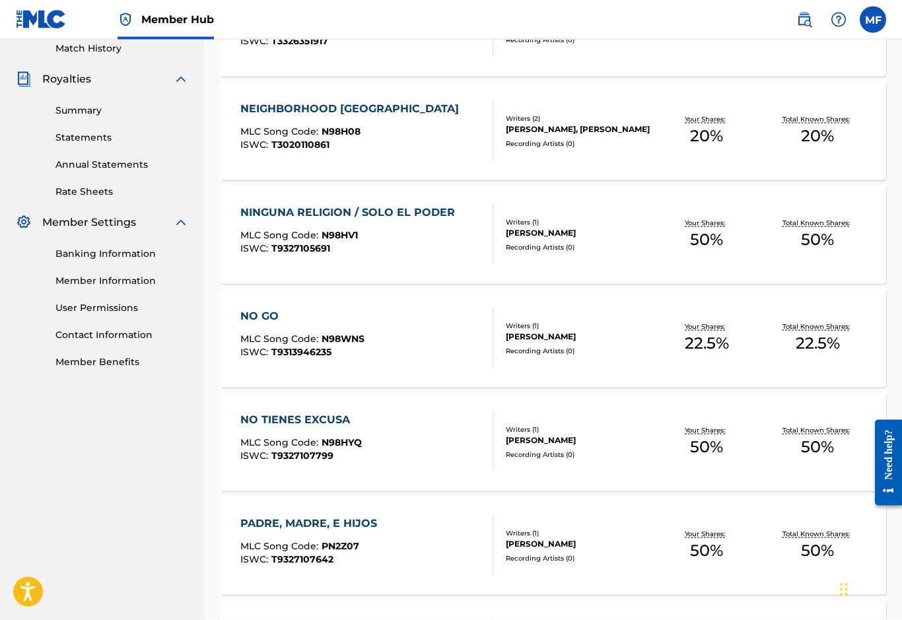
scroll to position [371, 0]
click at [252, 419] on div "NO TIENES EXCUSA" at bounding box center [301, 420] width 122 height 16
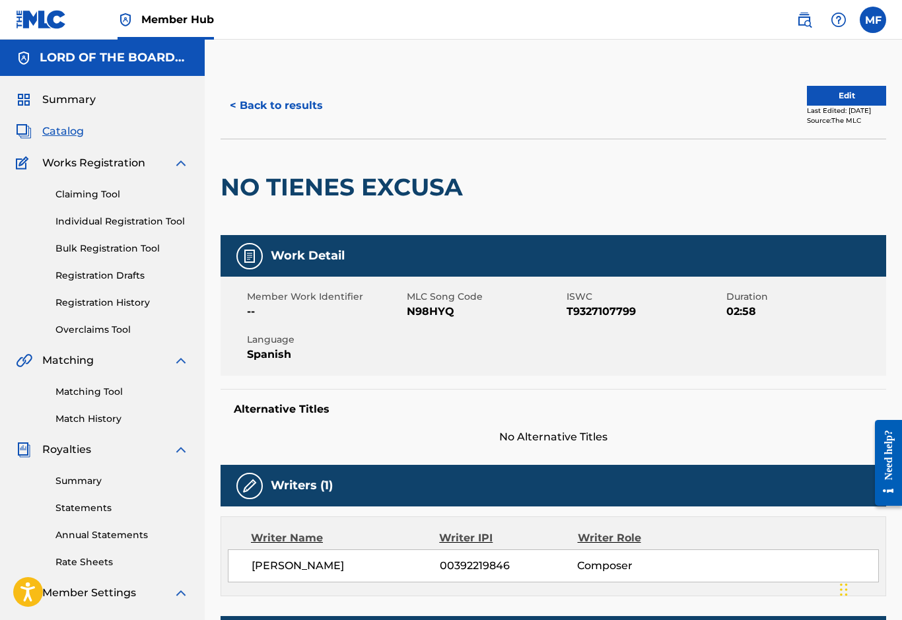
click at [824, 95] on button "Edit" at bounding box center [846, 96] width 79 height 20
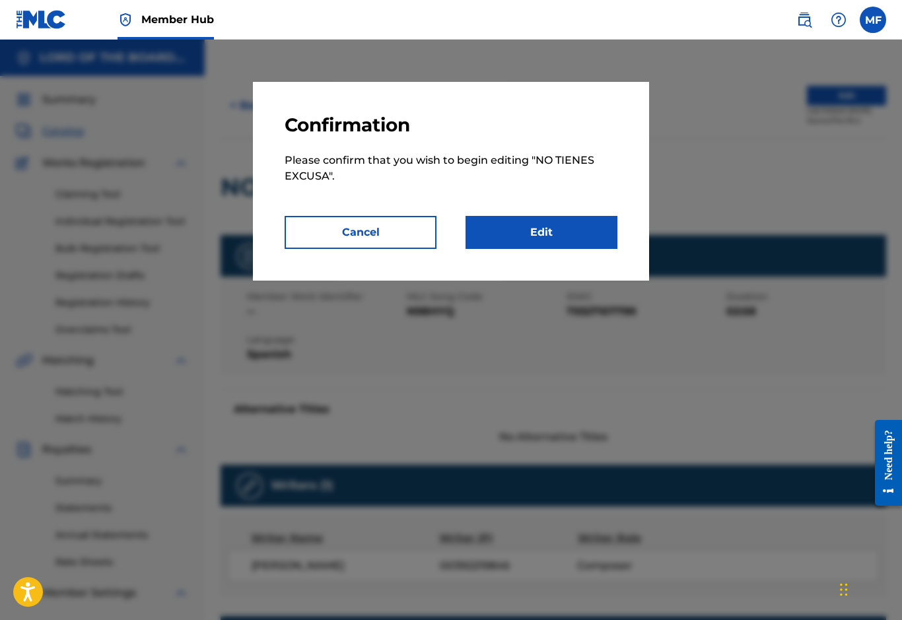
click at [503, 230] on link "Edit" at bounding box center [542, 232] width 152 height 33
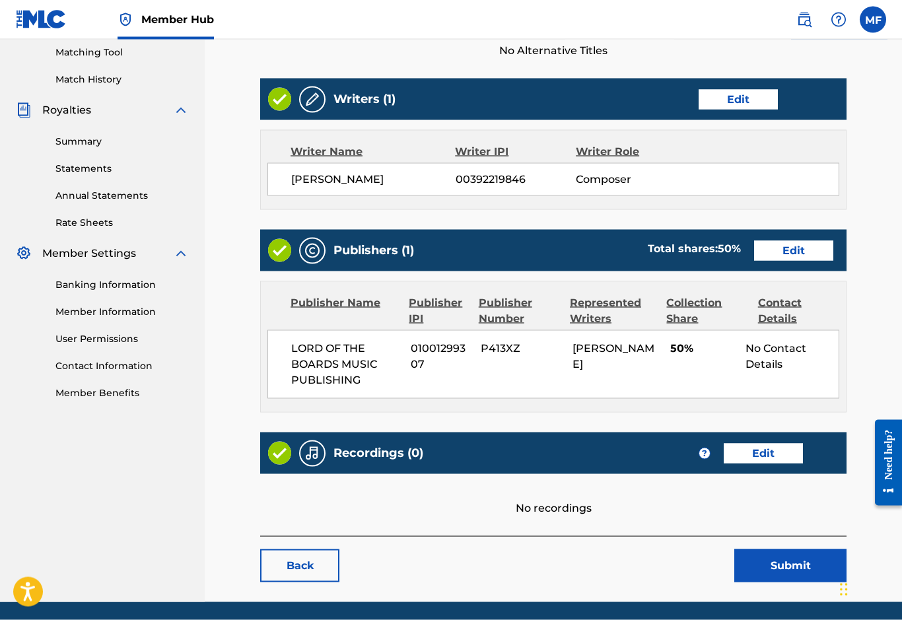
scroll to position [361, 0]
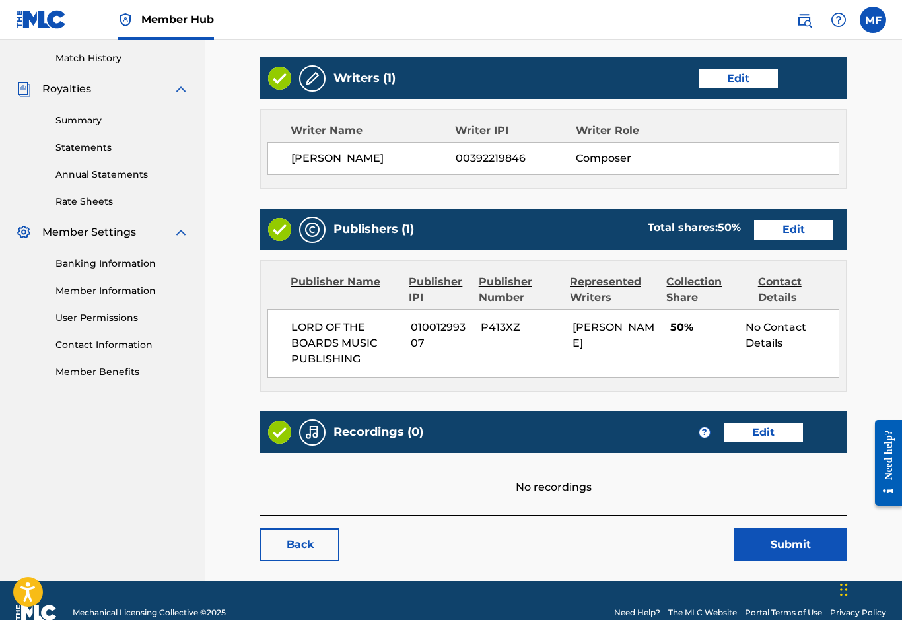
click at [775, 229] on link "Edit" at bounding box center [793, 230] width 79 height 20
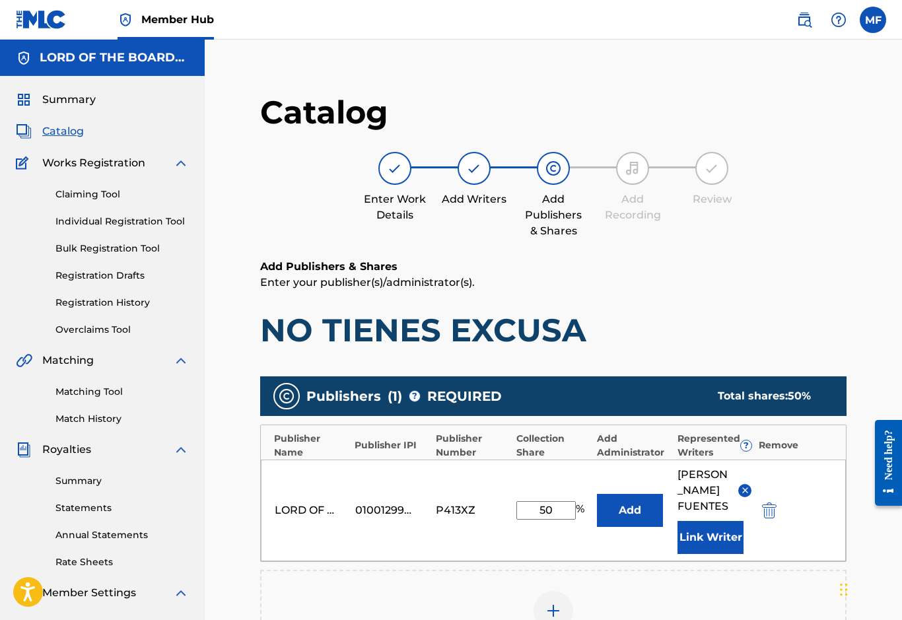
click at [553, 501] on input "50" at bounding box center [546, 510] width 59 height 18
type input "5"
type input "100"
click at [262, 197] on div "Enter Work Details Add Writers Add Publishers & Shares Add Recording Review" at bounding box center [553, 195] width 587 height 87
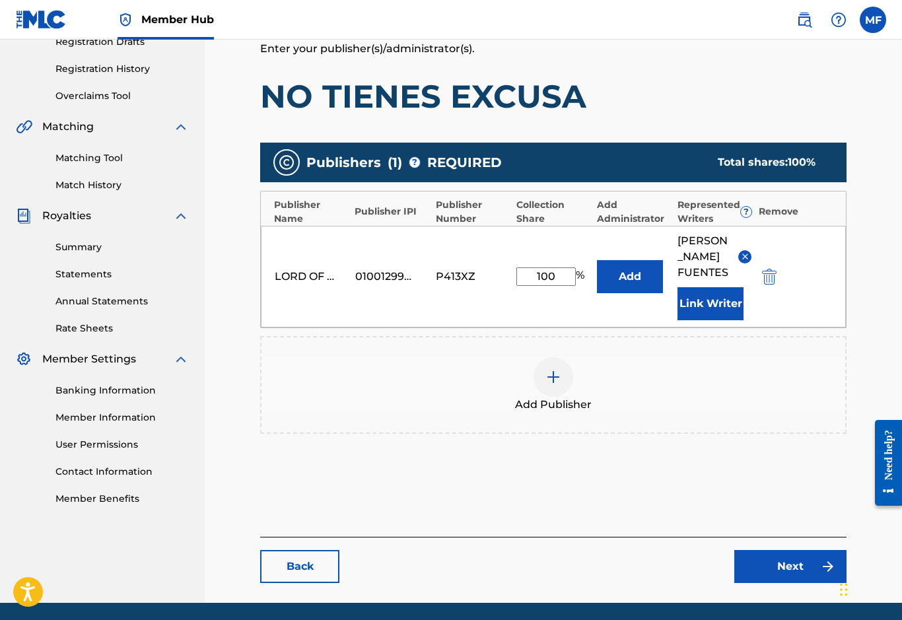
scroll to position [240, 0]
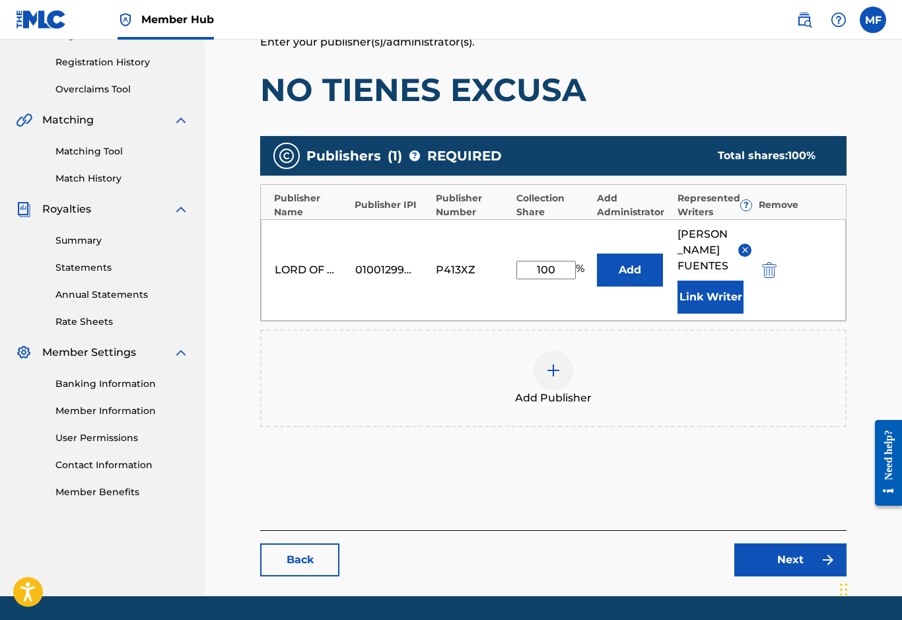
click at [760, 544] on link "Next" at bounding box center [790, 560] width 112 height 33
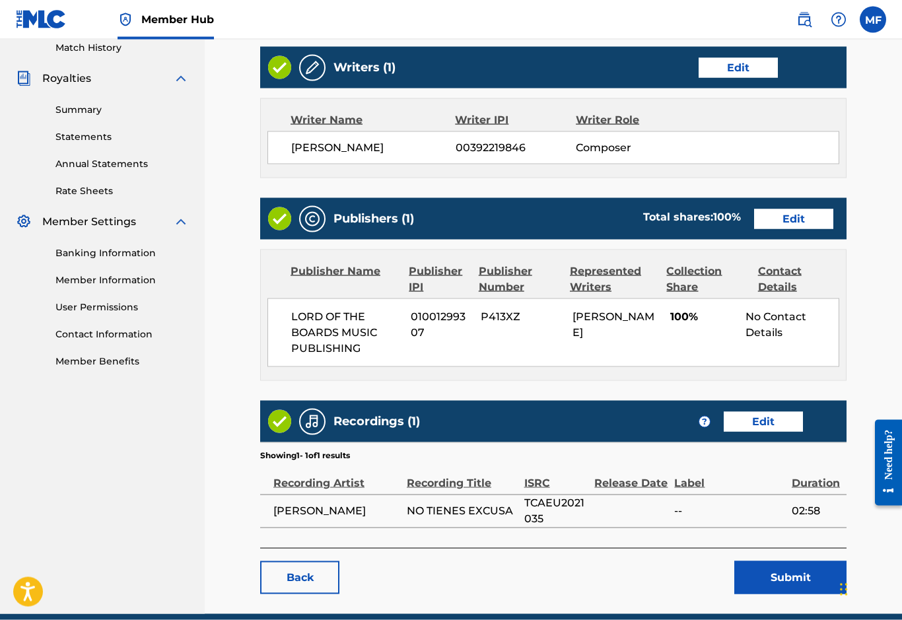
scroll to position [404, 0]
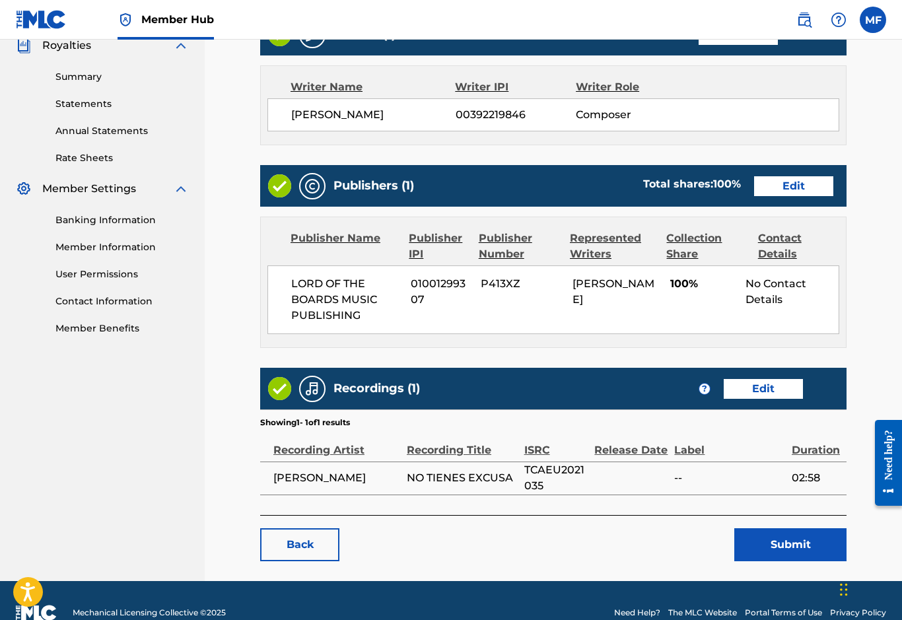
click at [780, 550] on button "Submit" at bounding box center [790, 544] width 112 height 33
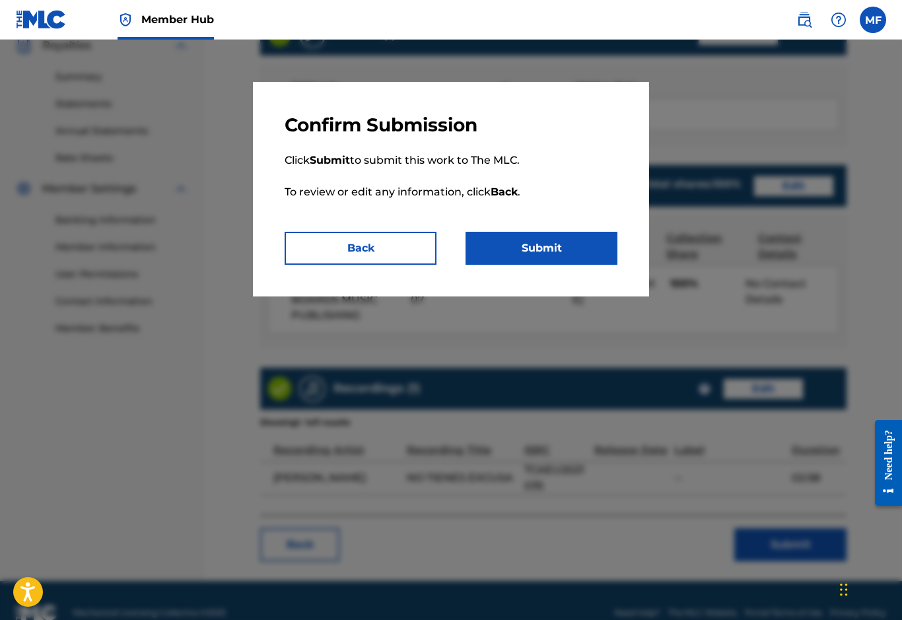
click at [526, 255] on button "Submit" at bounding box center [542, 248] width 152 height 33
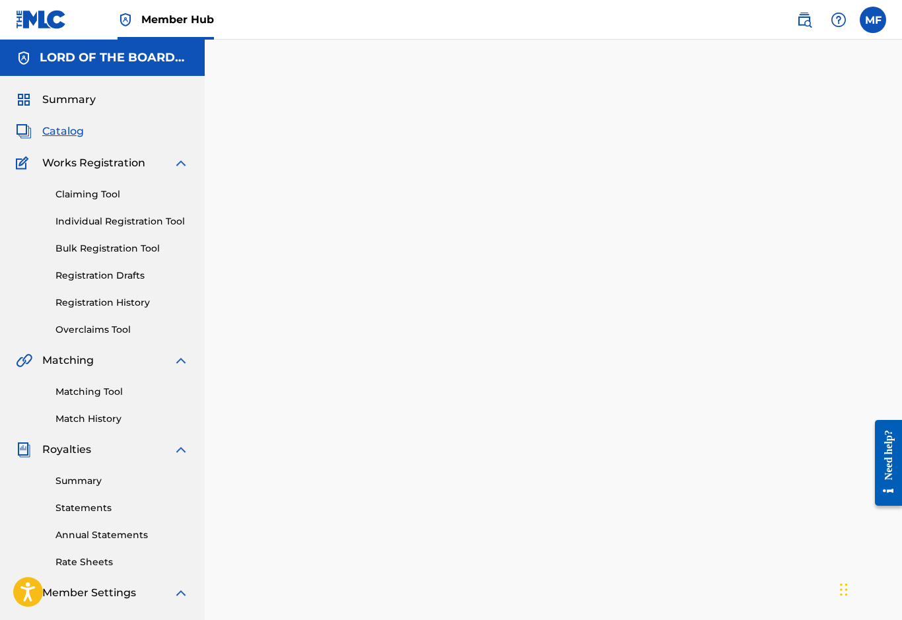
click at [55, 135] on span "Catalog" at bounding box center [63, 132] width 42 height 16
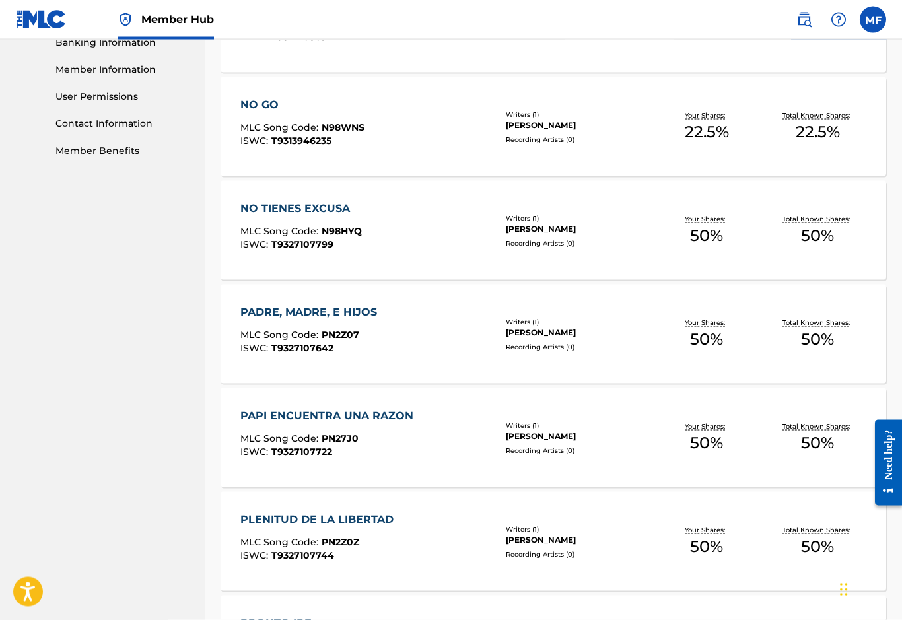
scroll to position [583, 0]
click at [275, 309] on div "PADRE, MADRE, E HIJOS" at bounding box center [311, 312] width 143 height 16
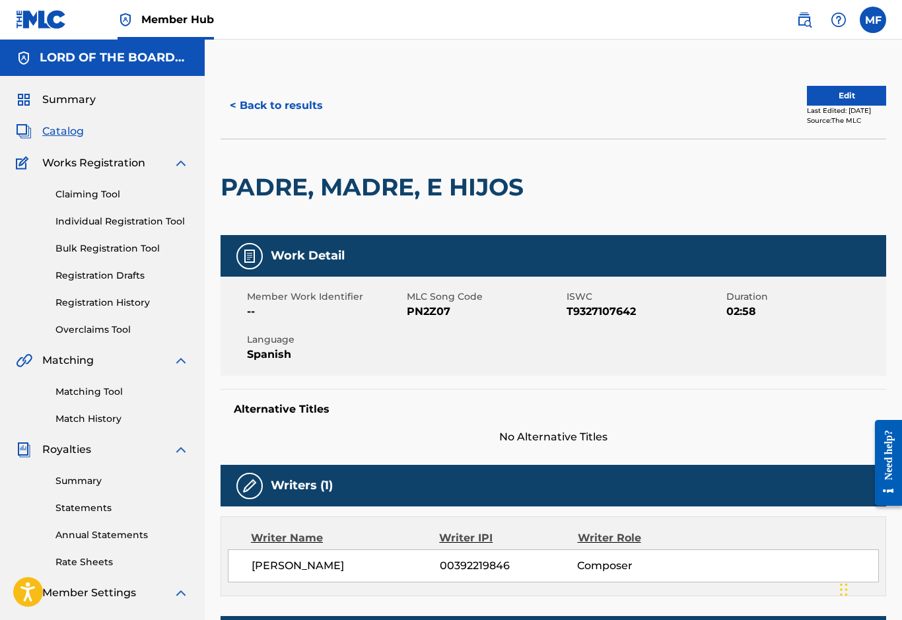
click at [824, 94] on button "Edit" at bounding box center [846, 96] width 79 height 20
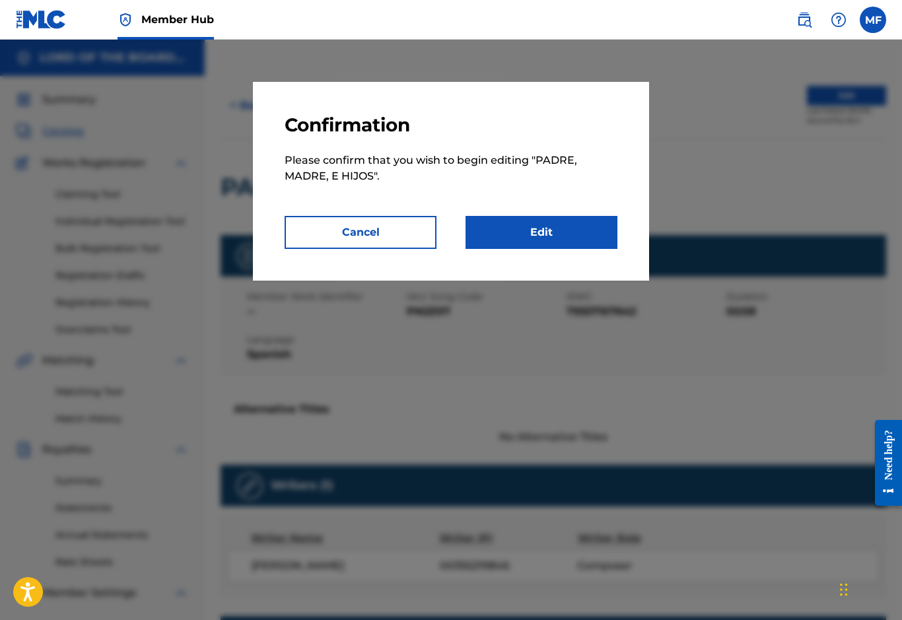
click at [562, 233] on link "Edit" at bounding box center [542, 232] width 152 height 33
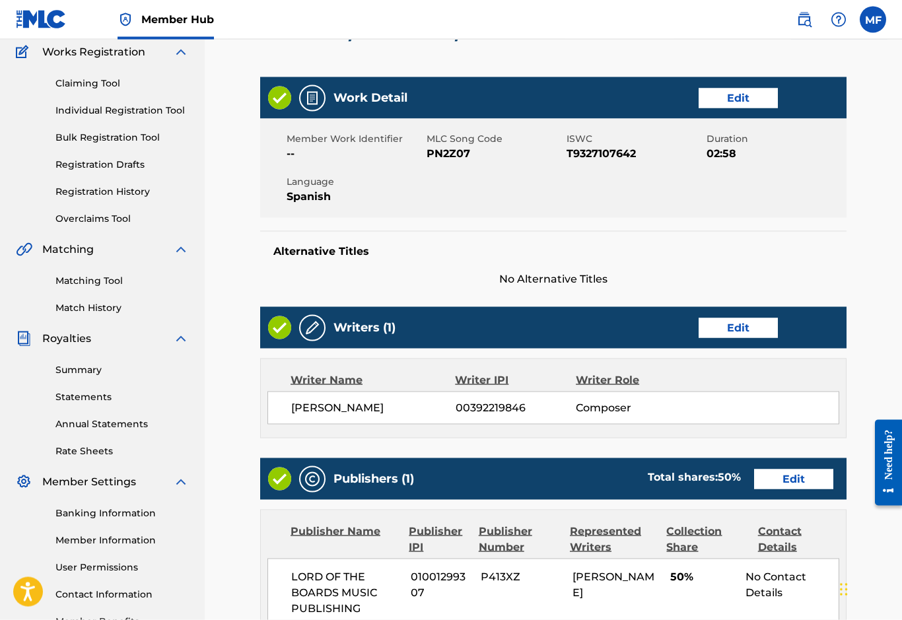
scroll to position [361, 0]
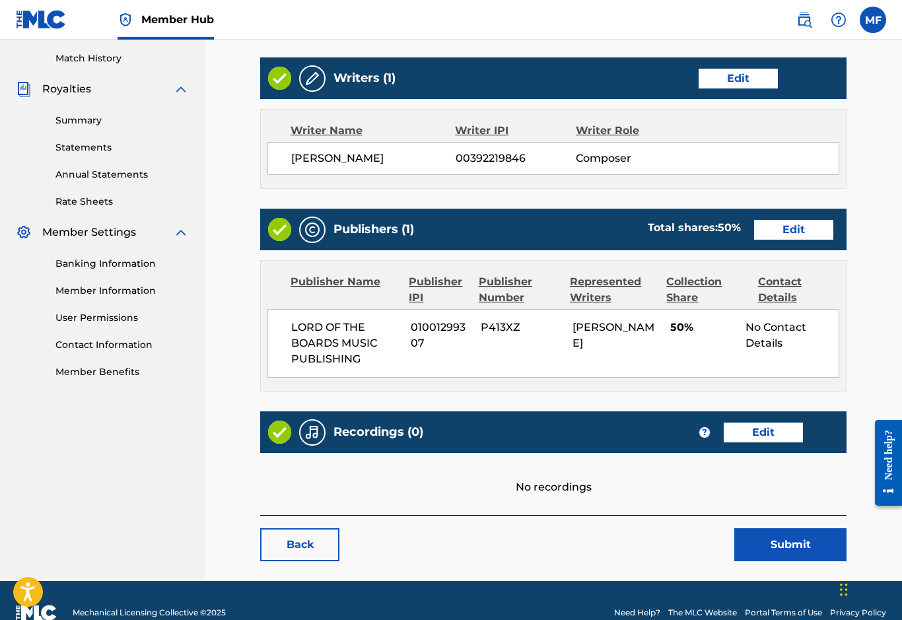
click at [775, 230] on link "Edit" at bounding box center [793, 230] width 79 height 20
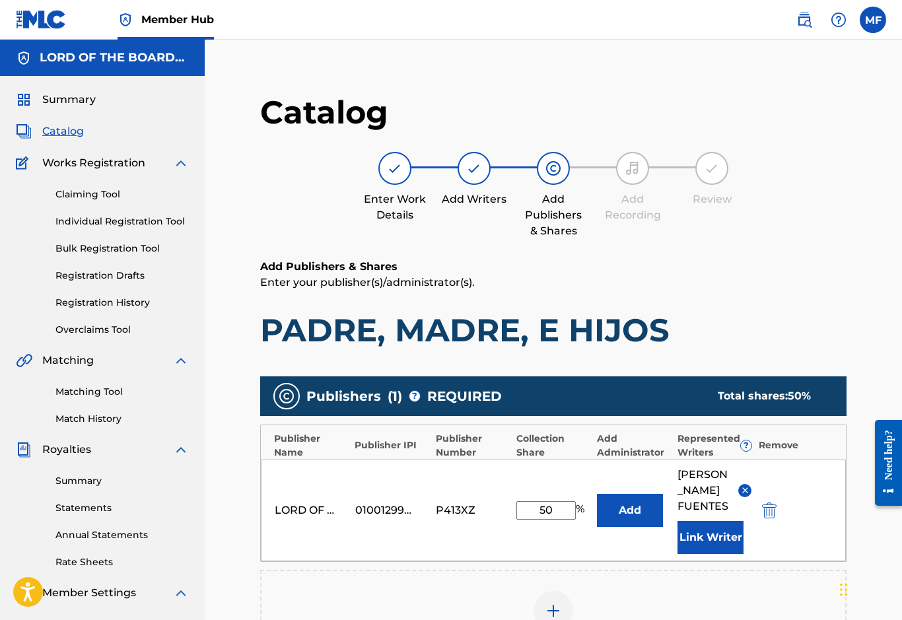
click at [556, 501] on input "50" at bounding box center [546, 510] width 59 height 18
type input "5"
type input "100"
click at [251, 200] on main "Catalog Enter Work Details Add Writers Add Publishers & Shares Add Recording Re…" at bounding box center [554, 455] width 666 height 764
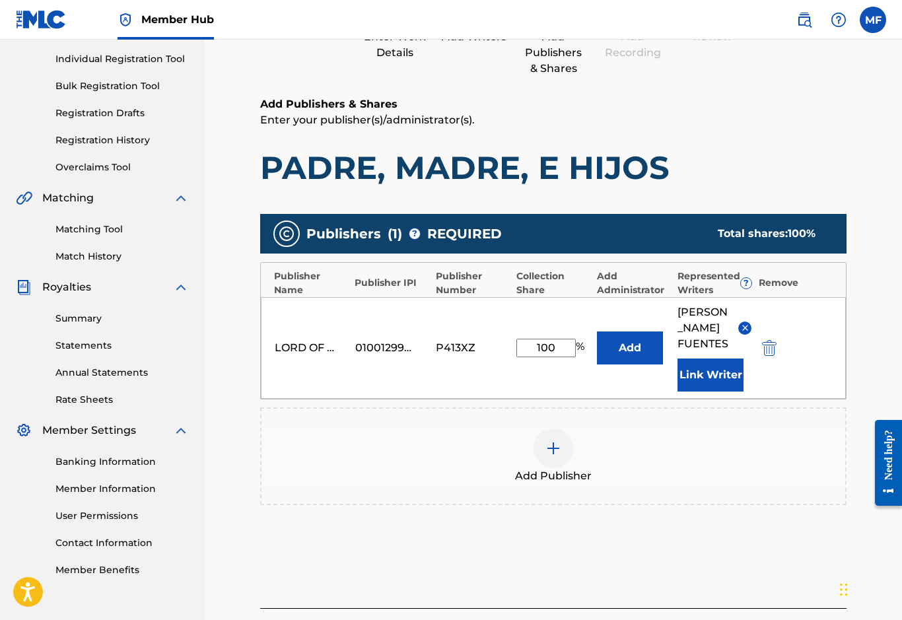
scroll to position [202, 0]
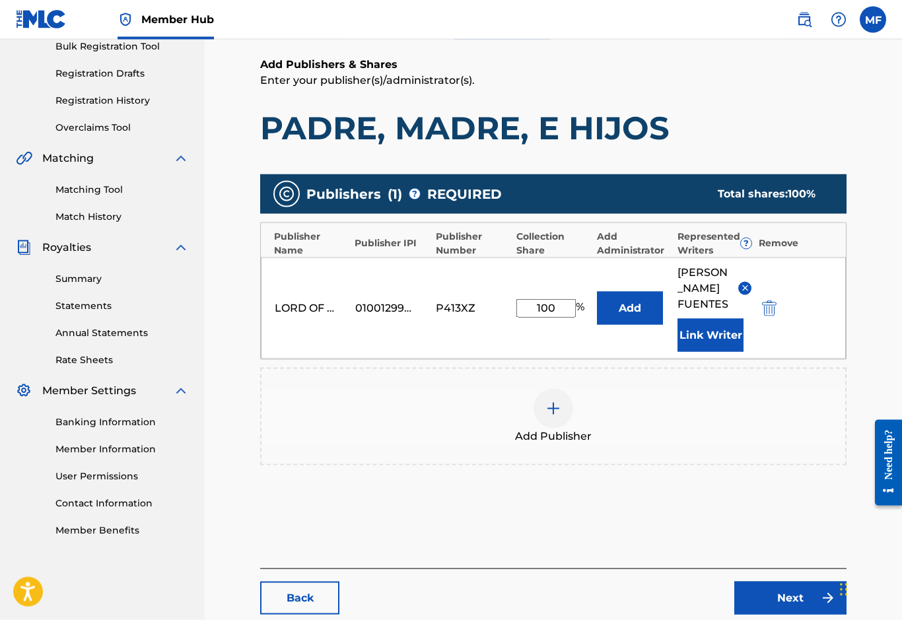
click at [756, 582] on link "Next" at bounding box center [790, 598] width 112 height 33
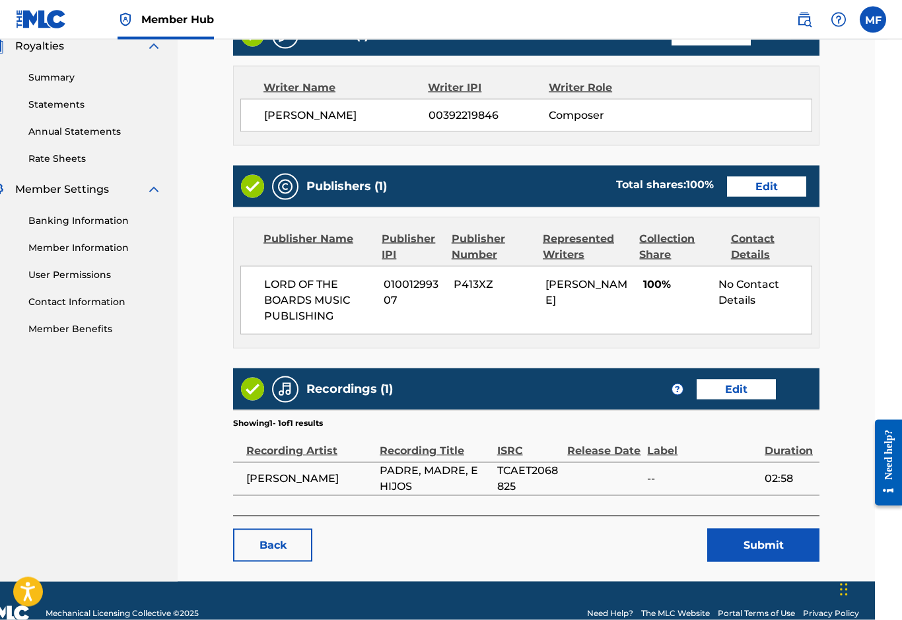
click at [737, 546] on button "Submit" at bounding box center [763, 545] width 112 height 33
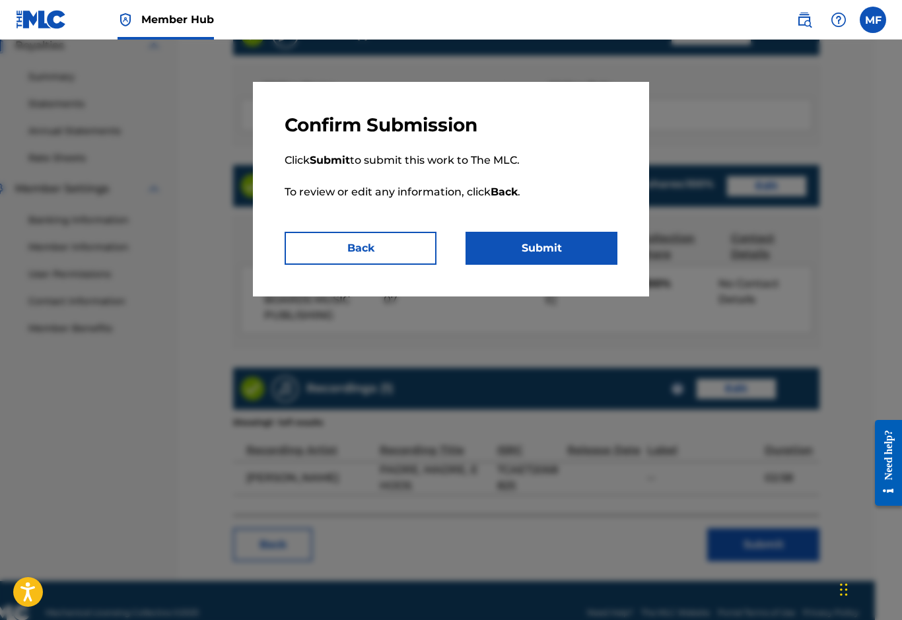
click at [516, 242] on button "Submit" at bounding box center [542, 248] width 152 height 33
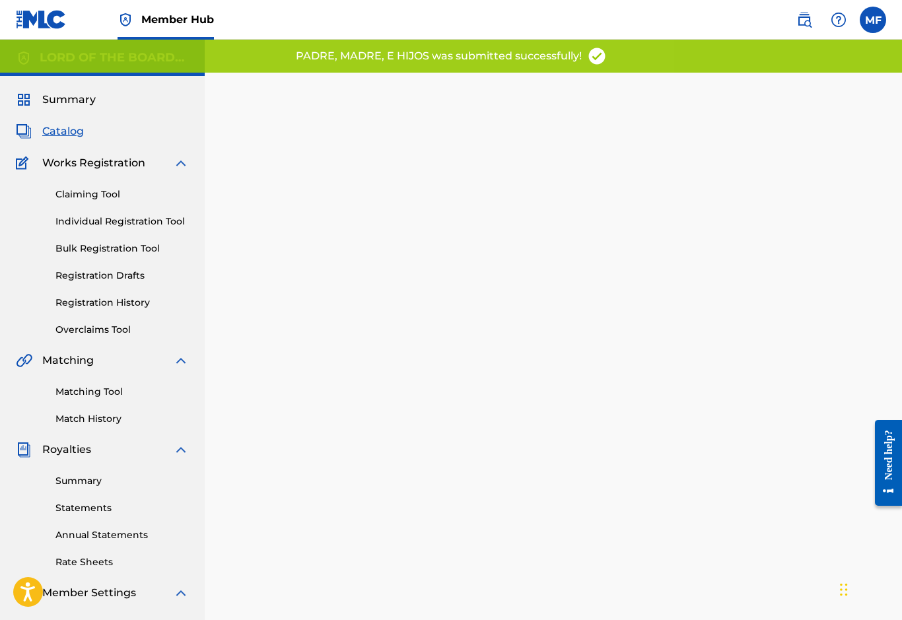
click at [59, 134] on span "Catalog" at bounding box center [63, 132] width 42 height 16
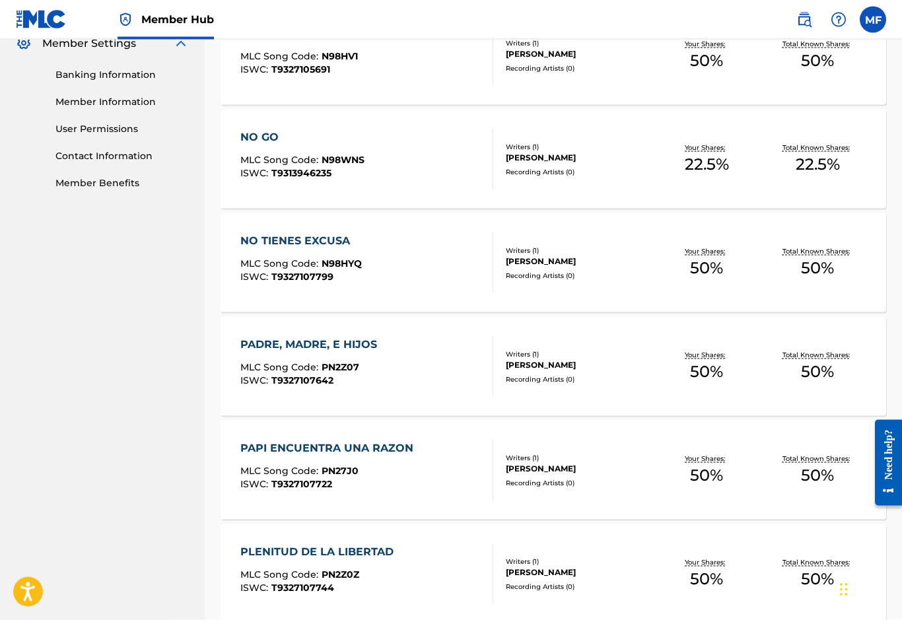
scroll to position [569, 0]
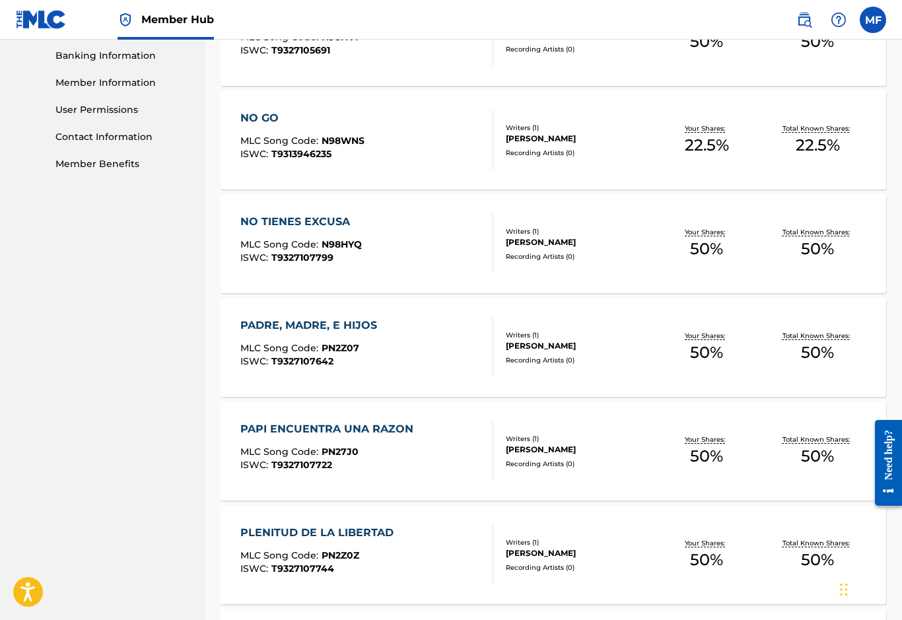
click at [263, 435] on div "PAPI ENCUENTRA UNA RAZON" at bounding box center [330, 429] width 180 height 16
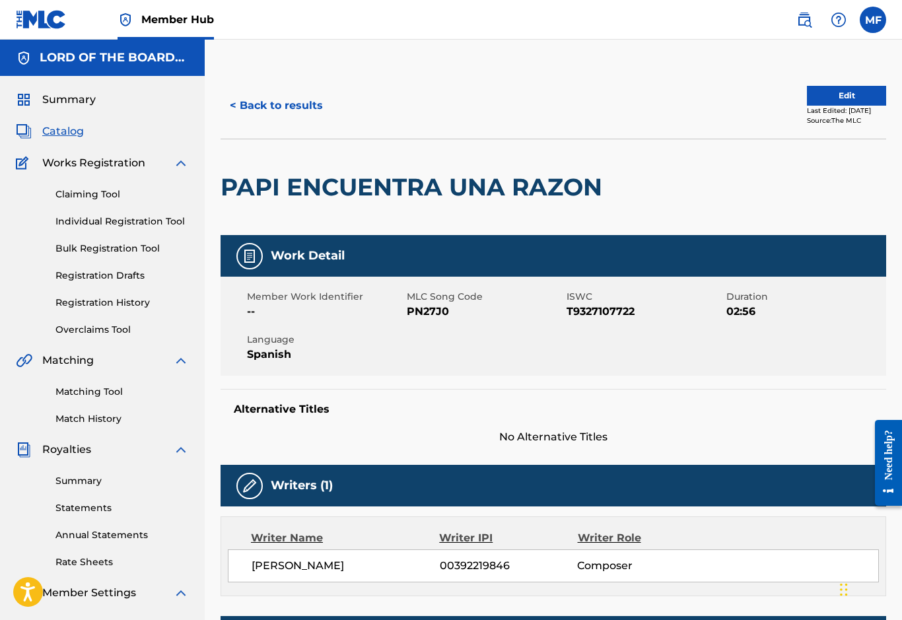
click at [845, 92] on button "Edit" at bounding box center [846, 96] width 79 height 20
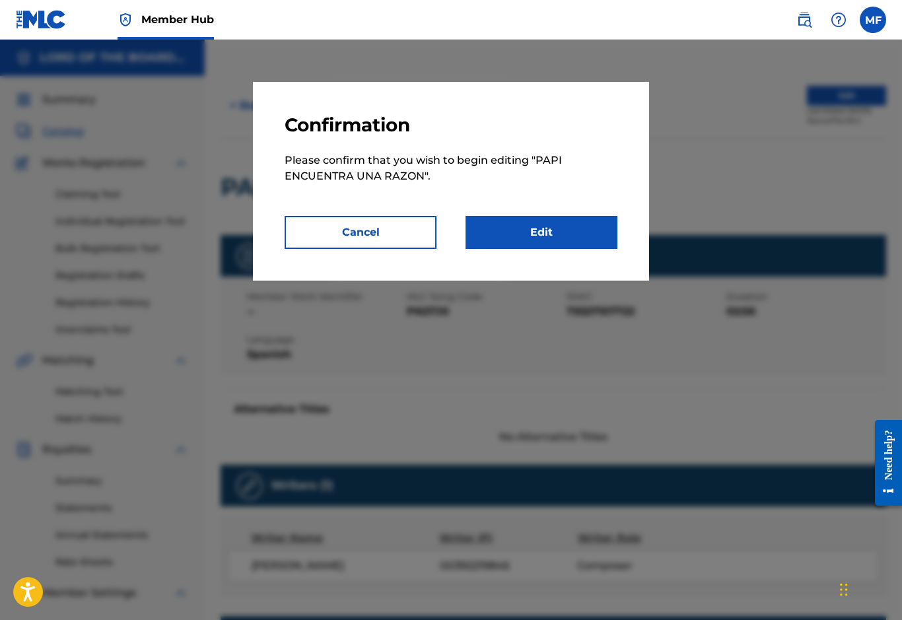
click at [505, 234] on link "Edit" at bounding box center [542, 232] width 152 height 33
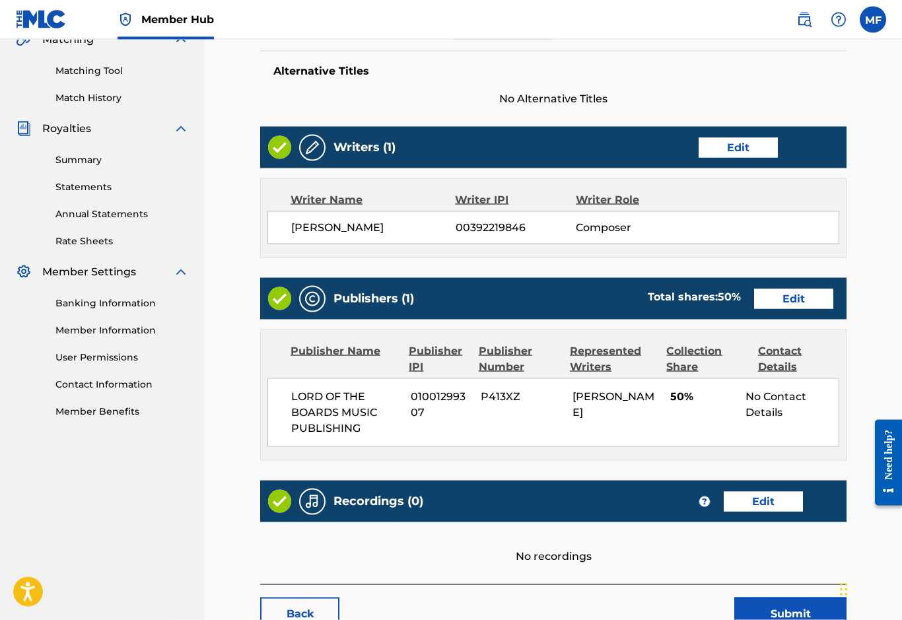
scroll to position [328, 0]
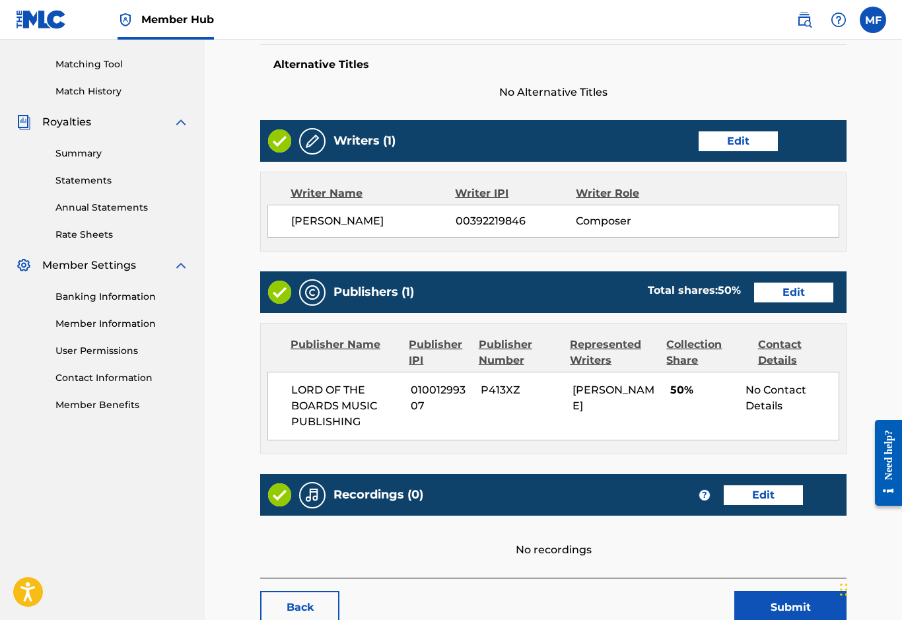
click at [771, 299] on link "Edit" at bounding box center [793, 293] width 79 height 20
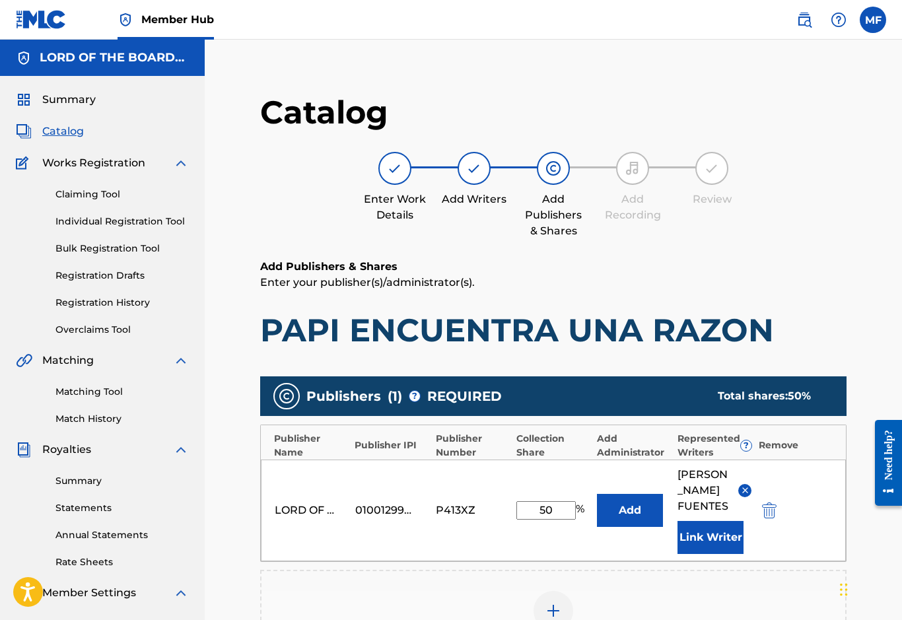
click at [549, 508] on input "50" at bounding box center [546, 510] width 59 height 18
type input "100"
click at [250, 246] on main "Catalog Enter Work Details Add Writers Add Publishers & Shares Add Recording Re…" at bounding box center [554, 455] width 666 height 764
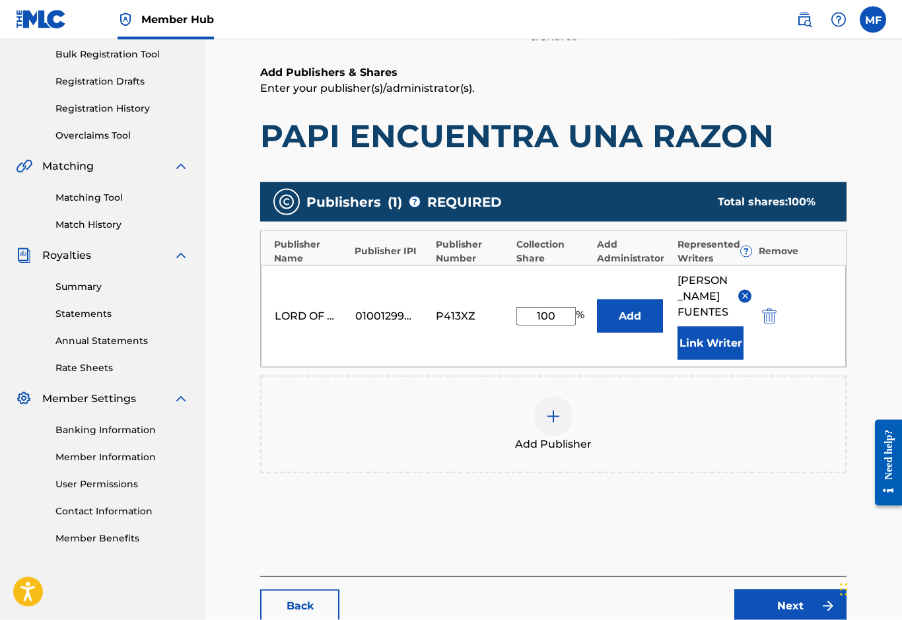
scroll to position [240, 0]
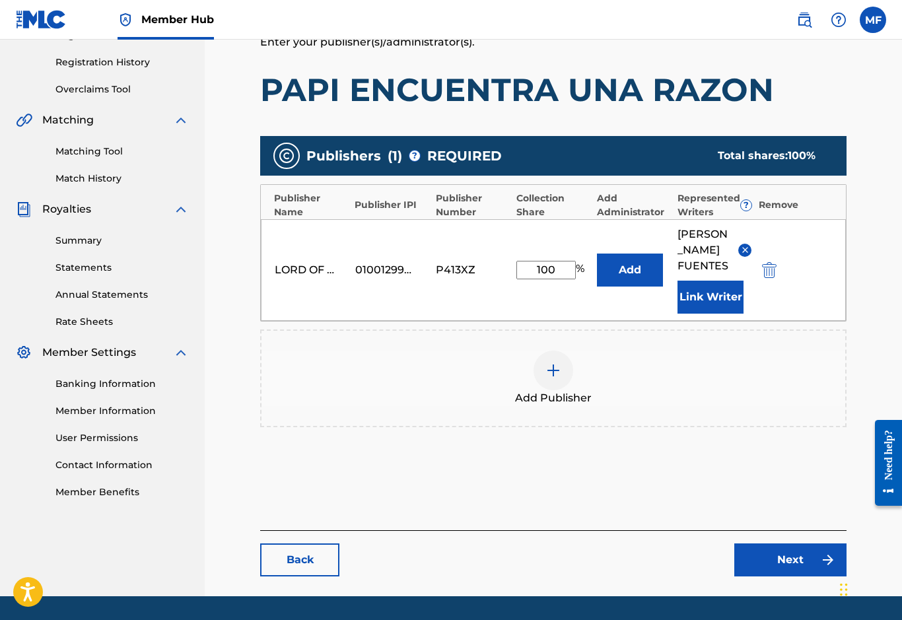
click at [766, 548] on link "Next" at bounding box center [790, 560] width 112 height 33
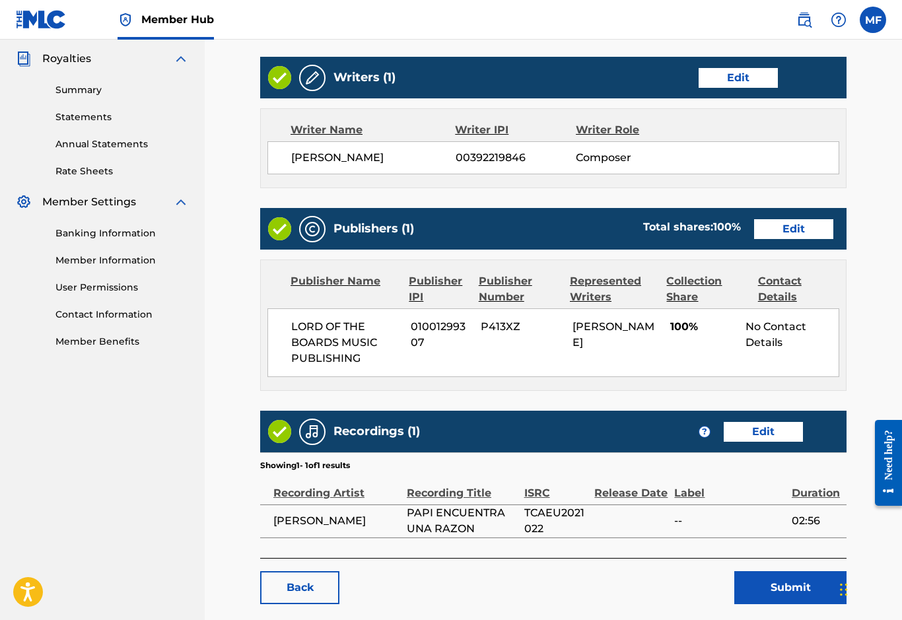
scroll to position [434, 0]
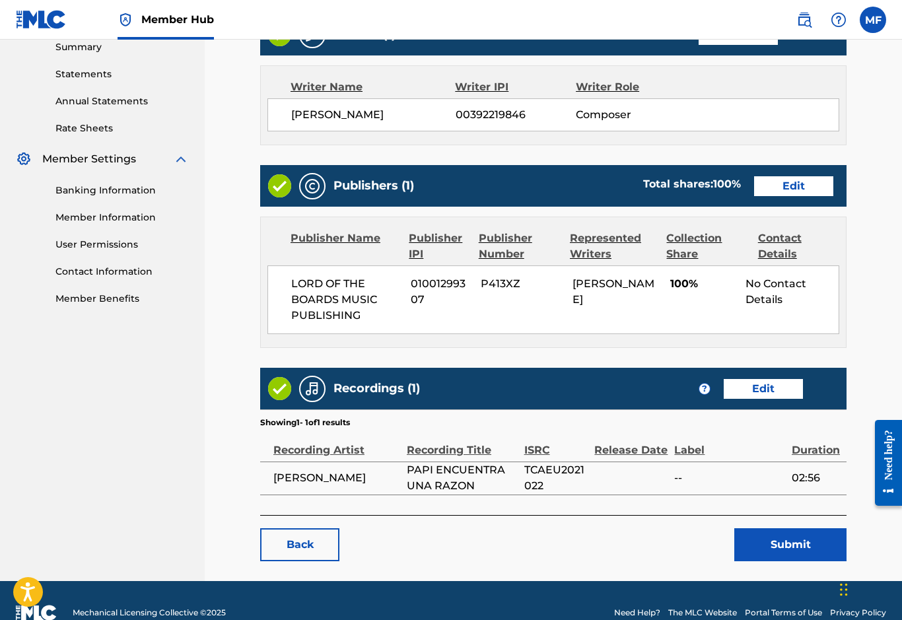
click at [759, 538] on button "Submit" at bounding box center [790, 544] width 112 height 33
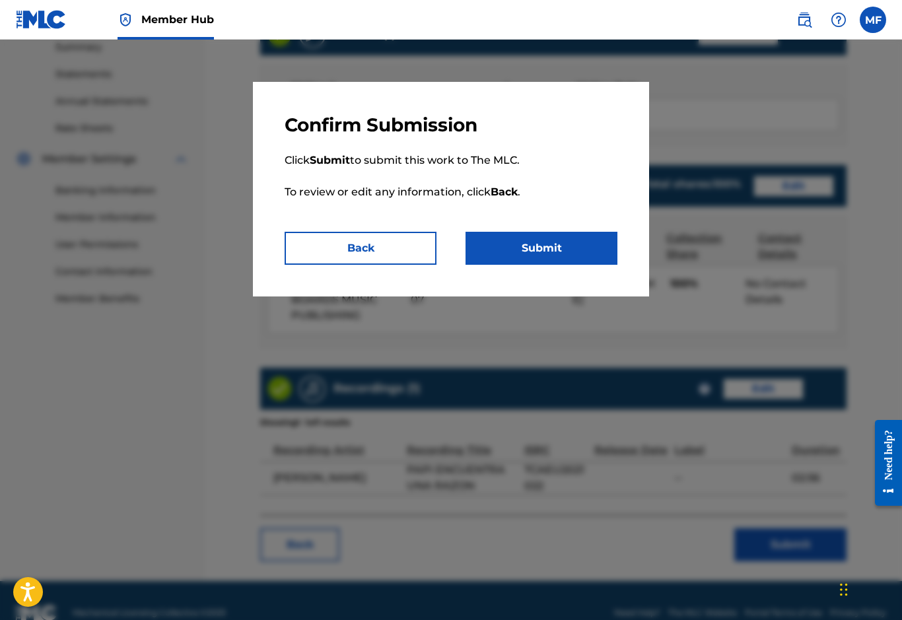
click at [498, 244] on button "Submit" at bounding box center [542, 248] width 152 height 33
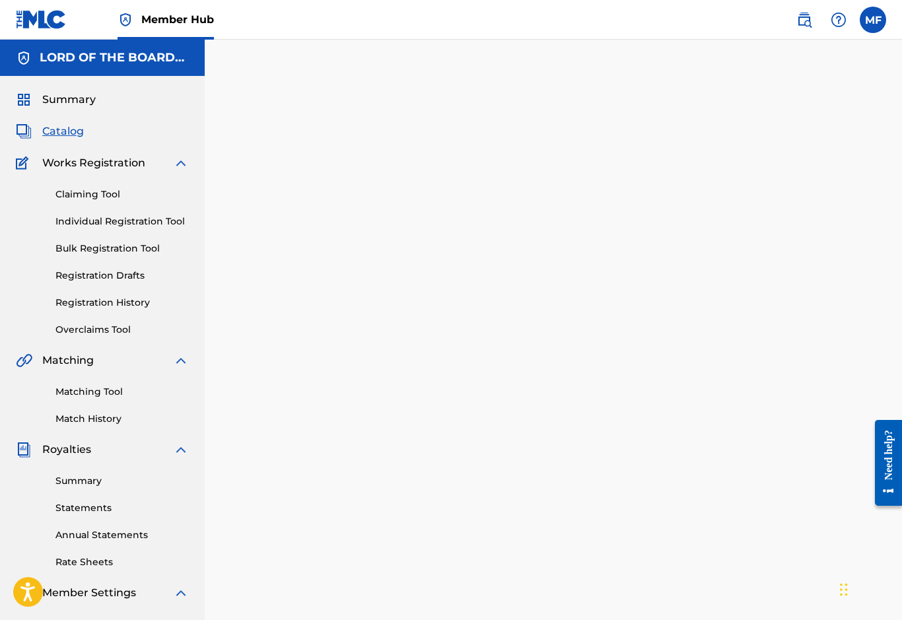
click at [54, 129] on span "Catalog" at bounding box center [63, 132] width 42 height 16
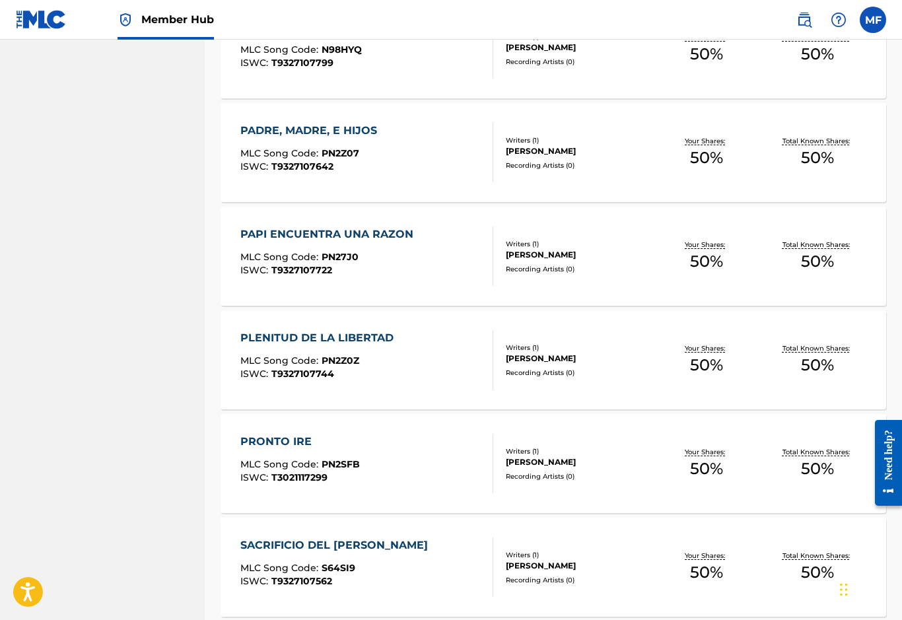
scroll to position [764, 0]
click at [254, 339] on div "PLENITUD DE LA LIBERTAD" at bounding box center [320, 338] width 160 height 16
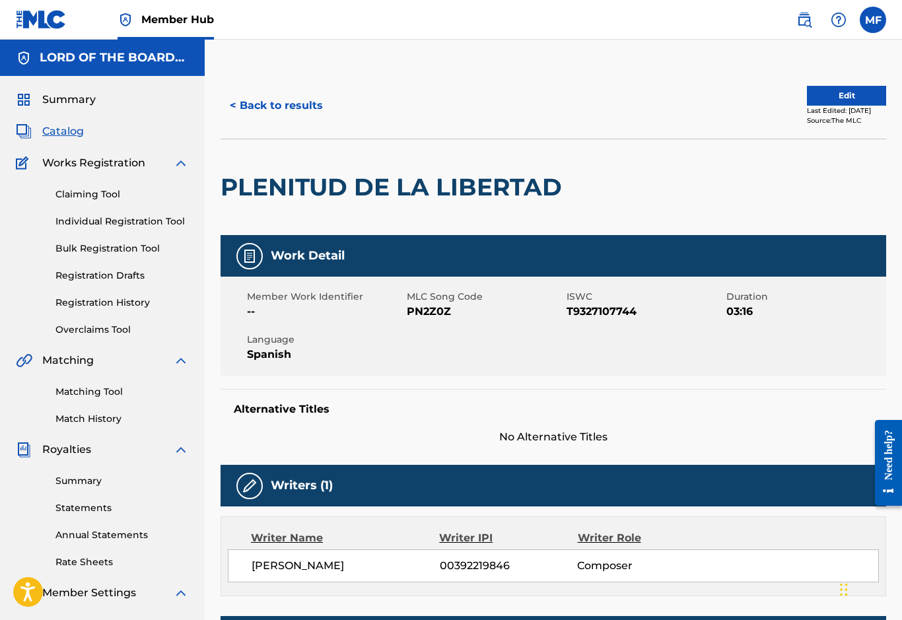
click at [830, 96] on button "Edit" at bounding box center [846, 96] width 79 height 20
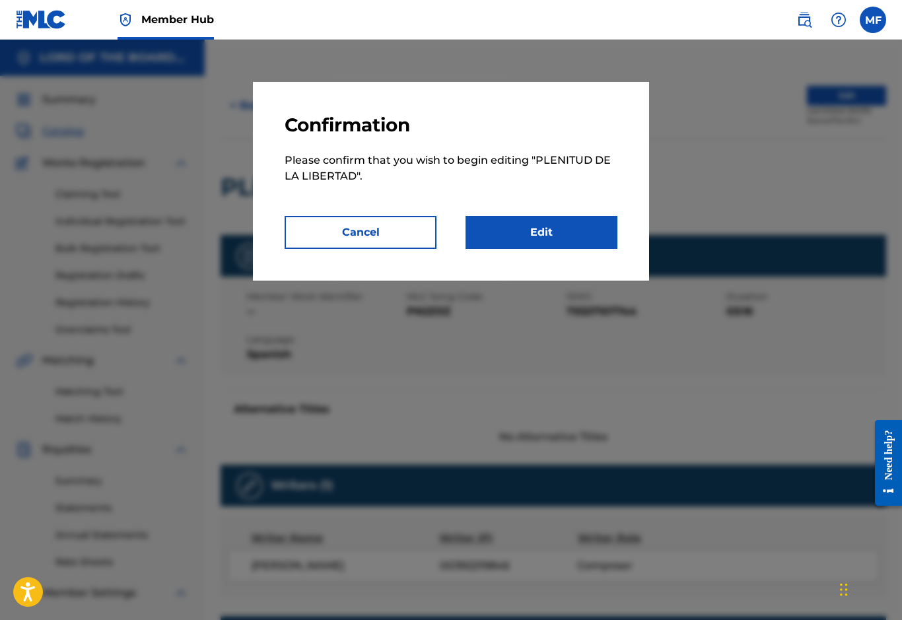
click at [520, 232] on link "Edit" at bounding box center [542, 232] width 152 height 33
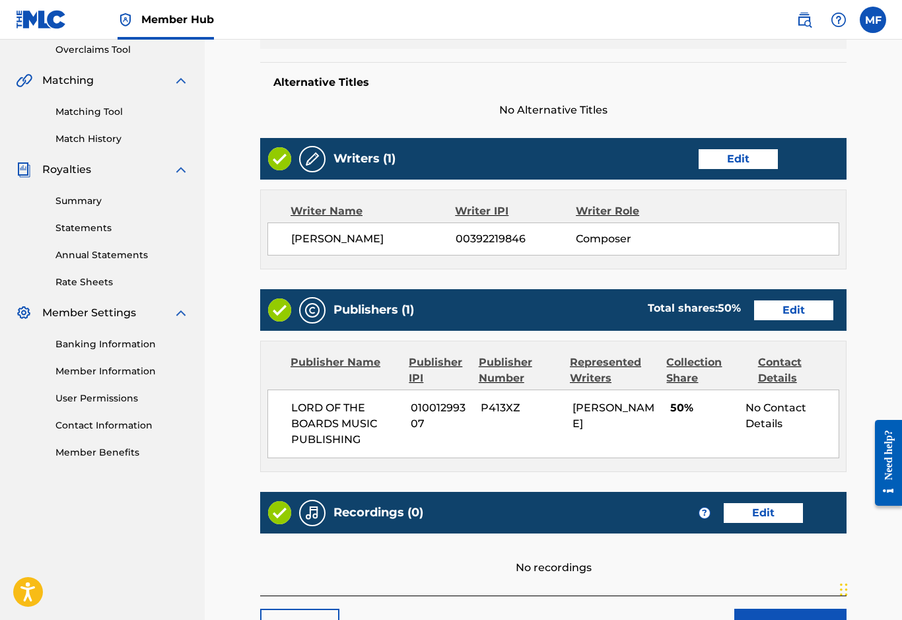
scroll to position [279, 0]
click at [775, 310] on link "Edit" at bounding box center [793, 311] width 79 height 20
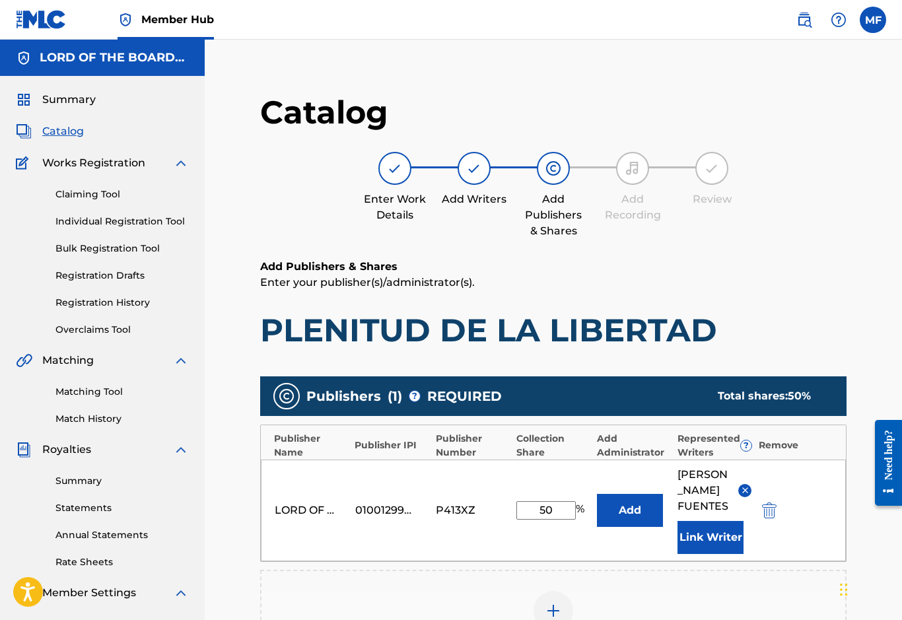
click at [560, 501] on input "50" at bounding box center [546, 510] width 59 height 18
type input "100"
click at [242, 405] on main "Catalog Enter Work Details Add Writers Add Publishers & Shares Add Recording Re…" at bounding box center [554, 455] width 666 height 764
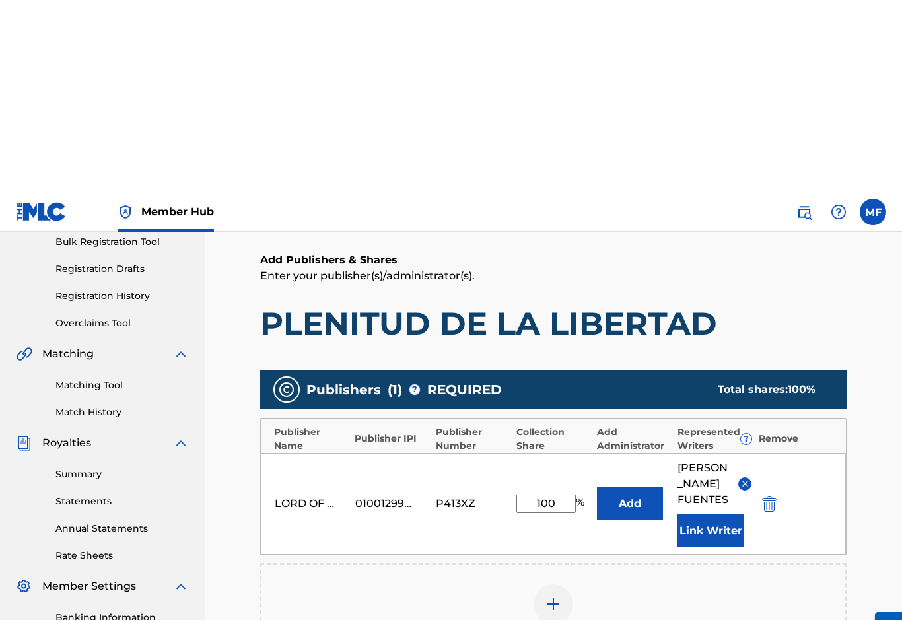
scroll to position [205, 0]
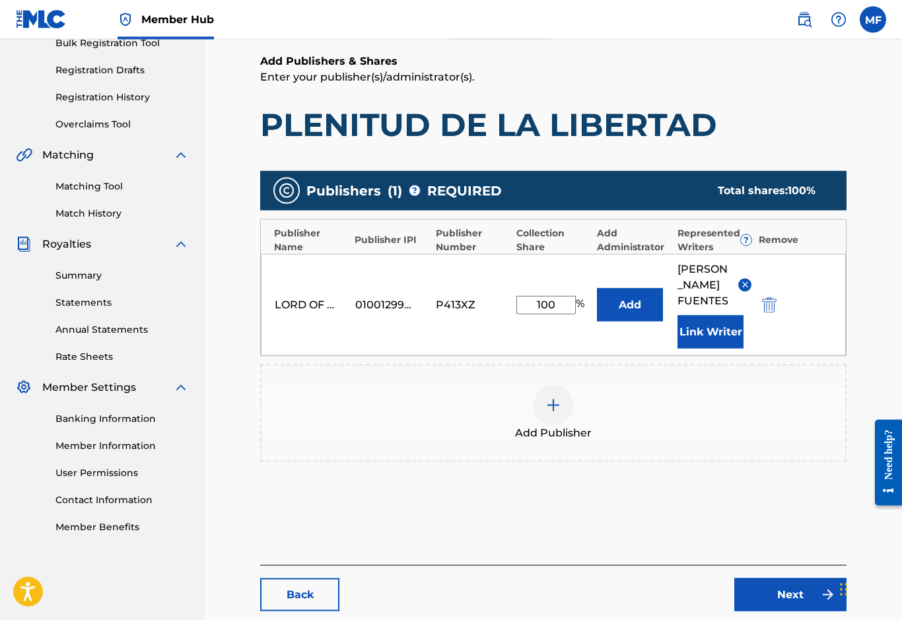
click at [766, 579] on link "Next" at bounding box center [790, 595] width 112 height 33
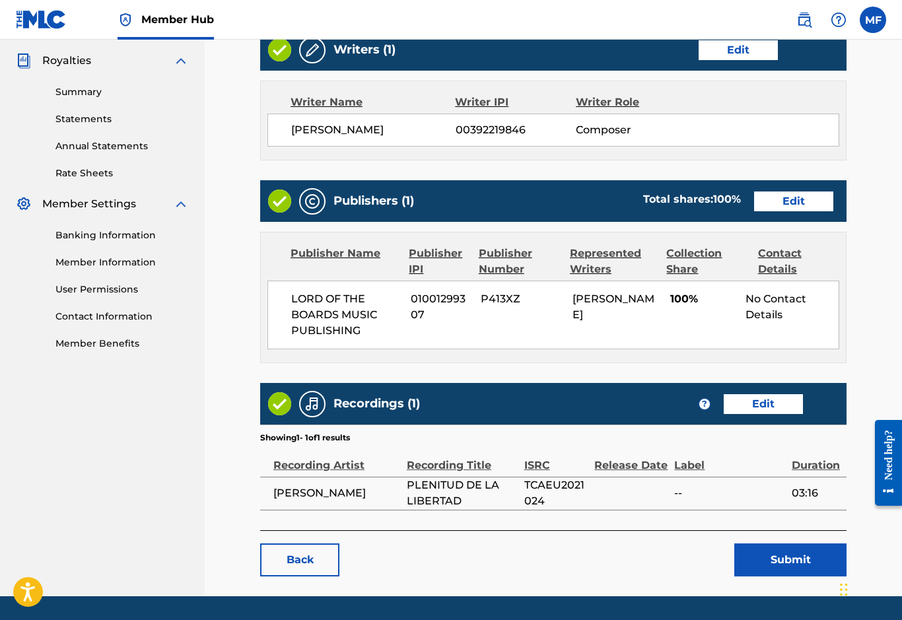
scroll to position [404, 0]
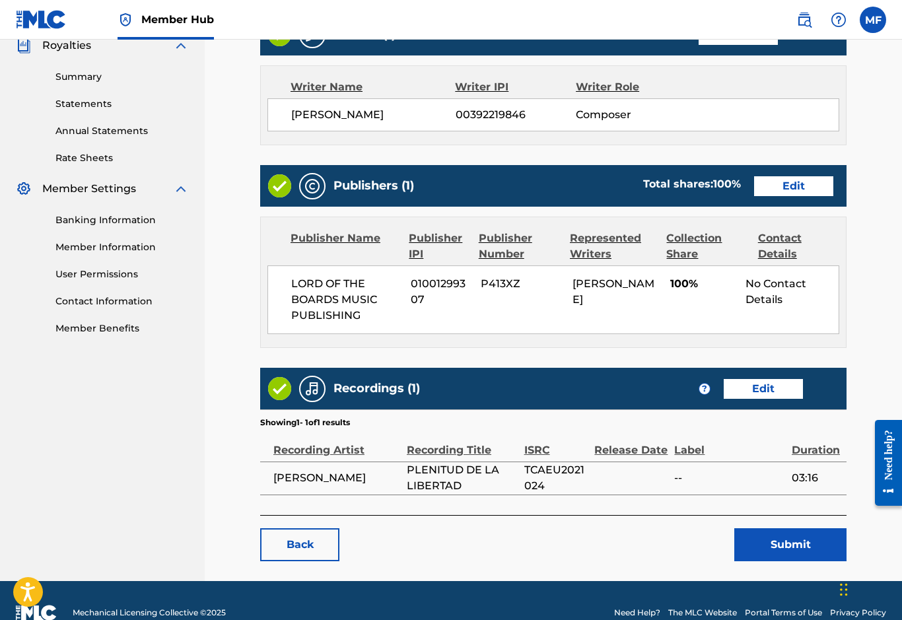
click at [769, 539] on button "Submit" at bounding box center [790, 544] width 112 height 33
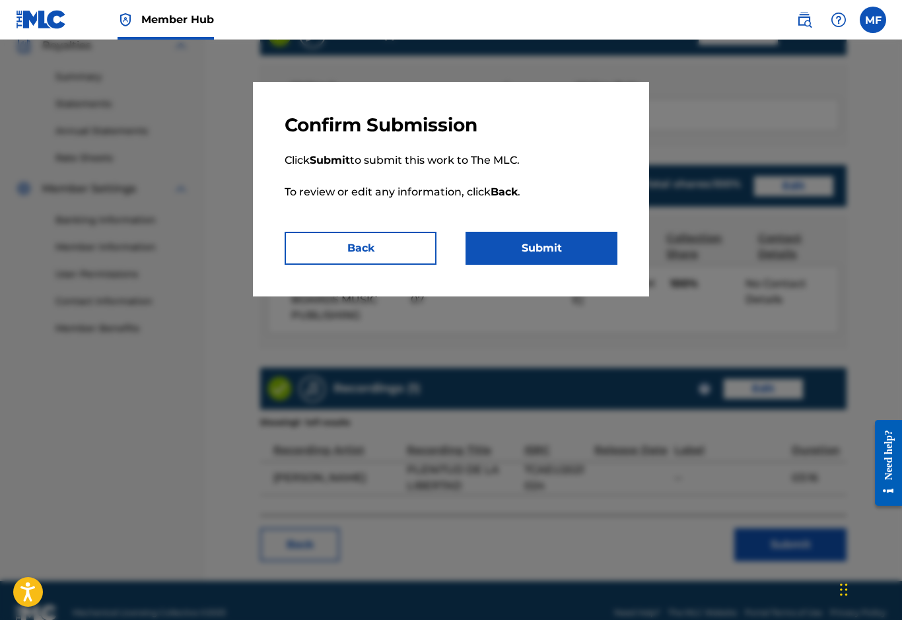
click at [496, 254] on button "Submit" at bounding box center [542, 248] width 152 height 33
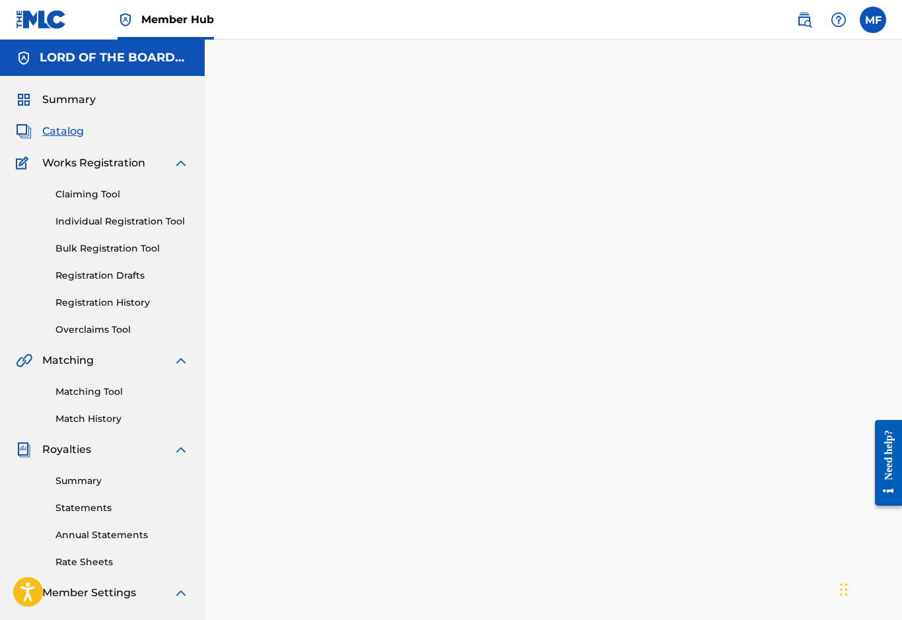
click at [51, 126] on span "Catalog" at bounding box center [63, 132] width 42 height 16
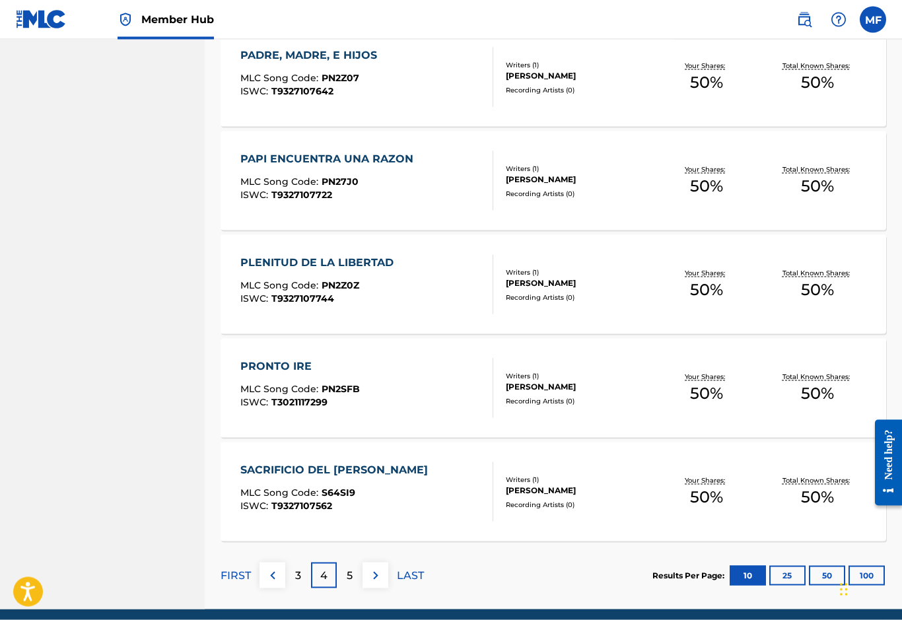
scroll to position [841, 0]
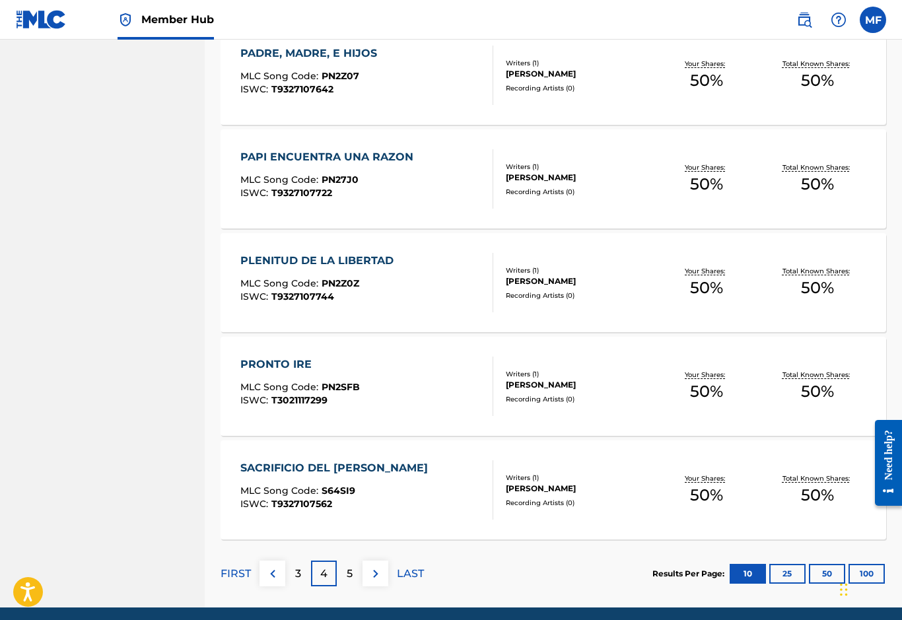
click at [261, 364] on div "PRONTO IRE" at bounding box center [300, 365] width 120 height 16
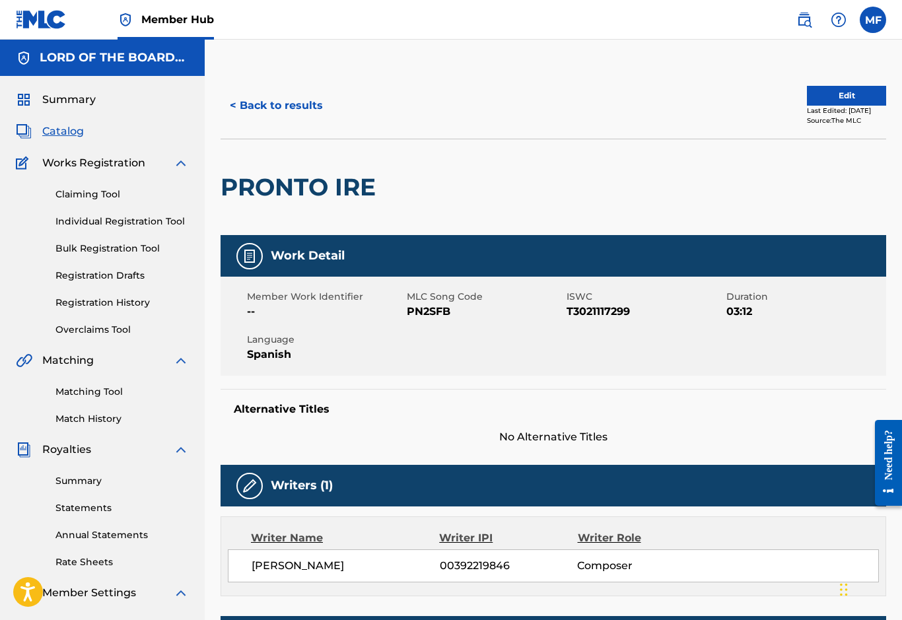
click at [827, 116] on div "Source: The MLC" at bounding box center [846, 121] width 79 height 10
click at [830, 100] on button "Edit" at bounding box center [846, 96] width 79 height 20
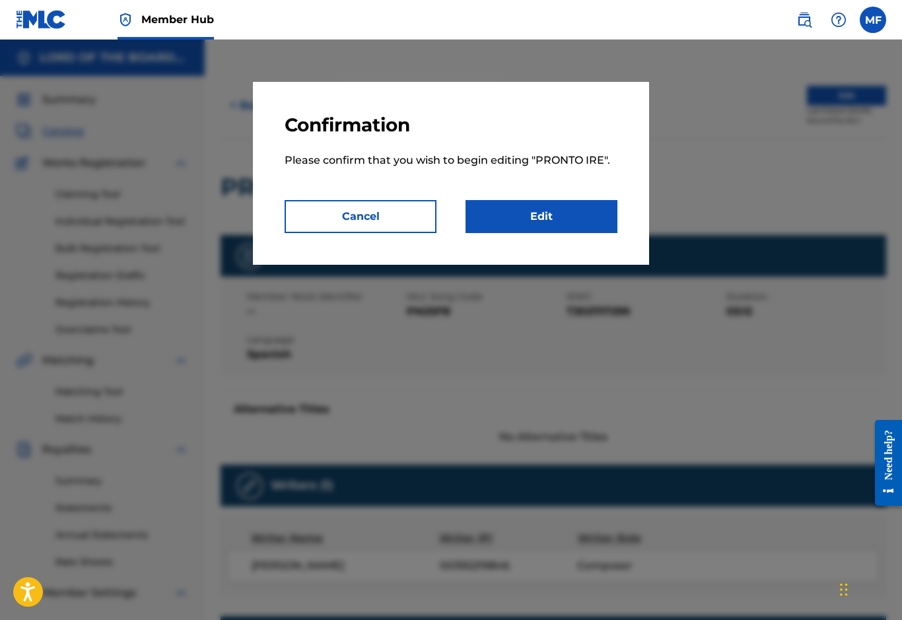
click at [493, 232] on link "Edit" at bounding box center [542, 216] width 152 height 33
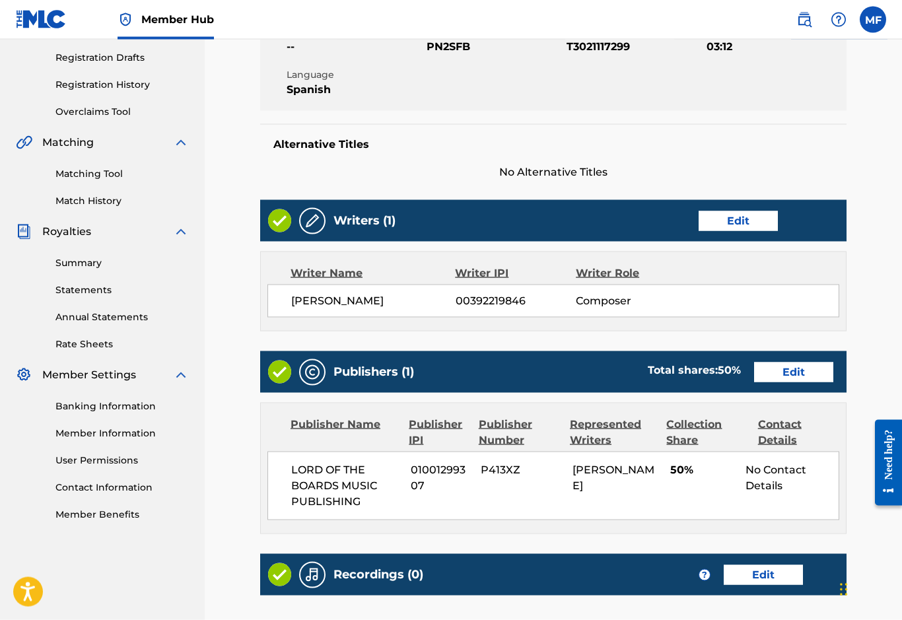
scroll to position [251, 0]
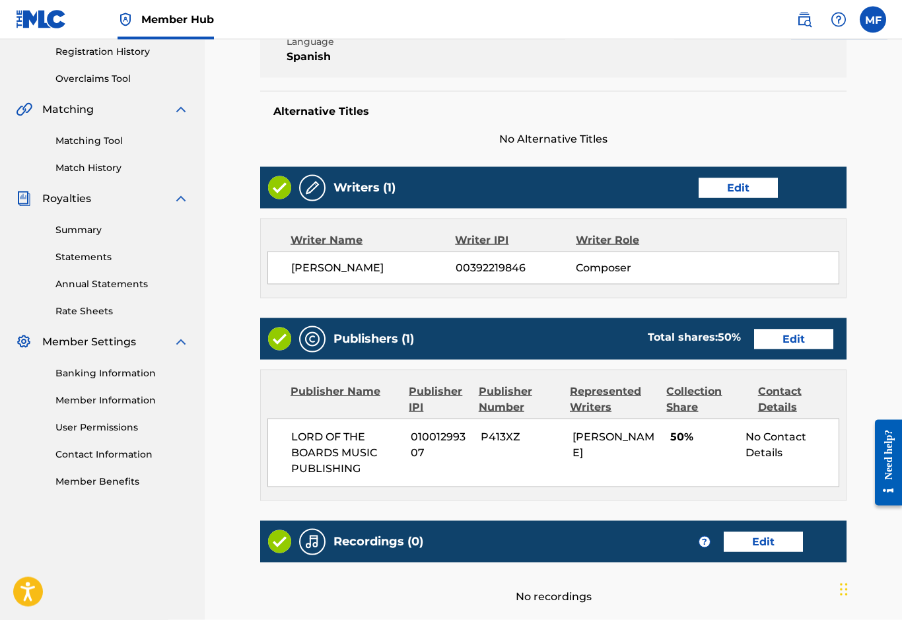
click at [780, 346] on link "Edit" at bounding box center [793, 340] width 79 height 20
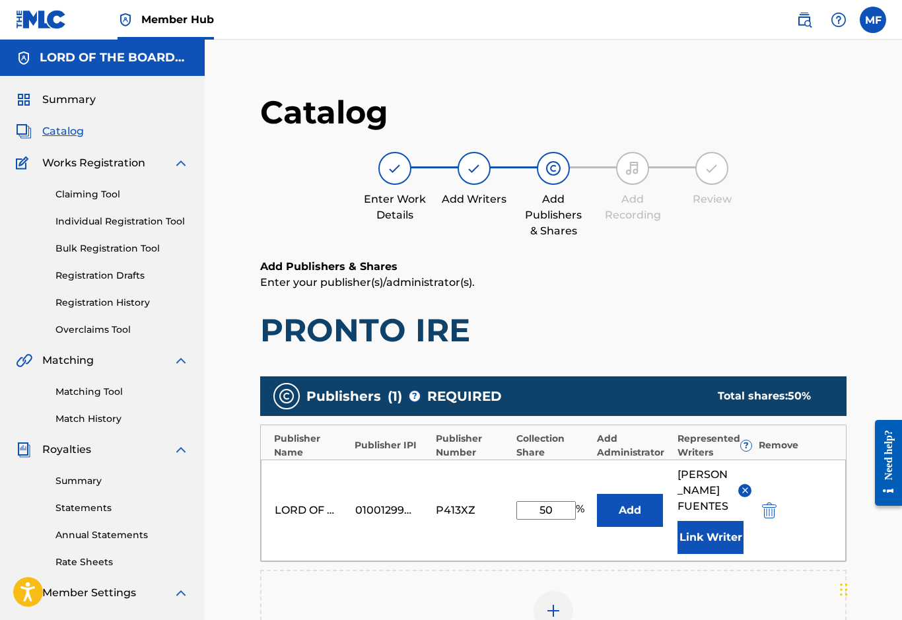
click at [554, 502] on input "50" at bounding box center [546, 510] width 59 height 18
type input "5"
type input "100"
click at [246, 227] on main "Catalog Enter Work Details Add Writers Add Publishers & Shares Add Recording Re…" at bounding box center [554, 455] width 666 height 764
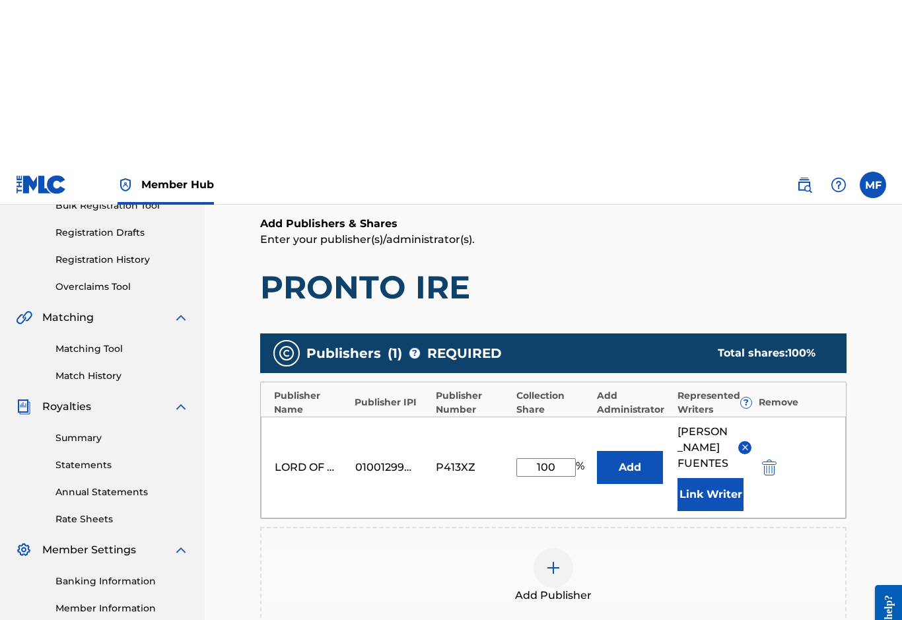
scroll to position [240, 0]
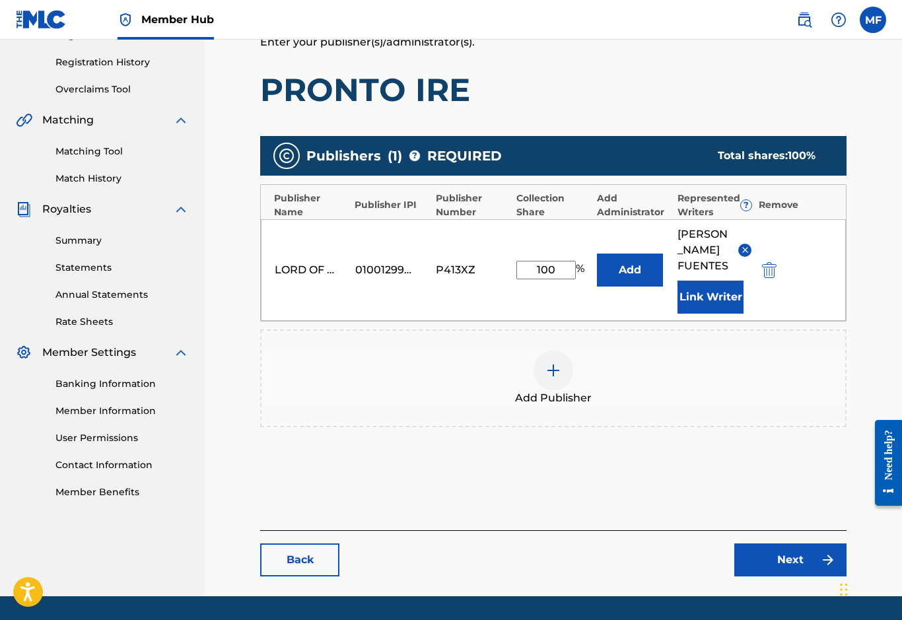
click at [770, 550] on link "Next" at bounding box center [790, 560] width 112 height 33
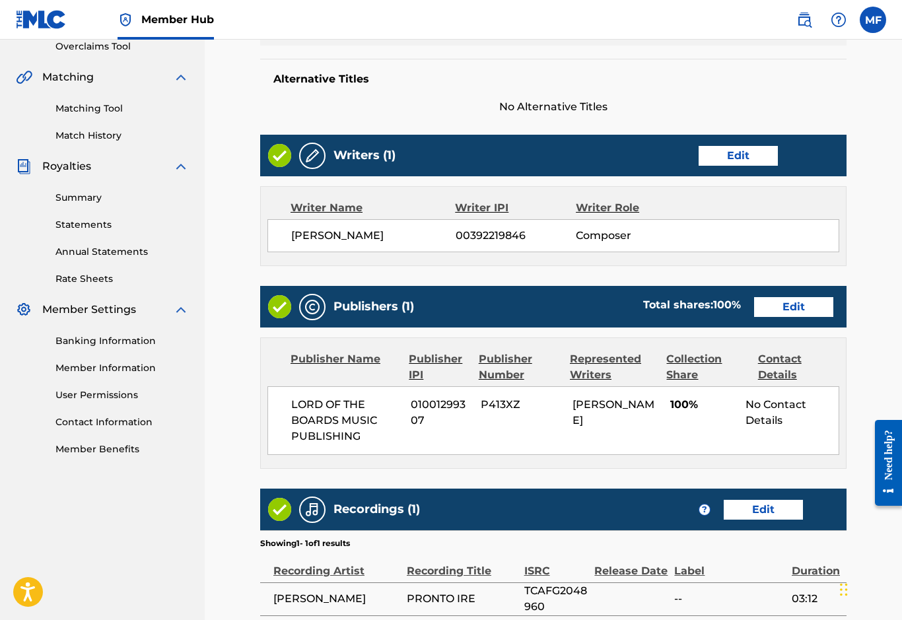
scroll to position [404, 0]
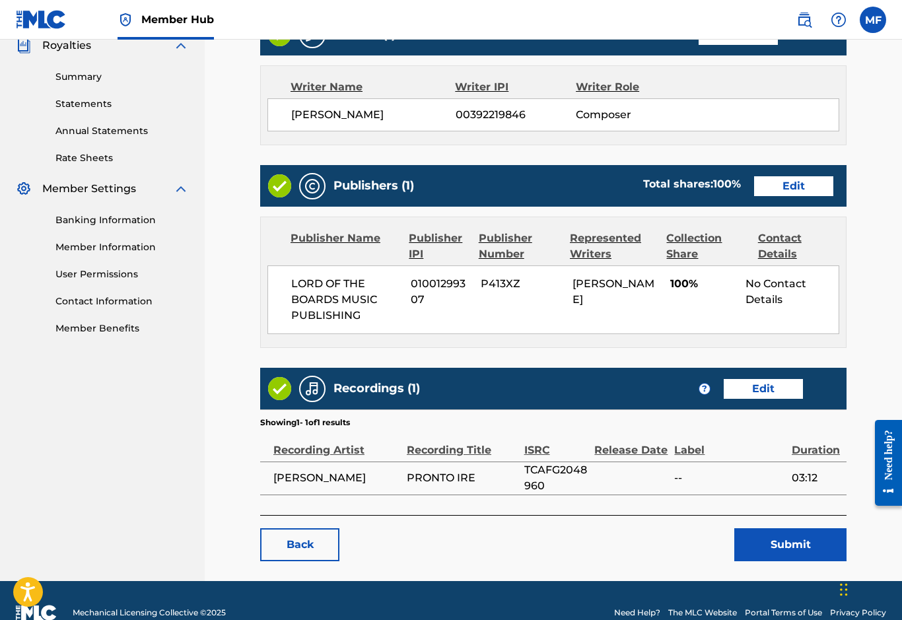
click at [783, 549] on button "Submit" at bounding box center [790, 544] width 112 height 33
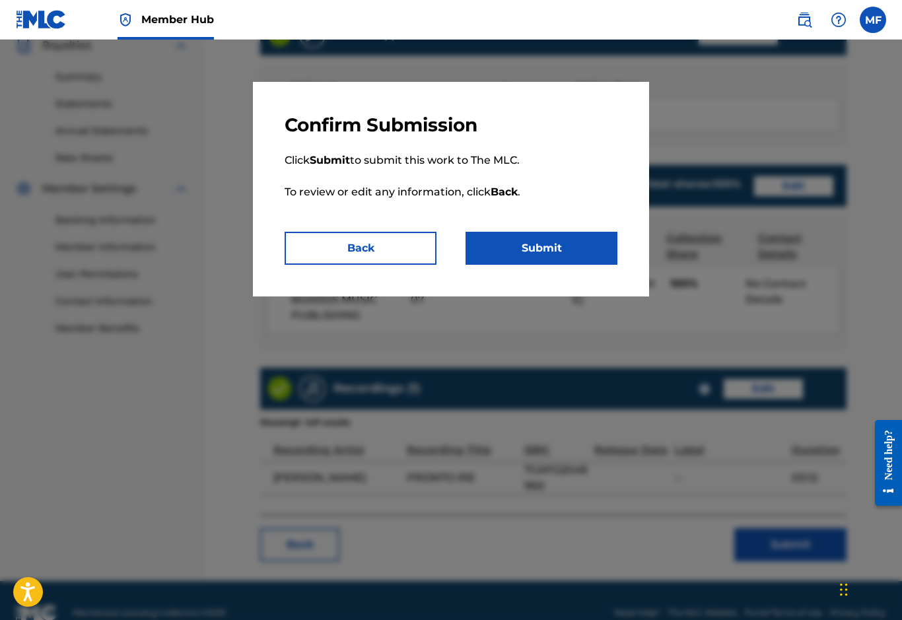
click at [517, 252] on button "Submit" at bounding box center [542, 248] width 152 height 33
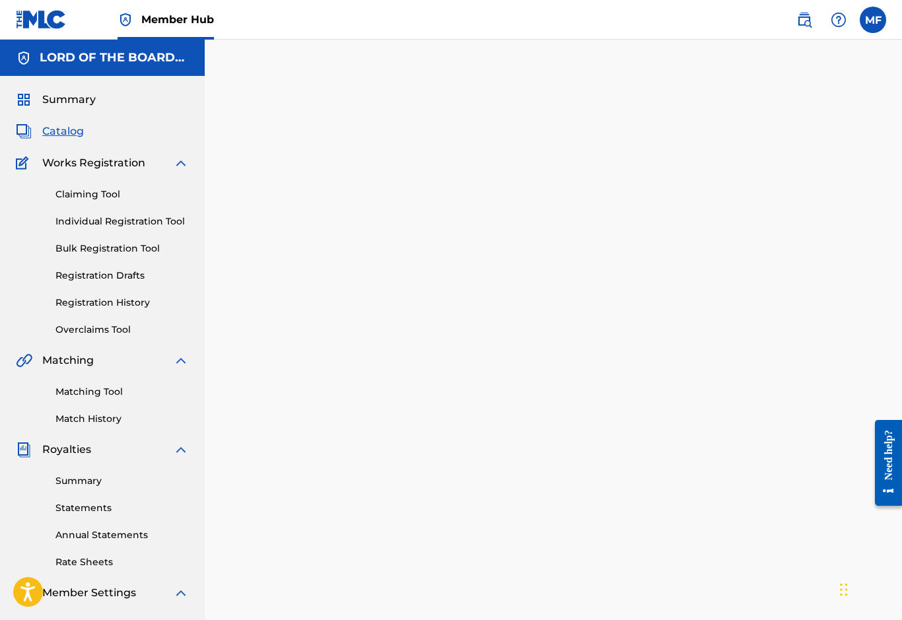
click at [59, 133] on span "Catalog" at bounding box center [63, 132] width 42 height 16
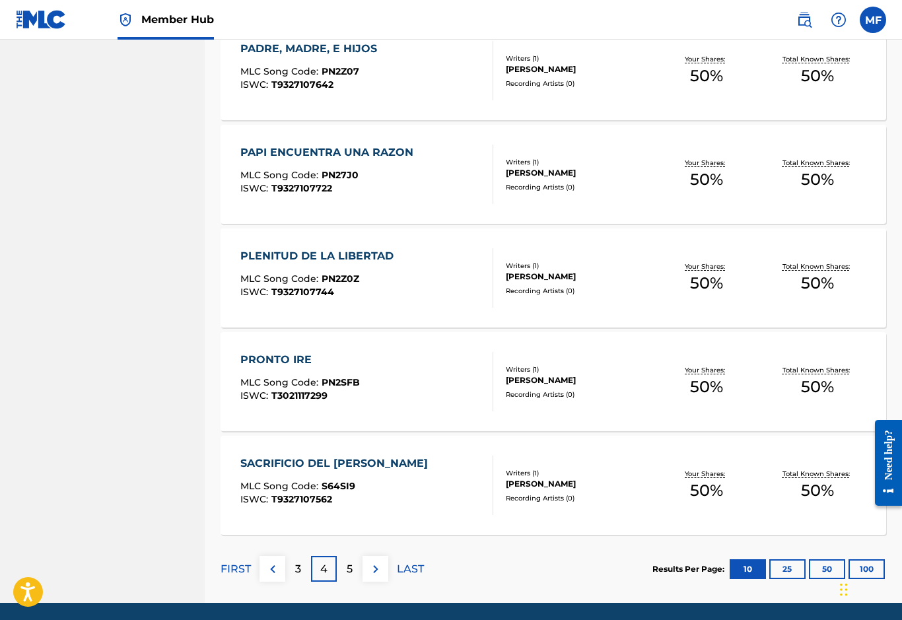
scroll to position [868, 0]
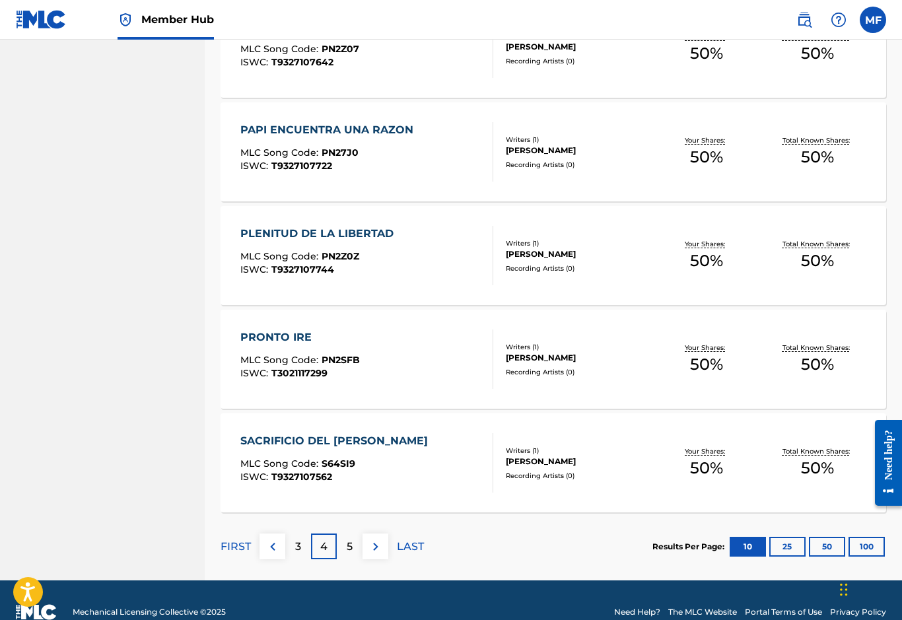
click at [259, 442] on div "SACRIFICIO DEL [PERSON_NAME]" at bounding box center [337, 441] width 194 height 16
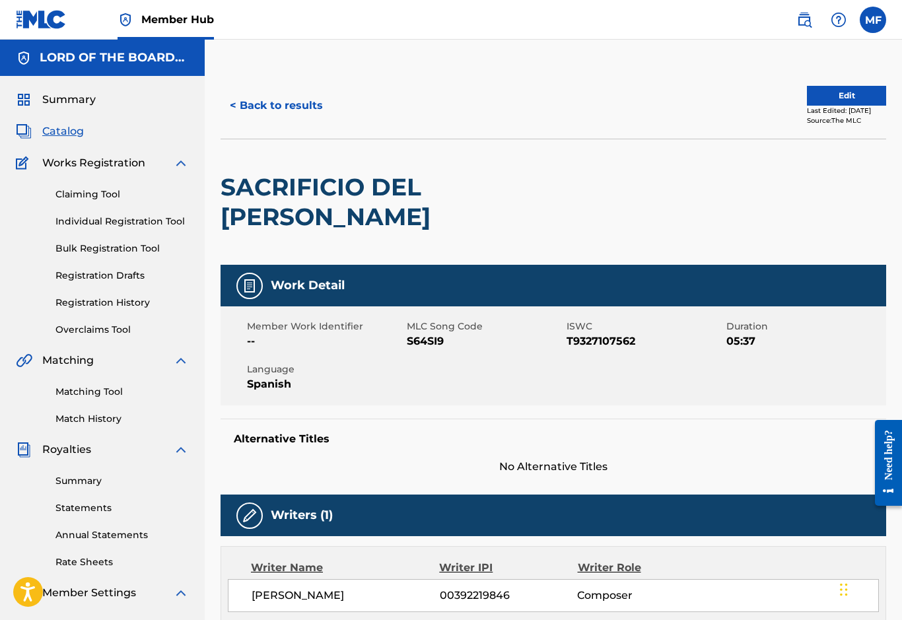
click at [834, 91] on button "Edit" at bounding box center [846, 96] width 79 height 20
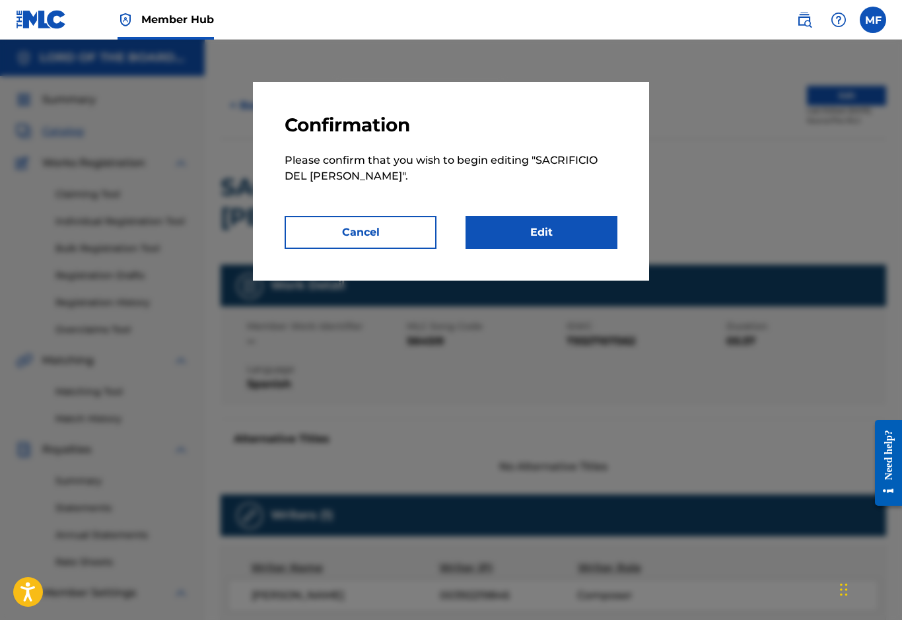
click at [499, 231] on link "Edit" at bounding box center [542, 232] width 152 height 33
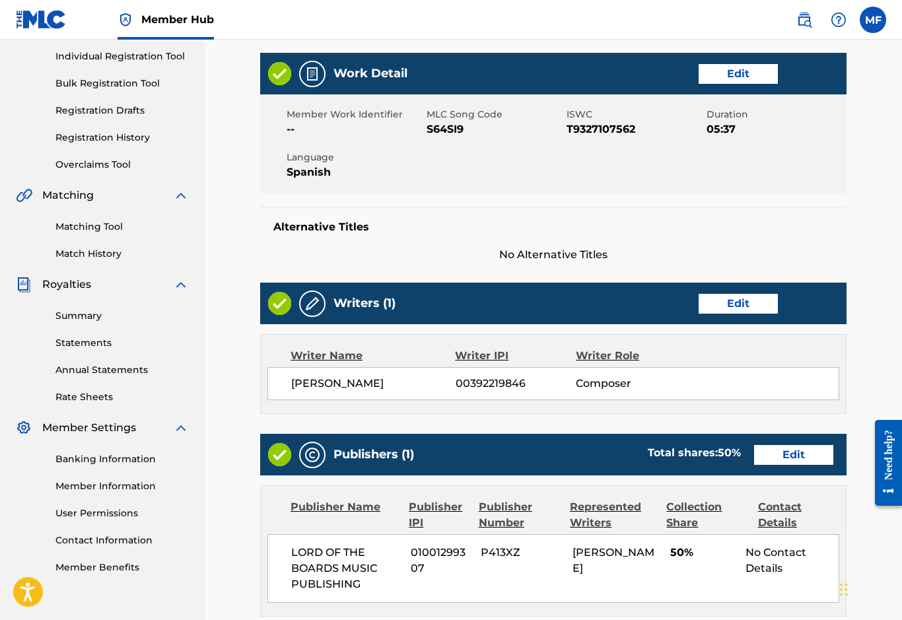
scroll to position [361, 0]
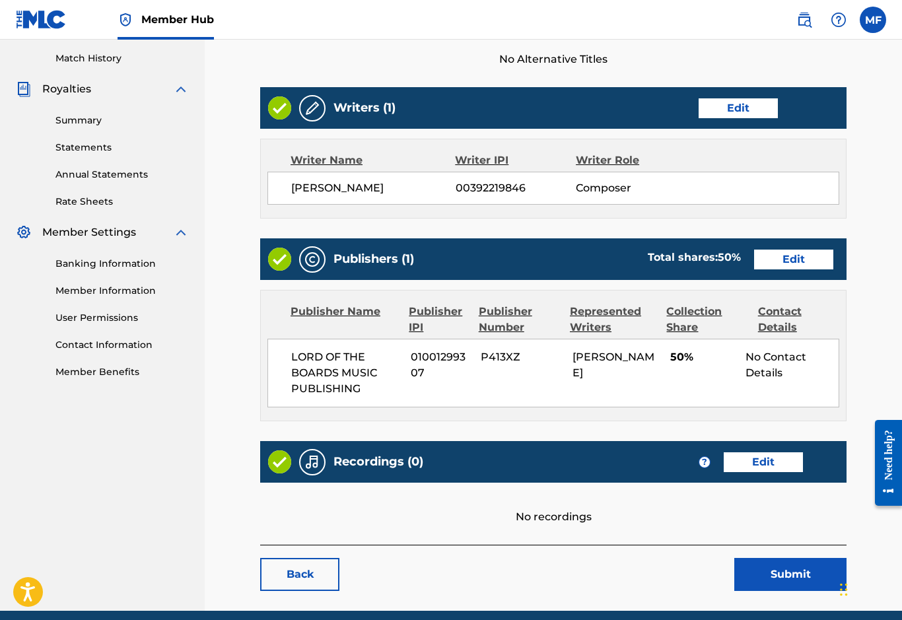
click at [778, 250] on link "Edit" at bounding box center [793, 260] width 79 height 20
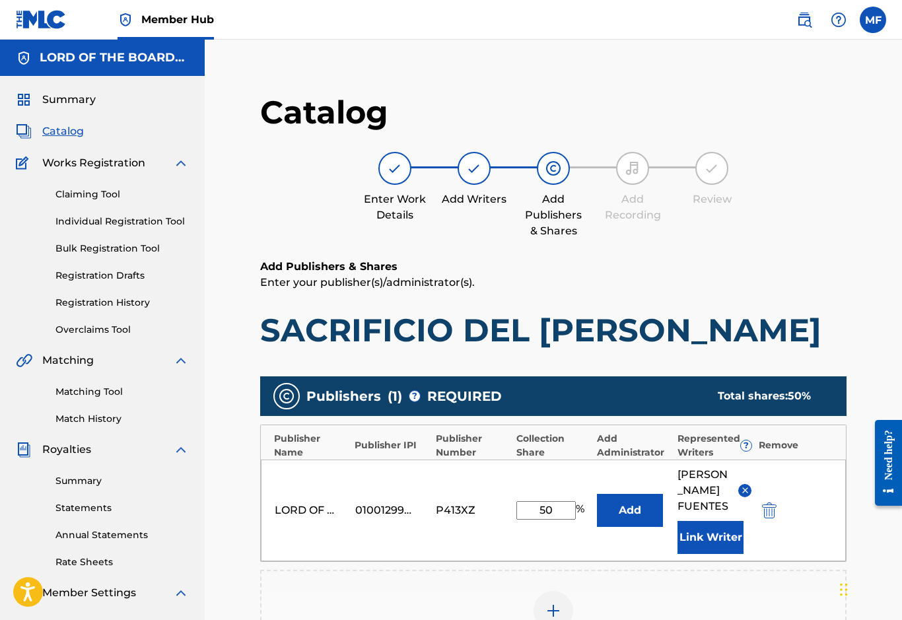
click at [546, 501] on input "50" at bounding box center [546, 510] width 59 height 18
type input "100"
click at [226, 246] on main "Catalog Enter Work Details Add Writers Add Publishers & Shares Add Recording Re…" at bounding box center [554, 455] width 666 height 764
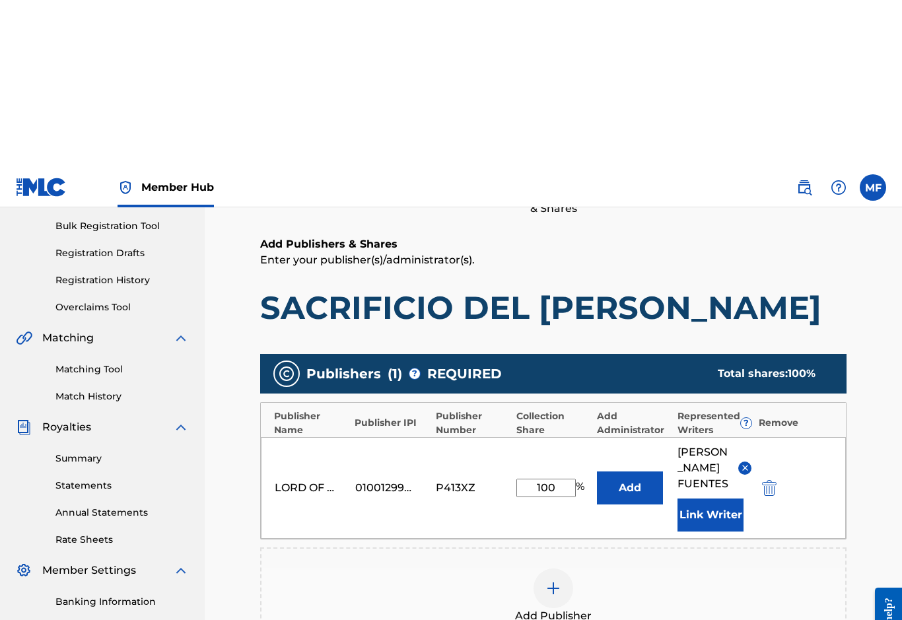
scroll to position [240, 0]
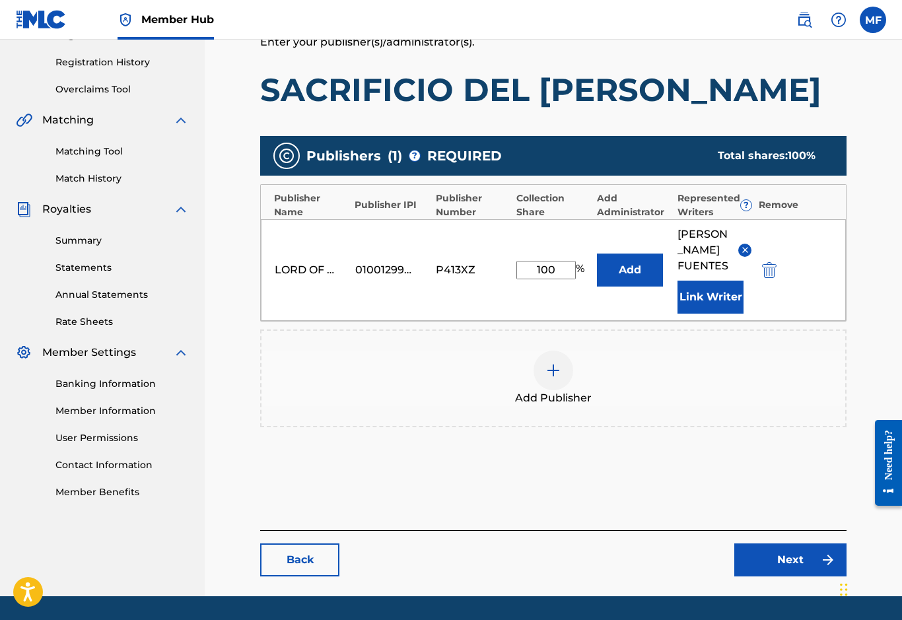
click at [760, 544] on link "Next" at bounding box center [790, 560] width 112 height 33
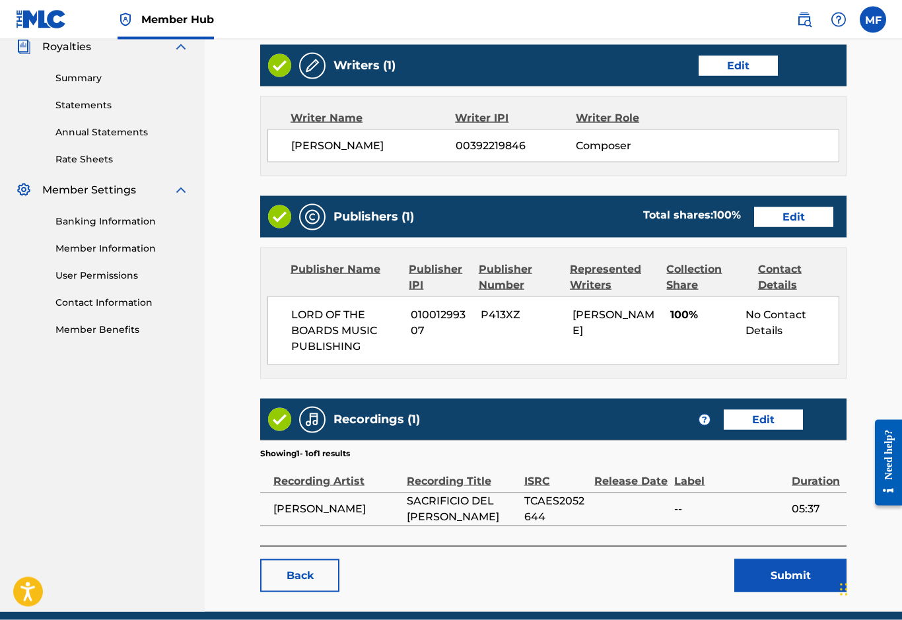
scroll to position [404, 0]
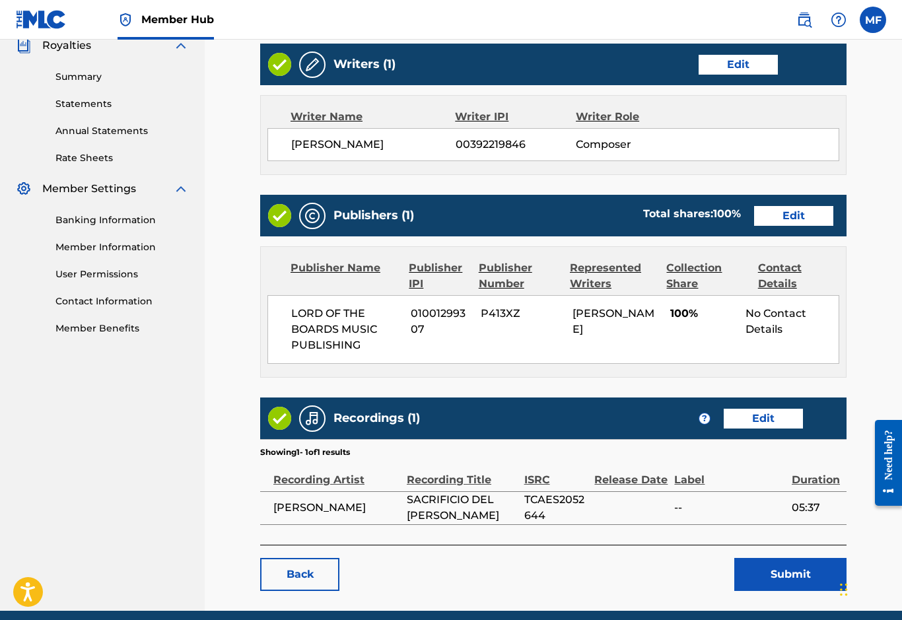
click at [758, 558] on button "Submit" at bounding box center [790, 574] width 112 height 33
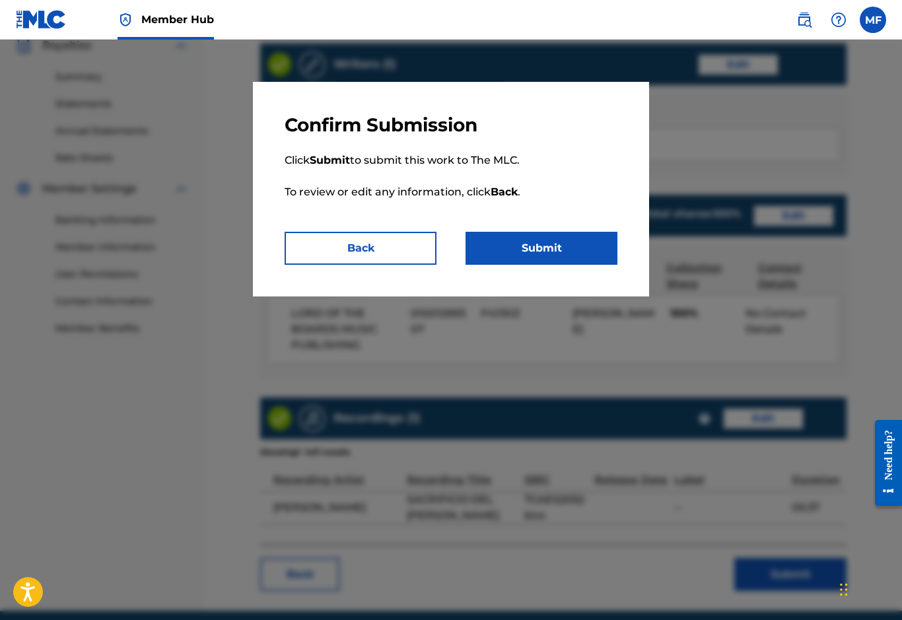
click at [489, 240] on button "Submit" at bounding box center [542, 248] width 152 height 33
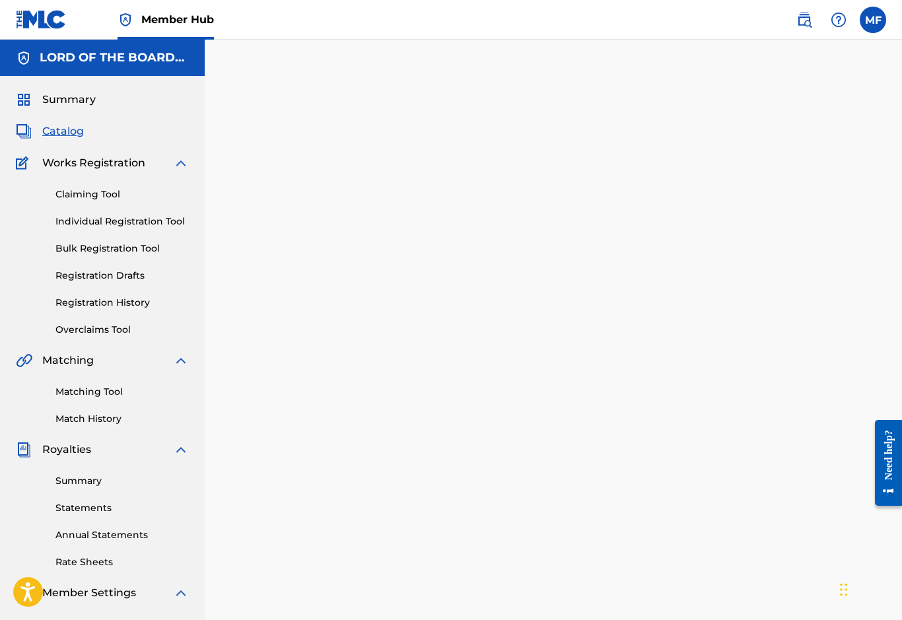
click at [57, 131] on span "Catalog" at bounding box center [63, 132] width 42 height 16
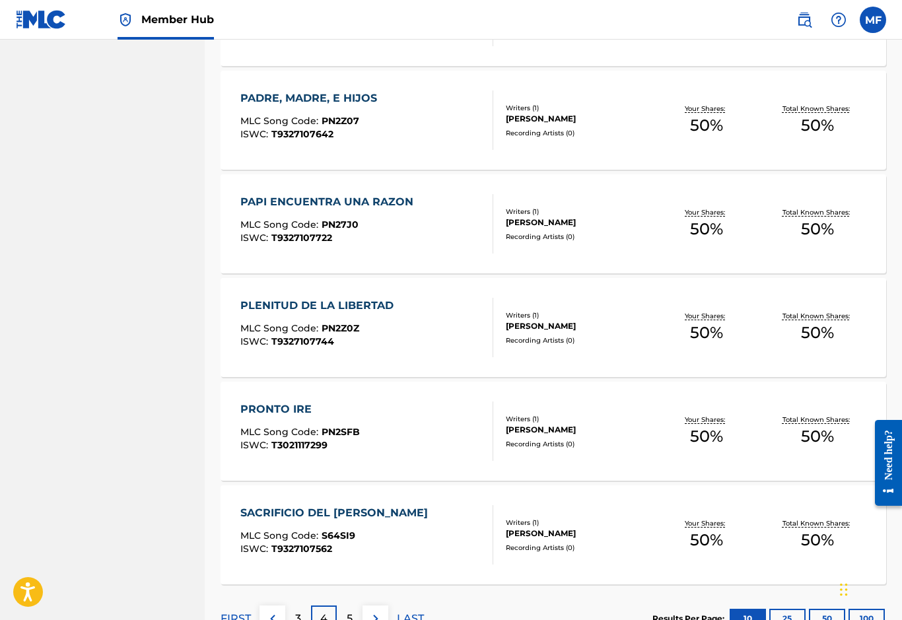
scroll to position [868, 0]
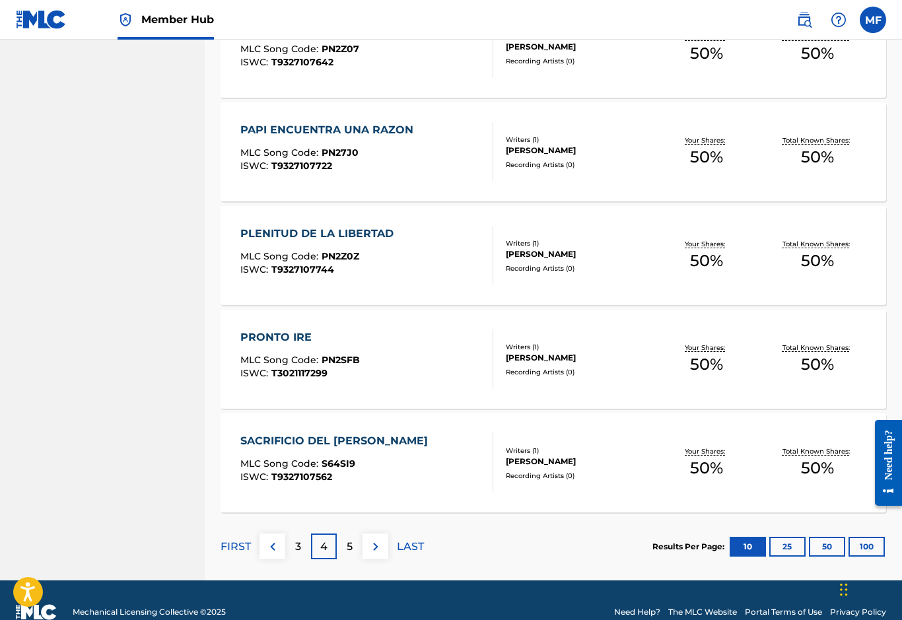
click at [347, 547] on p "5" at bounding box center [350, 547] width 6 height 16
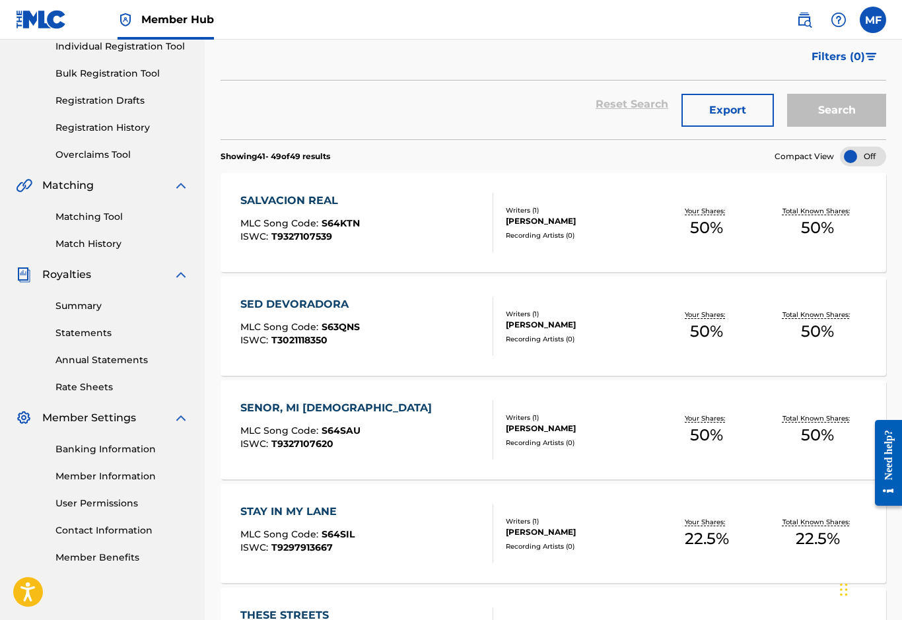
click at [254, 203] on div "SALVACION REAL" at bounding box center [300, 201] width 120 height 16
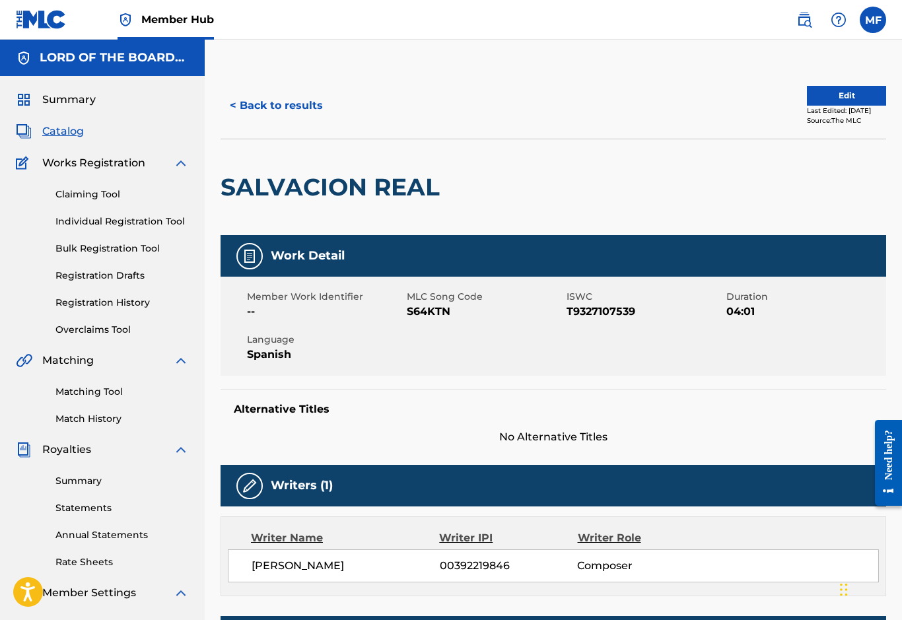
click at [829, 96] on button "Edit" at bounding box center [846, 96] width 79 height 20
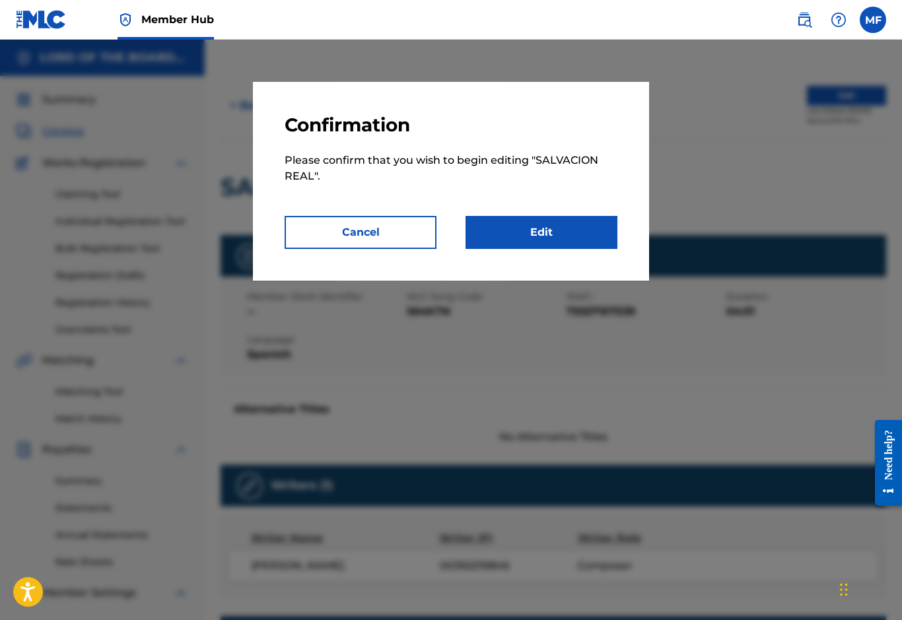
click at [512, 238] on link "Edit" at bounding box center [542, 232] width 152 height 33
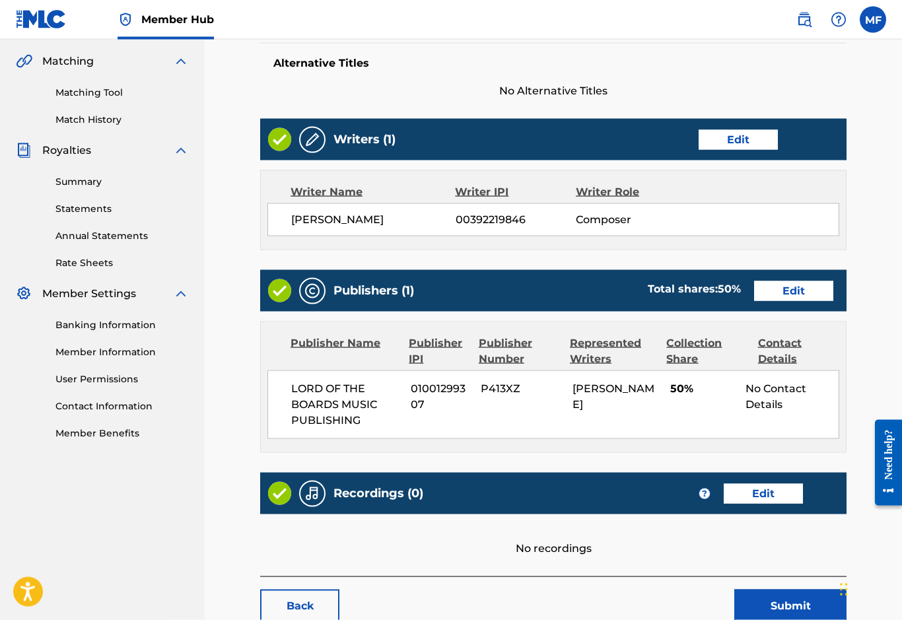
scroll to position [361, 0]
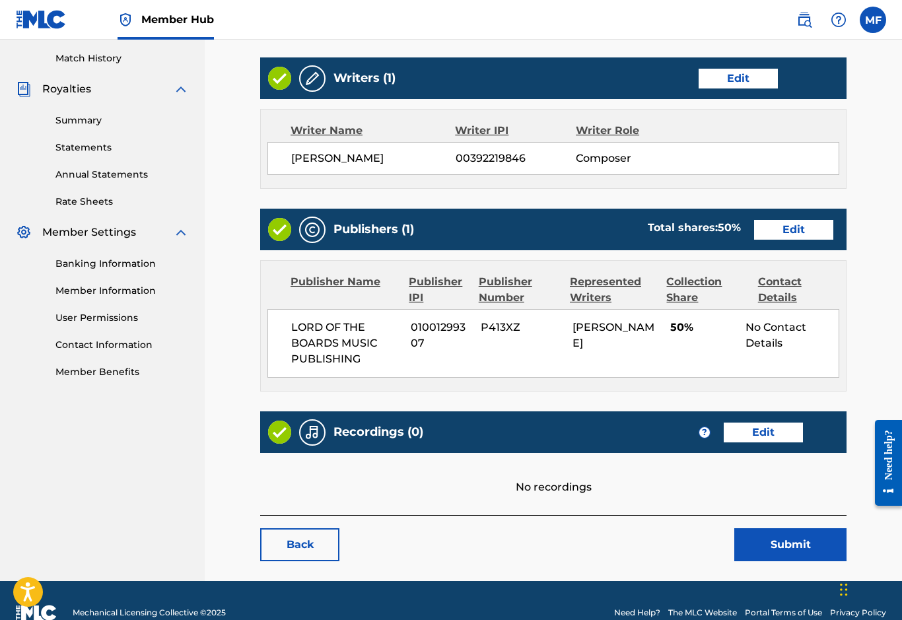
click at [784, 236] on link "Edit" at bounding box center [793, 230] width 79 height 20
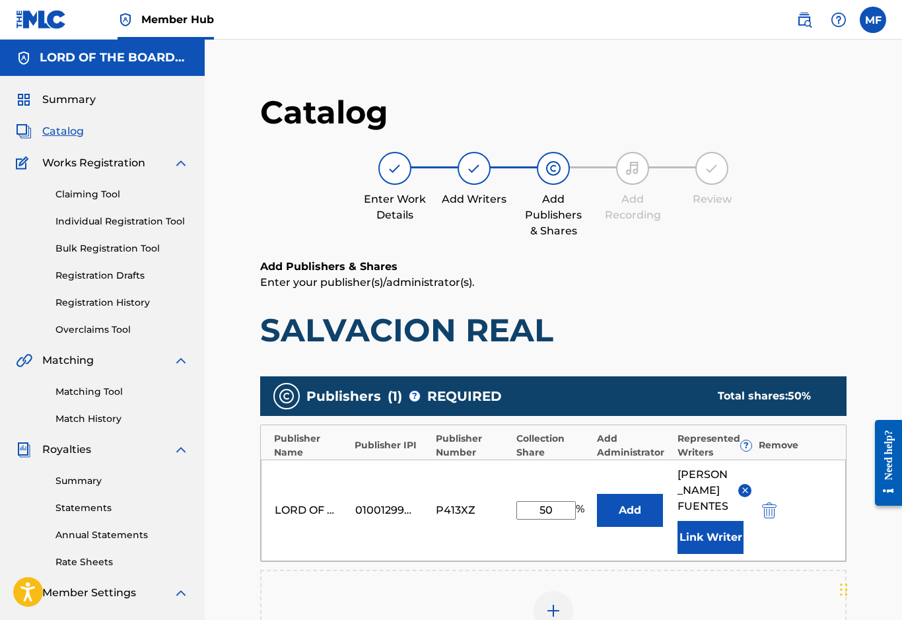
click at [551, 501] on input "50" at bounding box center [546, 510] width 59 height 18
type input "100"
click at [247, 258] on main "Catalog Enter Work Details Add Writers Add Publishers & Shares Add Recording Re…" at bounding box center [554, 455] width 666 height 764
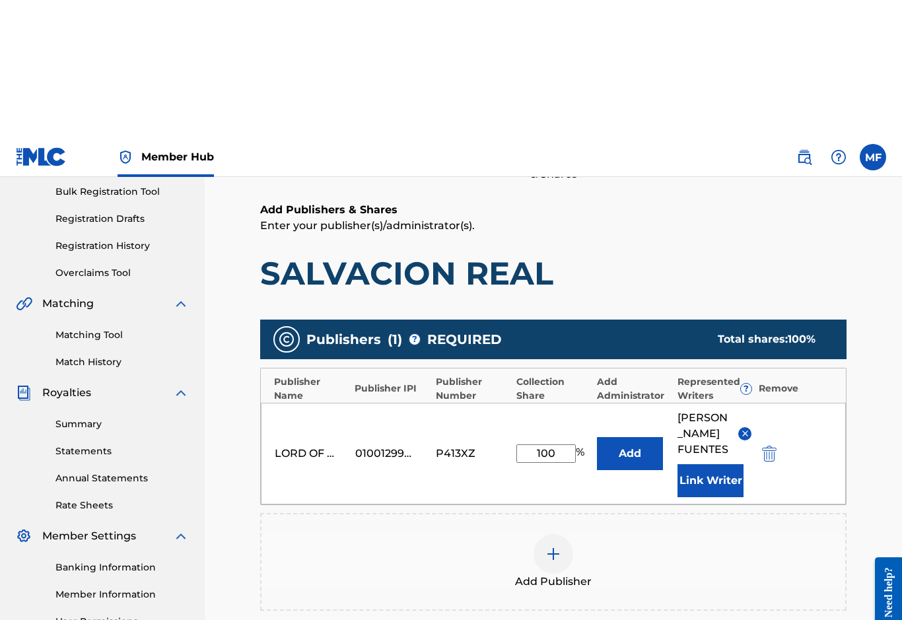
scroll to position [240, 0]
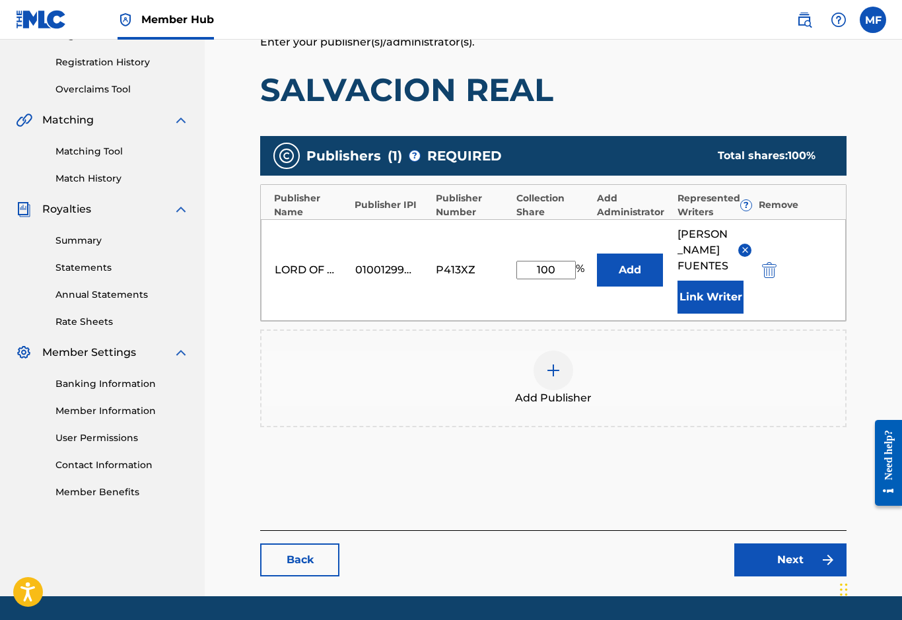
click at [761, 550] on link "Next" at bounding box center [790, 560] width 112 height 33
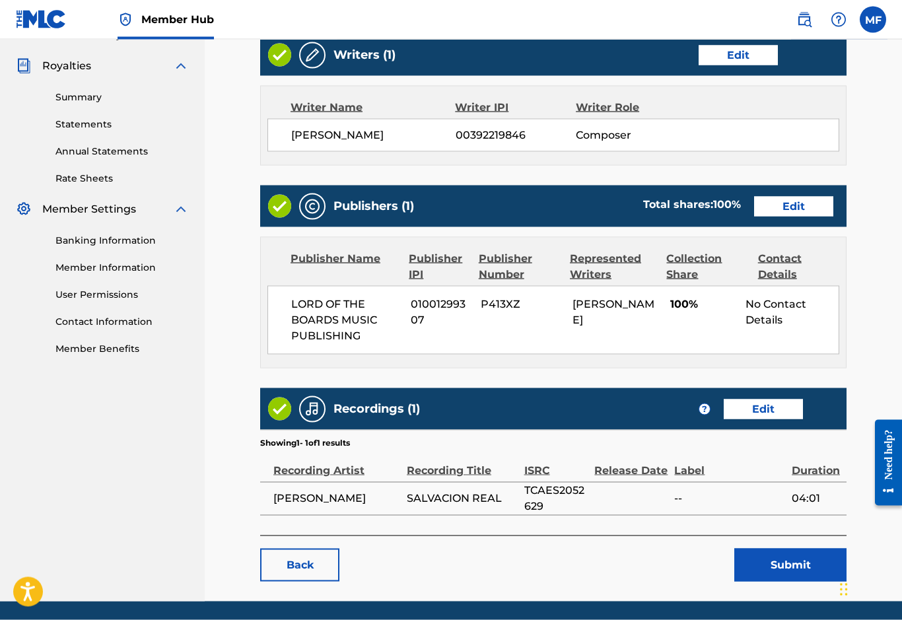
scroll to position [404, 0]
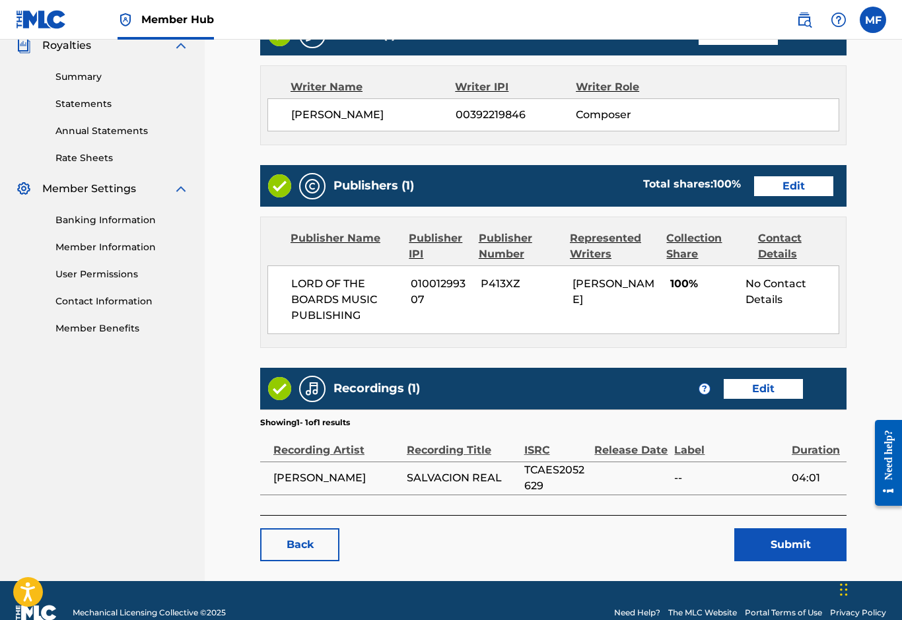
click at [756, 530] on button "Submit" at bounding box center [790, 544] width 112 height 33
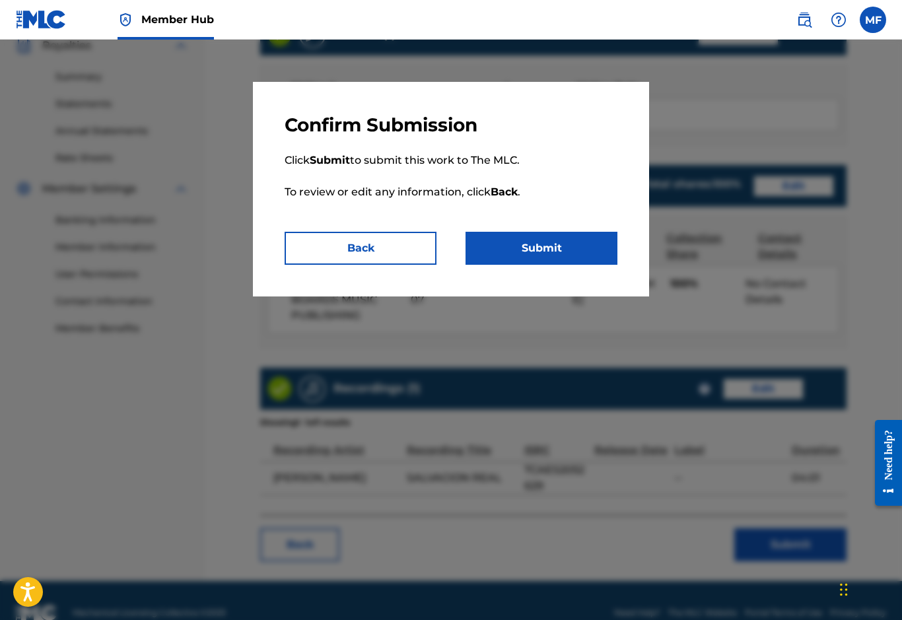
click at [494, 242] on button "Submit" at bounding box center [542, 248] width 152 height 33
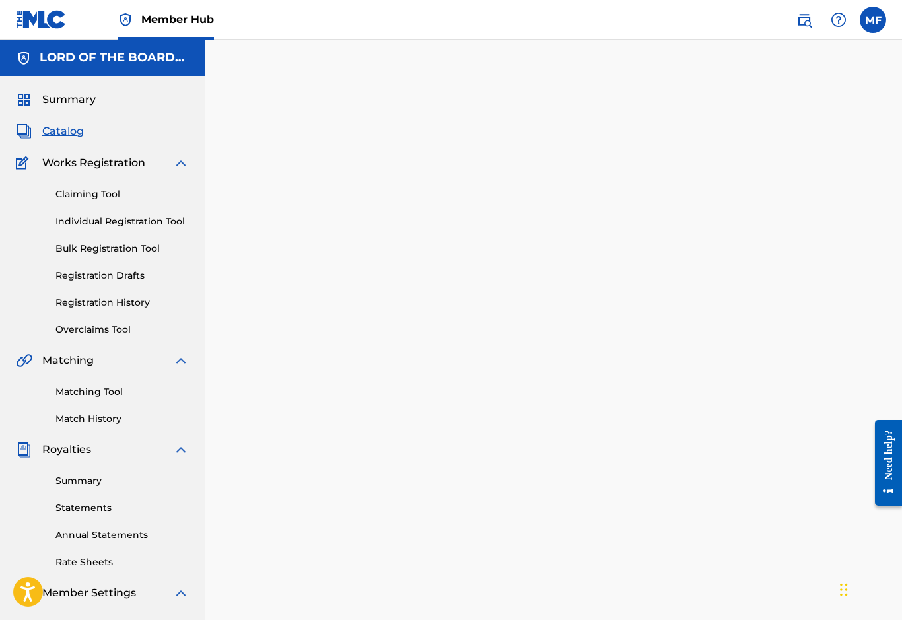
click at [48, 138] on span "Catalog" at bounding box center [63, 132] width 42 height 16
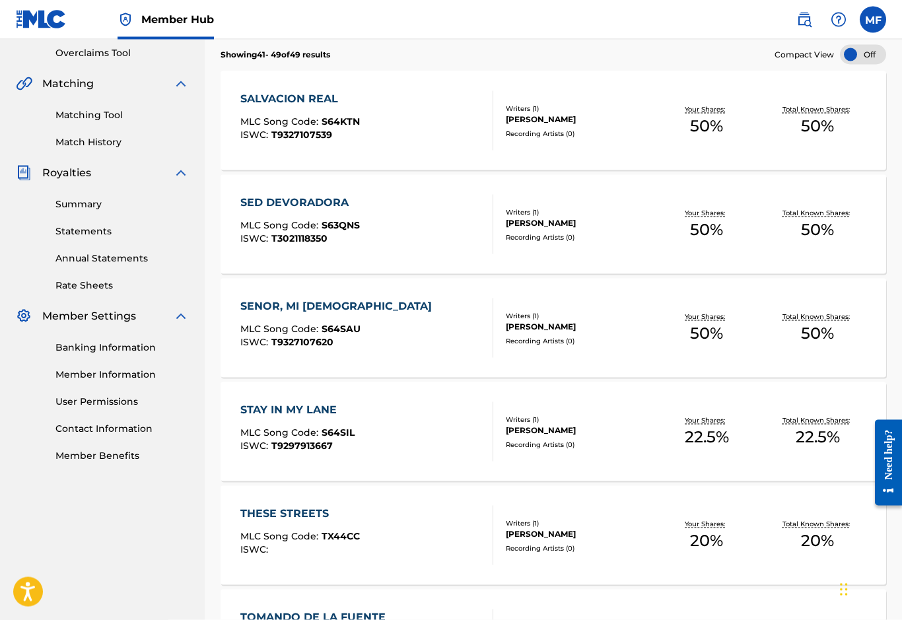
scroll to position [266, 0]
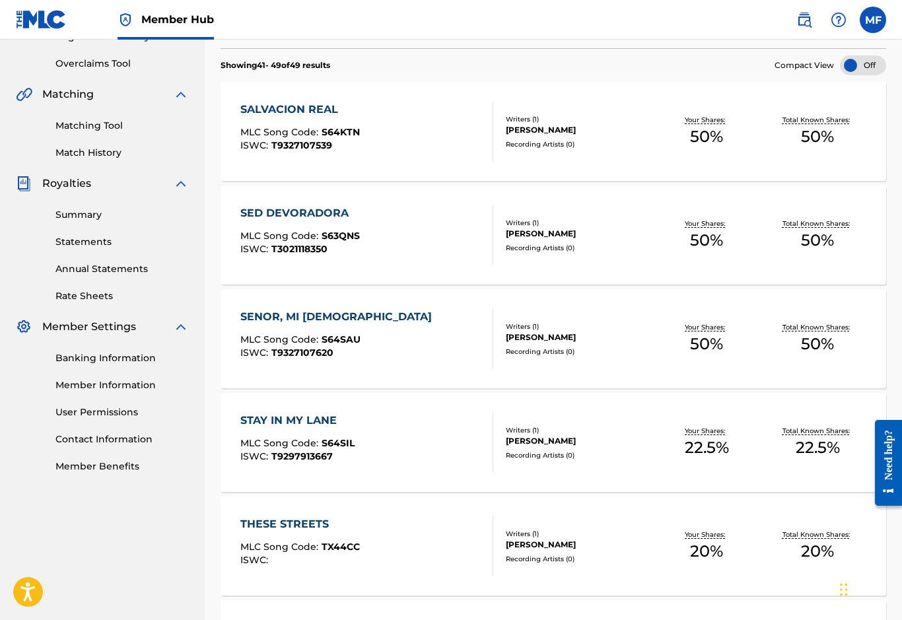
click at [264, 217] on div "SED DEVORADORA" at bounding box center [300, 213] width 120 height 16
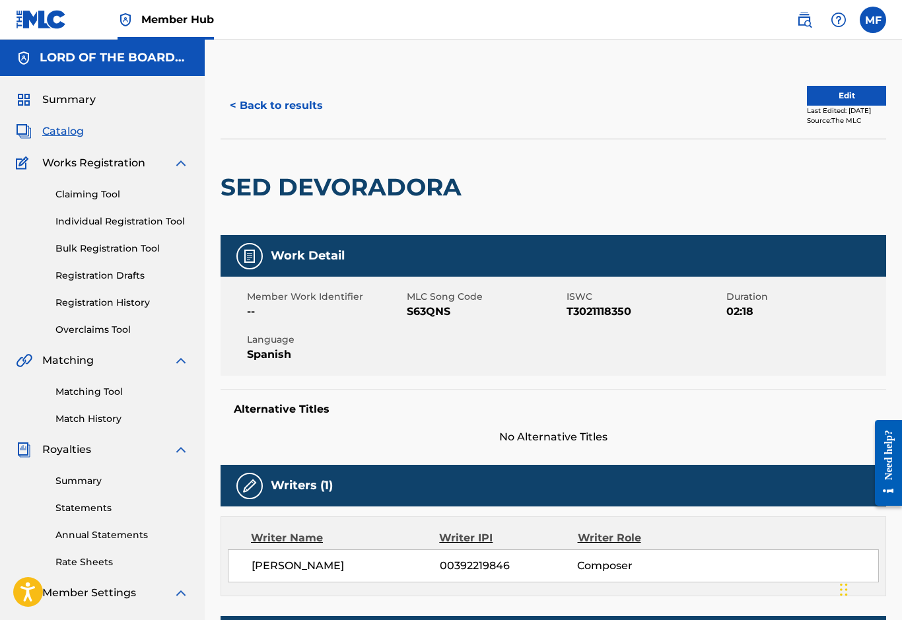
click at [822, 100] on button "Edit" at bounding box center [846, 96] width 79 height 20
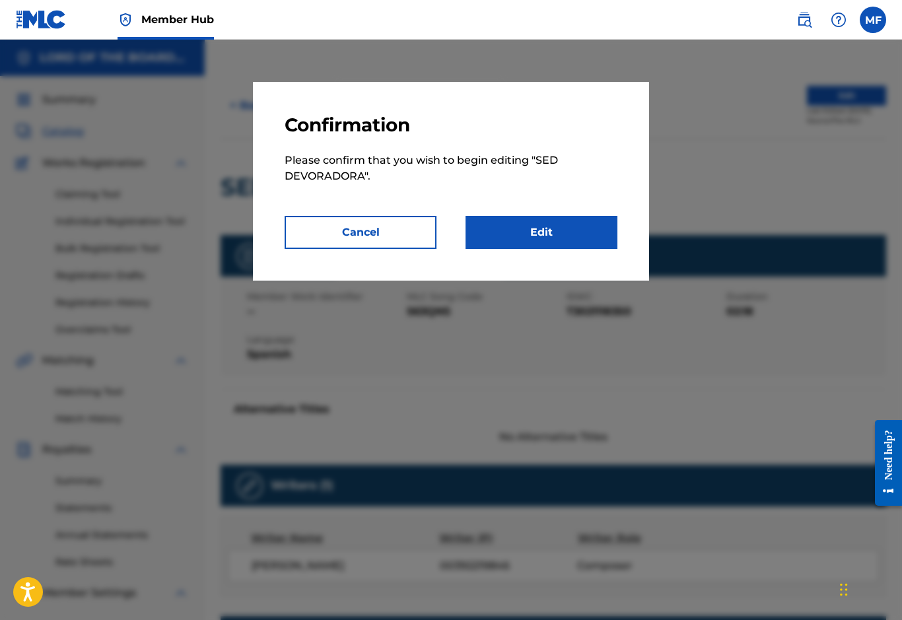
click at [510, 233] on link "Edit" at bounding box center [542, 232] width 152 height 33
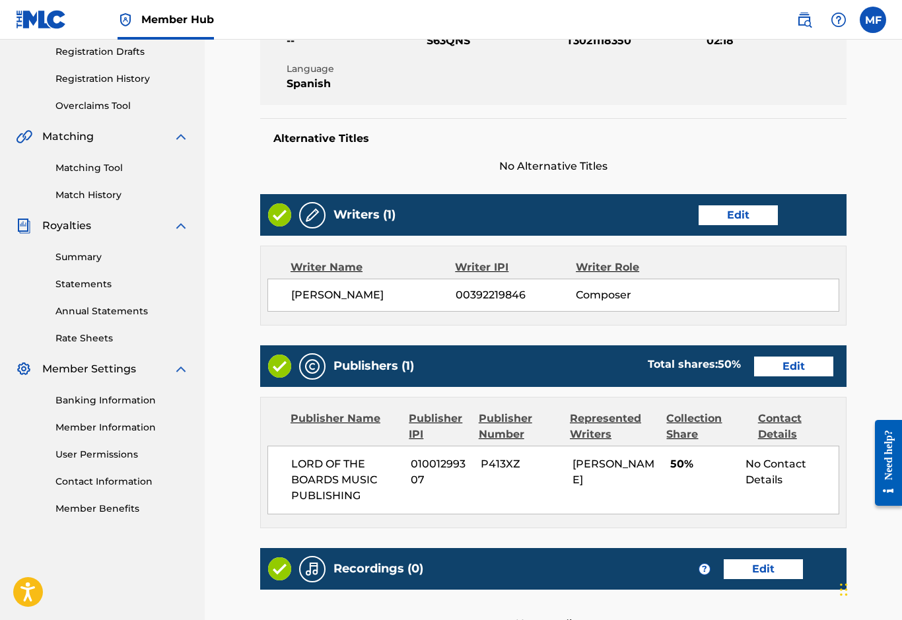
scroll to position [249, 0]
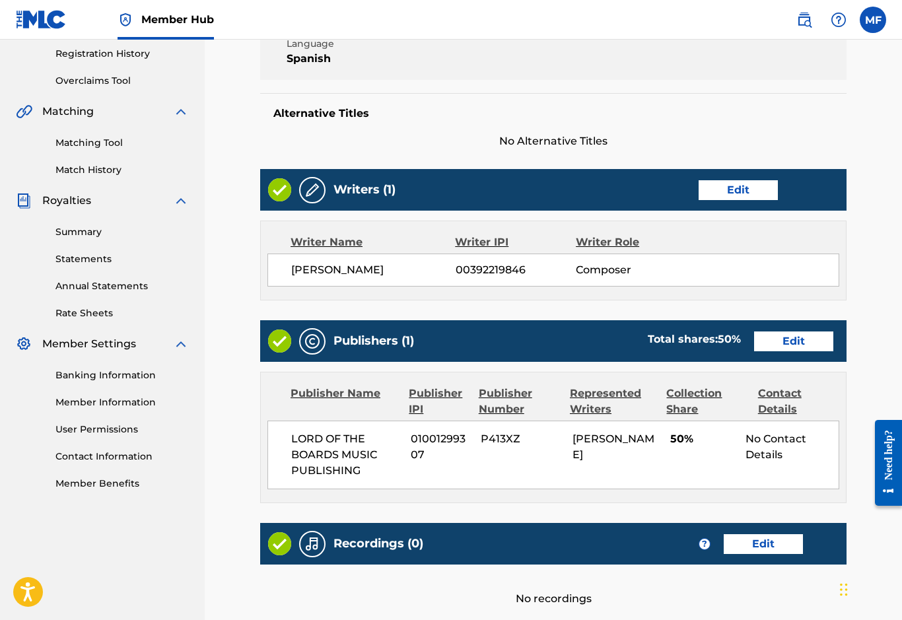
click at [774, 336] on link "Edit" at bounding box center [793, 342] width 79 height 20
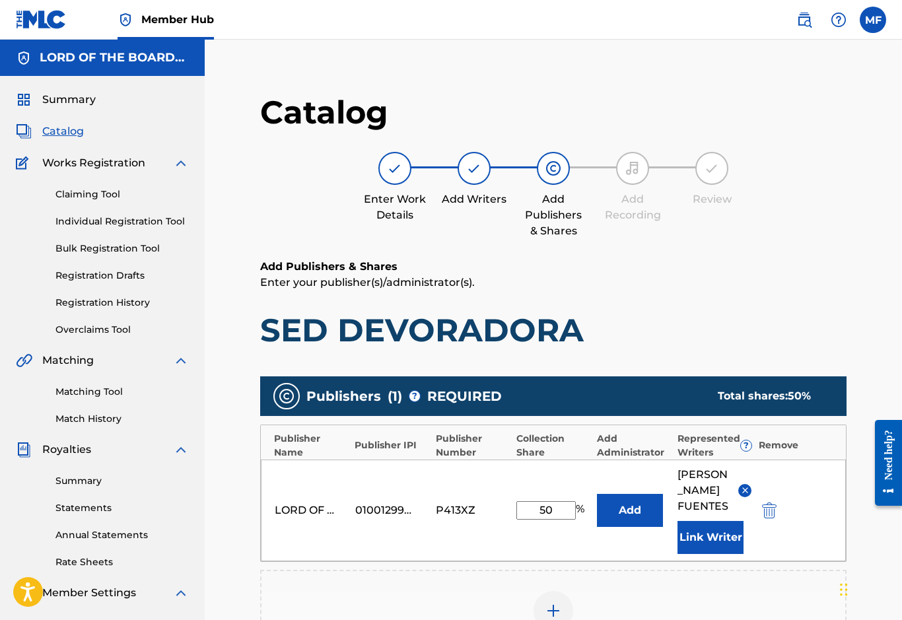
click at [548, 507] on input "50" at bounding box center [546, 510] width 59 height 18
type input "100"
click at [238, 250] on main "Catalog Enter Work Details Add Writers Add Publishers & Shares Add Recording Re…" at bounding box center [554, 455] width 666 height 764
click at [256, 240] on main "Catalog Enter Work Details Add Writers Add Publishers & Shares Add Recording Re…" at bounding box center [554, 455] width 666 height 764
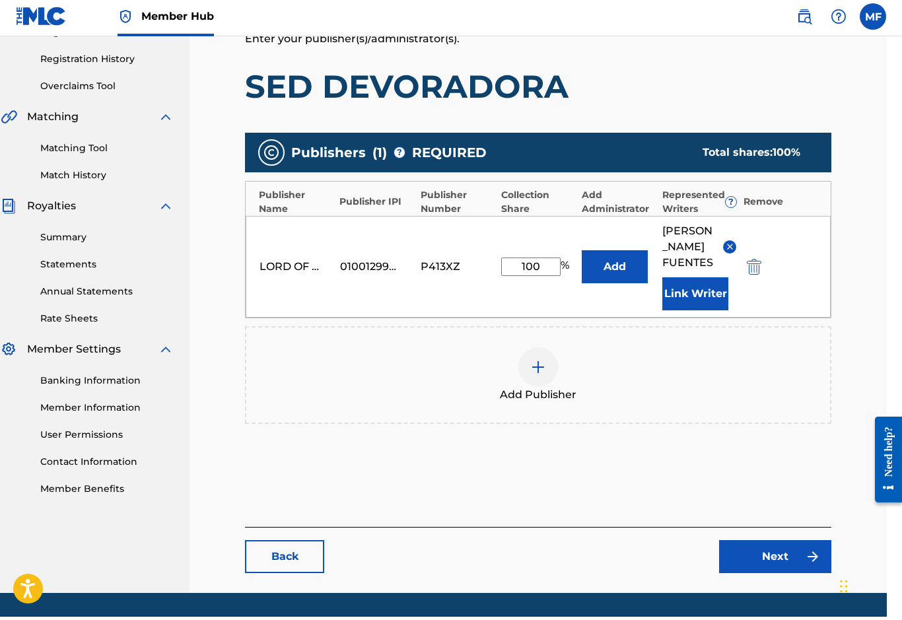
scroll to position [240, 0]
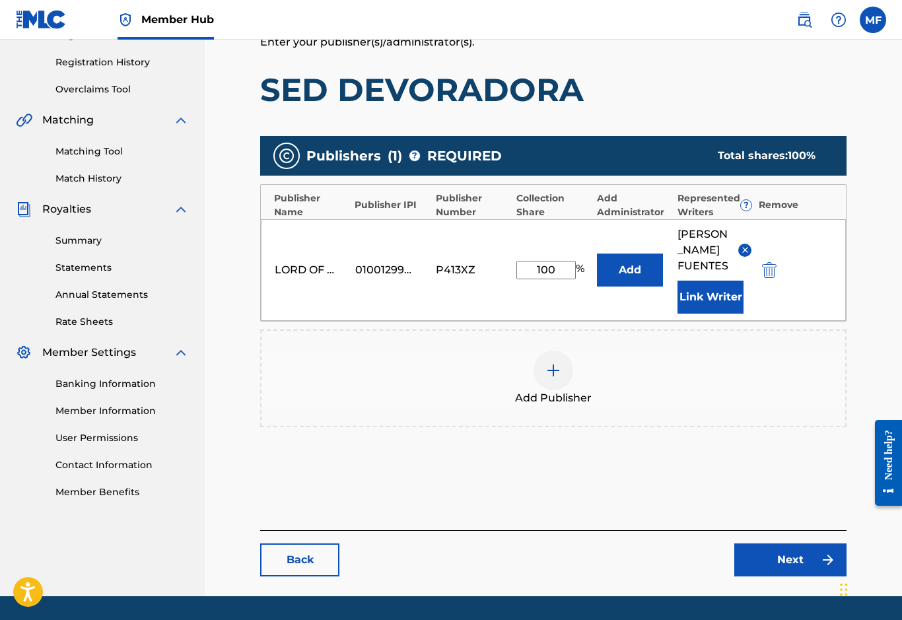
click at [765, 559] on link "Next" at bounding box center [790, 560] width 112 height 33
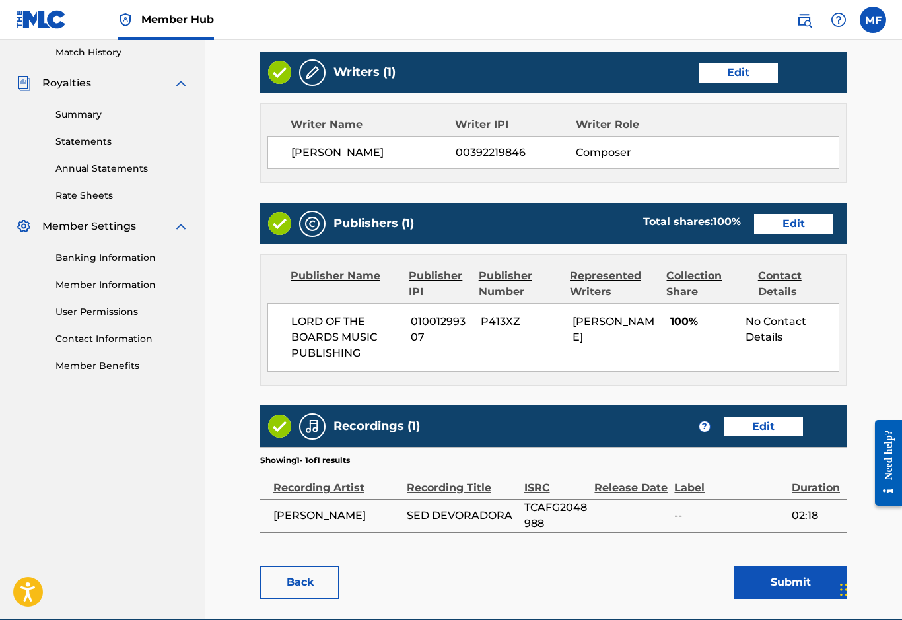
scroll to position [404, 0]
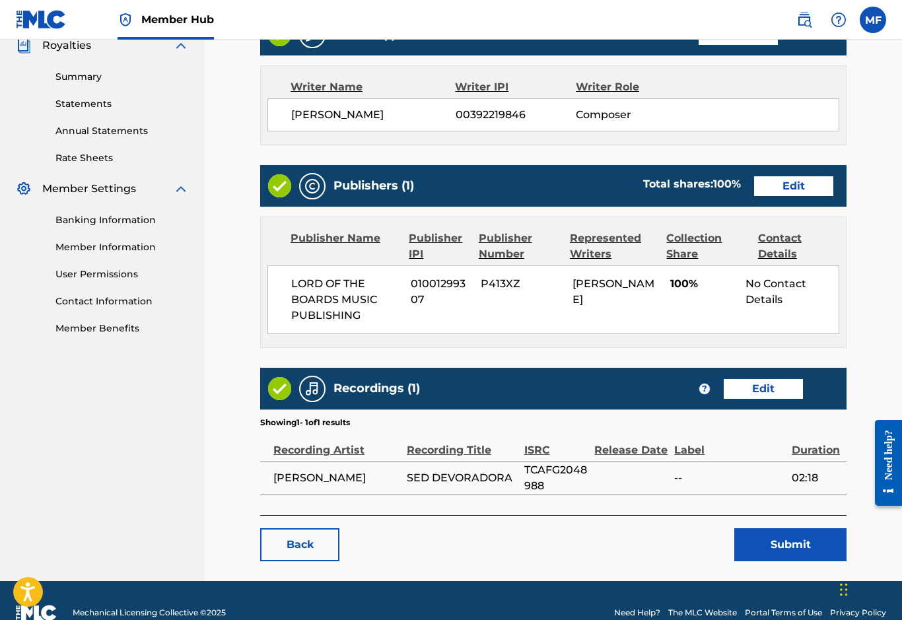
click at [767, 541] on button "Submit" at bounding box center [790, 544] width 112 height 33
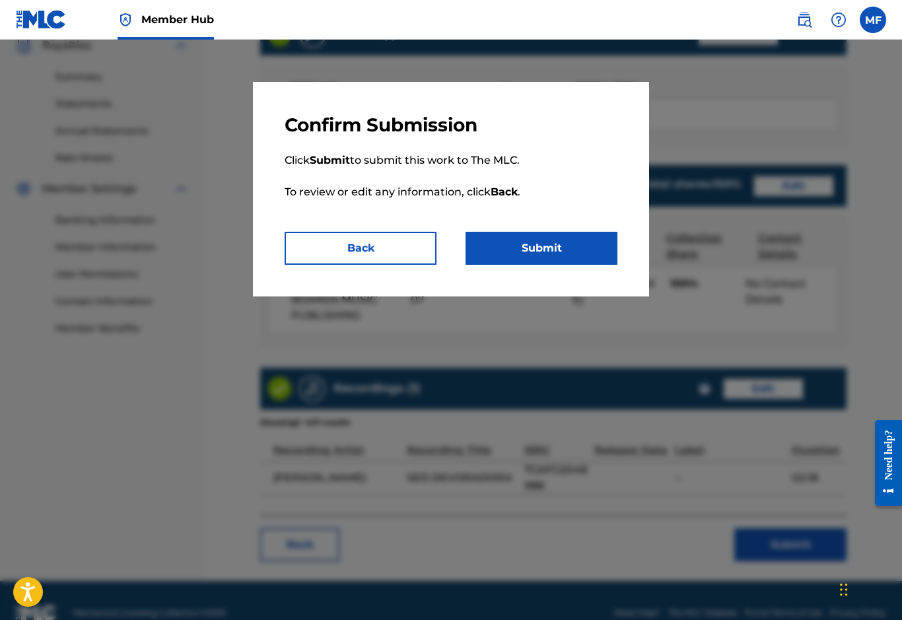
click at [519, 244] on button "Submit" at bounding box center [542, 248] width 152 height 33
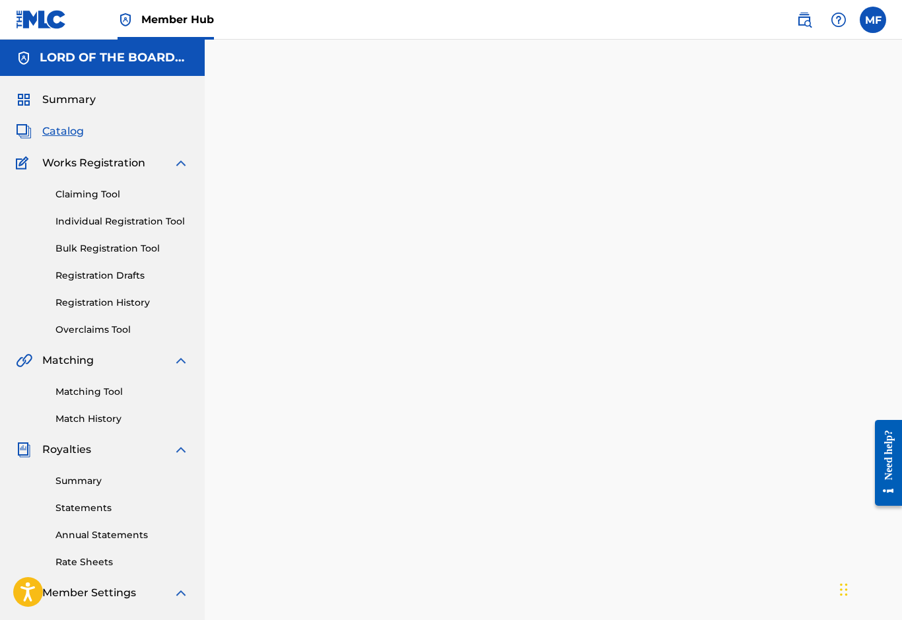
click at [56, 133] on span "Catalog" at bounding box center [63, 132] width 42 height 16
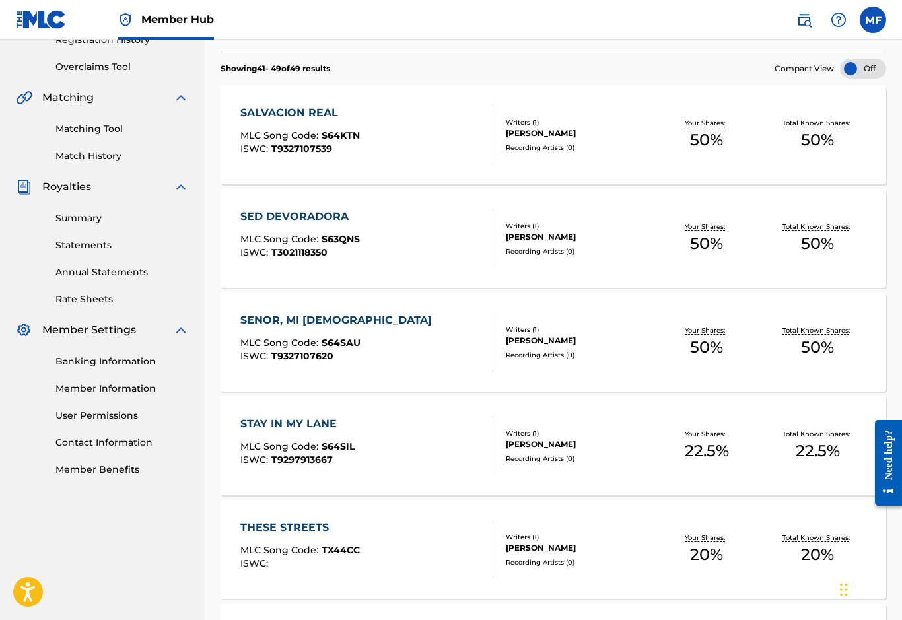
scroll to position [262, 0]
click at [256, 321] on div "SENOR, MI [DEMOGRAPHIC_DATA]" at bounding box center [339, 321] width 198 height 16
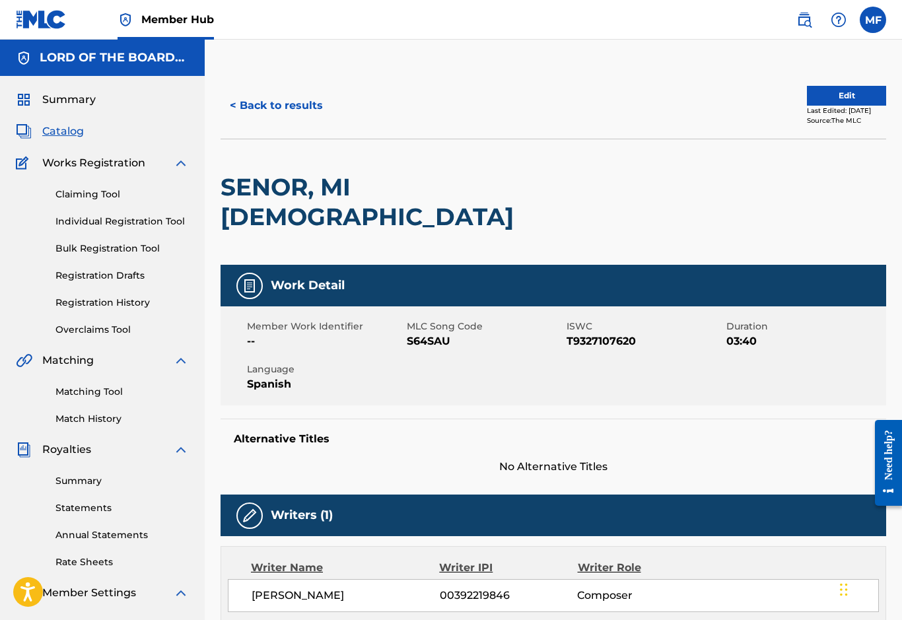
click at [822, 100] on button "Edit" at bounding box center [846, 96] width 79 height 20
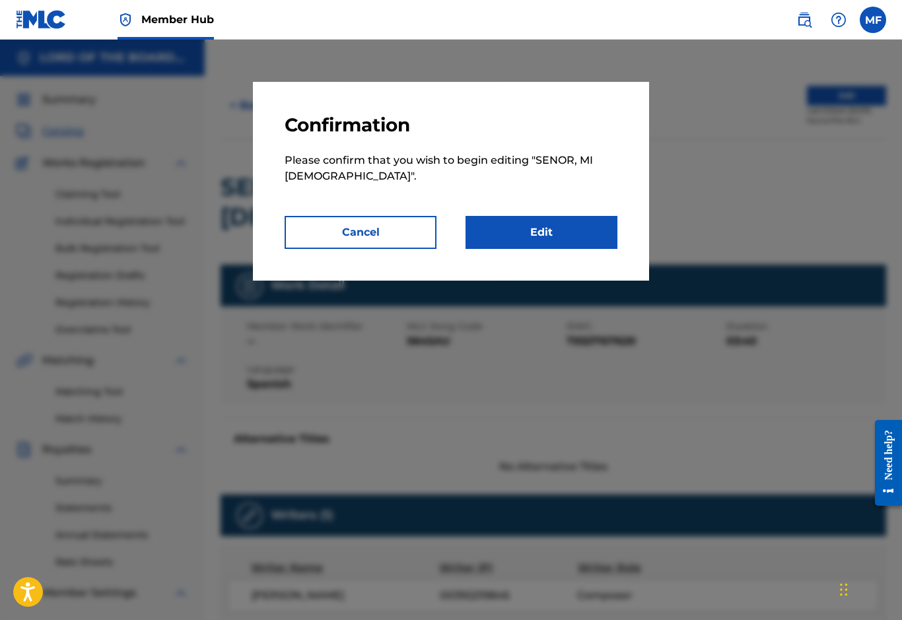
click at [503, 231] on link "Edit" at bounding box center [542, 232] width 152 height 33
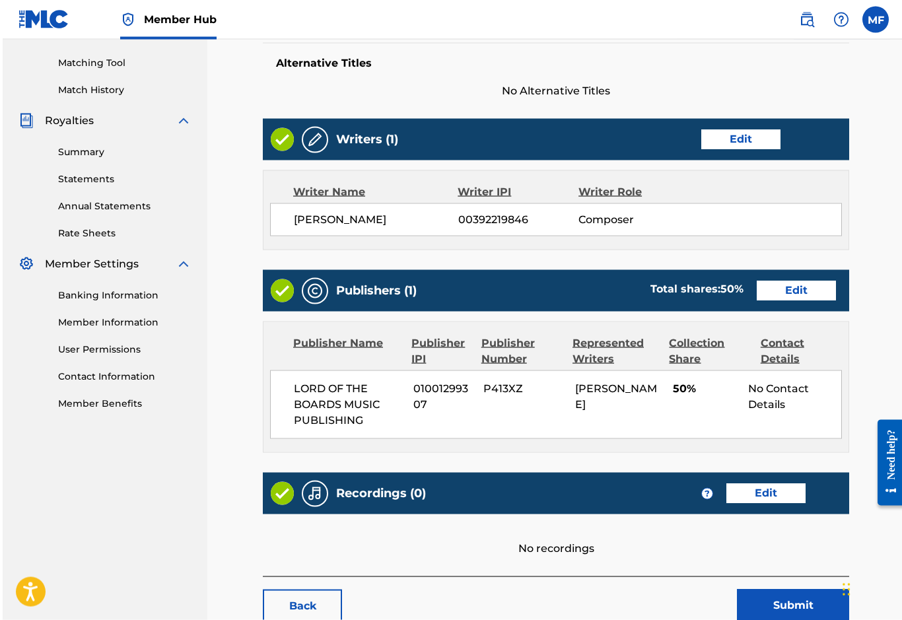
scroll to position [361, 0]
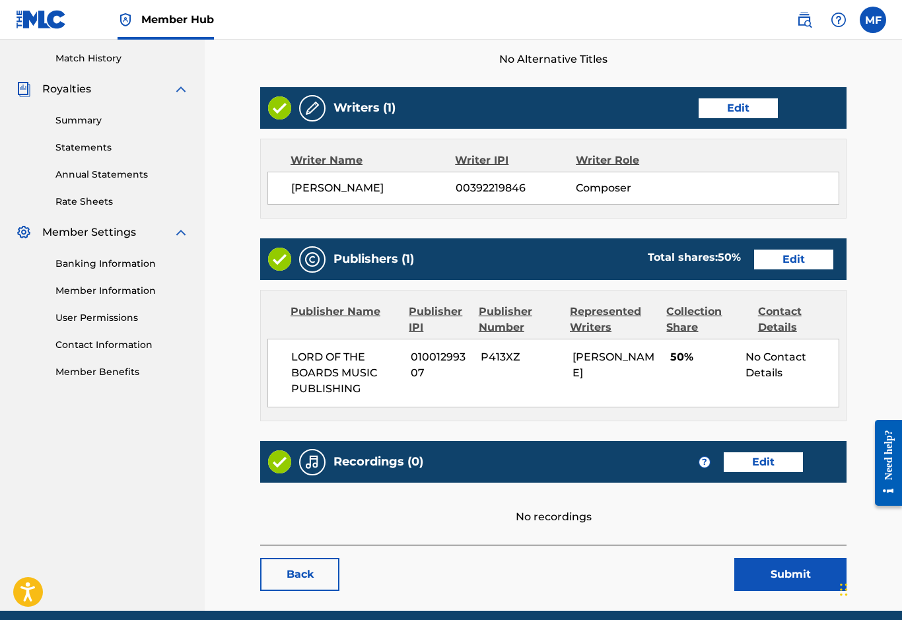
click at [773, 250] on link "Edit" at bounding box center [793, 260] width 79 height 20
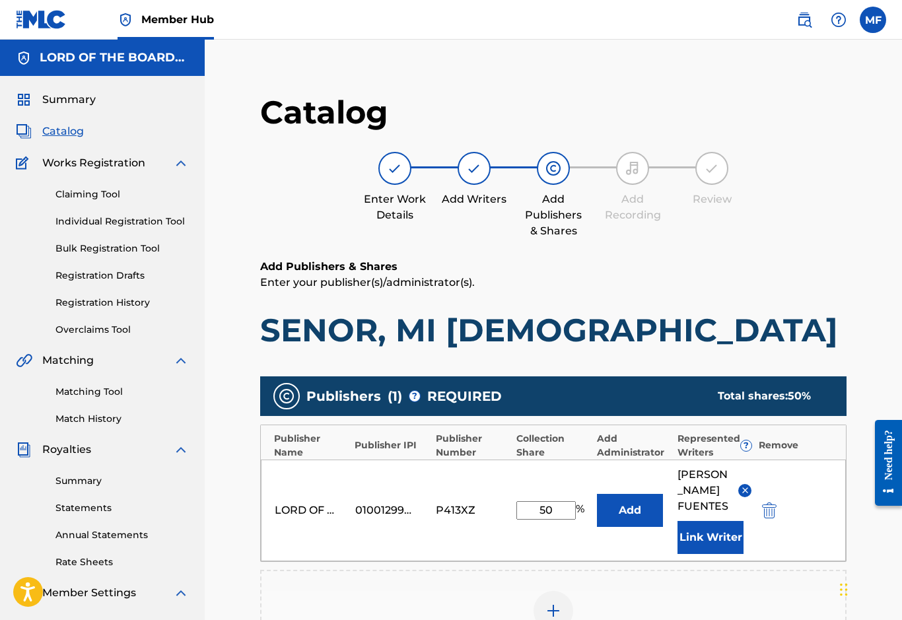
click at [552, 501] on input "50" at bounding box center [546, 510] width 59 height 18
type input "5"
type input "100"
click at [239, 240] on main "Catalog Enter Work Details Add Writers Add Publishers & Shares Add Recording Re…" at bounding box center [554, 455] width 666 height 764
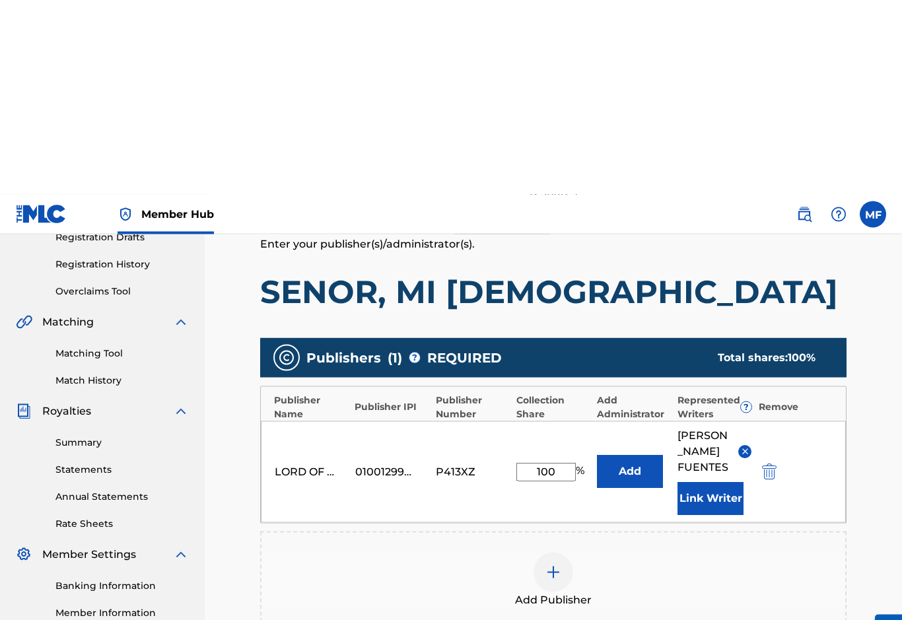
scroll to position [240, 0]
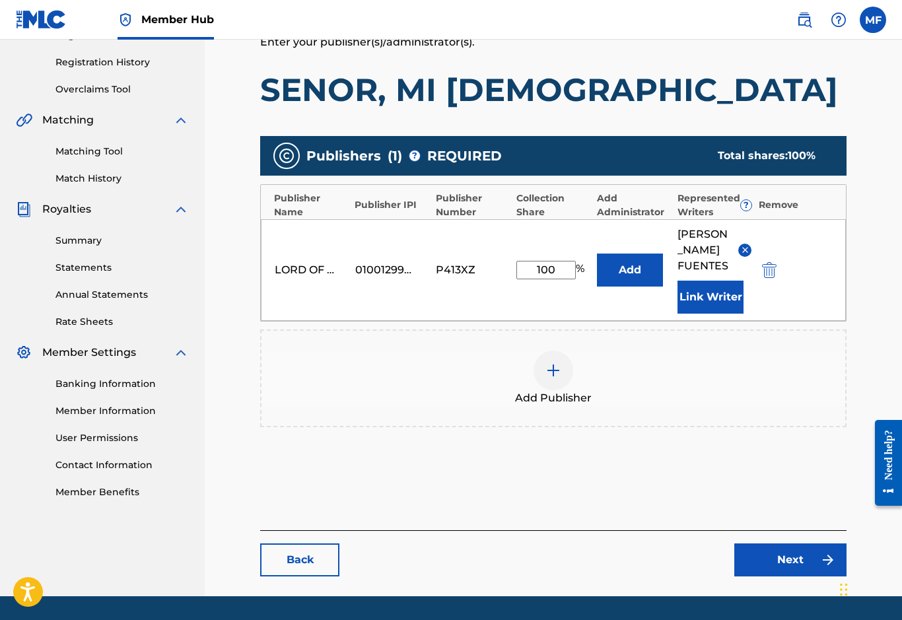
click at [762, 553] on link "Next" at bounding box center [790, 560] width 112 height 33
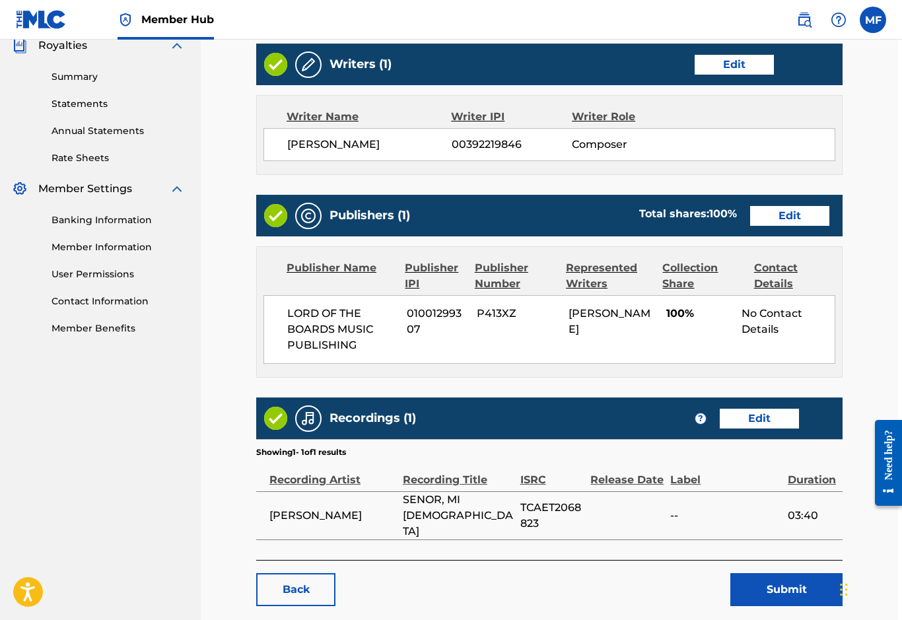
scroll to position [404, 3]
click at [764, 573] on button "Submit" at bounding box center [787, 589] width 112 height 33
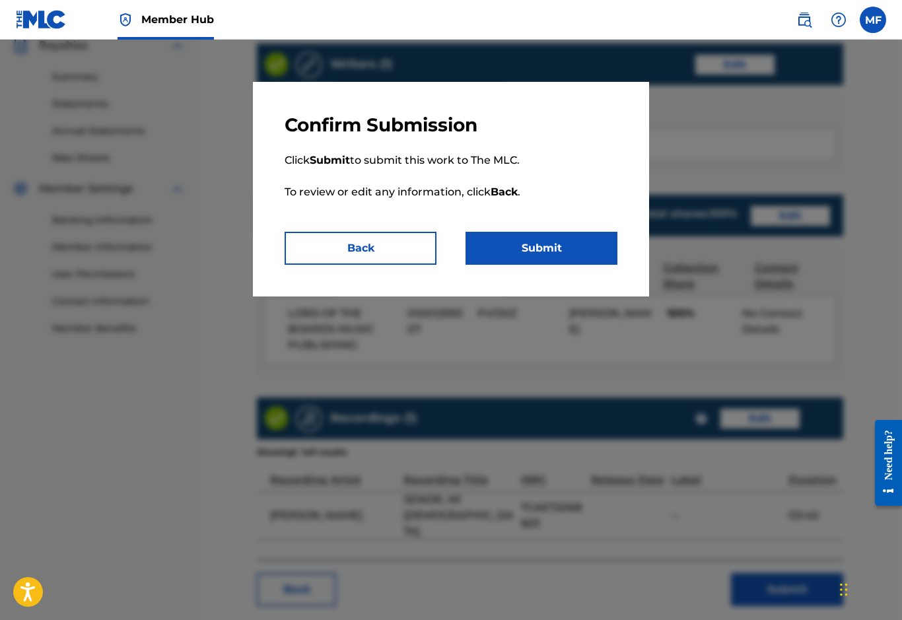
click at [557, 248] on button "Submit" at bounding box center [542, 248] width 152 height 33
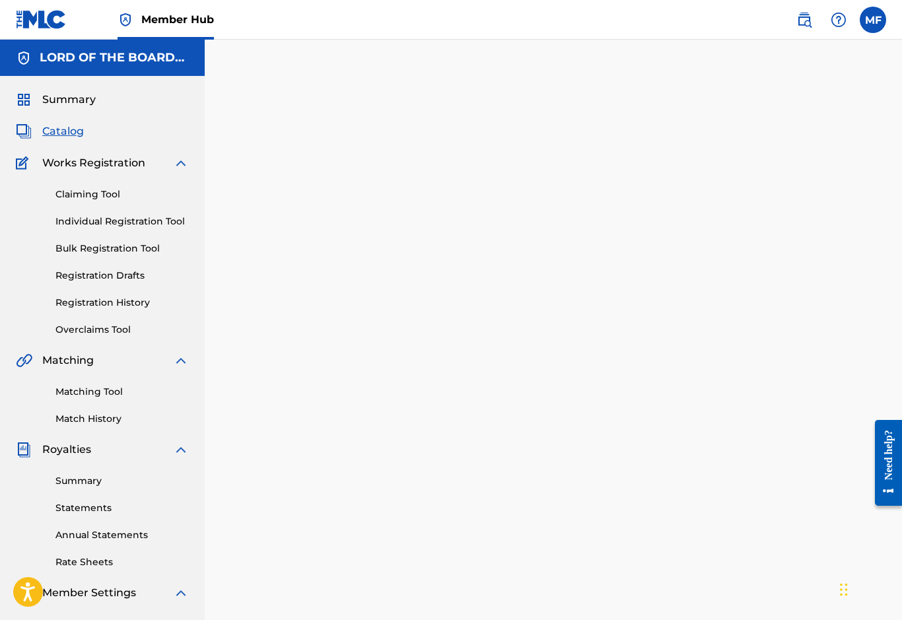
click at [56, 137] on span "Catalog" at bounding box center [63, 132] width 42 height 16
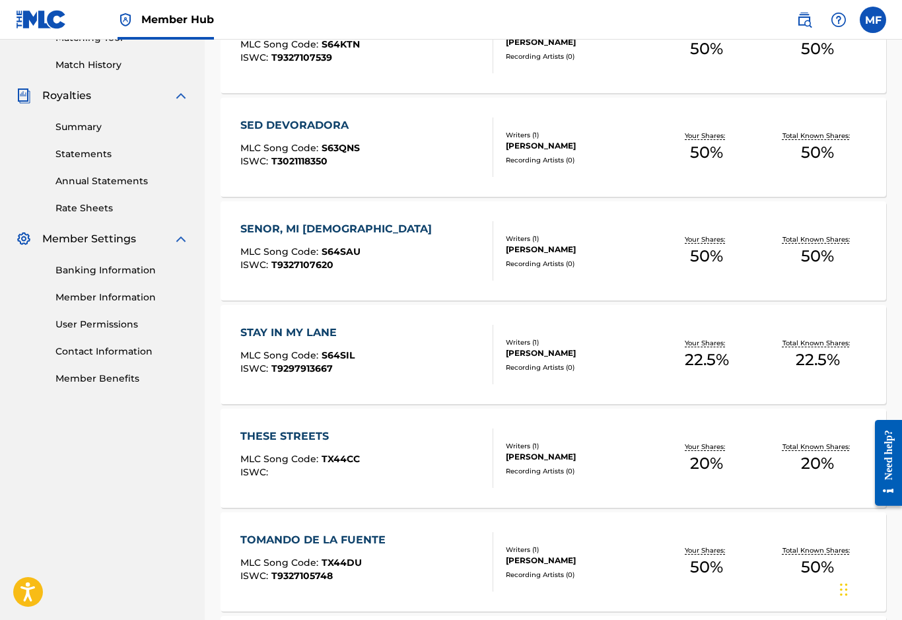
scroll to position [404, 0]
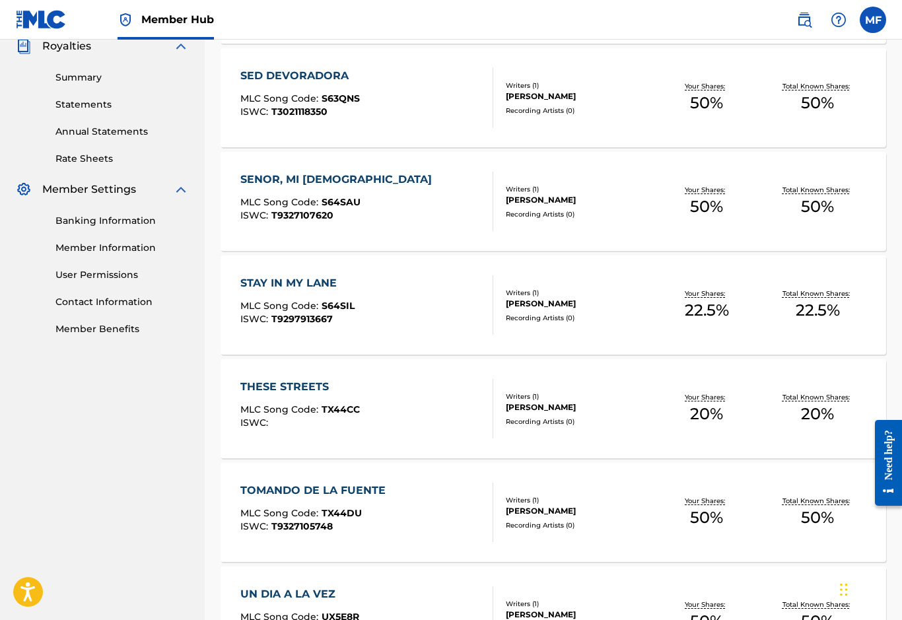
click at [259, 281] on div "STAY IN MY LANE" at bounding box center [297, 283] width 114 height 16
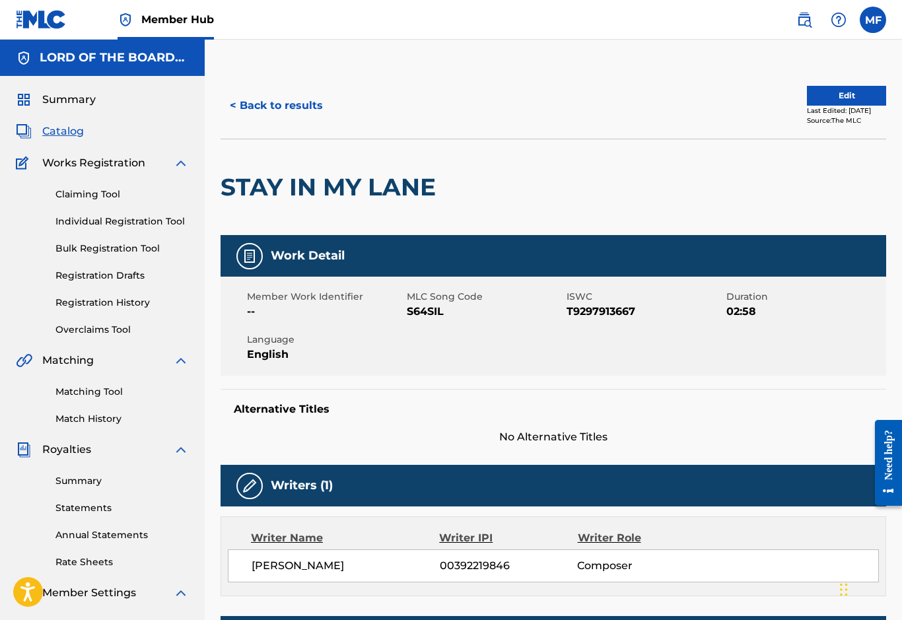
click at [845, 87] on button "Edit" at bounding box center [846, 96] width 79 height 20
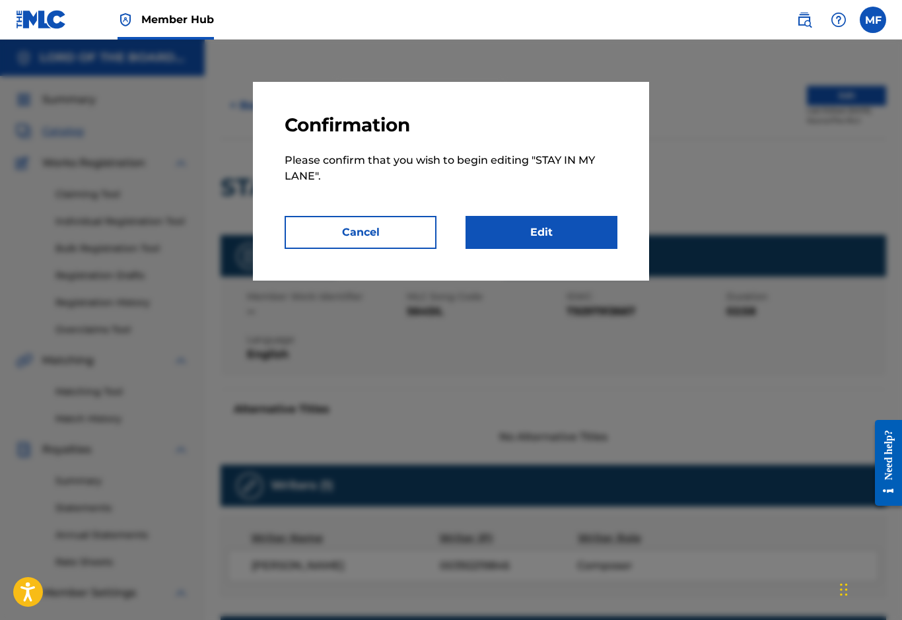
click at [547, 218] on link "Edit" at bounding box center [542, 232] width 152 height 33
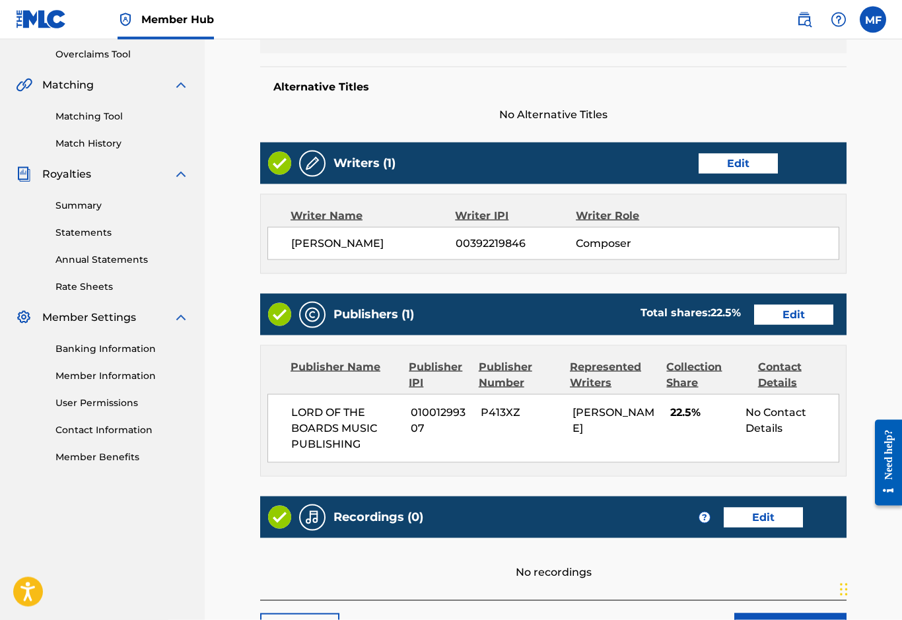
scroll to position [283, 0]
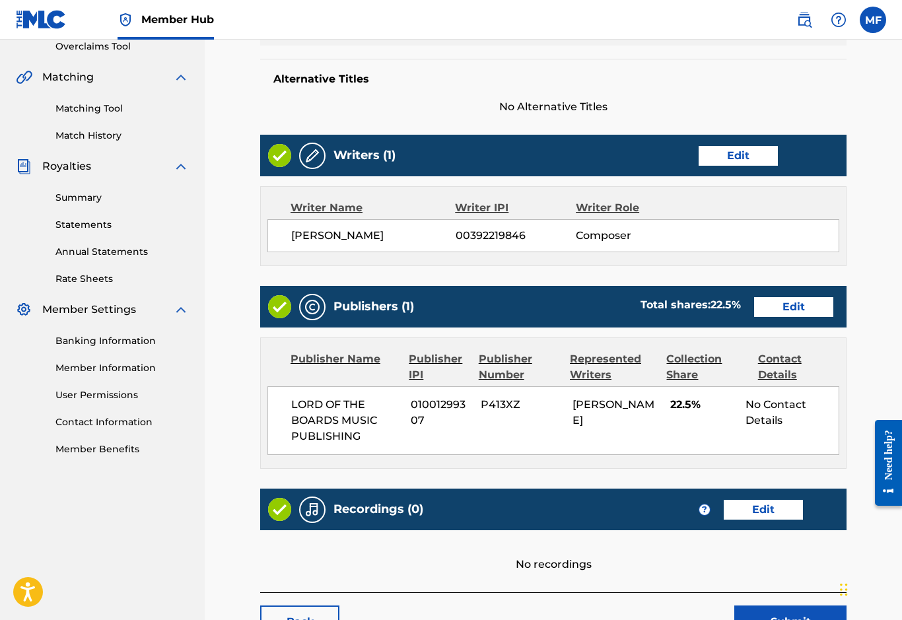
click at [785, 300] on link "Edit" at bounding box center [793, 307] width 79 height 20
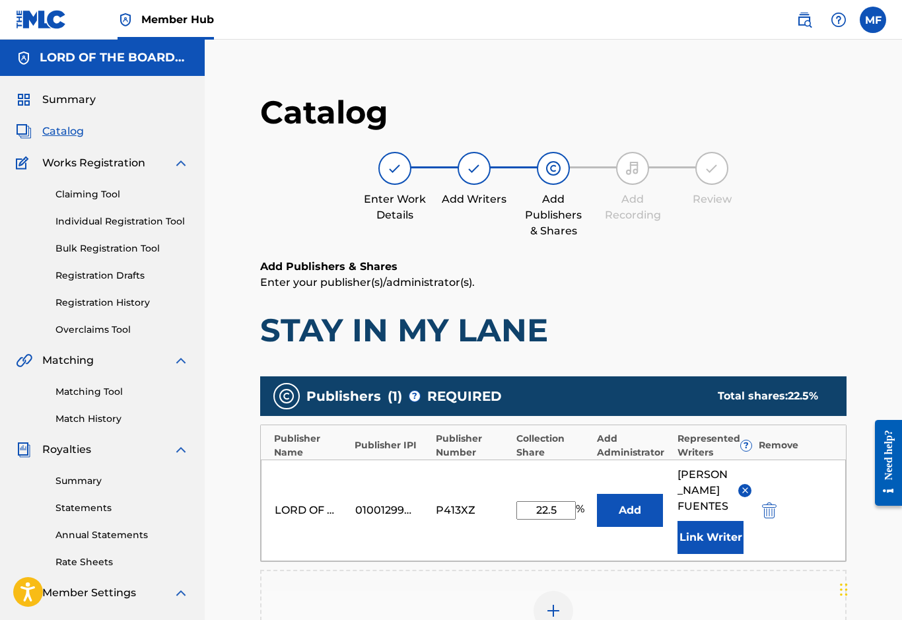
click at [557, 501] on input "22.5" at bounding box center [546, 510] width 59 height 18
type input "2"
type input "100"
click at [252, 253] on main "Catalog Enter Work Details Add Writers Add Publishers & Shares Add Recording Re…" at bounding box center [554, 455] width 666 height 764
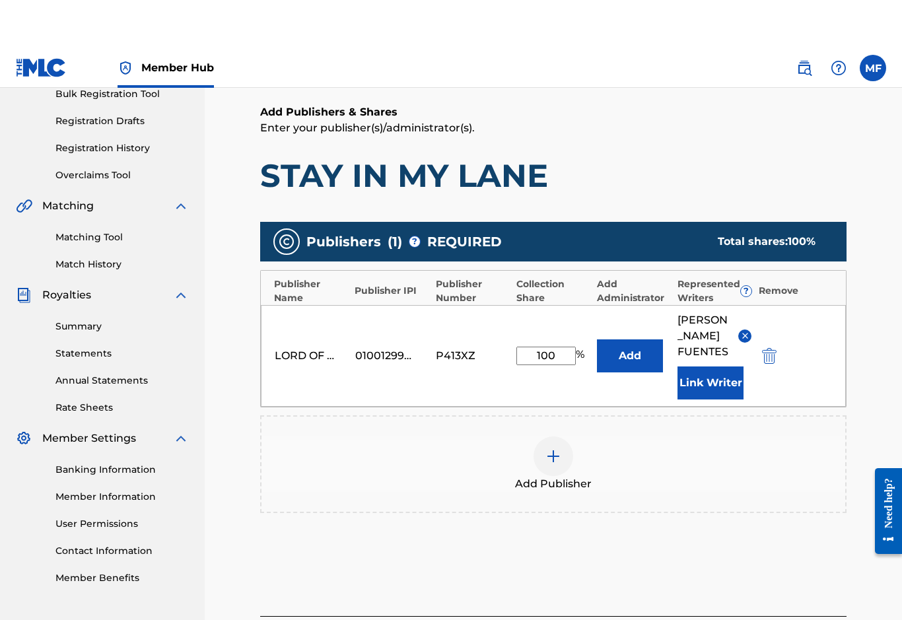
scroll to position [240, 0]
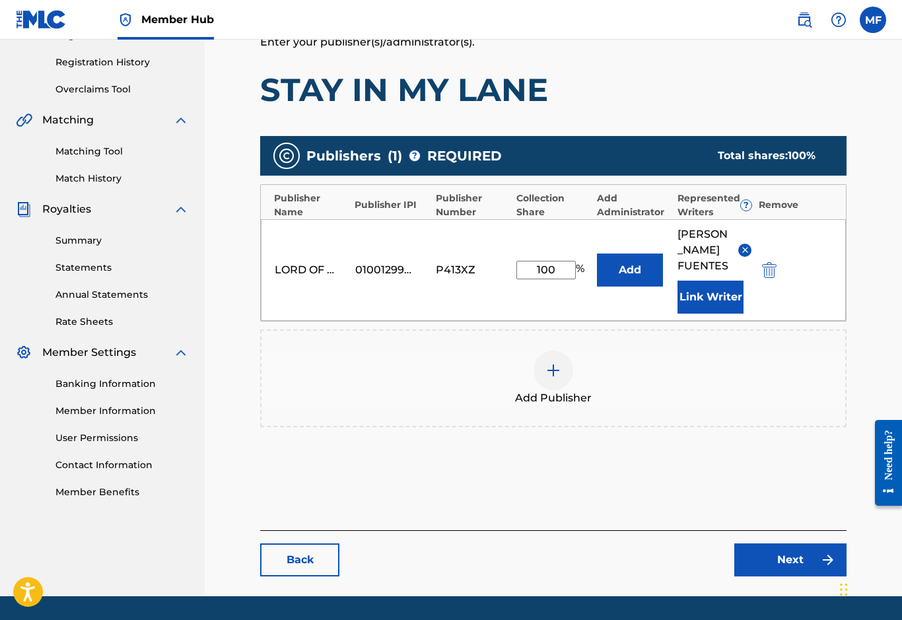
click at [756, 544] on link "Next" at bounding box center [790, 560] width 112 height 33
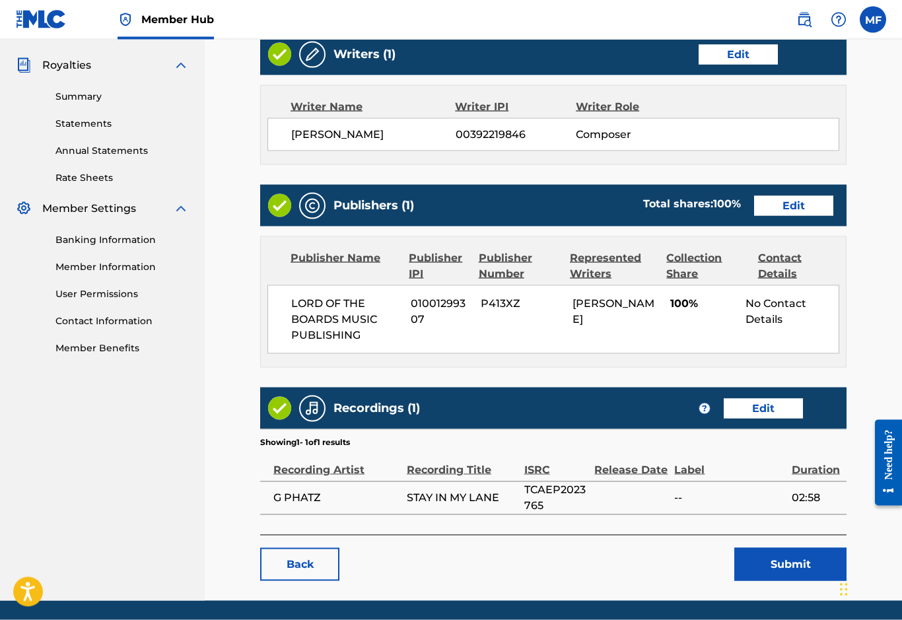
scroll to position [404, 0]
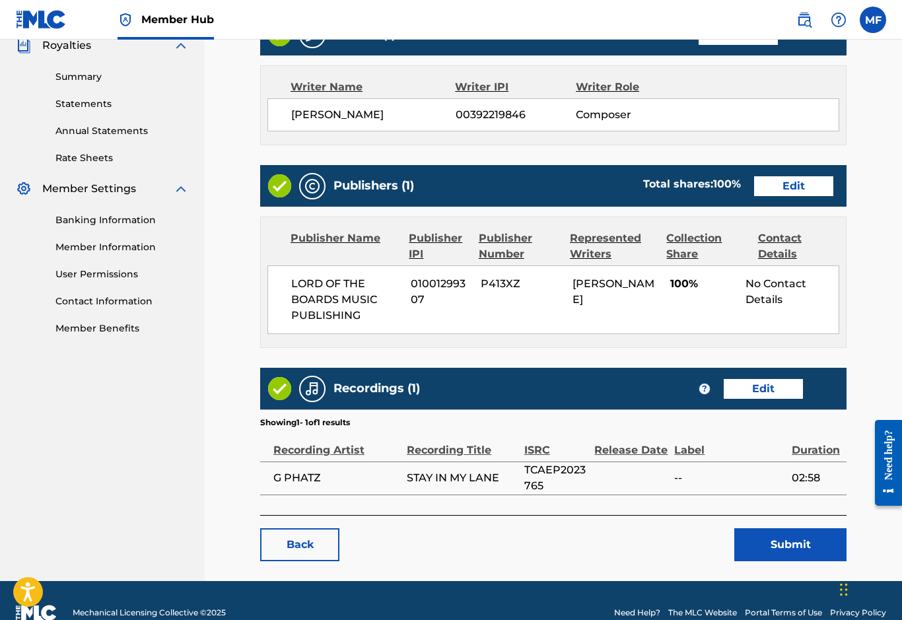
click at [780, 556] on button "Submit" at bounding box center [790, 544] width 112 height 33
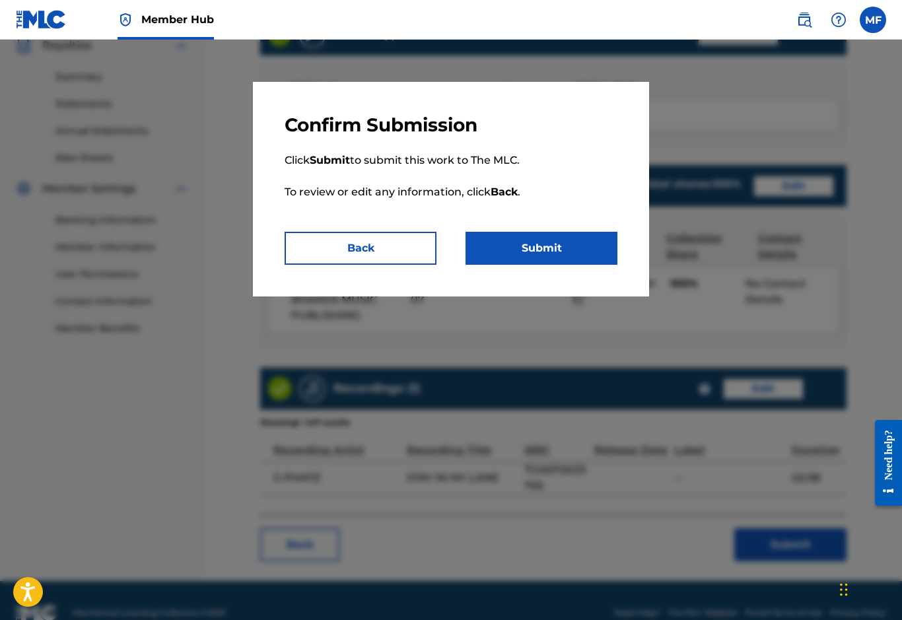
click at [514, 252] on button "Submit" at bounding box center [542, 248] width 152 height 33
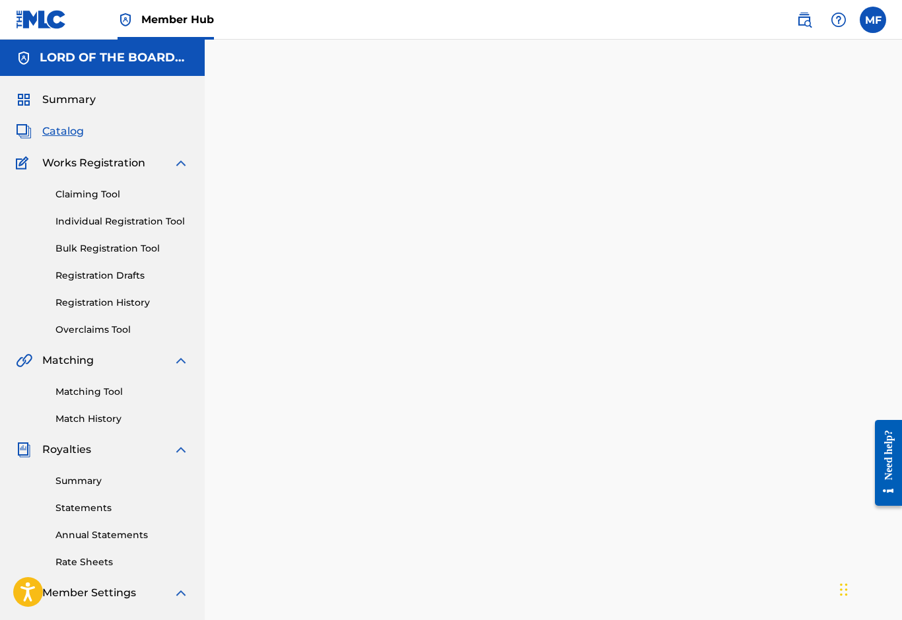
click at [46, 136] on span "Catalog" at bounding box center [63, 132] width 42 height 16
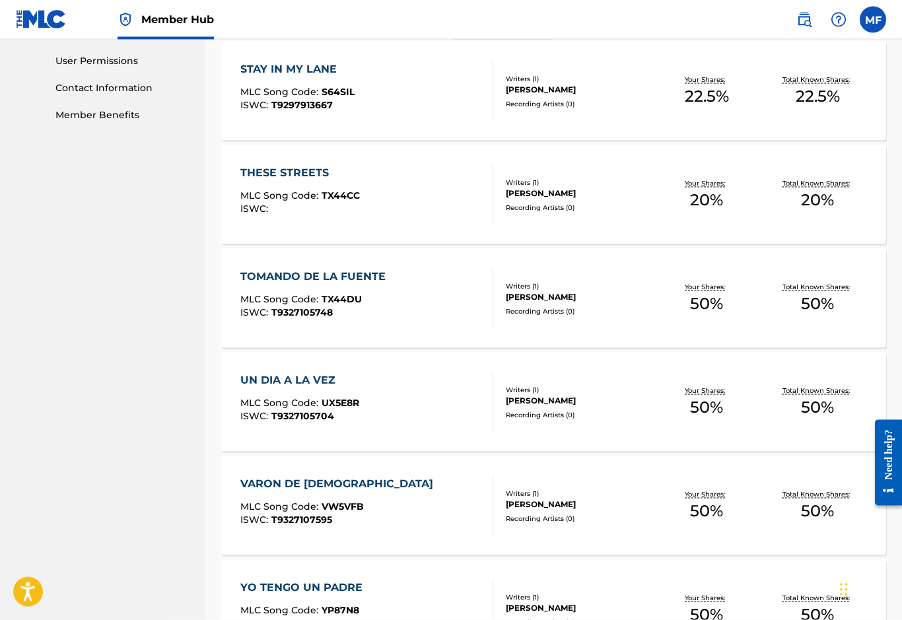
scroll to position [618, 0]
click at [262, 172] on div "THESE STREETS" at bounding box center [300, 172] width 120 height 16
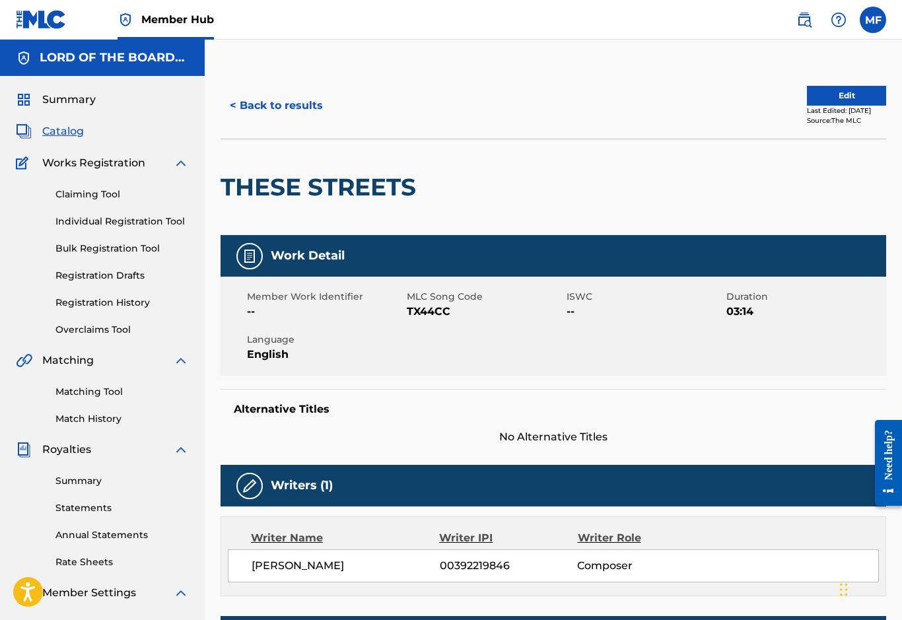
click at [824, 100] on button "Edit" at bounding box center [846, 96] width 79 height 20
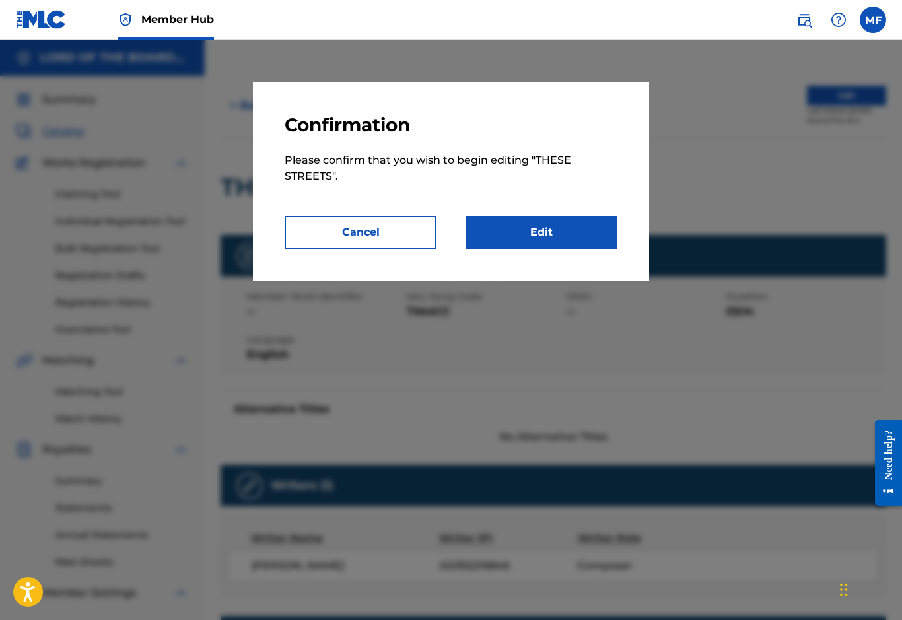
click at [554, 242] on link "Edit" at bounding box center [542, 232] width 152 height 33
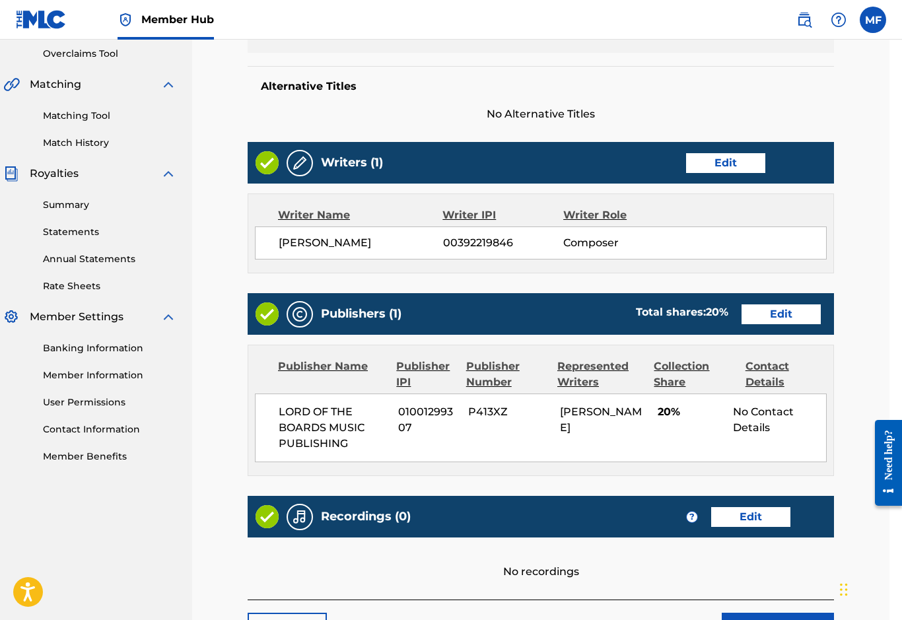
scroll to position [296, 11]
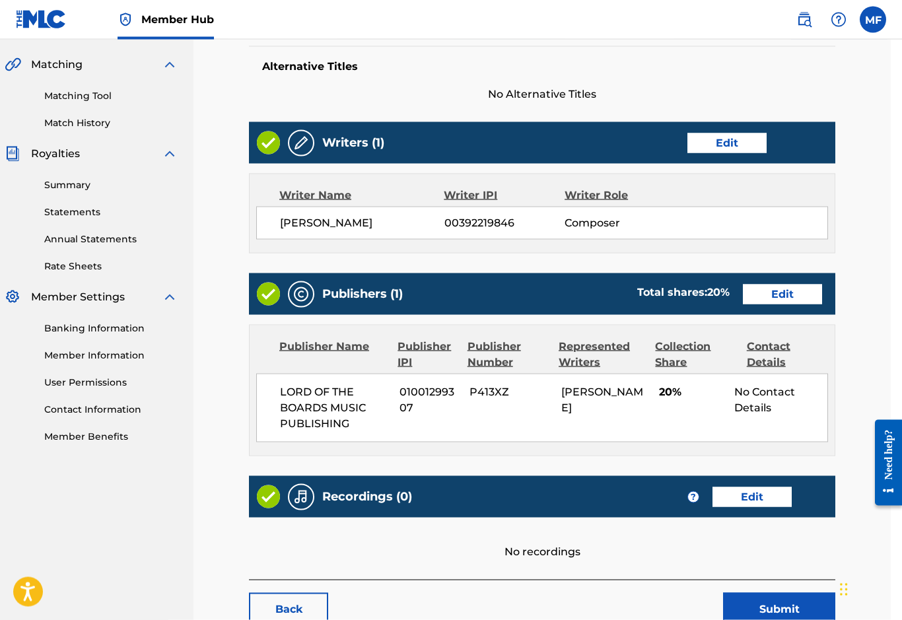
click at [770, 285] on link "Edit" at bounding box center [782, 295] width 79 height 20
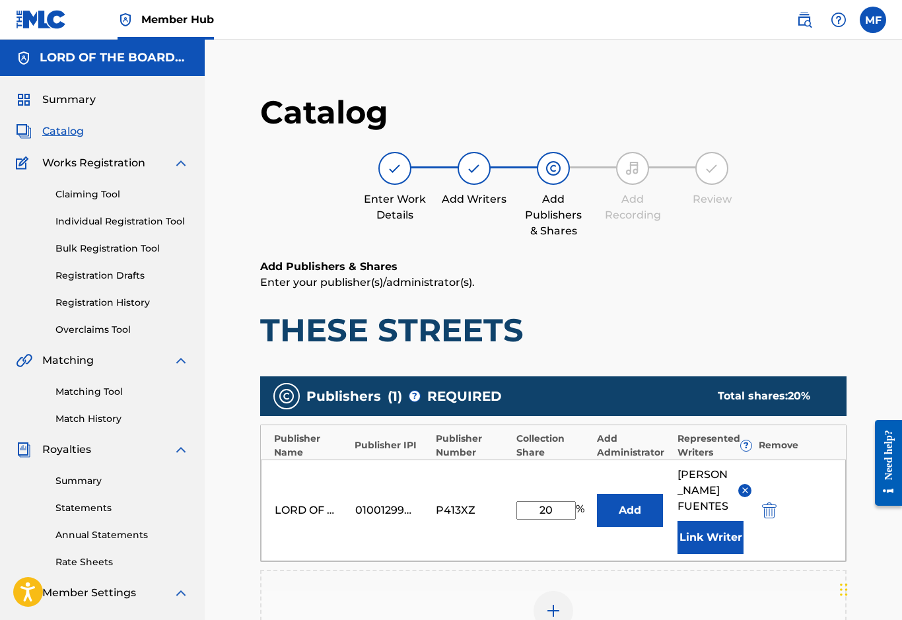
click at [557, 501] on input "20" at bounding box center [546, 510] width 59 height 18
type input "2"
type input "100"
click at [251, 234] on main "Catalog Enter Work Details Add Writers Add Publishers & Shares Add Recording Re…" at bounding box center [554, 455] width 666 height 764
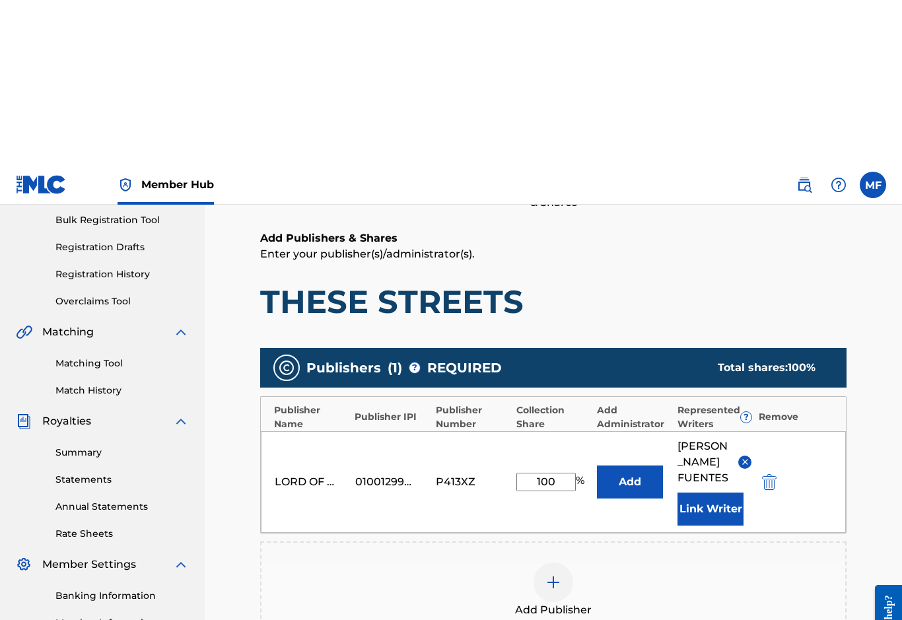
scroll to position [240, 0]
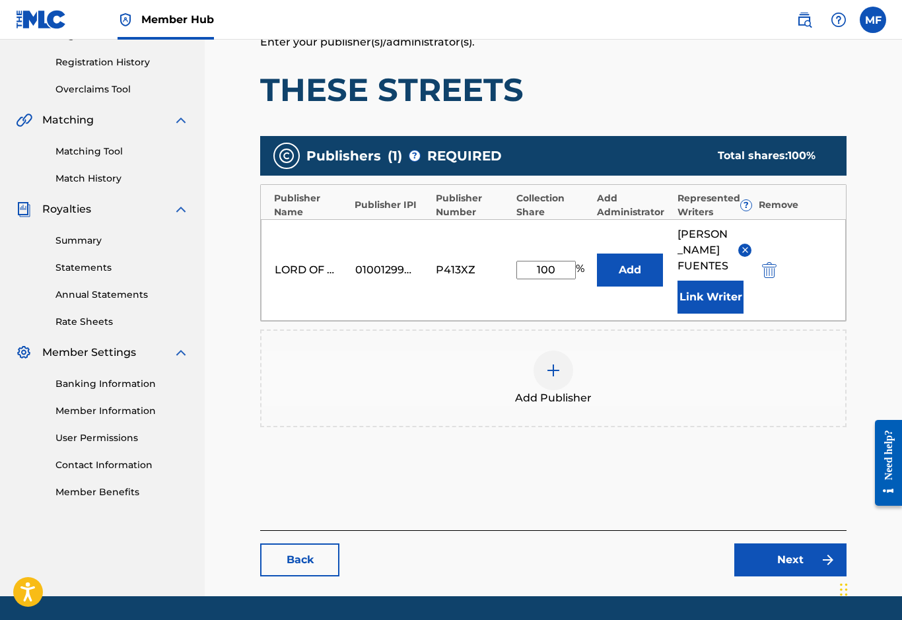
click at [775, 546] on link "Next" at bounding box center [790, 560] width 112 height 33
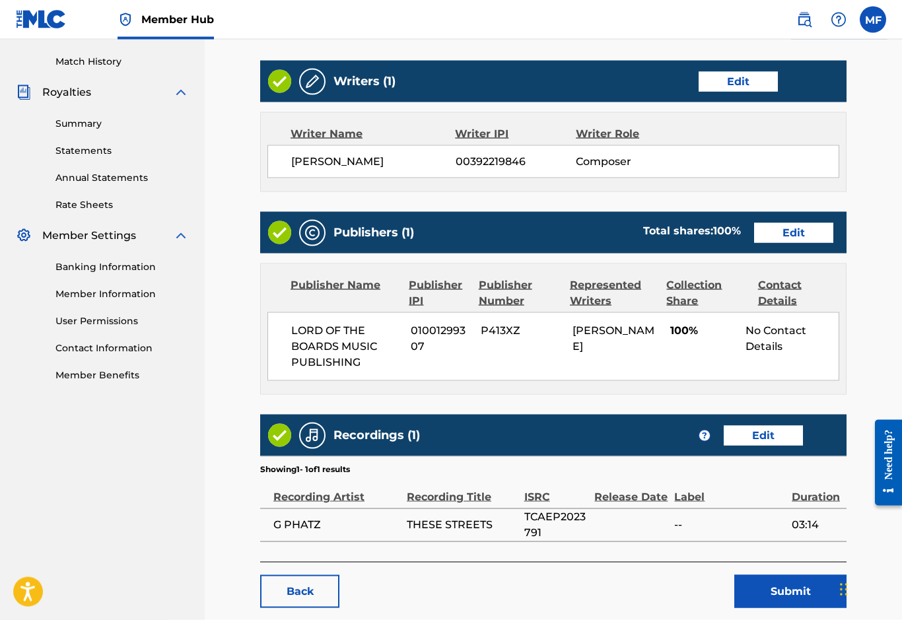
scroll to position [404, 0]
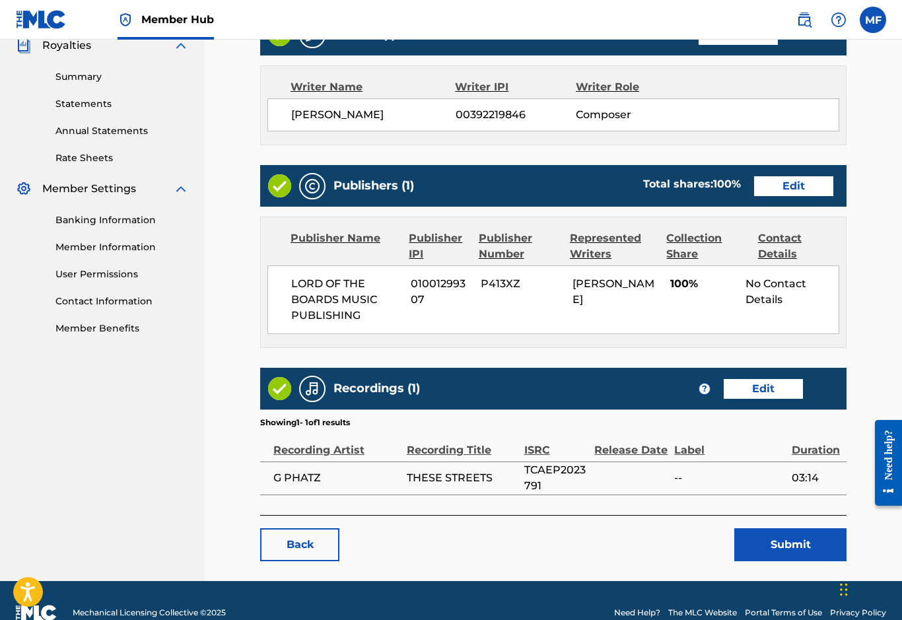
click at [766, 544] on button "Submit" at bounding box center [790, 544] width 112 height 33
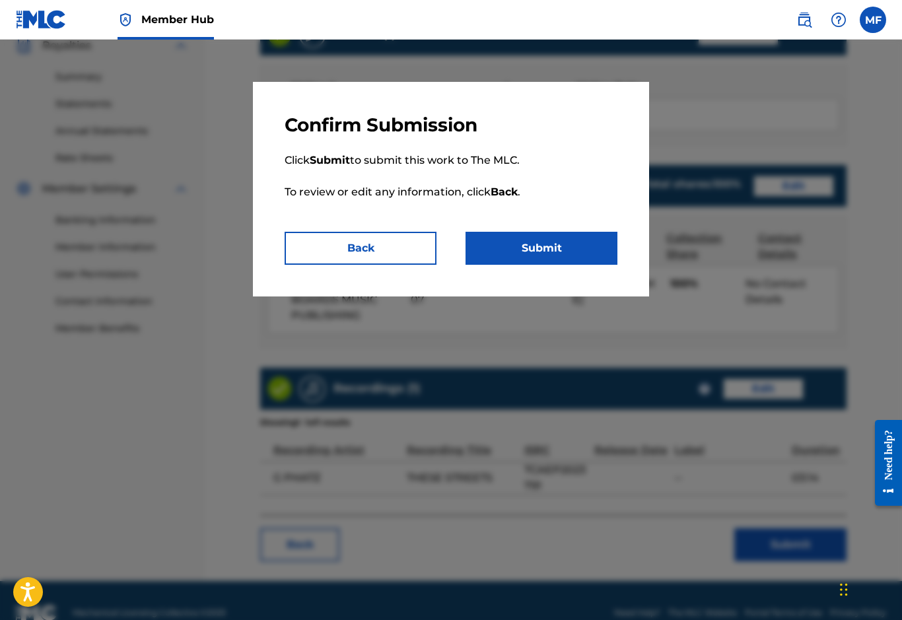
click at [499, 250] on button "Submit" at bounding box center [542, 248] width 152 height 33
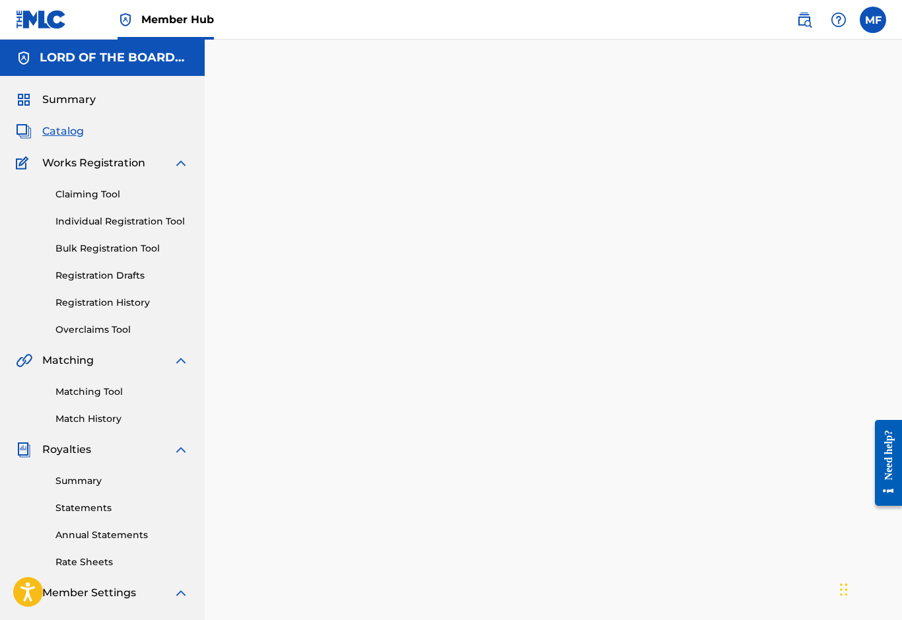
click at [39, 137] on link "Catalog" at bounding box center [50, 132] width 68 height 16
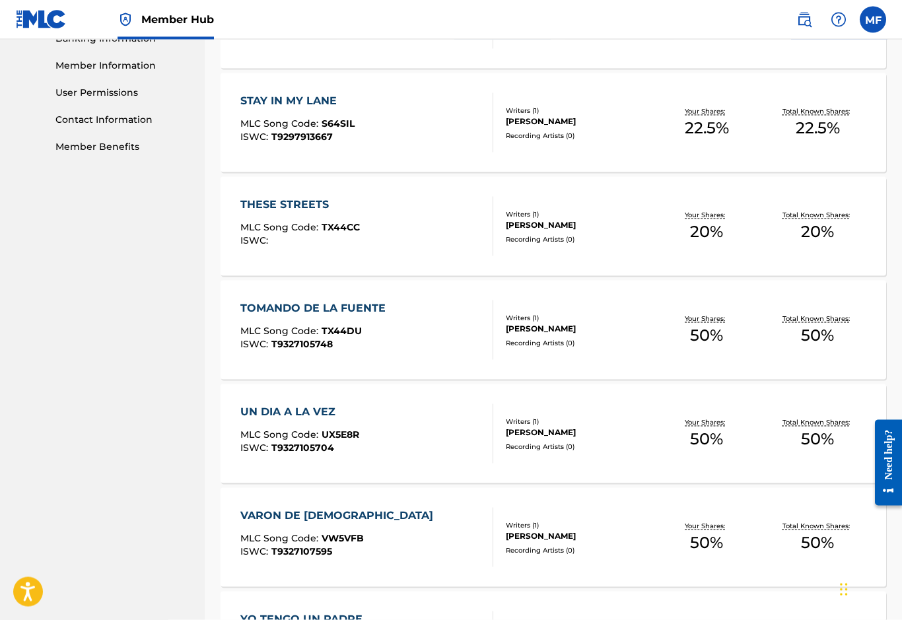
scroll to position [585, 0]
click at [256, 302] on div "TOMANDO DE LA FUENTE" at bounding box center [316, 309] width 152 height 16
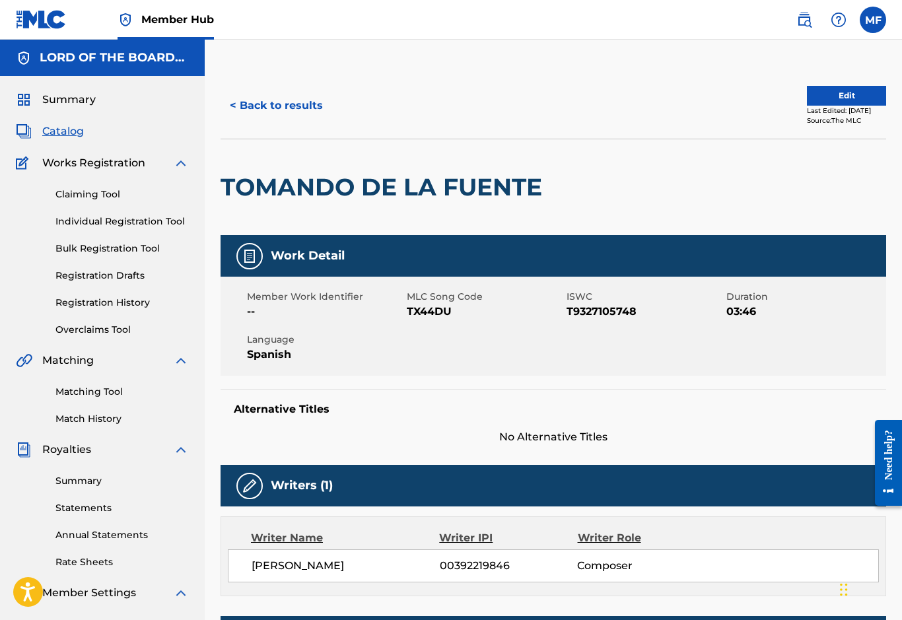
click at [838, 87] on button "Edit" at bounding box center [846, 96] width 79 height 20
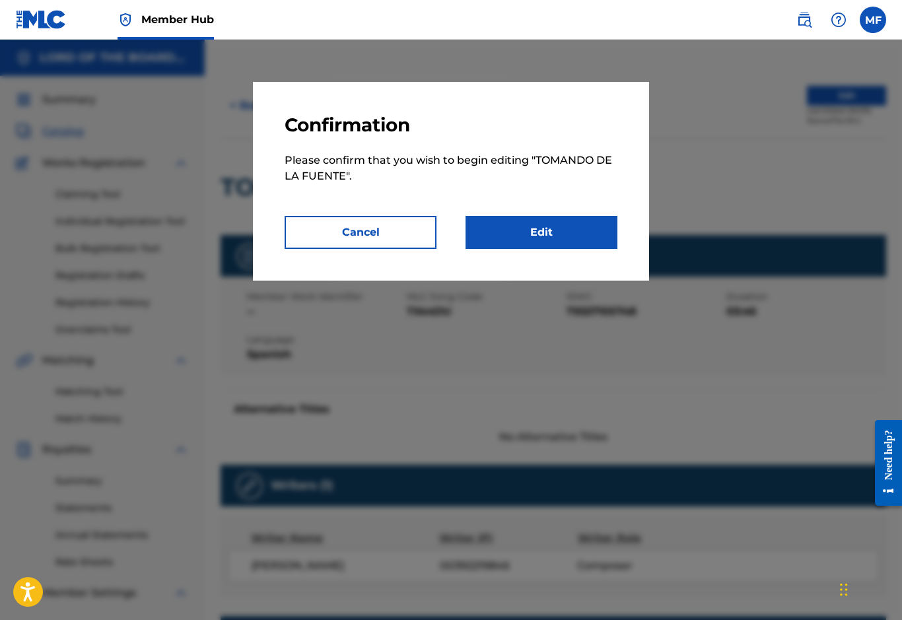
click at [498, 225] on link "Edit" at bounding box center [542, 232] width 152 height 33
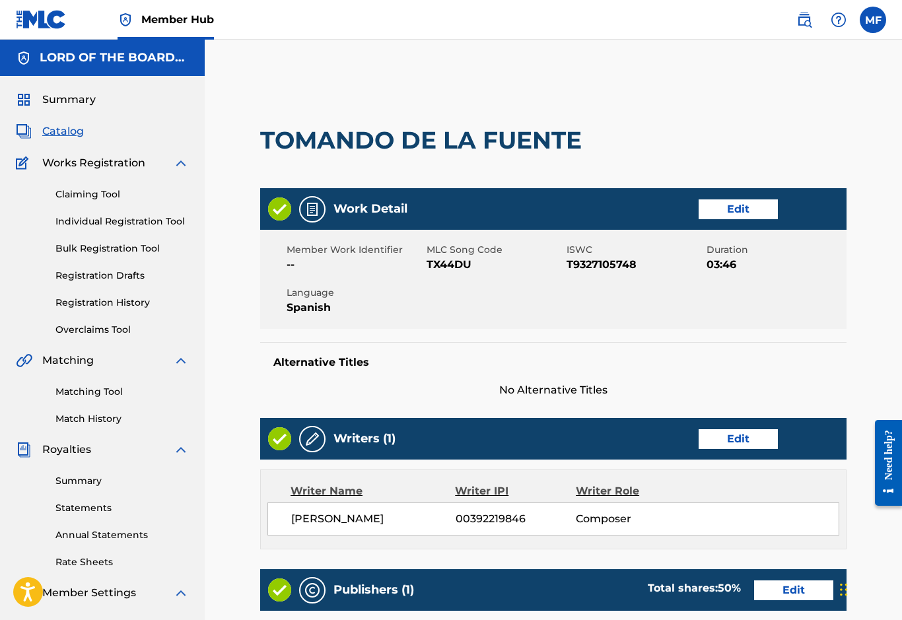
scroll to position [81, 0]
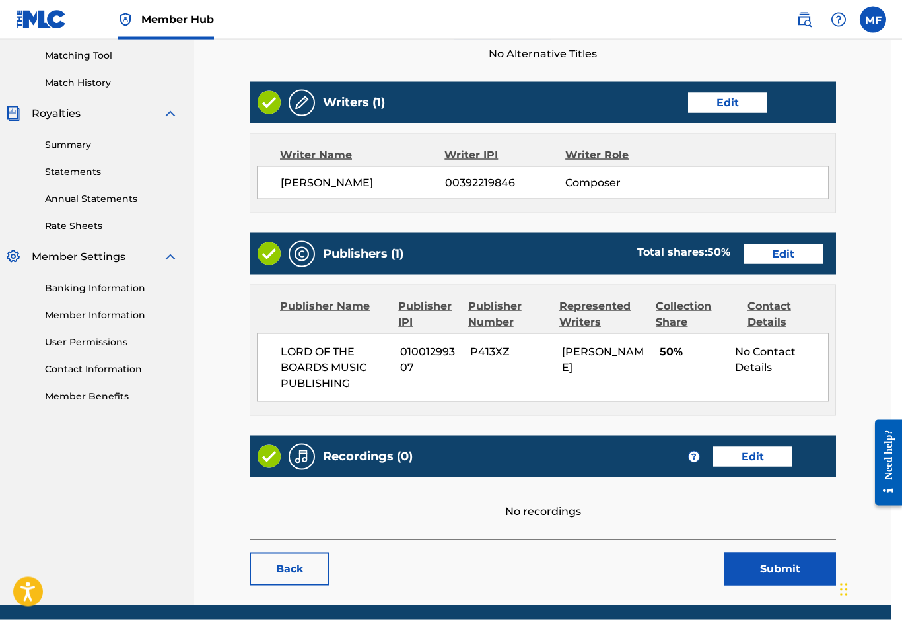
click at [766, 244] on link "Edit" at bounding box center [783, 254] width 79 height 20
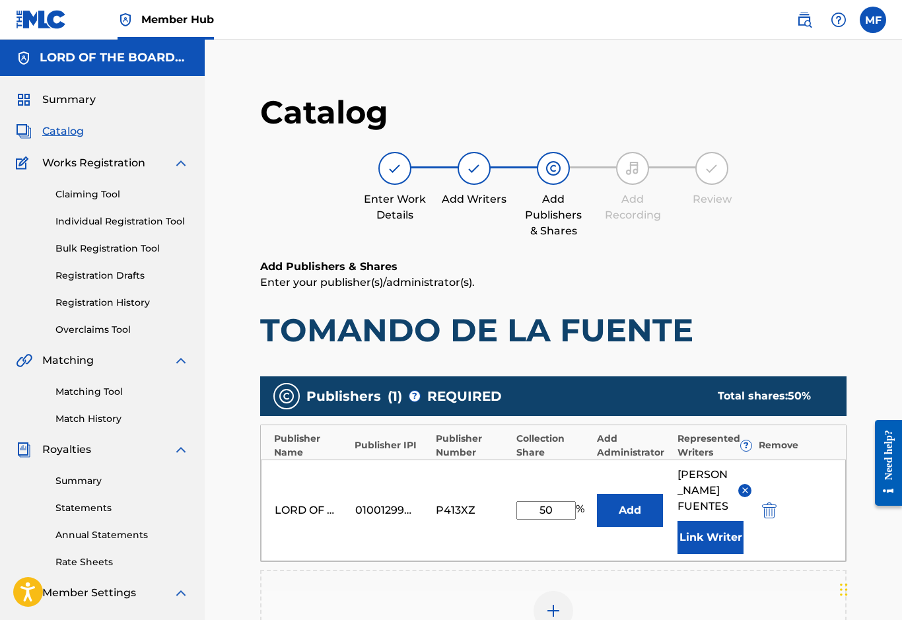
click at [557, 501] on input "50" at bounding box center [546, 510] width 59 height 18
type input "5"
type input "100"
click at [244, 190] on main "Catalog Enter Work Details Add Writers Add Publishers & Shares Add Recording Re…" at bounding box center [554, 455] width 666 height 764
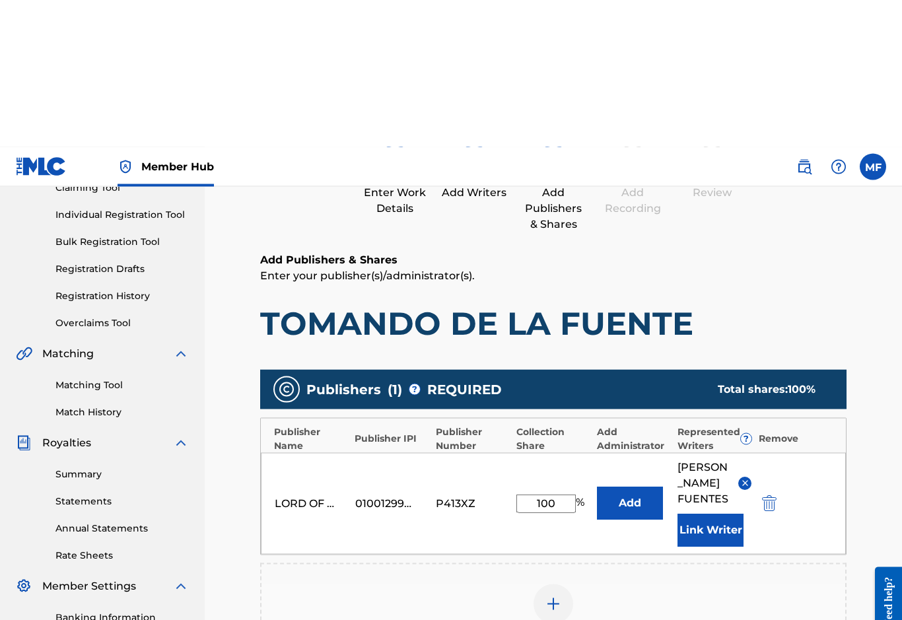
scroll to position [240, 0]
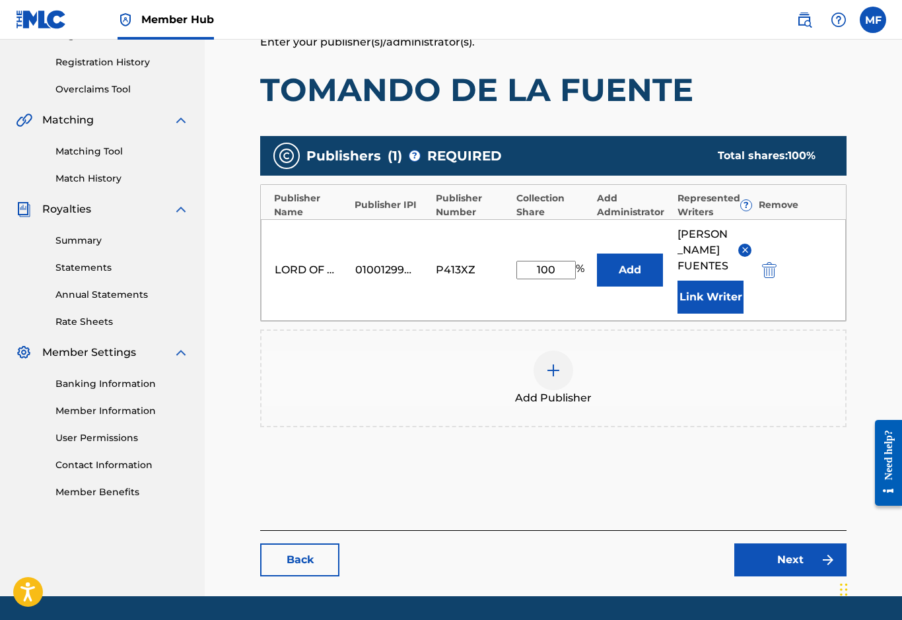
click at [766, 544] on link "Next" at bounding box center [790, 560] width 112 height 33
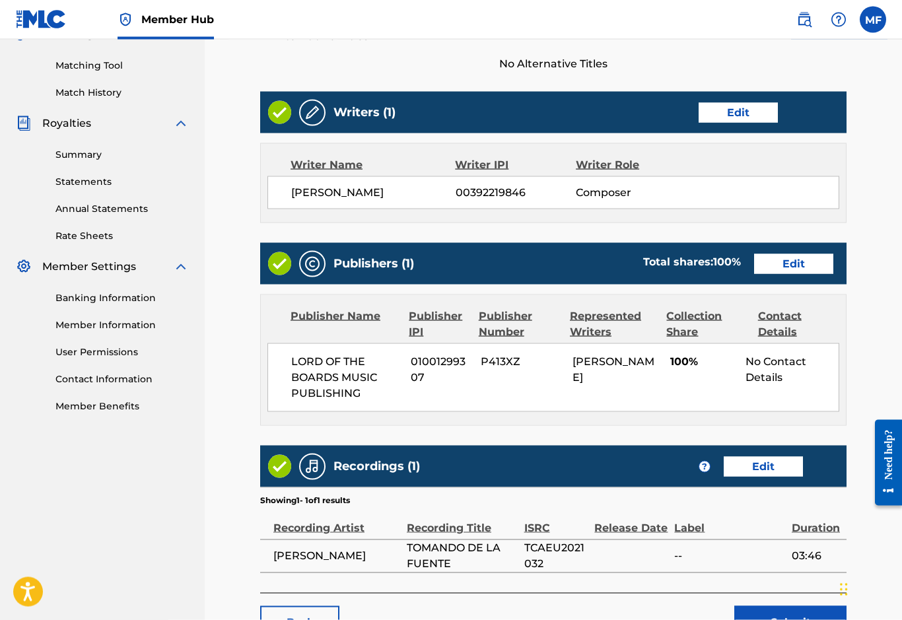
scroll to position [404, 0]
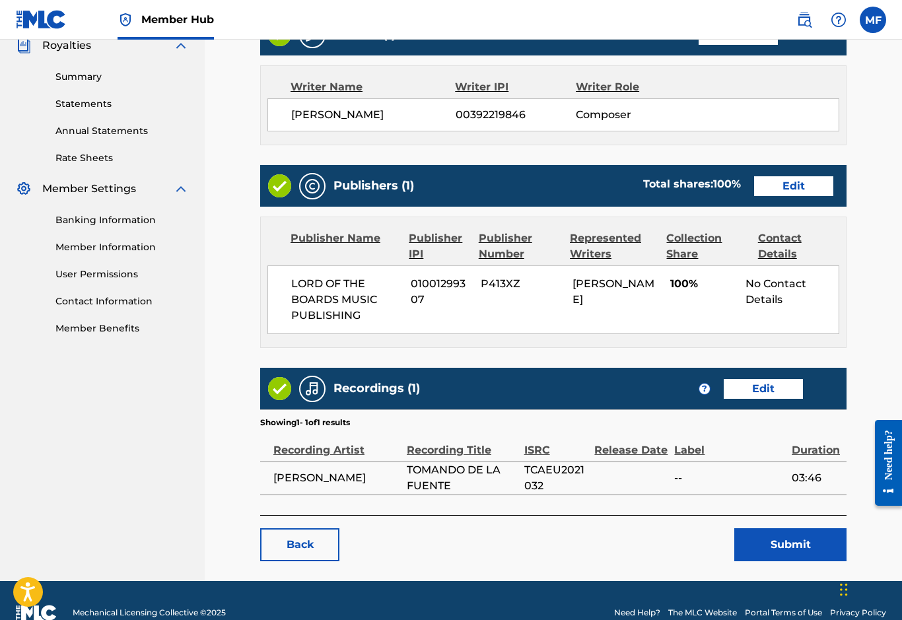
click at [767, 542] on button "Submit" at bounding box center [790, 544] width 112 height 33
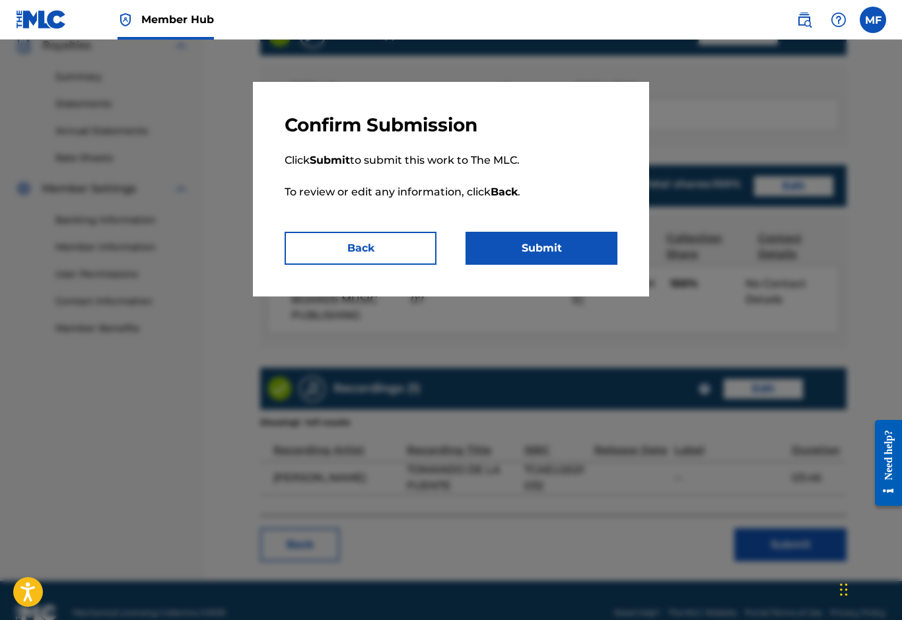
click at [335, 257] on button "Back" at bounding box center [361, 248] width 152 height 33
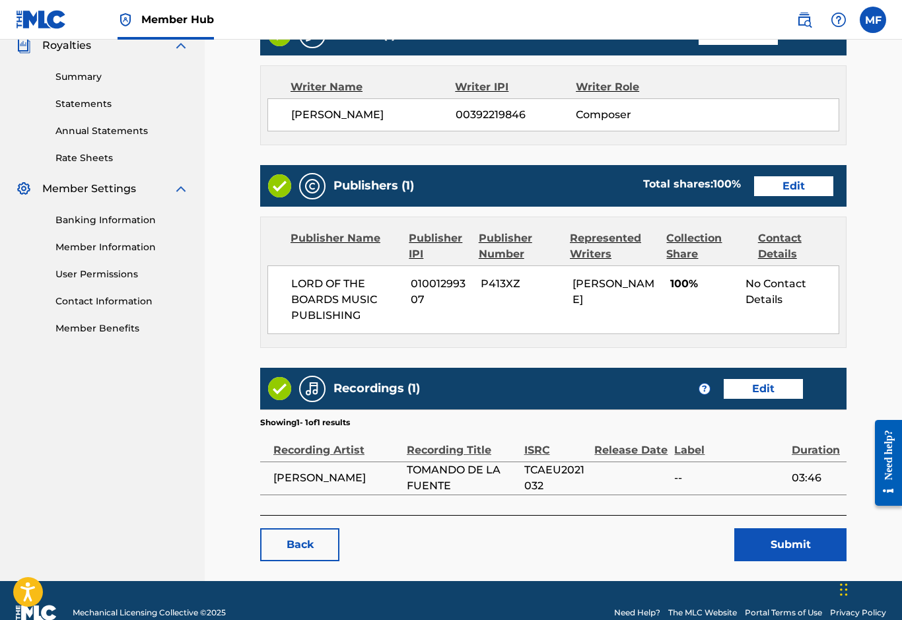
click at [746, 542] on button "Submit" at bounding box center [790, 544] width 112 height 33
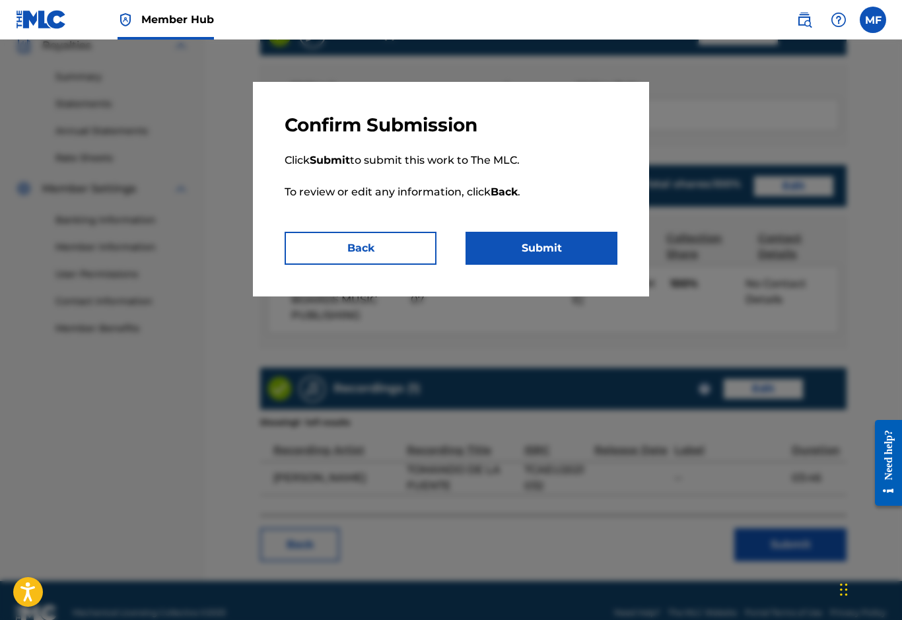
click at [510, 256] on button "Submit" at bounding box center [542, 248] width 152 height 33
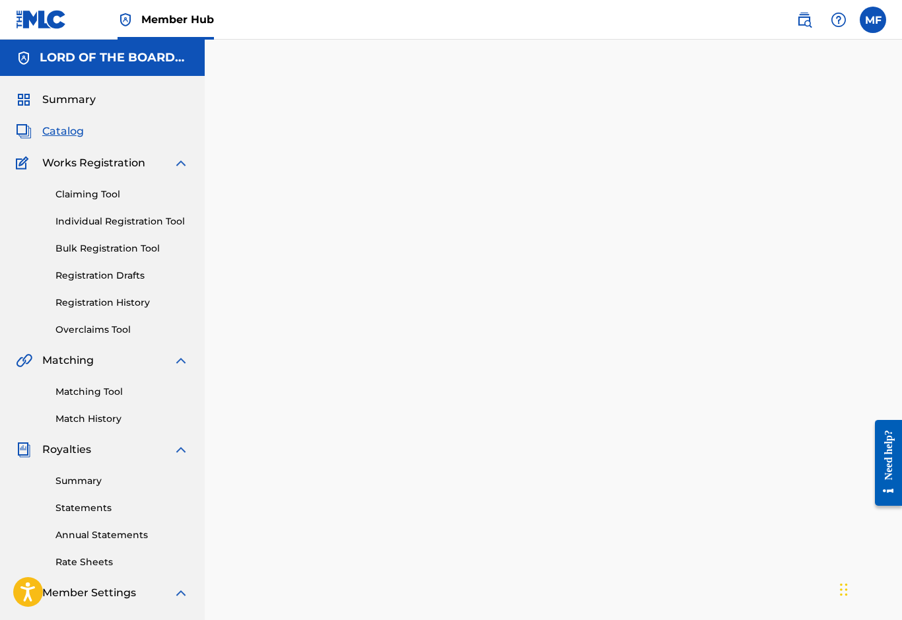
click at [57, 129] on span "Catalog" at bounding box center [63, 132] width 42 height 16
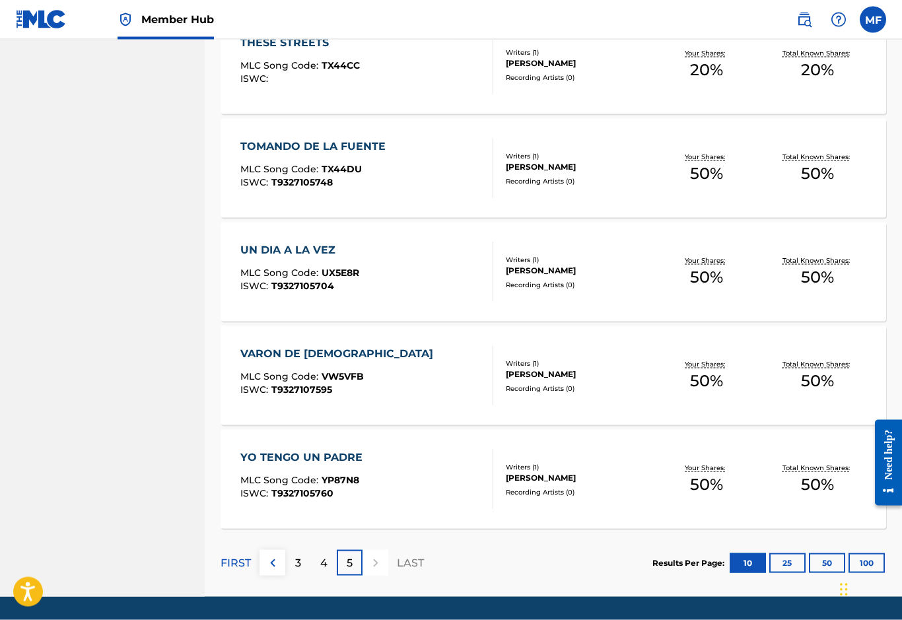
scroll to position [685, 0]
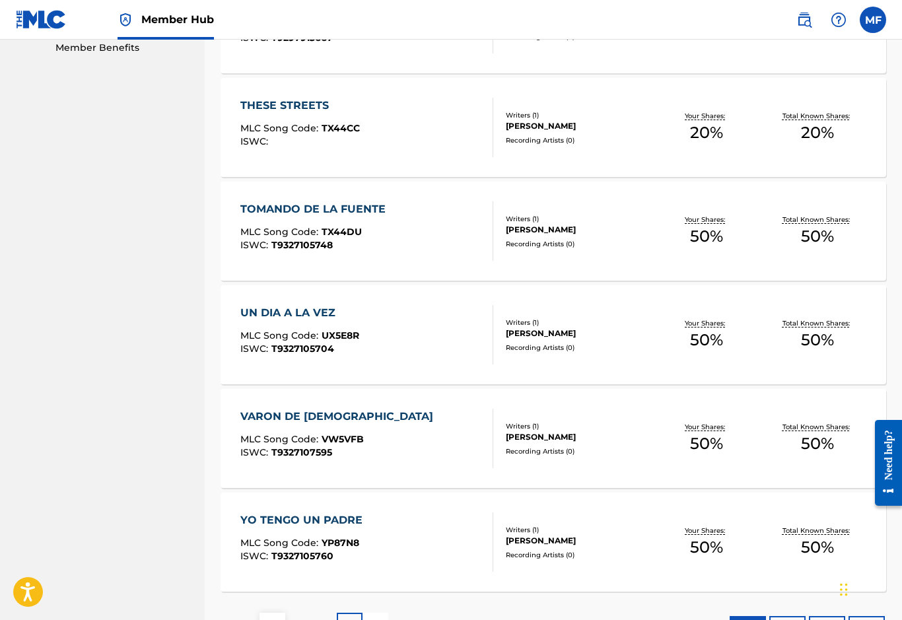
click at [260, 315] on div "UN DIA A LA VEZ" at bounding box center [299, 313] width 119 height 16
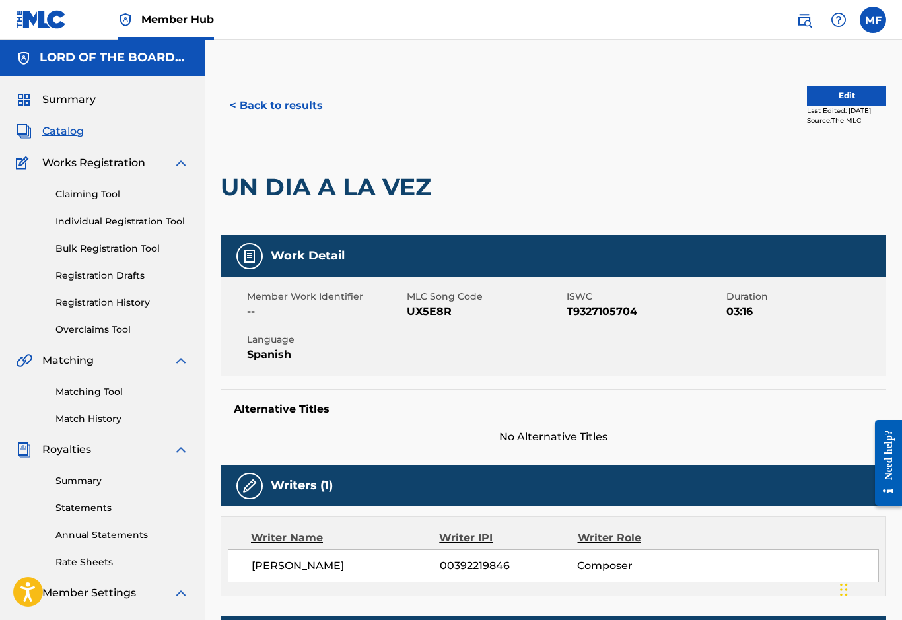
click at [834, 89] on button "Edit" at bounding box center [846, 96] width 79 height 20
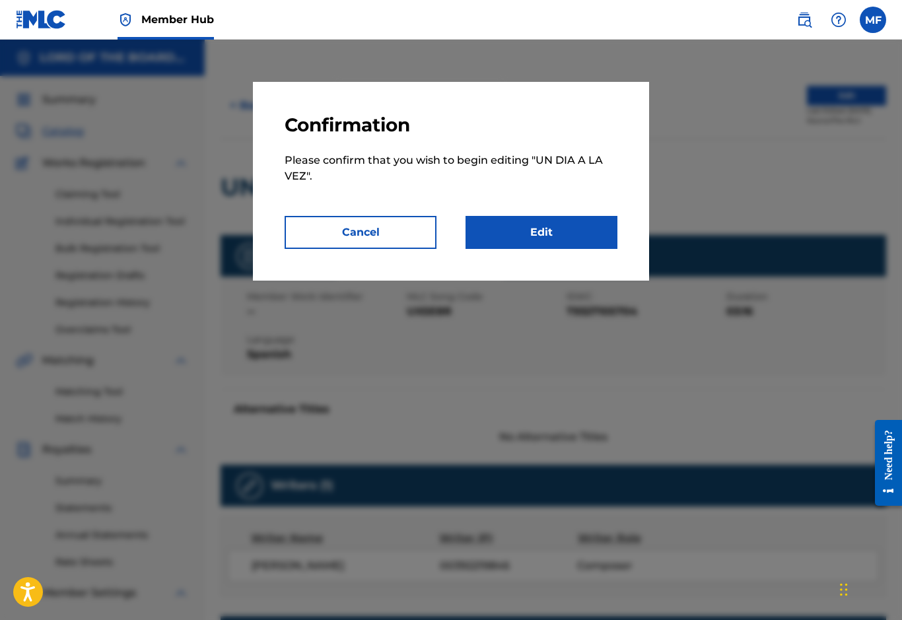
click at [478, 227] on link "Edit" at bounding box center [542, 232] width 152 height 33
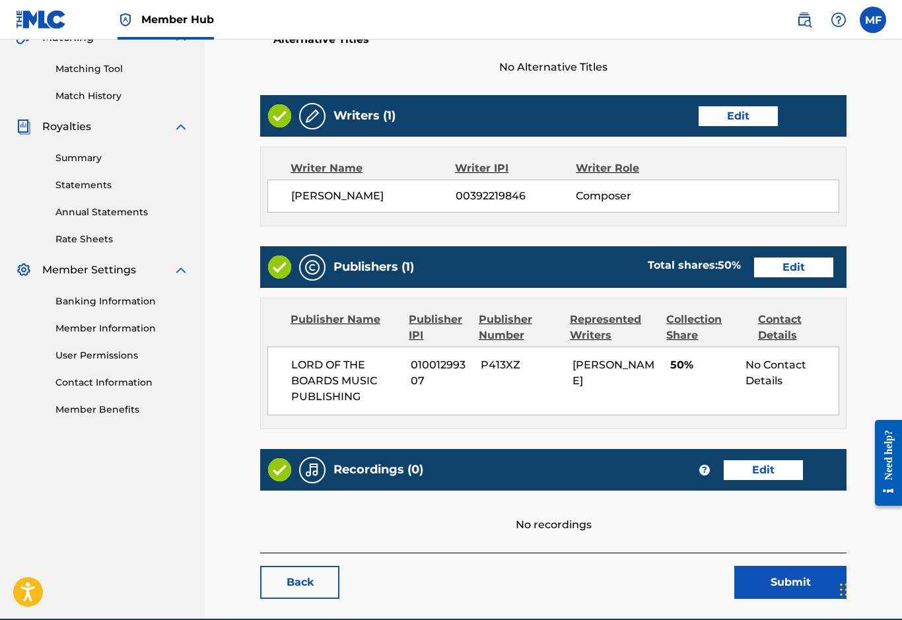
scroll to position [347, 0]
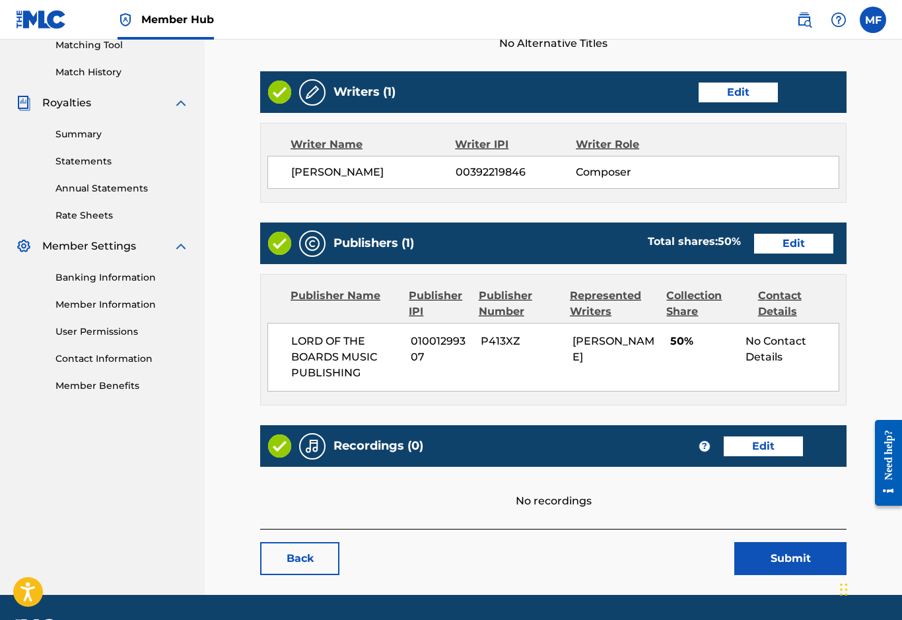
click at [781, 238] on link "Edit" at bounding box center [793, 244] width 79 height 20
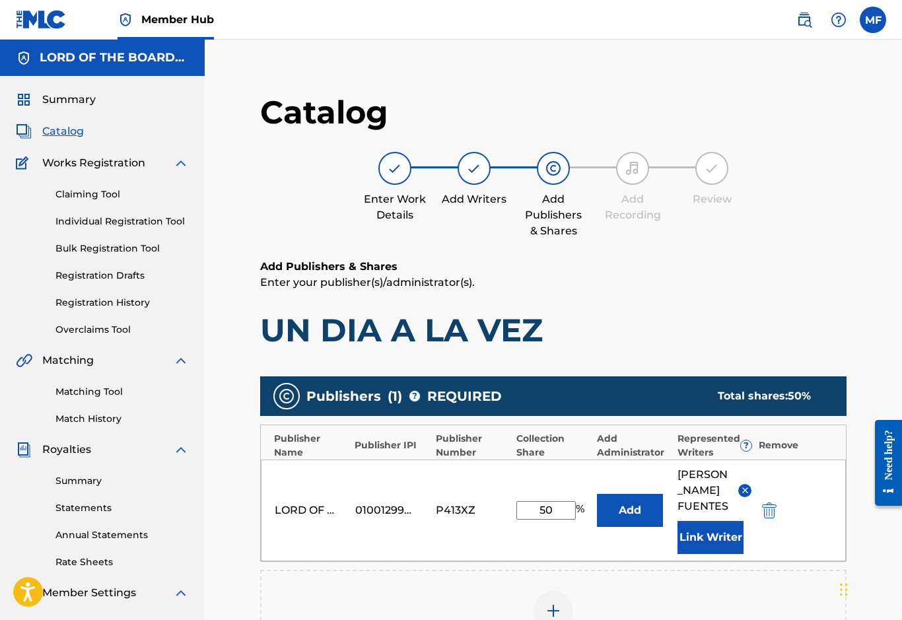
click at [550, 501] on input "50" at bounding box center [546, 510] width 59 height 18
type input "5"
type input "100"
click at [242, 250] on main "Catalog Enter Work Details Add Writers Add Publishers & Shares Add Recording Re…" at bounding box center [554, 455] width 666 height 764
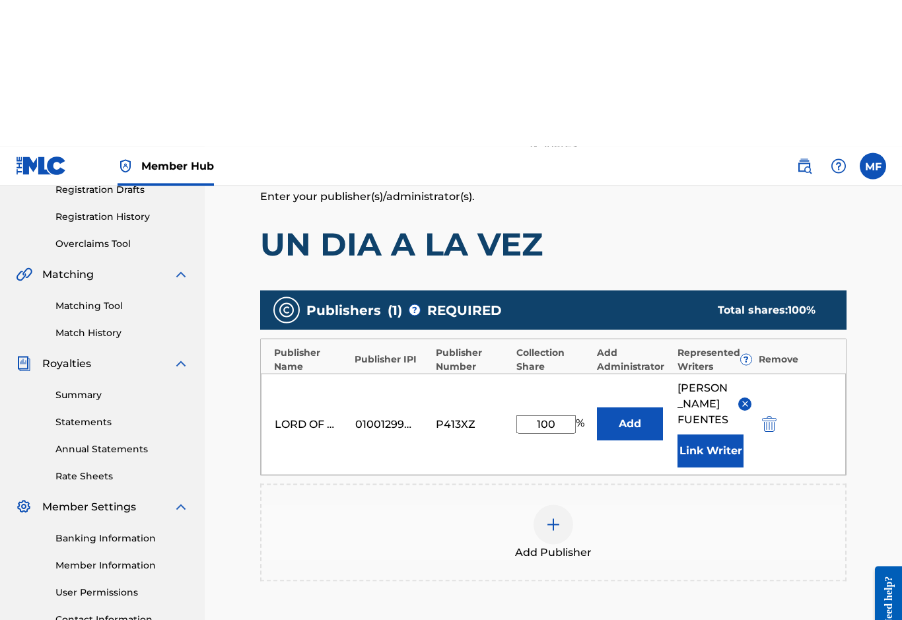
scroll to position [240, 0]
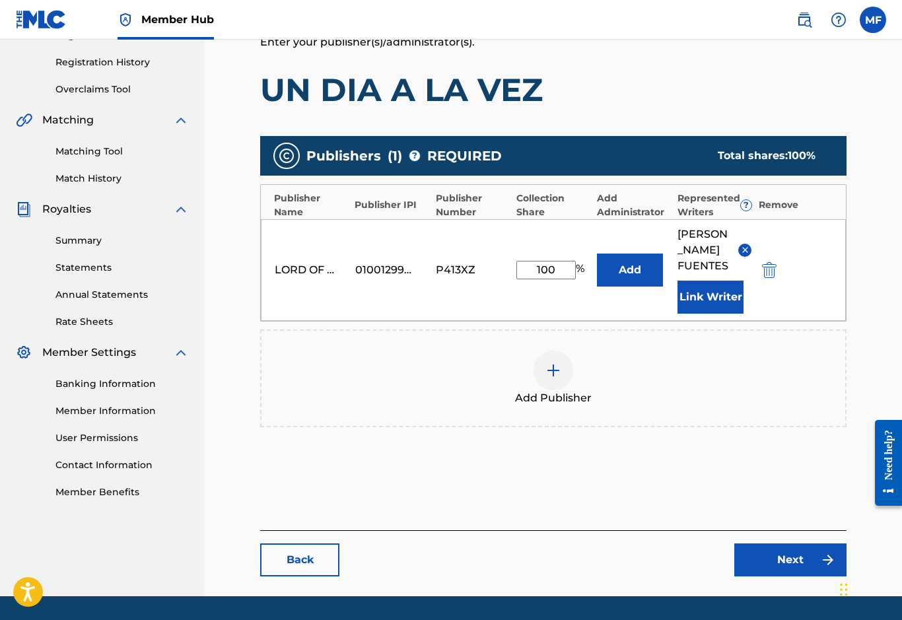
click at [768, 559] on link "Next" at bounding box center [790, 560] width 112 height 33
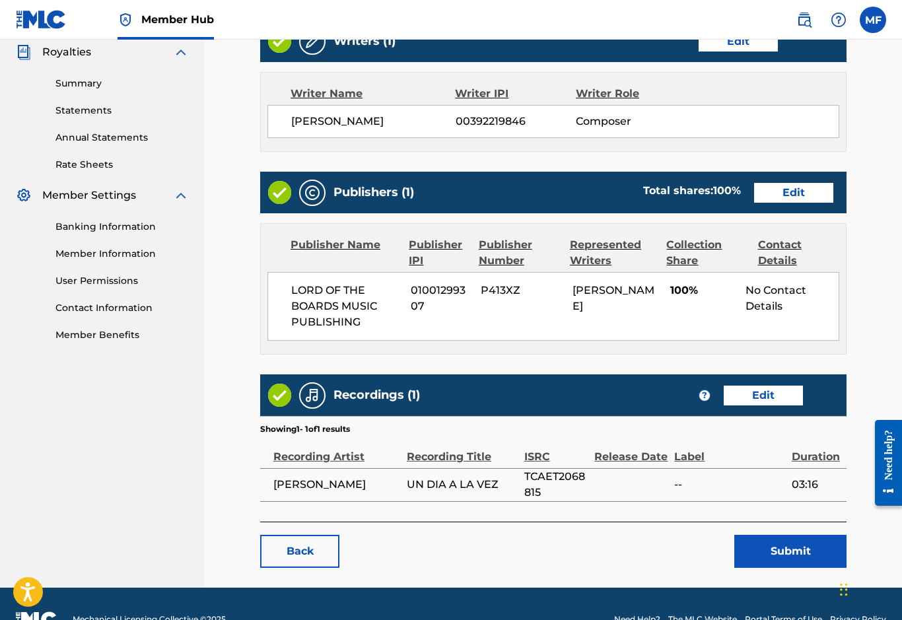
scroll to position [404, 0]
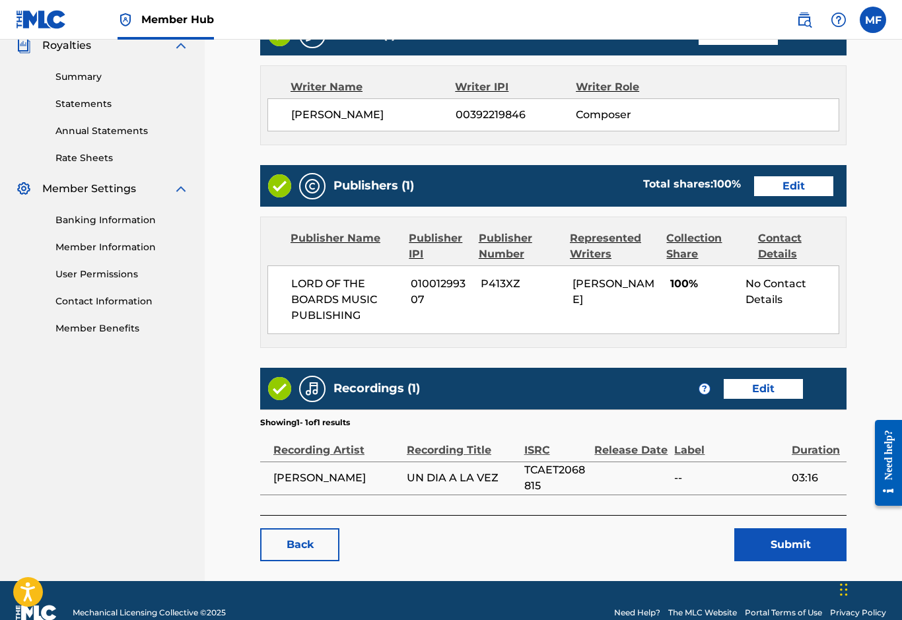
click at [766, 536] on button "Submit" at bounding box center [790, 544] width 112 height 33
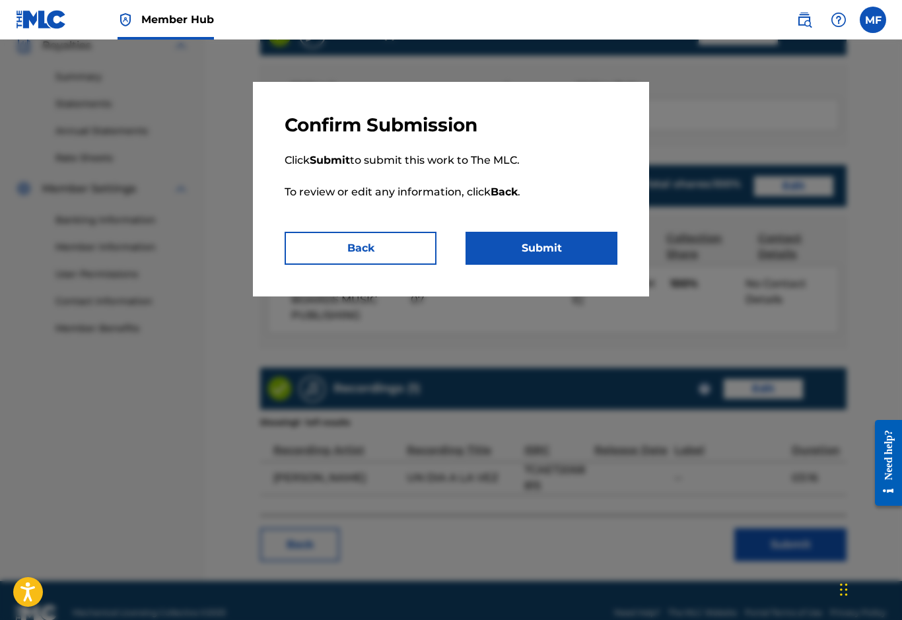
click at [504, 256] on button "Submit" at bounding box center [542, 248] width 152 height 33
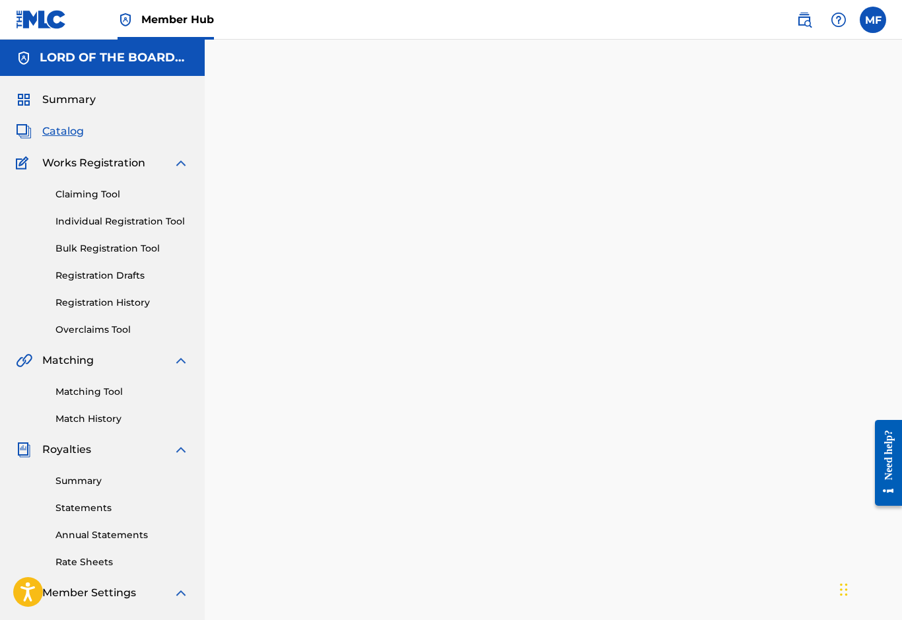
click at [54, 136] on span "Catalog" at bounding box center [63, 132] width 42 height 16
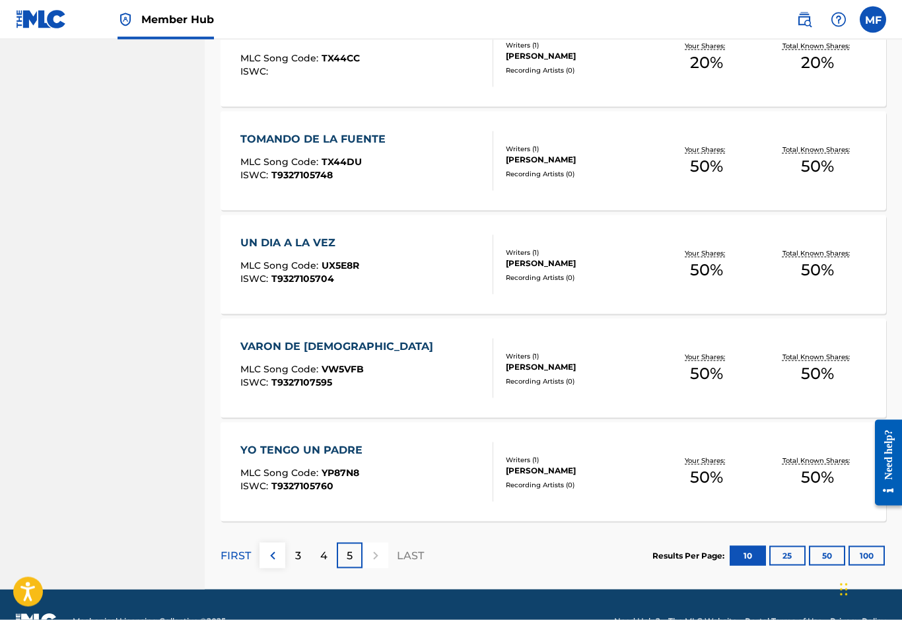
scroll to position [764, 0]
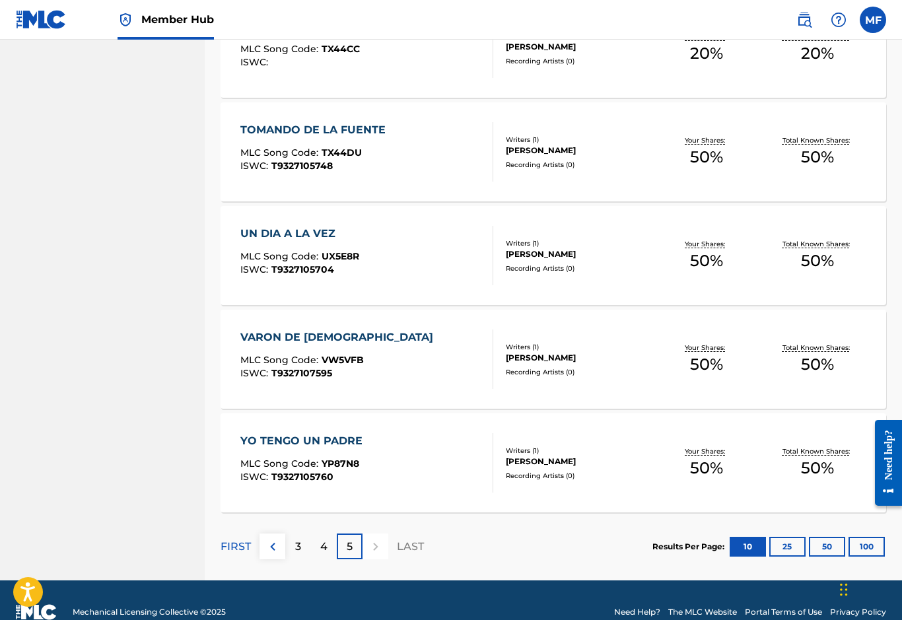
click at [261, 341] on div "VARON DE [DEMOGRAPHIC_DATA]" at bounding box center [339, 338] width 199 height 16
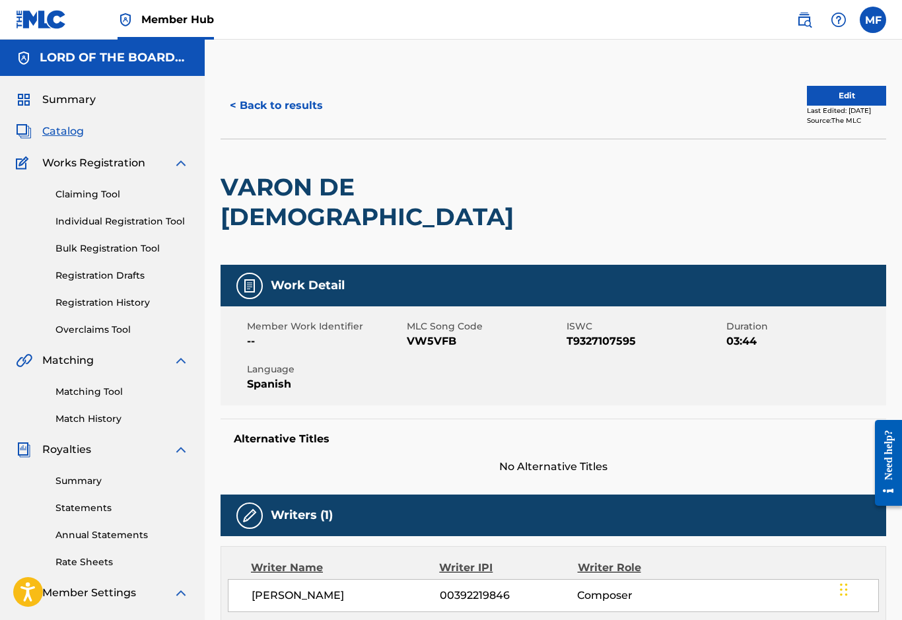
click at [822, 102] on button "Edit" at bounding box center [846, 96] width 79 height 20
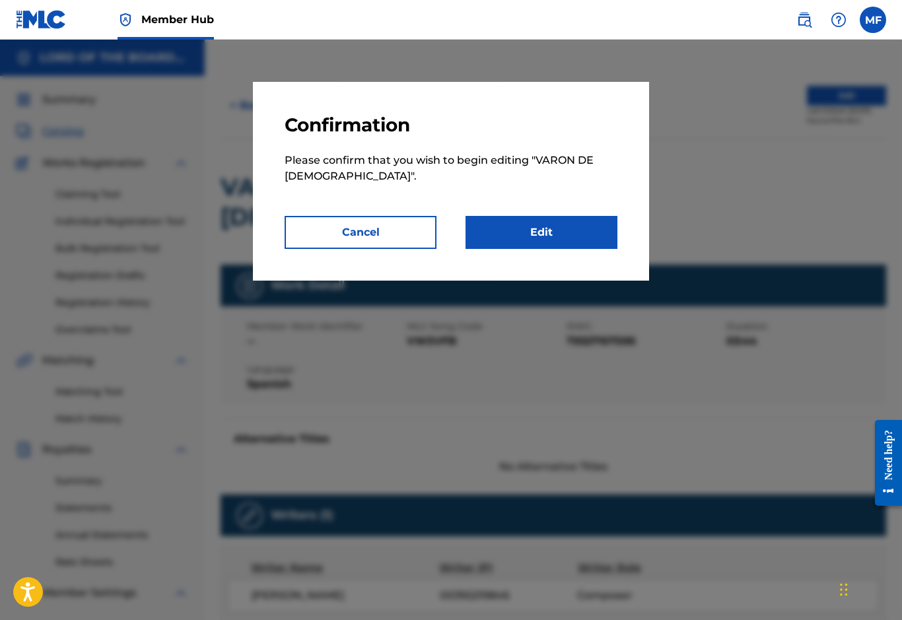
click at [504, 235] on link "Edit" at bounding box center [542, 232] width 152 height 33
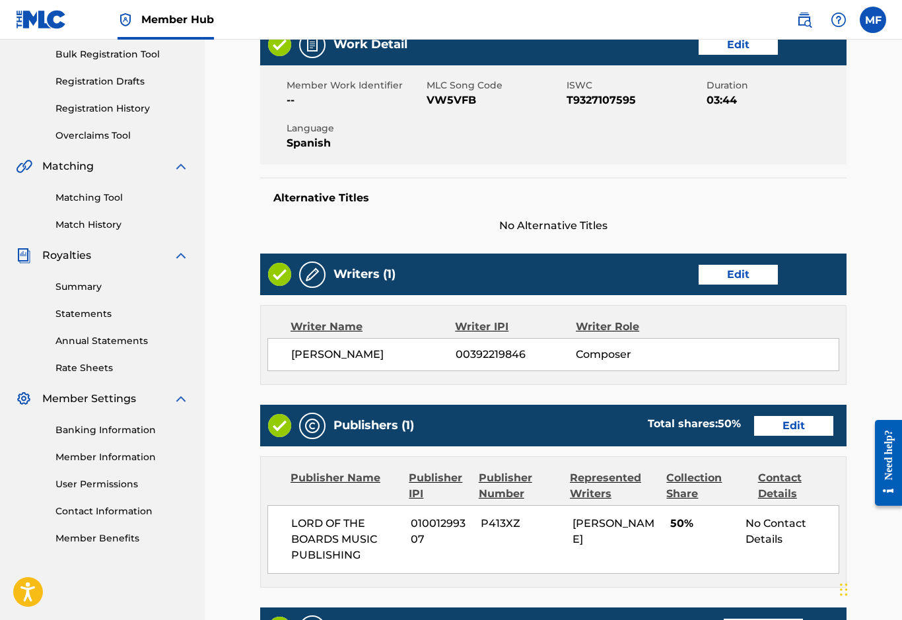
scroll to position [361, 0]
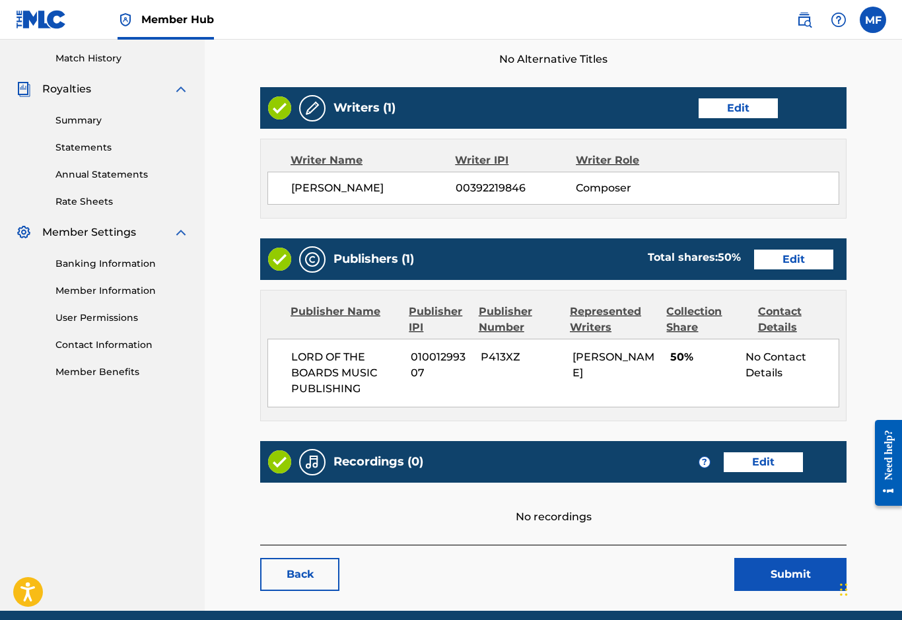
click at [777, 250] on link "Edit" at bounding box center [793, 260] width 79 height 20
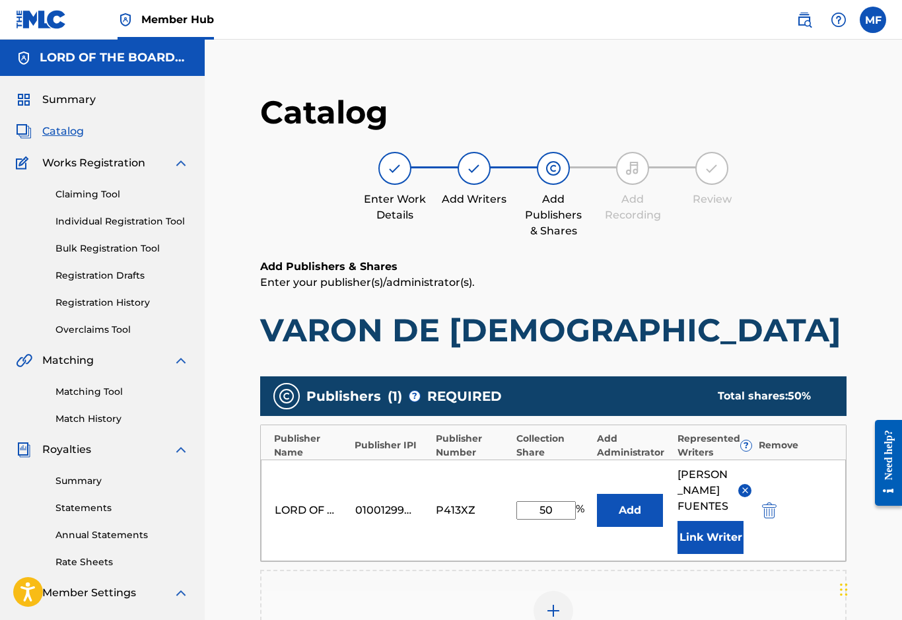
click at [550, 501] on input "50" at bounding box center [546, 510] width 59 height 18
type input "5"
type input "100"
click at [242, 222] on main "Catalog Enter Work Details Add Writers Add Publishers & Shares Add Recording Re…" at bounding box center [554, 455] width 666 height 764
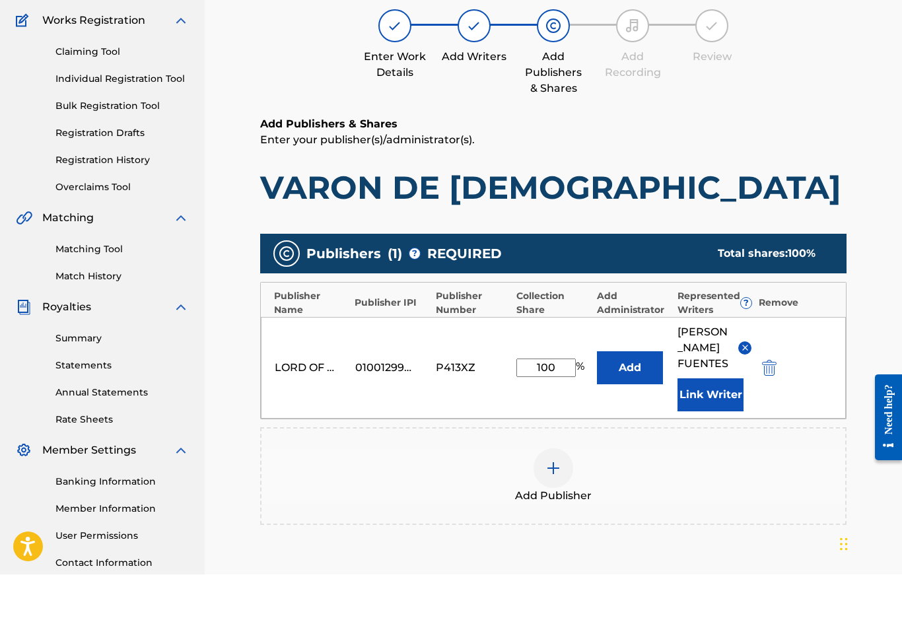
scroll to position [240, 0]
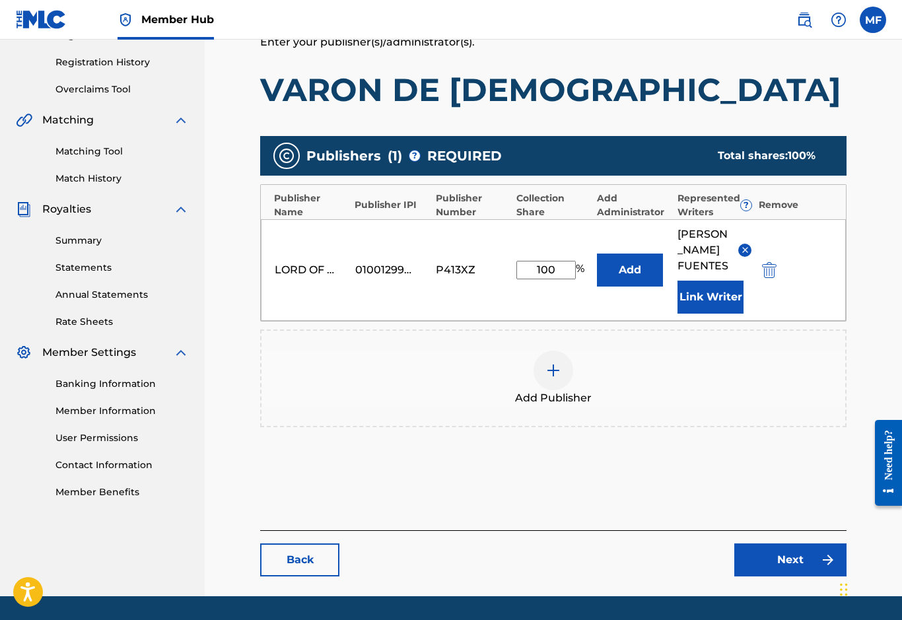
click at [764, 546] on link "Next" at bounding box center [790, 560] width 112 height 33
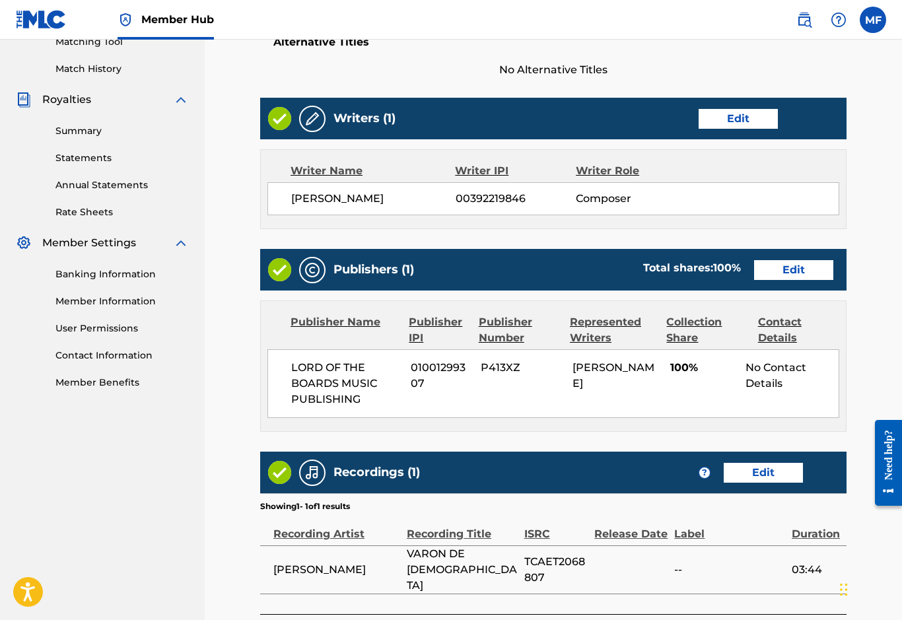
scroll to position [404, 0]
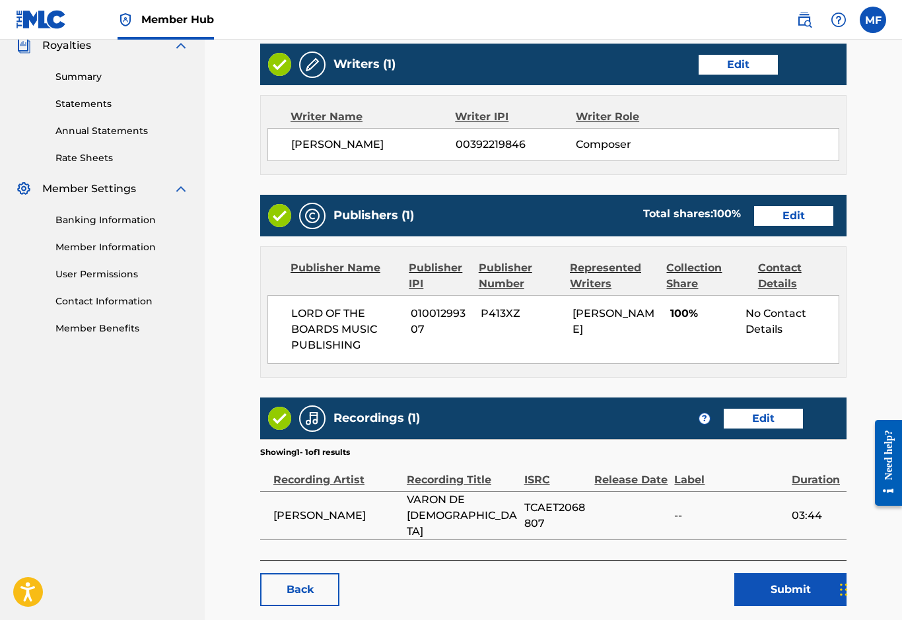
click at [764, 573] on button "Submit" at bounding box center [790, 589] width 112 height 33
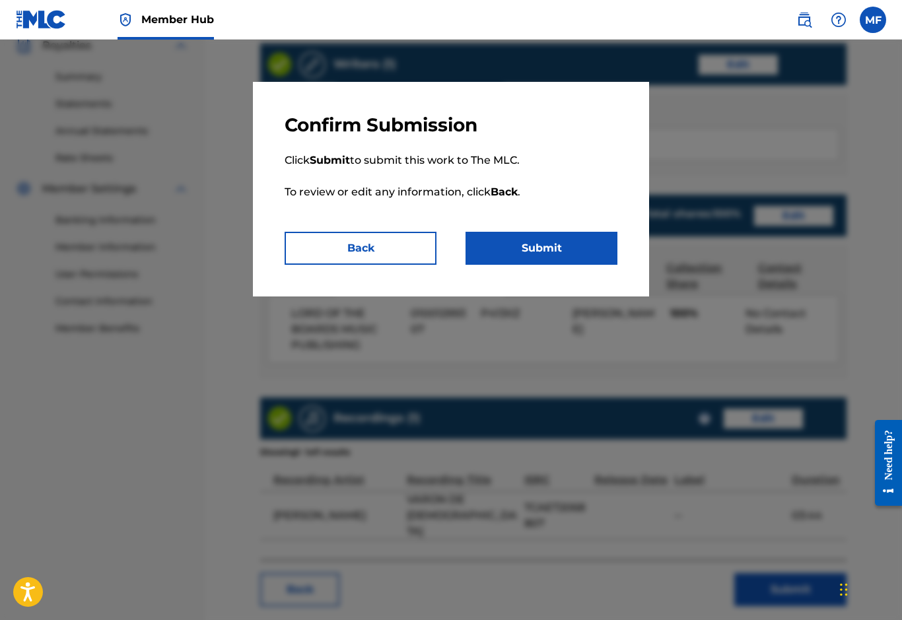
click at [504, 247] on button "Submit" at bounding box center [542, 248] width 152 height 33
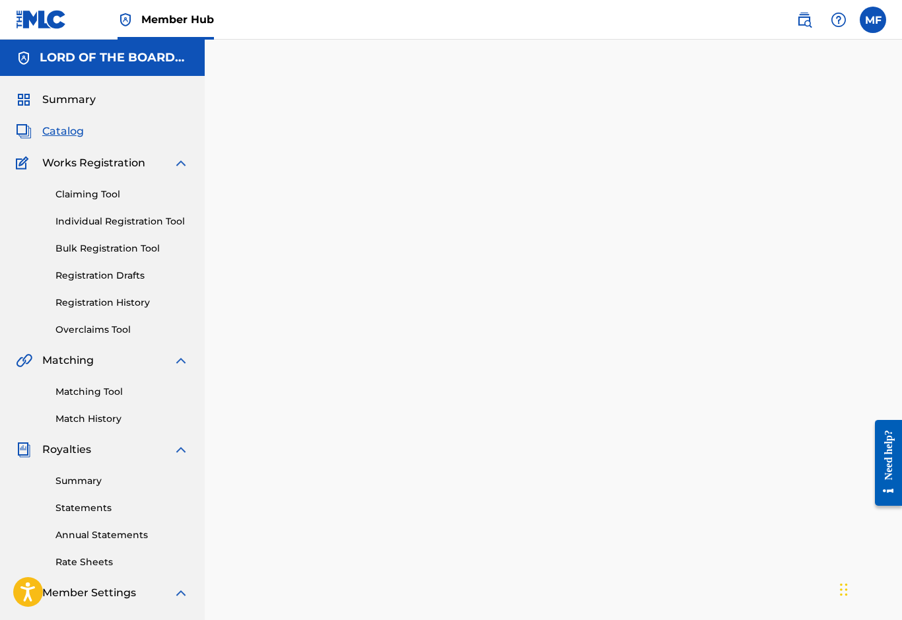
click at [60, 132] on span "Catalog" at bounding box center [63, 132] width 42 height 16
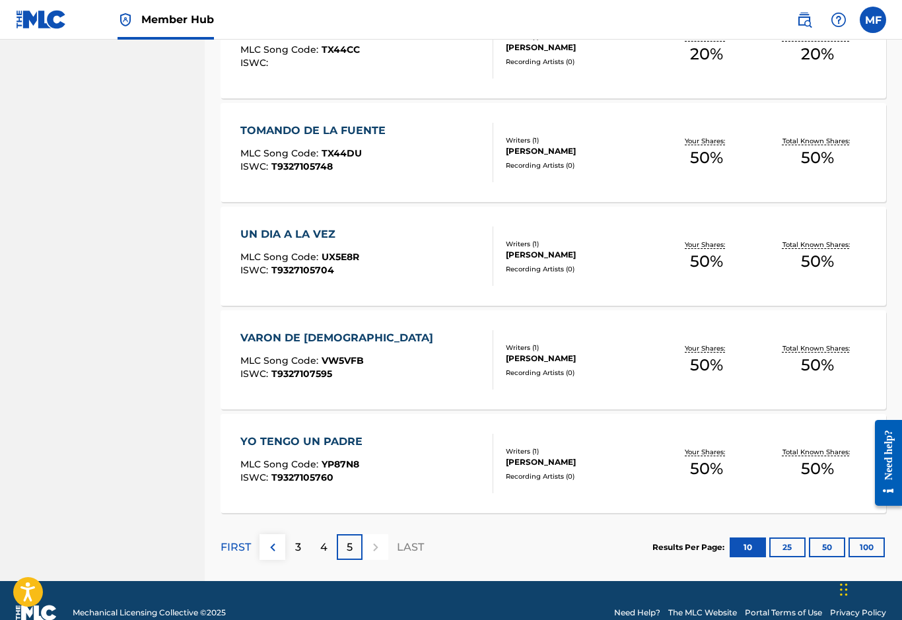
scroll to position [764, 0]
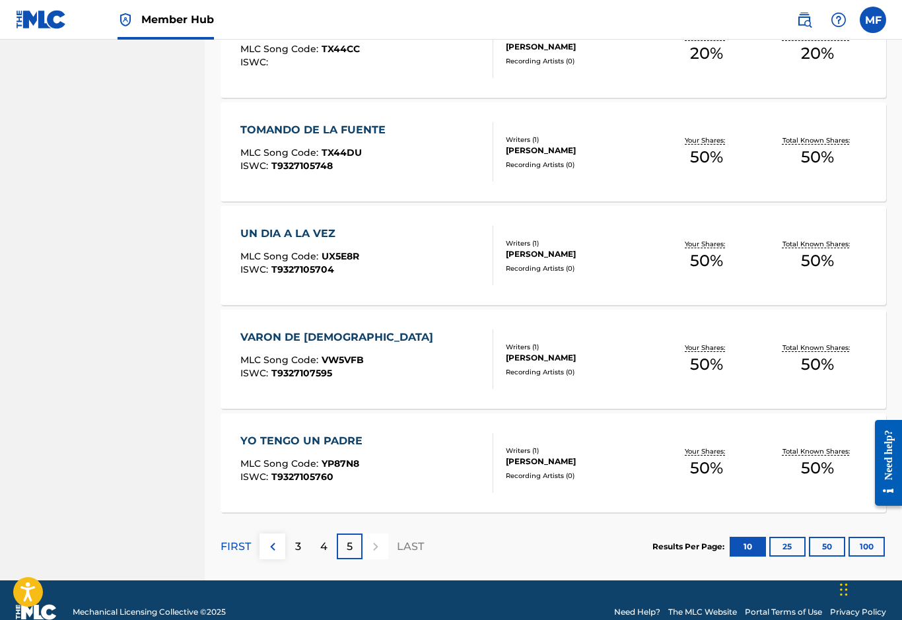
click at [250, 441] on div "YO TENGO UN PADRE" at bounding box center [304, 441] width 129 height 16
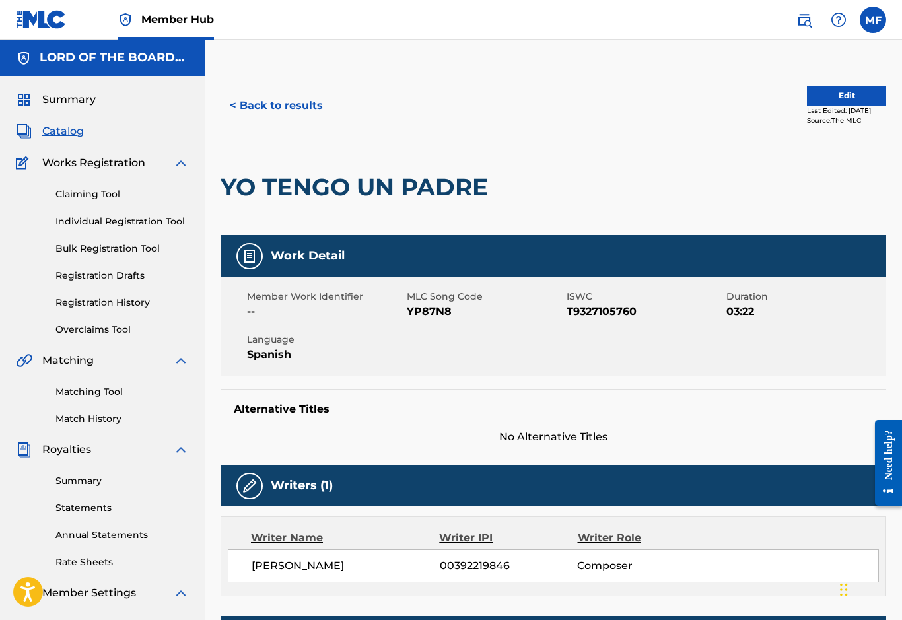
click at [834, 87] on button "Edit" at bounding box center [846, 96] width 79 height 20
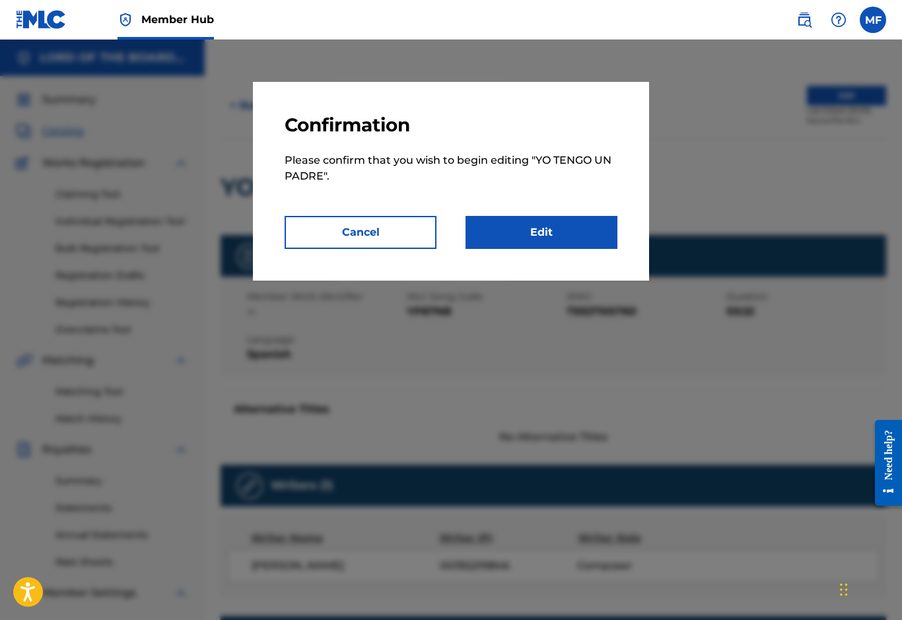
click at [493, 232] on link "Edit" at bounding box center [542, 232] width 152 height 33
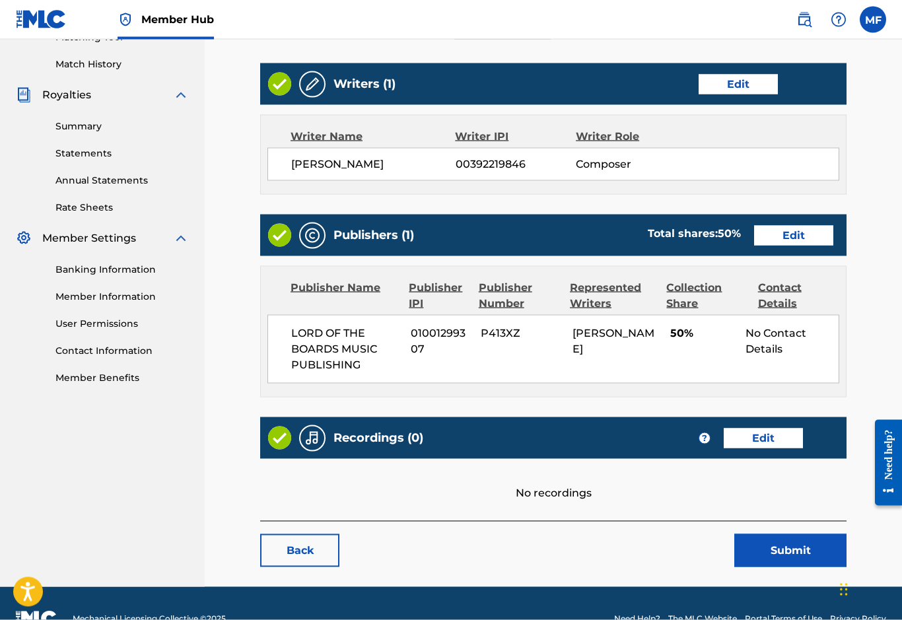
scroll to position [361, 0]
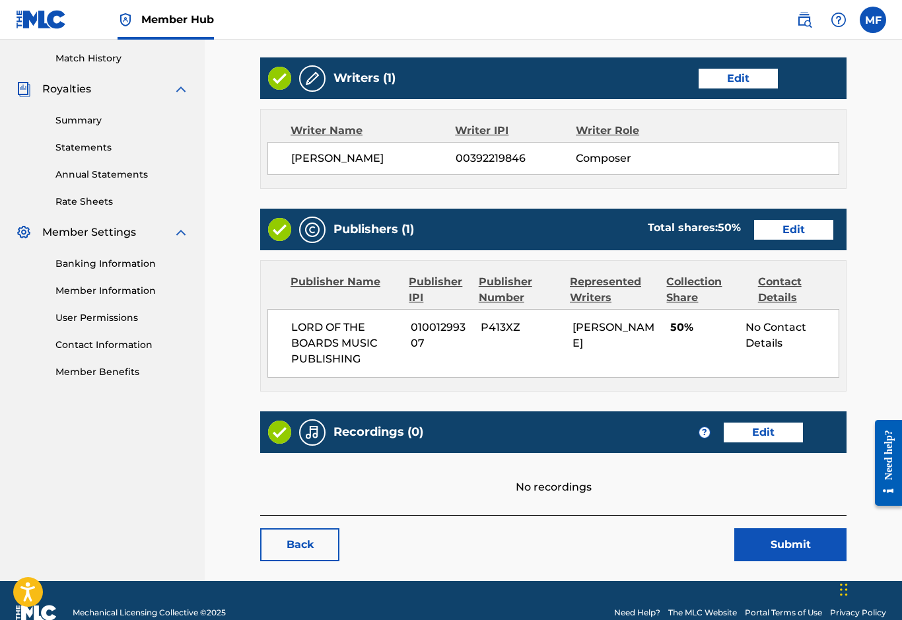
click at [783, 229] on link "Edit" at bounding box center [793, 230] width 79 height 20
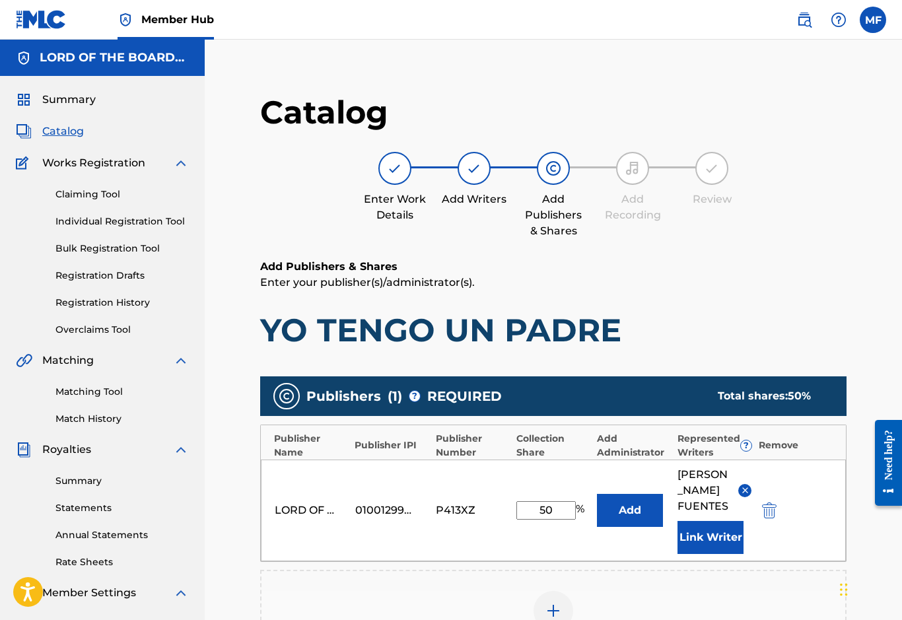
click at [559, 508] on input "50" at bounding box center [546, 510] width 59 height 18
type input "5"
type input "100"
click at [250, 193] on main "Catalog Enter Work Details Add Writers Add Publishers & Shares Add Recording Re…" at bounding box center [554, 455] width 666 height 764
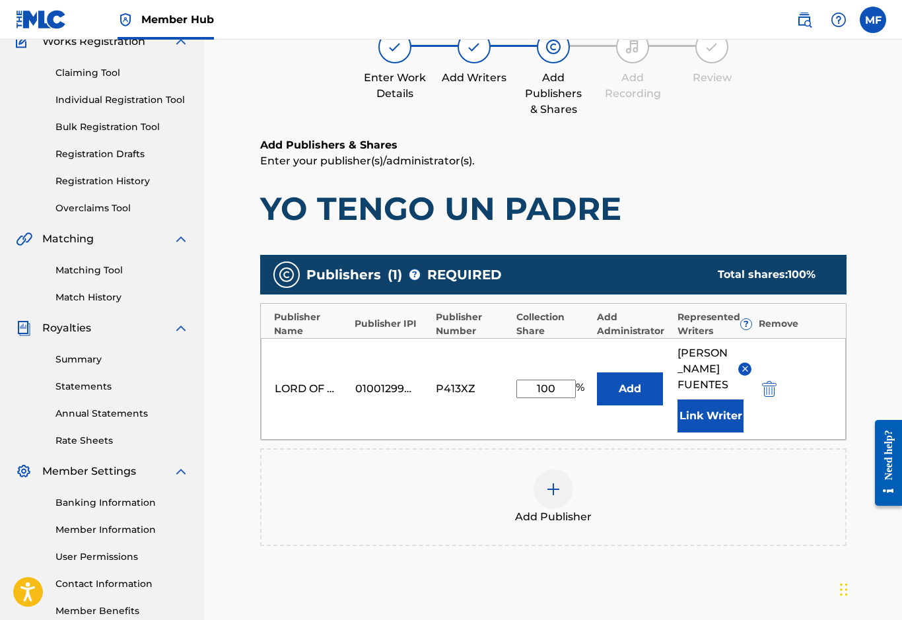
scroll to position [240, 0]
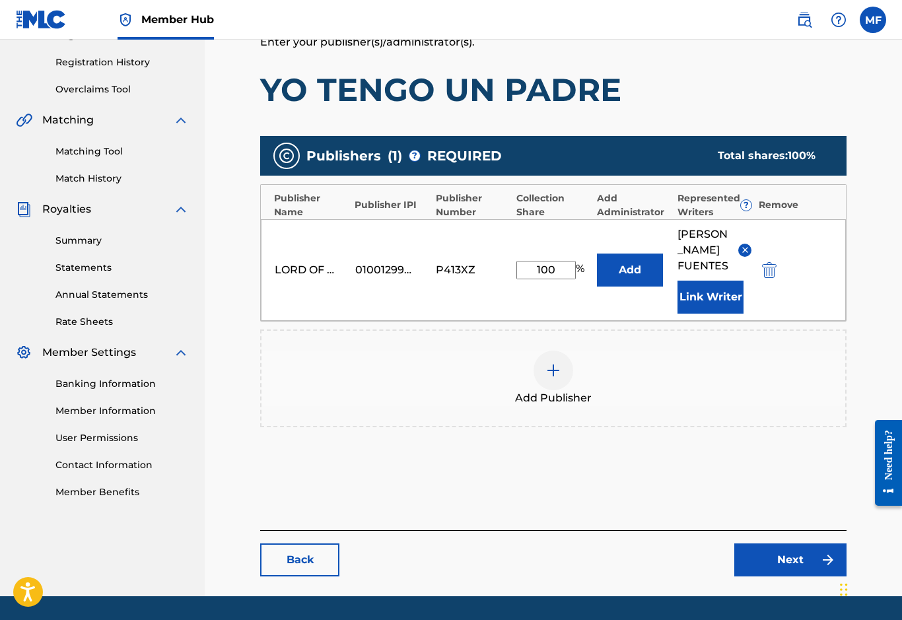
click at [757, 544] on link "Next" at bounding box center [790, 560] width 112 height 33
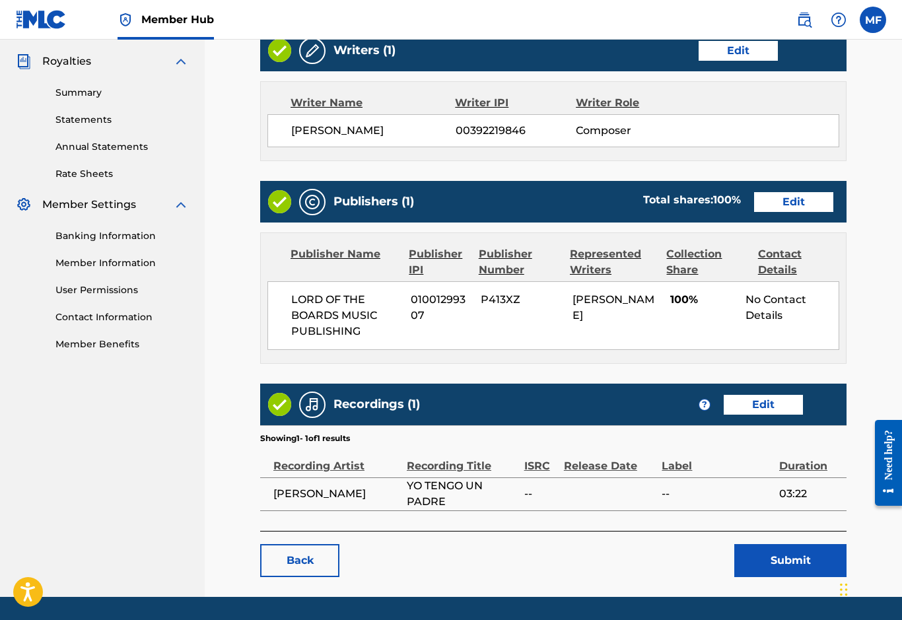
scroll to position [404, 0]
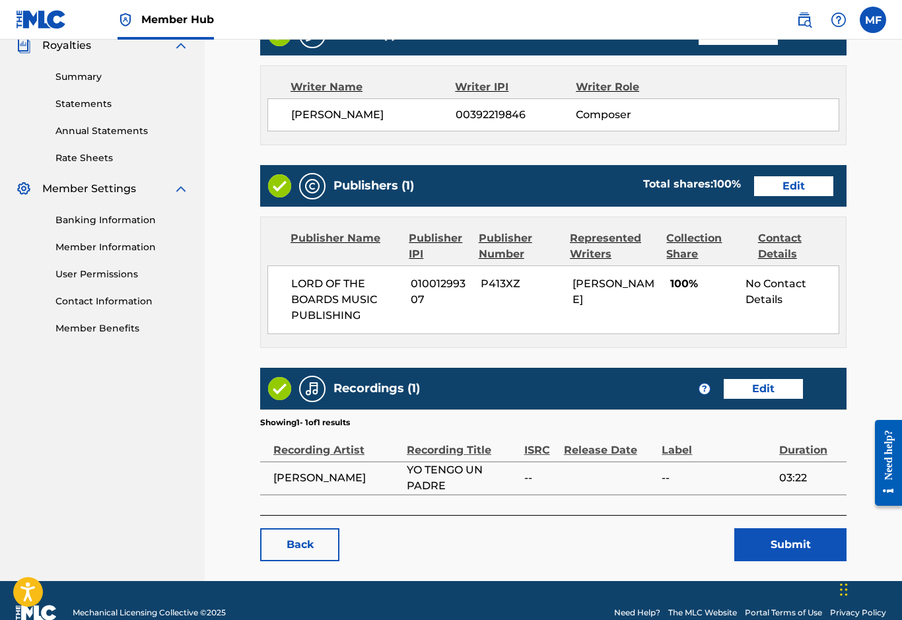
click at [768, 543] on button "Submit" at bounding box center [790, 544] width 112 height 33
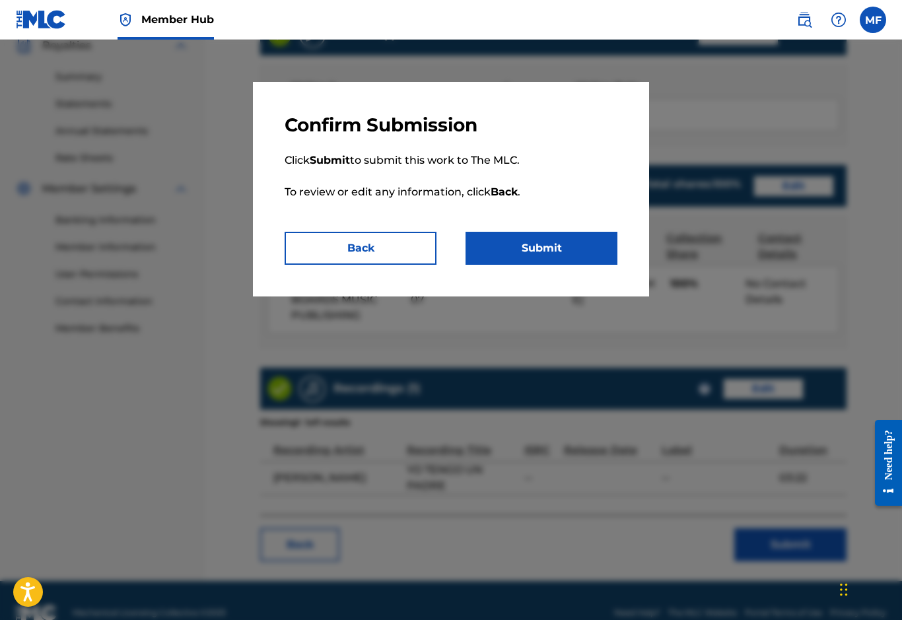
click at [506, 257] on button "Submit" at bounding box center [542, 248] width 152 height 33
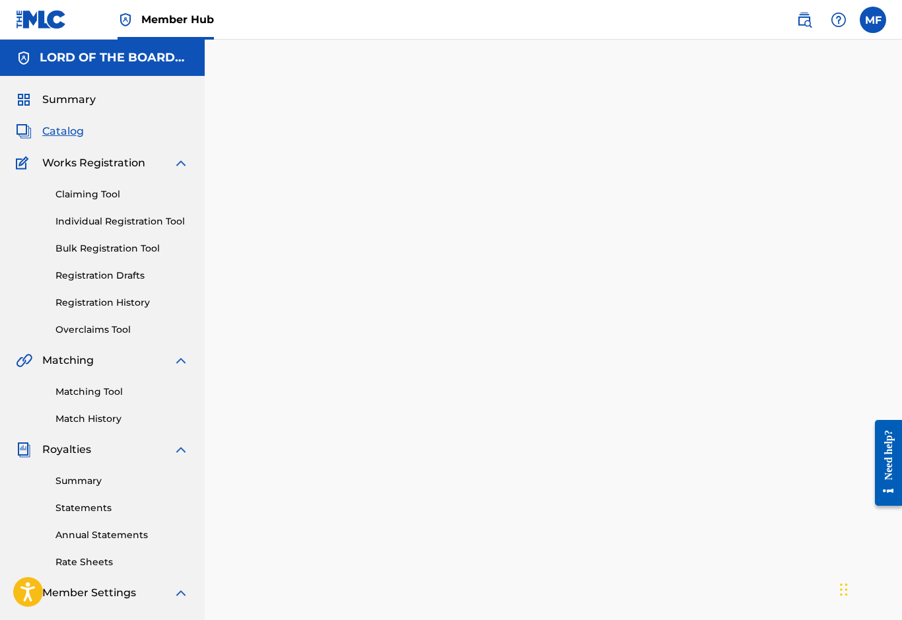
click at [56, 137] on span "Catalog" at bounding box center [63, 132] width 42 height 16
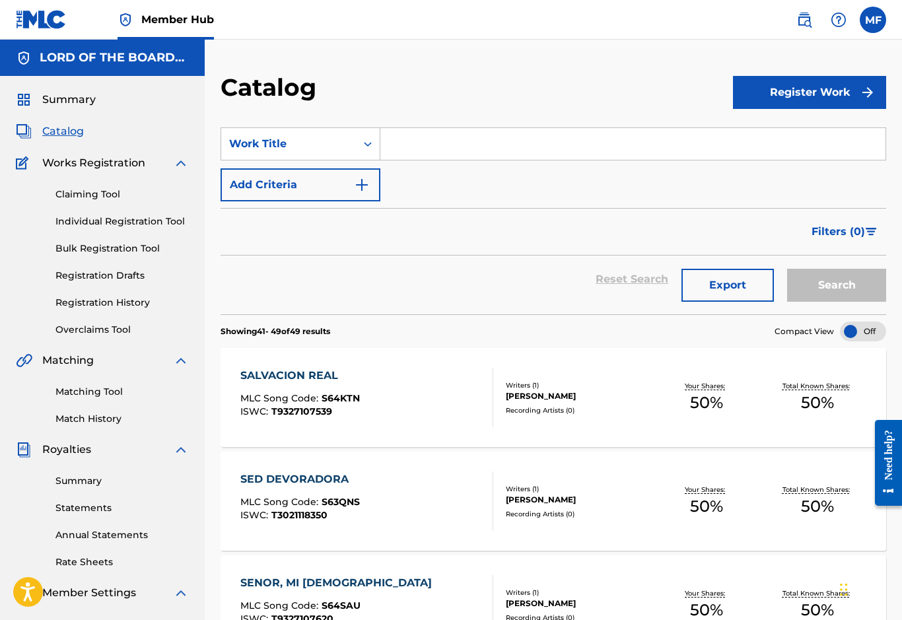
click at [868, 17] on label at bounding box center [873, 20] width 26 height 26
click at [873, 20] on input "MF [PERSON_NAME] [EMAIL_ADDRESS][DOMAIN_NAME] Notification Preferences Profile …" at bounding box center [873, 20] width 0 height 0
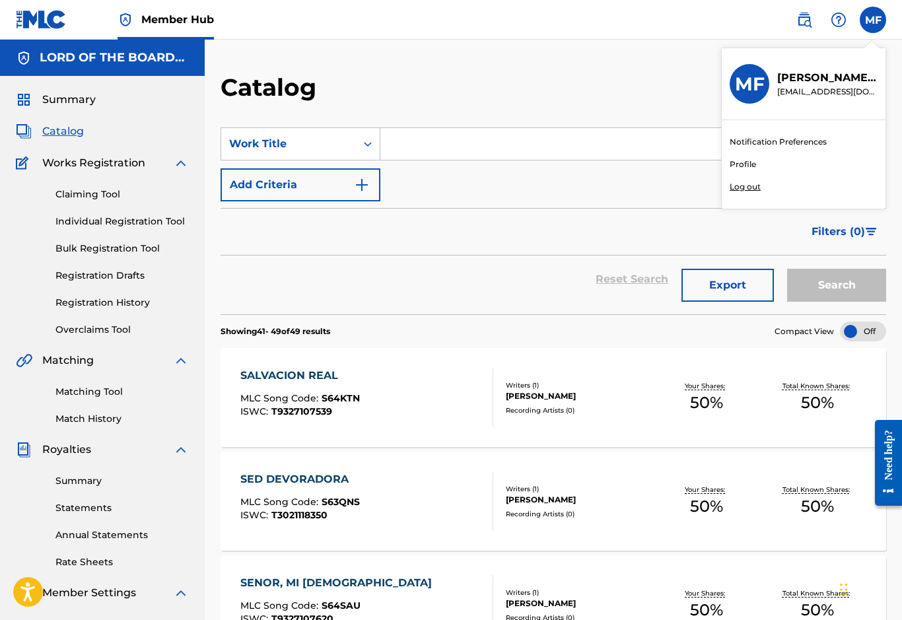
click at [750, 192] on p "Log out" at bounding box center [745, 187] width 31 height 12
click at [873, 20] on input "MF [PERSON_NAME] [EMAIL_ADDRESS][DOMAIN_NAME] Notification Preferences Profile …" at bounding box center [873, 20] width 0 height 0
